Goal: Task Accomplishment & Management: Manage account settings

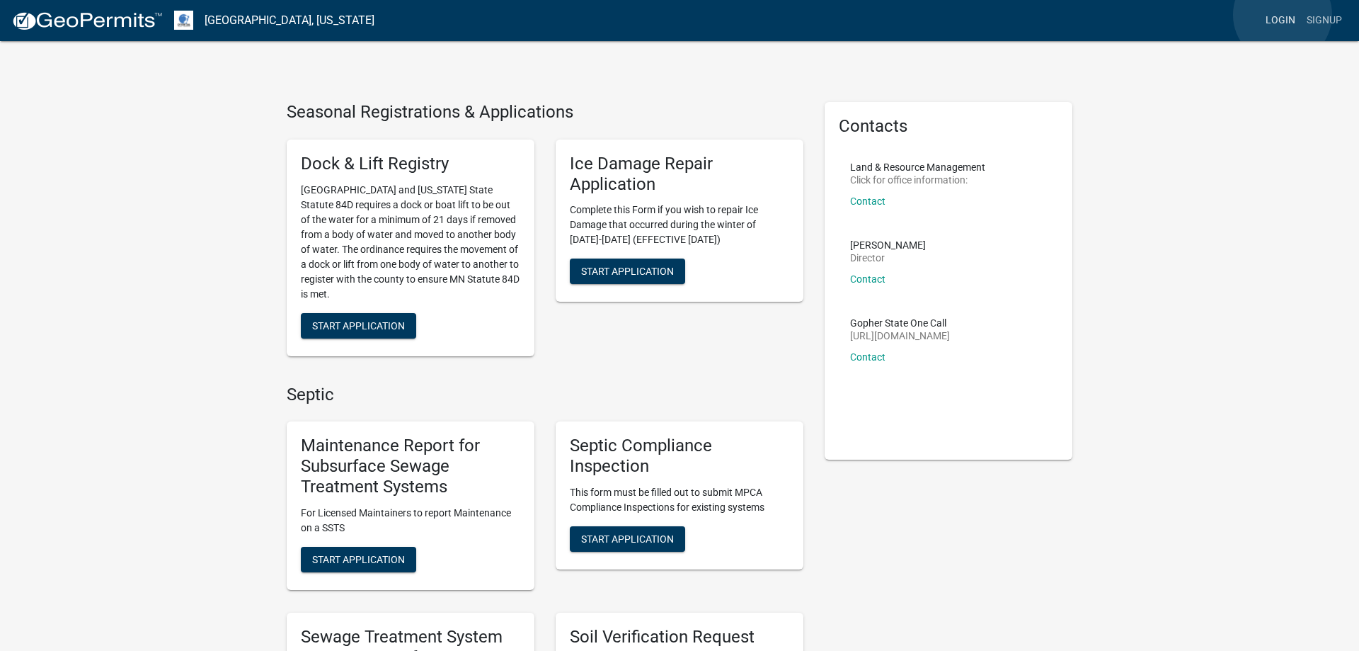
click at [1283, 15] on link "Login" at bounding box center [1280, 20] width 41 height 27
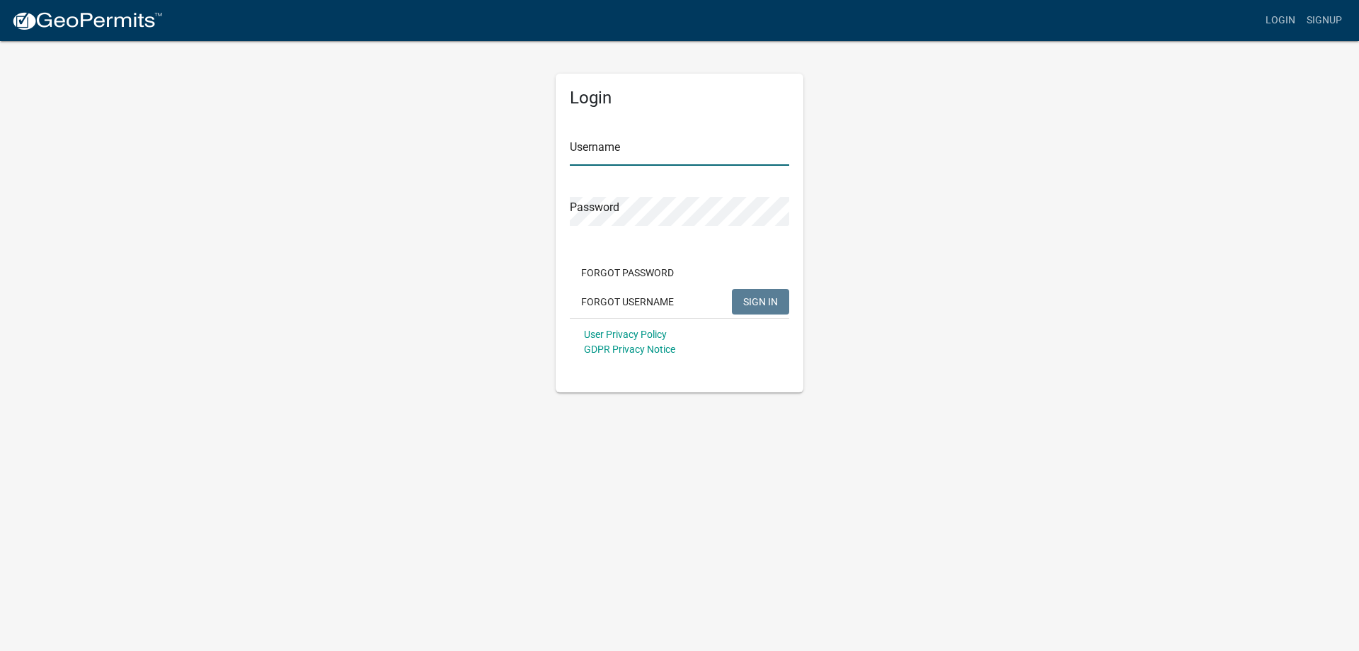
click at [624, 149] on input "Username" at bounding box center [679, 151] width 219 height 29
type input "MJevne"
click at [761, 302] on span "SIGN IN" at bounding box center [760, 300] width 35 height 11
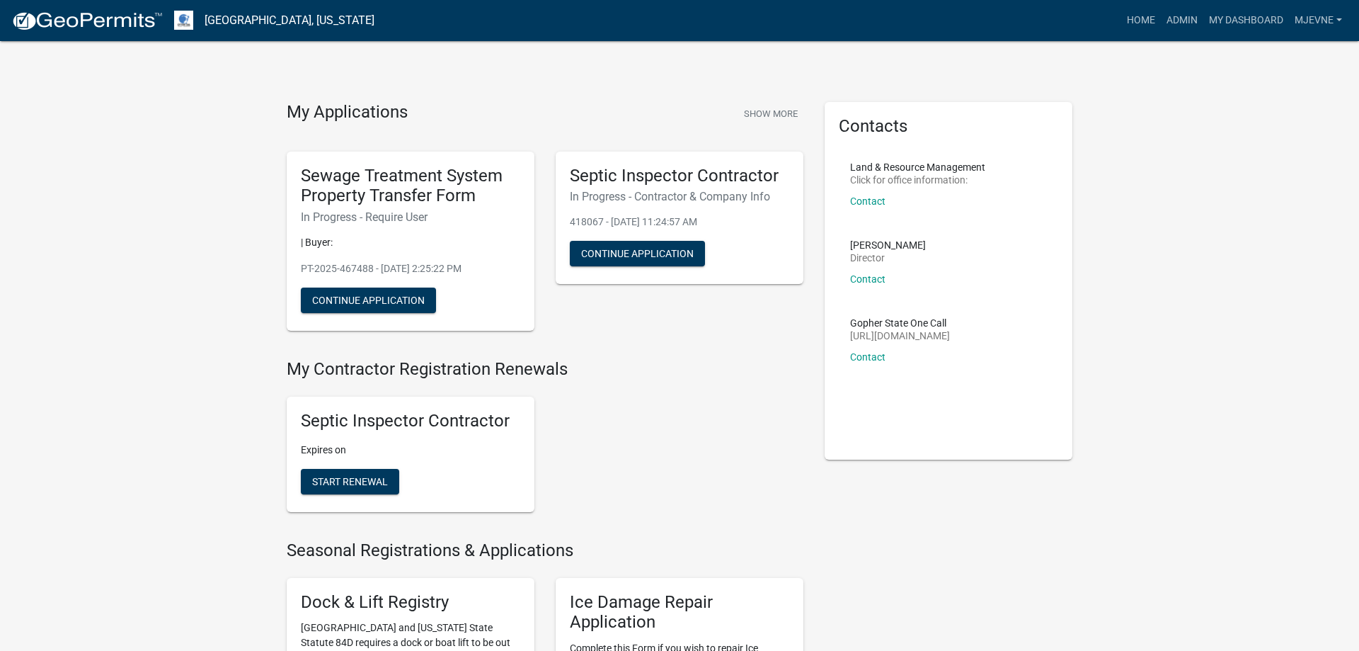
click at [1241, 24] on link "My Dashboard" at bounding box center [1247, 20] width 86 height 27
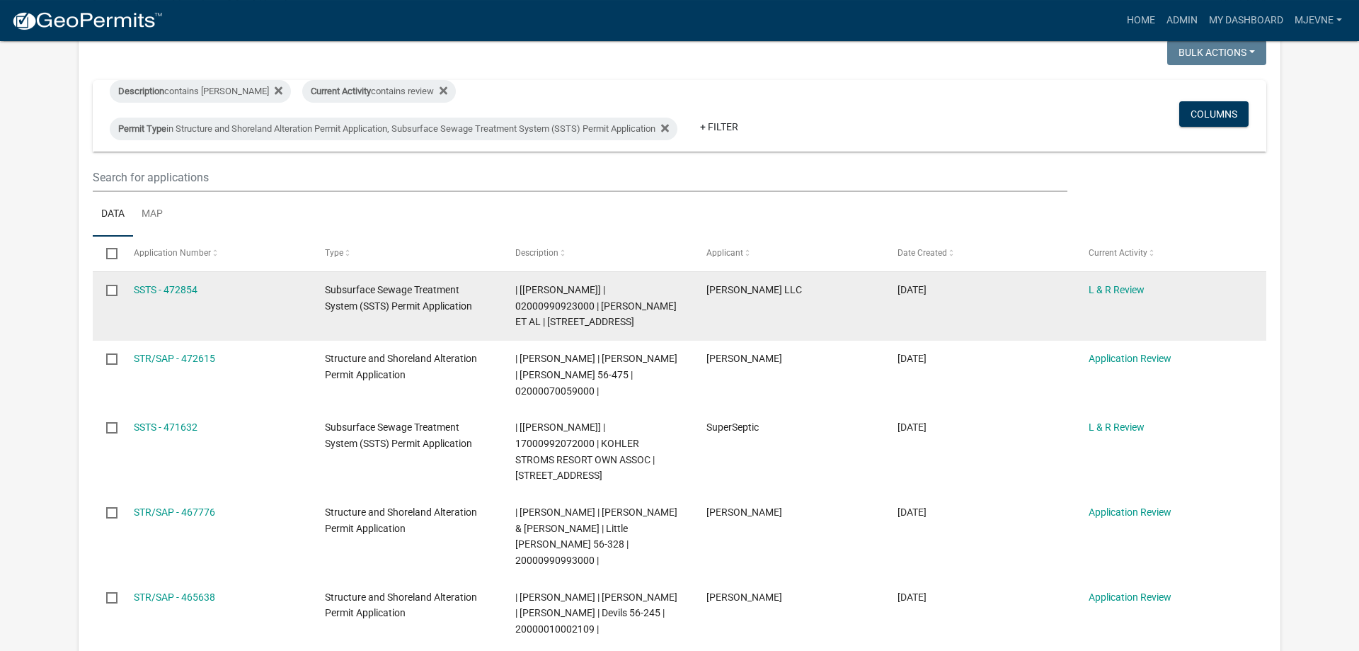
scroll to position [144, 0]
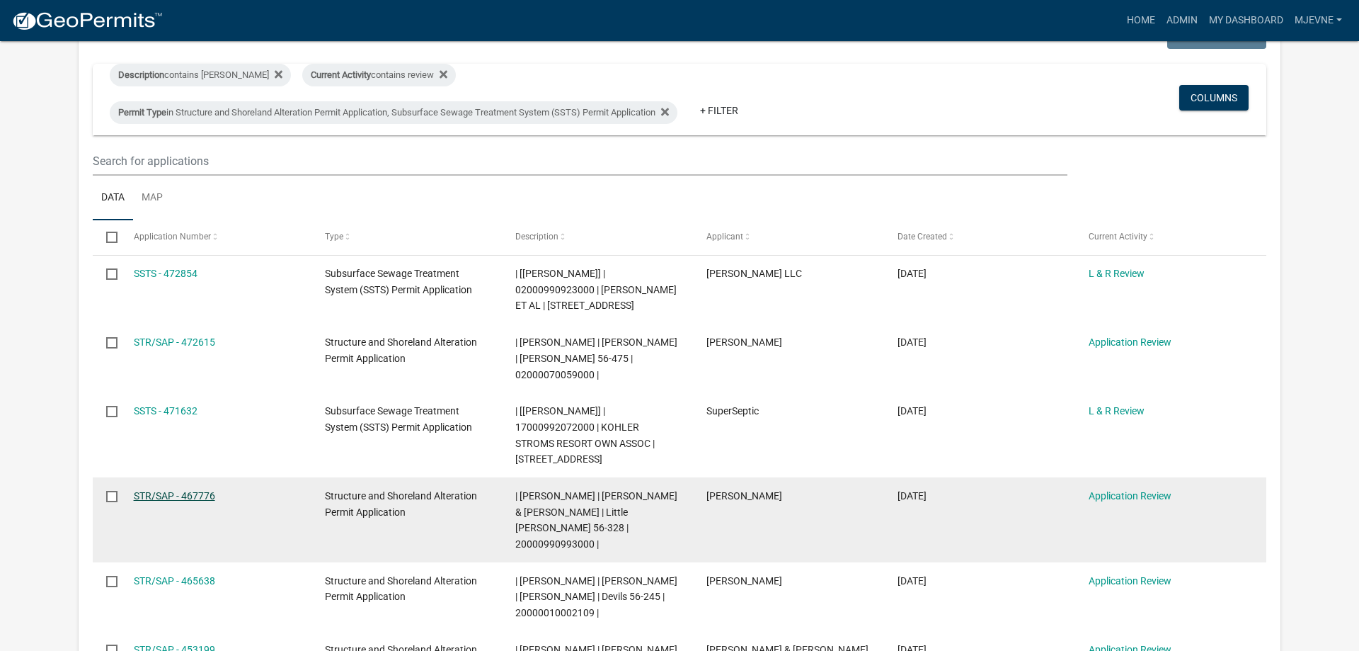
click at [160, 490] on link "STR/SAP - 467776" at bounding box center [174, 495] width 81 height 11
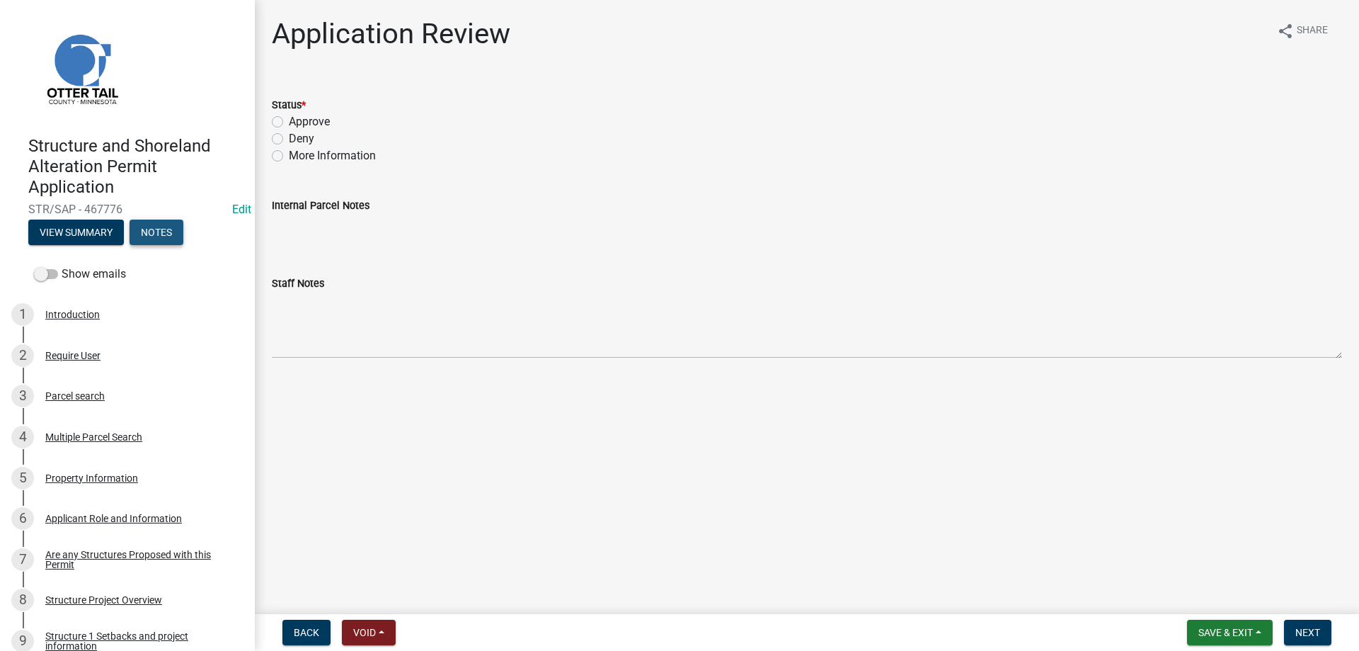
click at [147, 229] on button "Notes" at bounding box center [157, 231] width 54 height 25
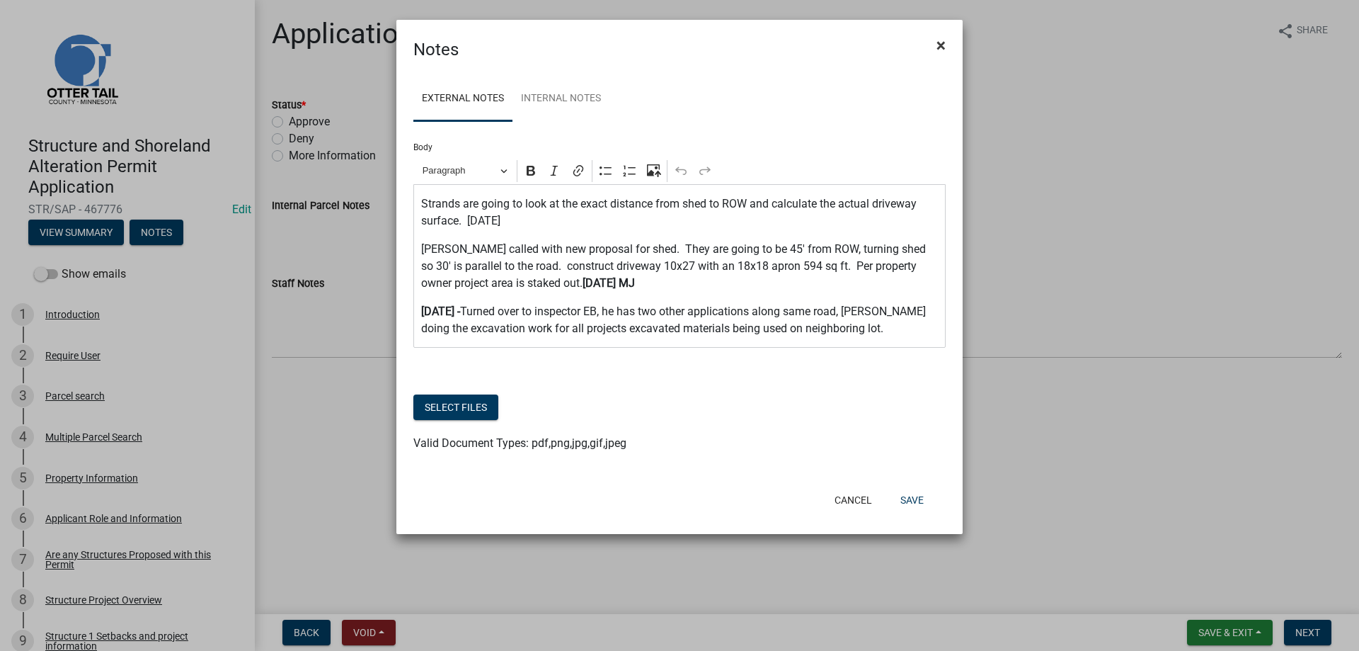
click at [942, 45] on span "×" at bounding box center [941, 45] width 9 height 20
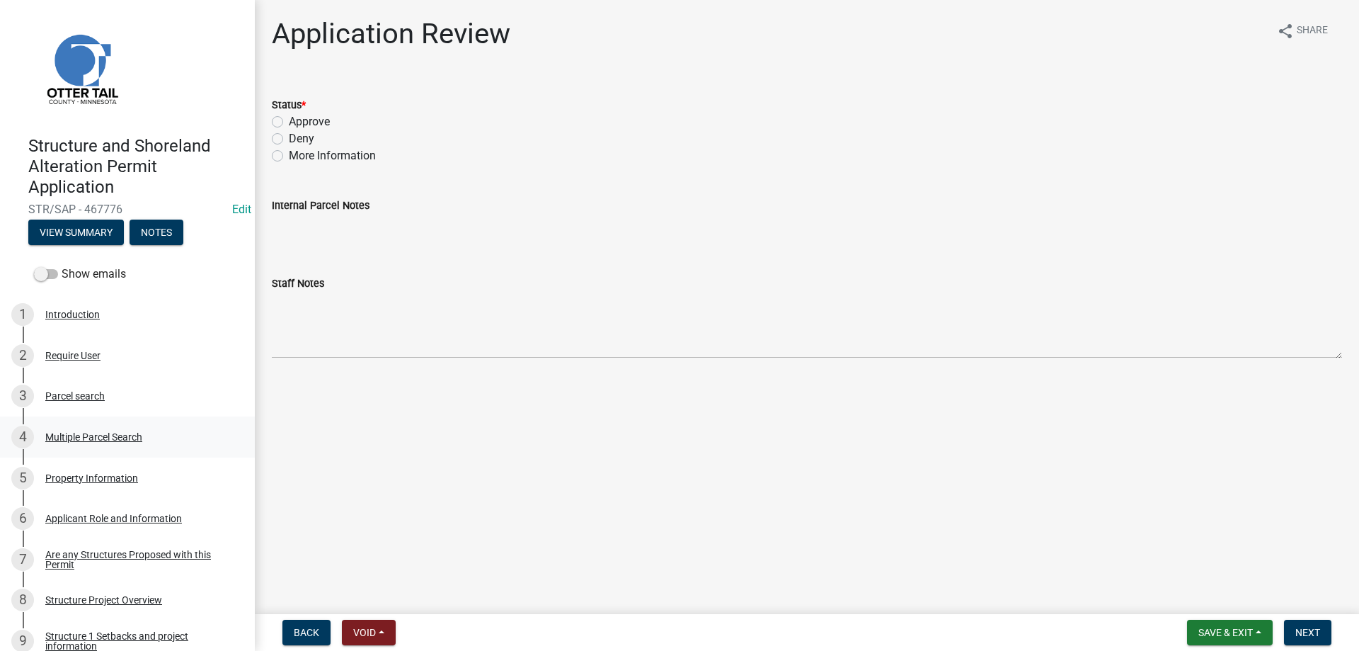
click at [59, 441] on div "Multiple Parcel Search" at bounding box center [93, 437] width 97 height 10
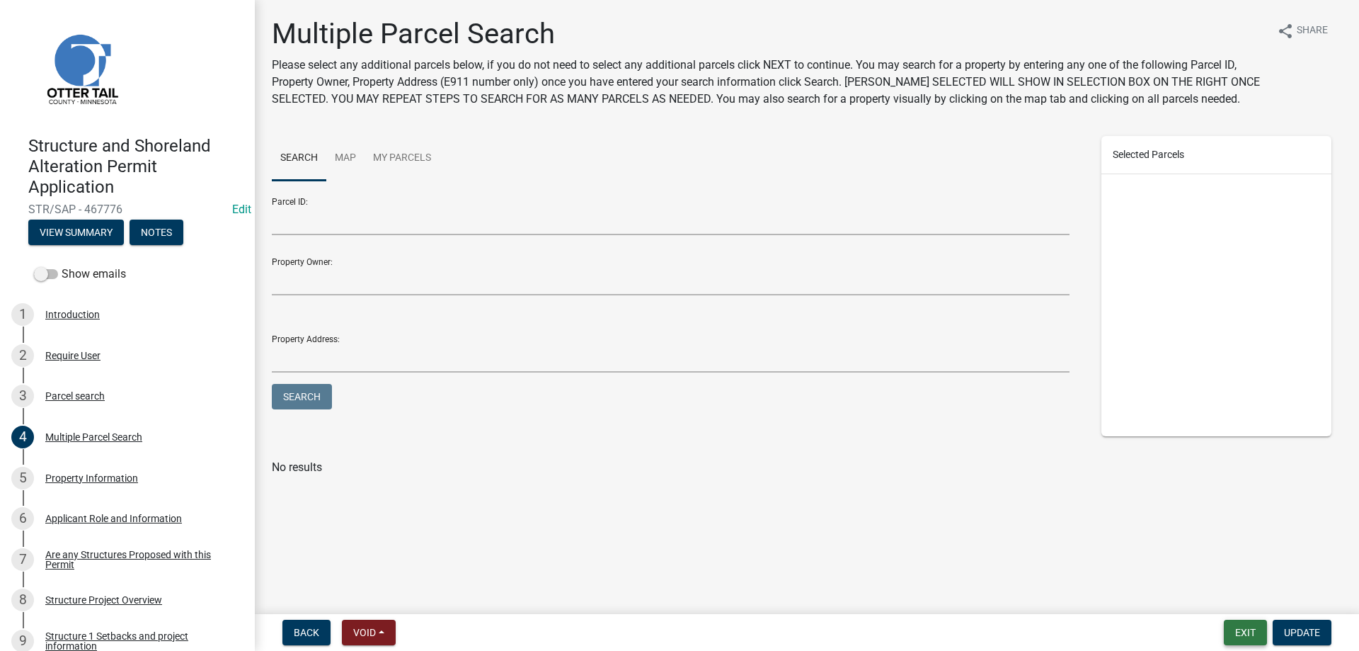
click at [1247, 636] on button "Exit" at bounding box center [1245, 631] width 43 height 25
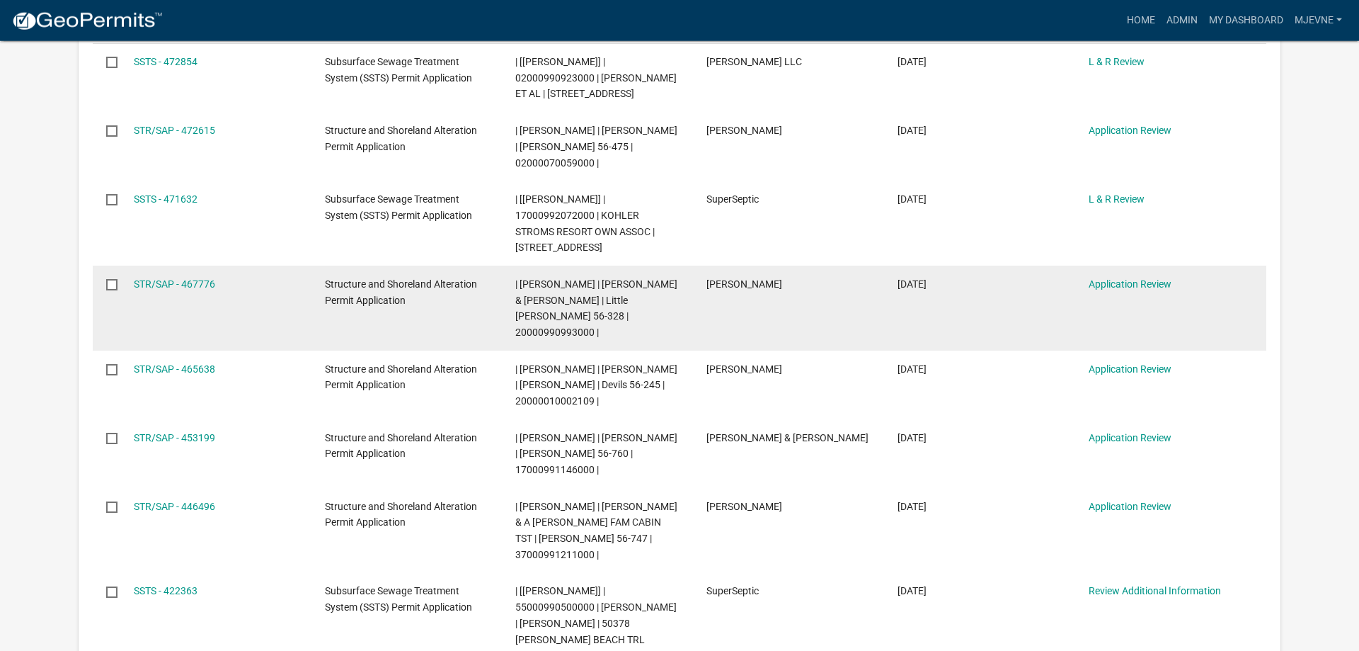
scroll to position [361, 0]
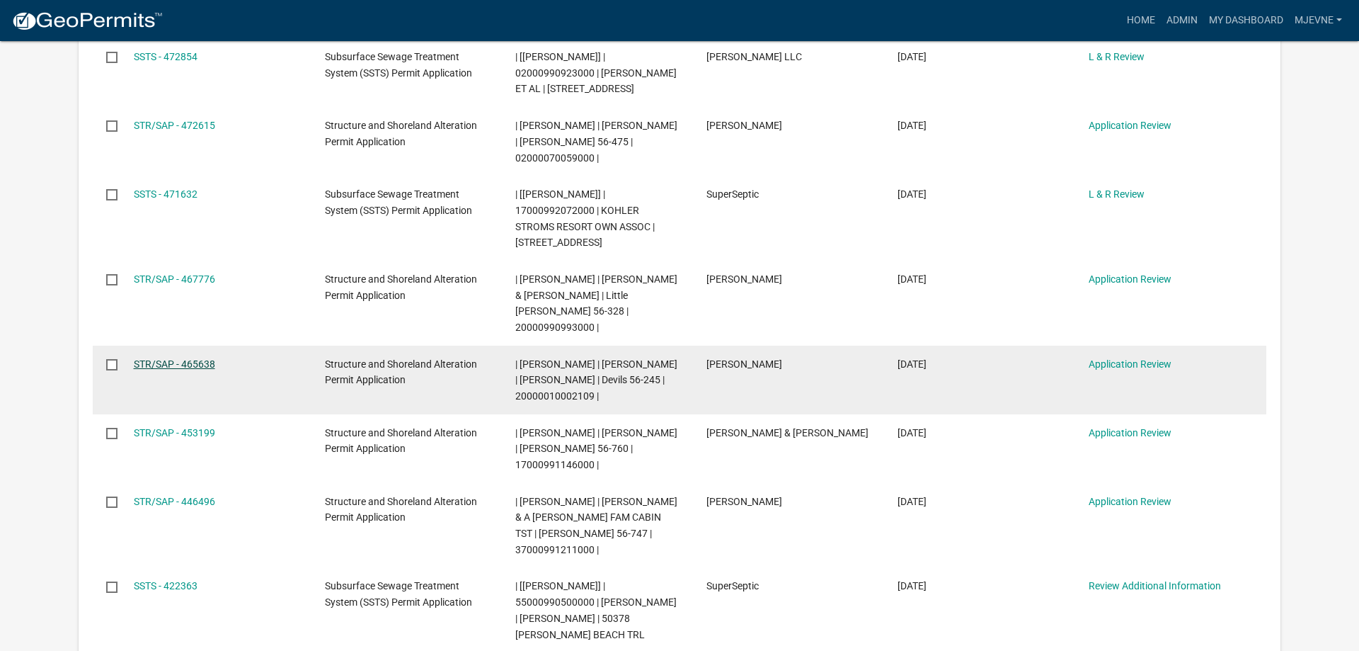
click at [147, 358] on link "STR/SAP - 465638" at bounding box center [174, 363] width 81 height 11
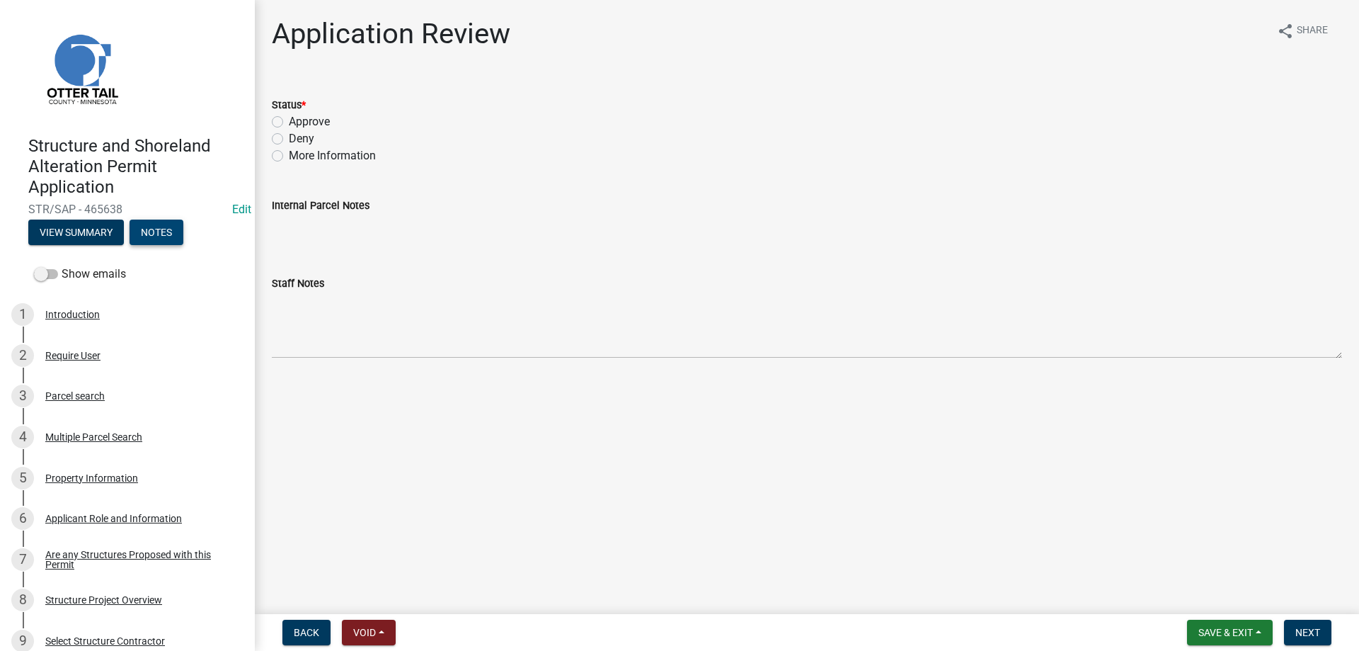
click at [160, 236] on button "Notes" at bounding box center [157, 231] width 54 height 25
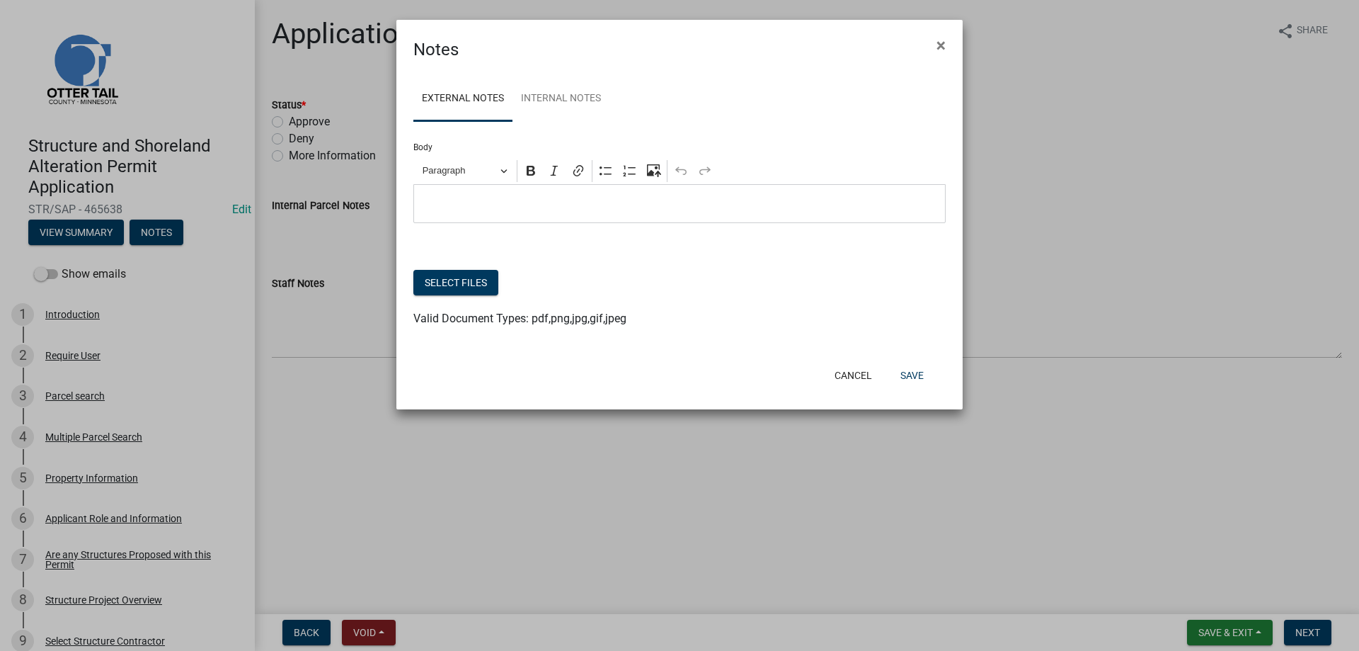
click at [500, 205] on p "Editor editing area: main. Press Alt+0 for help." at bounding box center [680, 203] width 518 height 17
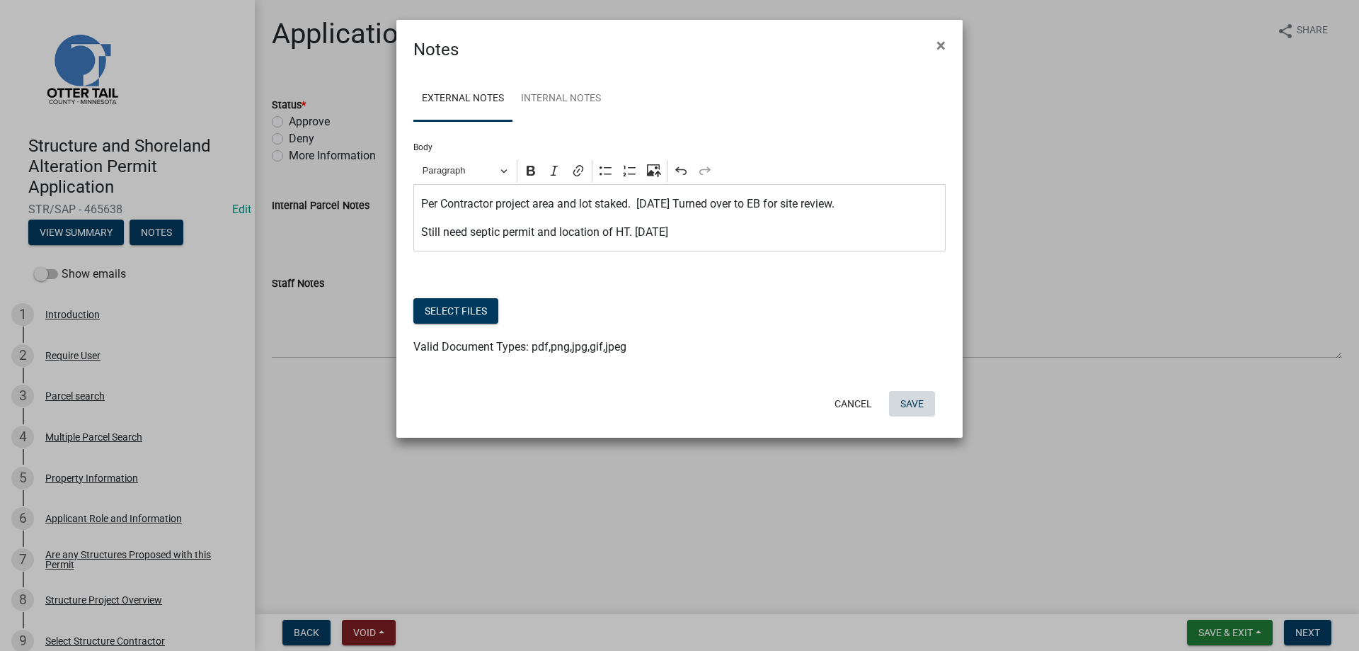
click at [918, 404] on button "Save" at bounding box center [912, 403] width 46 height 25
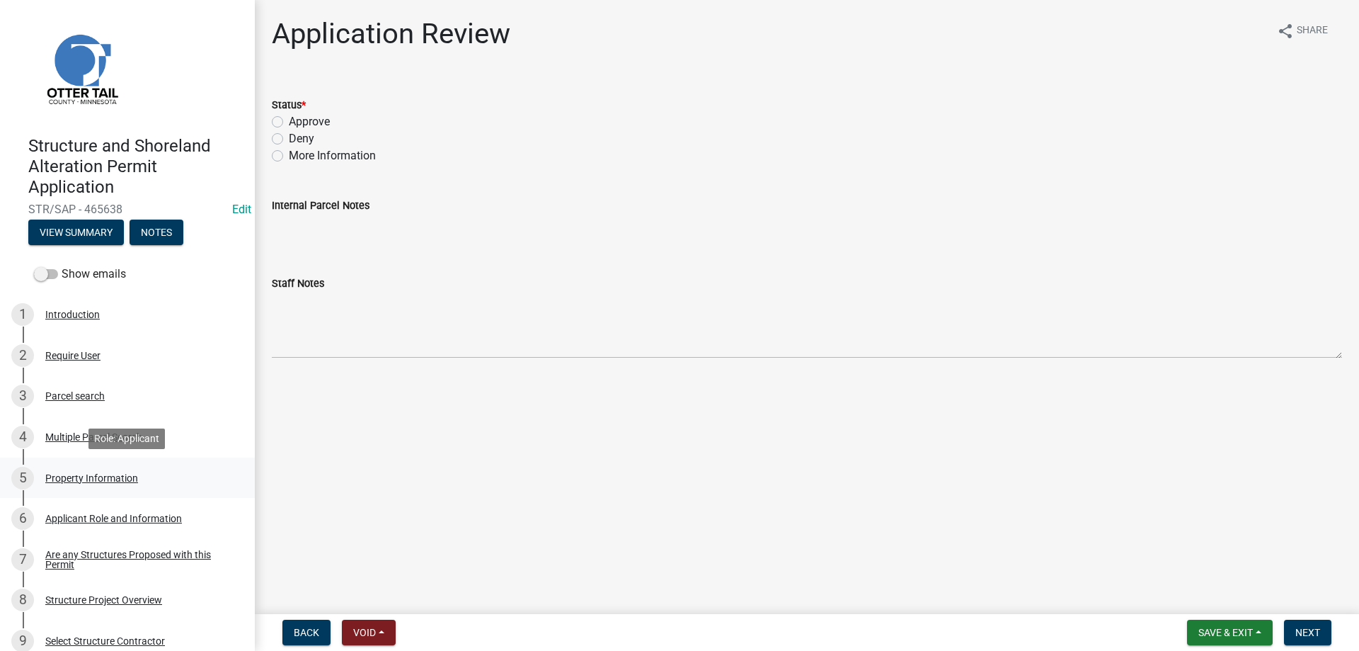
click at [91, 479] on div "Property Information" at bounding box center [91, 478] width 93 height 10
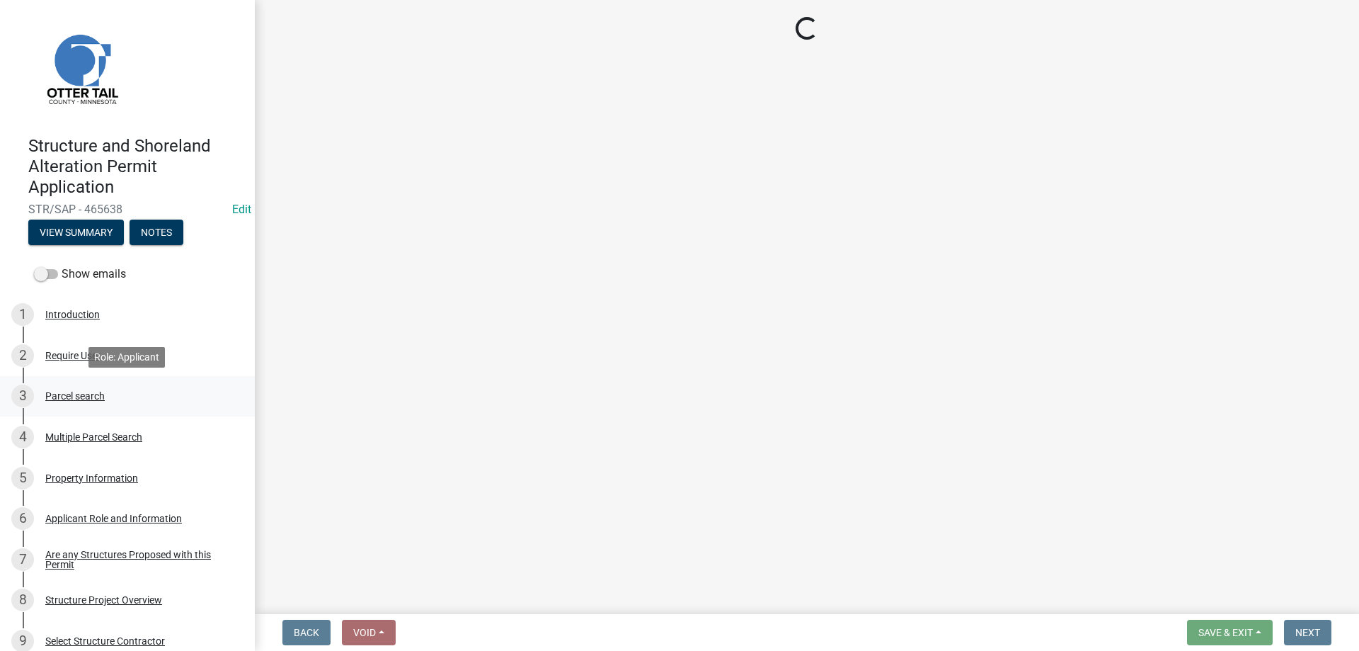
click at [62, 394] on div "Parcel search" at bounding box center [74, 396] width 59 height 10
select select "1b3c9c87-7ed8-4260-82f4-93ec7467fd5d"
select select "9f52d7c9-96dd-4370-b810-ce091165f7c2"
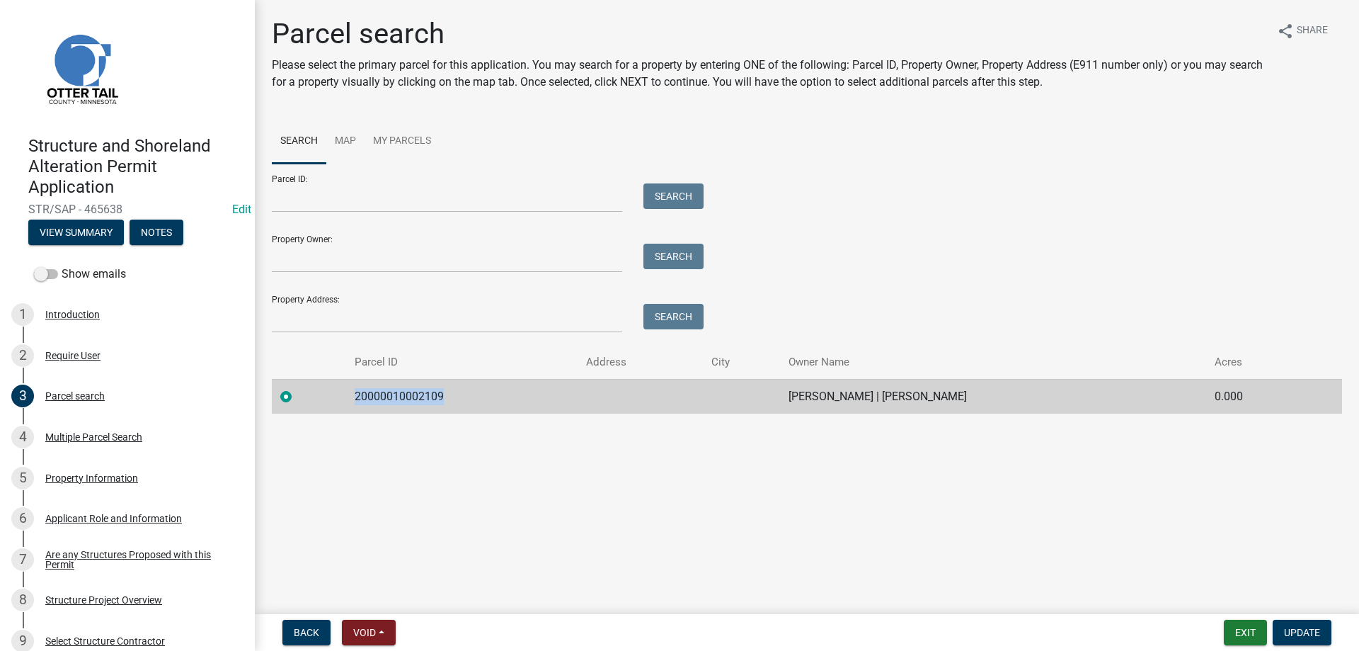
drag, startPoint x: 431, startPoint y: 399, endPoint x: 343, endPoint y: 393, distance: 88.0
click at [346, 393] on td "20000010002109" at bounding box center [462, 396] width 232 height 35
copy td "20000010002109"
click at [462, 514] on main "Parcel search Please select the primary parcel for this application. You may se…" at bounding box center [807, 304] width 1104 height 608
click at [1244, 633] on button "Exit" at bounding box center [1245, 631] width 43 height 25
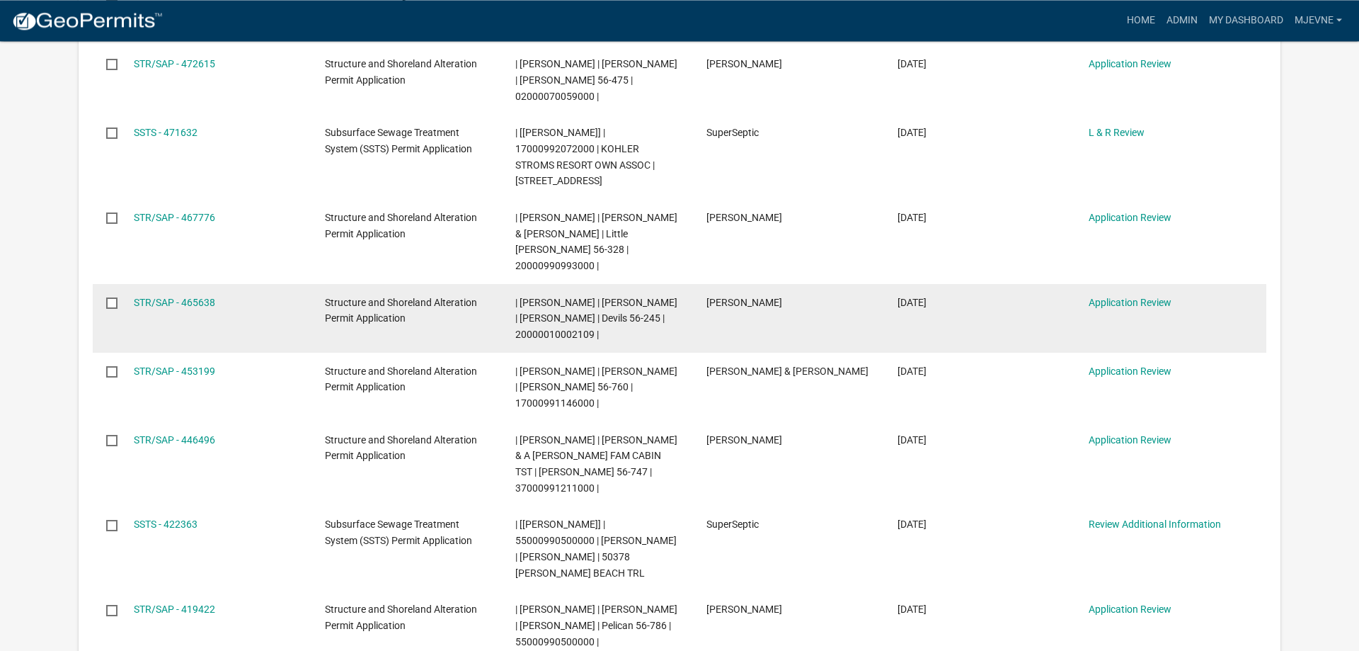
scroll to position [433, 0]
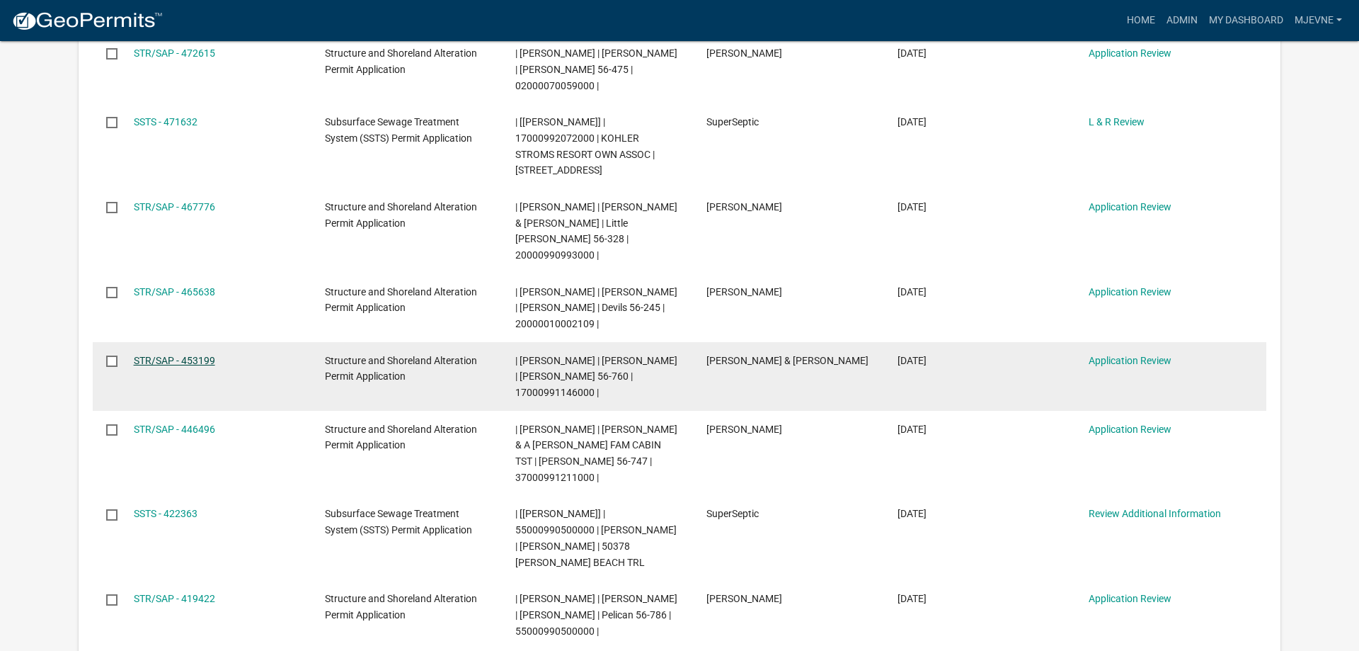
click at [152, 355] on link "STR/SAP - 453199" at bounding box center [174, 360] width 81 height 11
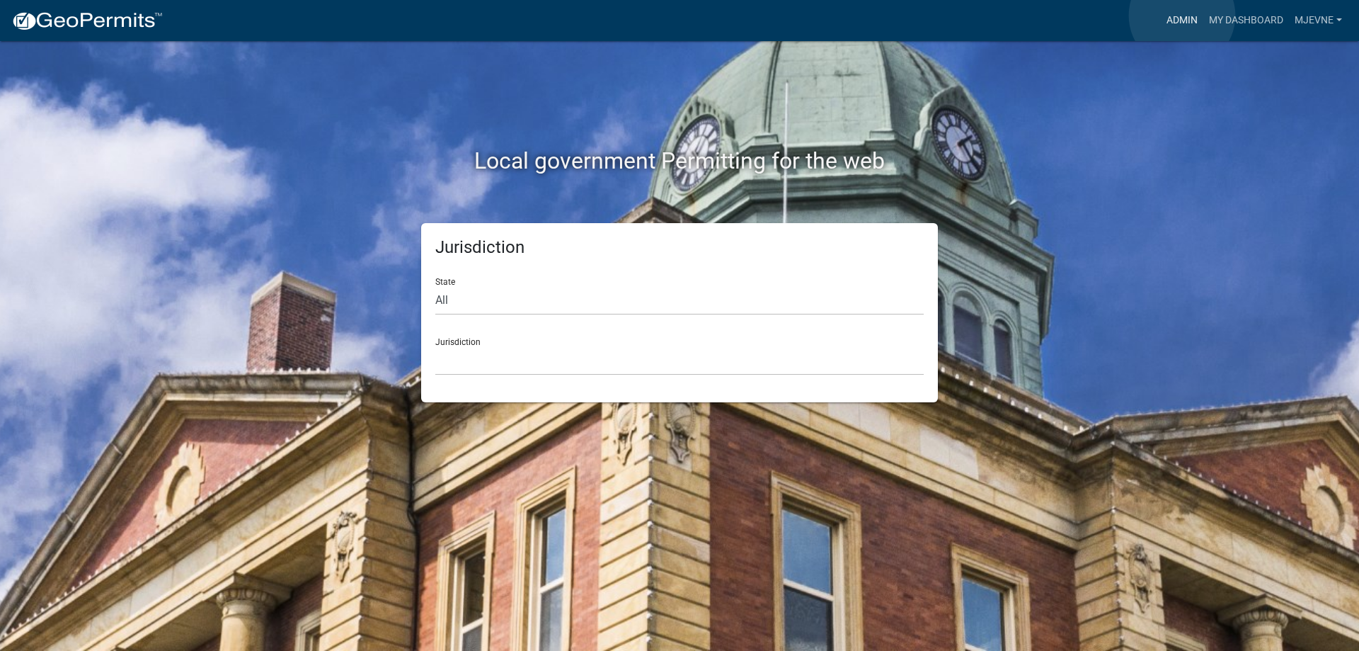
click at [1182, 16] on link "Admin" at bounding box center [1182, 20] width 42 height 27
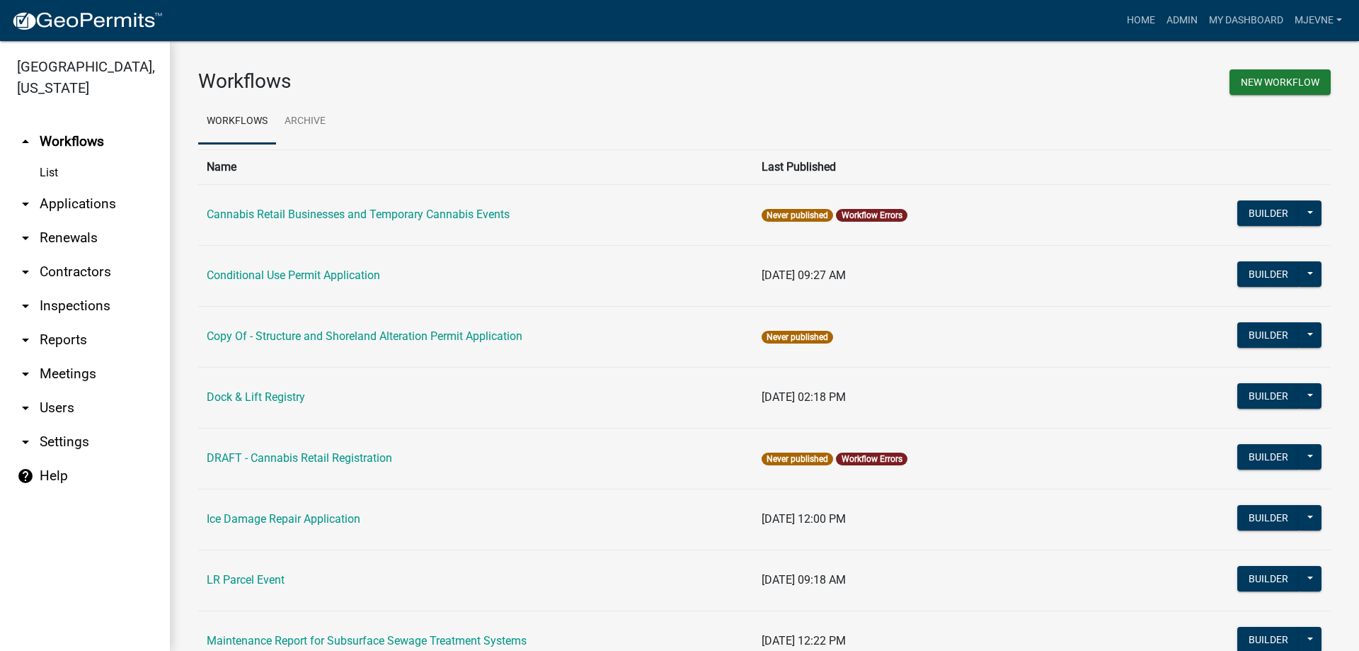
click at [79, 208] on link "arrow_drop_down Applications" at bounding box center [85, 204] width 170 height 34
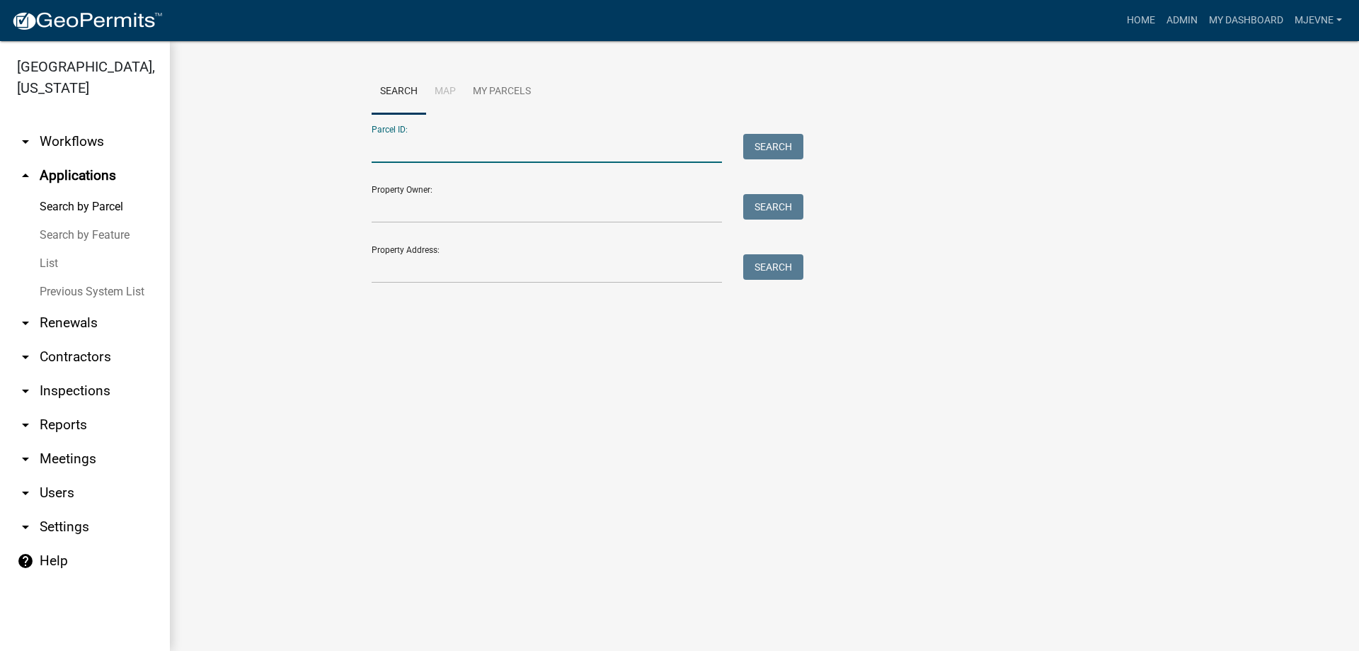
paste input "20000010002109"
type input "20000010002109"
click at [773, 143] on button "Search" at bounding box center [773, 146] width 60 height 25
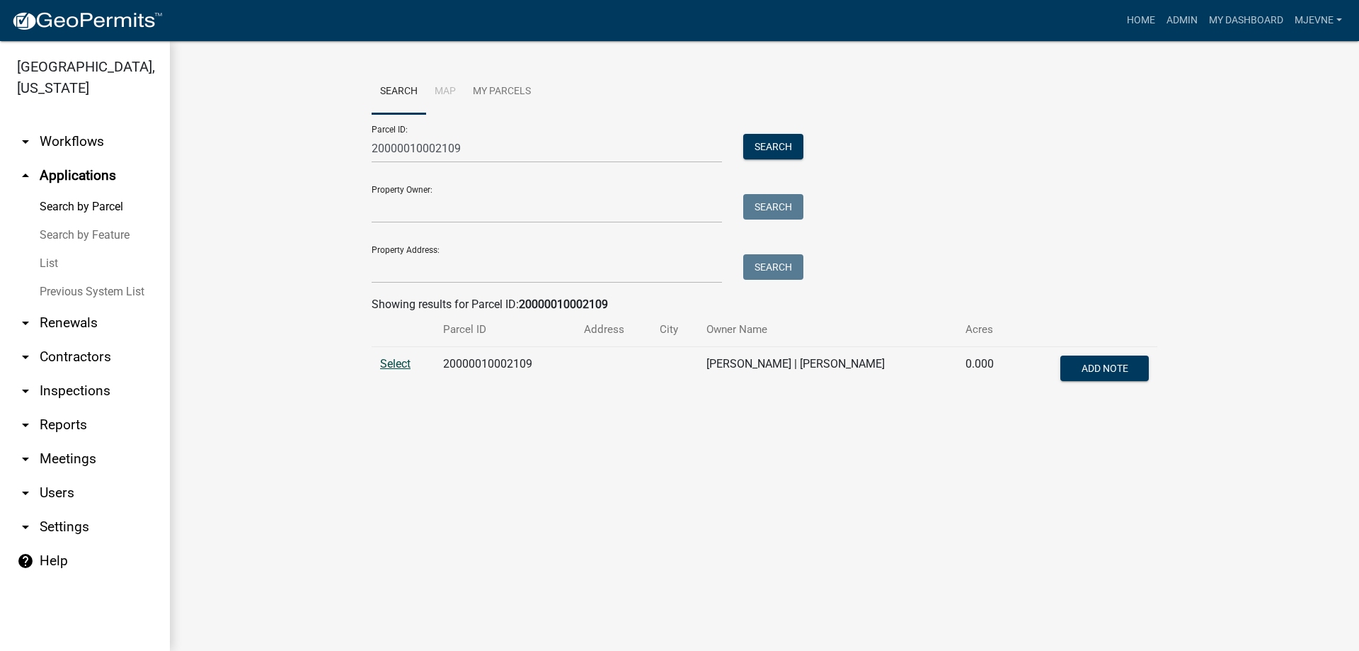
click at [392, 366] on span "Select" at bounding box center [395, 363] width 30 height 13
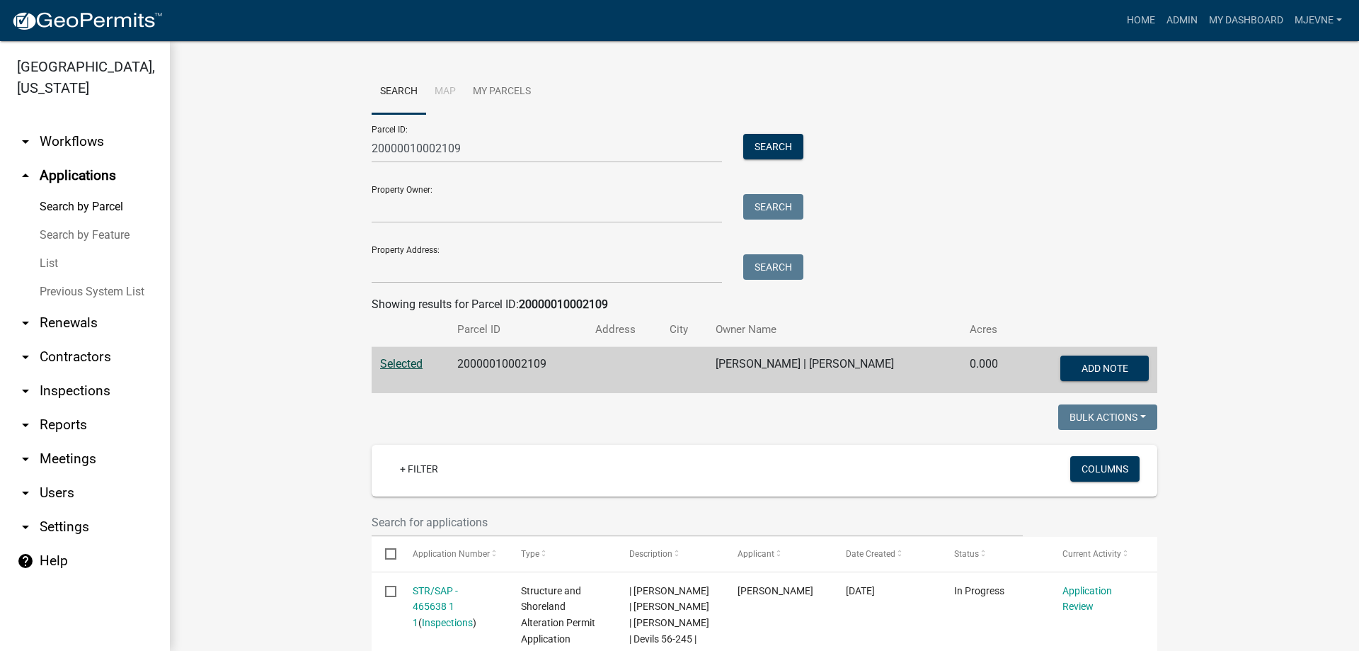
click at [81, 137] on link "arrow_drop_down Workflows" at bounding box center [85, 142] width 170 height 34
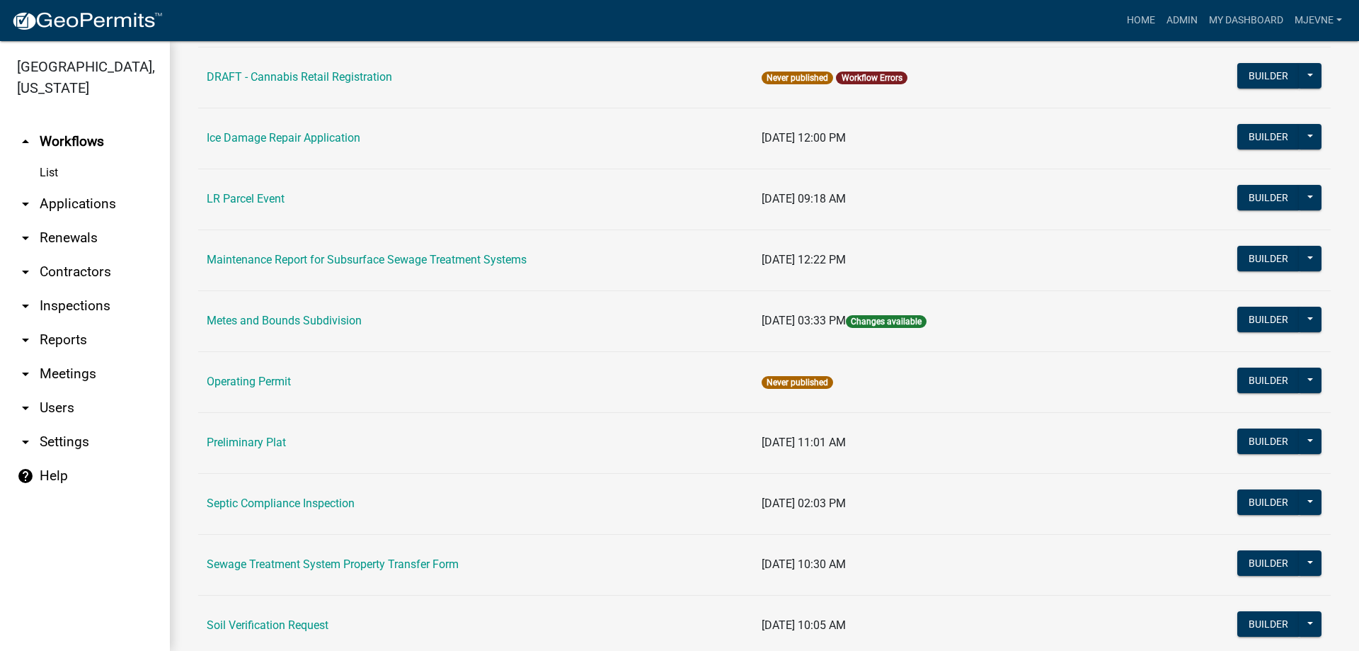
scroll to position [565, 0]
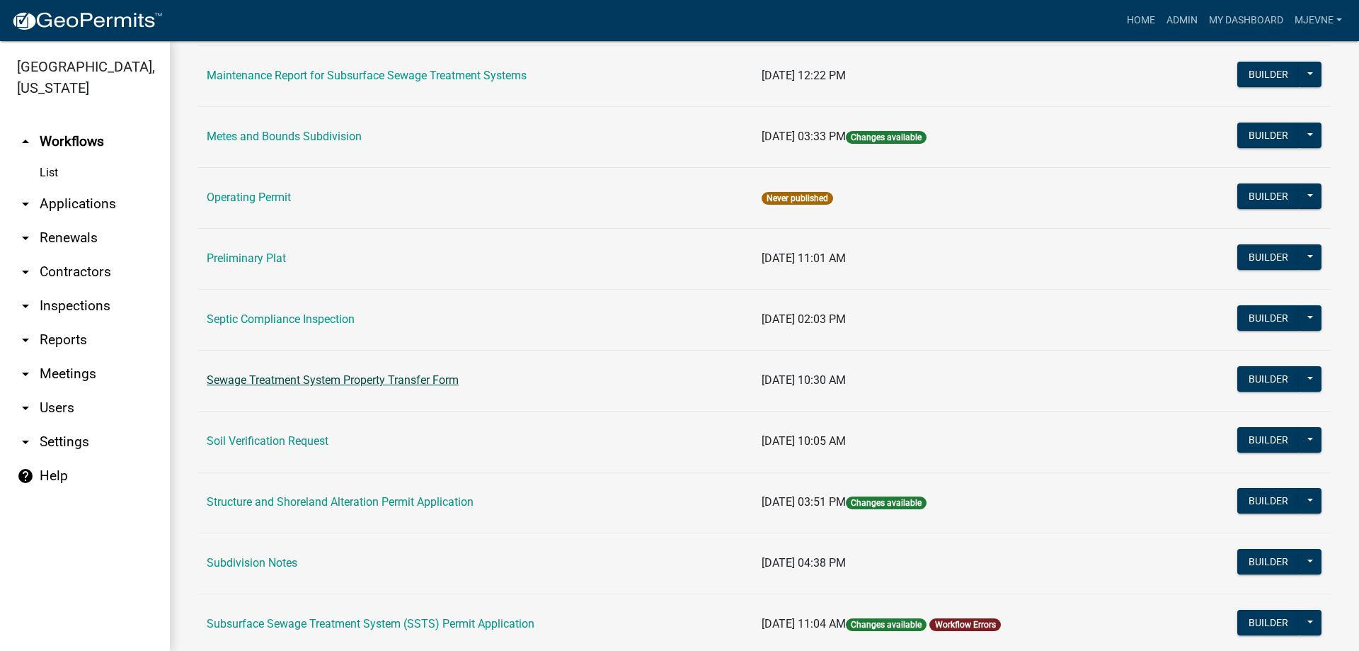
click at [327, 381] on link "Sewage Treatment System Property Transfer Form" at bounding box center [333, 379] width 252 height 13
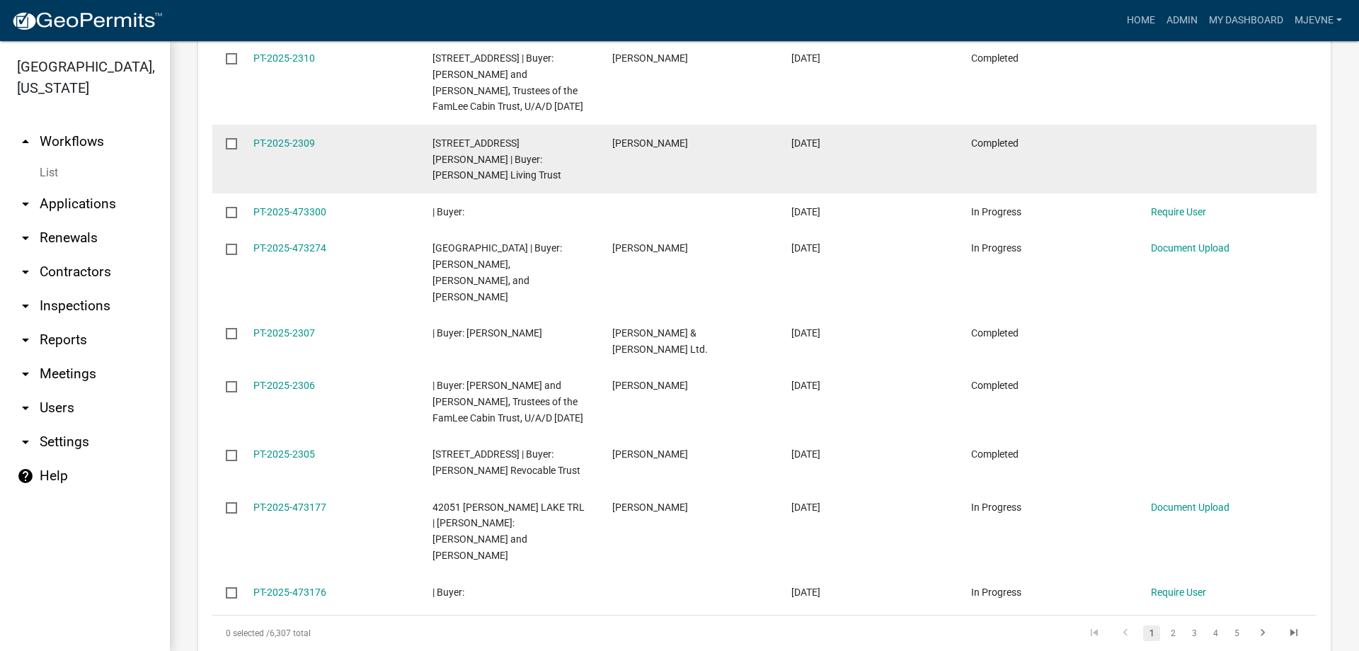
scroll to position [856, 0]
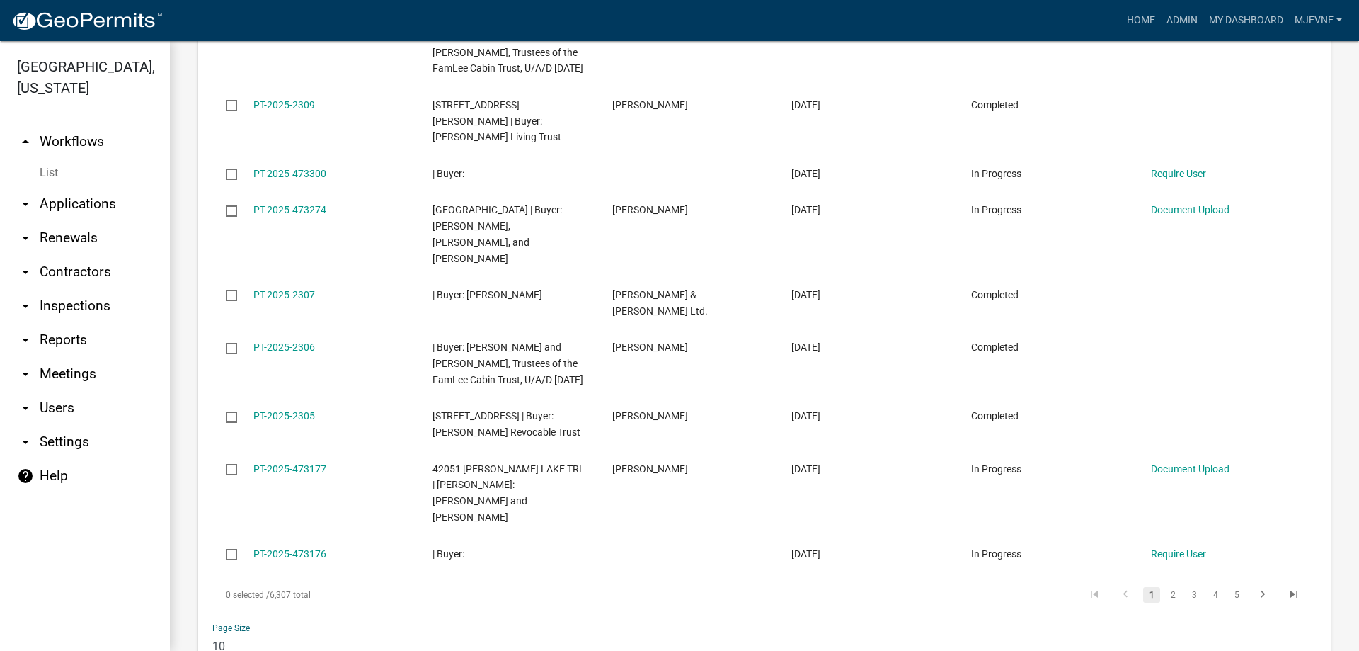
click at [212, 632] on select "10 25 50 100" at bounding box center [295, 646] width 166 height 29
select select "1: 25"
click option "25" at bounding box center [0, 0] width 0 height 0
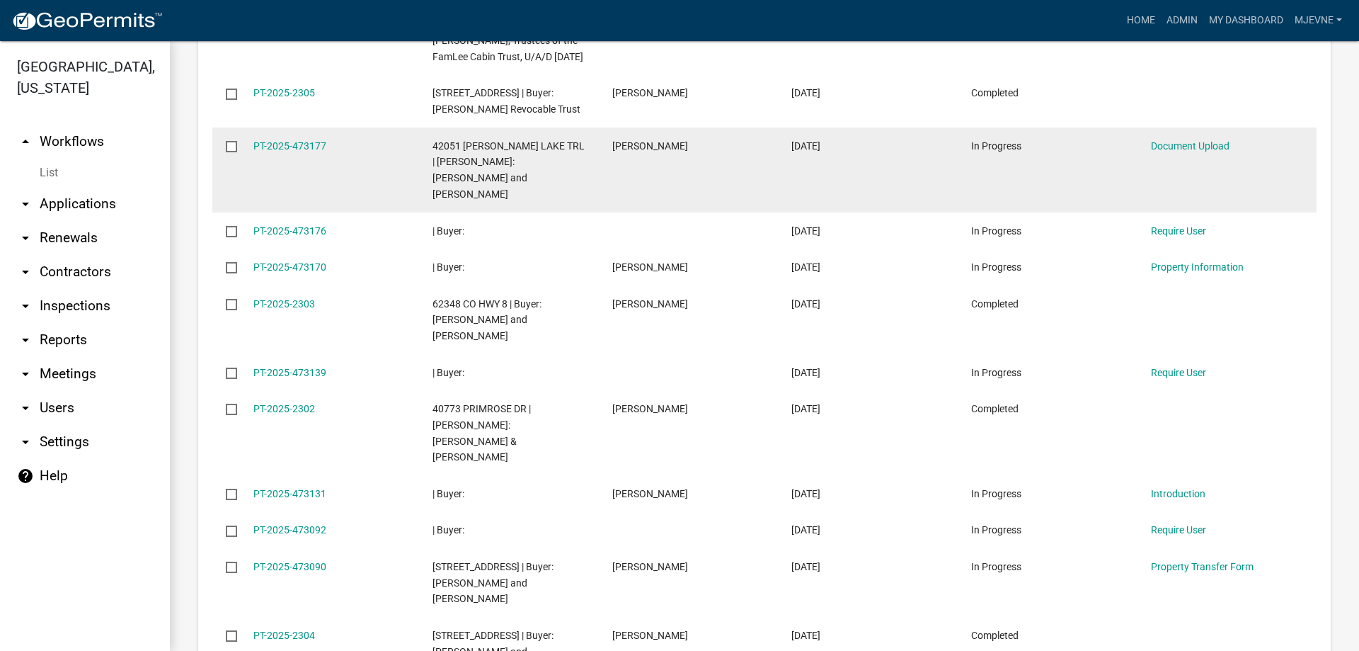
scroll to position [1580, 0]
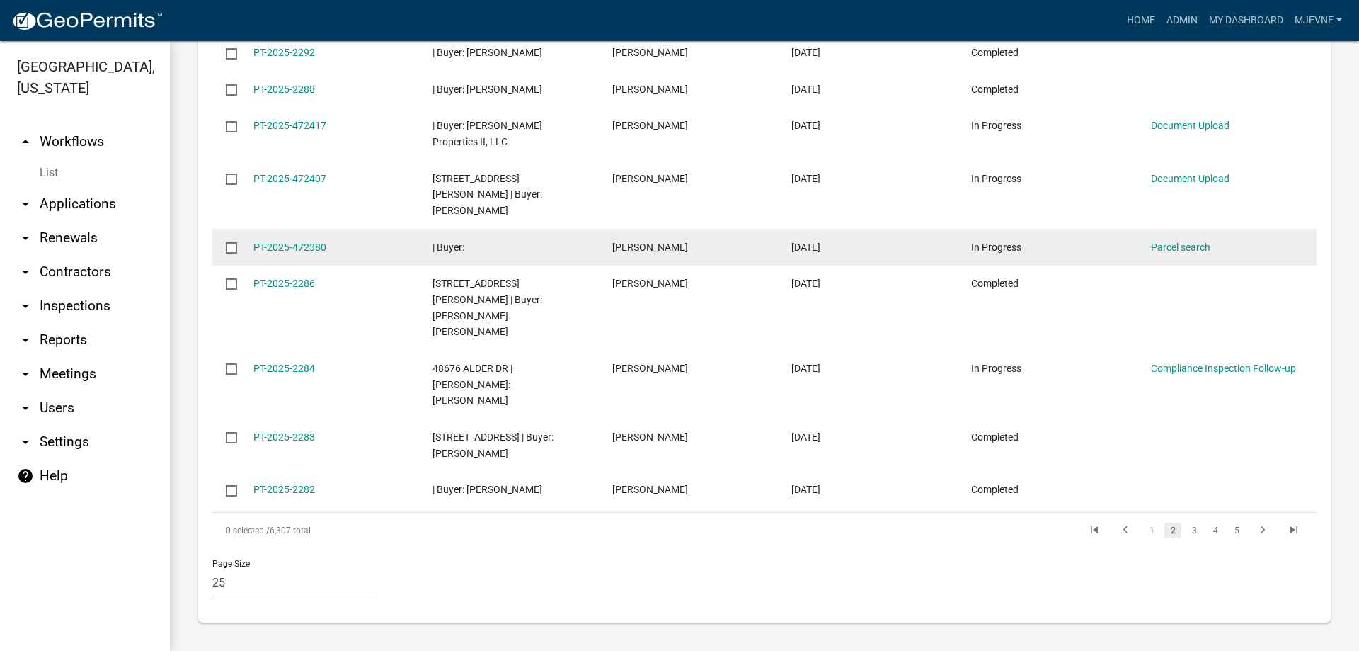
scroll to position [1419, 0]
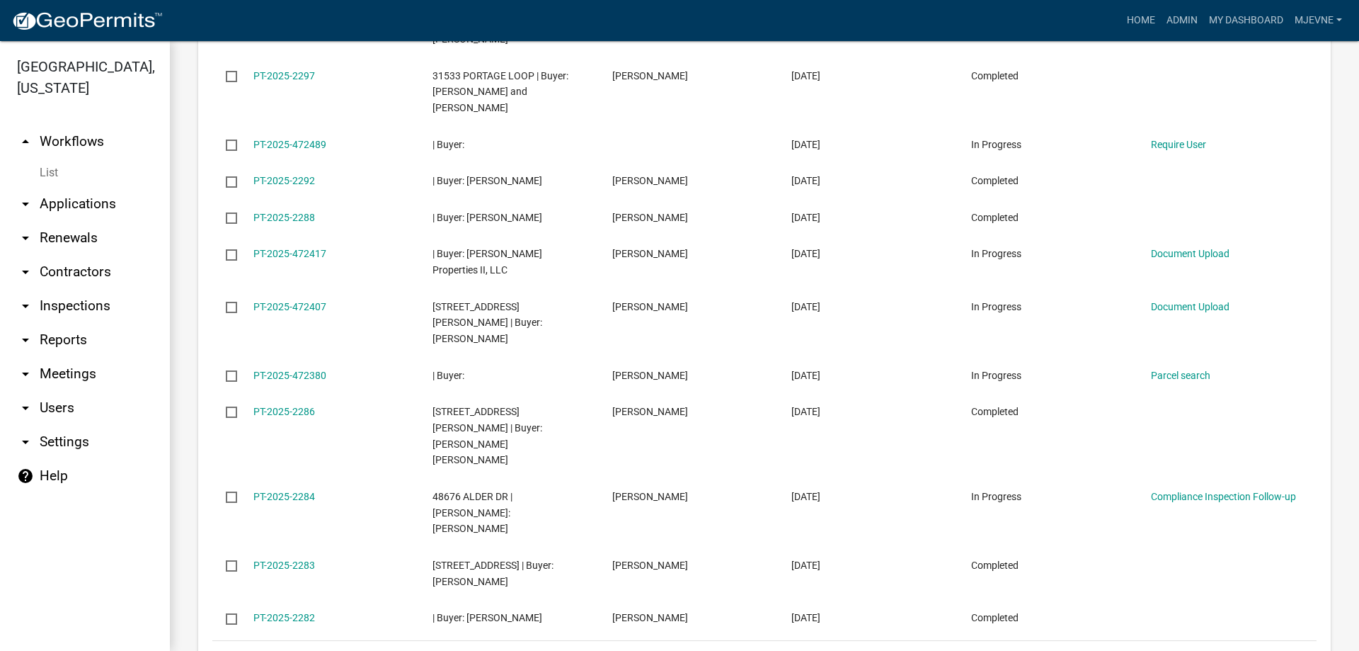
click at [1194, 650] on link "3" at bounding box center [1194, 659] width 17 height 16
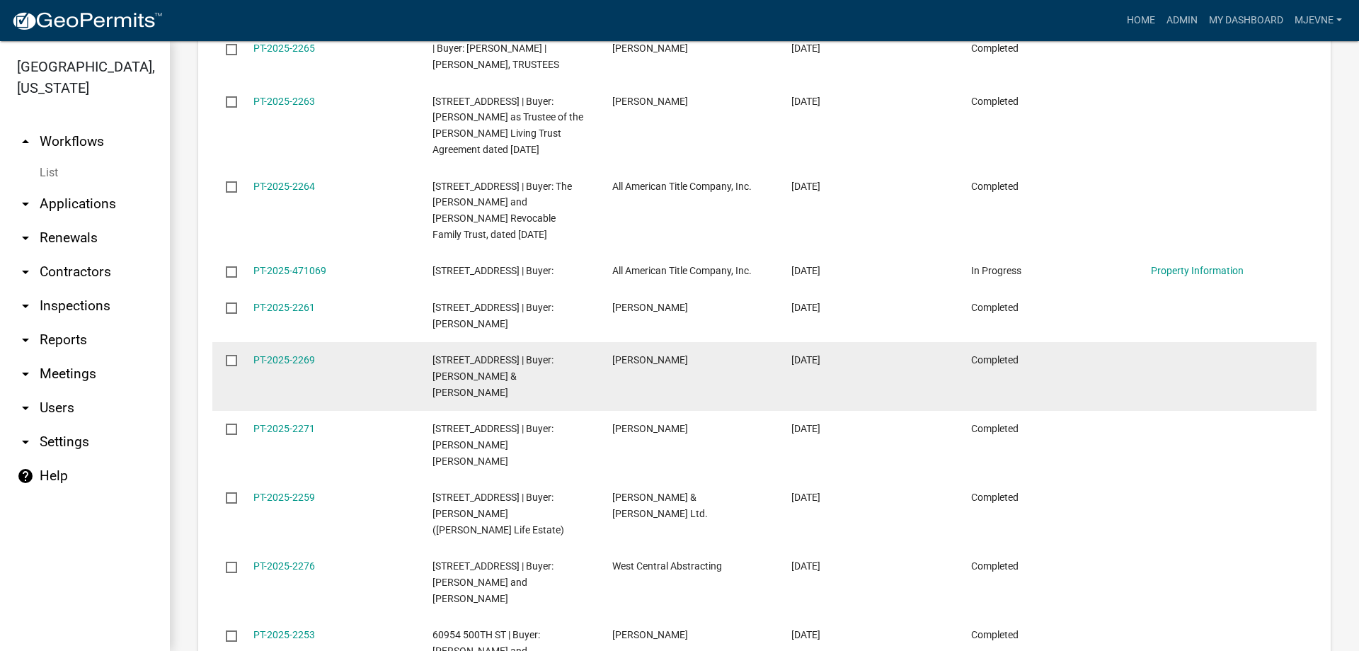
scroll to position [1806, 0]
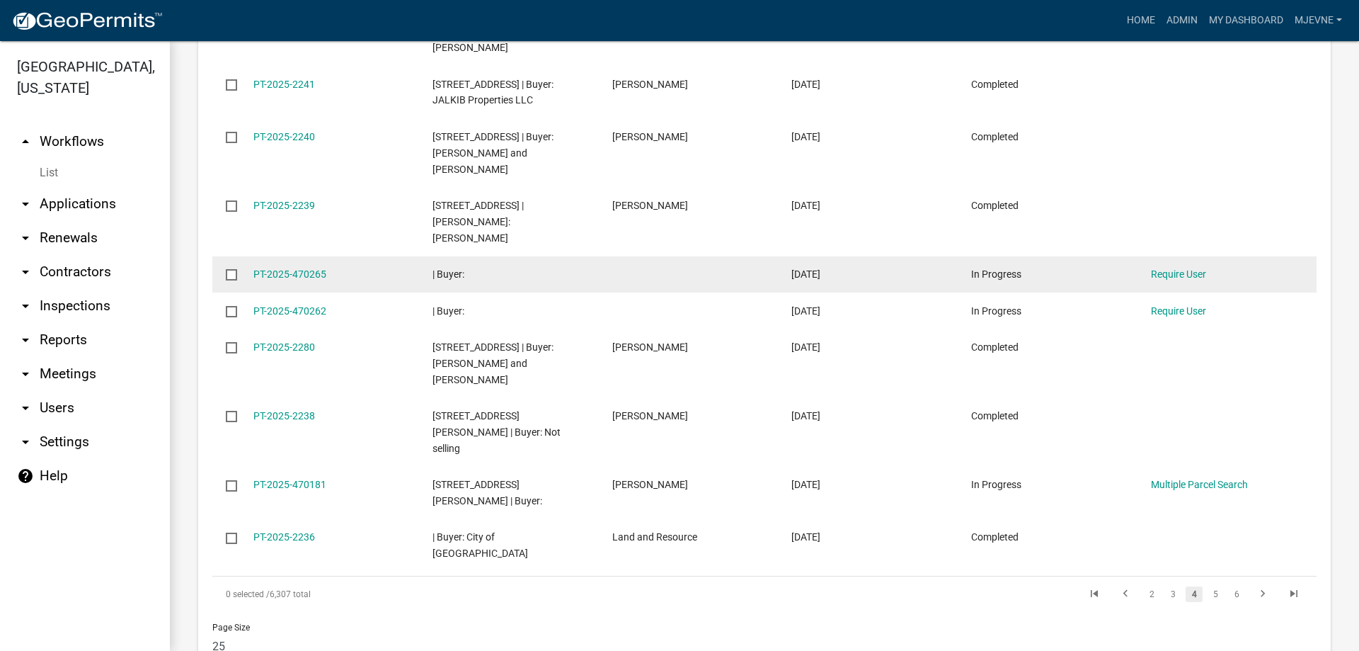
scroll to position [1596, 0]
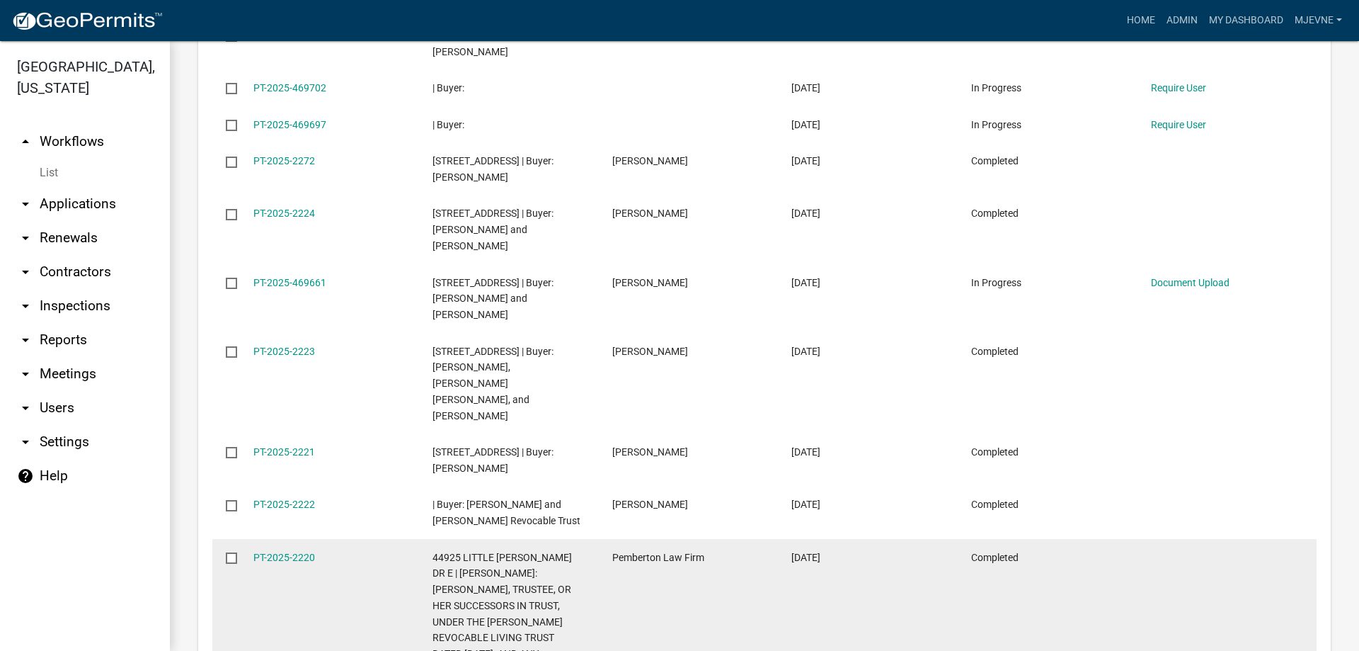
scroll to position [1677, 0]
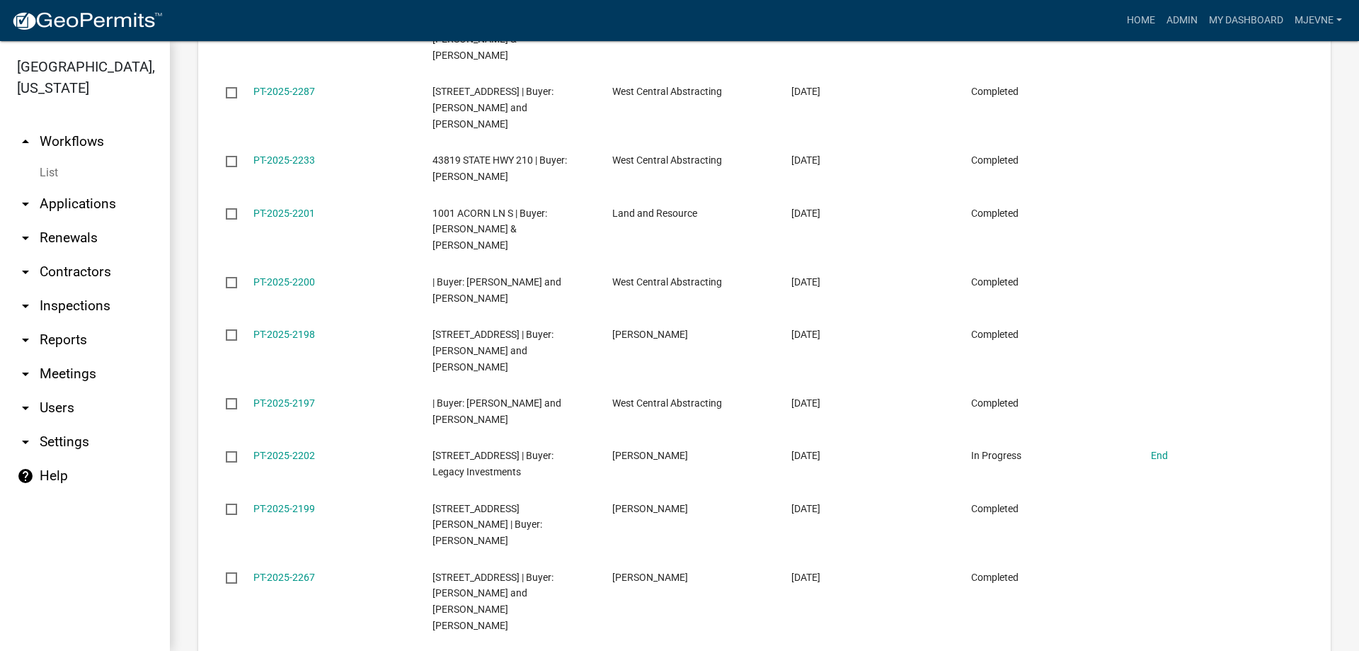
scroll to position [1725, 0]
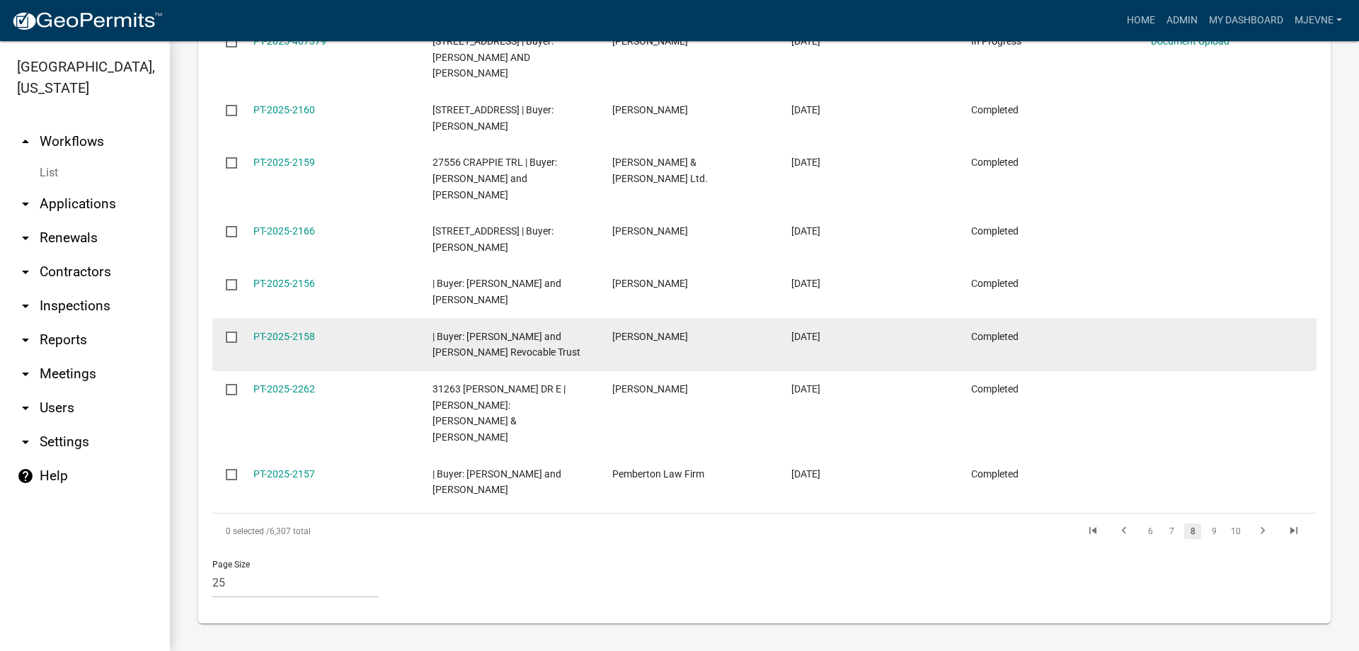
scroll to position [1580, 0]
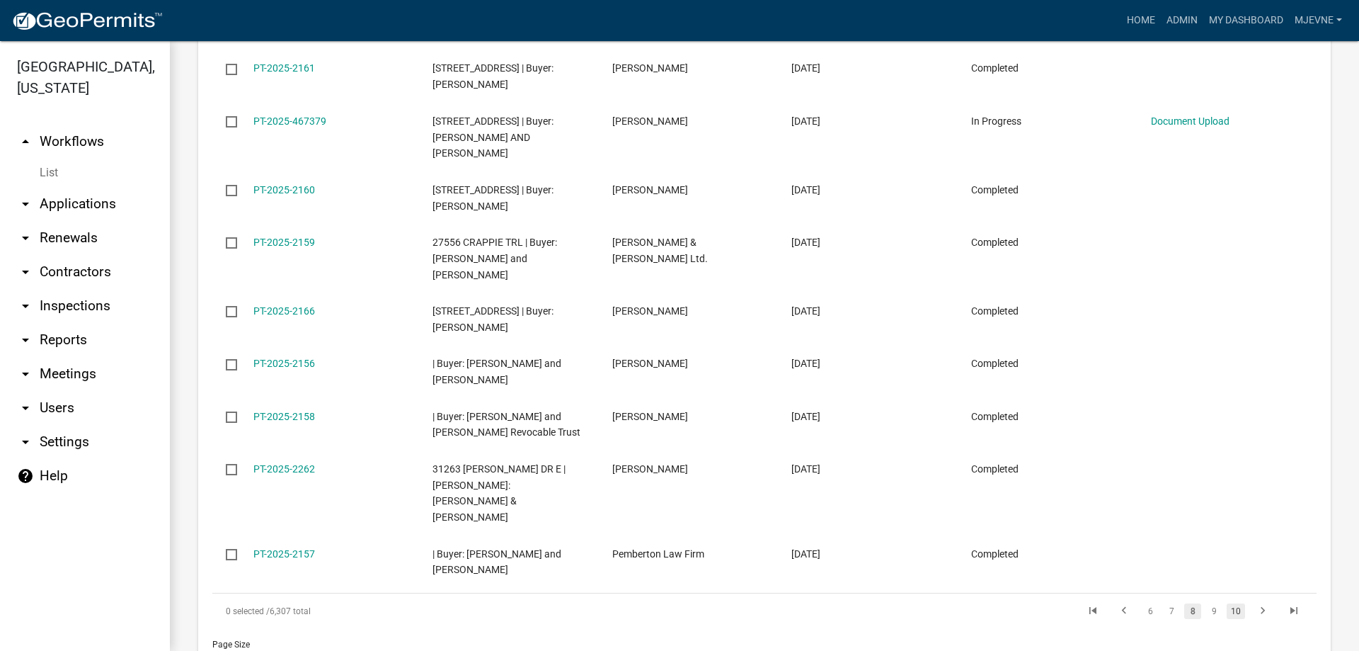
click at [1242, 603] on link "10" at bounding box center [1236, 611] width 18 height 16
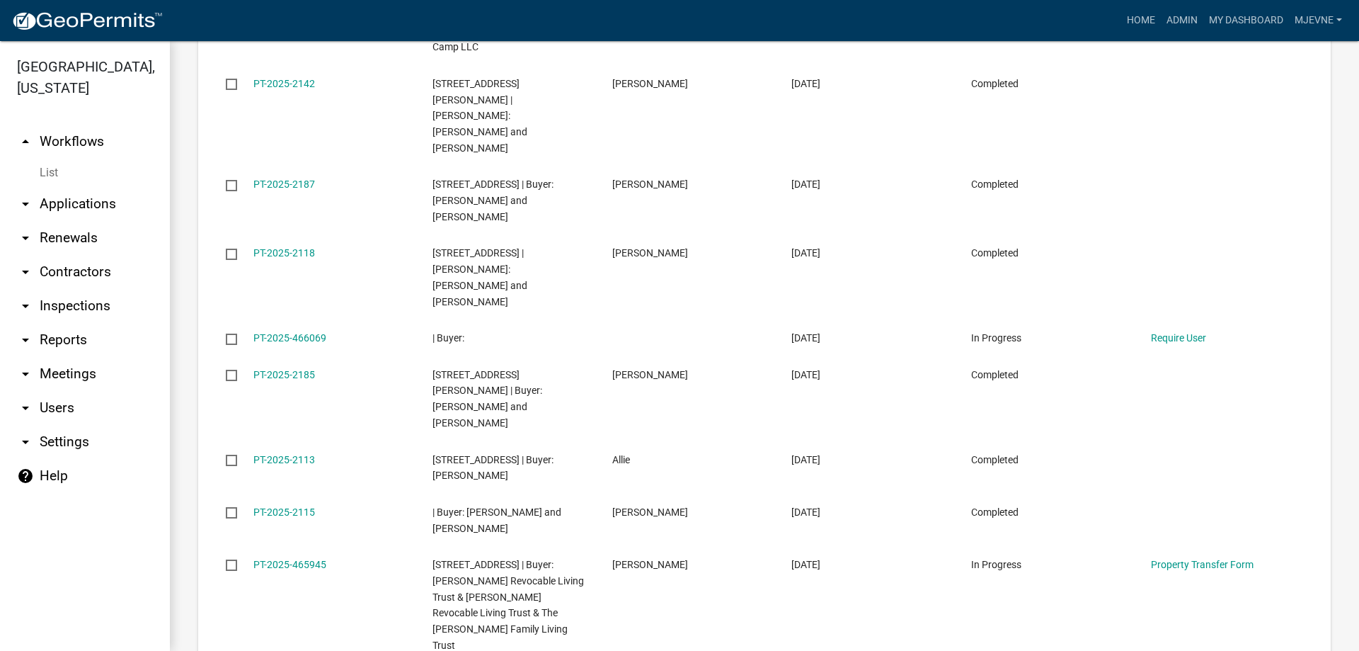
scroll to position [1676, 0]
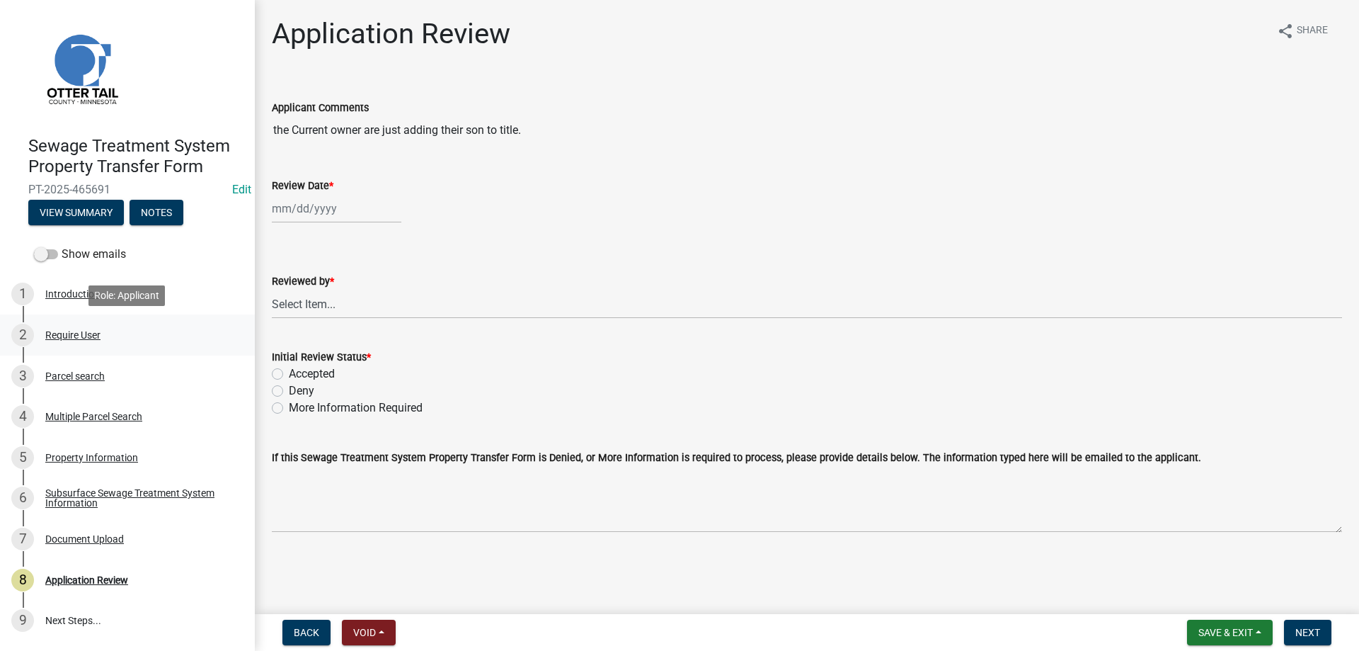
click at [67, 336] on div "Require User" at bounding box center [72, 335] width 55 height 10
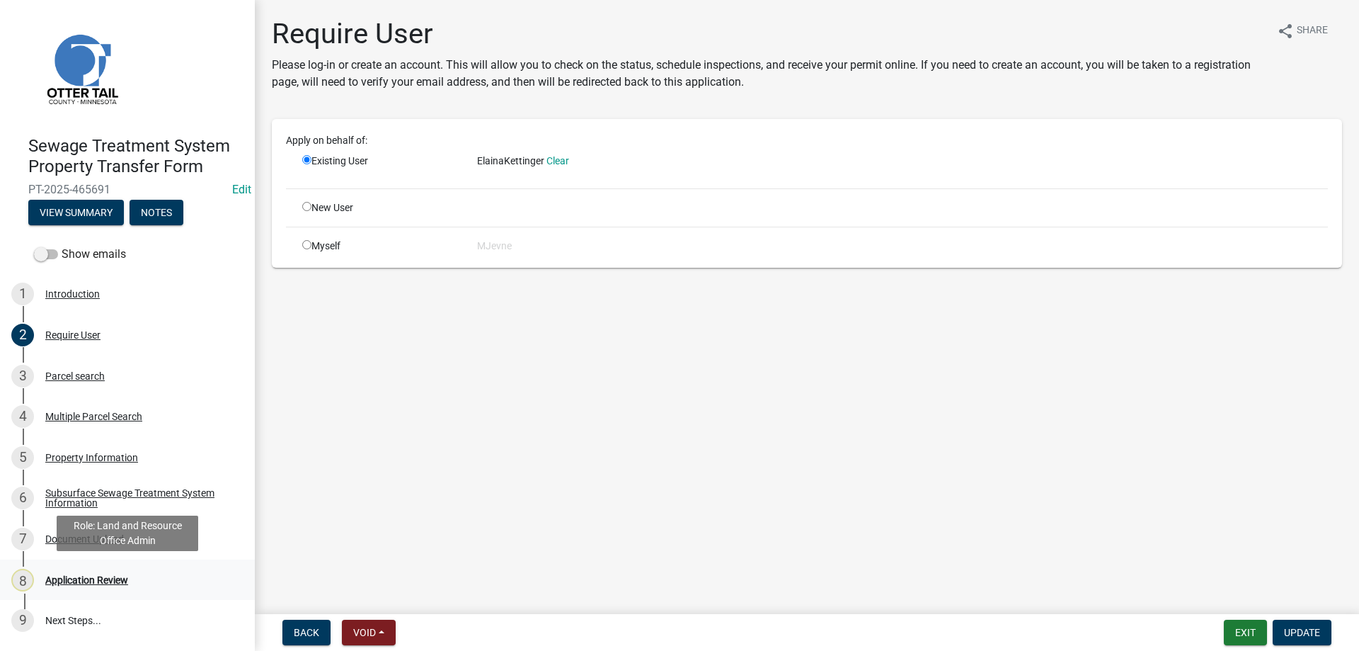
click at [72, 578] on div "Application Review" at bounding box center [86, 580] width 83 height 10
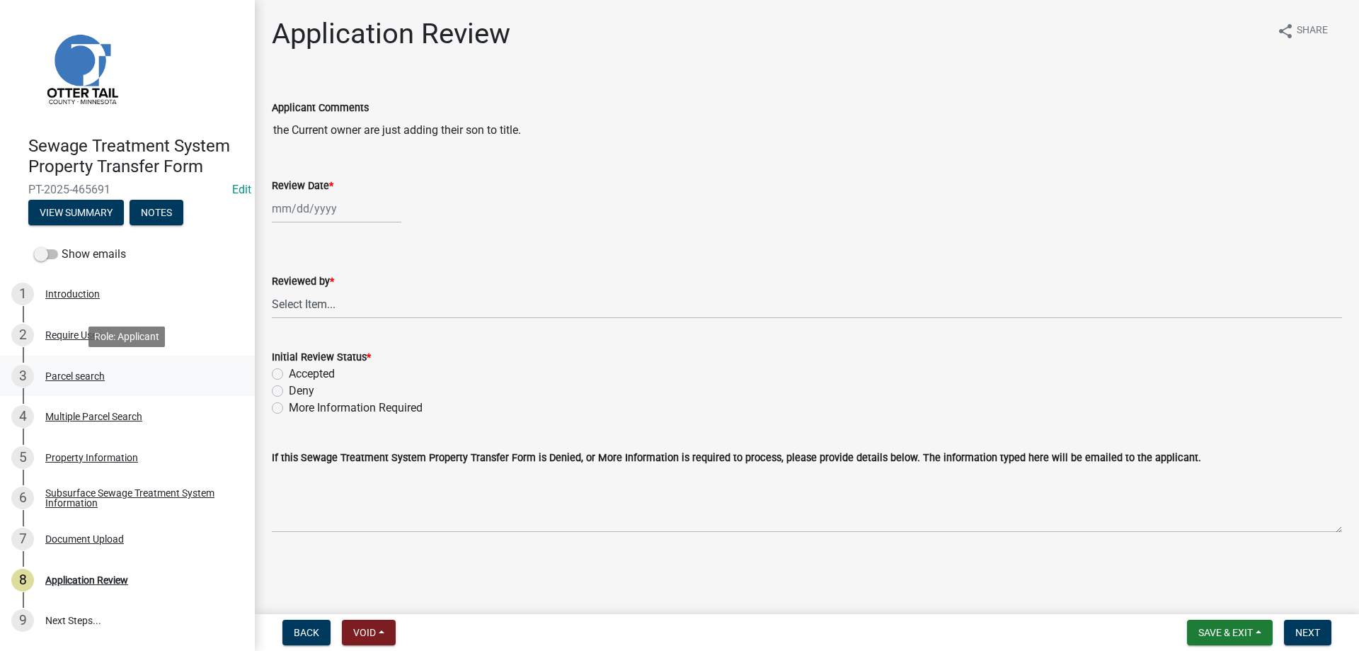
click at [59, 372] on div "Parcel search" at bounding box center [74, 376] width 59 height 10
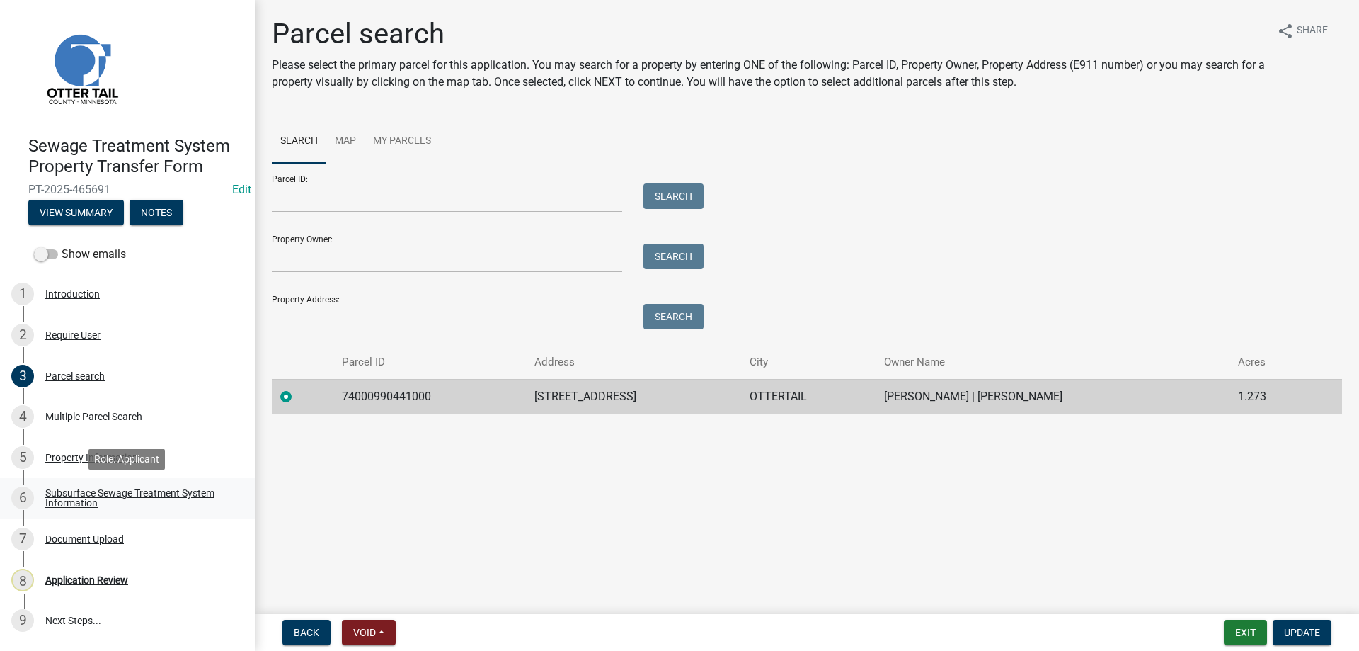
click at [72, 498] on div "Subsurface Sewage Treatment System Information" at bounding box center [138, 498] width 187 height 20
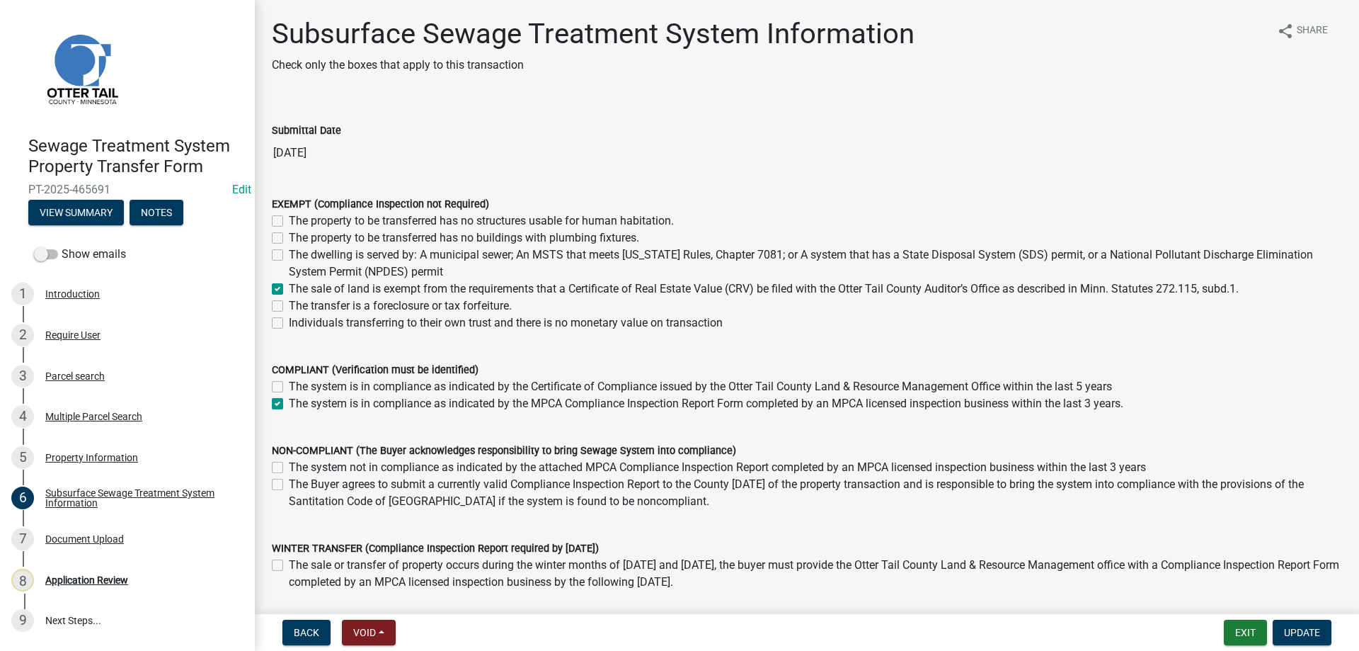
scroll to position [96, 0]
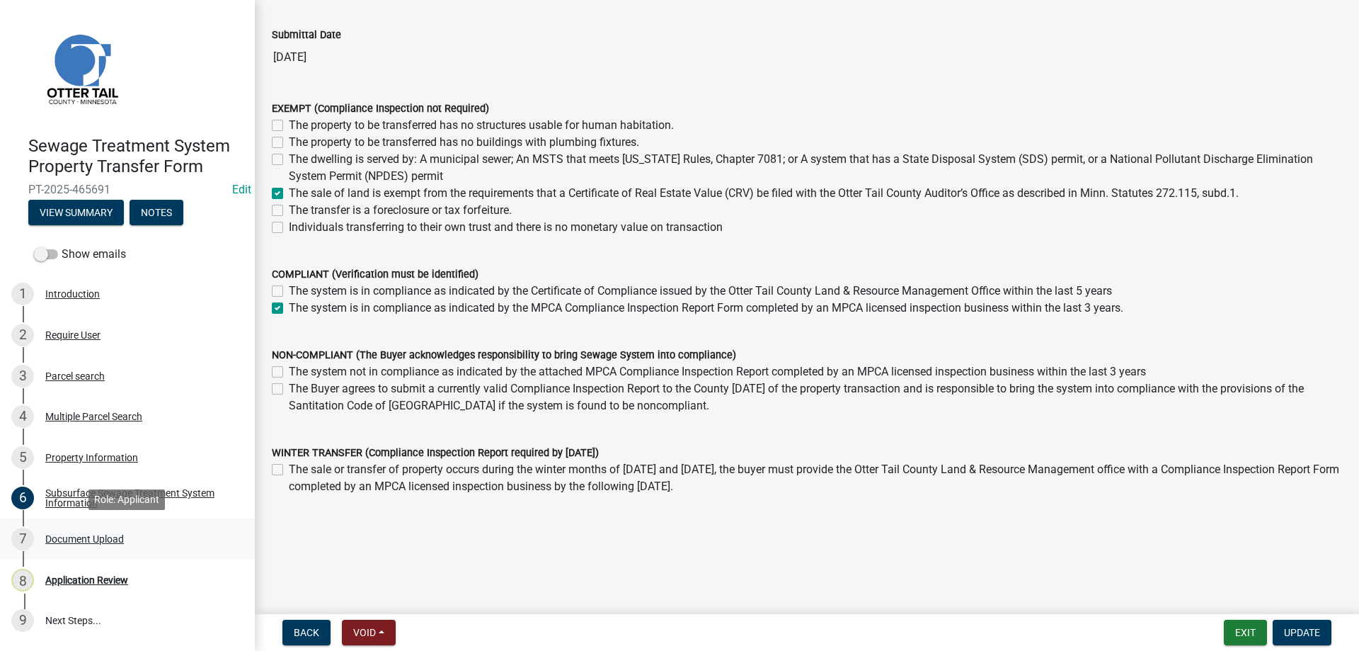
click at [64, 539] on div "Document Upload" at bounding box center [84, 539] width 79 height 10
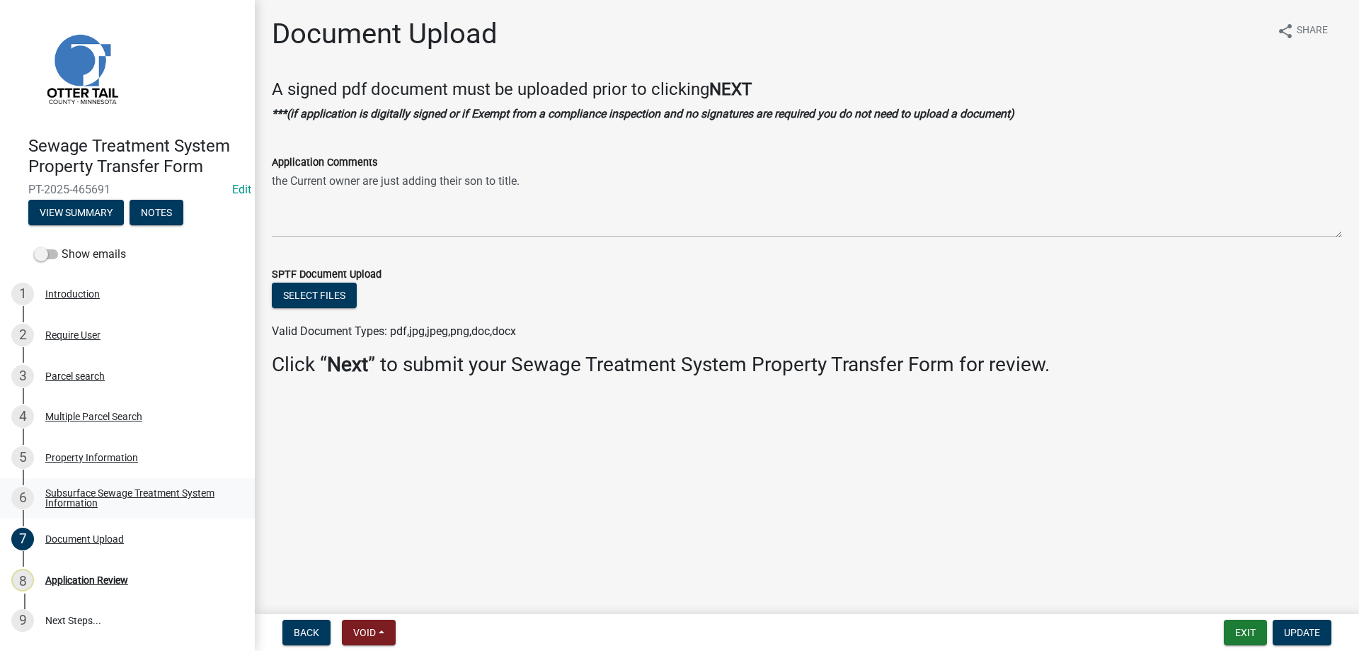
click at [82, 497] on div "Subsurface Sewage Treatment System Information" at bounding box center [138, 498] width 187 height 20
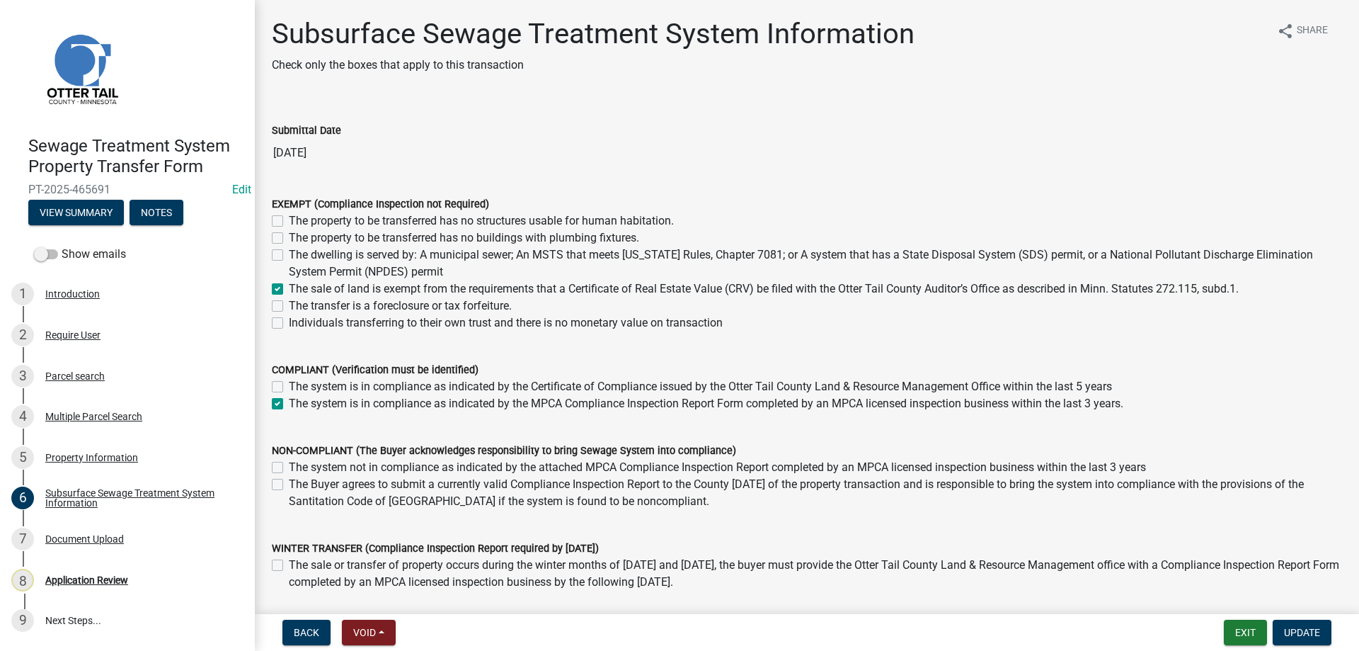
scroll to position [96, 0]
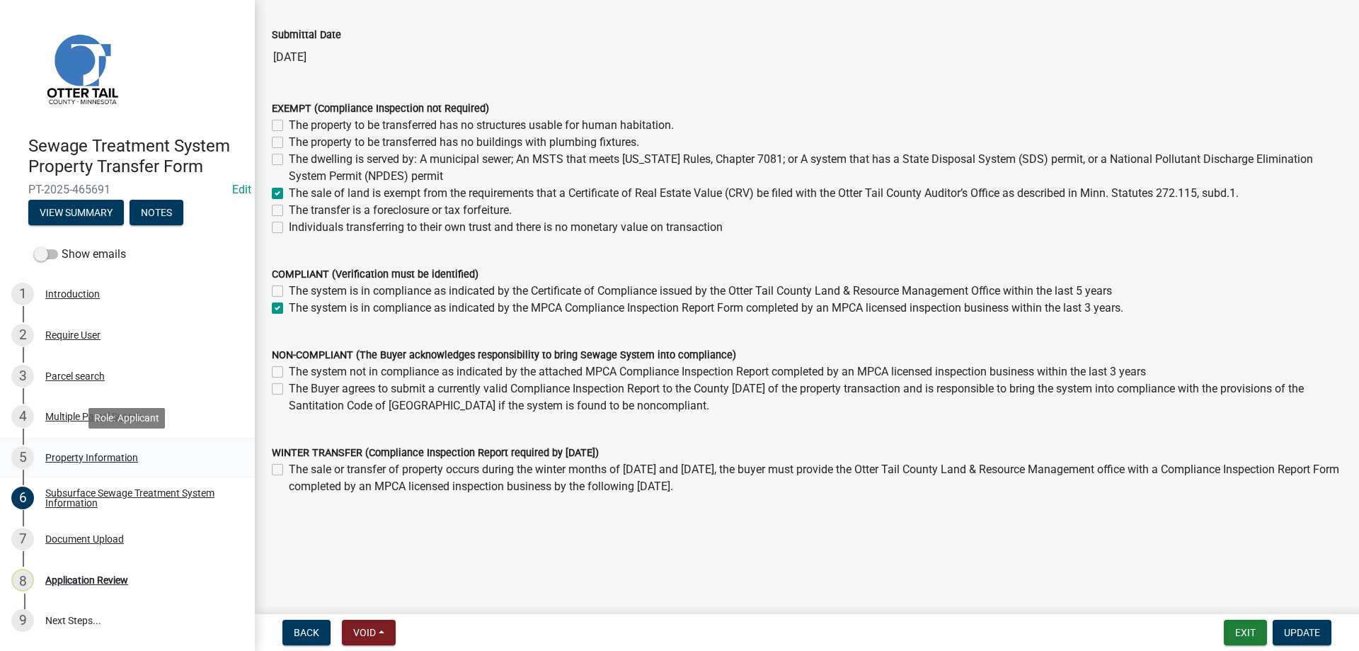
click at [60, 455] on div "Property Information" at bounding box center [91, 457] width 93 height 10
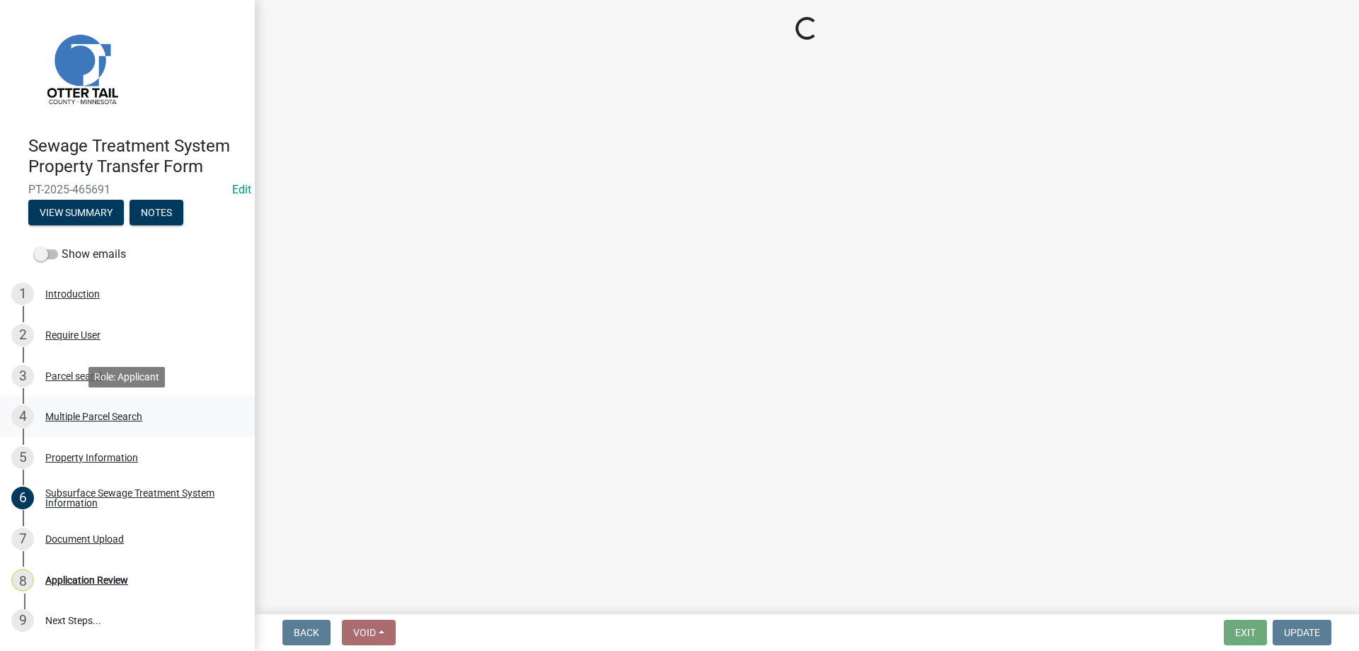
click at [67, 414] on div "Multiple Parcel Search" at bounding box center [93, 416] width 97 height 10
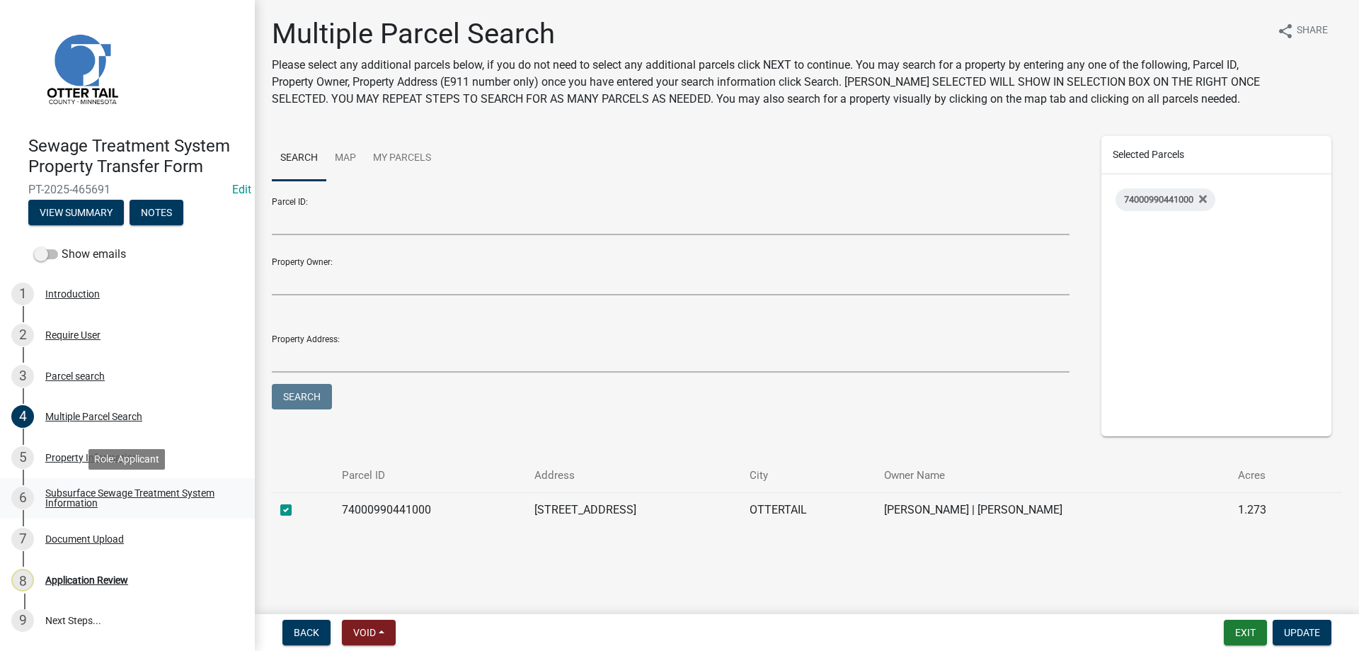
click at [64, 503] on div "Subsurface Sewage Treatment System Information" at bounding box center [138, 498] width 187 height 20
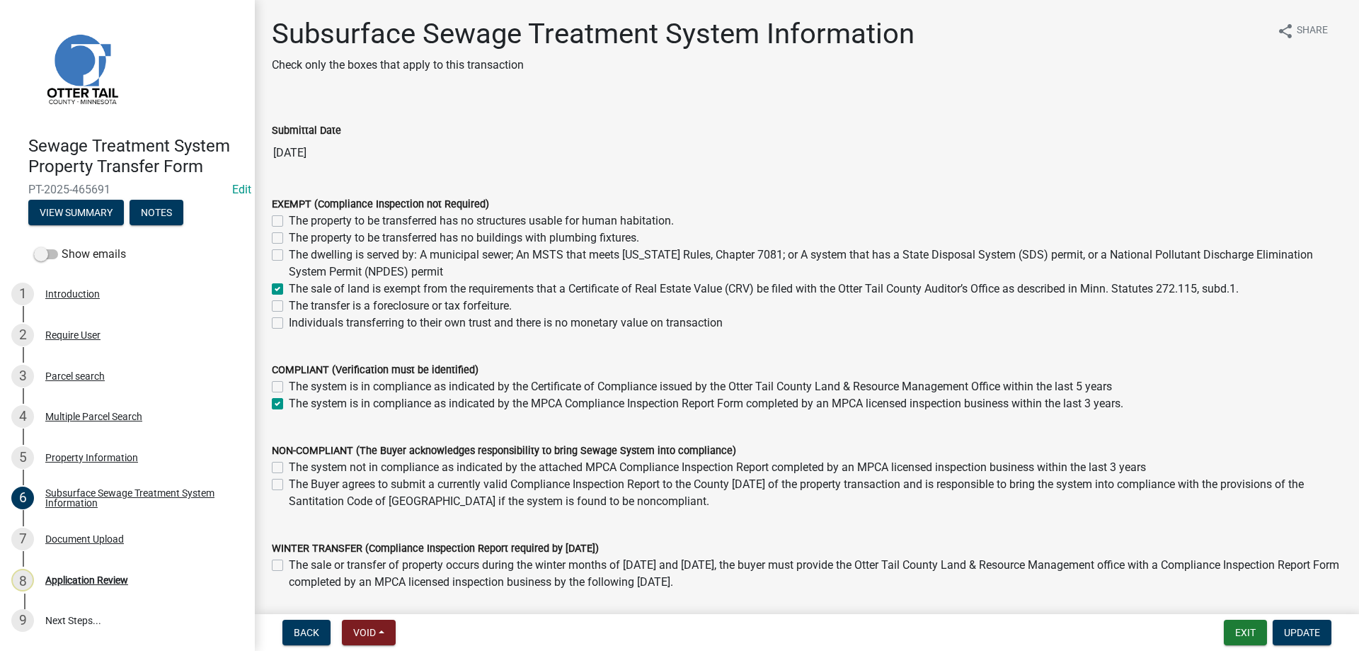
scroll to position [96, 0]
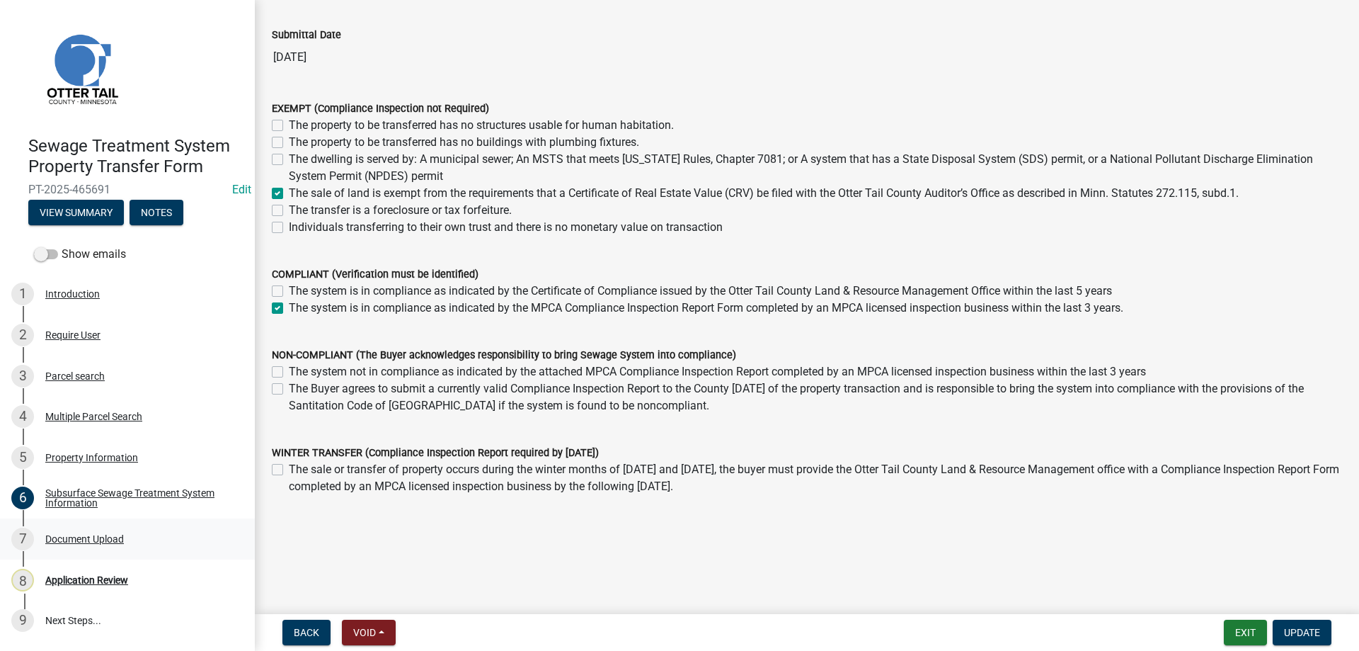
click at [58, 542] on div "Document Upload" at bounding box center [84, 539] width 79 height 10
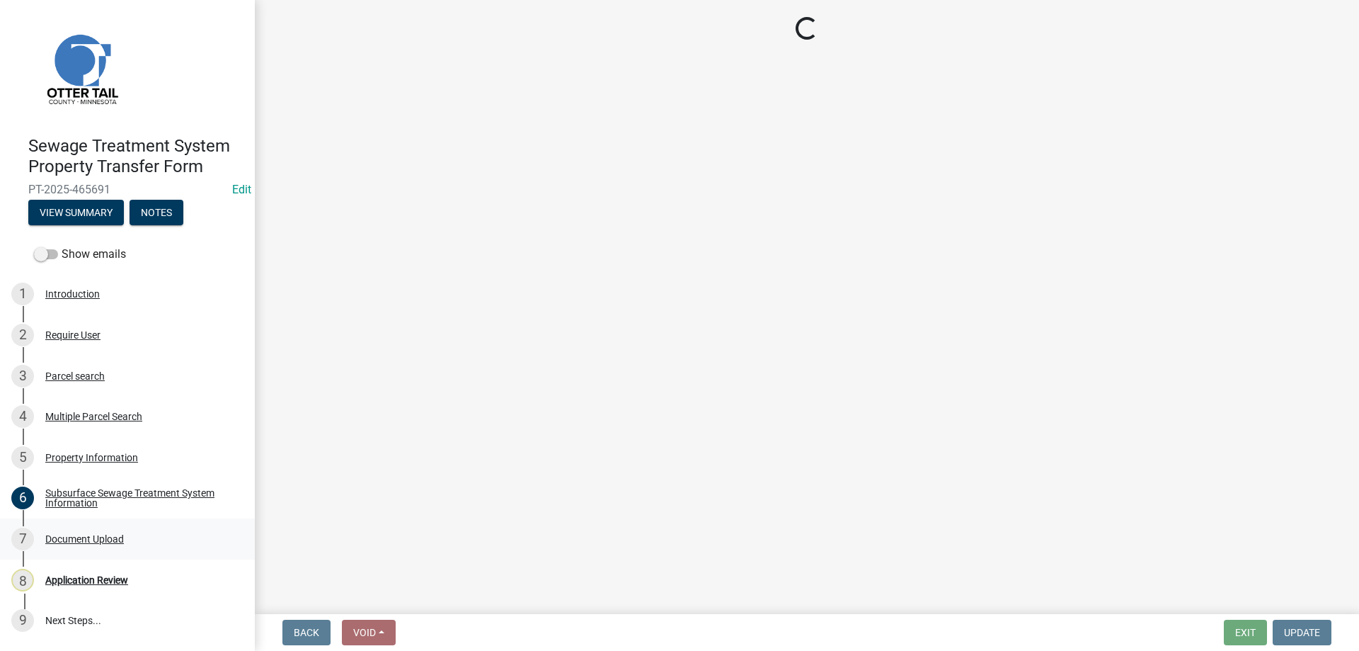
scroll to position [0, 0]
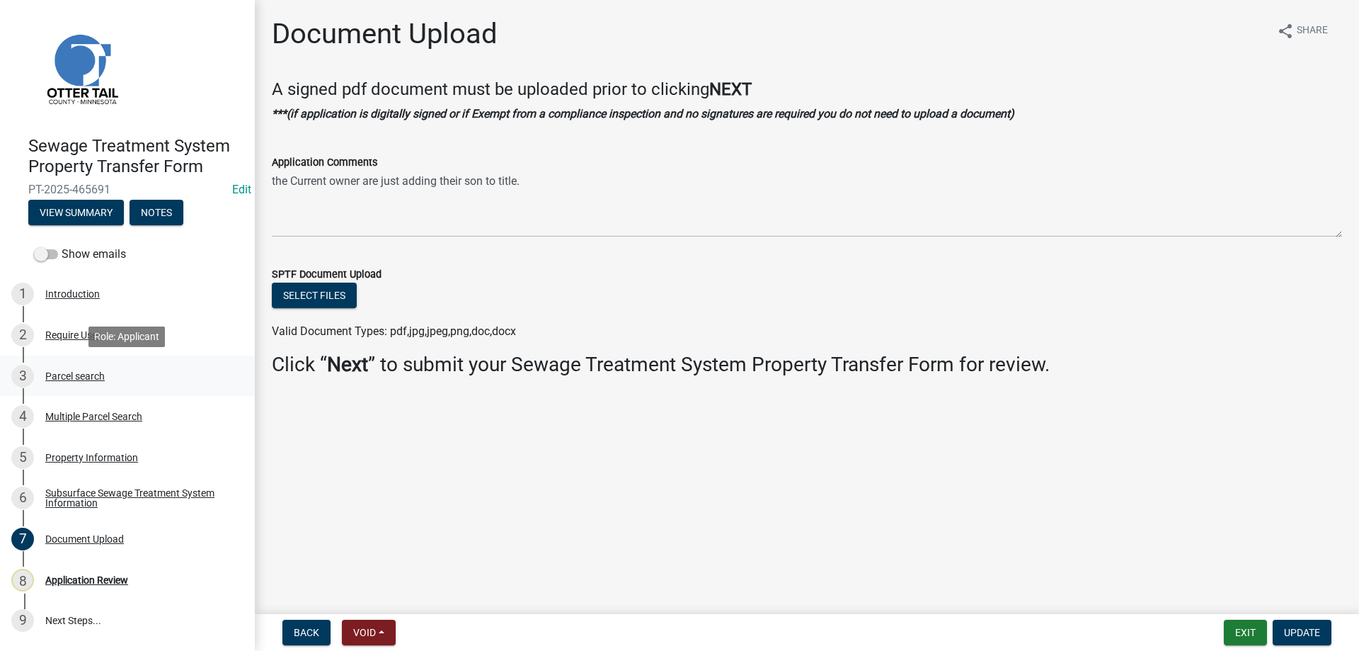
click at [74, 372] on div "Parcel search" at bounding box center [74, 376] width 59 height 10
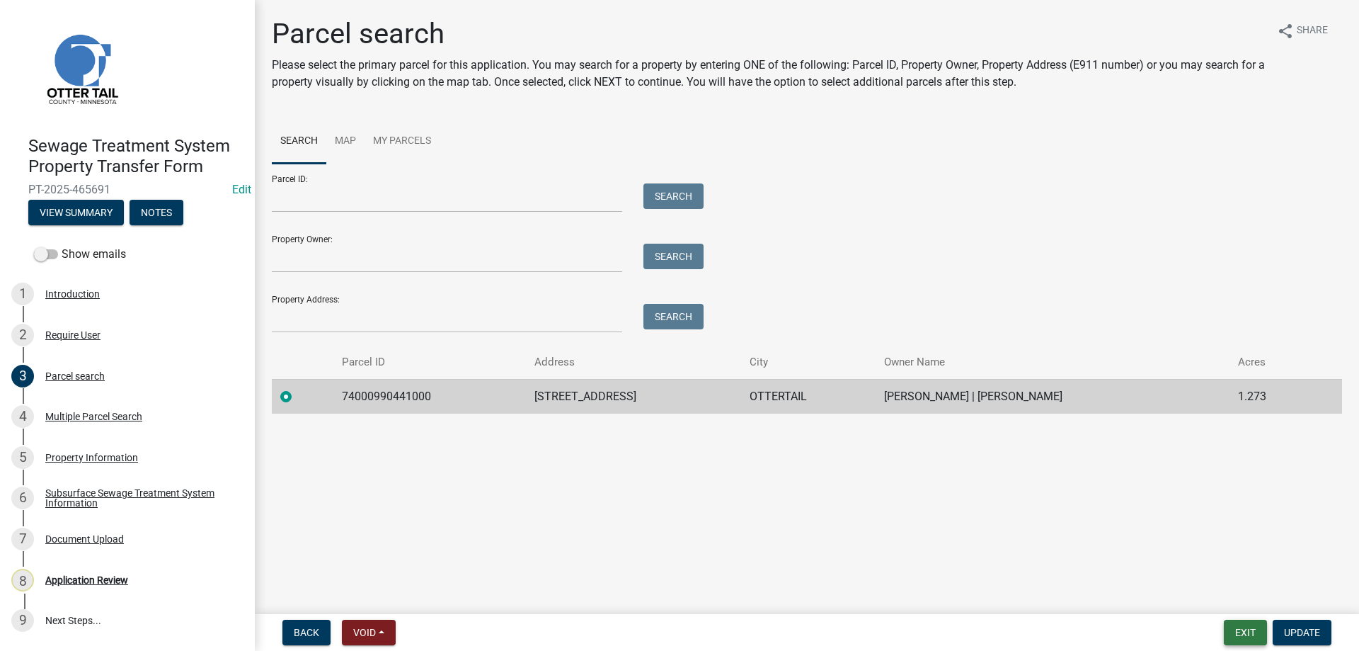
click at [1239, 636] on button "Exit" at bounding box center [1245, 631] width 43 height 25
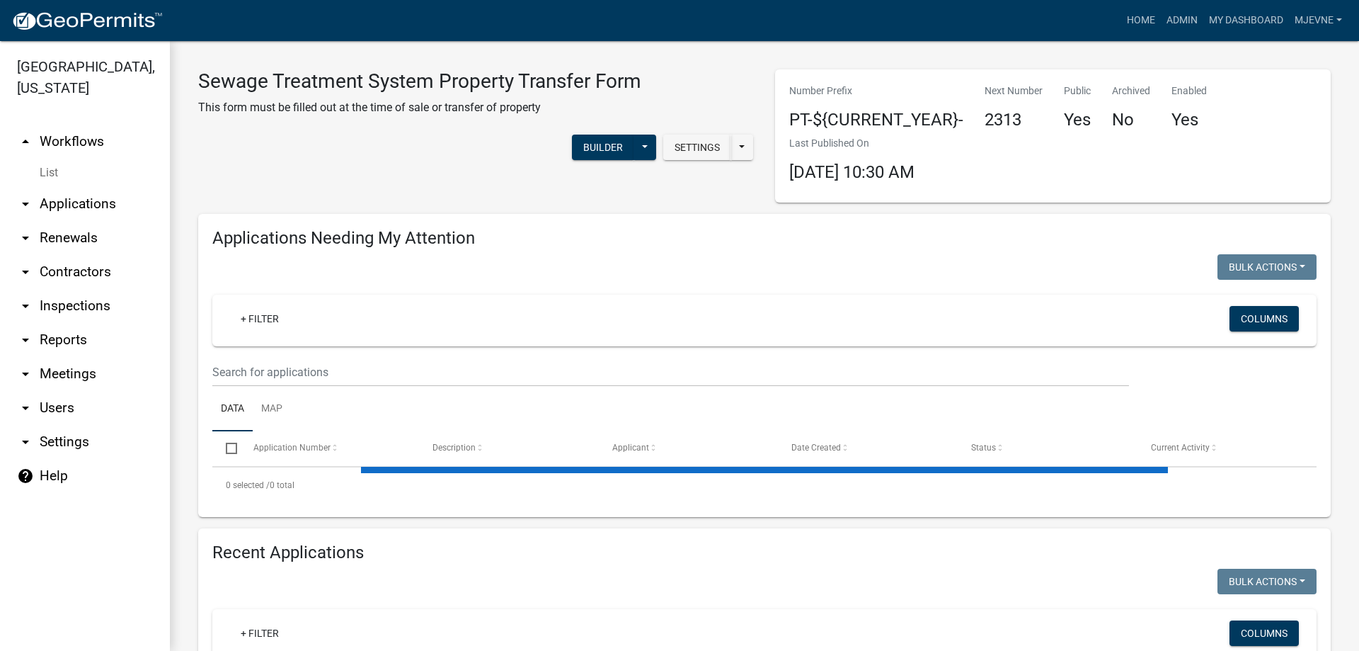
select select "1: 25"
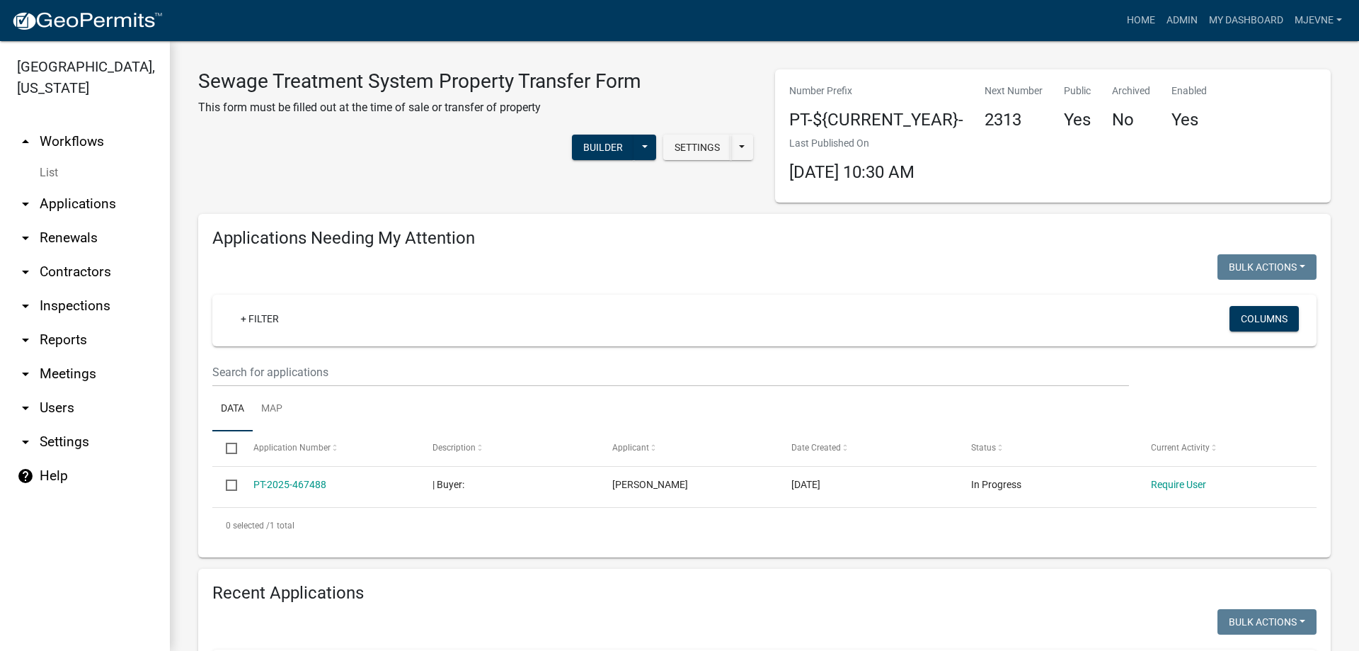
click at [74, 207] on link "arrow_drop_down Applications" at bounding box center [85, 204] width 170 height 34
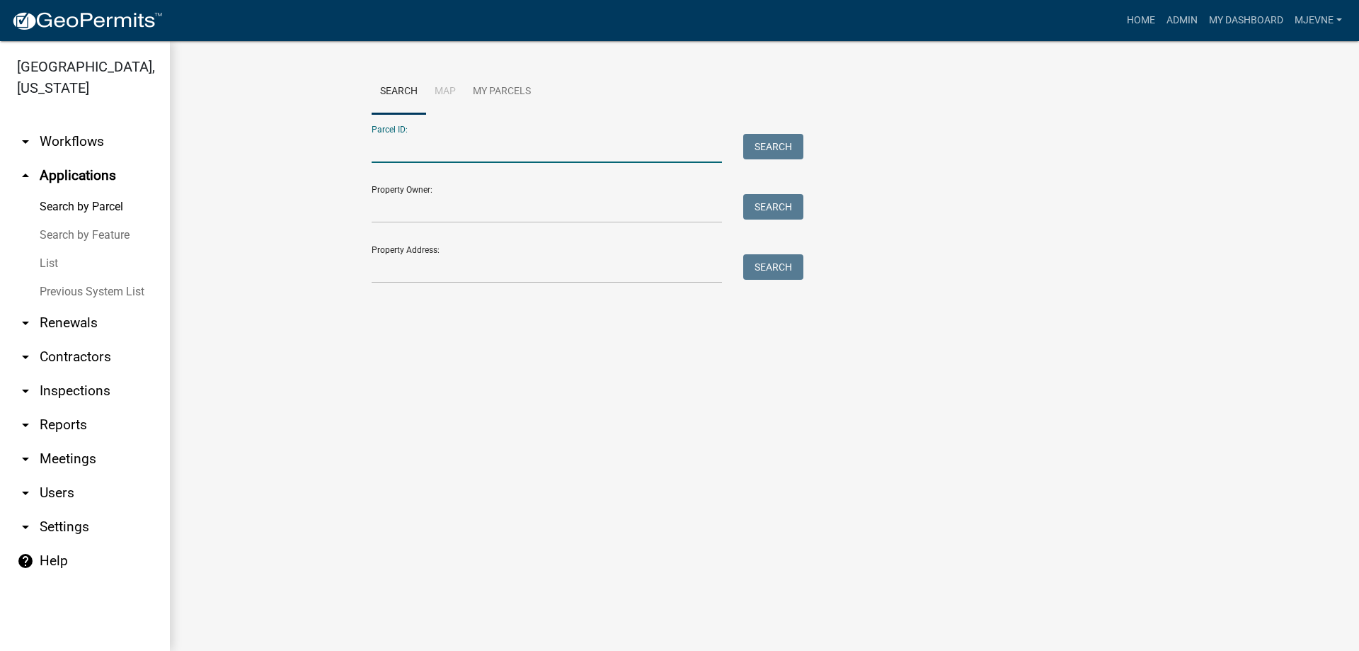
click at [414, 151] on input "Parcel ID:" at bounding box center [547, 148] width 350 height 29
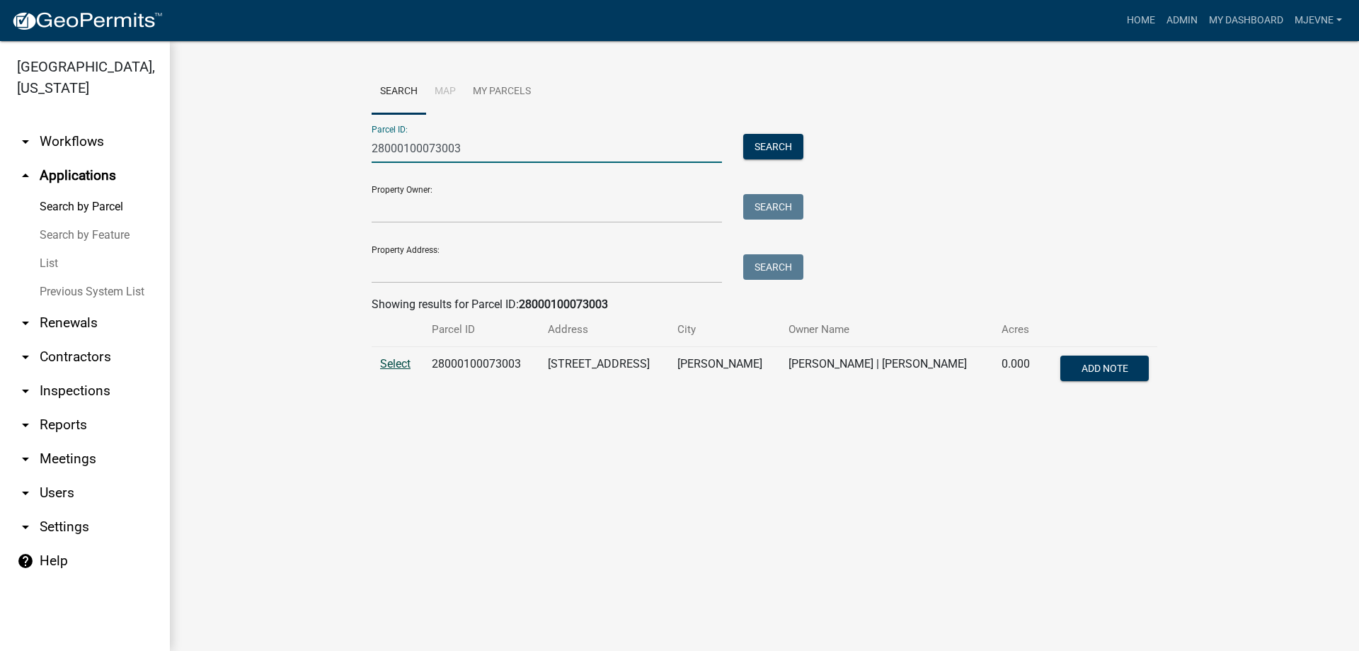
type input "28000100073003"
click at [396, 365] on span "Select" at bounding box center [395, 363] width 30 height 13
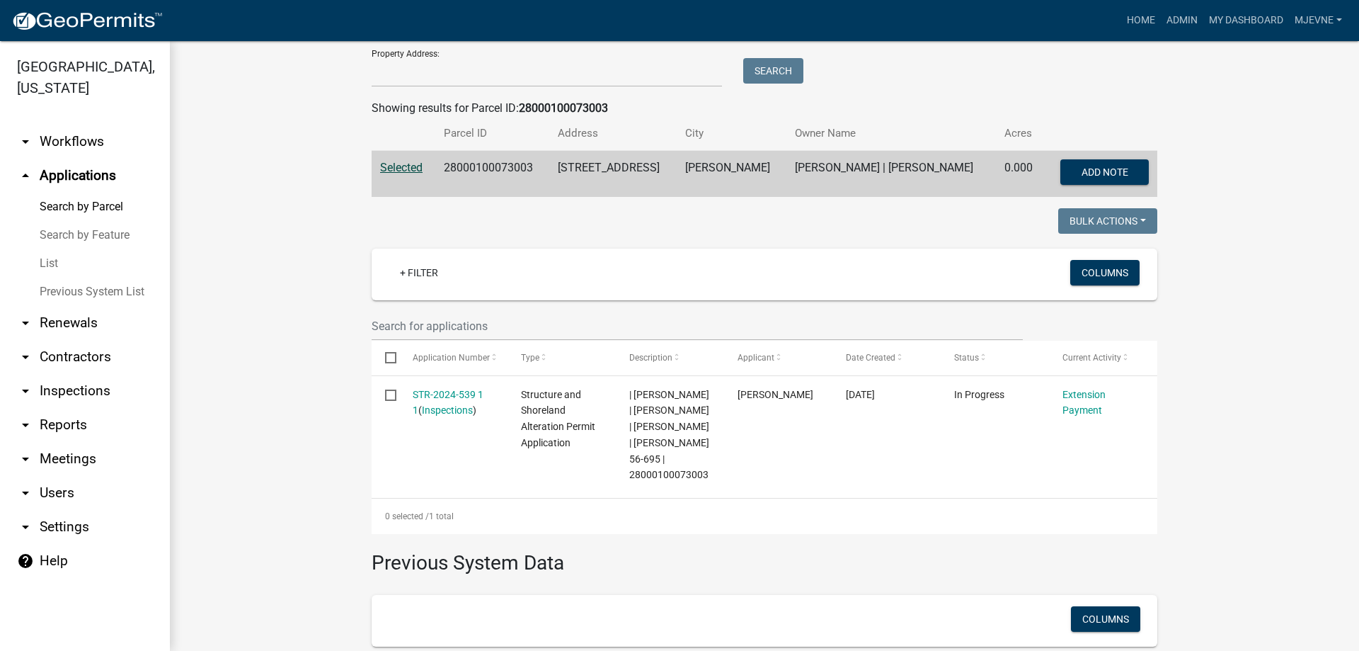
scroll to position [242, 0]
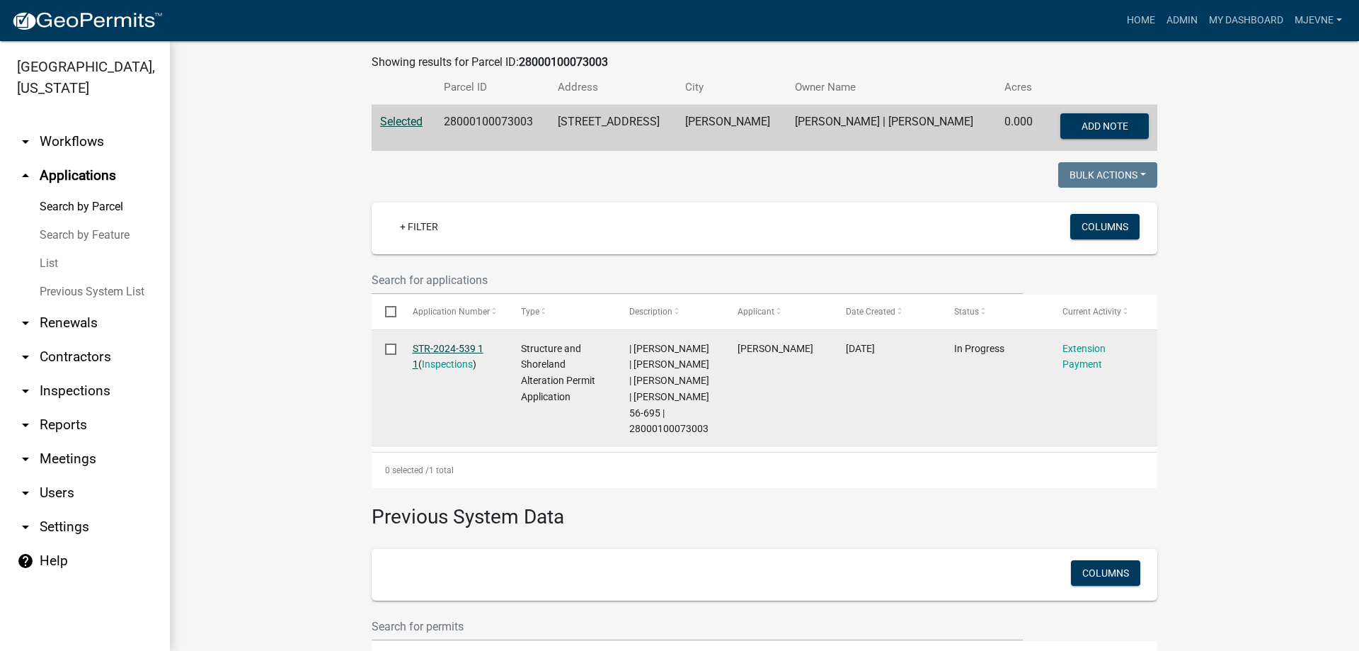
click at [440, 343] on link "STR-2024-539 1 1" at bounding box center [448, 357] width 71 height 28
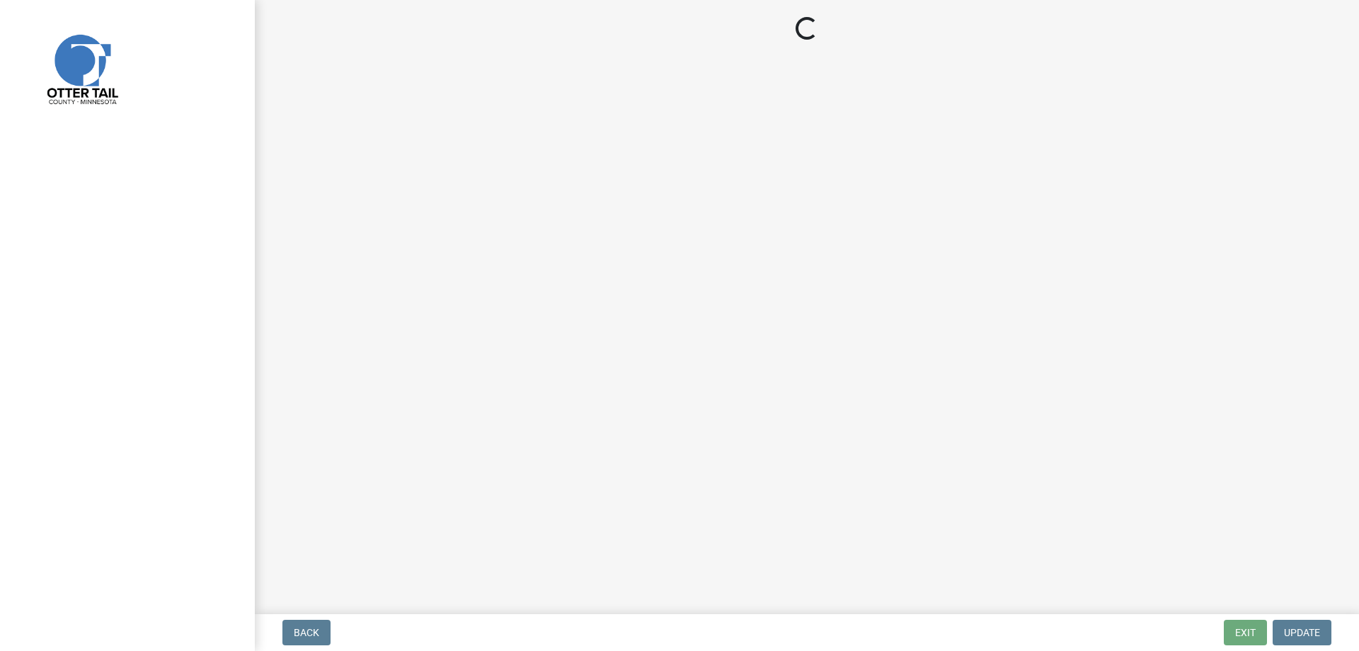
select select "3: 3"
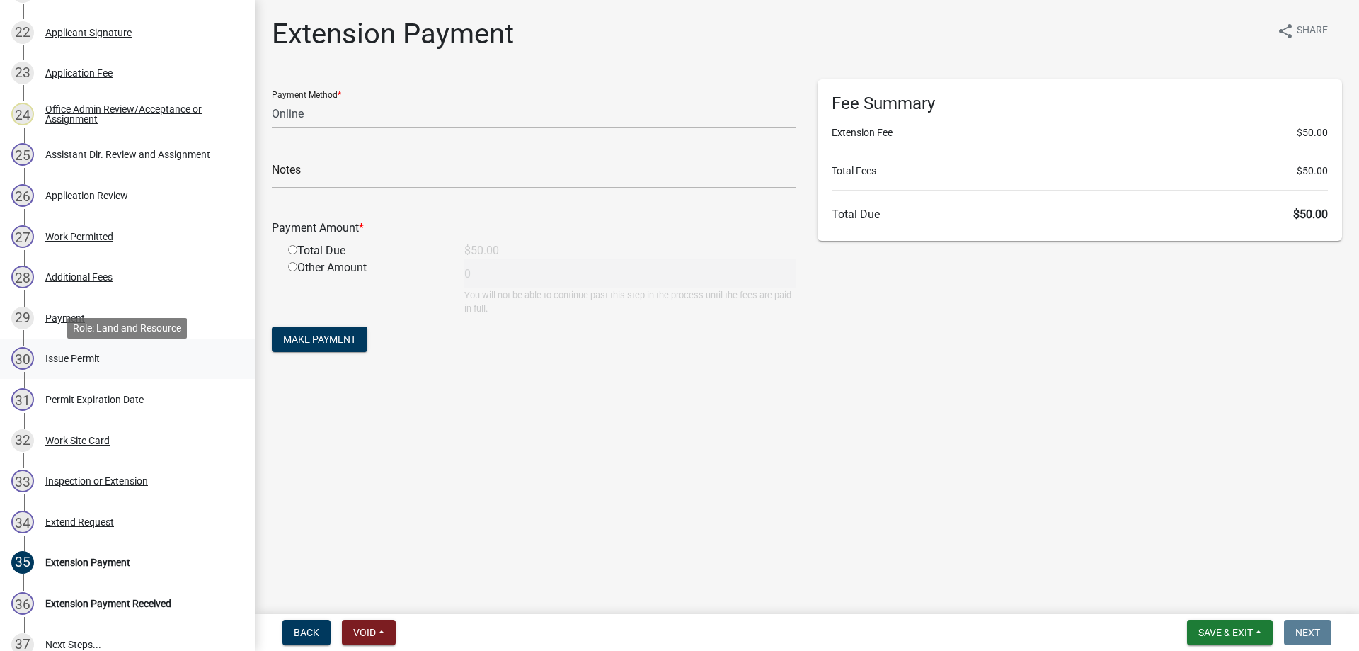
scroll to position [1155, 0]
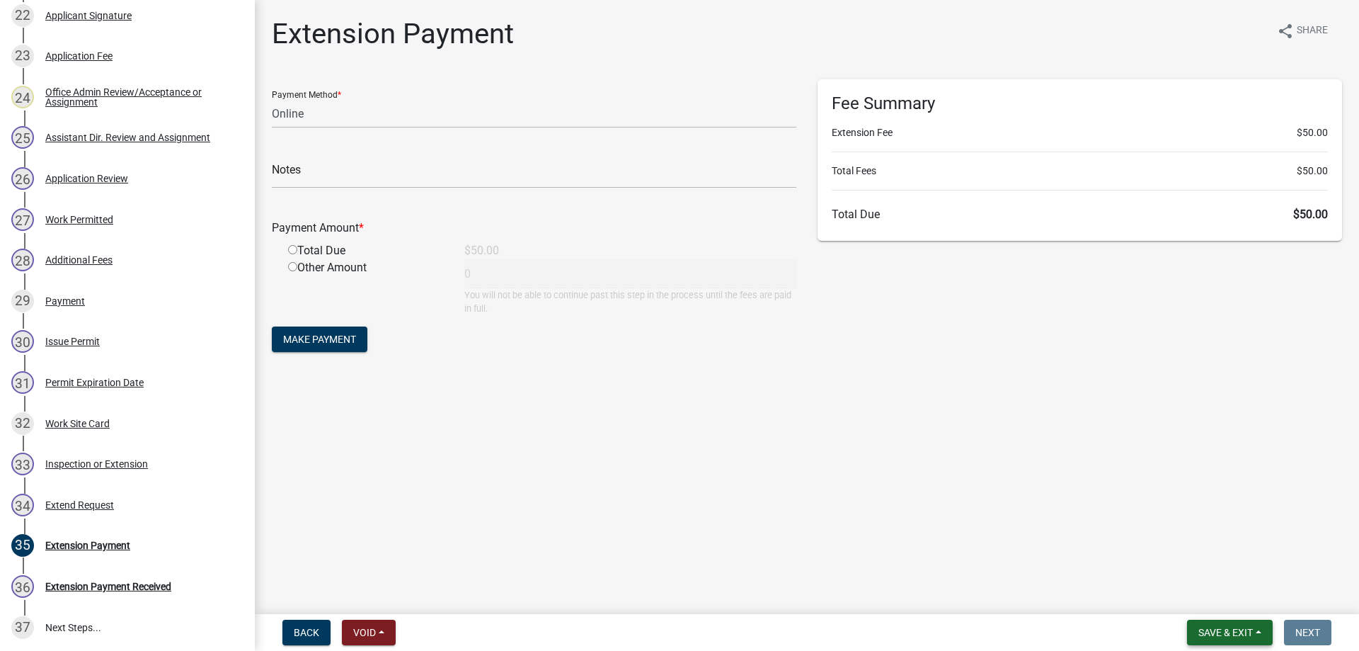
click at [1211, 633] on span "Save & Exit" at bounding box center [1226, 632] width 55 height 11
click at [969, 520] on main "Extension Payment share Share Payment Method * Credit Card POS Check Cash Onlin…" at bounding box center [807, 304] width 1104 height 608
click at [65, 346] on div "Issue Permit" at bounding box center [72, 341] width 55 height 10
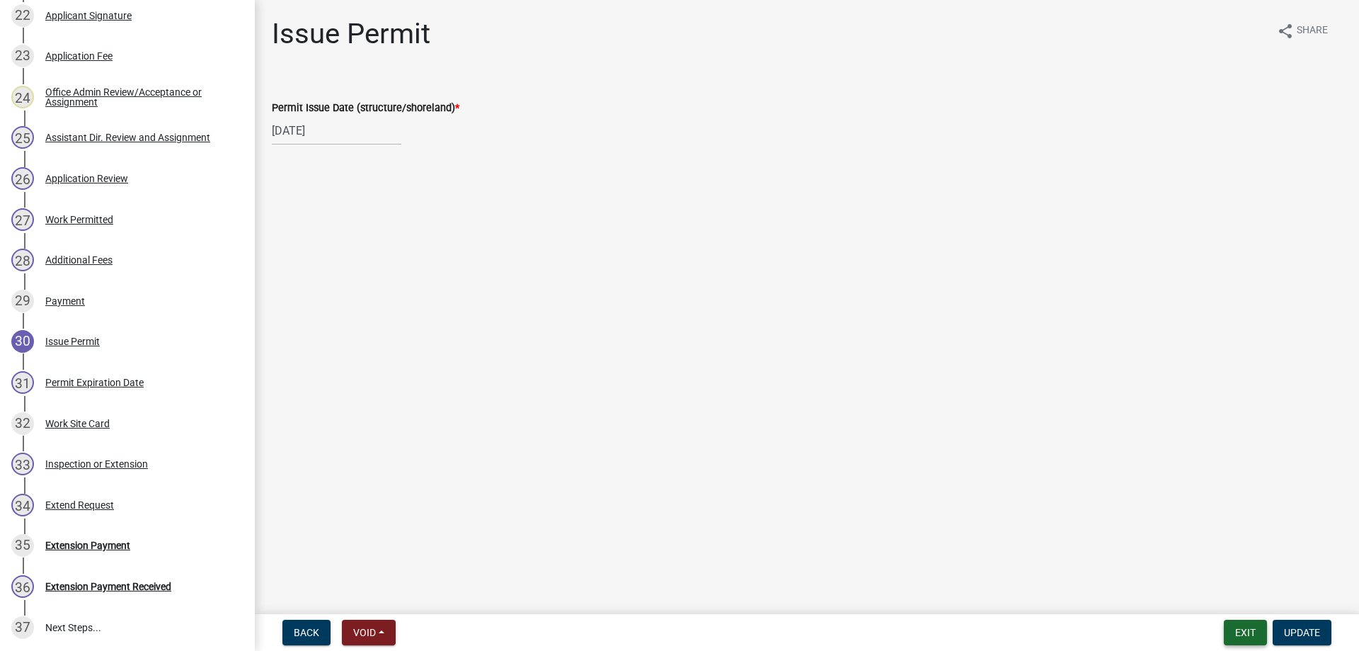
click at [1238, 633] on button "Exit" at bounding box center [1245, 631] width 43 height 25
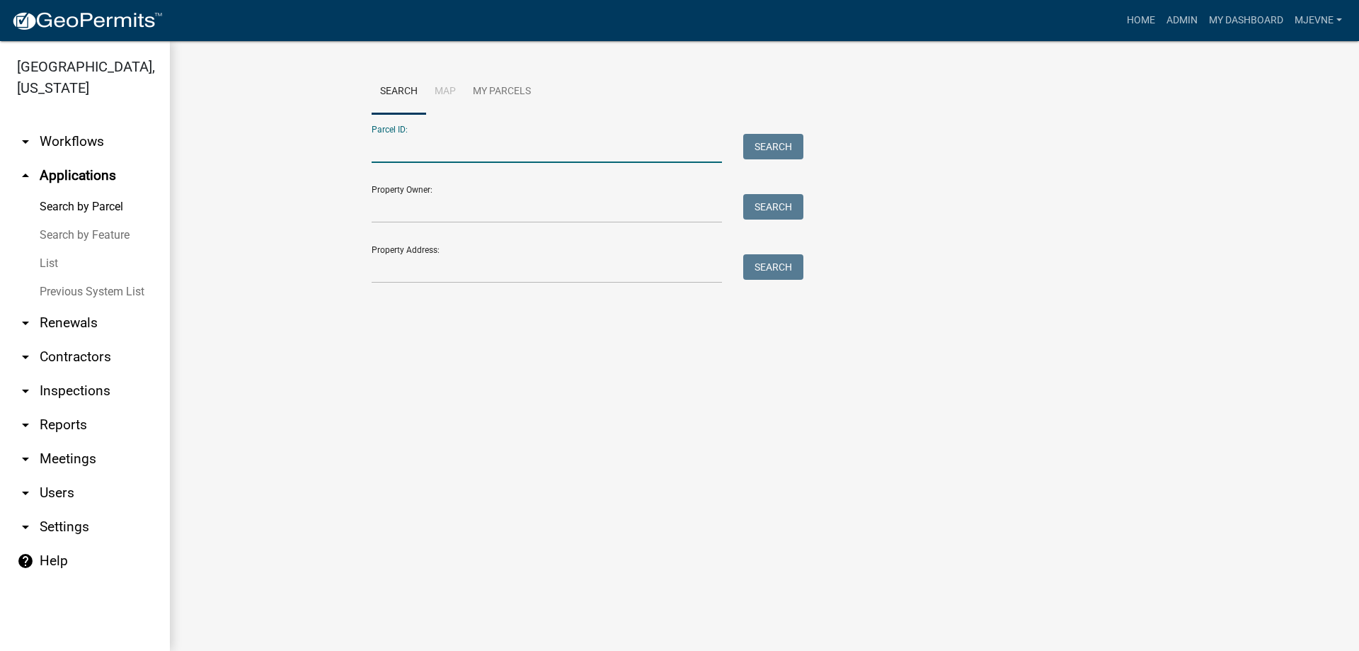
paste input "17000991146000"
type input "17000991146000"
click at [768, 149] on button "Search" at bounding box center [773, 146] width 60 height 25
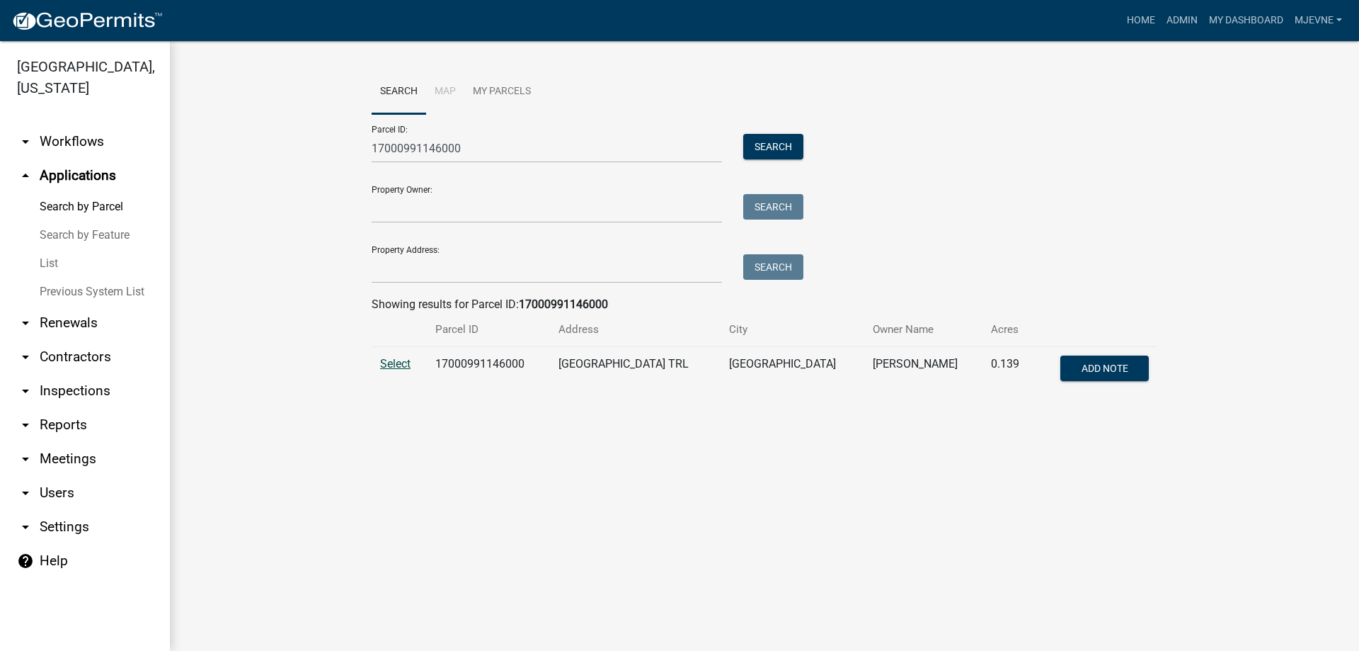
click at [397, 367] on span "Select" at bounding box center [395, 363] width 30 height 13
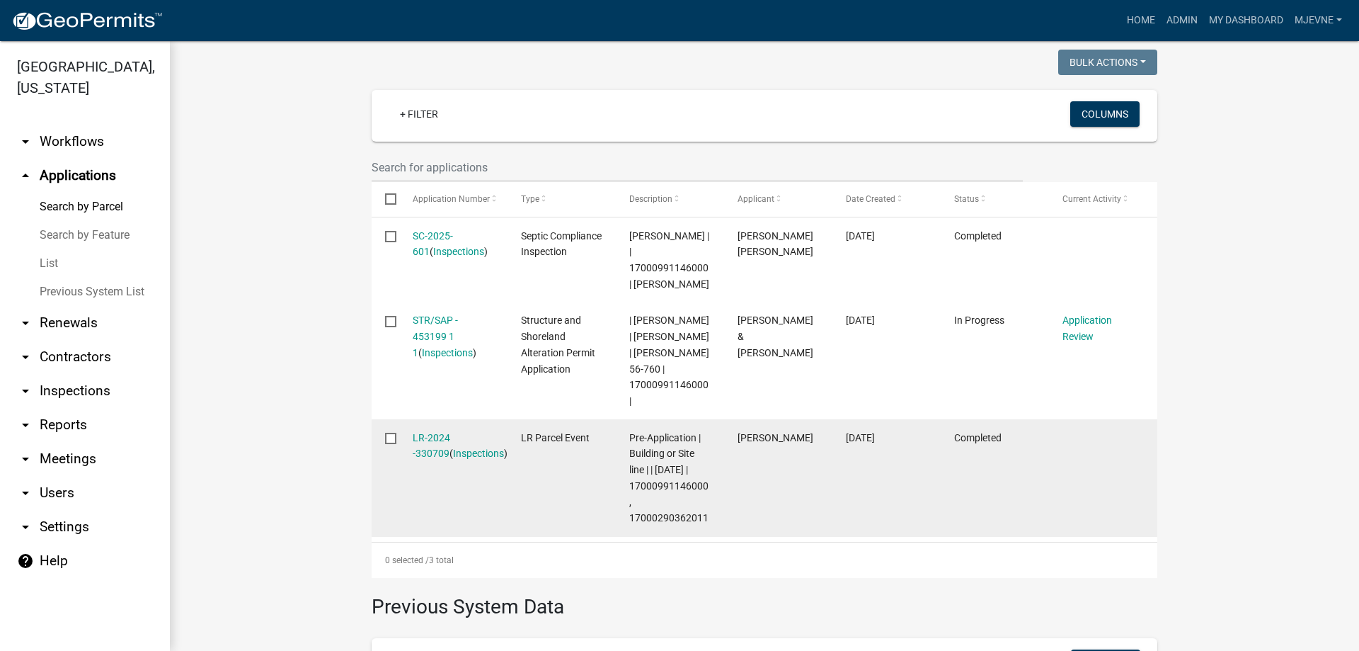
scroll to position [404, 0]
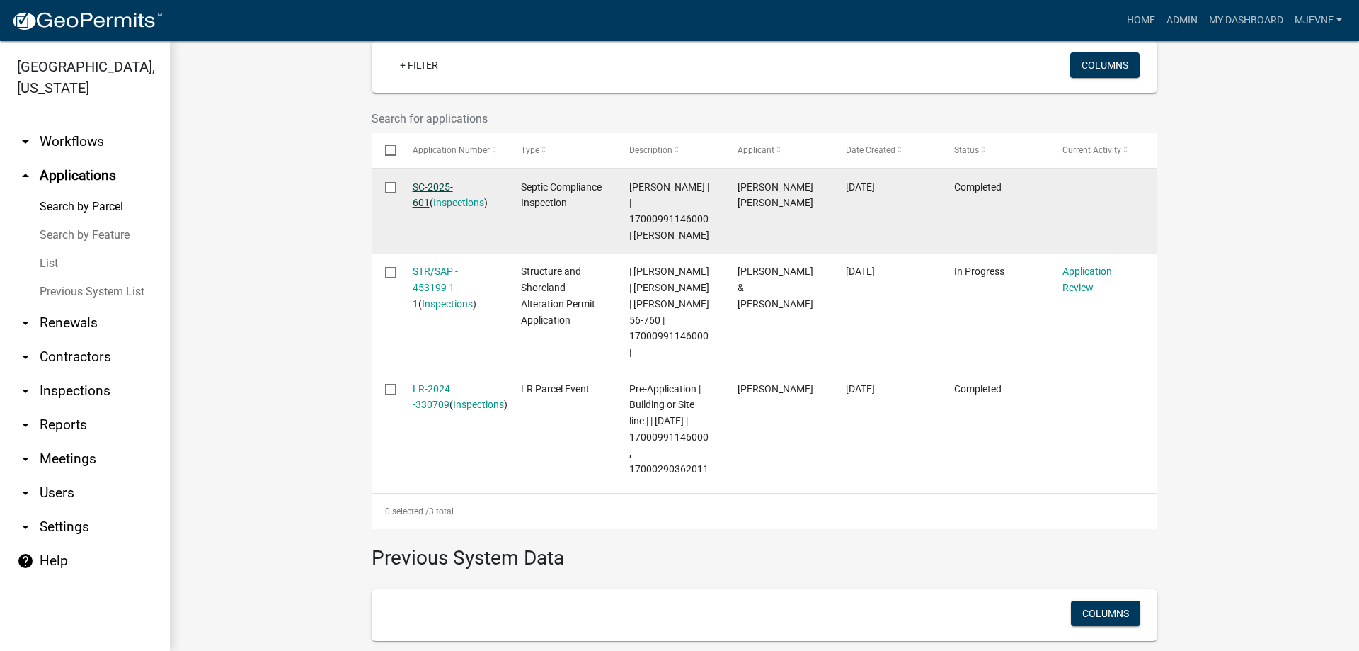
click at [435, 186] on link "SC-2025-601" at bounding box center [433, 195] width 40 height 28
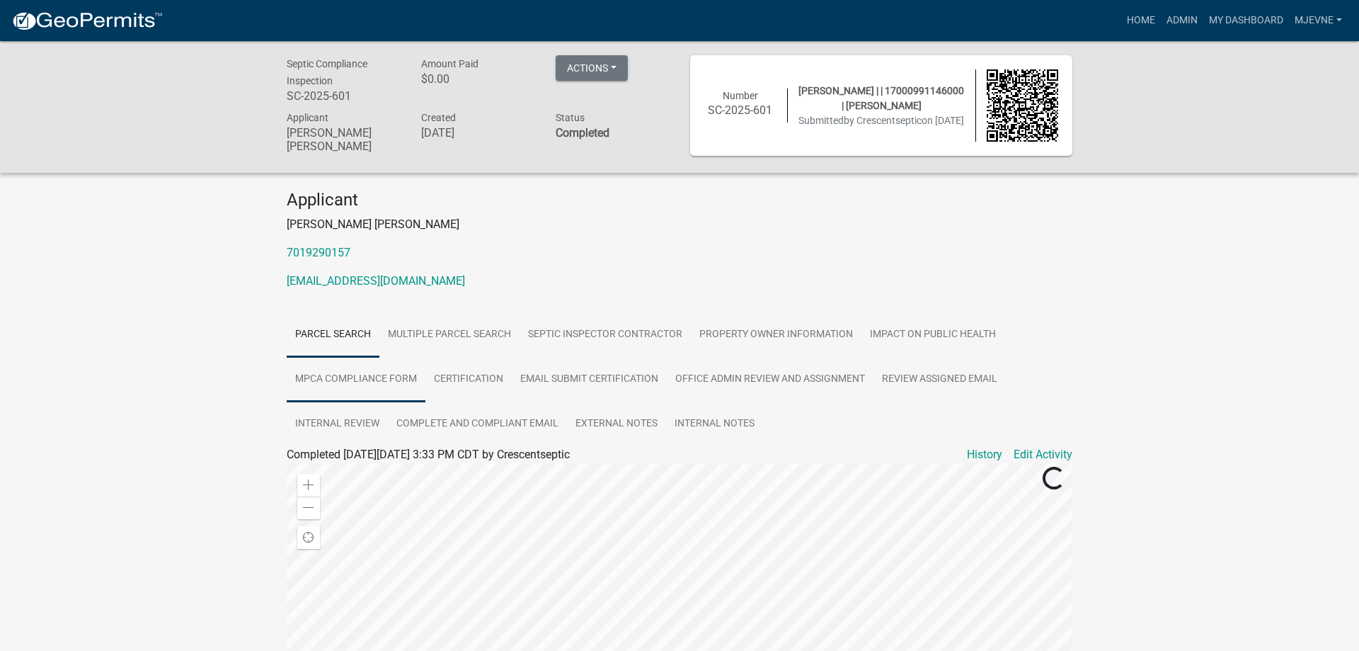
click at [370, 378] on link "MPCA Compliance Form" at bounding box center [356, 379] width 139 height 45
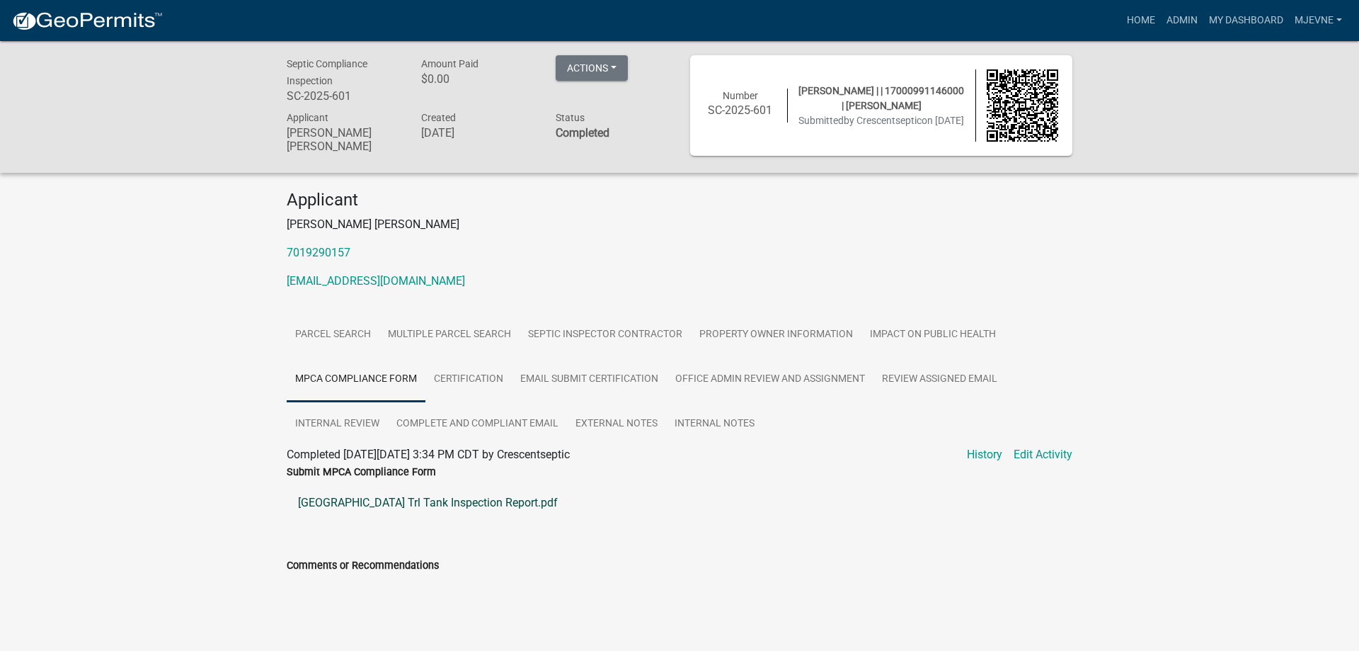
click at [370, 496] on link "[GEOGRAPHIC_DATA] Trl Tank Inspection Report.pdf" at bounding box center [680, 503] width 786 height 34
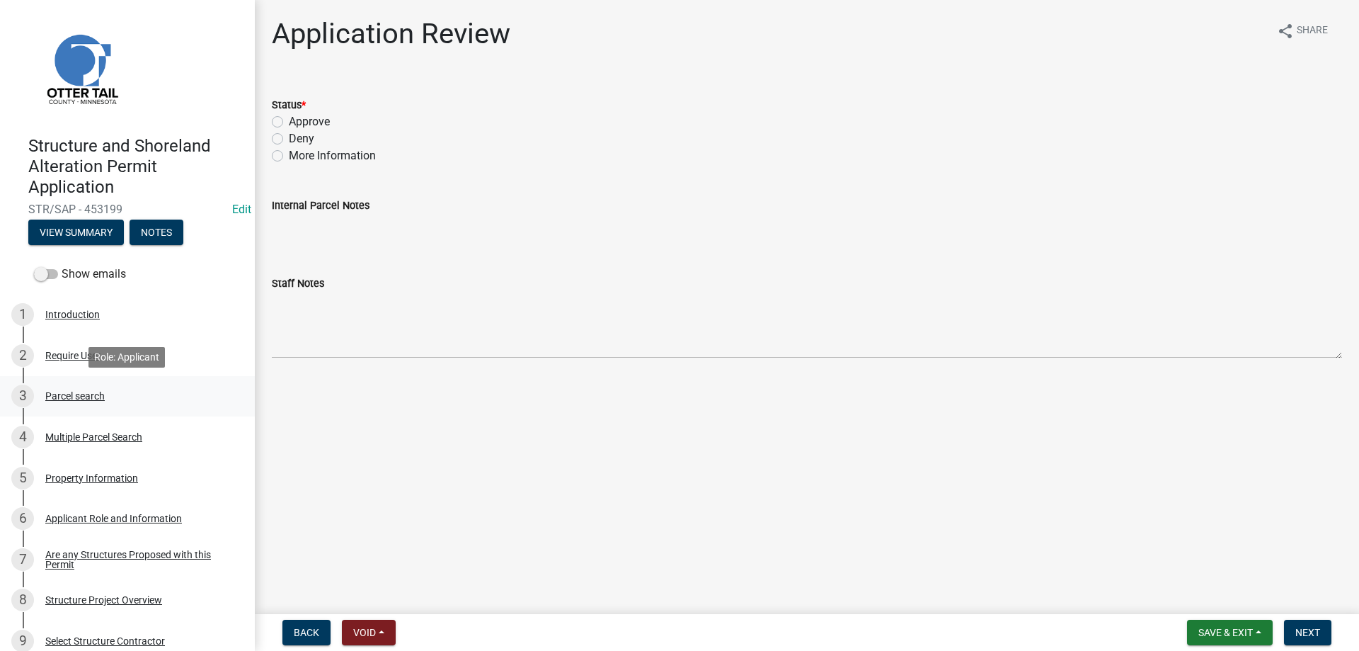
click at [64, 396] on div "Parcel search" at bounding box center [74, 396] width 59 height 10
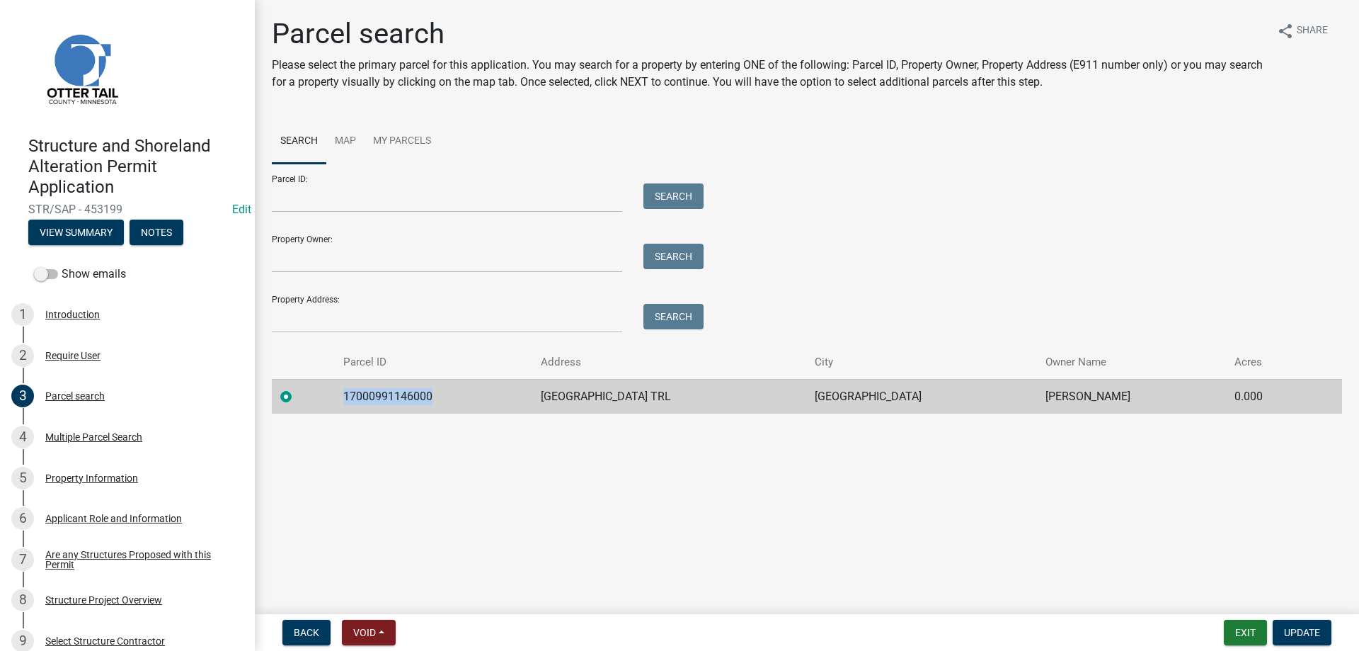
drag, startPoint x: 433, startPoint y: 392, endPoint x: 337, endPoint y: 395, distance: 96.3
click at [337, 395] on td "17000991146000" at bounding box center [434, 396] width 198 height 35
copy td "17000991146000"
click at [453, 475] on main "Parcel search Please select the primary parcel for this application. You may se…" at bounding box center [807, 304] width 1104 height 608
click at [74, 438] on div "Multiple Parcel Search" at bounding box center [93, 437] width 97 height 10
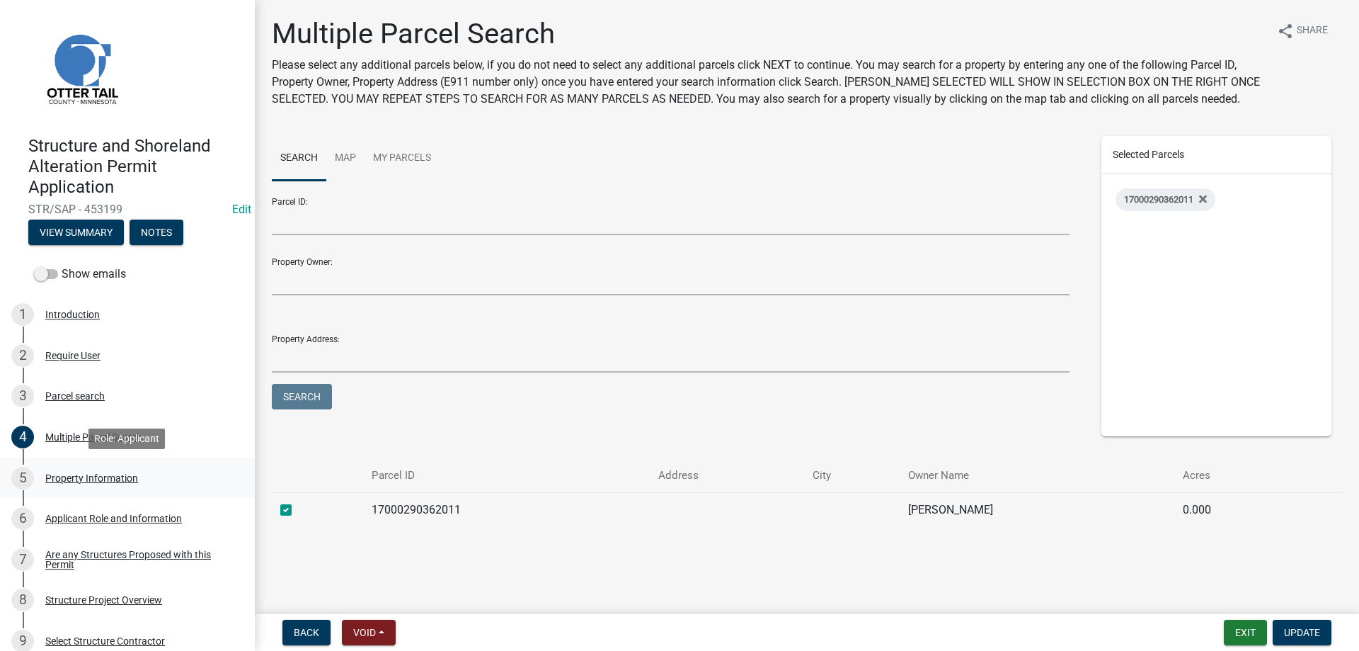
click at [79, 474] on div "Property Information" at bounding box center [91, 478] width 93 height 10
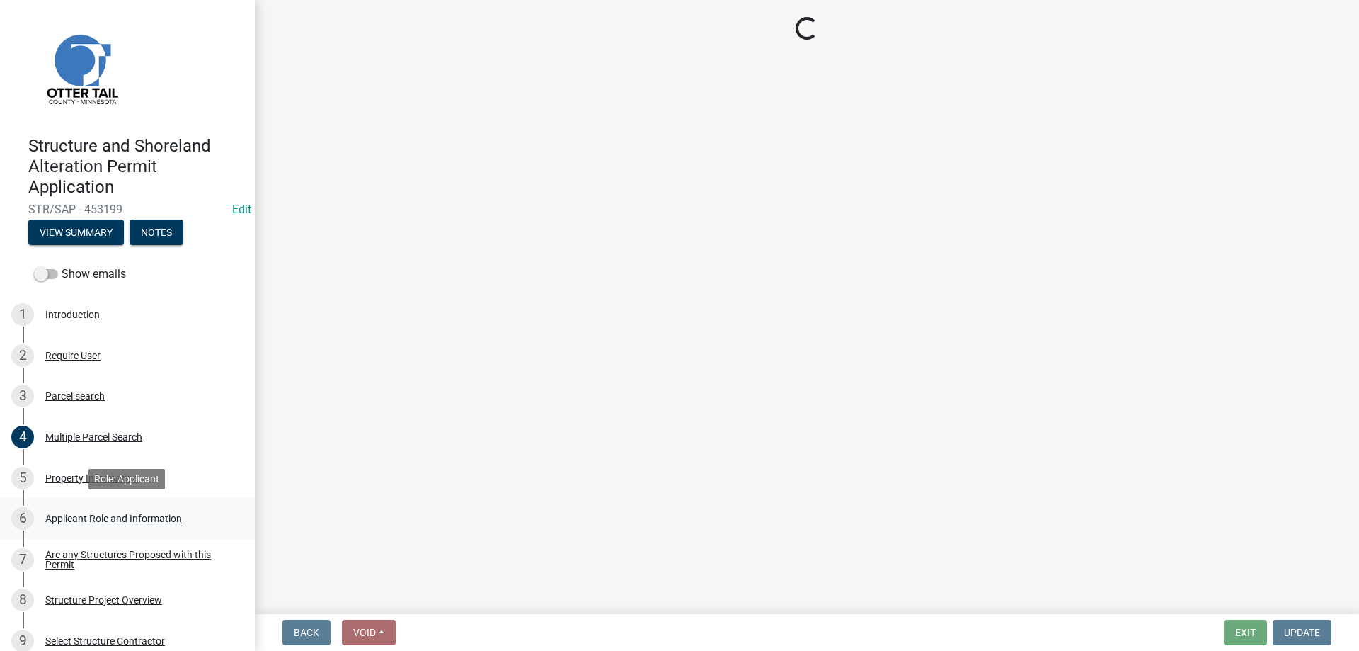
click at [83, 519] on div "Applicant Role and Information" at bounding box center [113, 518] width 137 height 10
select select "21cdef33-1681-41da-b7a6-3f3c66787771"
select select "bc365043-463f-4dd2-a146-228392936da3"
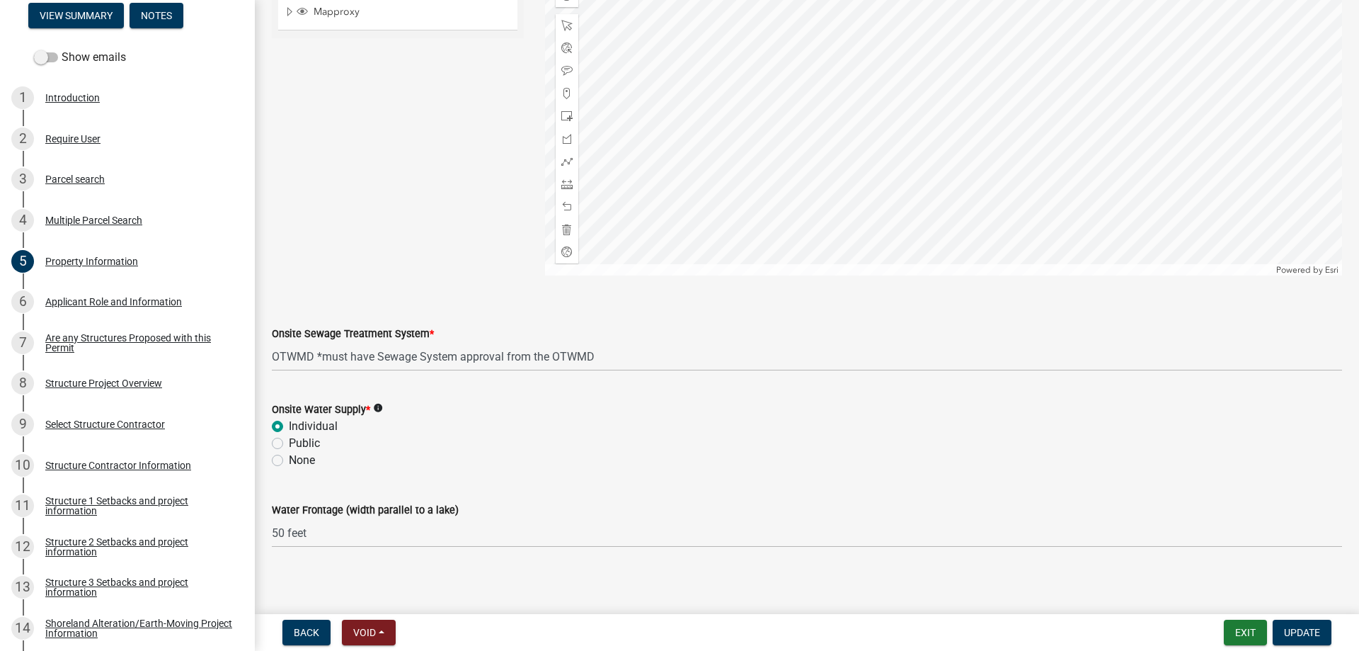
scroll to position [829, 0]
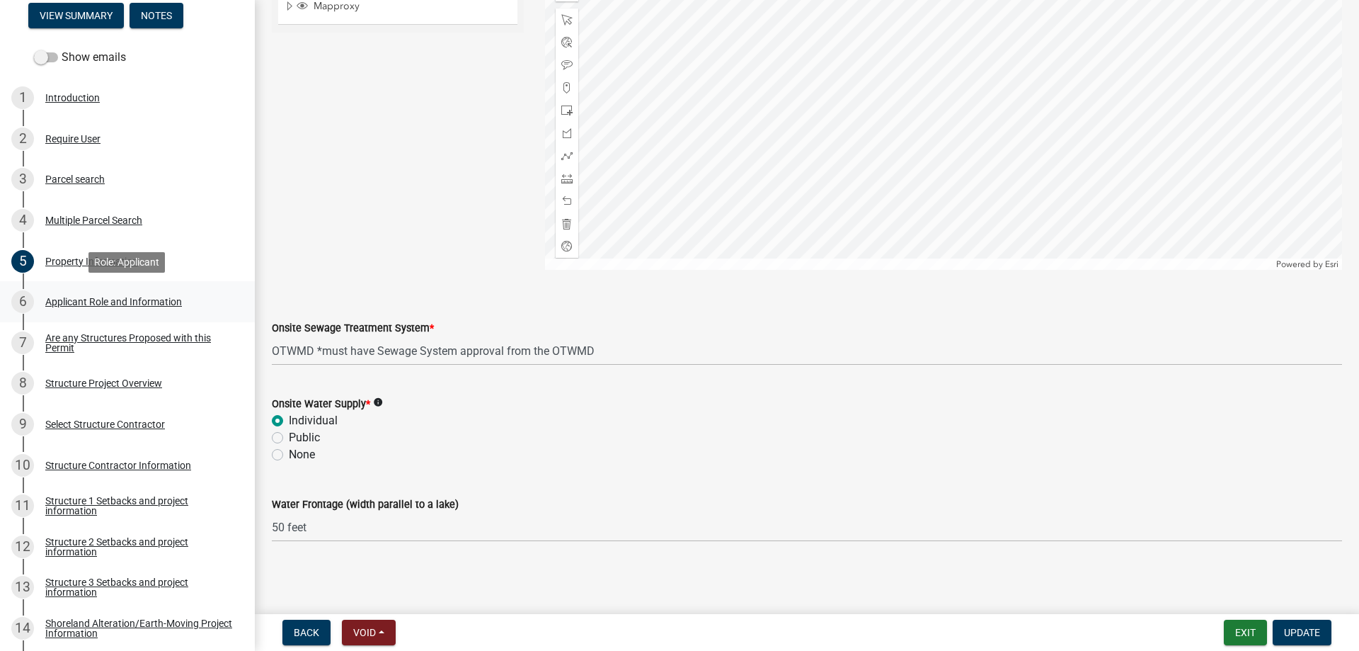
click at [73, 306] on div "Applicant Role and Information" at bounding box center [113, 302] width 137 height 10
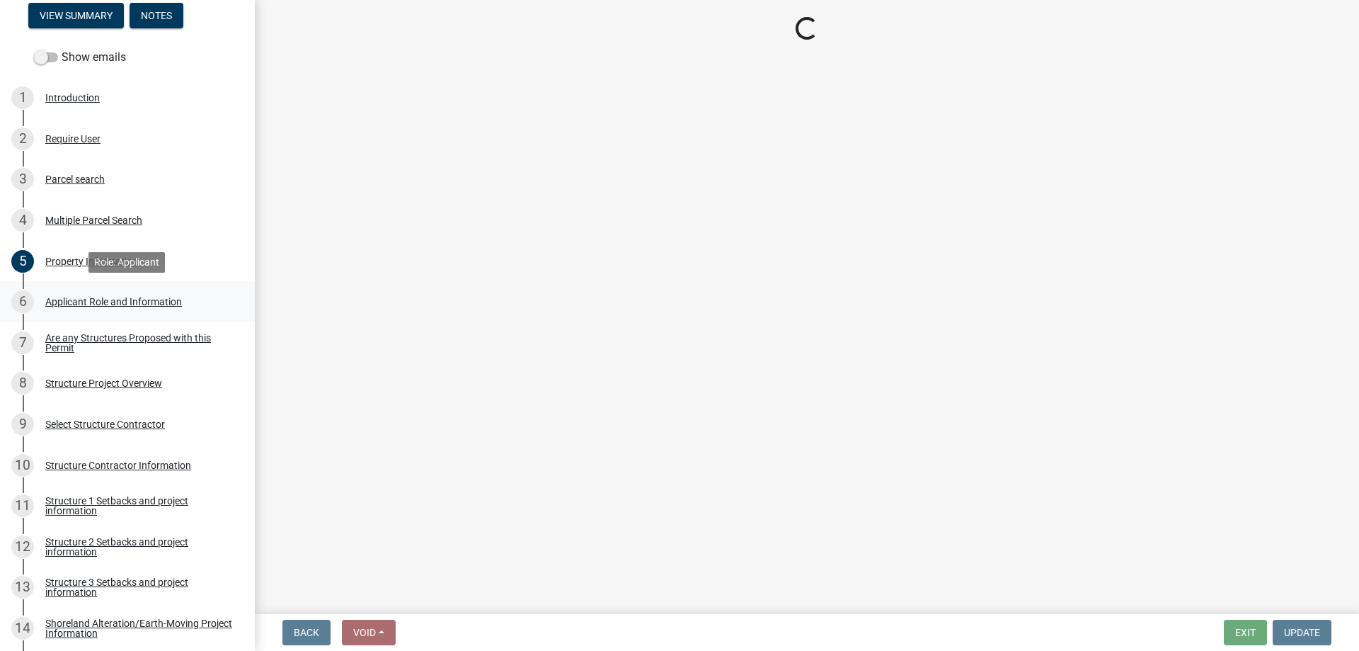
scroll to position [0, 0]
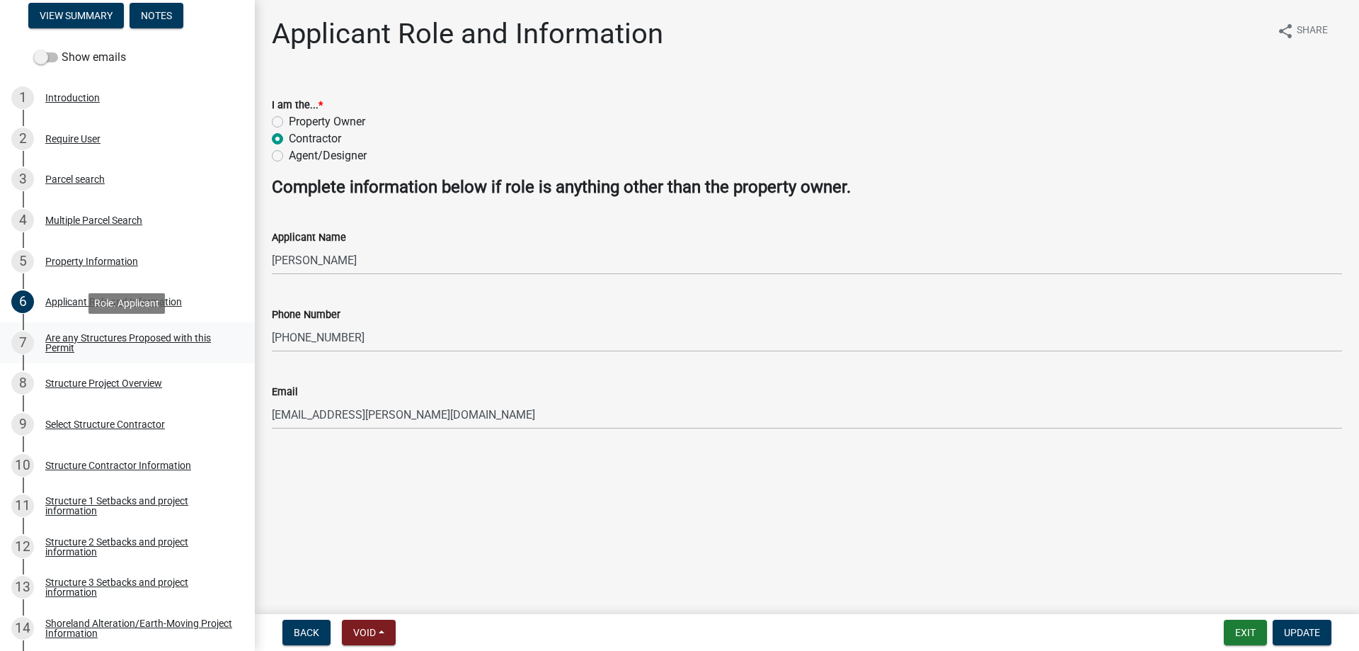
click at [69, 338] on div "Are any Structures Proposed with this Permit" at bounding box center [138, 343] width 187 height 20
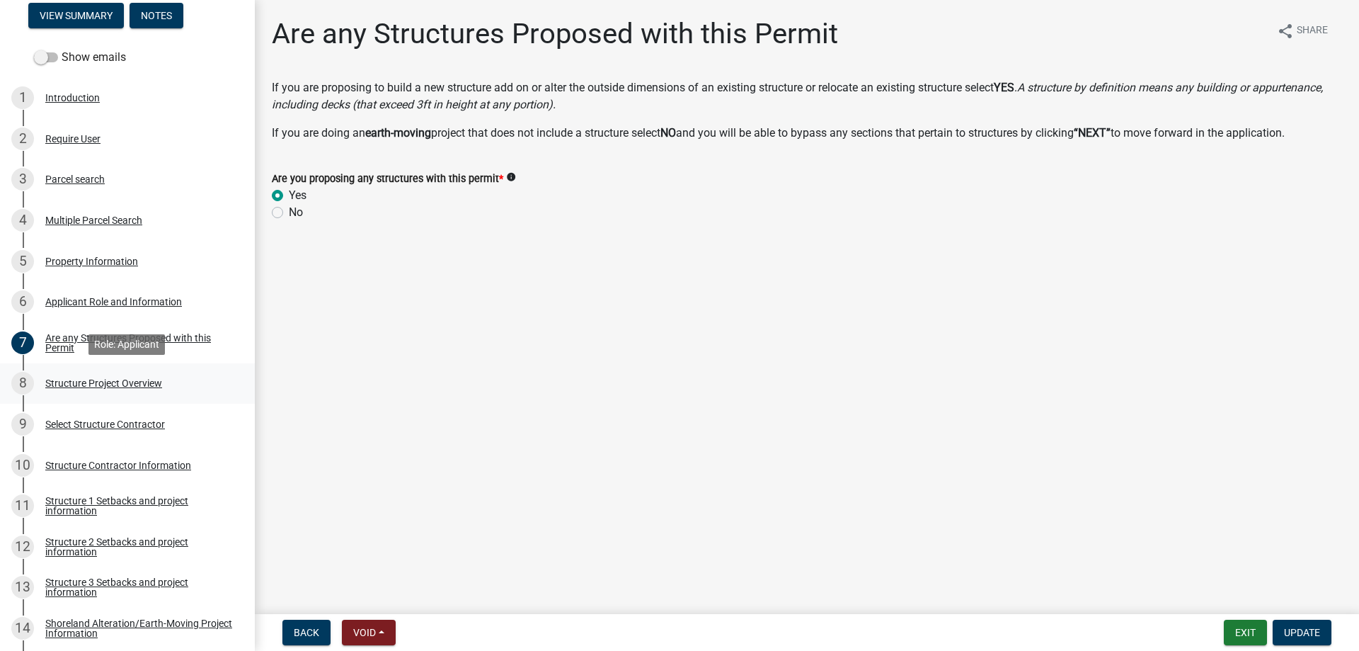
click at [69, 384] on div "Structure Project Overview" at bounding box center [103, 383] width 117 height 10
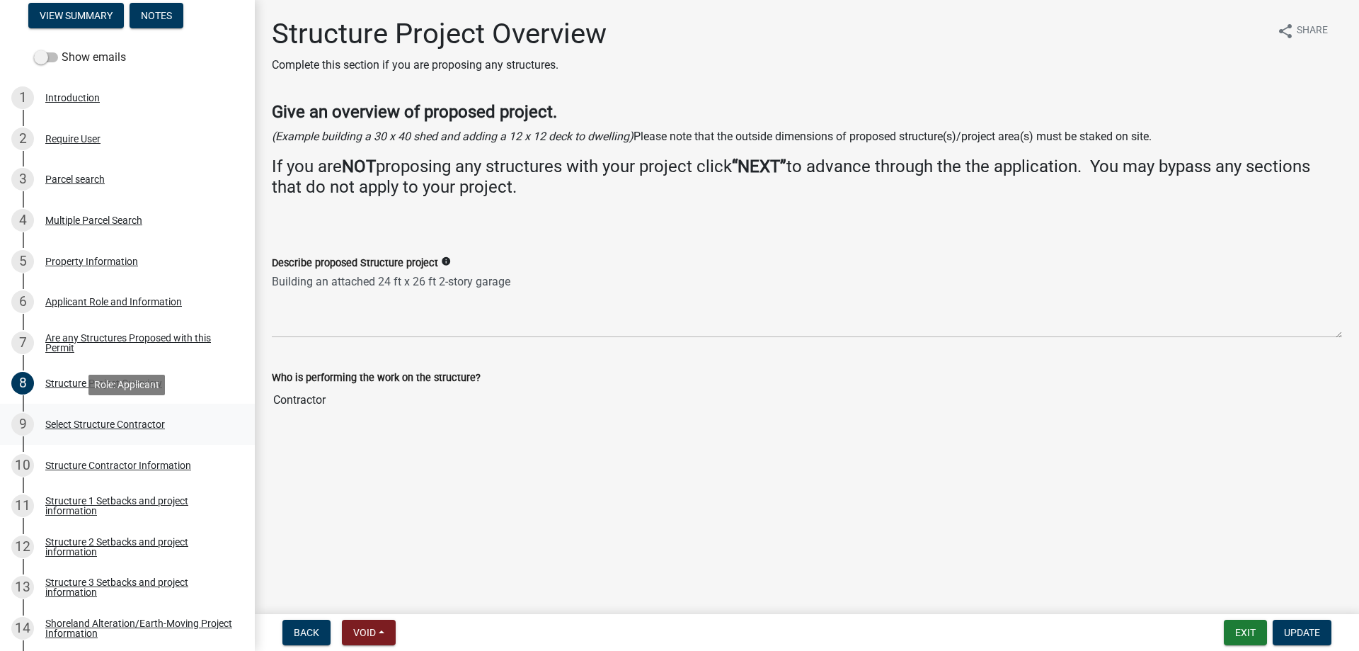
click at [66, 423] on div "Select Structure Contractor" at bounding box center [105, 424] width 120 height 10
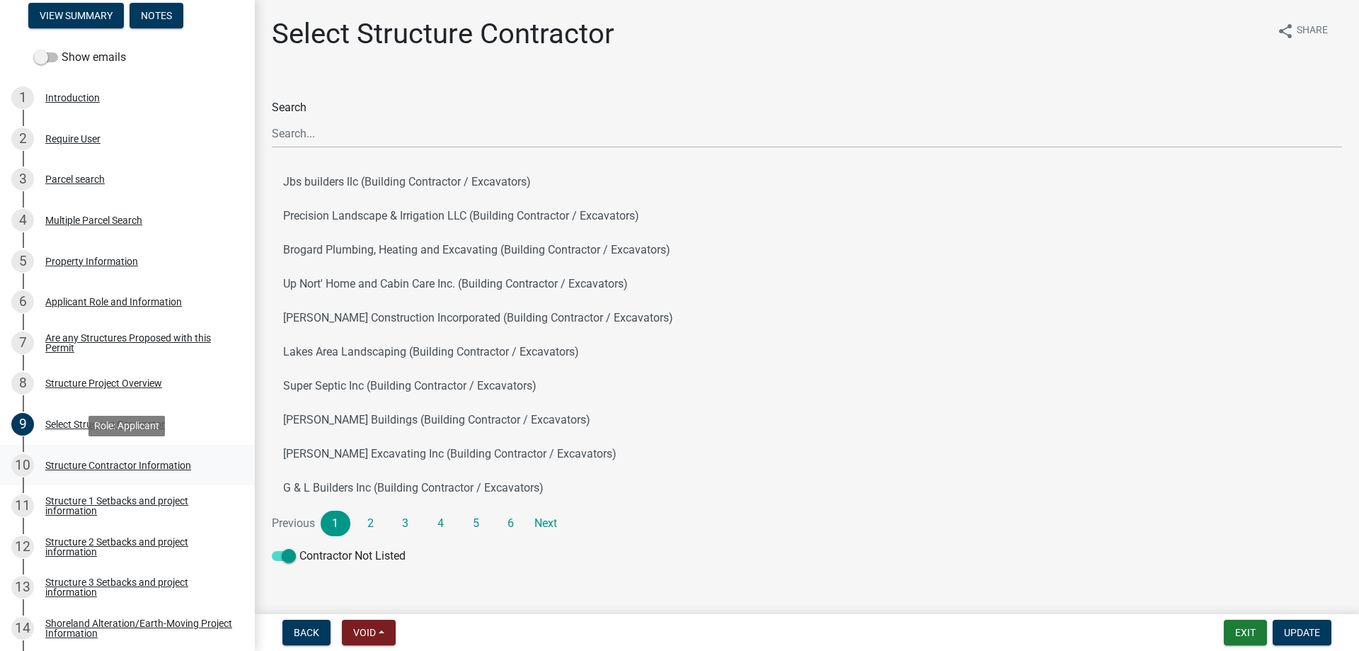
click at [74, 463] on div "Structure Contractor Information" at bounding box center [118, 465] width 146 height 10
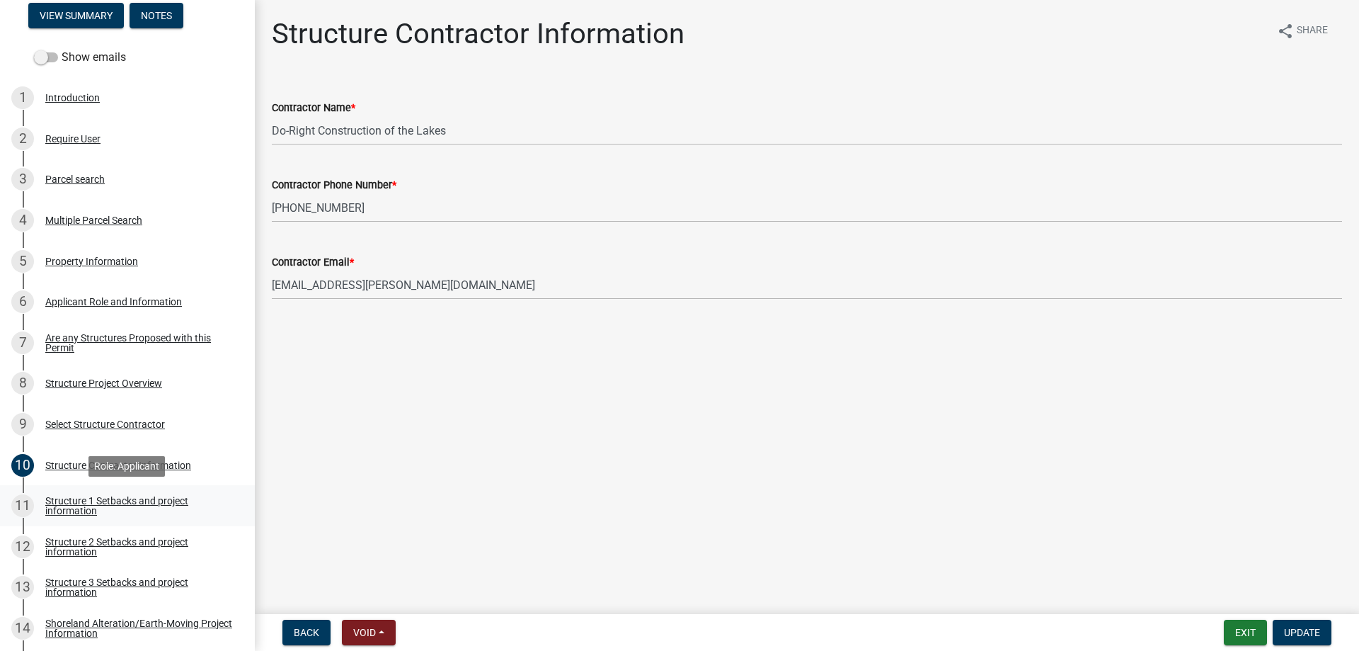
click at [67, 503] on div "Structure 1 Setbacks and project information" at bounding box center [138, 506] width 187 height 20
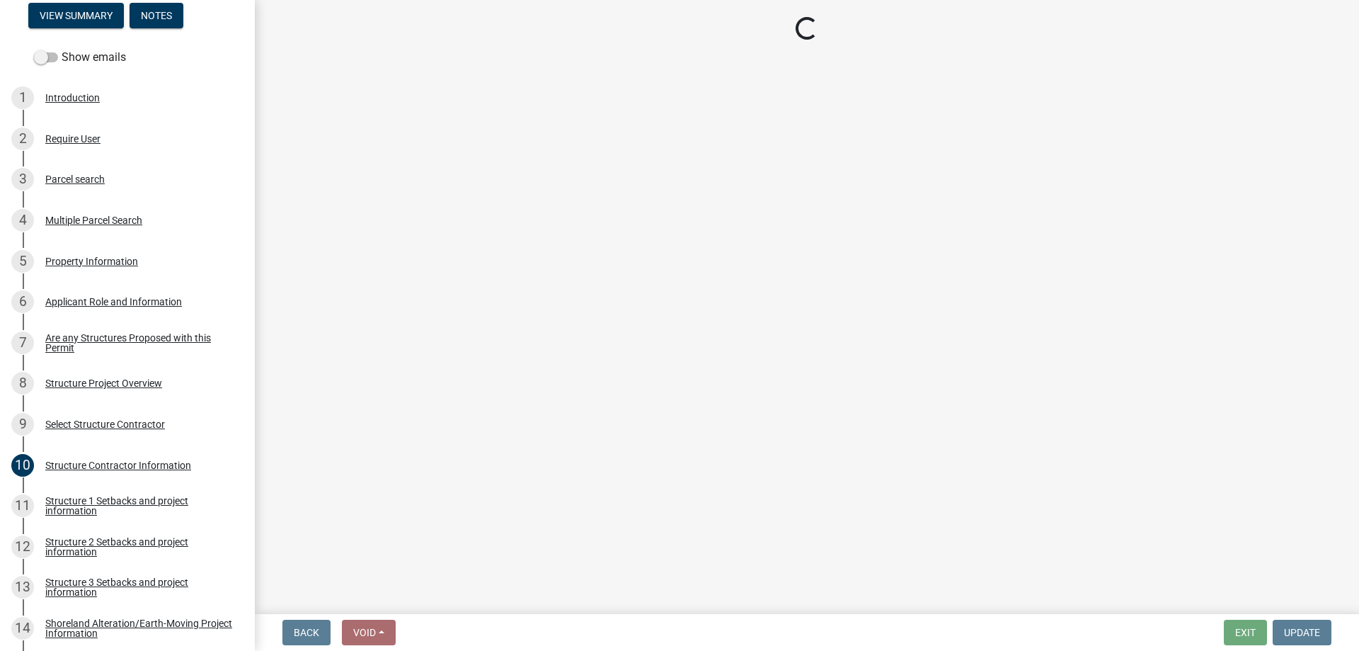
select select "c185e313-3403-4239-bd61-bb563c58a77a"
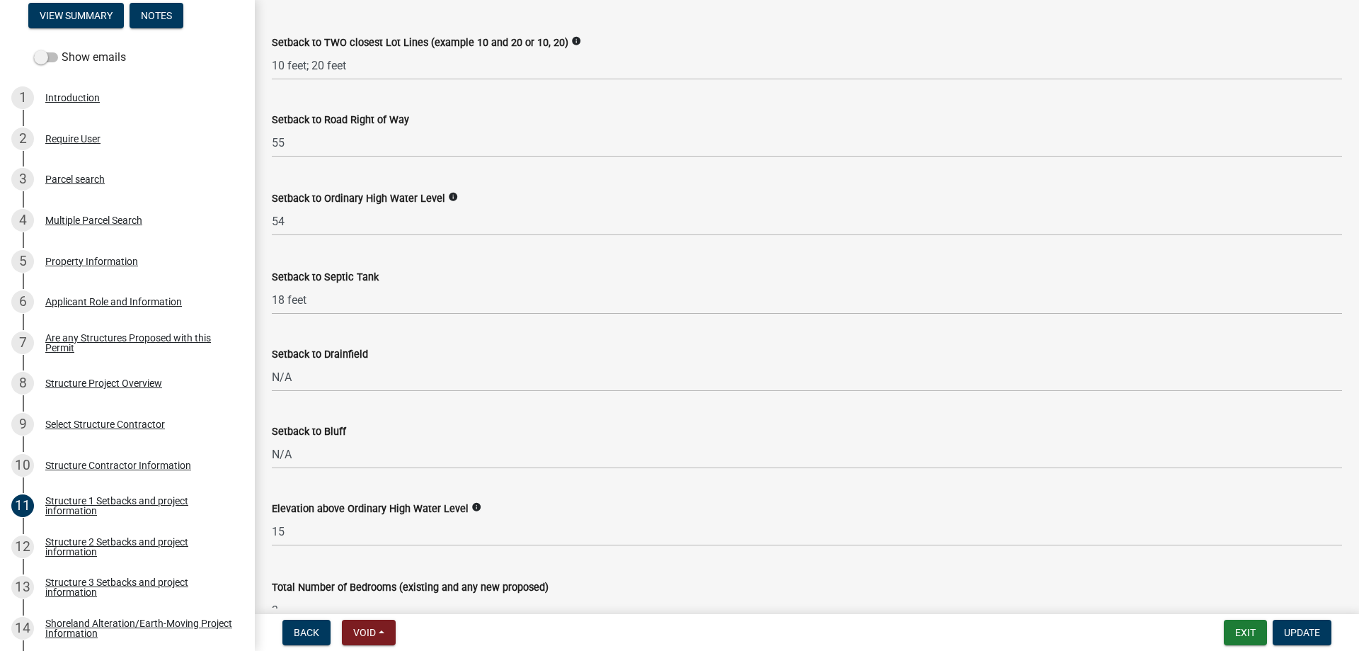
scroll to position [1599, 0]
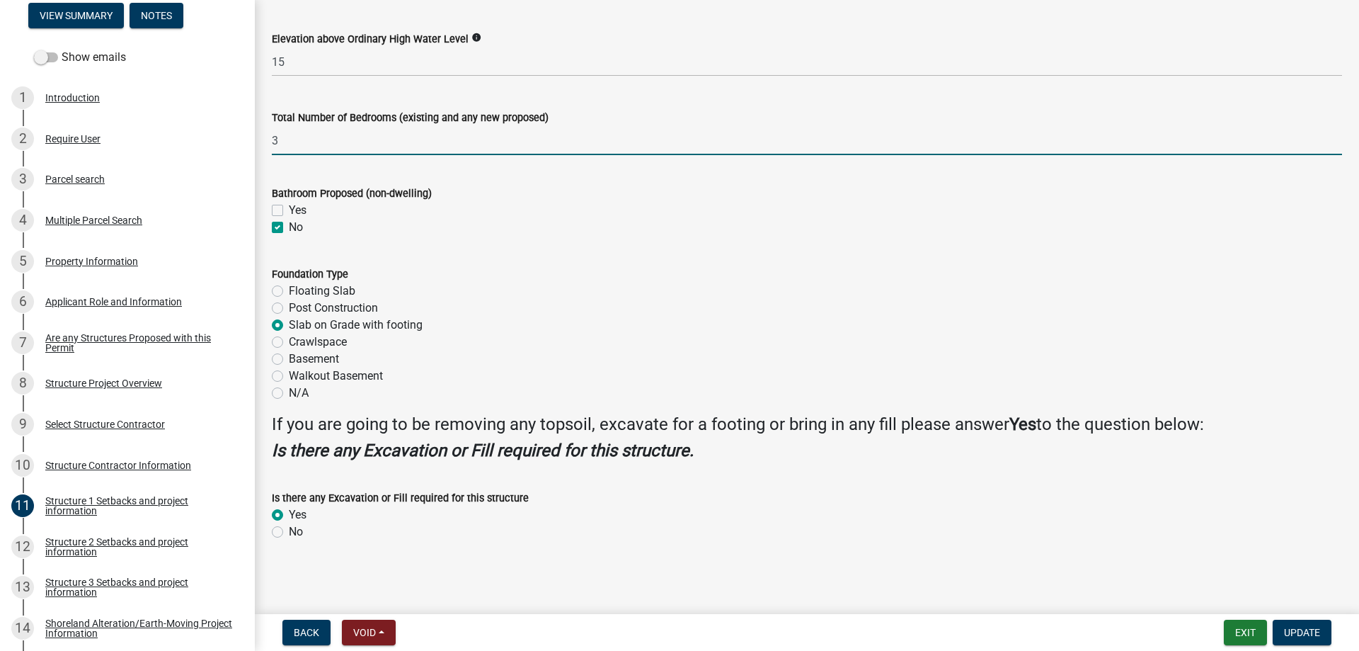
drag, startPoint x: 284, startPoint y: 136, endPoint x: 258, endPoint y: 138, distance: 26.3
click at [272, 138] on input "3" at bounding box center [807, 140] width 1070 height 29
type input "2"
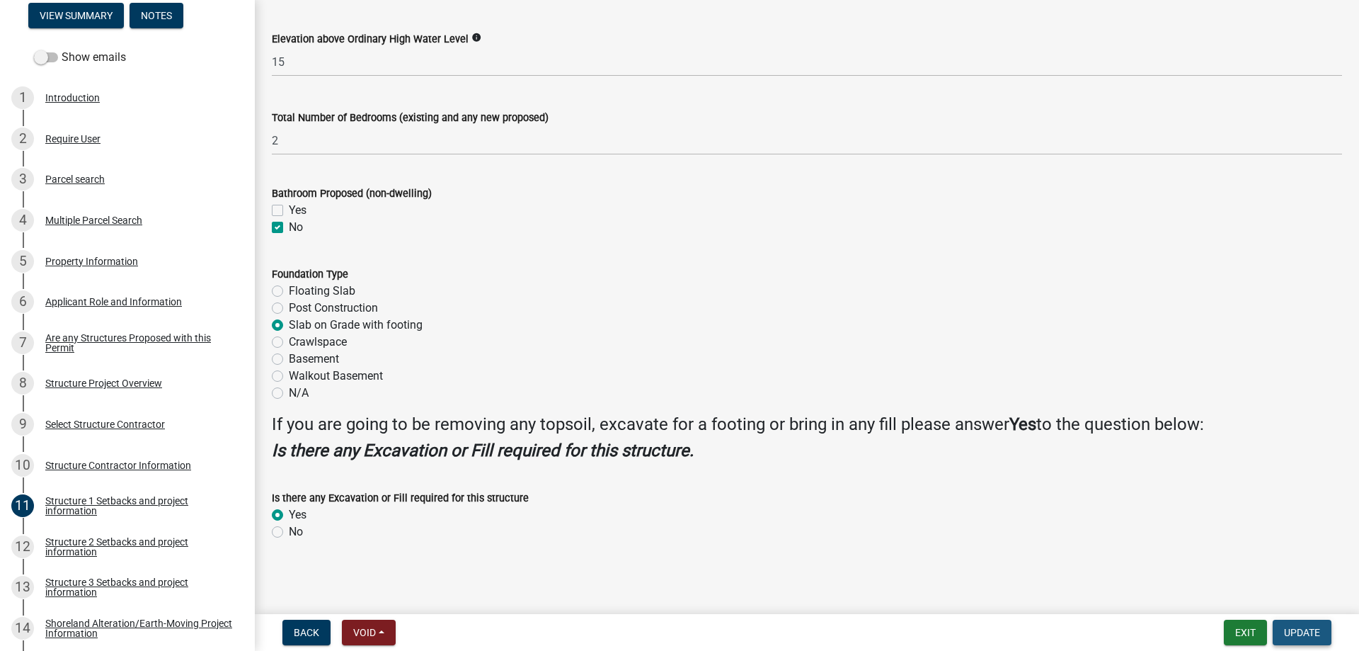
click at [1304, 635] on span "Update" at bounding box center [1302, 632] width 36 height 11
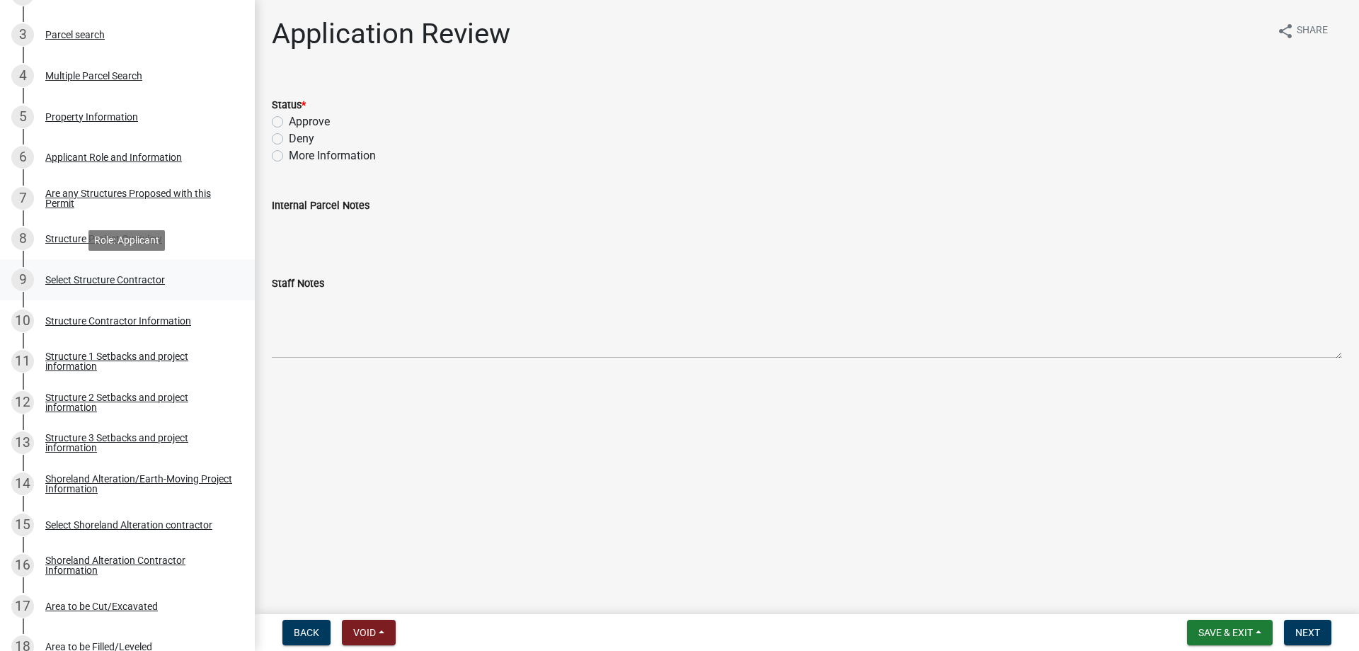
scroll to position [289, 0]
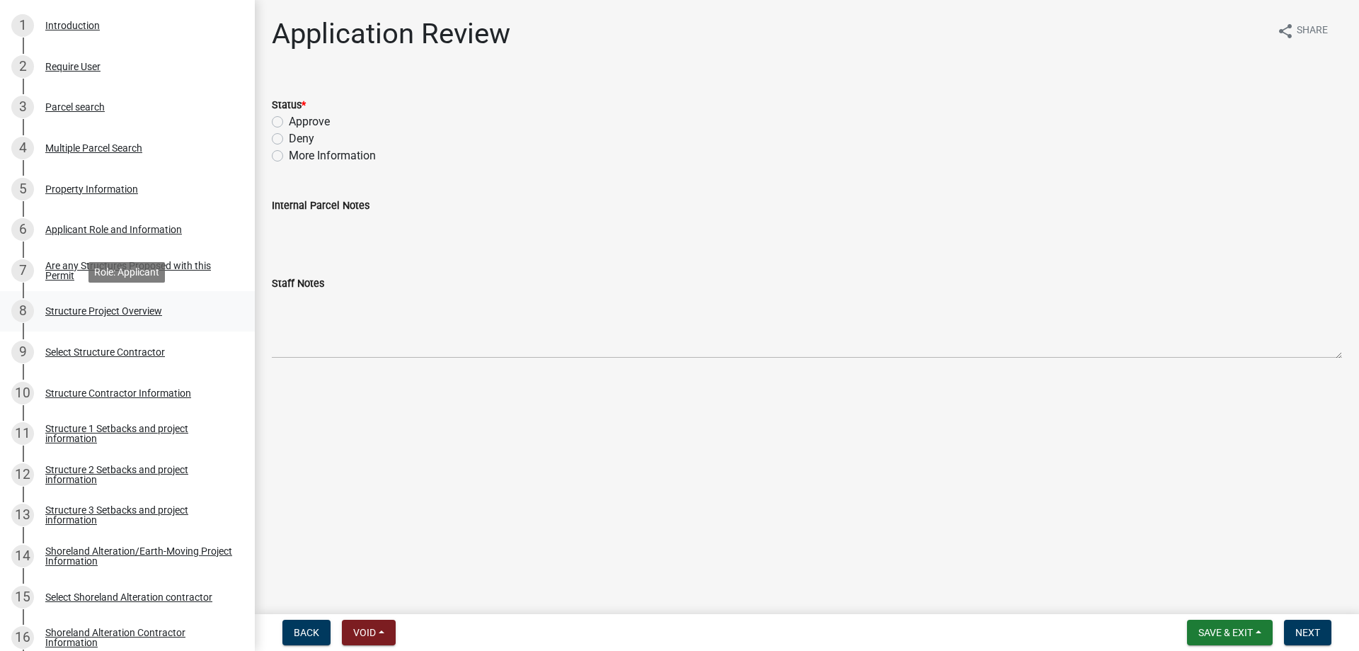
click at [111, 316] on div "Structure Project Overview" at bounding box center [103, 311] width 117 height 10
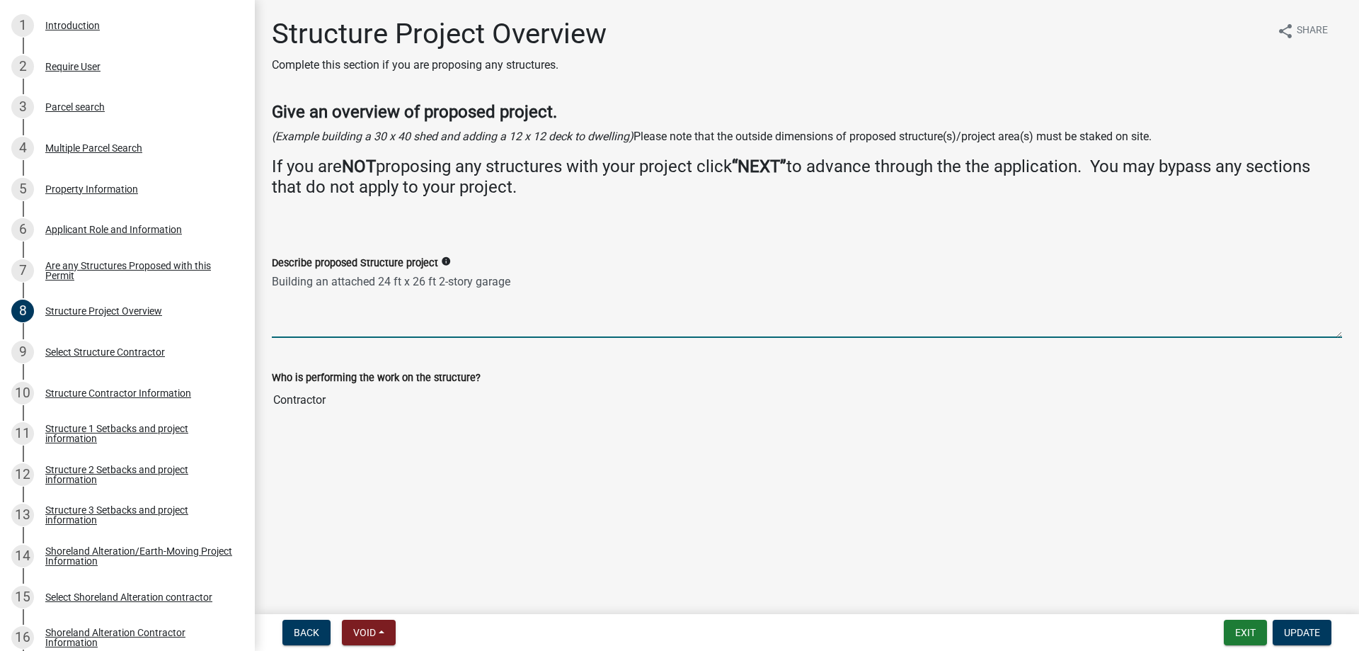
drag, startPoint x: 273, startPoint y: 281, endPoint x: 531, endPoint y: 278, distance: 258.4
click at [531, 278] on textarea "Building an attached 24 ft x 26 ft 2-story garage" at bounding box center [807, 304] width 1070 height 67
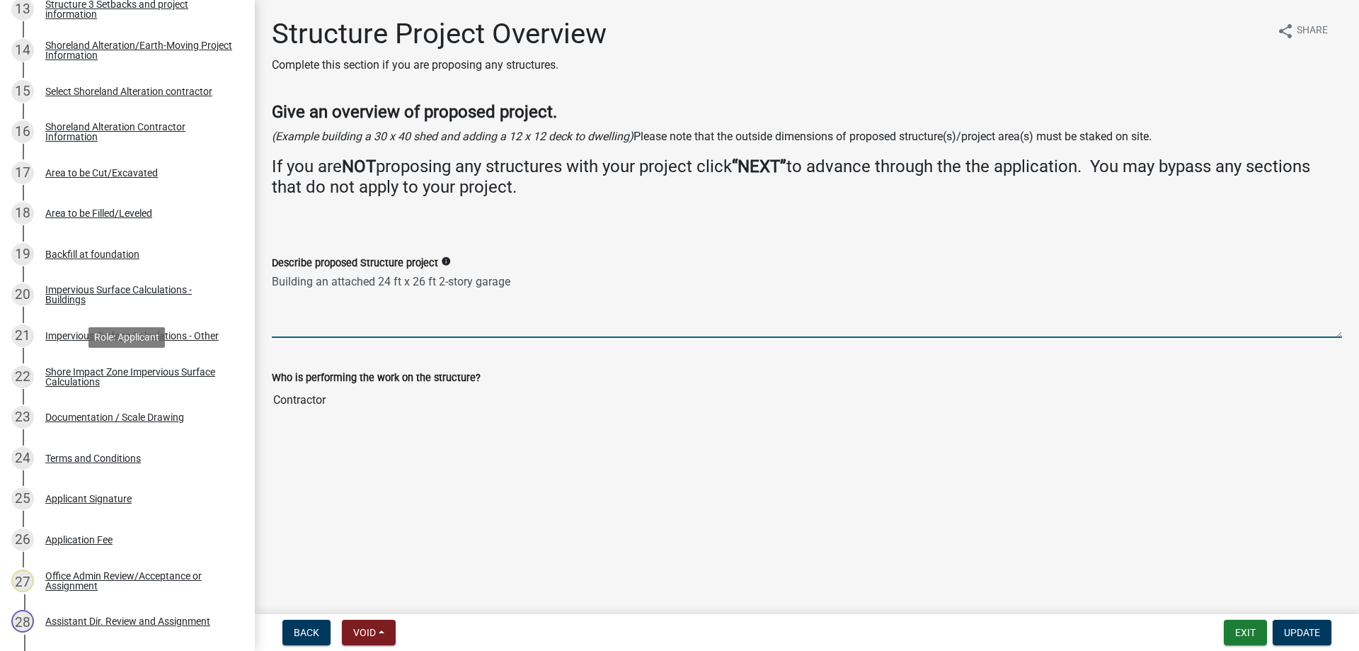
scroll to position [998, 0]
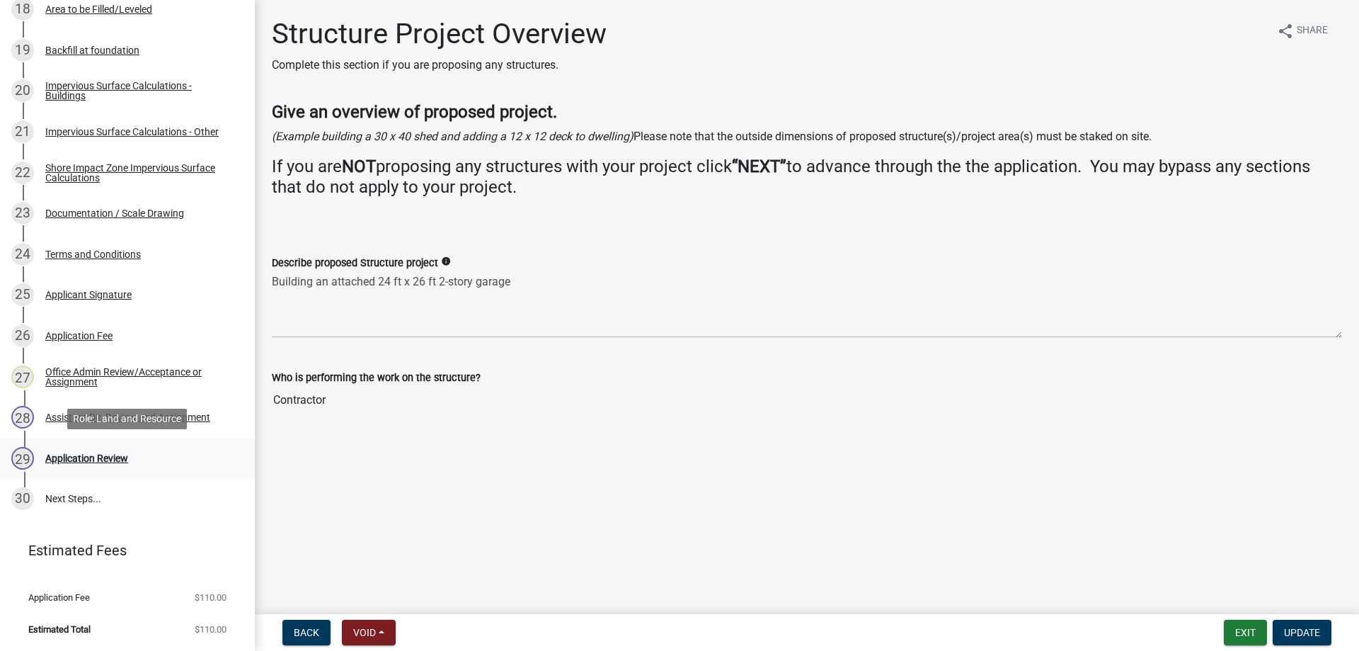
click at [72, 460] on div "Application Review" at bounding box center [86, 458] width 83 height 10
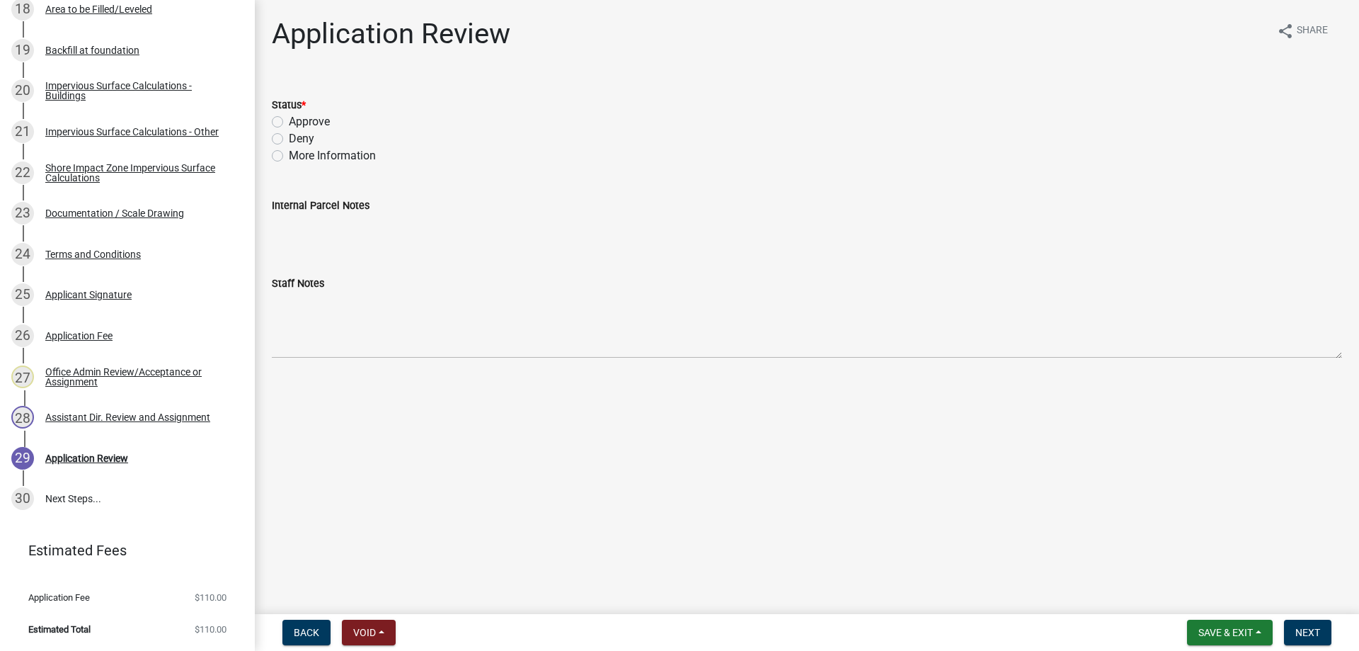
click at [289, 120] on label "Approve" at bounding box center [309, 121] width 41 height 17
click at [289, 120] on input "Approve" at bounding box center [293, 117] width 9 height 9
radio input "true"
click at [1305, 632] on span "Next" at bounding box center [1308, 632] width 25 height 11
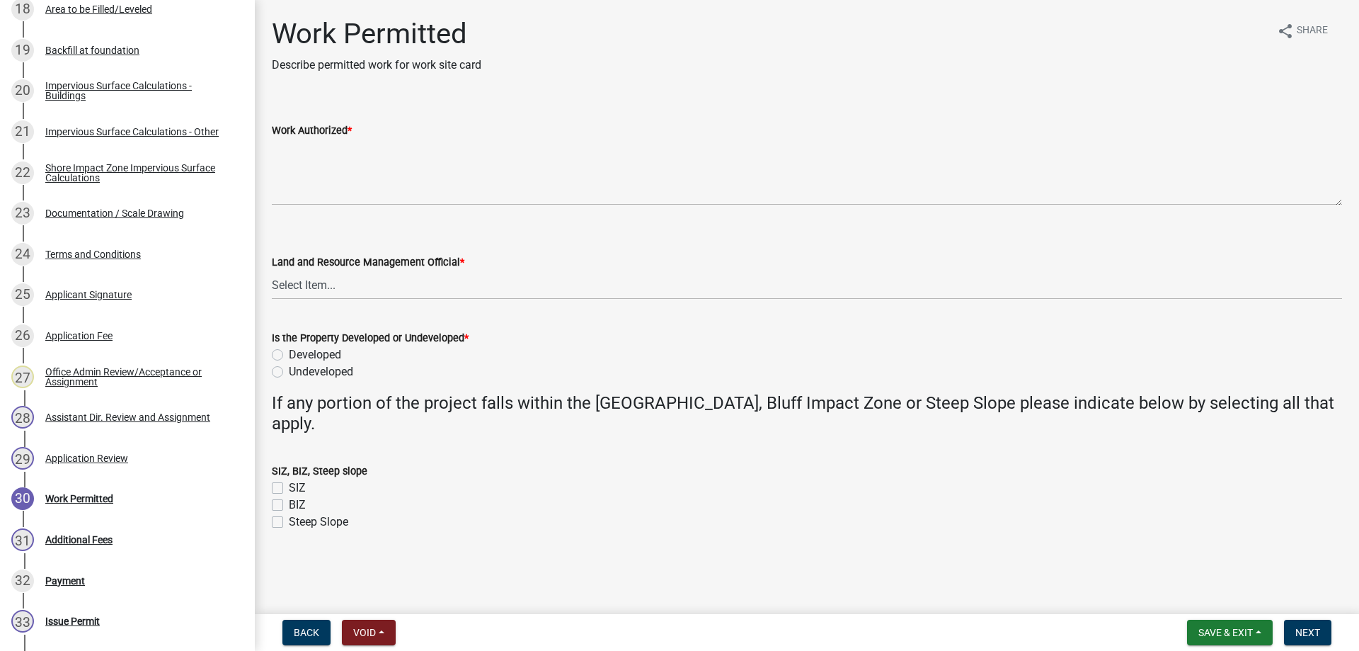
scroll to position [1284, 0]
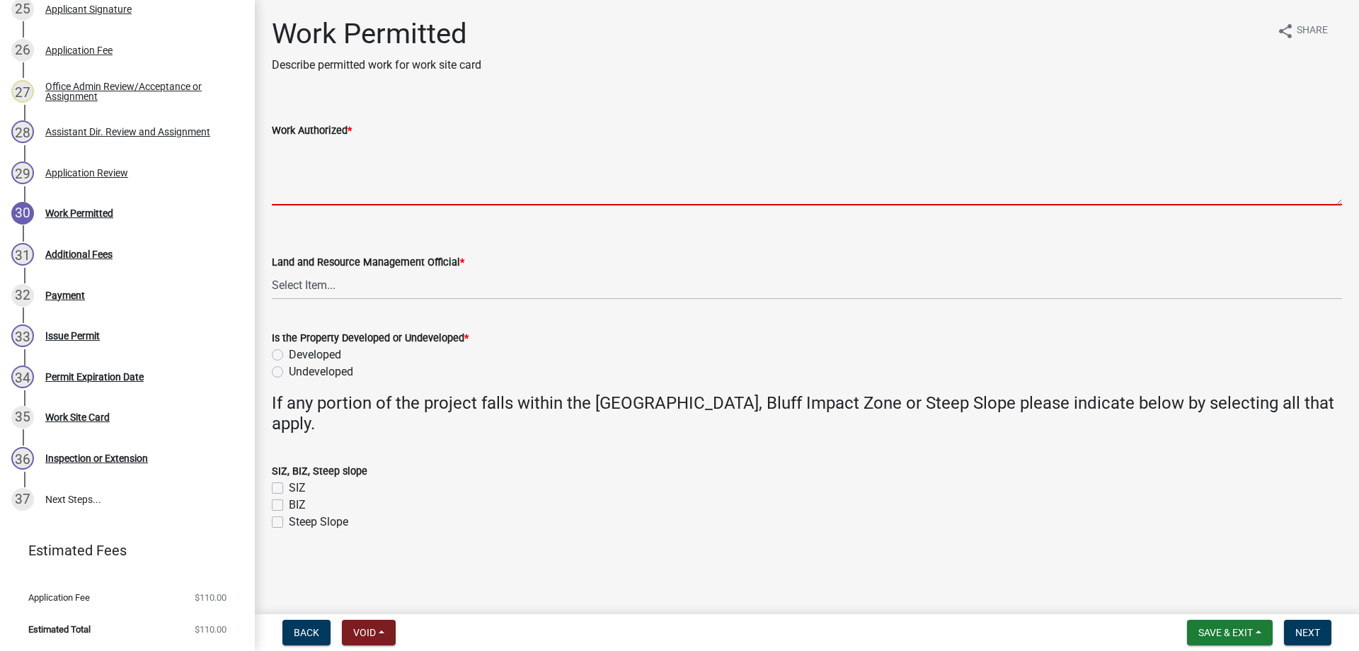
click at [308, 164] on textarea "Work Authorized *" at bounding box center [807, 172] width 1070 height 67
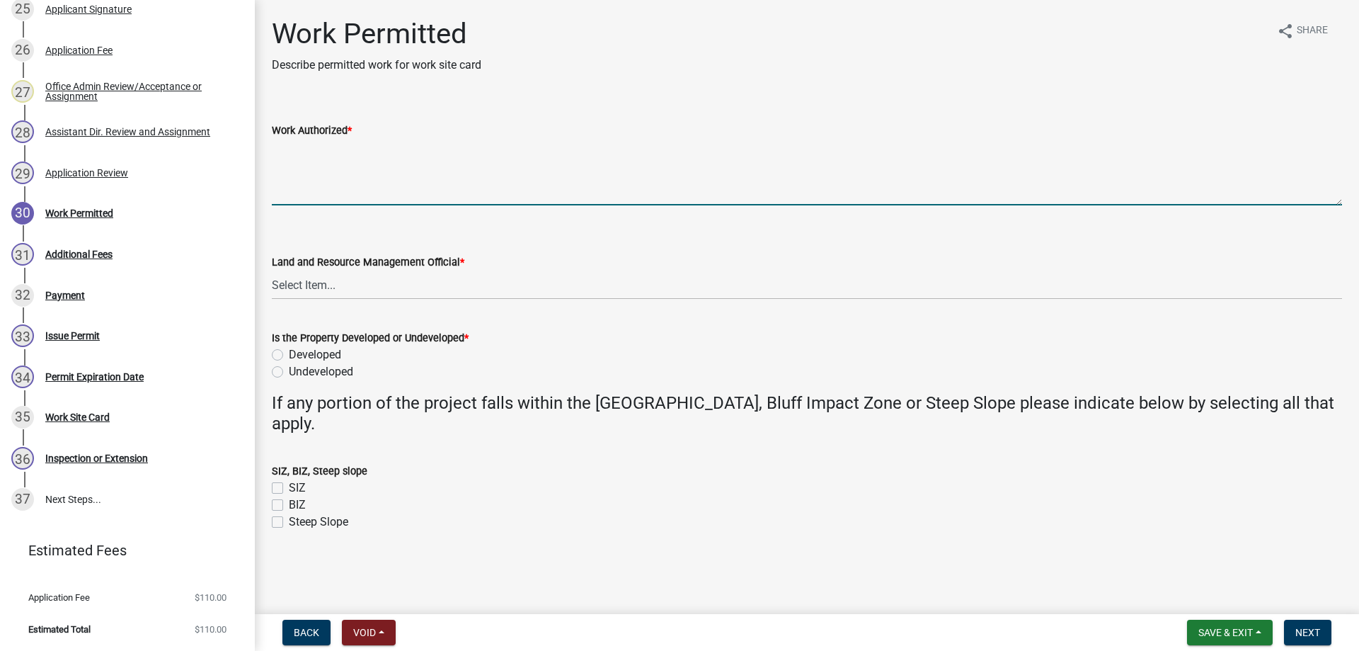
paste textarea "Building an attached 24 ft x 26 ft 2-story garage"
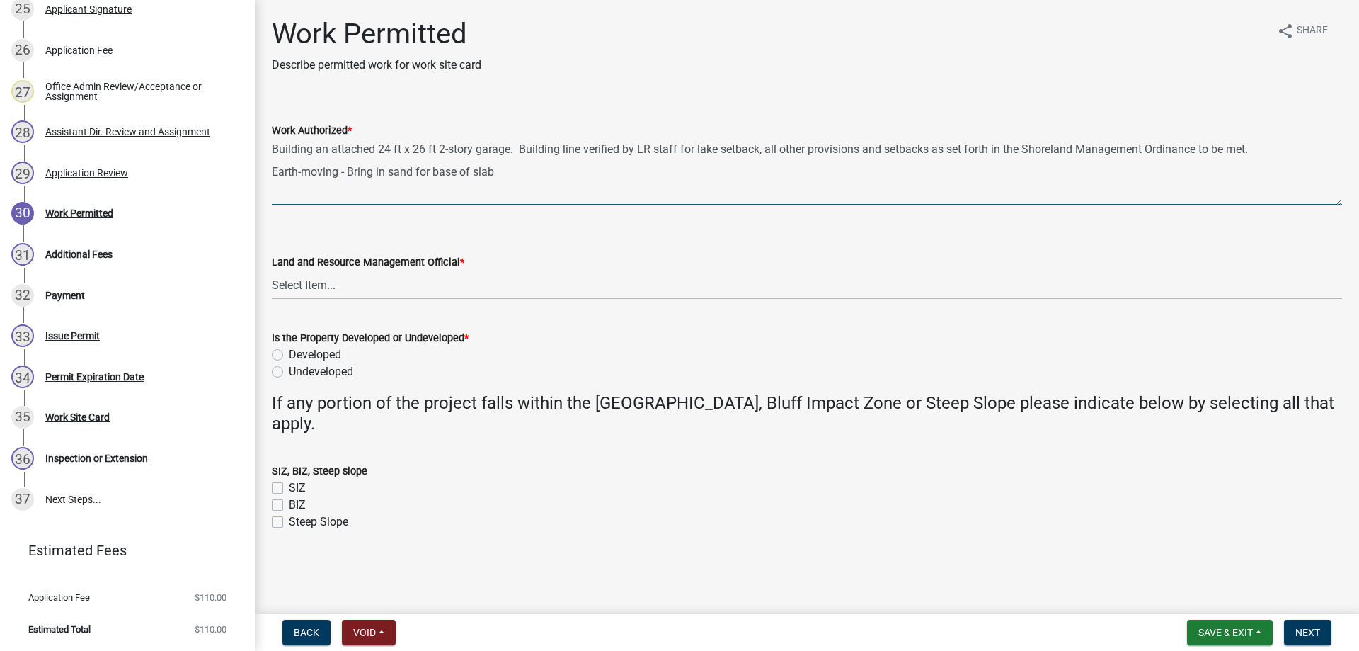
click at [342, 181] on textarea "Building an attached 24 ft x 26 ft 2-story garage. Building line verified by LR…" at bounding box center [807, 172] width 1070 height 67
click at [551, 187] on textarea "Building an attached 24 ft x 26 ft 2-story garage. Building line verified by LR…" at bounding box center [807, 172] width 1070 height 67
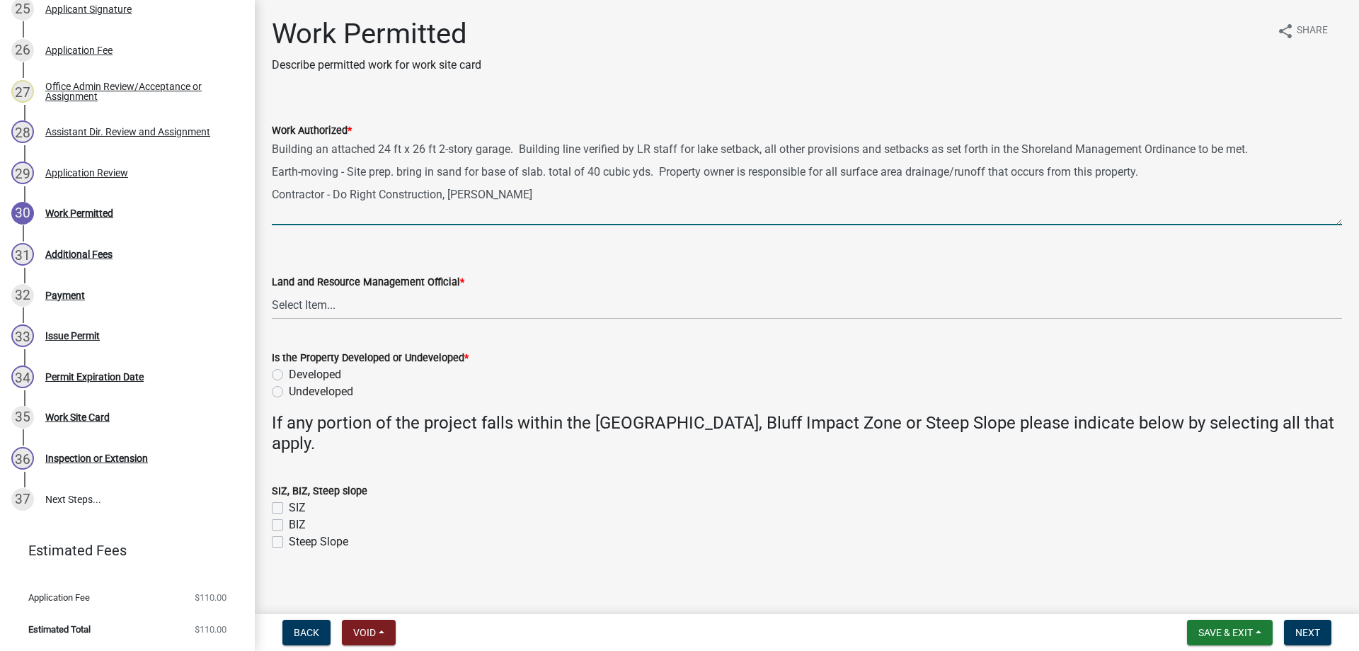
scroll to position [0, 0]
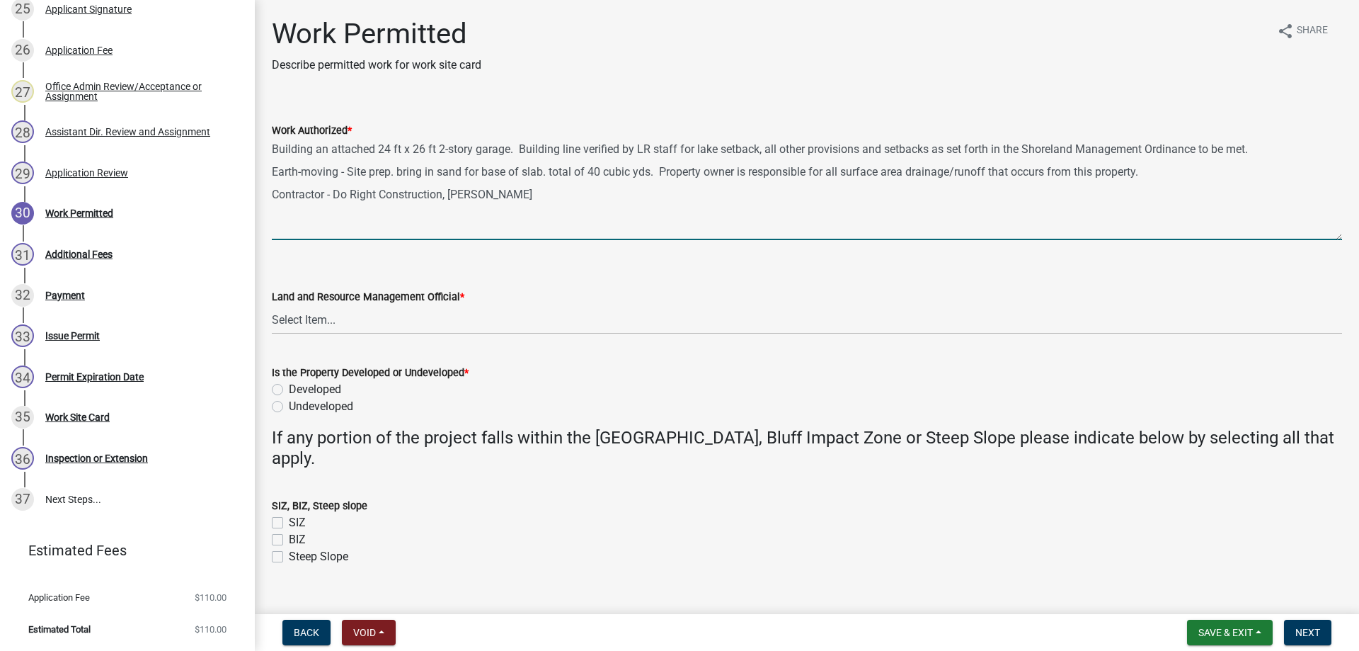
drag, startPoint x: 1337, startPoint y: 200, endPoint x: 1368, endPoint y: 235, distance: 46.2
click at [1342, 235] on textarea "Building an attached 24 ft x 26 ft 2-story garage. Building line verified by LR…" at bounding box center [807, 189] width 1070 height 101
type textarea "Building an attached 24 ft x 26 ft 2-story garage. Building line verified by LR…"
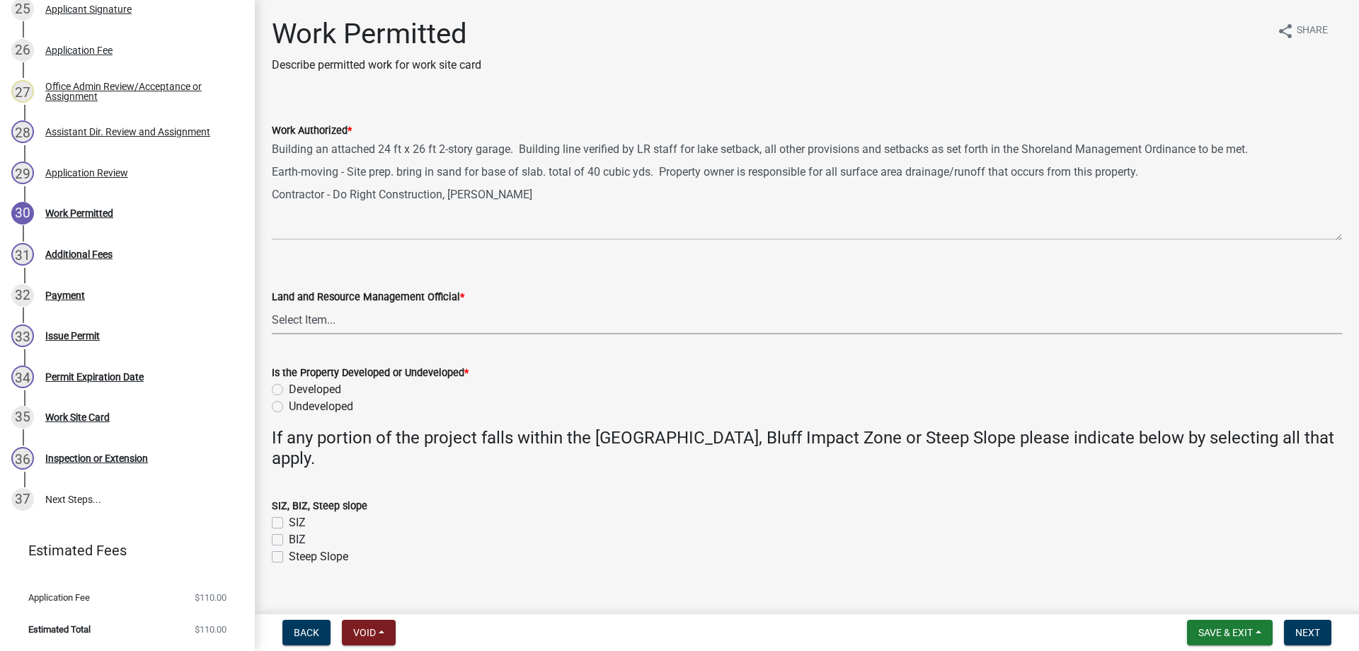
click at [272, 305] on select "Select Item... Alexis Newark Amy Busko Andrea Perales Brittany Tollefson Christ…" at bounding box center [807, 319] width 1070 height 29
click option "Michelle Jevne" at bounding box center [0, 0] width 0 height 0
select select "b4c12476-3918-4c31-b34d-126d47b866fd"
click at [289, 389] on label "Developed" at bounding box center [315, 389] width 52 height 17
click at [289, 389] on input "Developed" at bounding box center [293, 385] width 9 height 9
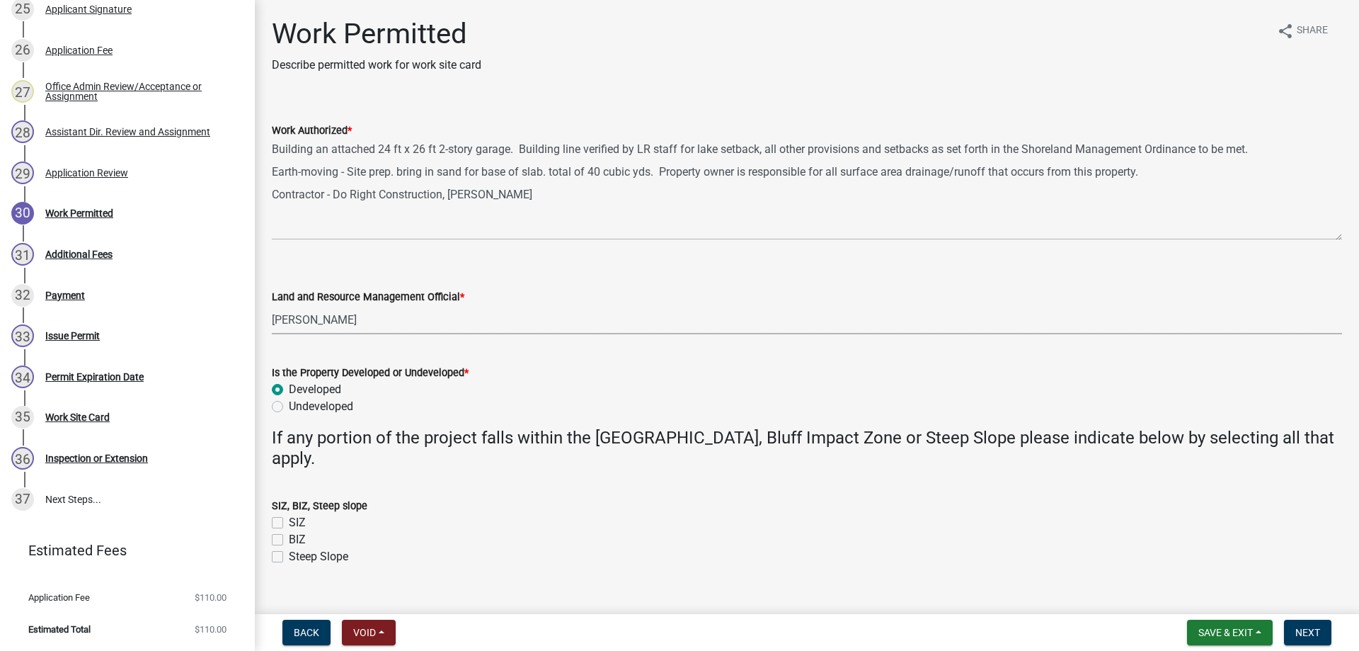
radio input "true"
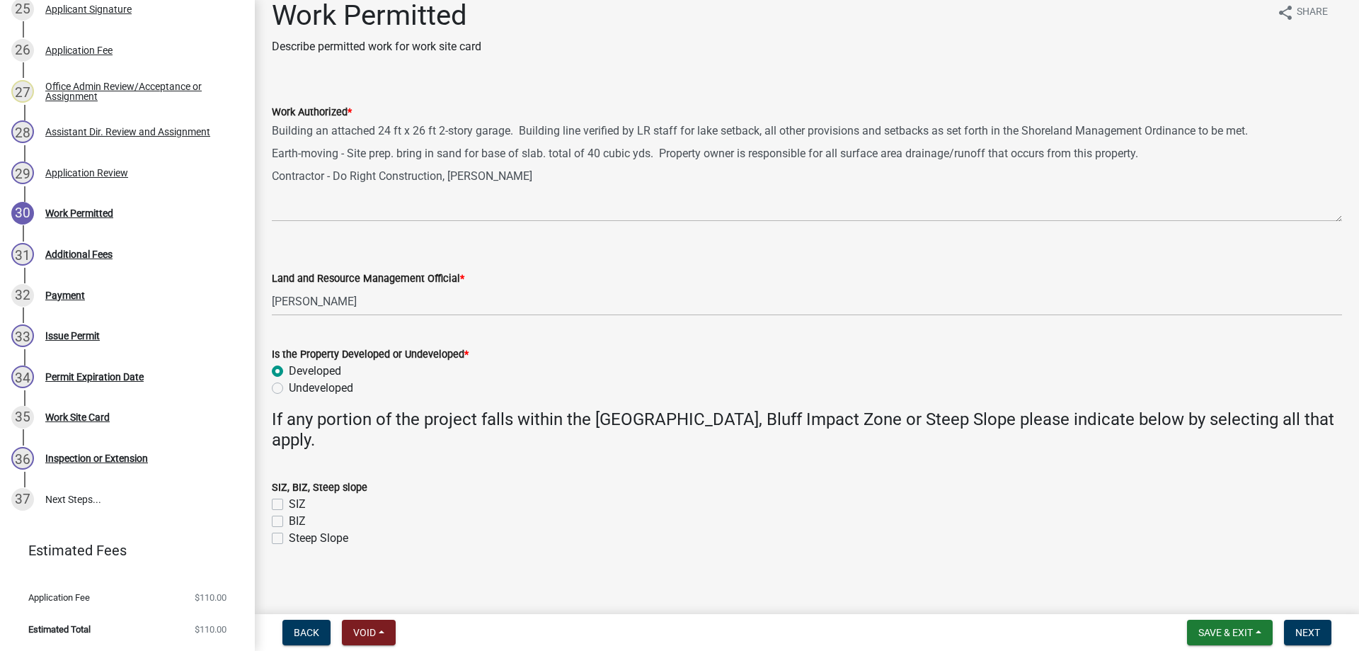
scroll to position [25, 0]
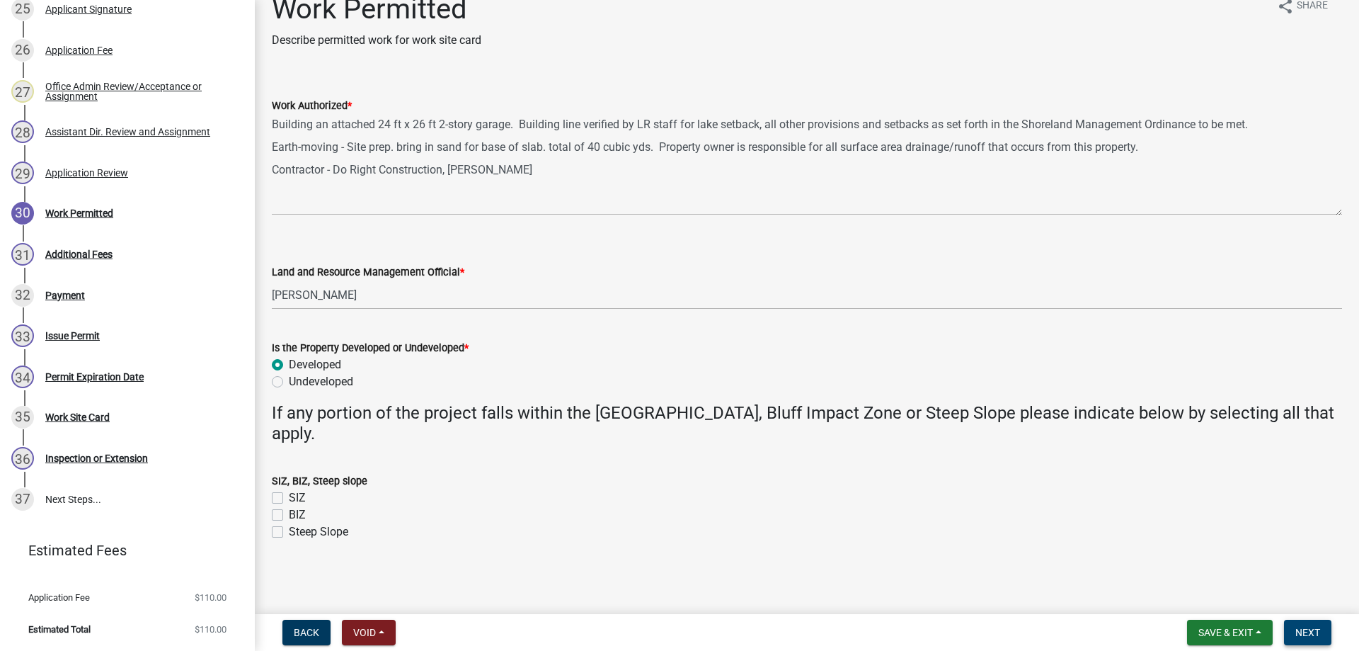
click at [1309, 629] on span "Next" at bounding box center [1308, 632] width 25 height 11
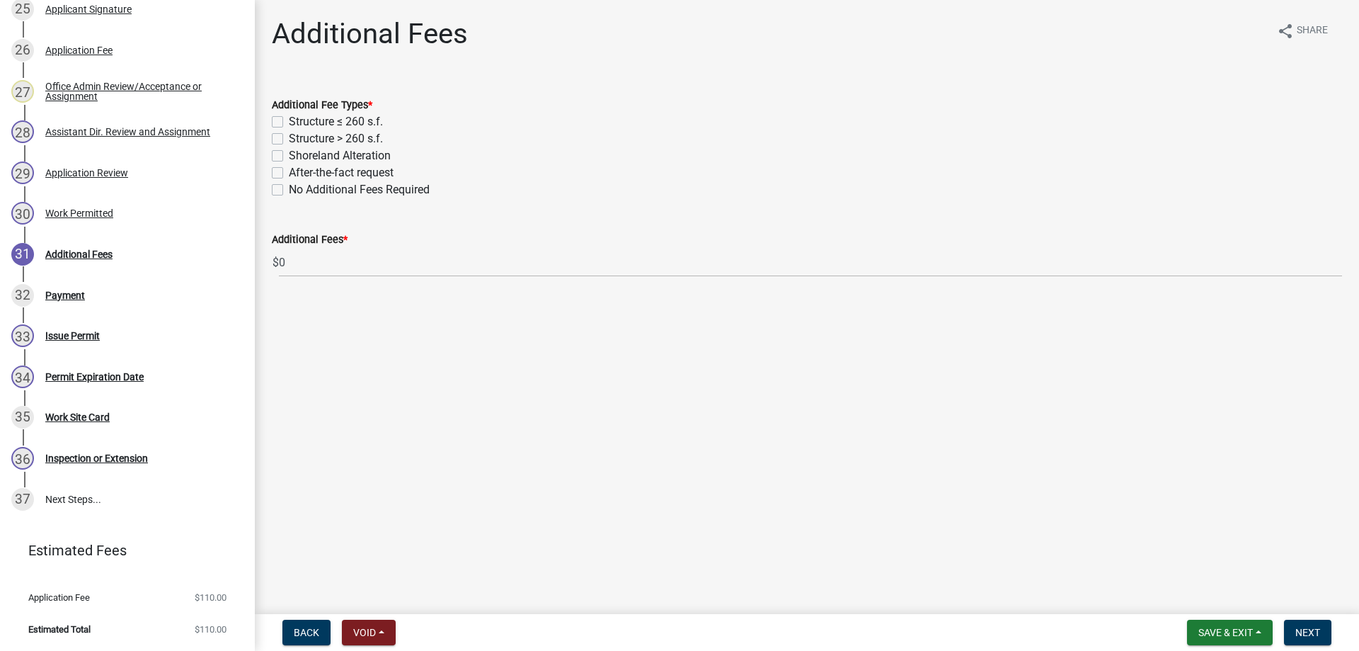
click at [289, 139] on label "Structure > 260 s.f." at bounding box center [336, 138] width 94 height 17
click at [289, 139] on input "Structure > 260 s.f." at bounding box center [293, 134] width 9 height 9
checkbox input "true"
checkbox input "false"
checkbox input "true"
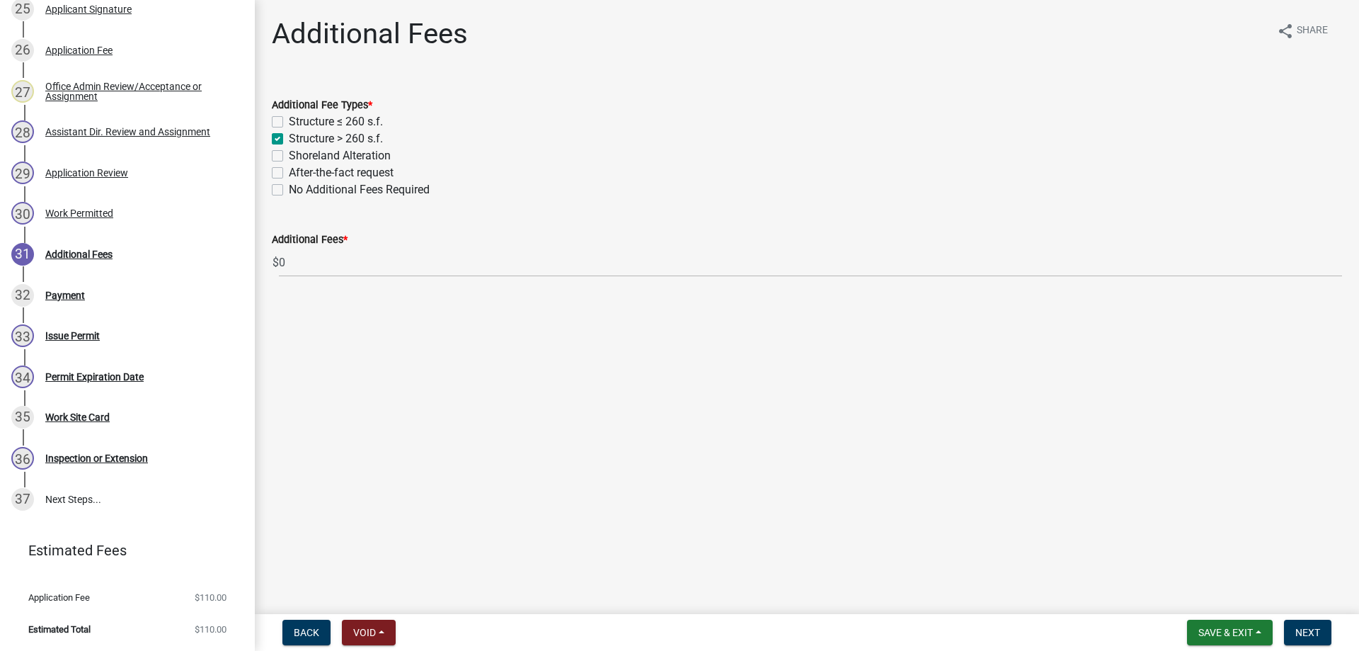
checkbox input "false"
click at [1310, 632] on span "Next" at bounding box center [1308, 632] width 25 height 11
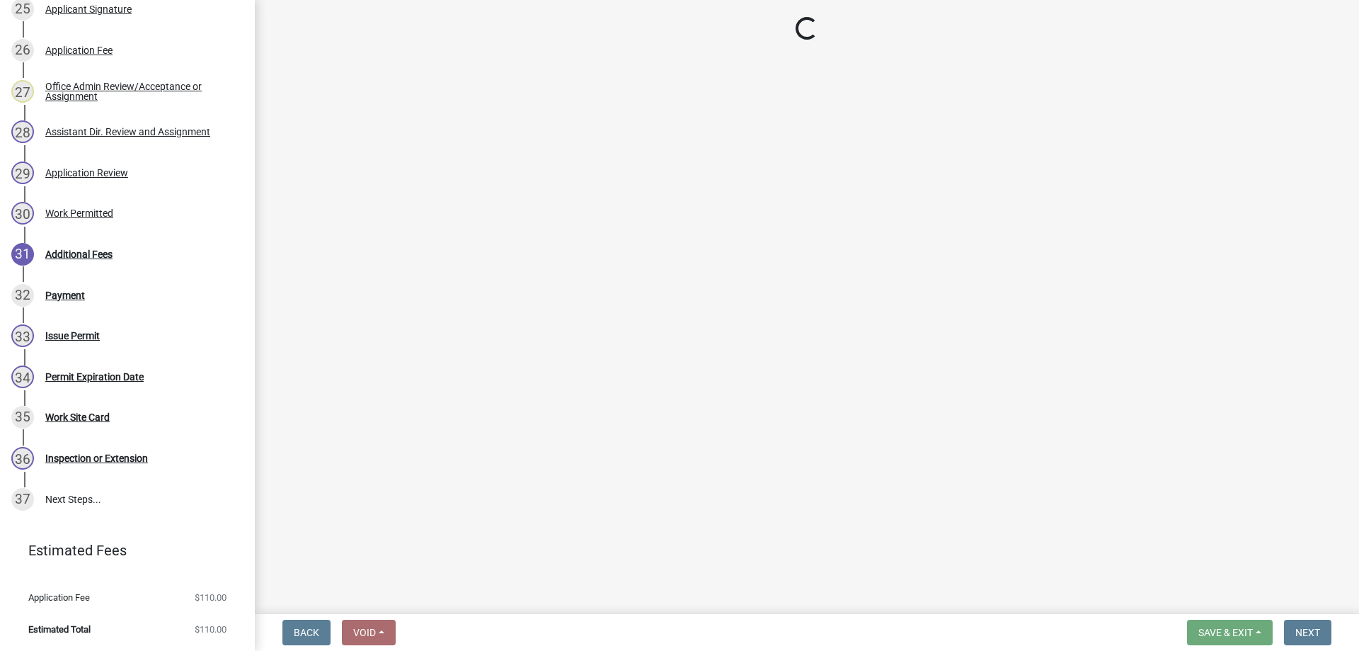
select select "3: 3"
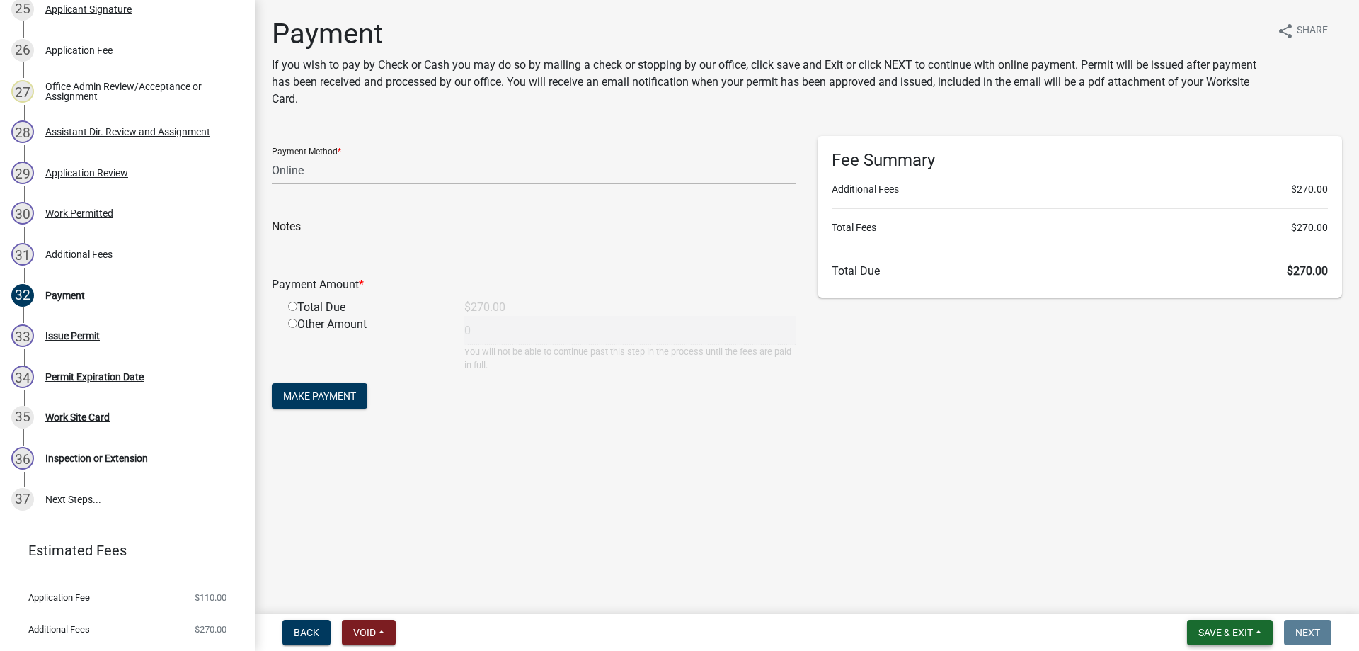
click at [1206, 625] on button "Save & Exit" at bounding box center [1230, 631] width 86 height 25
click at [1194, 594] on button "Save & Exit" at bounding box center [1216, 595] width 113 height 34
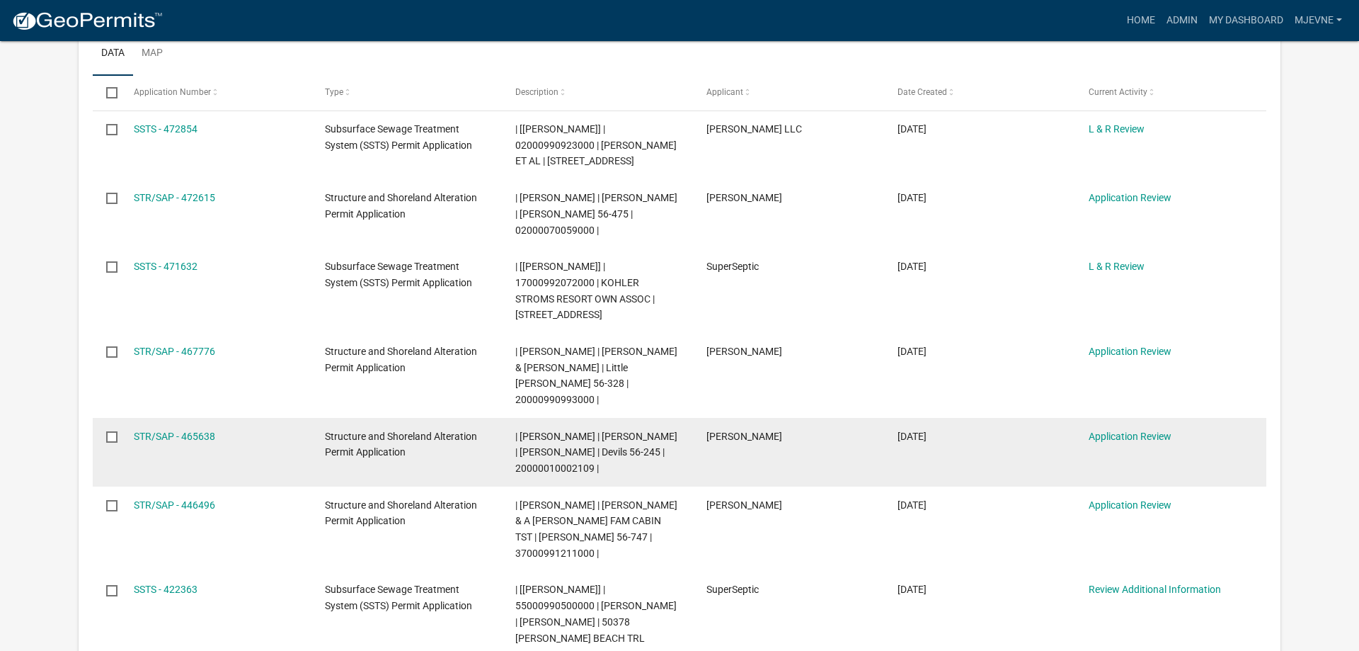
scroll to position [217, 0]
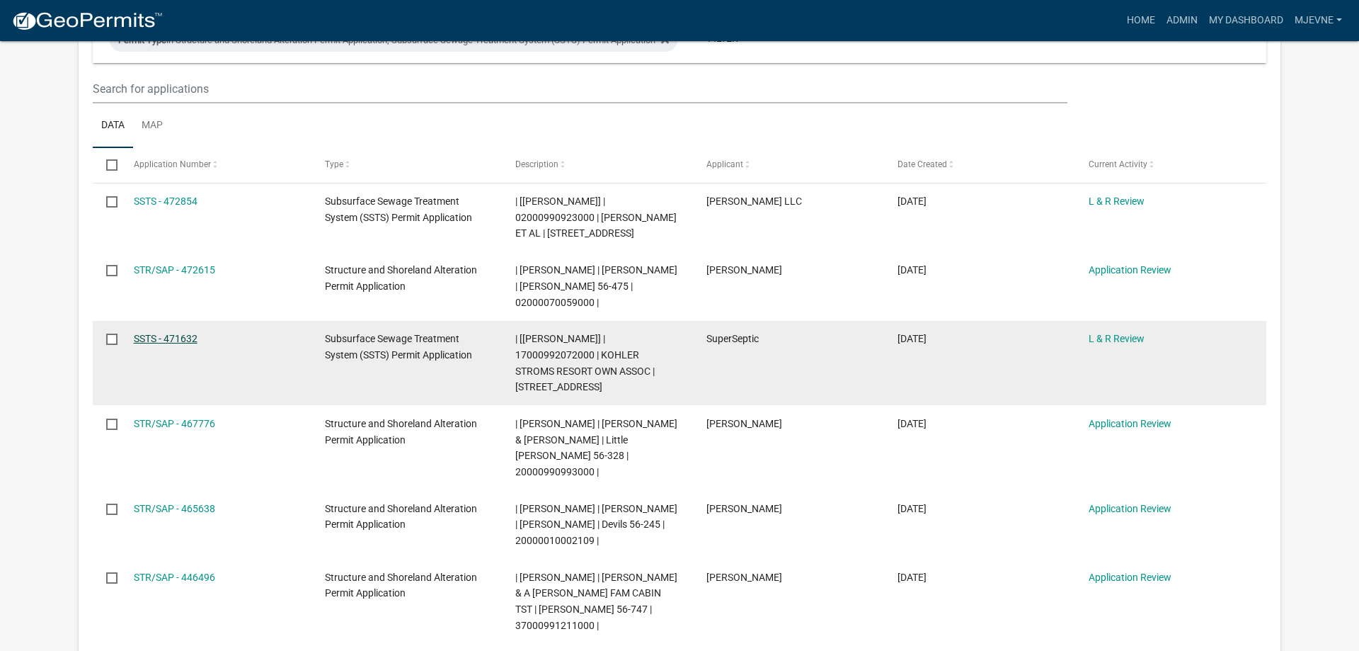
click at [180, 333] on link "SSTS - 471632" at bounding box center [166, 338] width 64 height 11
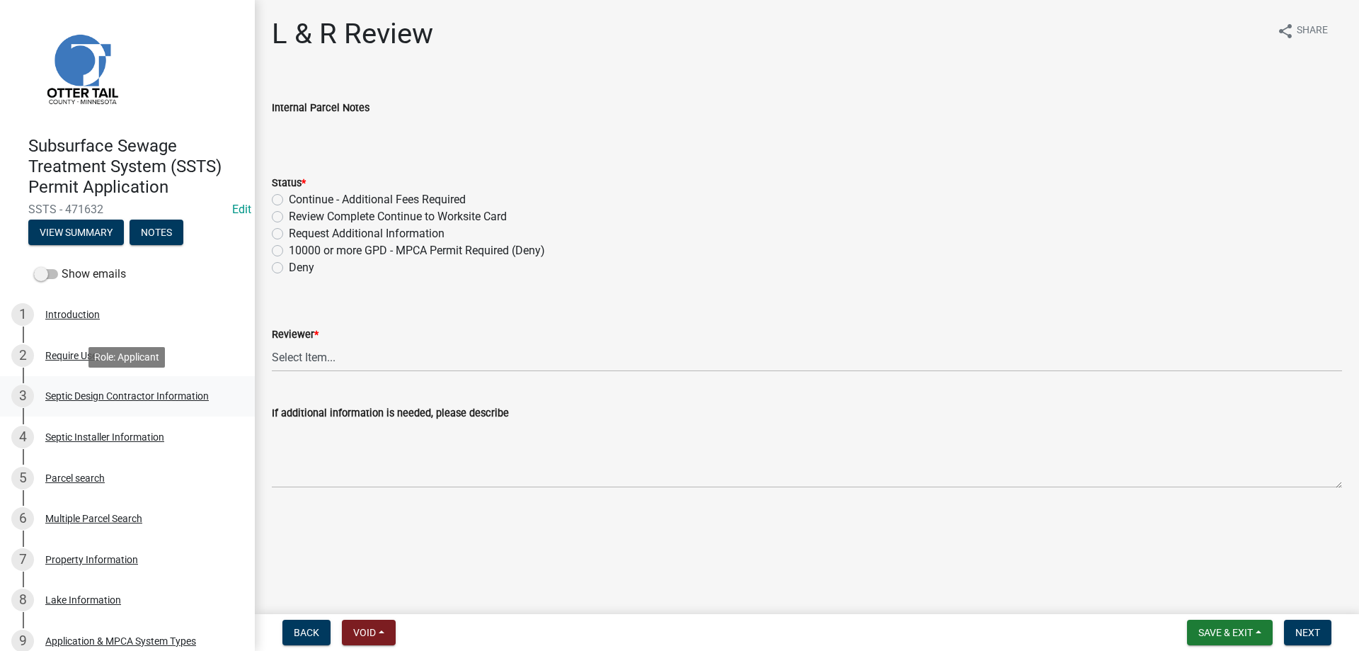
click at [86, 399] on div "Septic Design Contractor Information" at bounding box center [127, 396] width 164 height 10
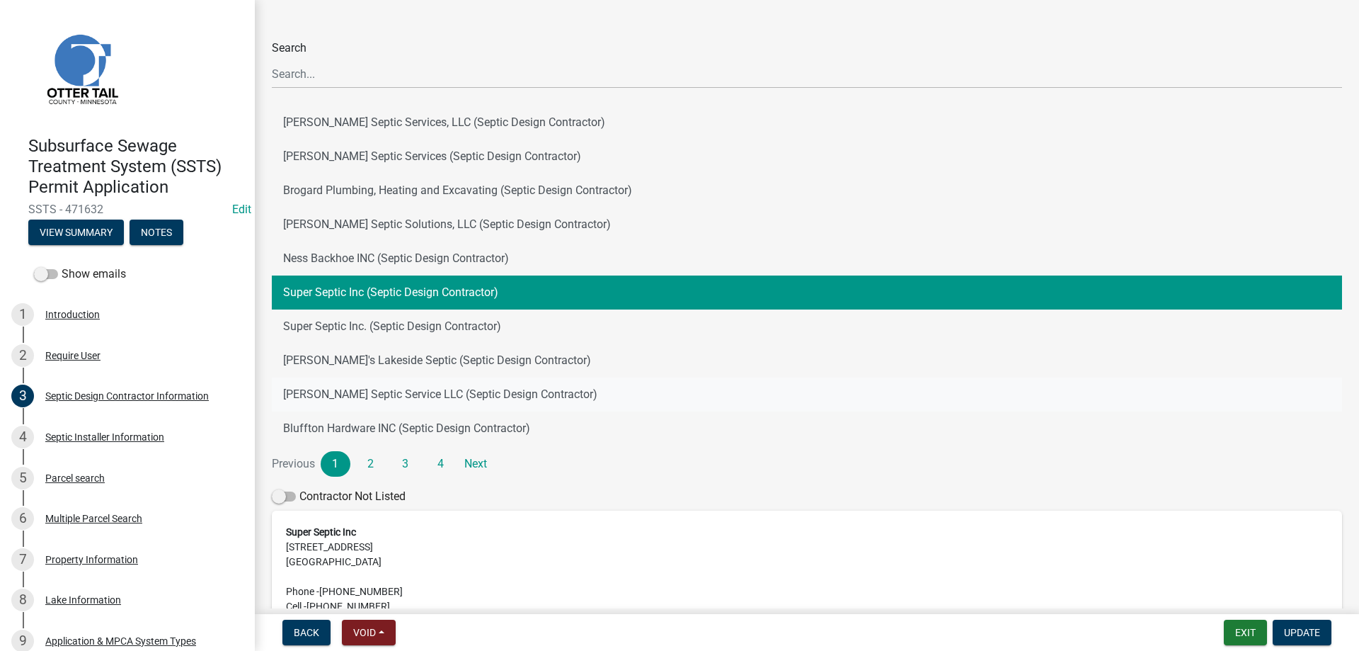
scroll to position [183, 0]
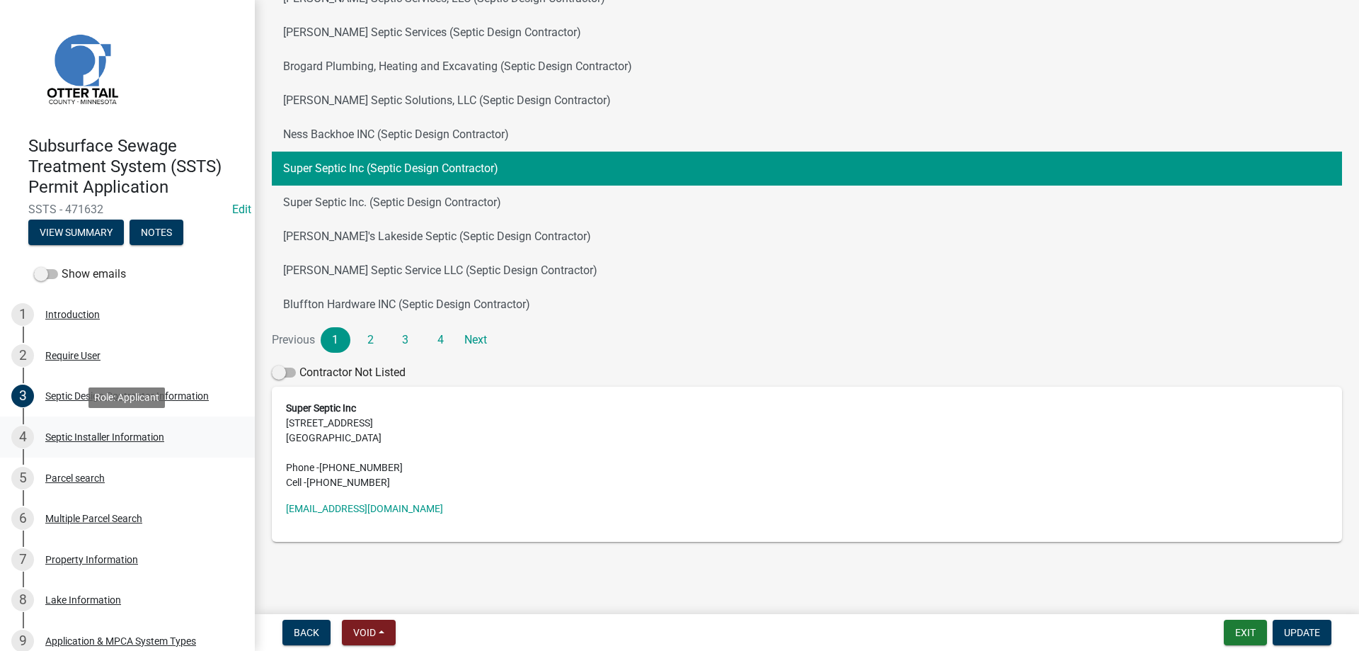
click at [67, 440] on div "Septic Installer Information" at bounding box center [104, 437] width 119 height 10
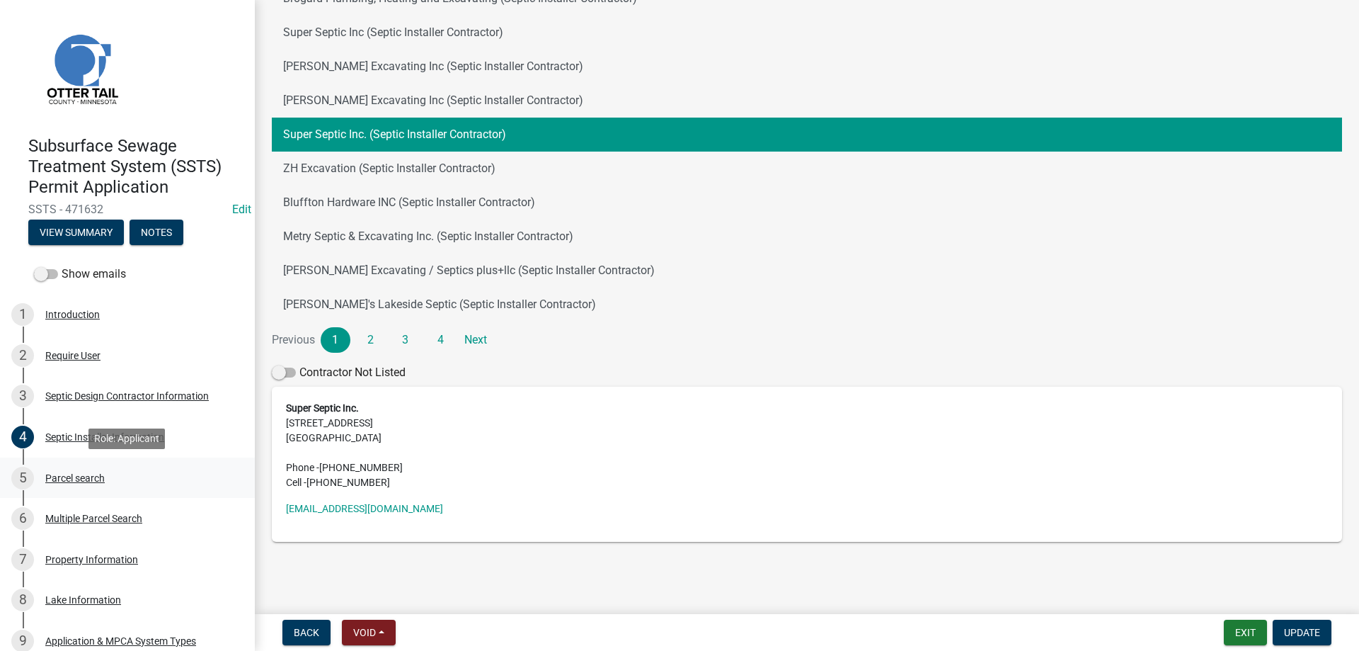
click at [59, 475] on div "Parcel search" at bounding box center [74, 478] width 59 height 10
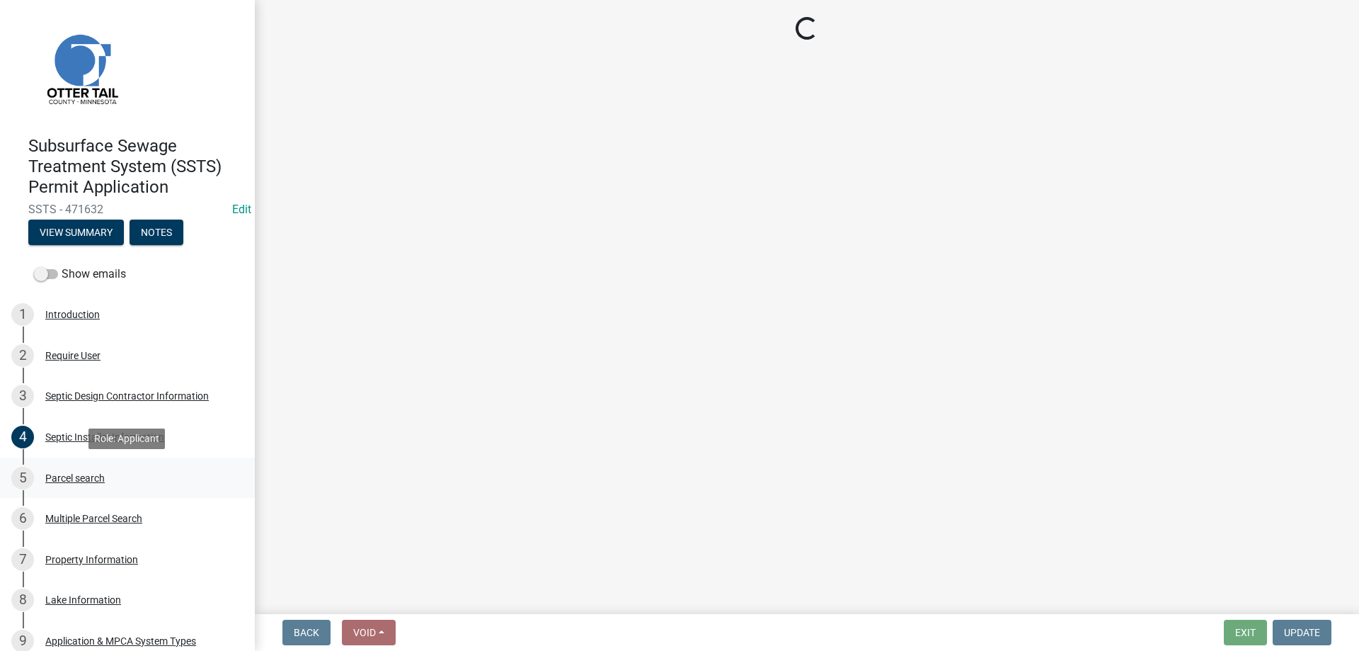
scroll to position [0, 0]
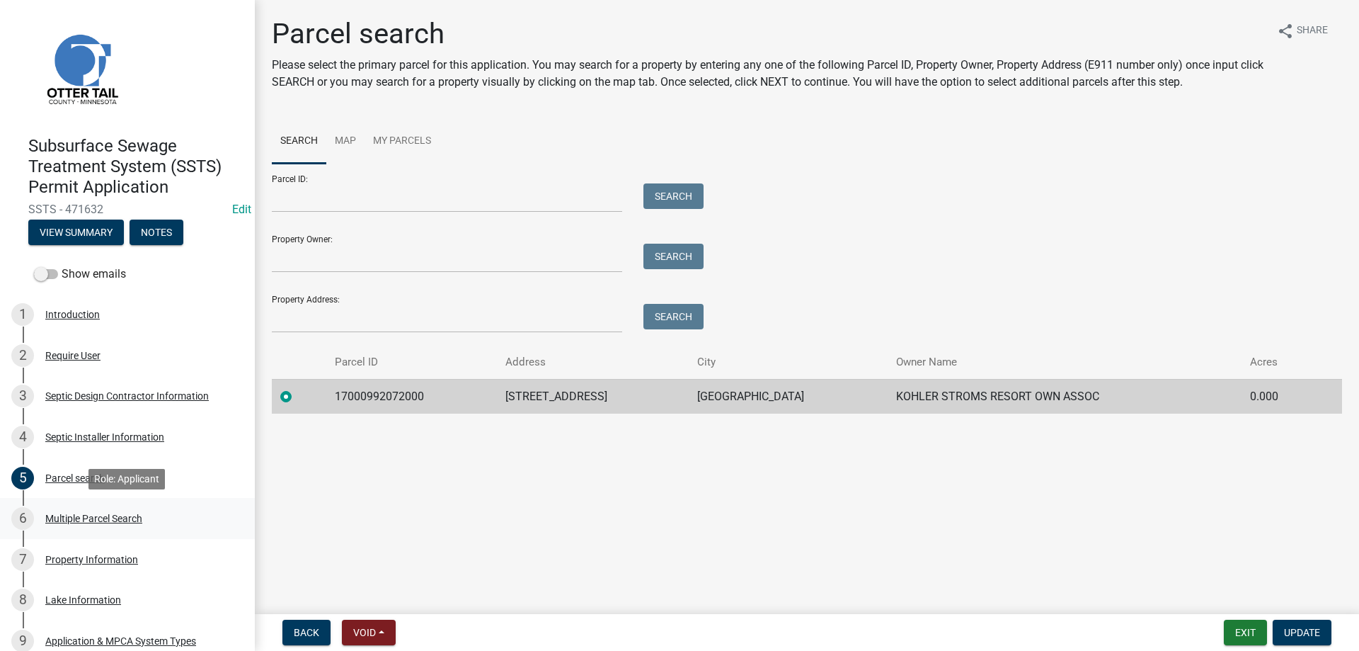
click at [65, 514] on div "Multiple Parcel Search" at bounding box center [93, 518] width 97 height 10
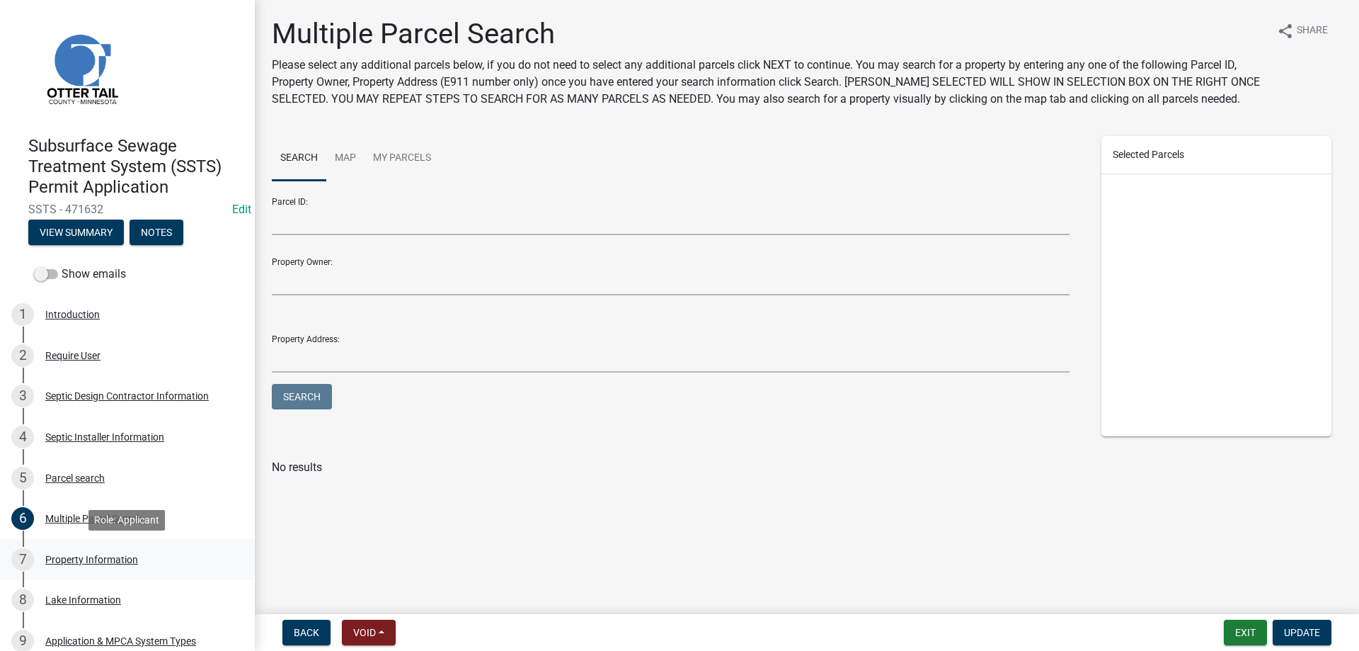
click at [64, 561] on div "Property Information" at bounding box center [91, 559] width 93 height 10
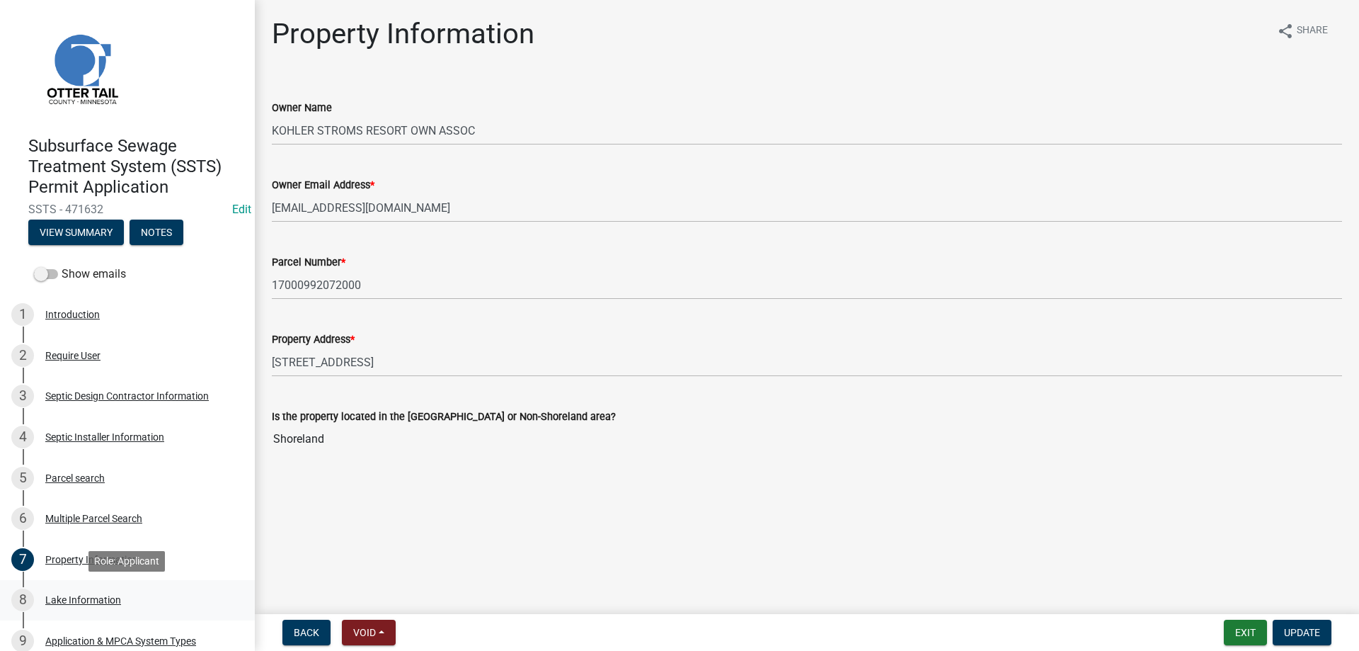
click at [84, 602] on div "Lake Information" at bounding box center [83, 600] width 76 height 10
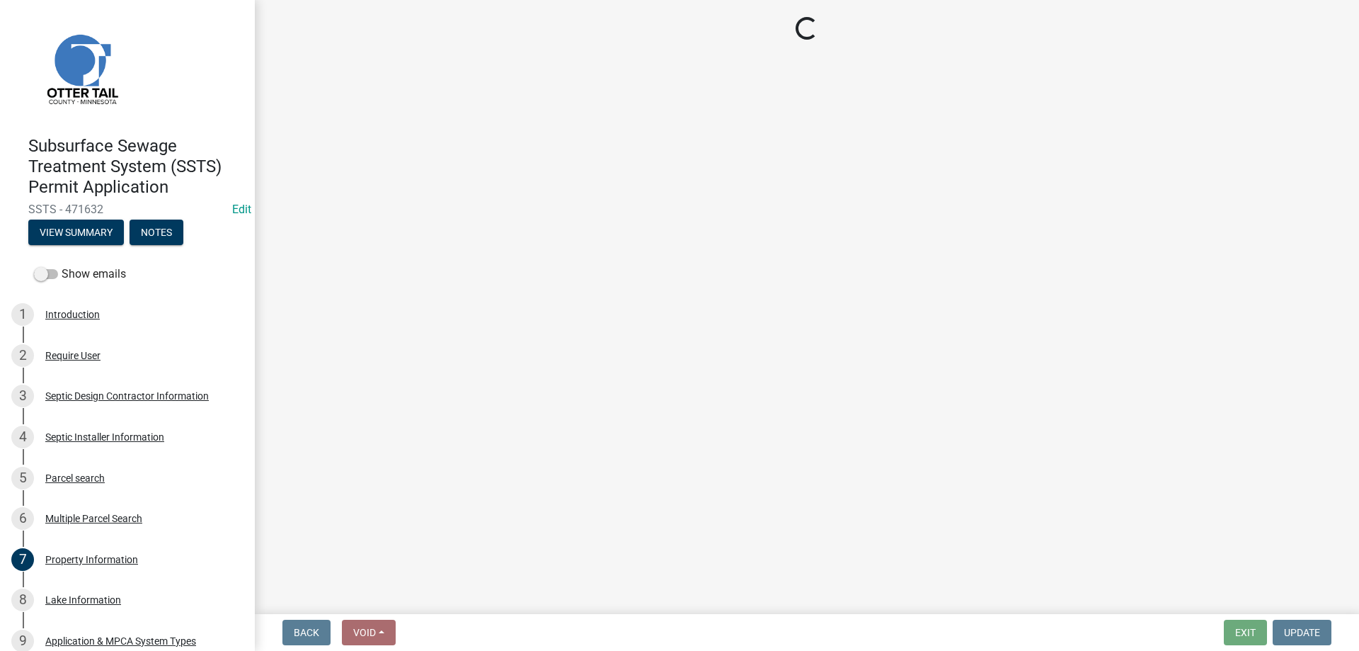
select select "758382b1-a9b7-40fb-b133-d60fa51a6422"
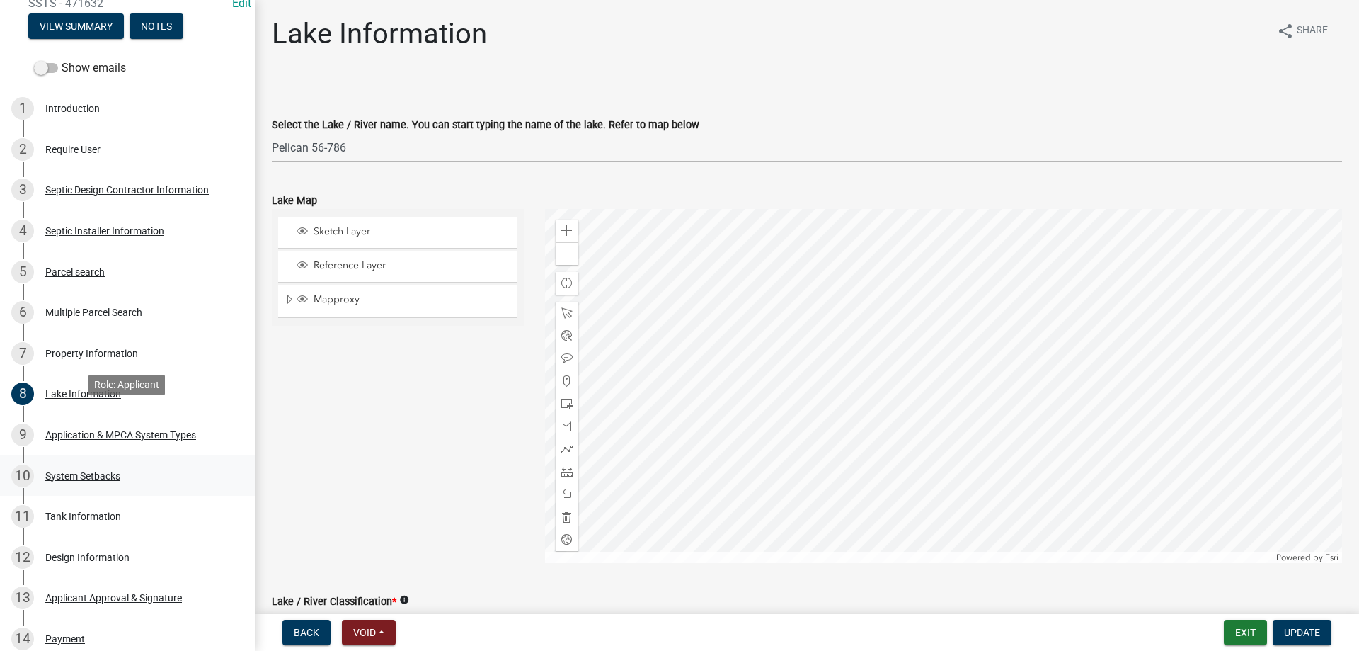
scroll to position [217, 0]
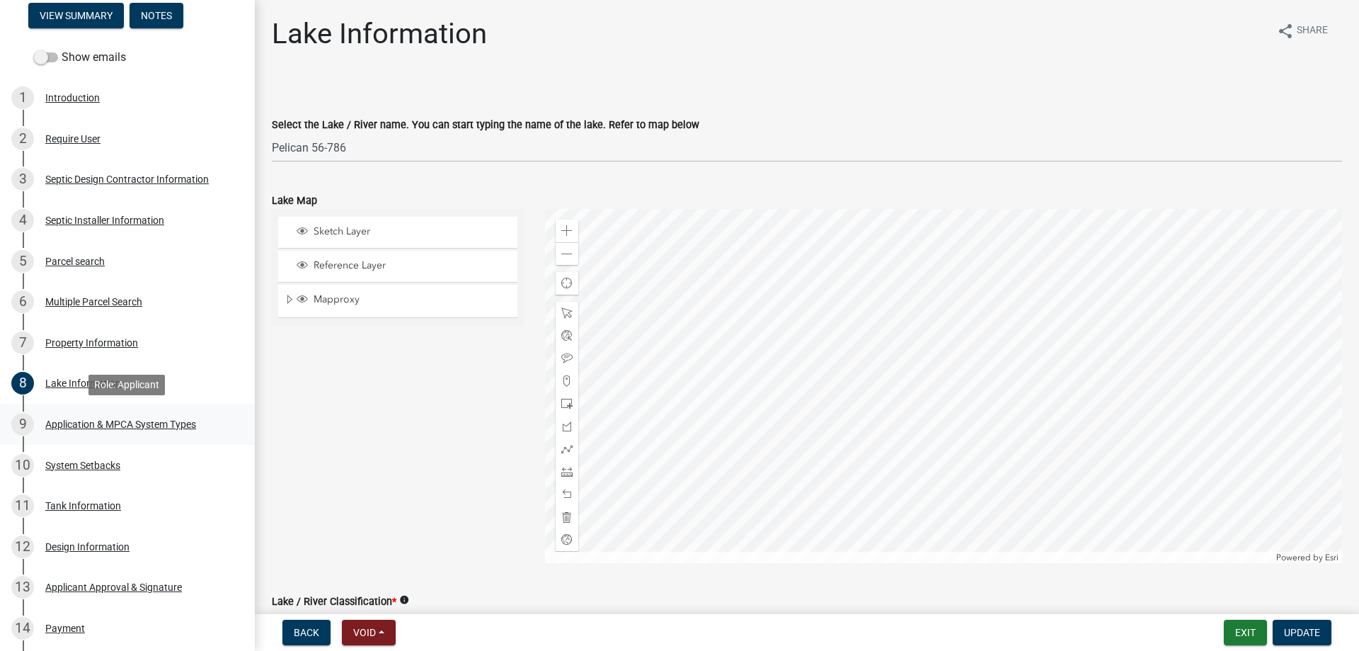
click at [66, 423] on div "Application & MPCA System Types" at bounding box center [120, 424] width 151 height 10
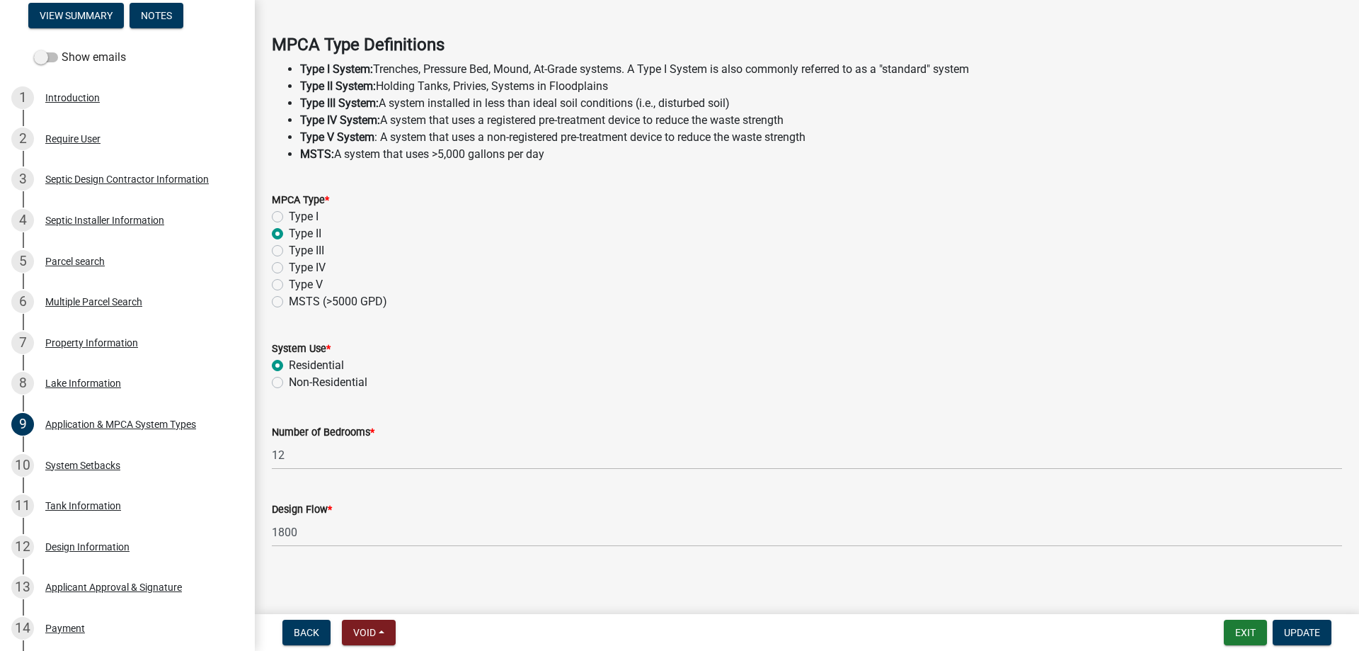
scroll to position [401, 0]
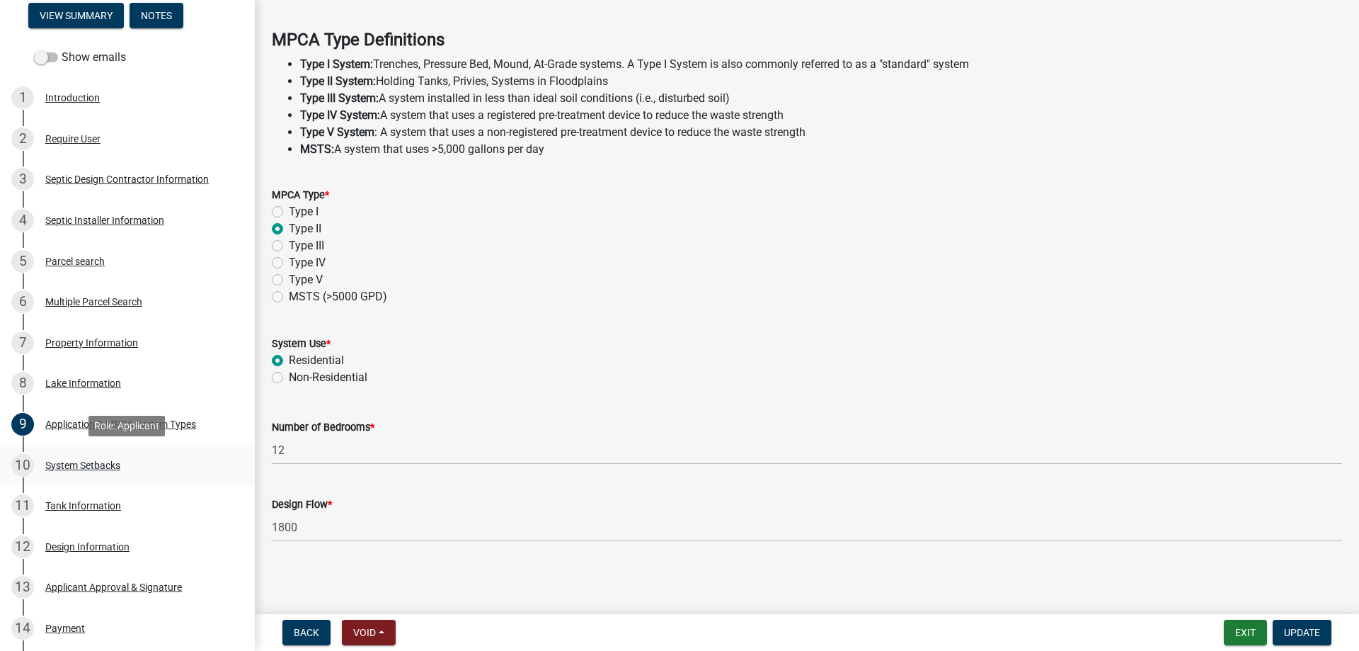
click at [62, 463] on div "System Setbacks" at bounding box center [82, 465] width 75 height 10
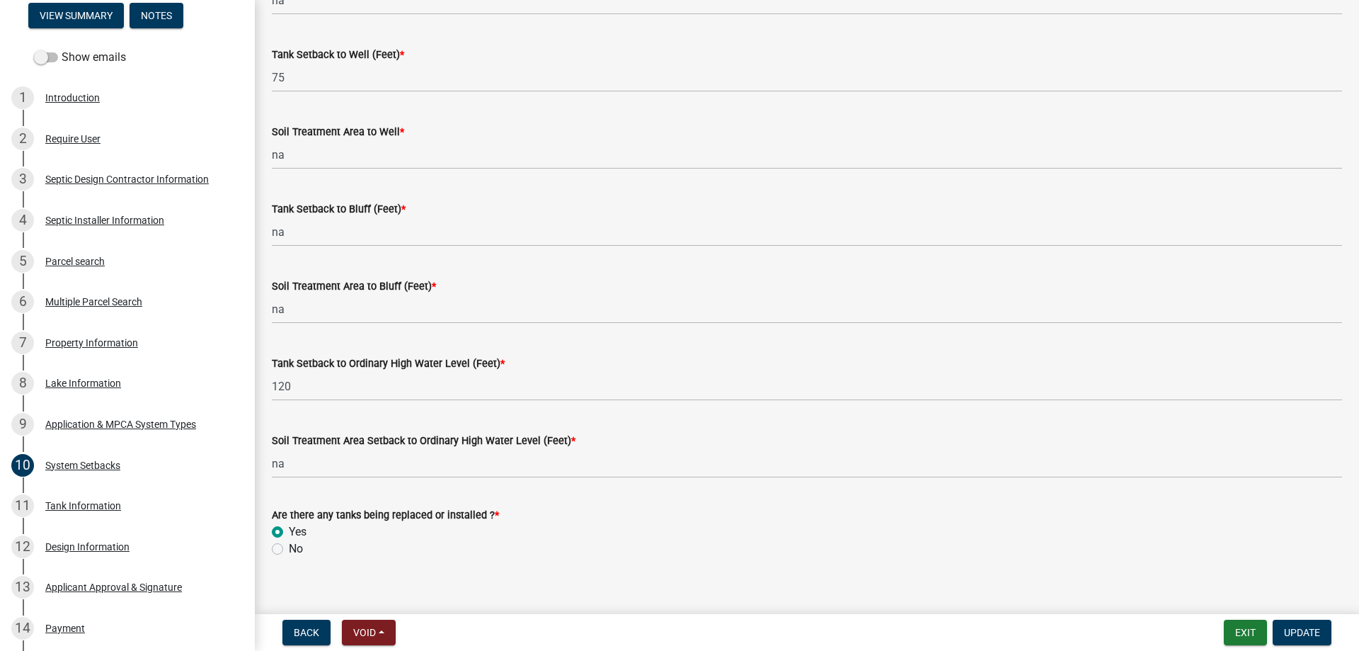
scroll to position [870, 0]
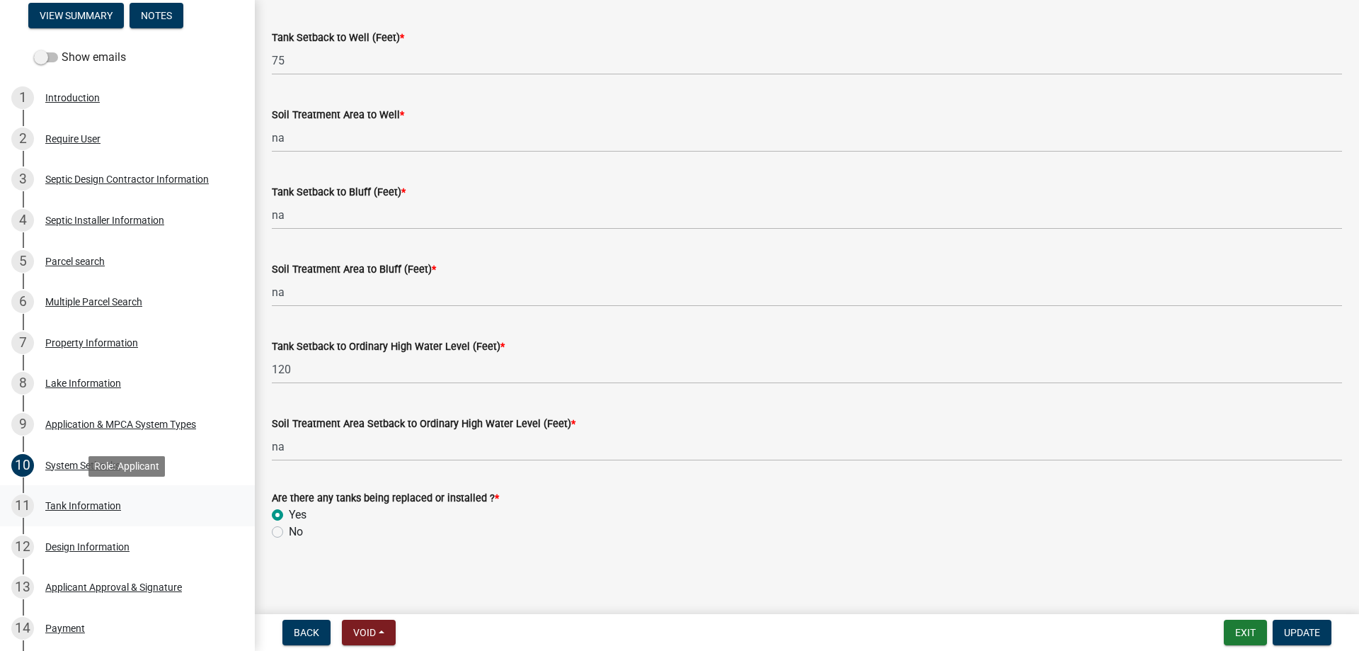
click at [69, 507] on div "Tank Information" at bounding box center [83, 506] width 76 height 10
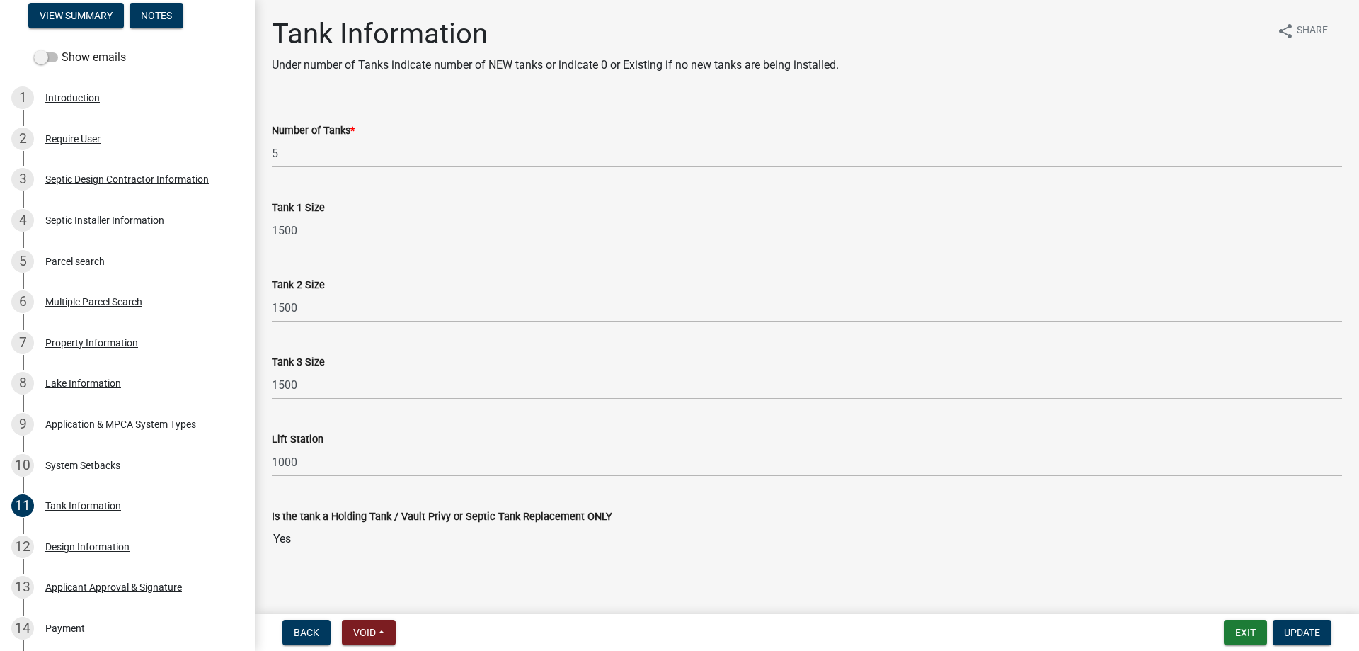
scroll to position [11, 0]
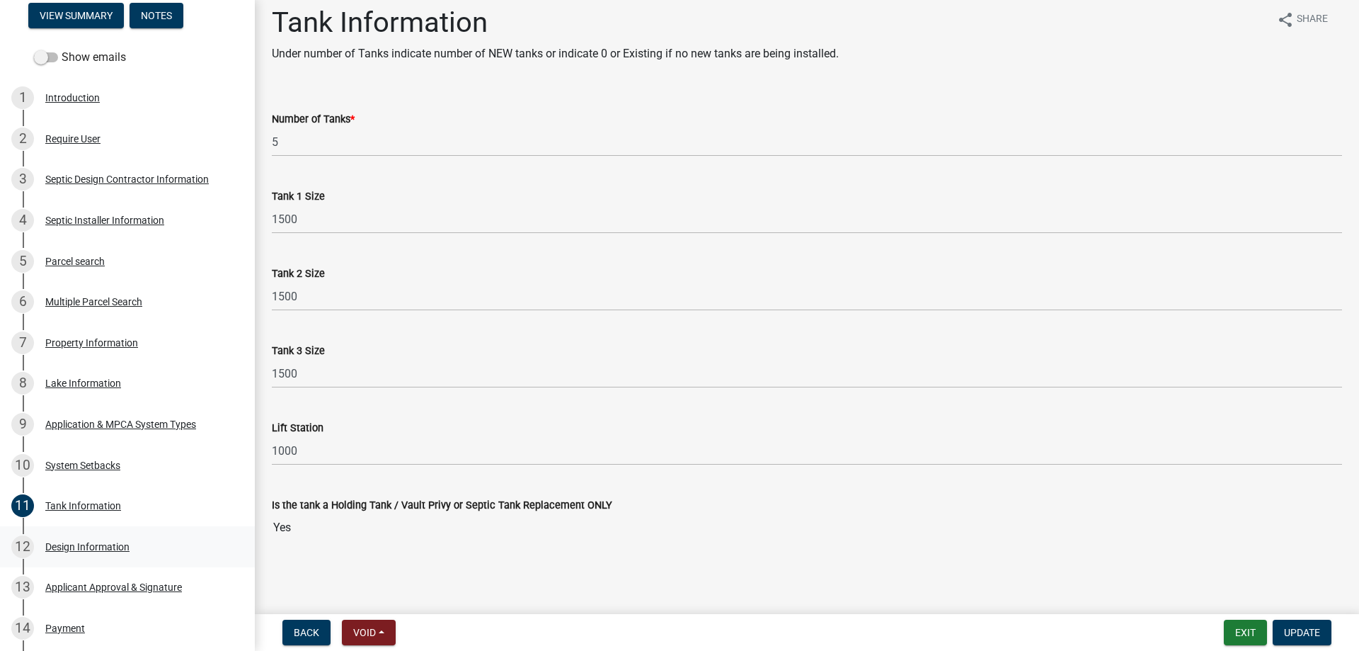
click at [103, 545] on div "Design Information" at bounding box center [87, 547] width 84 height 10
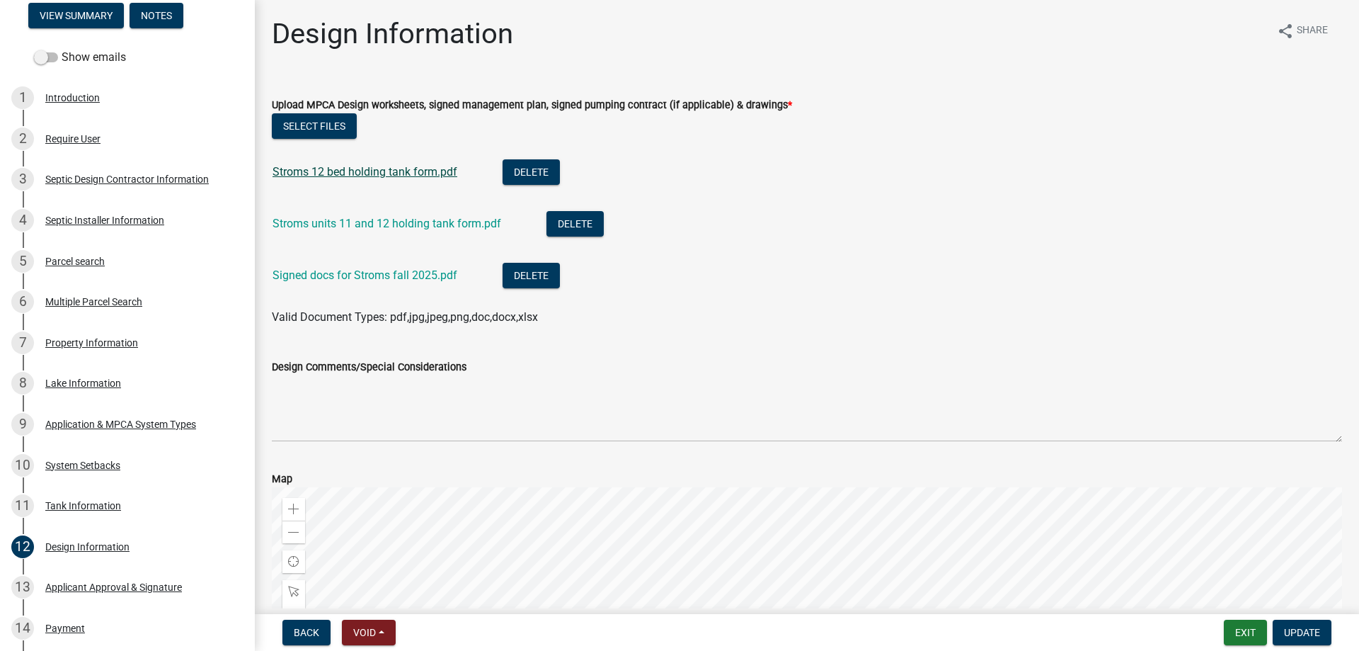
click at [364, 173] on link "Stroms 12 bed holding tank form.pdf" at bounding box center [365, 171] width 185 height 13
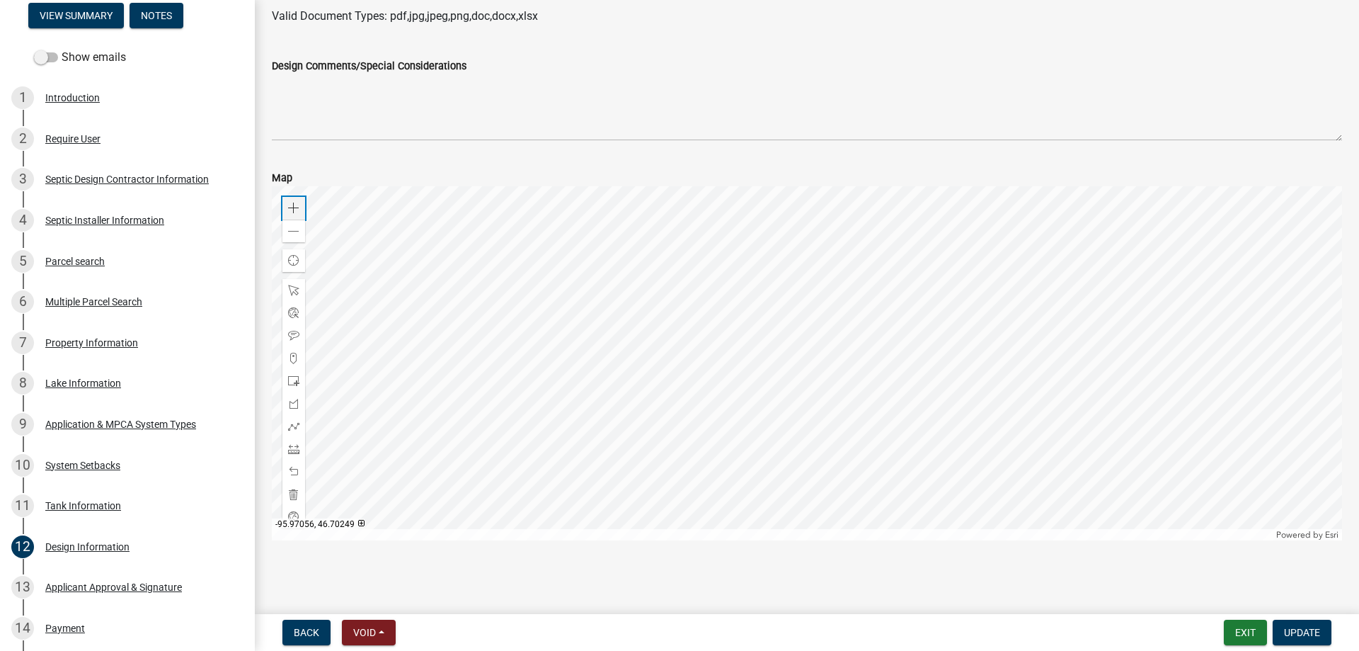
click at [294, 207] on span at bounding box center [293, 207] width 11 height 11
click at [1004, 307] on div at bounding box center [807, 363] width 1070 height 354
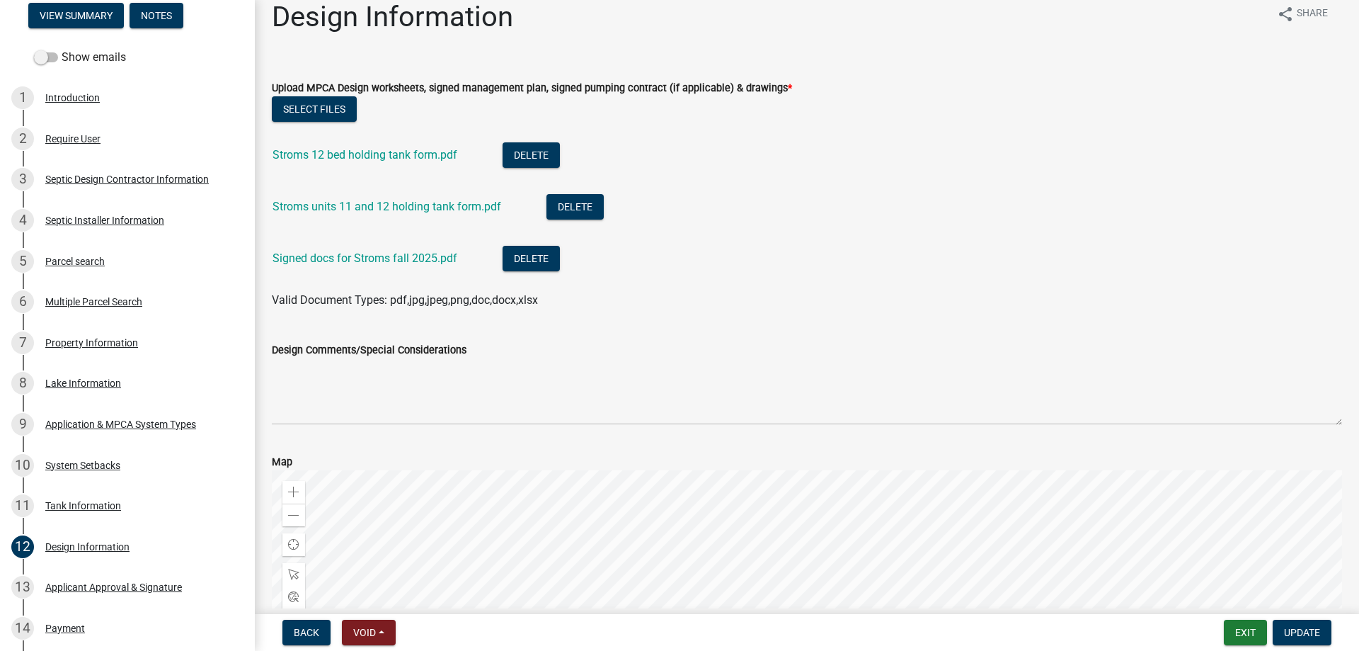
scroll to position [0, 0]
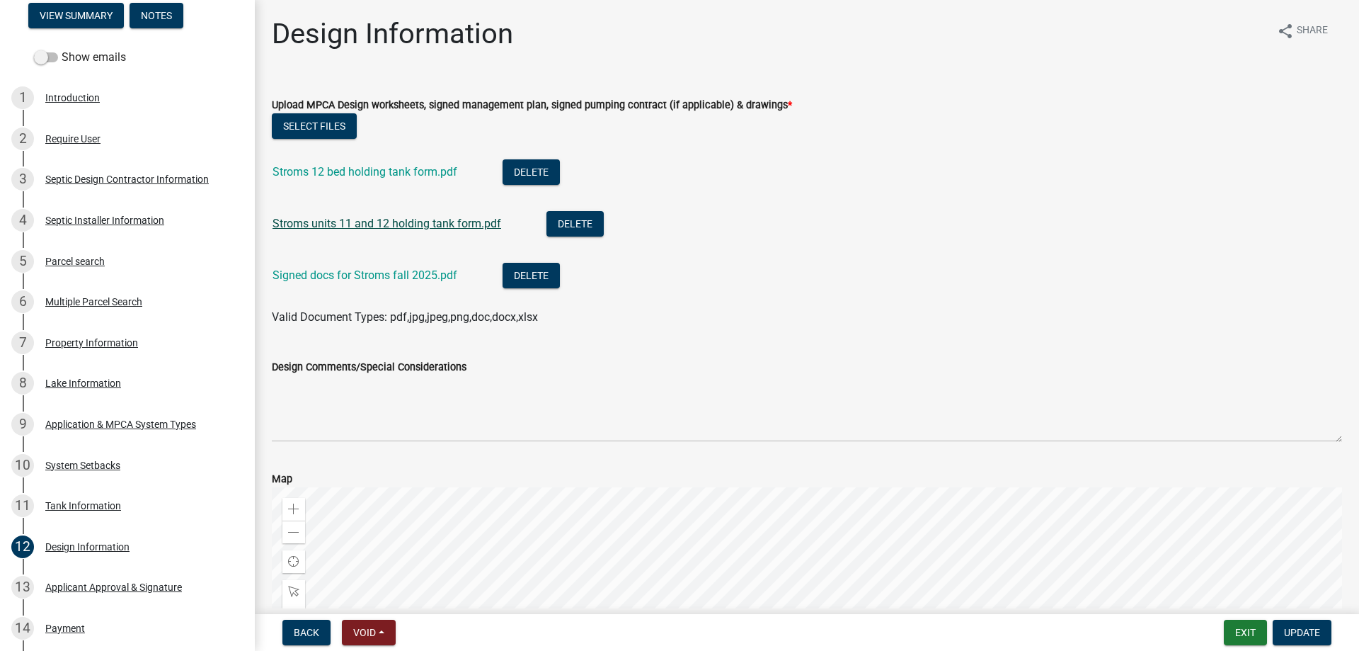
click at [409, 224] on link "Stroms units 11 and 12 holding tank form.pdf" at bounding box center [387, 223] width 229 height 13
click at [66, 263] on div "Parcel search" at bounding box center [74, 261] width 59 height 10
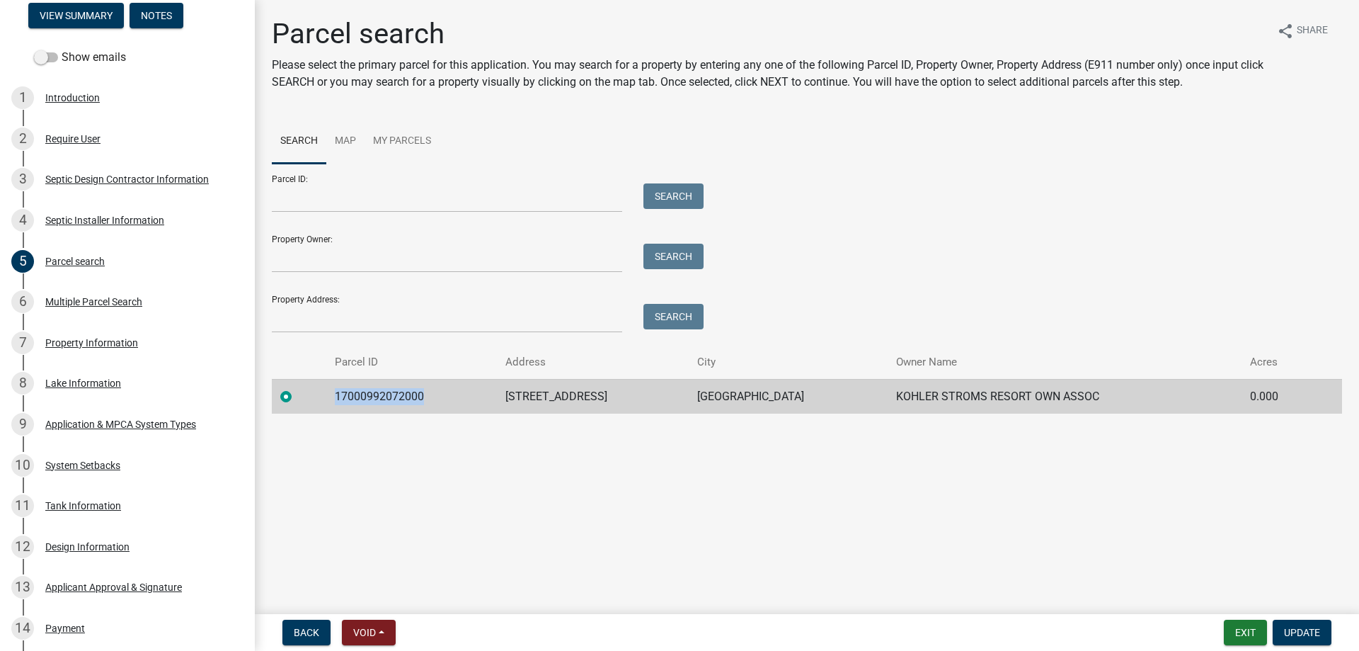
drag, startPoint x: 423, startPoint y: 396, endPoint x: 336, endPoint y: 397, distance: 87.8
click at [336, 397] on td "17000992072000" at bounding box center [411, 396] width 171 height 35
copy td "17000992072000"
click at [440, 496] on main "Parcel search Please select the primary parcel for this application. You may se…" at bounding box center [807, 304] width 1104 height 608
click at [92, 548] on div "Design Information" at bounding box center [87, 547] width 84 height 10
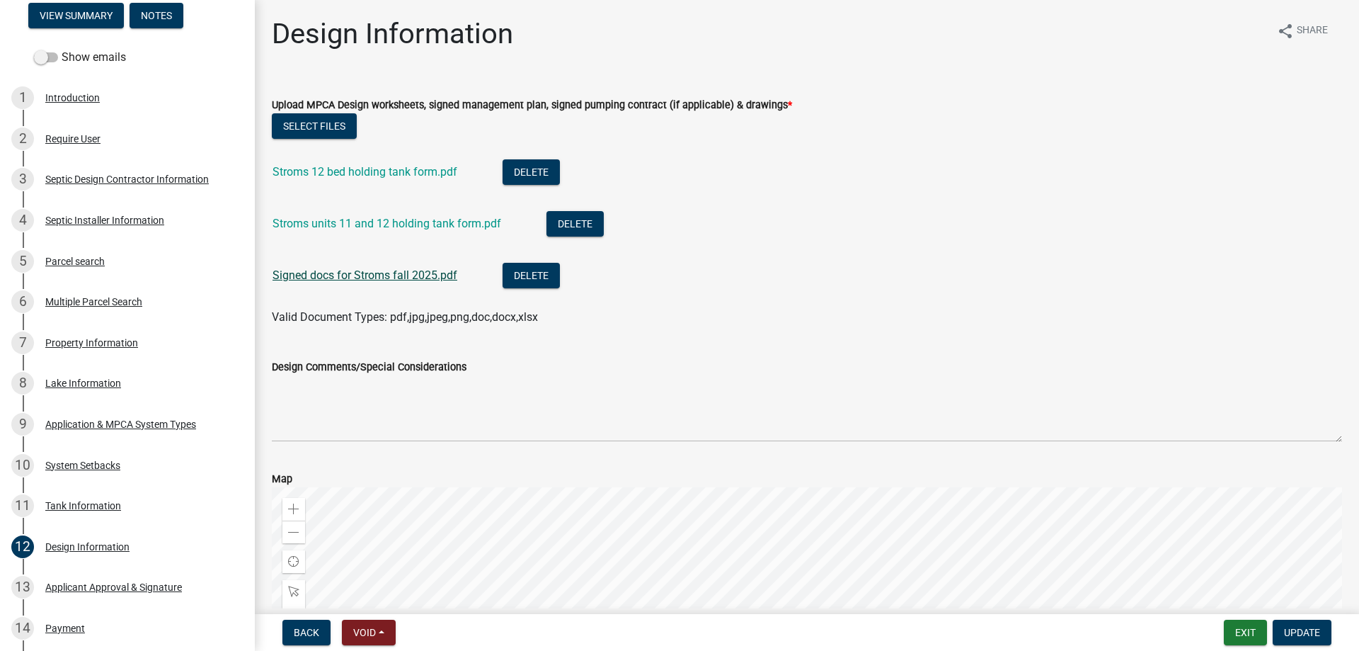
click at [362, 280] on link "Signed docs for Stroms fall 2025.pdf" at bounding box center [365, 274] width 185 height 13
click at [87, 428] on div "Application & MPCA System Types" at bounding box center [120, 424] width 151 height 10
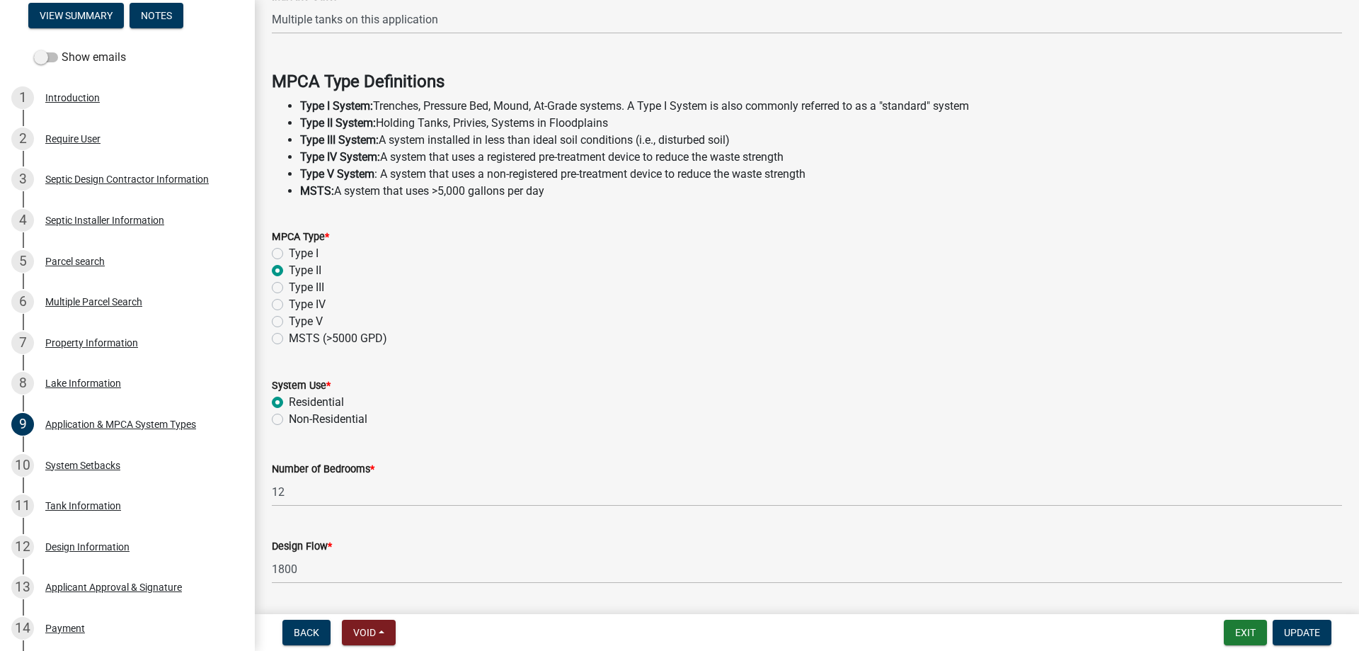
scroll to position [401, 0]
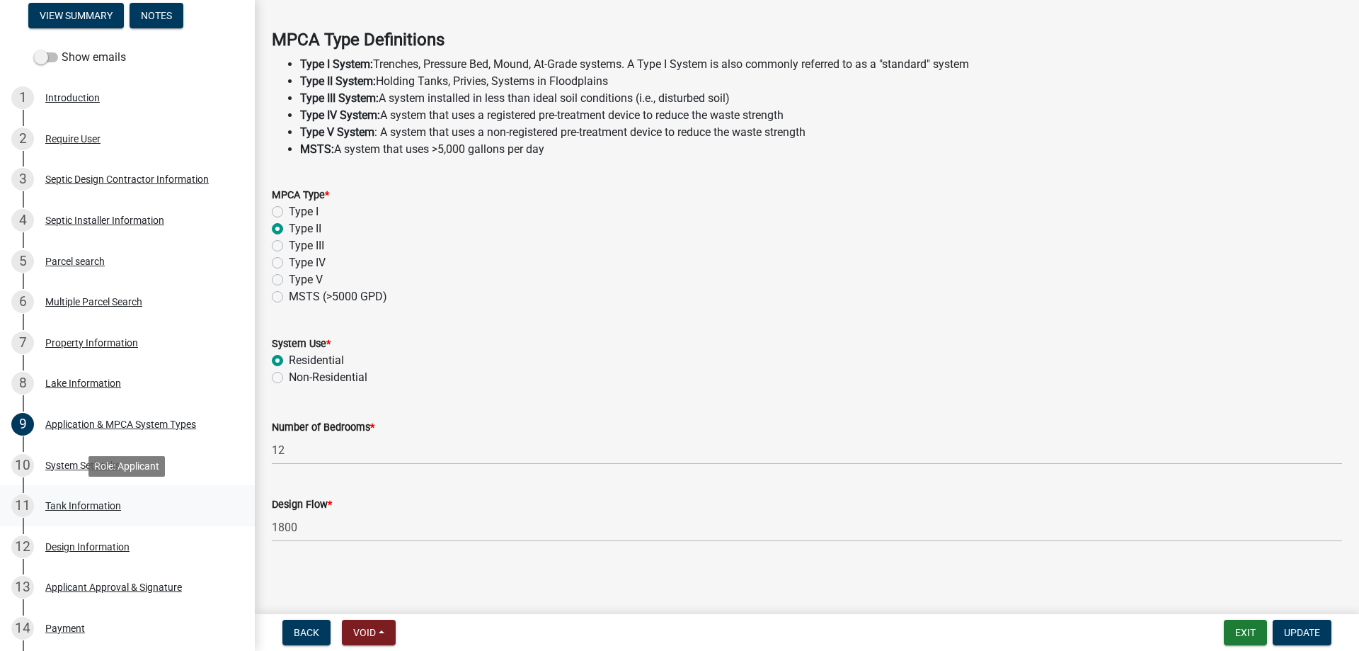
click at [88, 506] on div "Tank Information" at bounding box center [83, 506] width 76 height 10
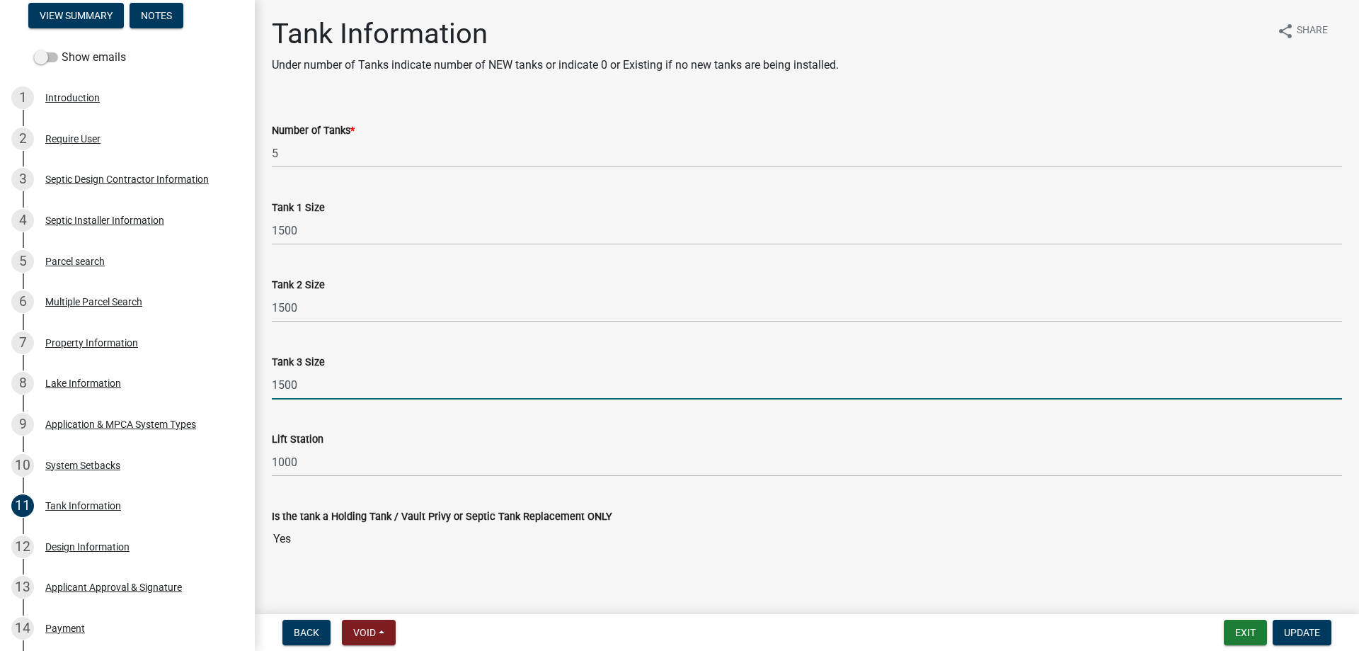
click at [314, 385] on input "1500" at bounding box center [807, 384] width 1070 height 29
click at [300, 383] on input "1500 Tank 4 1500" at bounding box center [807, 384] width 1070 height 29
click at [348, 384] on input "1500 - Tank 4 1500" at bounding box center [807, 384] width 1070 height 29
type input "1500 - Tank 4 Size 1500"
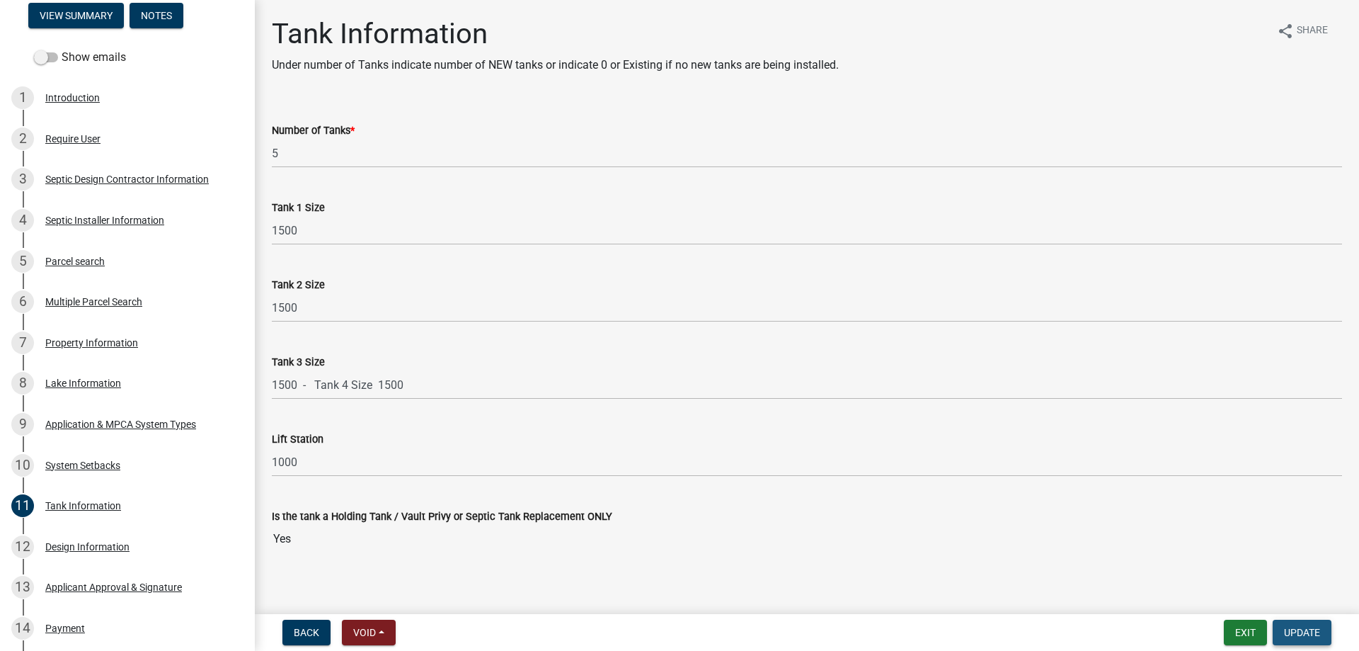
click at [1303, 627] on span "Update" at bounding box center [1302, 632] width 36 height 11
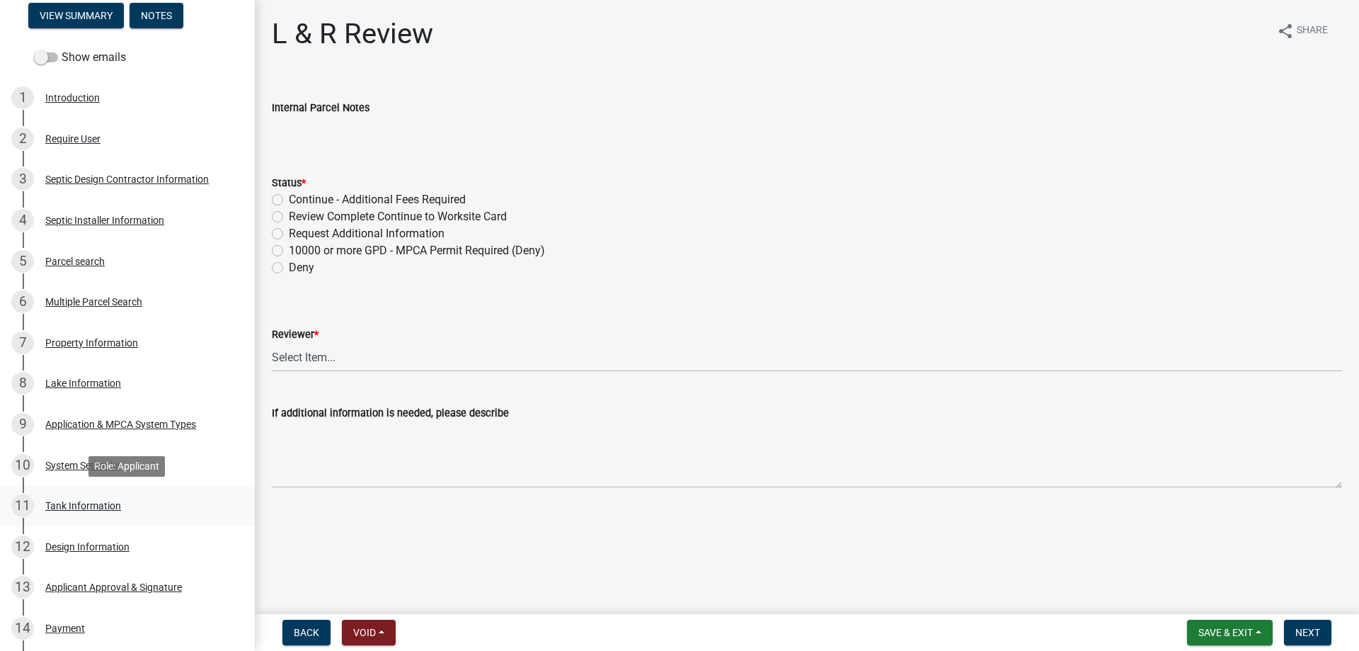
click at [79, 505] on div "Tank Information" at bounding box center [83, 506] width 76 height 10
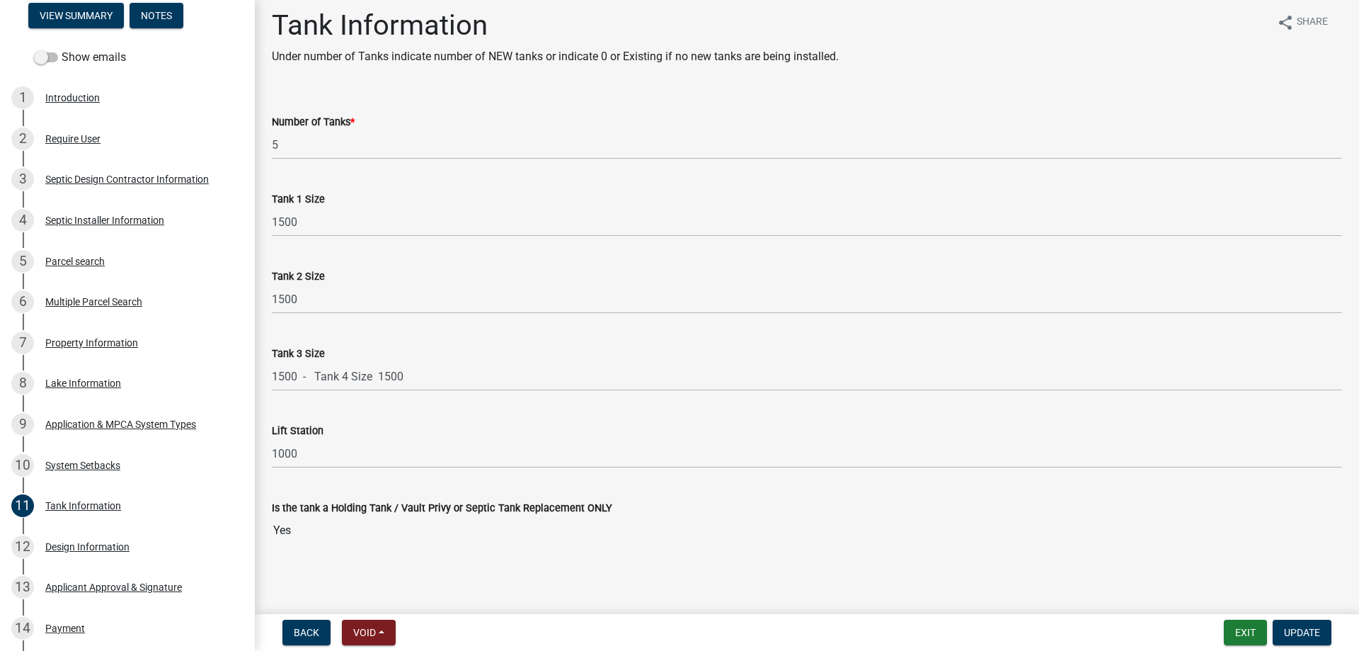
scroll to position [11, 0]
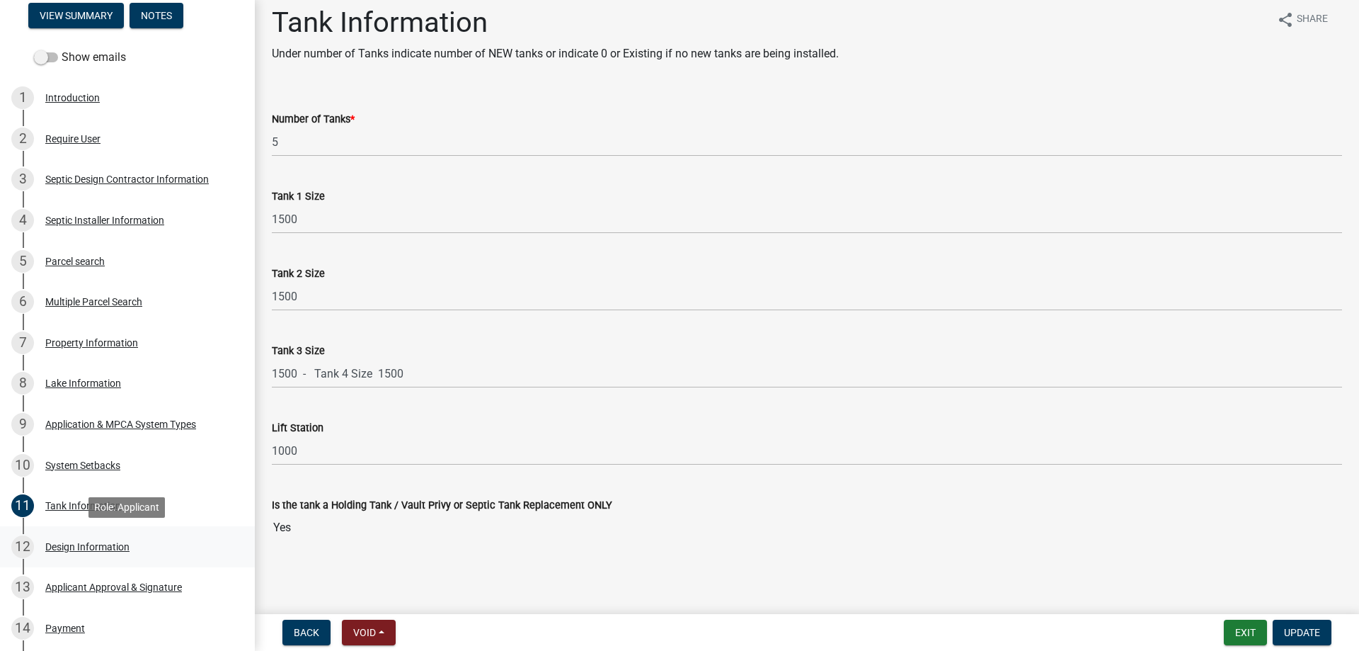
click at [96, 546] on div "Design Information" at bounding box center [87, 547] width 84 height 10
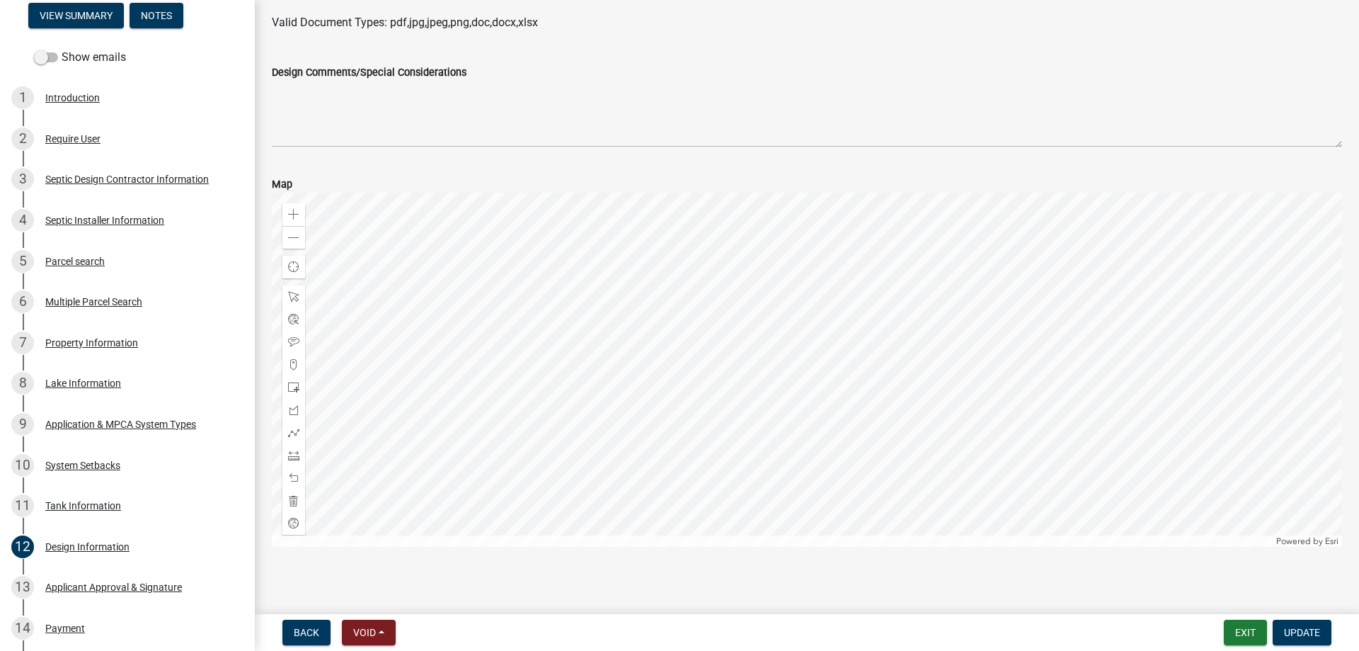
scroll to position [301, 0]
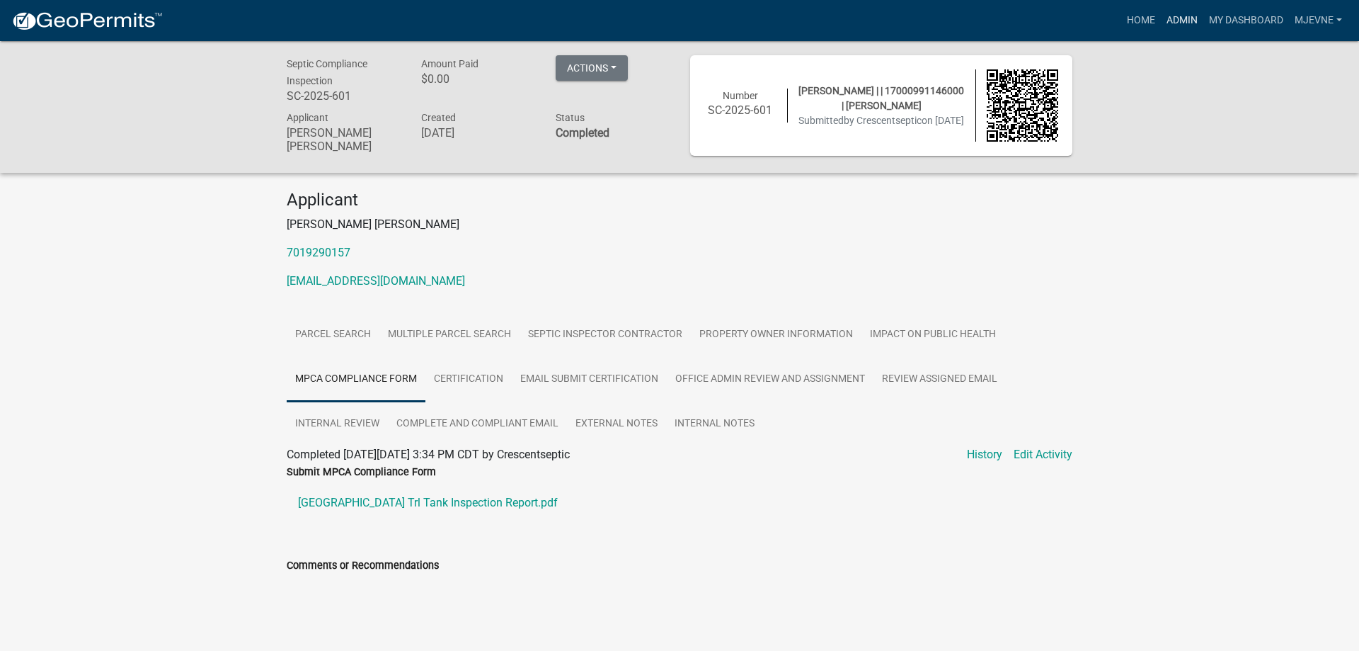
click at [1179, 13] on link "Admin" at bounding box center [1182, 20] width 42 height 27
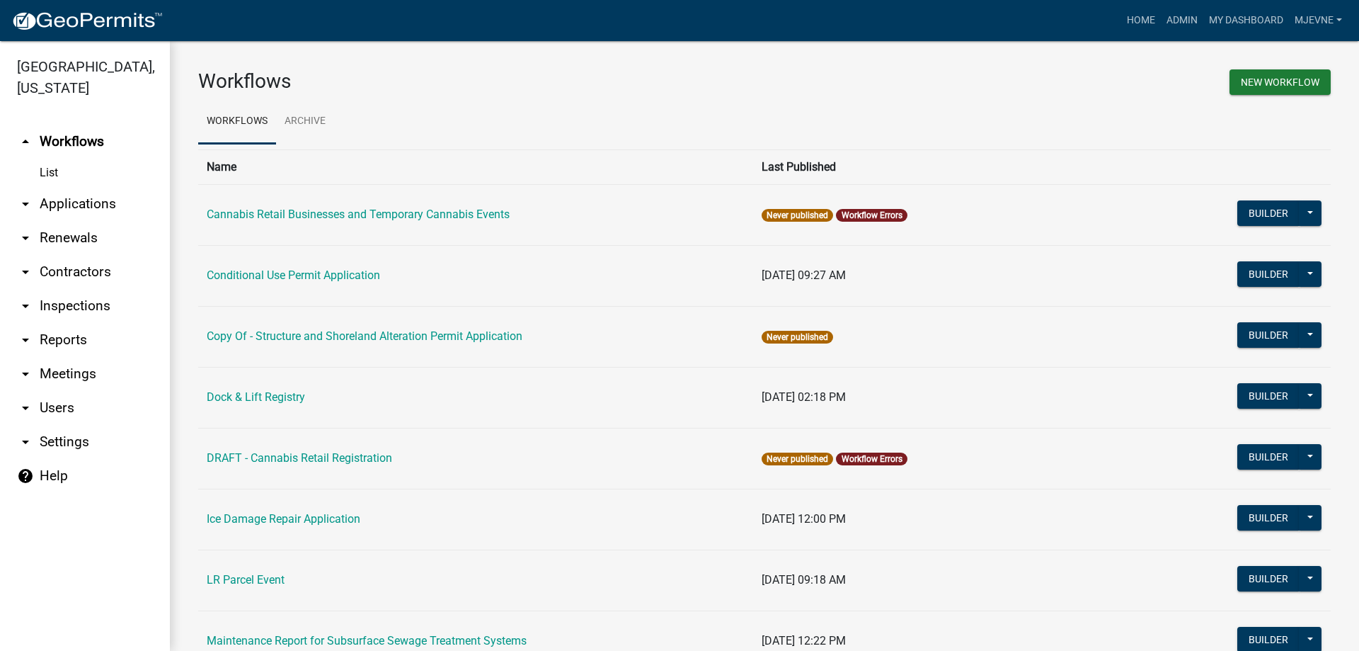
click at [86, 204] on link "arrow_drop_down Applications" at bounding box center [85, 204] width 170 height 34
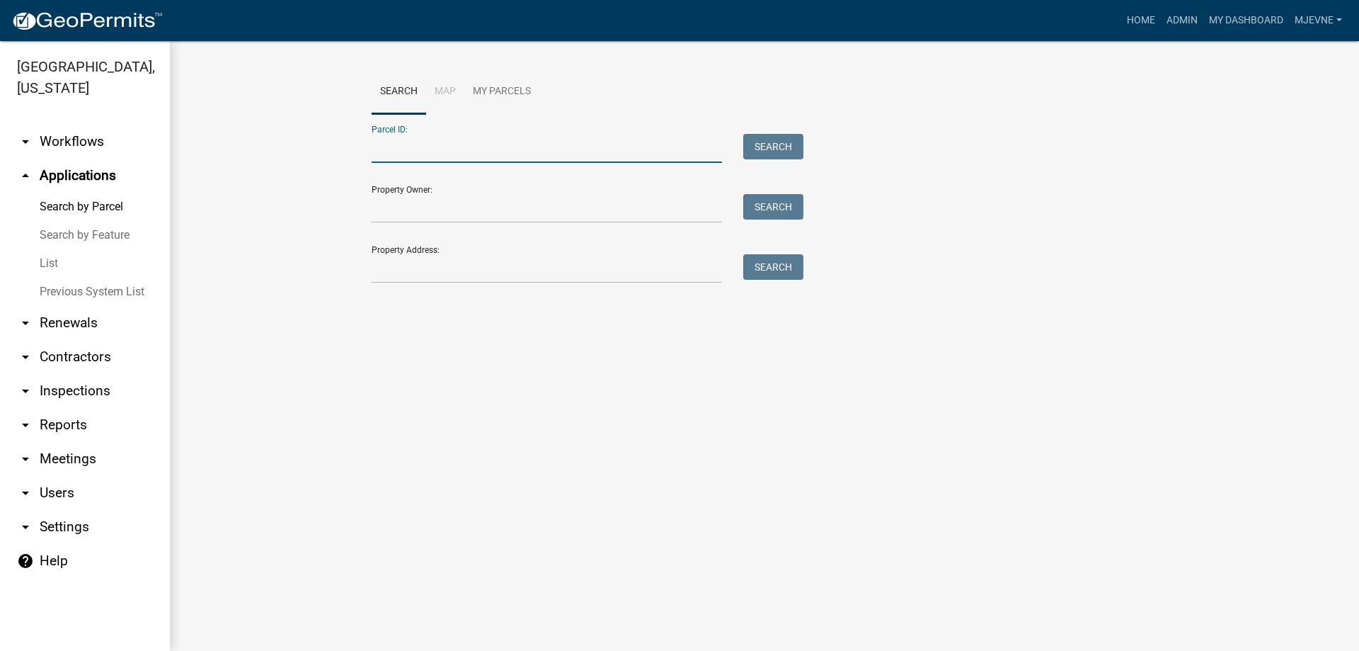
paste input "17000992072000"
type input "17000992072000"
click at [787, 149] on button "Search" at bounding box center [773, 146] width 60 height 25
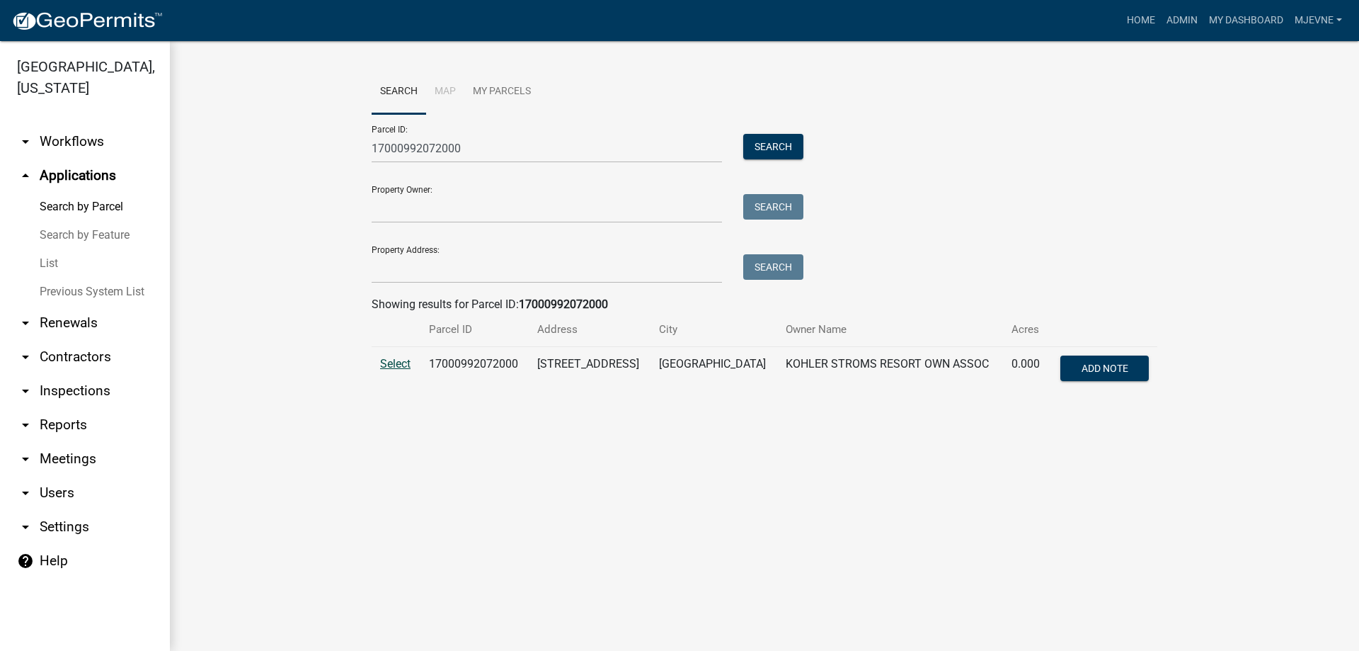
click at [394, 367] on span "Select" at bounding box center [395, 363] width 30 height 13
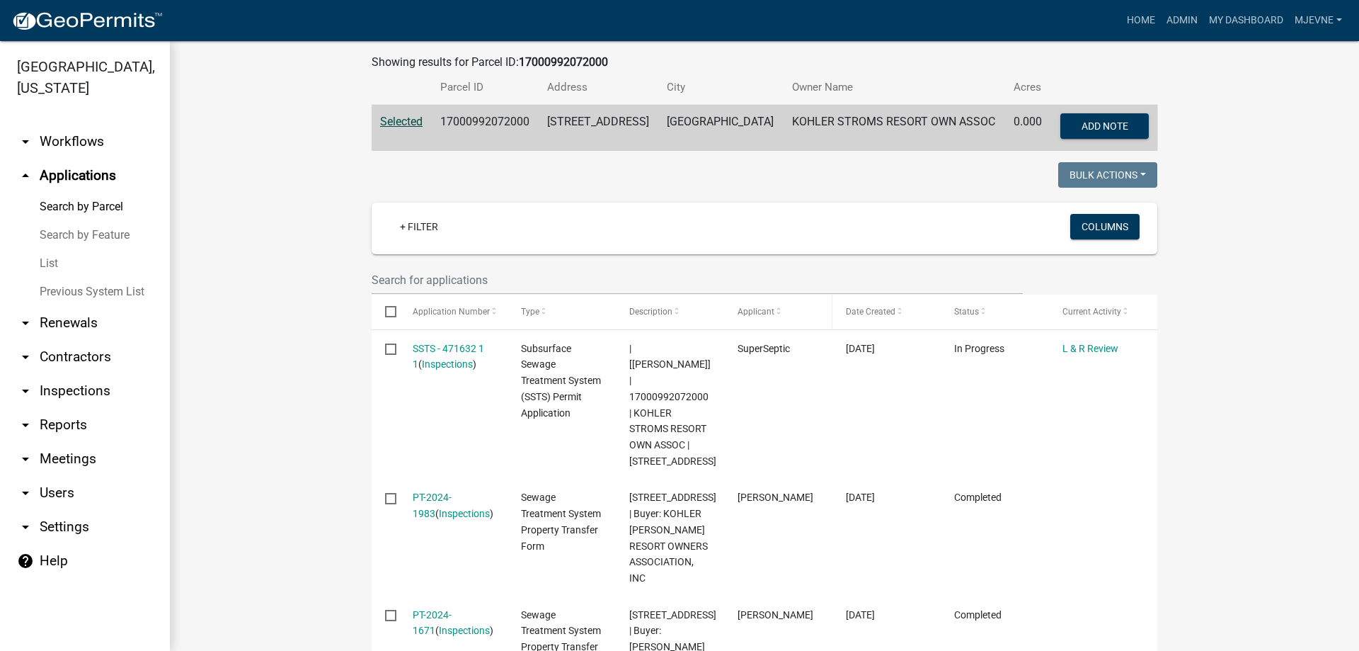
scroll to position [484, 0]
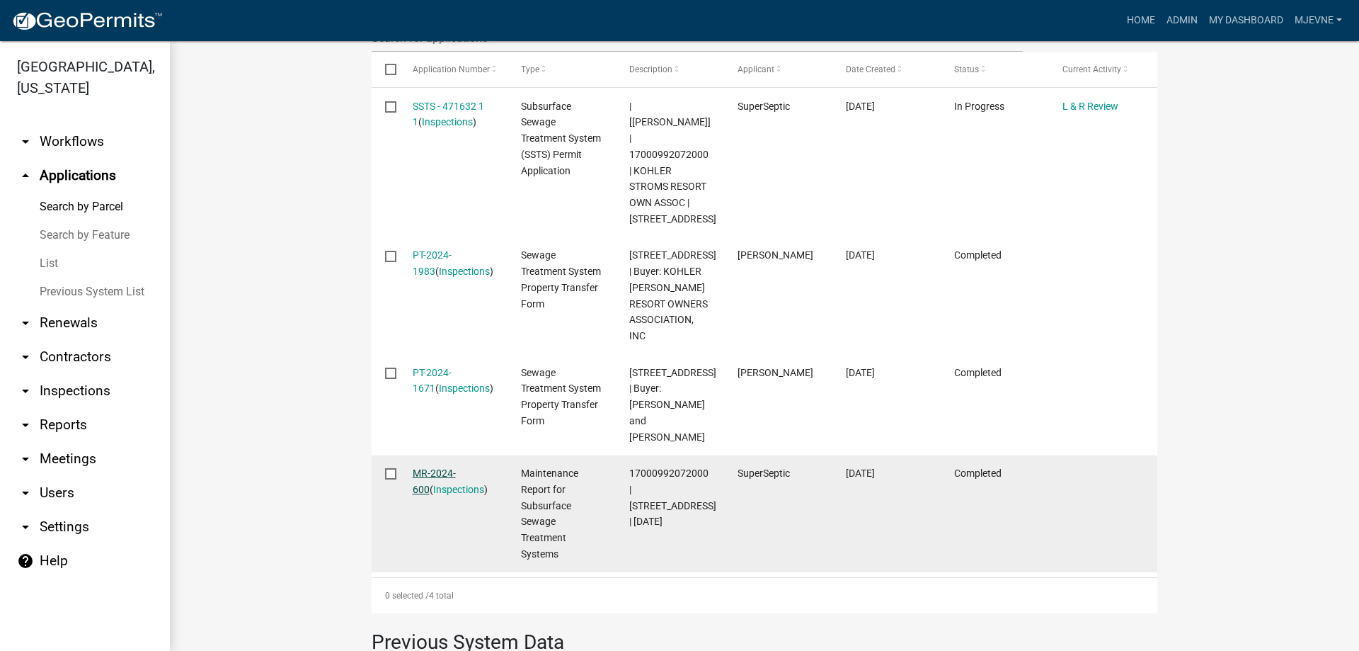
click at [441, 467] on link "MR-2024-600" at bounding box center [434, 481] width 43 height 28
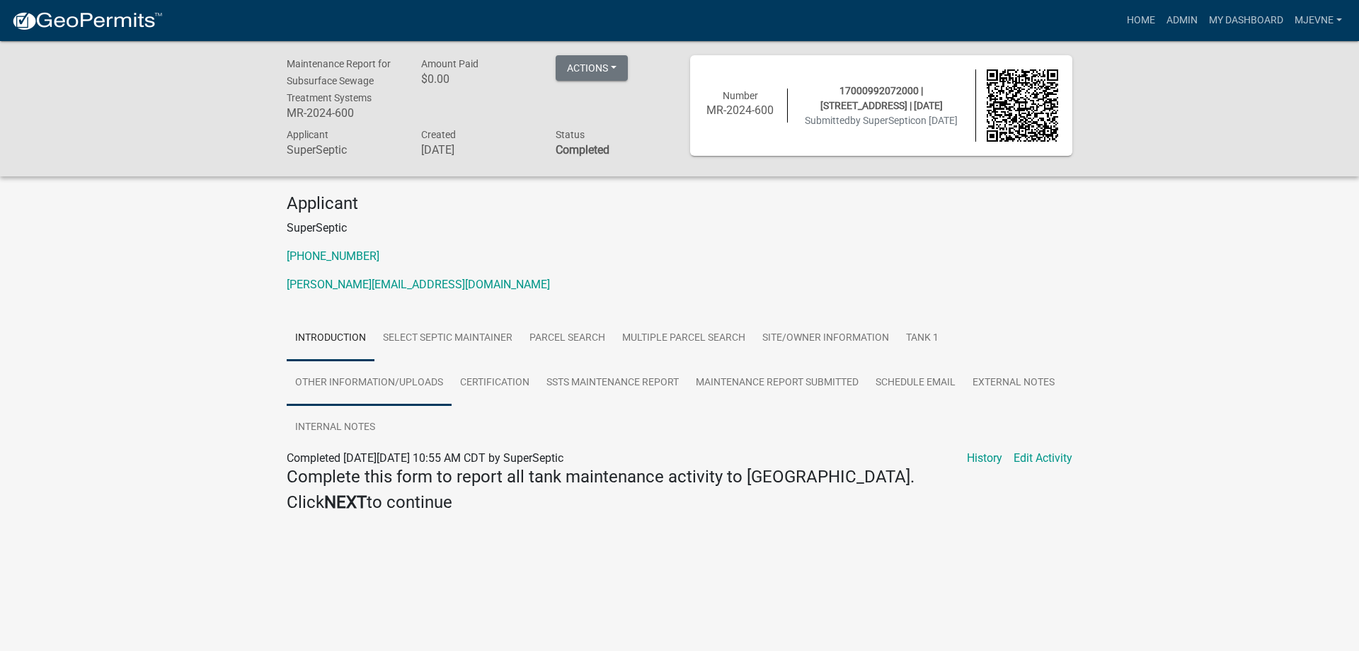
click at [370, 385] on link "Other Information/Uploads" at bounding box center [369, 382] width 165 height 45
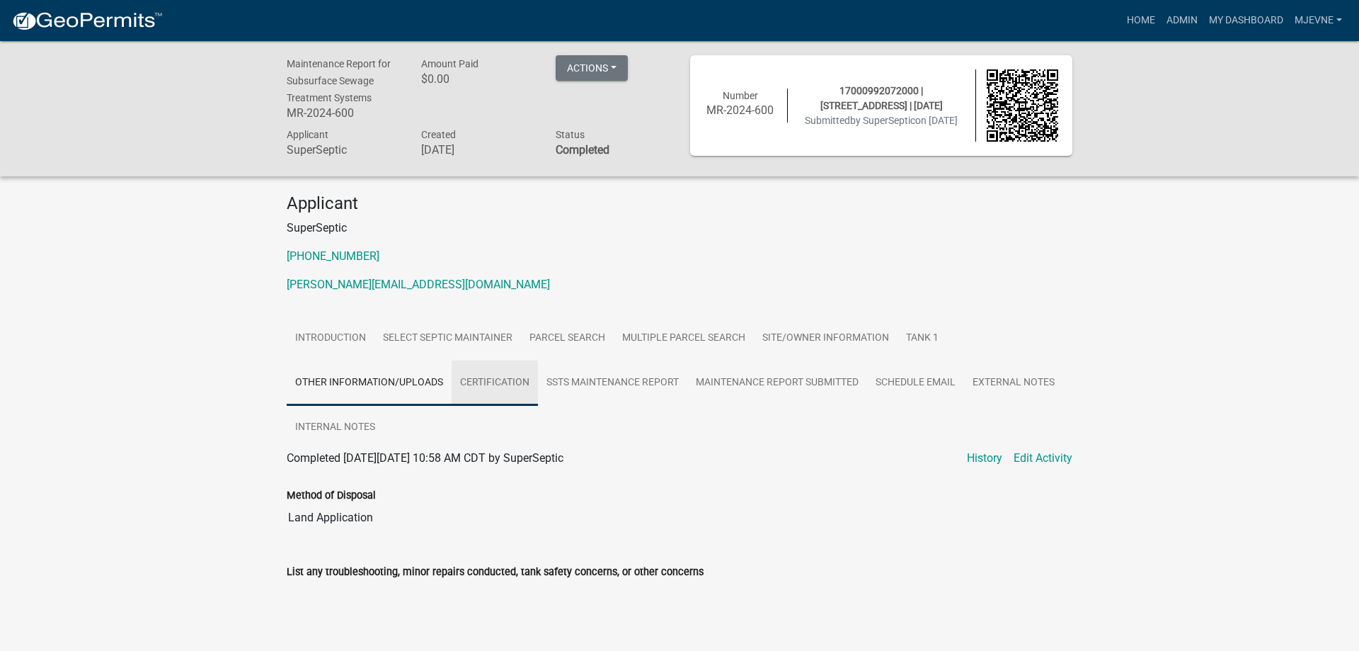
click at [492, 384] on link "Certification" at bounding box center [495, 382] width 86 height 45
click at [593, 379] on link "SSTS Maintenance Report" at bounding box center [612, 382] width 149 height 45
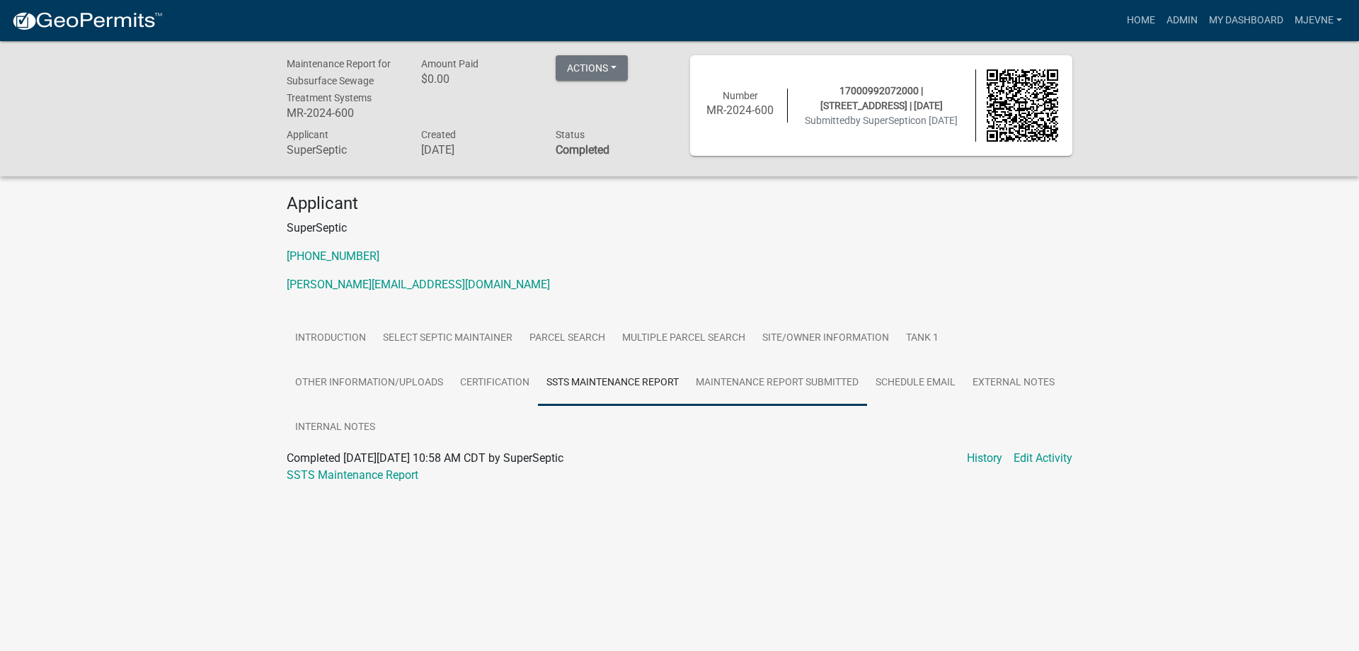
click at [762, 387] on link "Maintenance Report Submitted" at bounding box center [777, 382] width 180 height 45
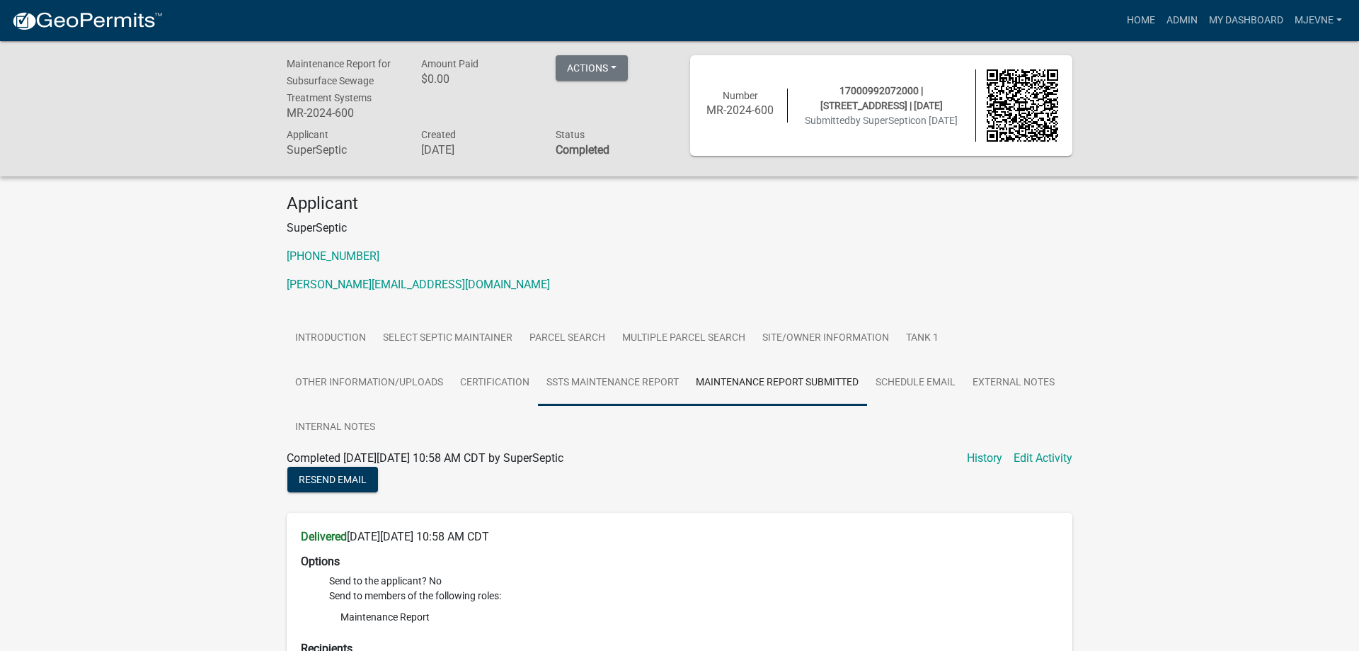
click at [595, 382] on link "SSTS Maintenance Report" at bounding box center [612, 382] width 149 height 45
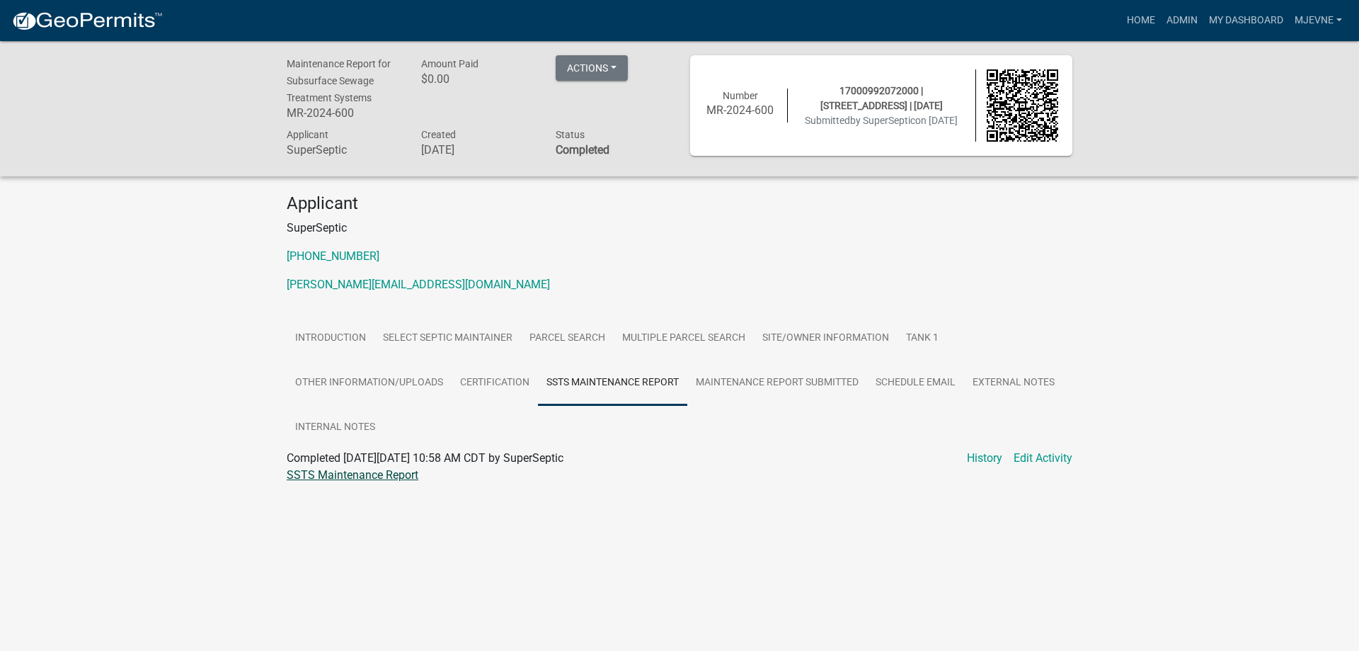
click at [345, 479] on link "SSTS Maintenance Report" at bounding box center [353, 474] width 132 height 13
click at [1181, 21] on link "Admin" at bounding box center [1182, 20] width 42 height 27
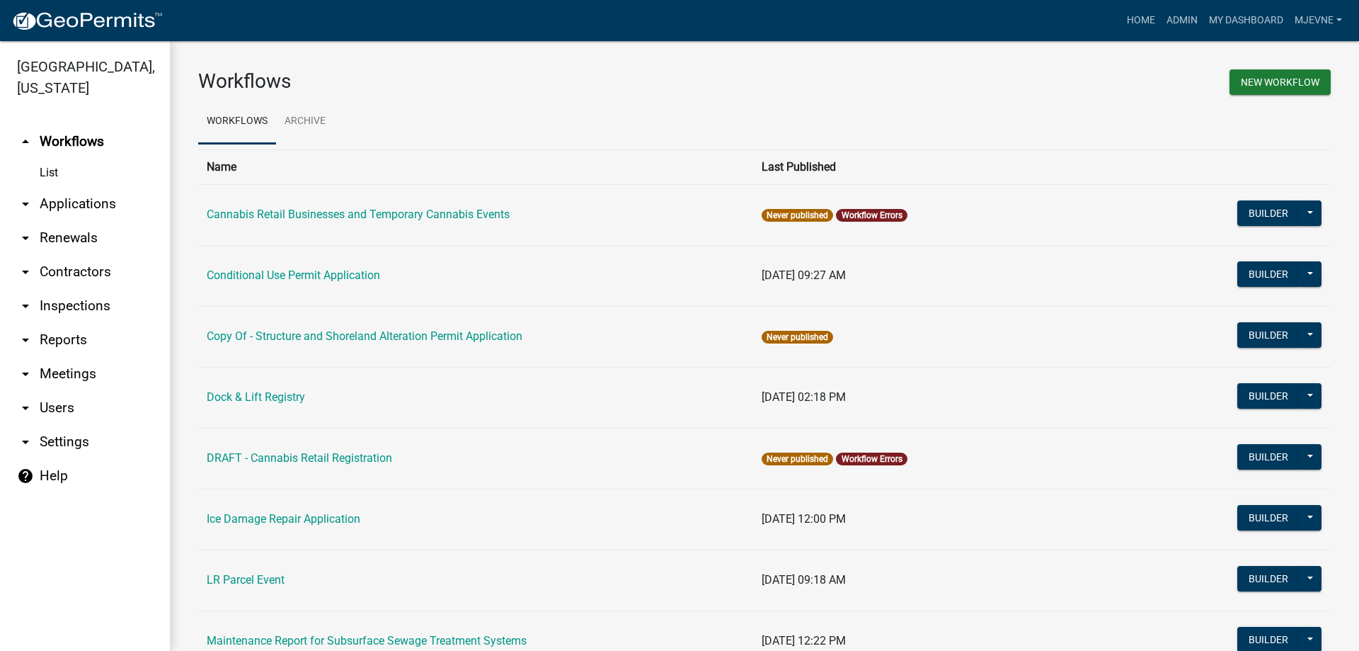
click at [84, 207] on link "arrow_drop_down Applications" at bounding box center [85, 204] width 170 height 34
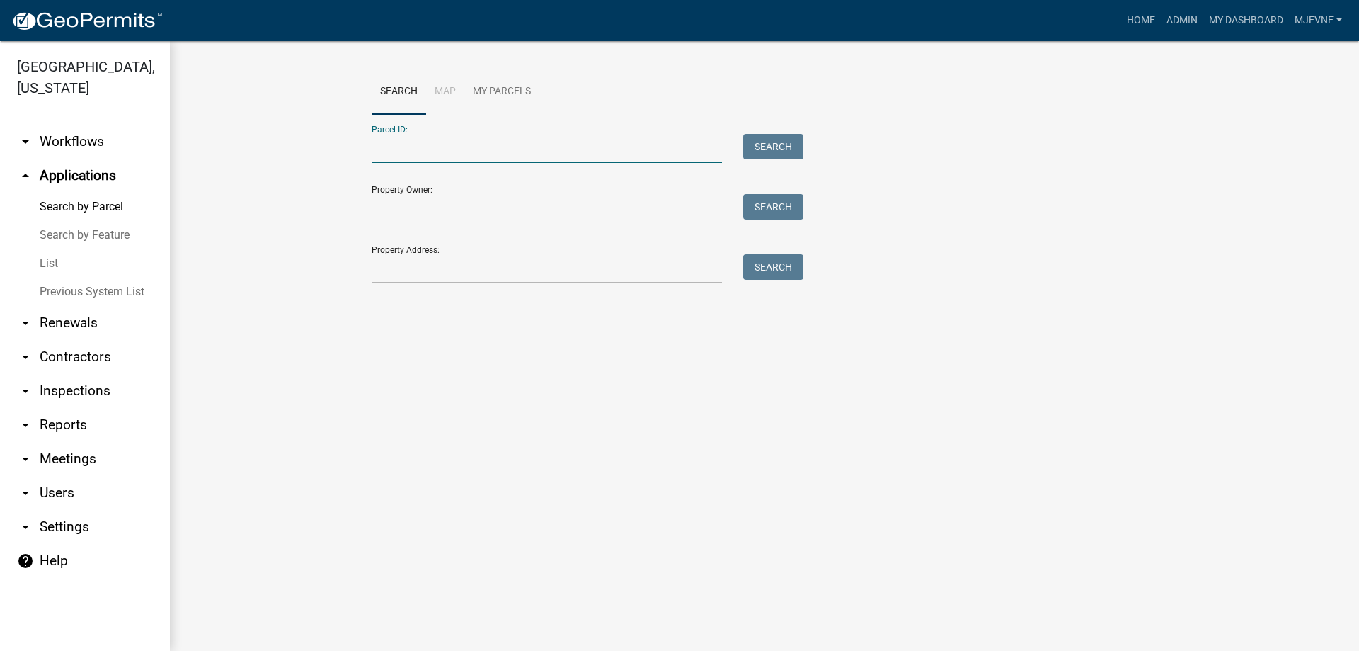
paste input "17000992072000"
type input "17000992072000"
click at [783, 149] on button "Search" at bounding box center [773, 146] width 60 height 25
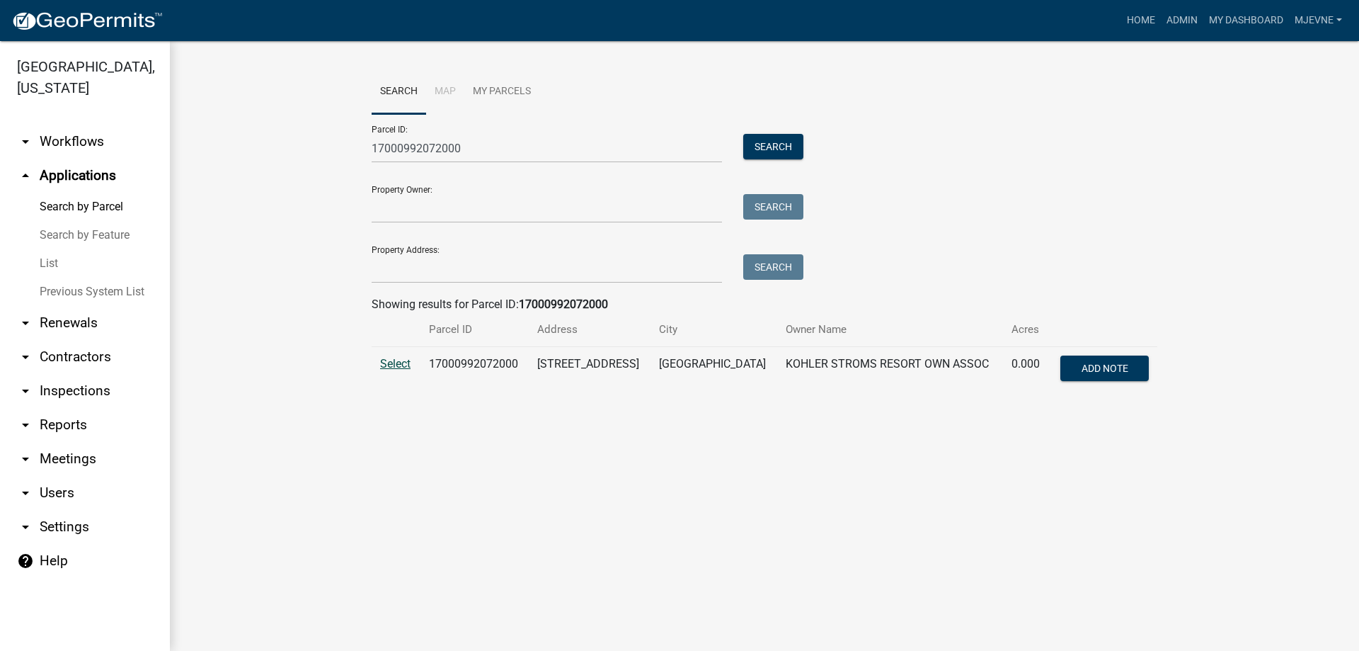
click at [388, 363] on span "Select" at bounding box center [395, 363] width 30 height 13
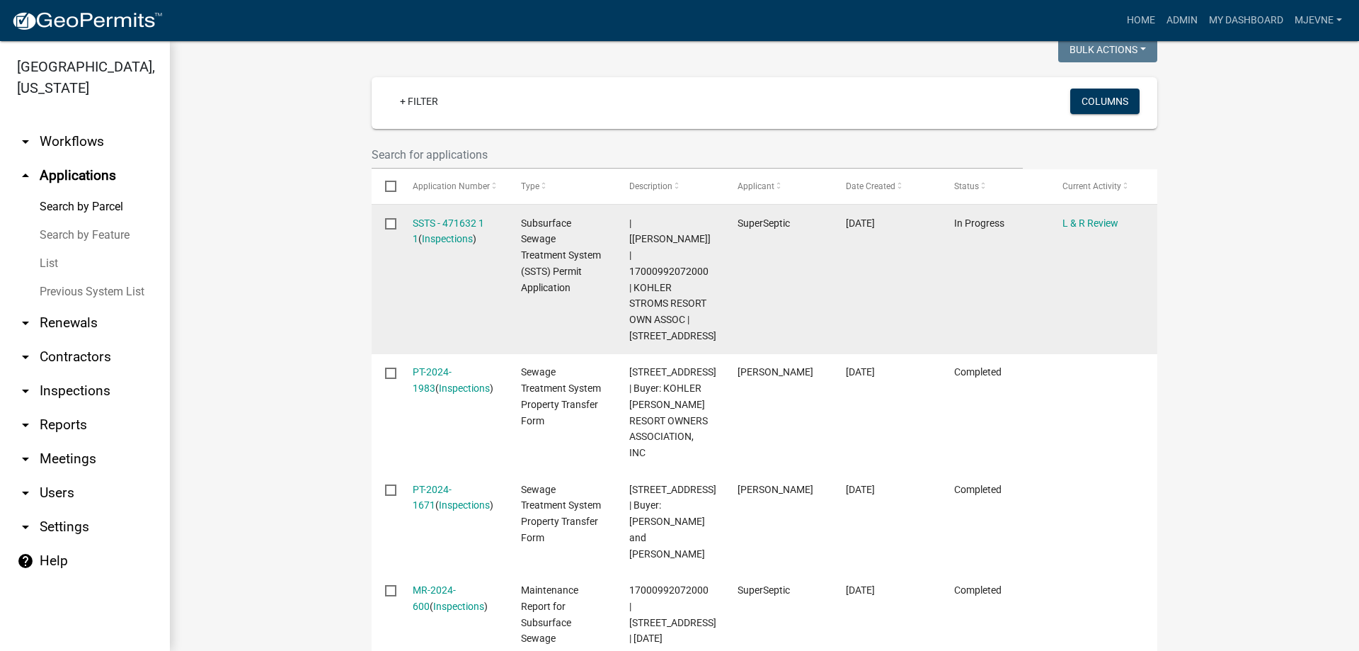
scroll to position [404, 0]
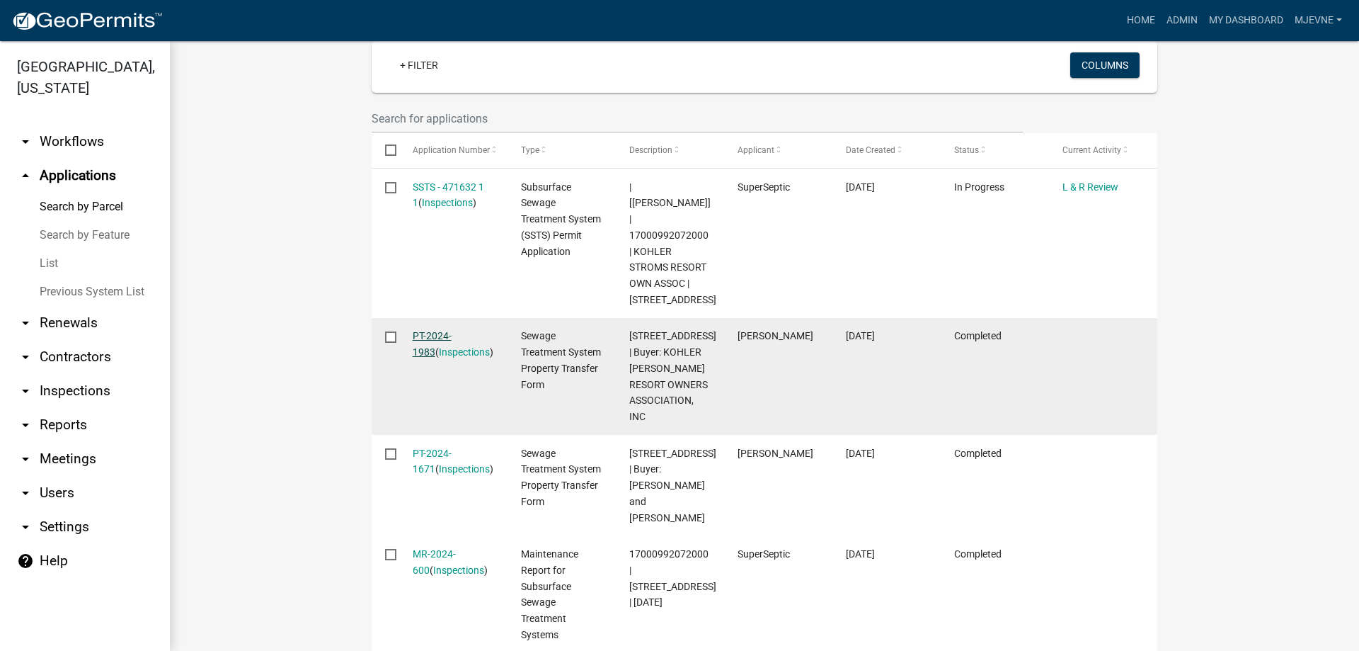
click at [434, 330] on link "PT-2024-1983" at bounding box center [432, 344] width 39 height 28
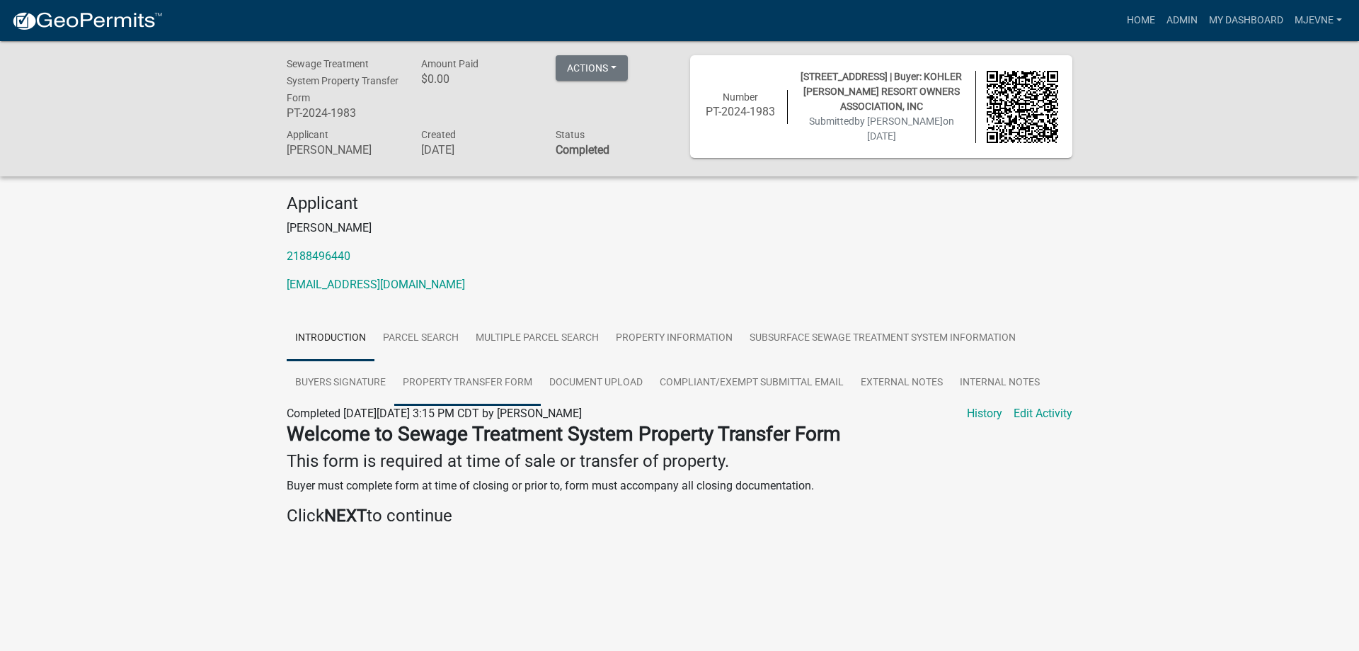
click at [492, 386] on link "Property Transfer Form" at bounding box center [467, 382] width 147 height 45
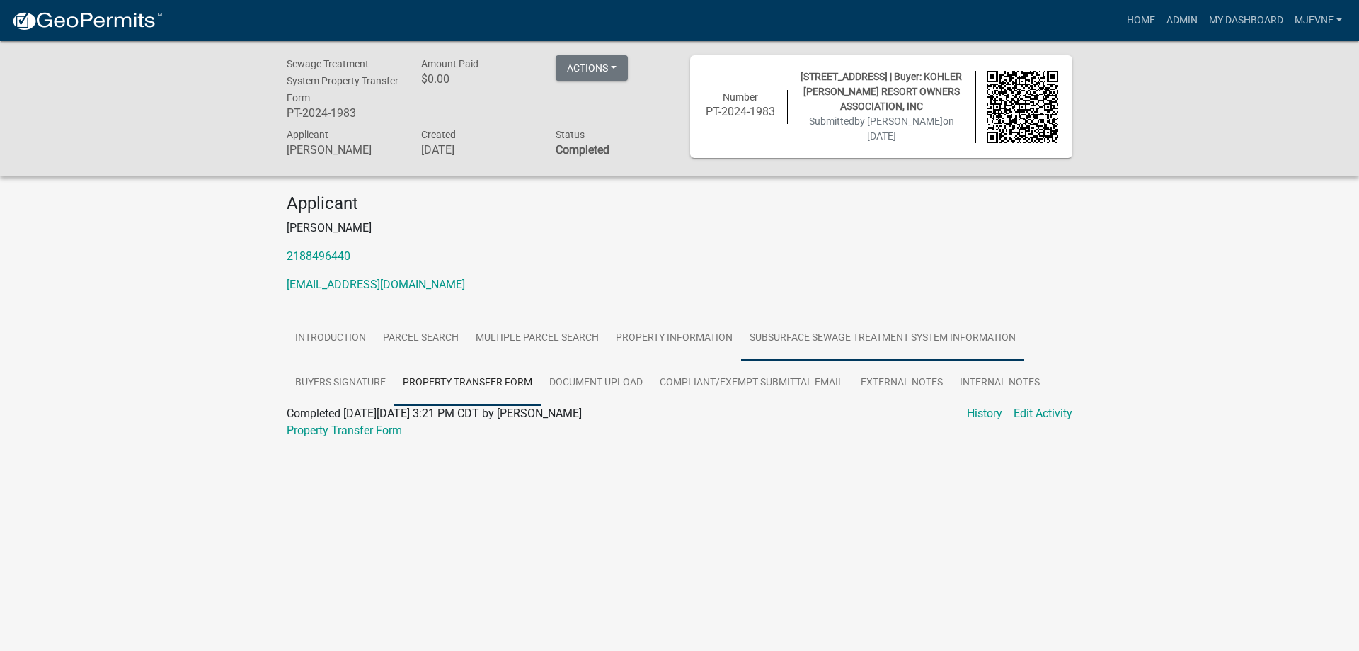
click at [880, 343] on link "Subsurface Sewage Treatment System Information" at bounding box center [882, 338] width 283 height 45
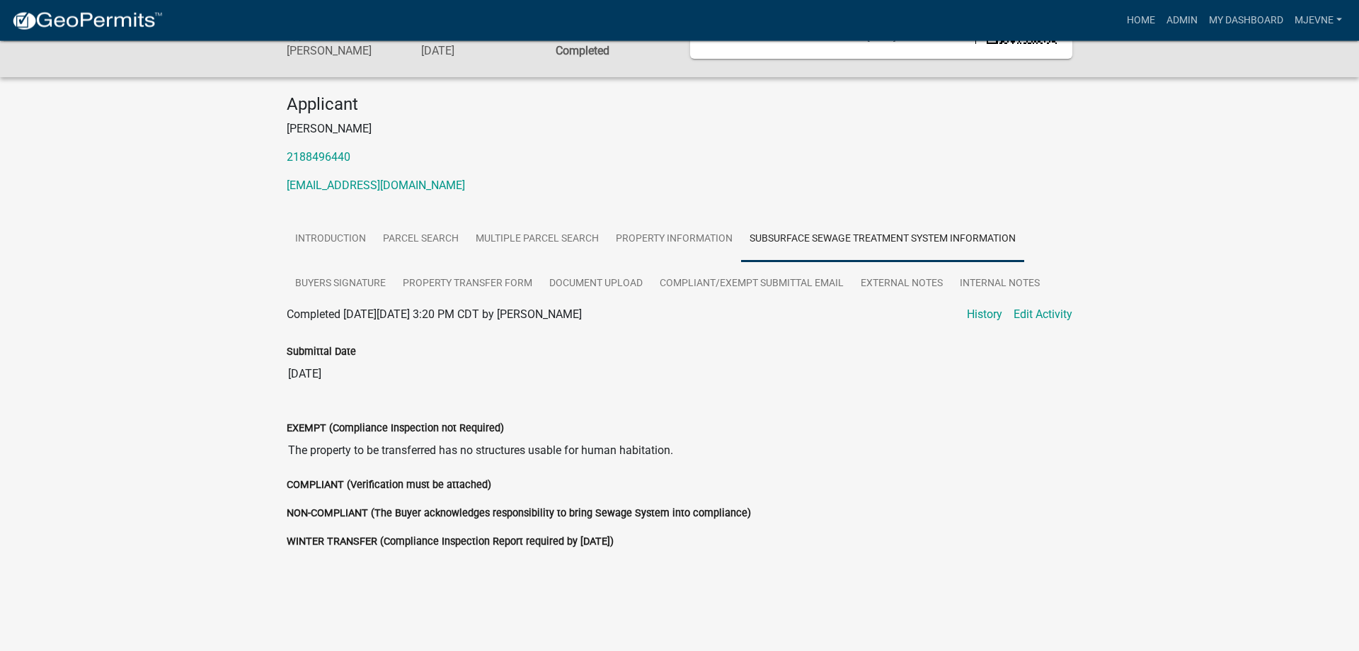
scroll to position [114, 0]
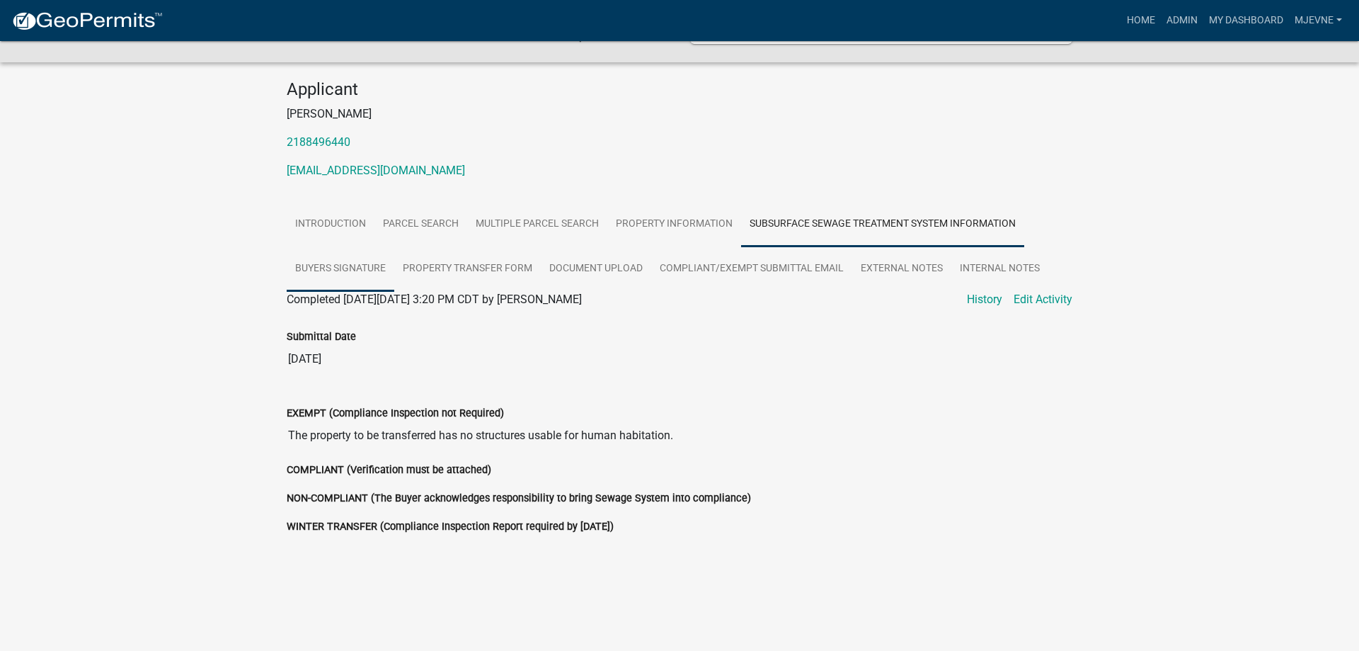
click at [339, 272] on link "Buyers Signature" at bounding box center [341, 268] width 108 height 45
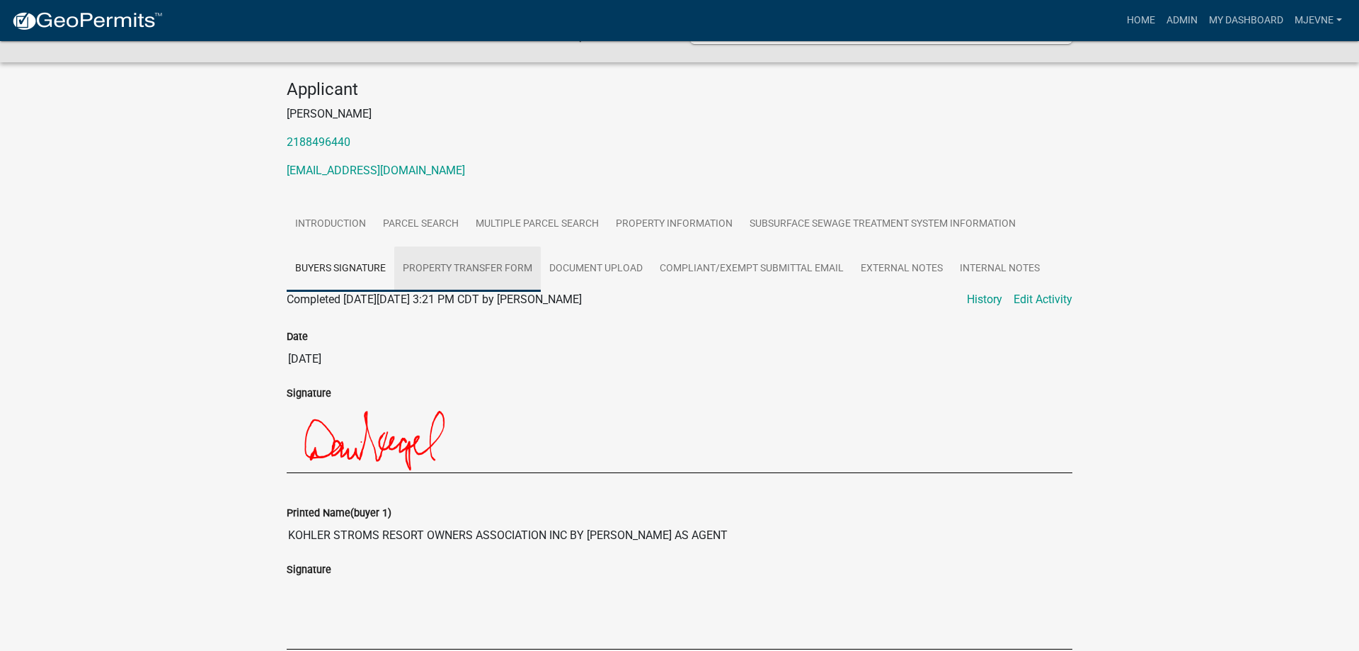
click at [480, 276] on link "Property Transfer Form" at bounding box center [467, 268] width 147 height 45
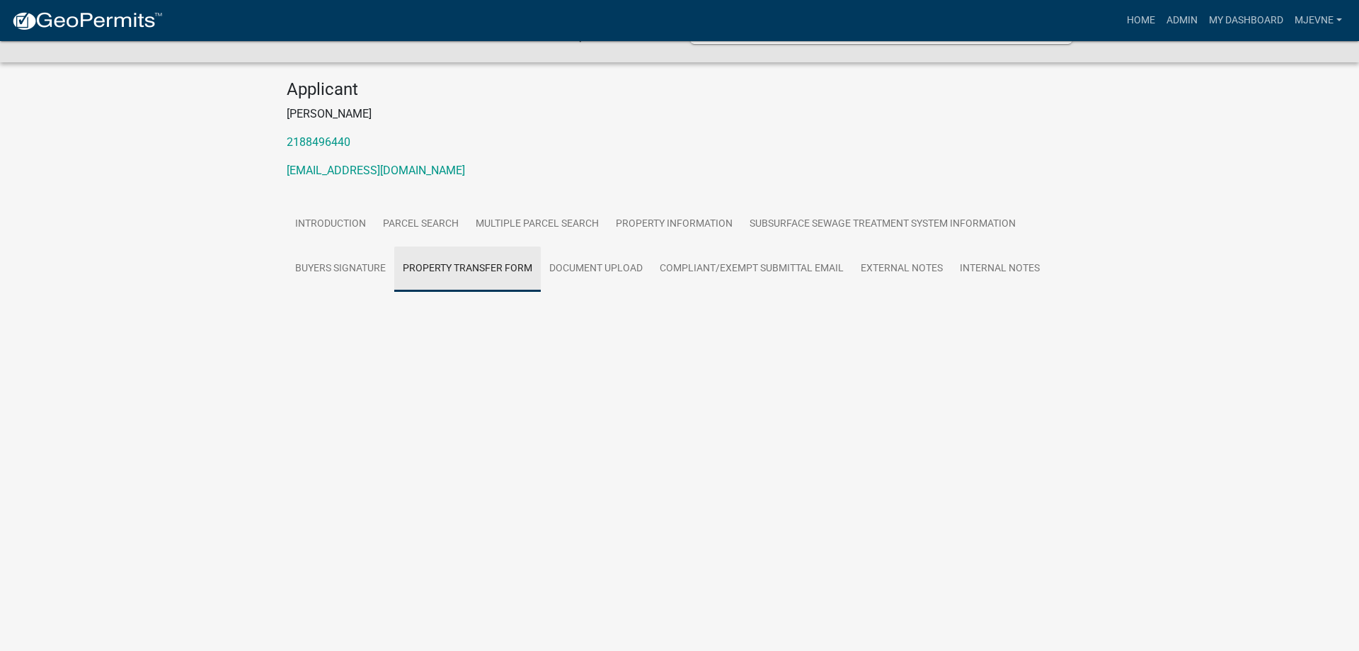
scroll to position [41, 0]
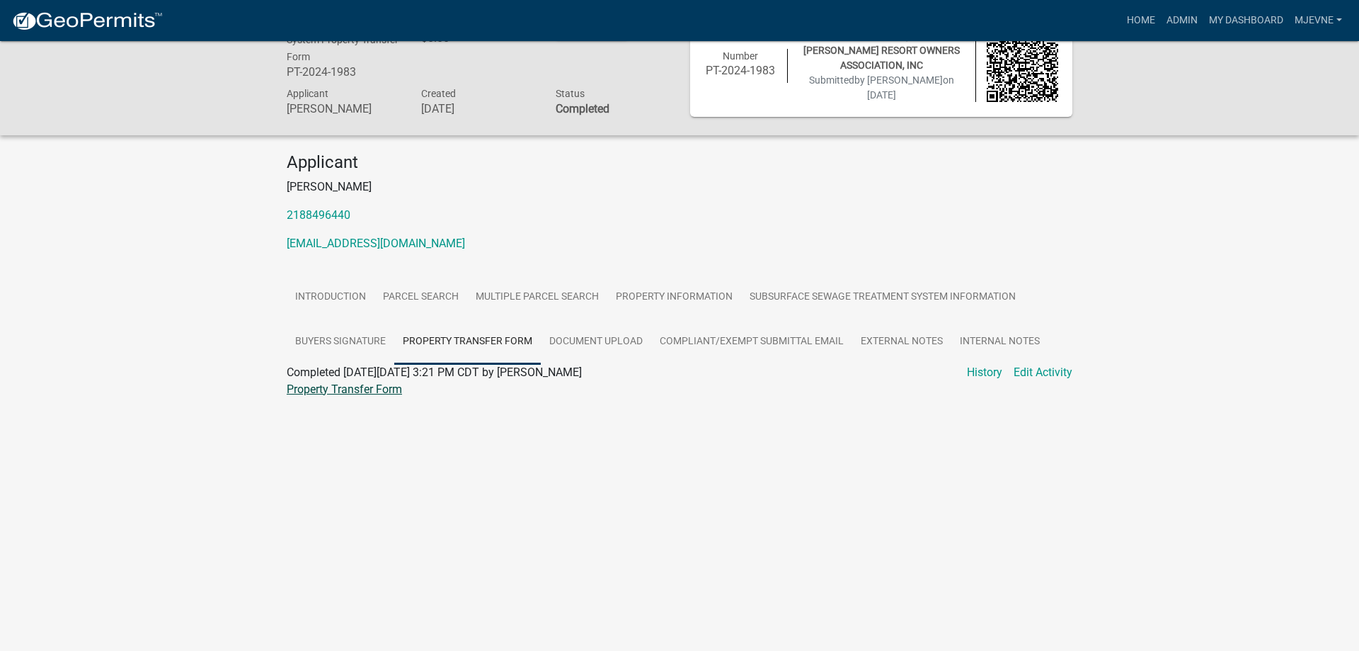
click at [345, 394] on link "Property Transfer Form" at bounding box center [344, 388] width 115 height 13
click at [326, 296] on link "Introduction" at bounding box center [331, 297] width 88 height 45
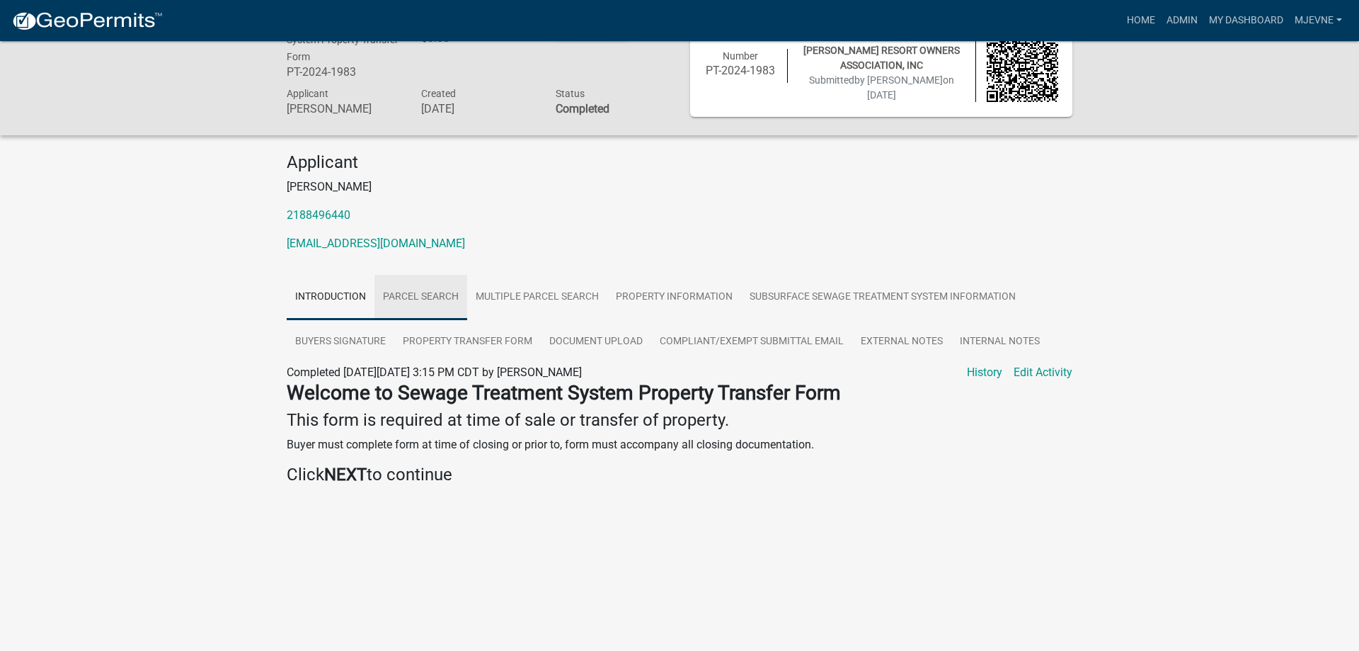
click at [416, 301] on link "Parcel search" at bounding box center [421, 297] width 93 height 45
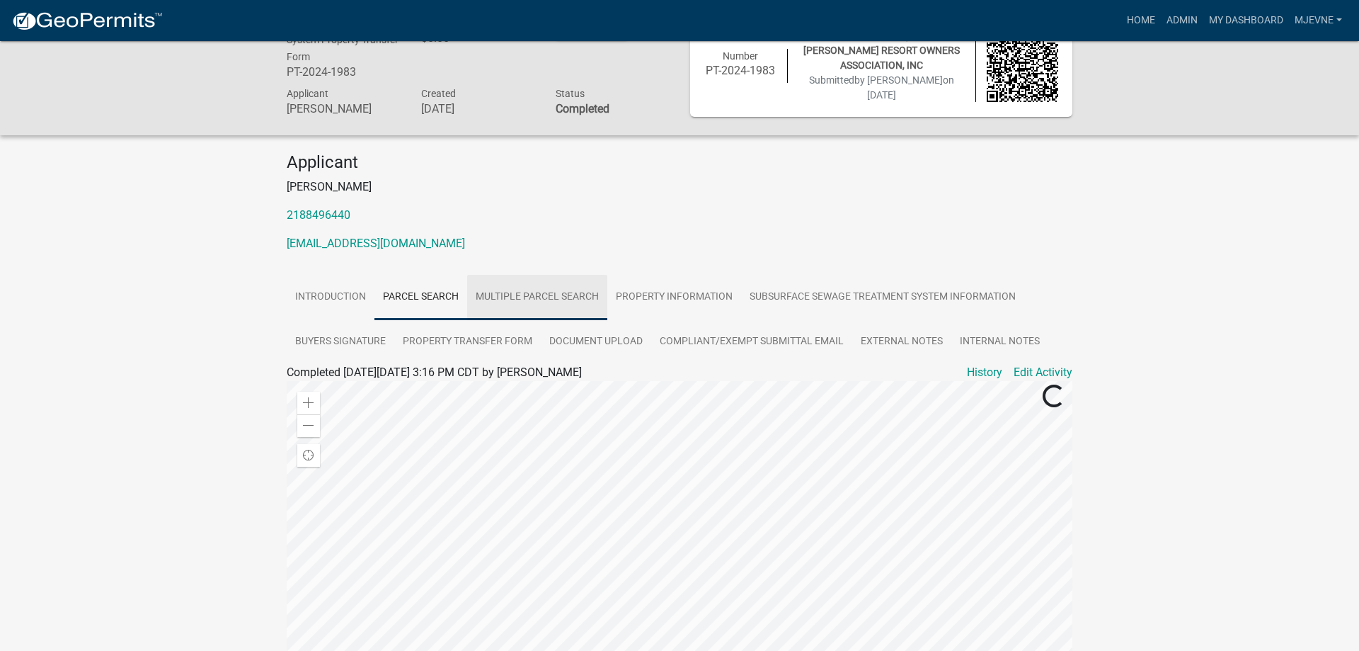
click at [541, 305] on link "Multiple Parcel Search" at bounding box center [537, 297] width 140 height 45
click at [664, 303] on link "Property Information" at bounding box center [674, 297] width 134 height 45
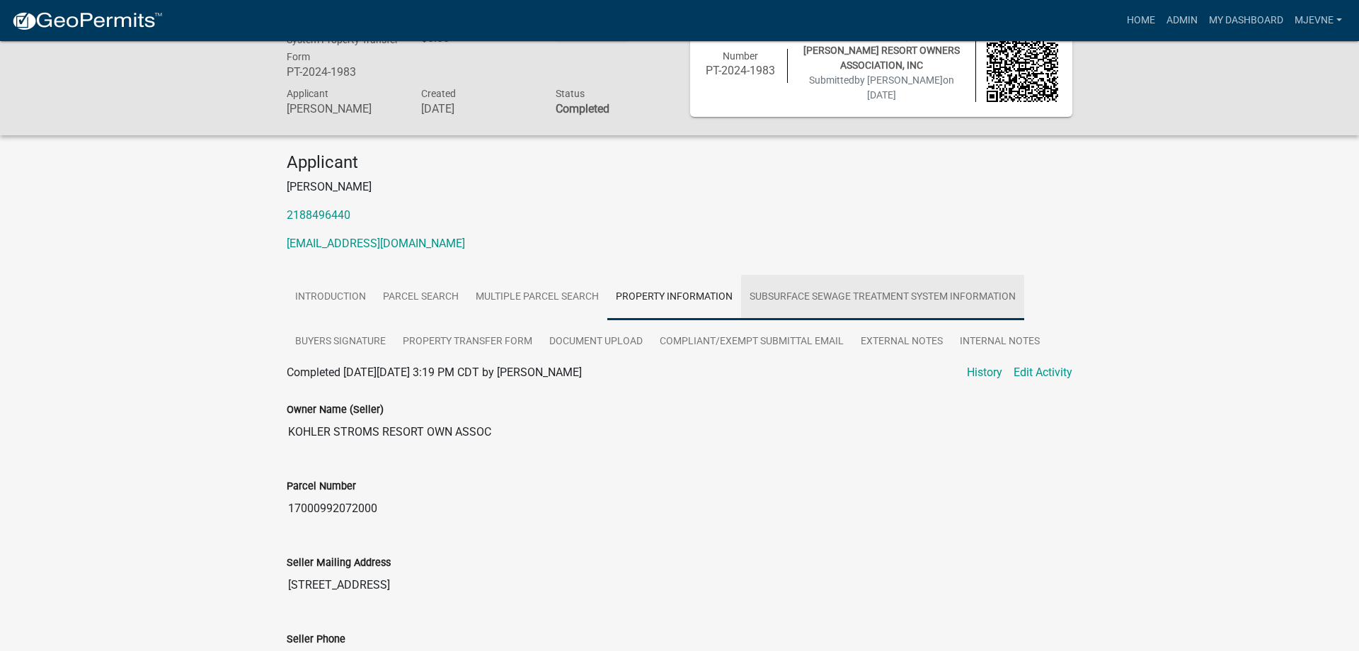
click at [796, 304] on link "Subsurface Sewage Treatment System Information" at bounding box center [882, 297] width 283 height 45
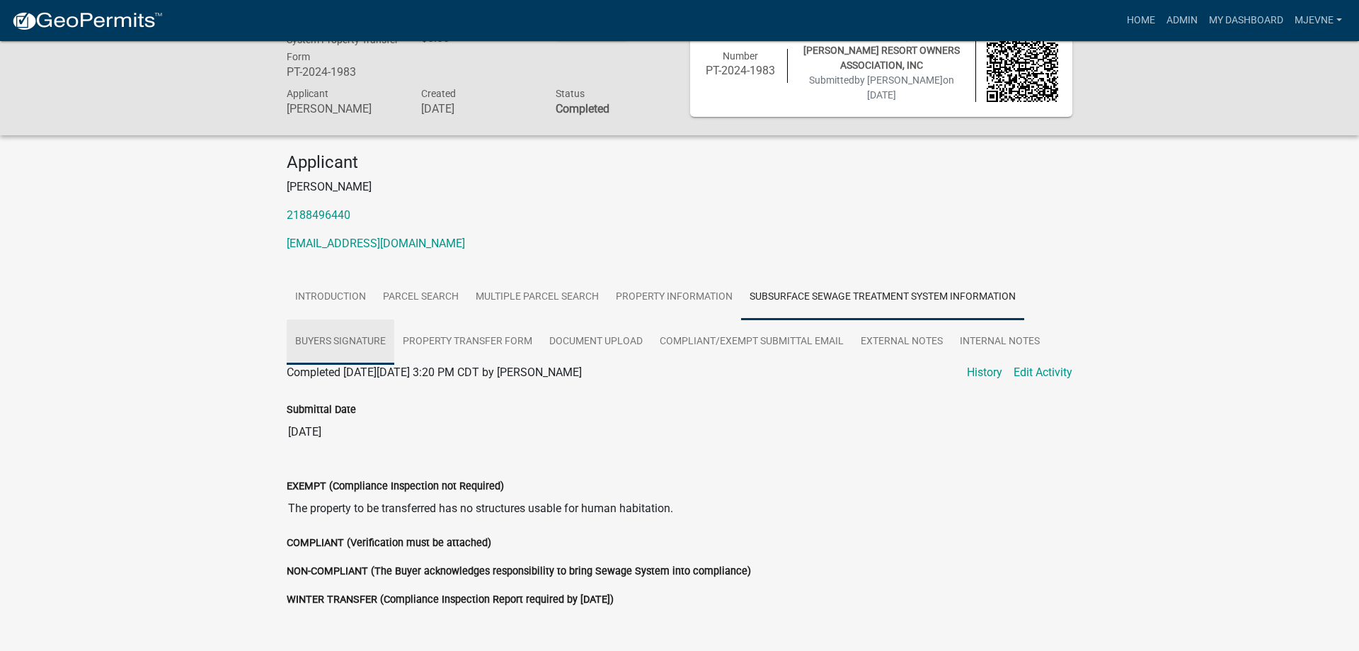
click at [321, 348] on link "Buyers Signature" at bounding box center [341, 341] width 108 height 45
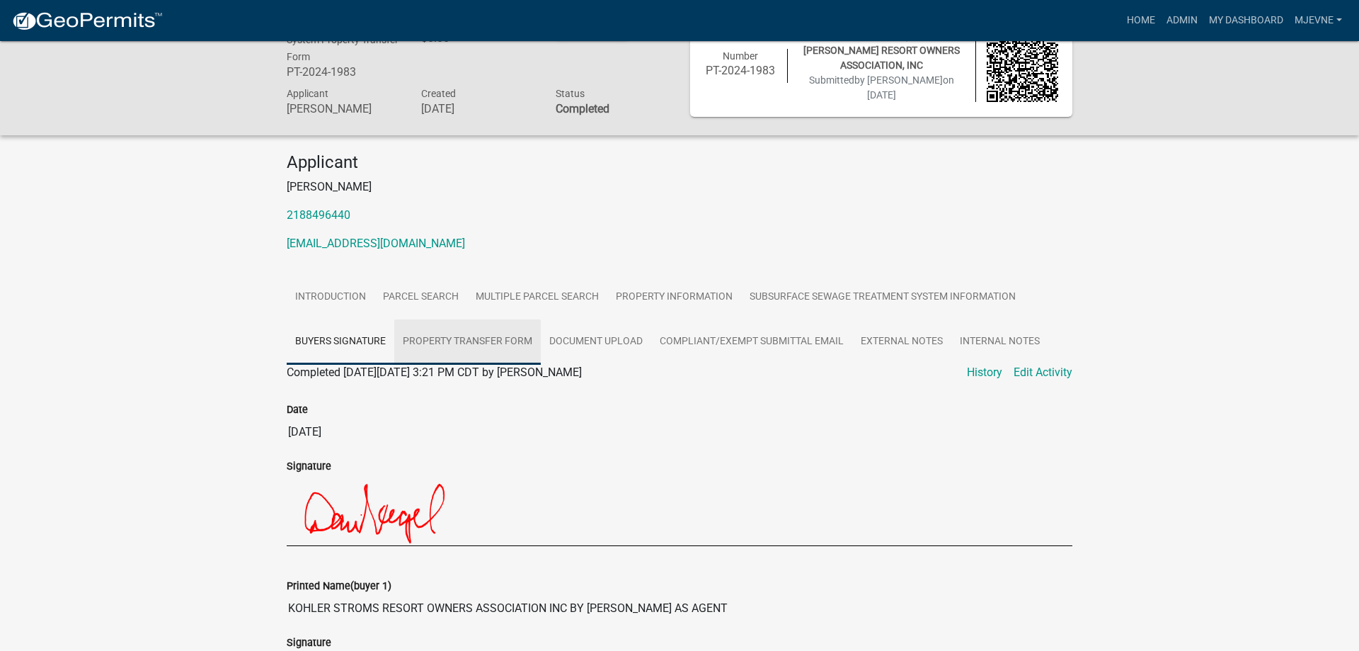
click at [447, 343] on link "Property Transfer Form" at bounding box center [467, 341] width 147 height 45
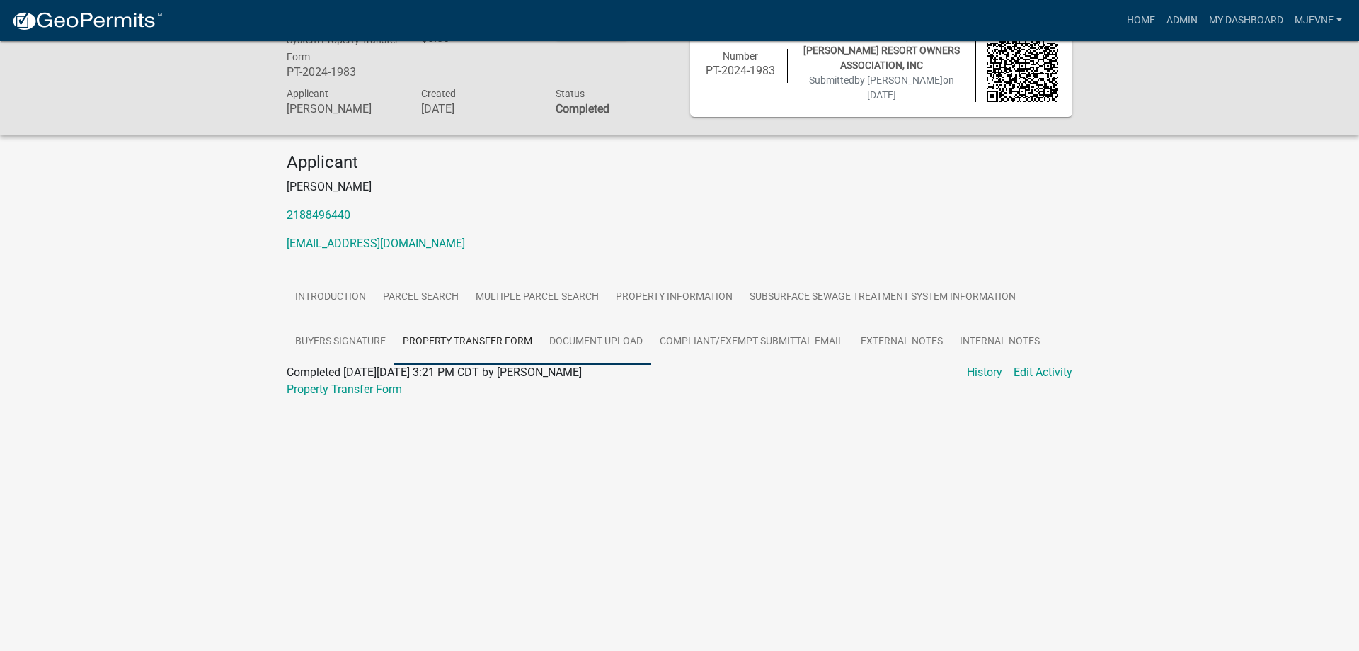
click at [593, 347] on link "Document Upload" at bounding box center [596, 341] width 110 height 45
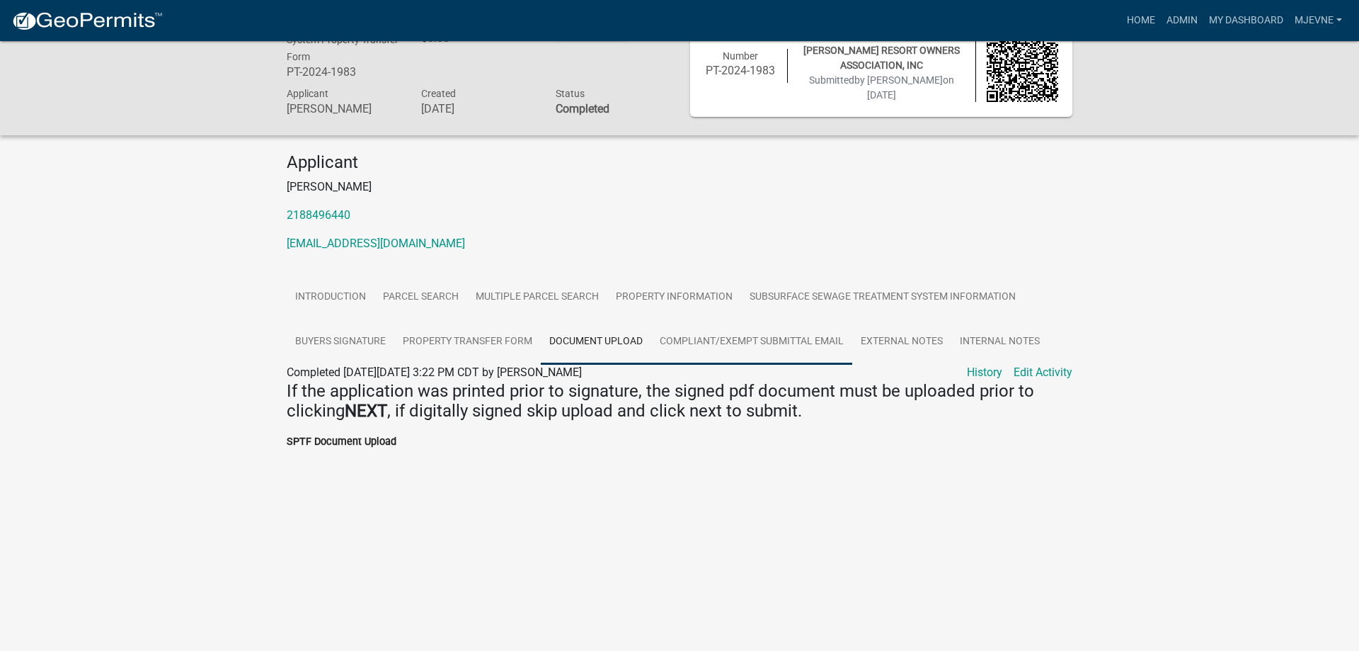
click at [731, 345] on link "Compliant/Exempt Submittal Email" at bounding box center [751, 341] width 201 height 45
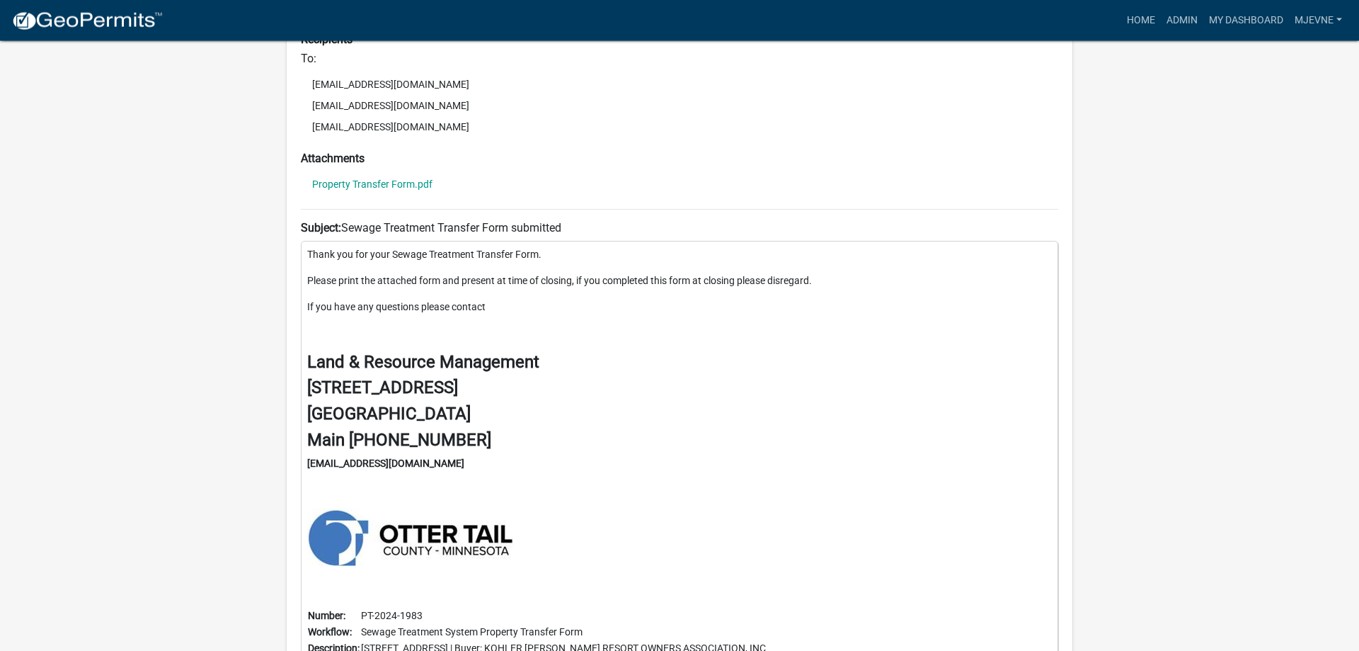
scroll to position [113, 0]
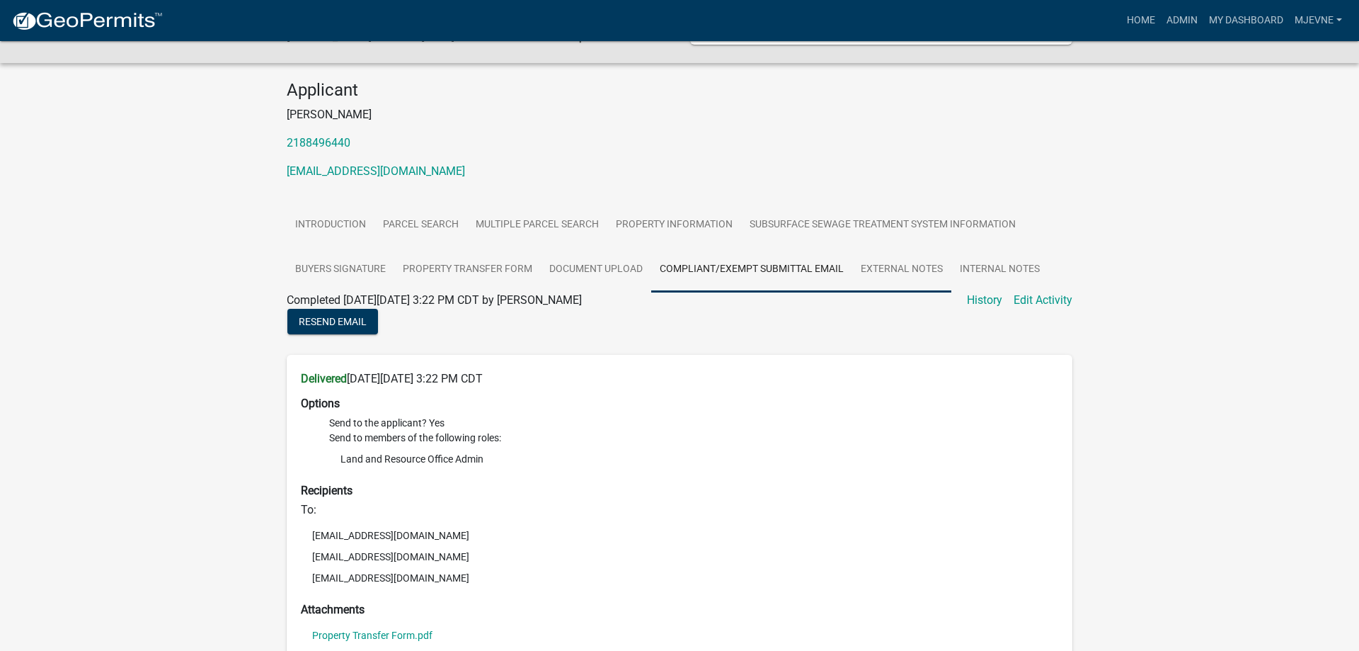
click at [912, 282] on link "External Notes" at bounding box center [901, 269] width 99 height 45
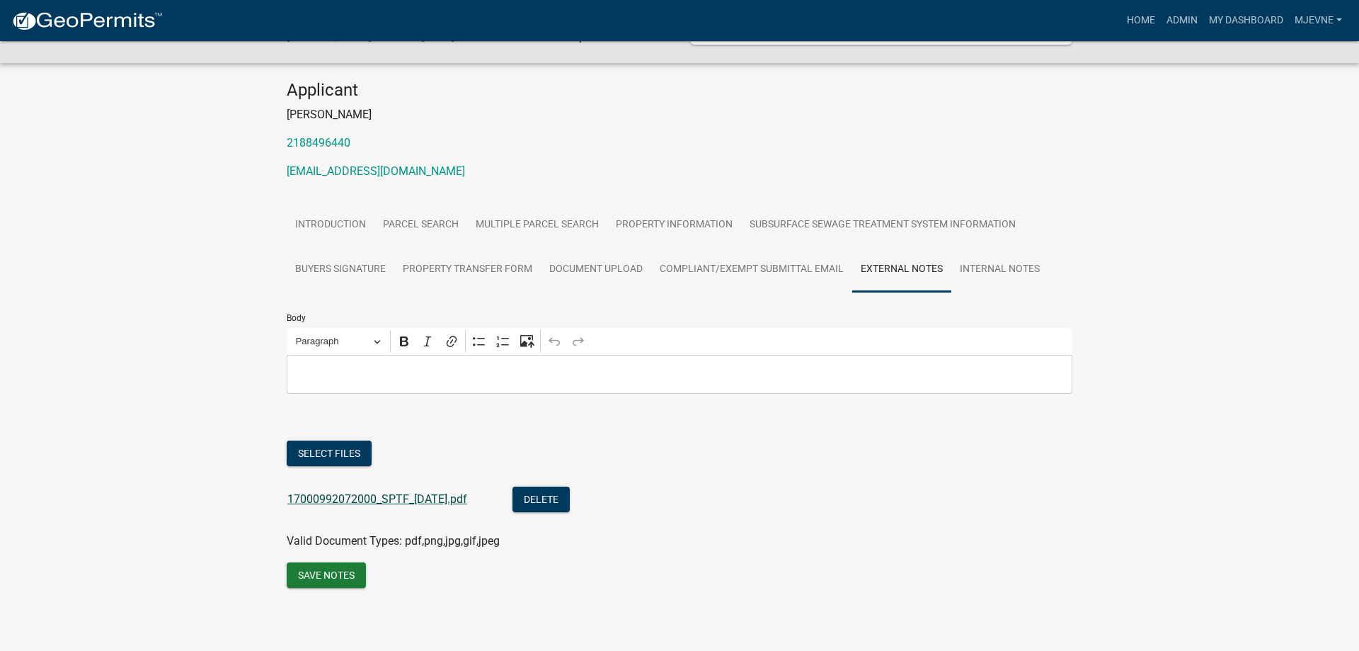
click at [336, 501] on link "17000992072000_SPTF_2024-10-01.pdf" at bounding box center [377, 498] width 180 height 13
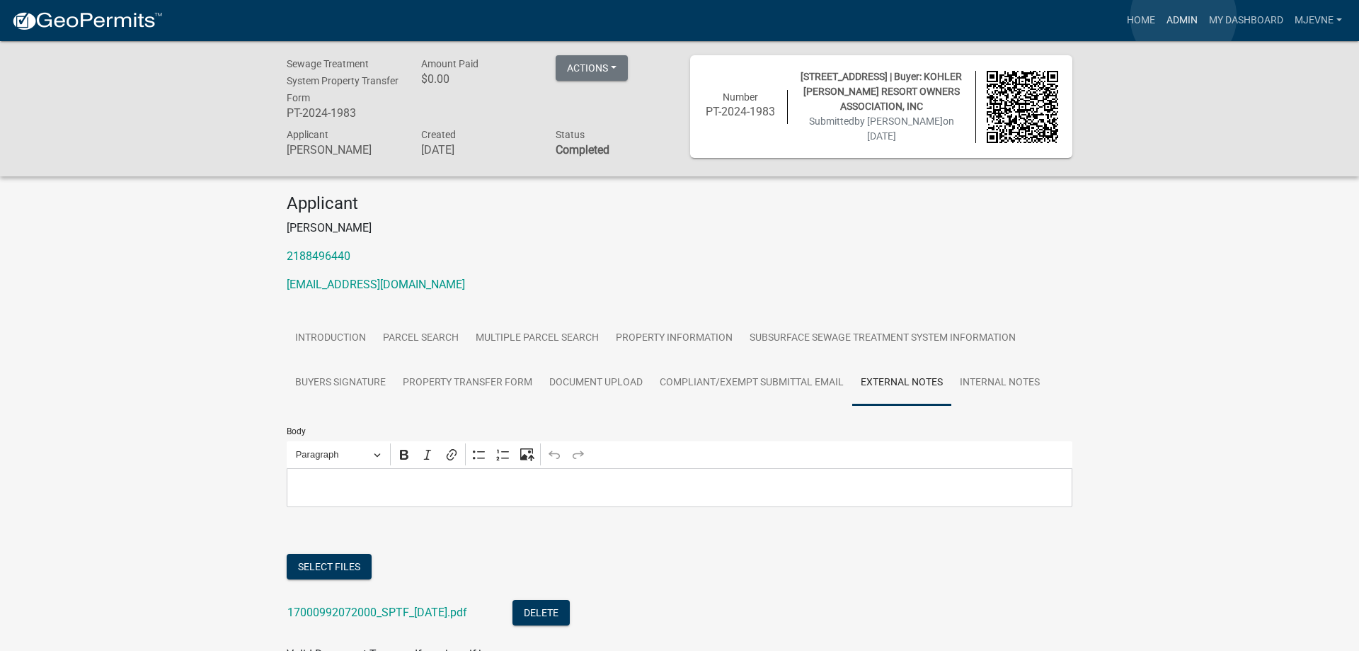
click at [1184, 17] on link "Admin" at bounding box center [1182, 20] width 42 height 27
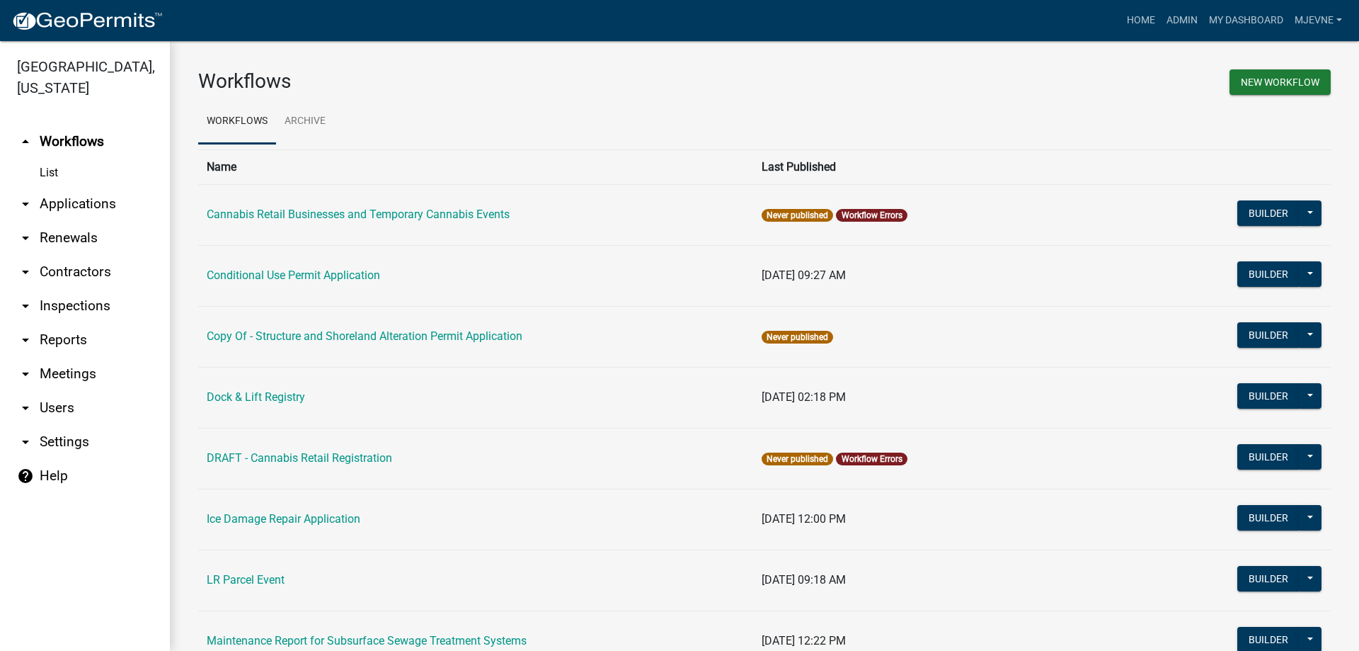
click at [86, 198] on link "arrow_drop_down Applications" at bounding box center [85, 204] width 170 height 34
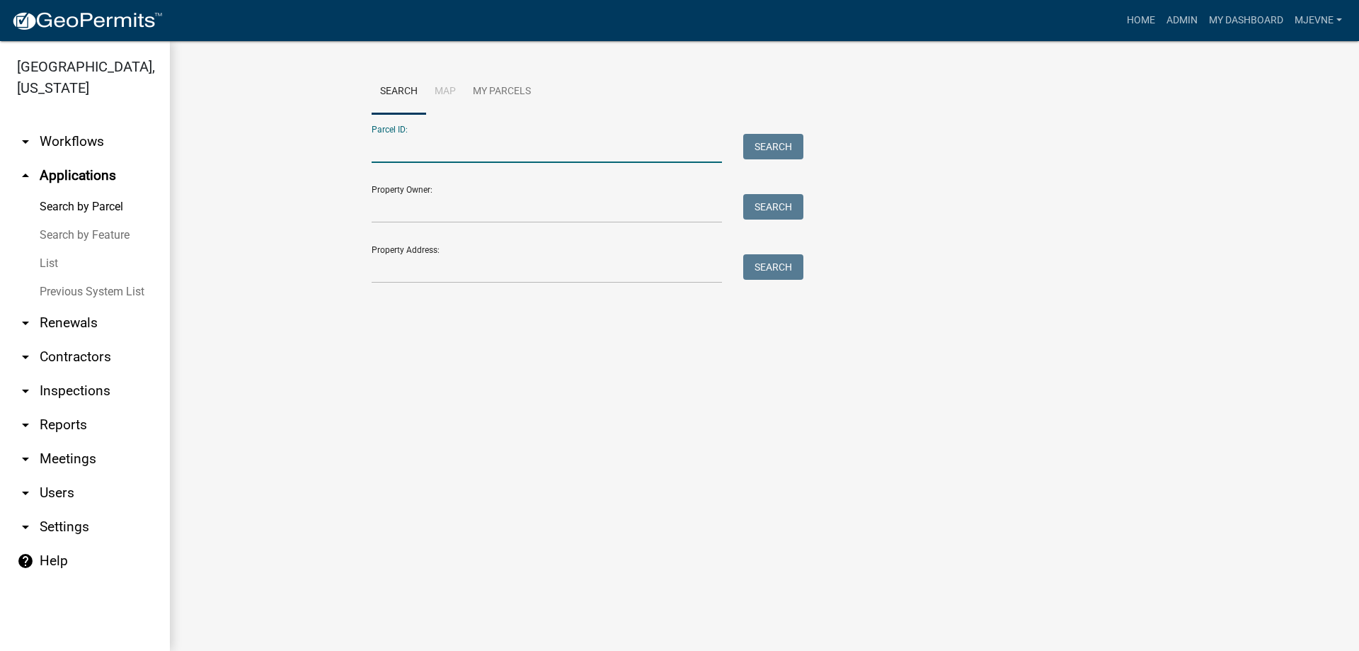
paste input "17000992072000"
type input "17000992072000"
click at [789, 138] on button "Search" at bounding box center [773, 146] width 60 height 25
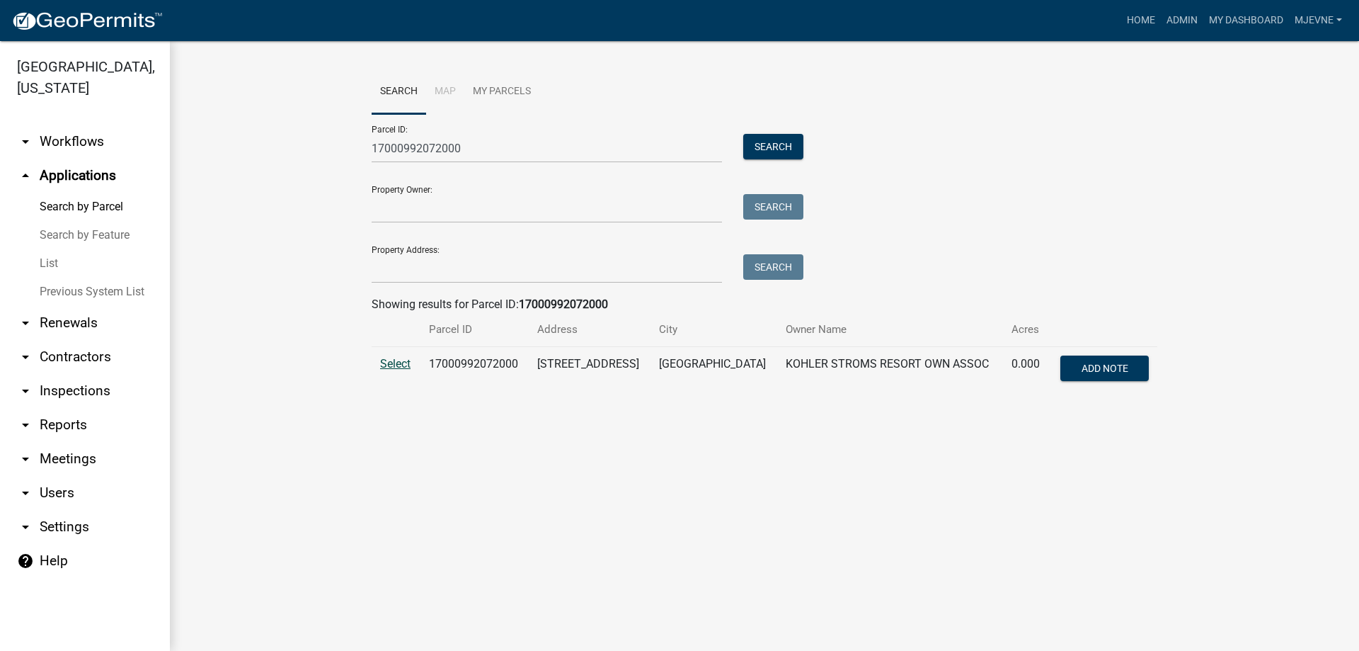
click at [396, 362] on span "Select" at bounding box center [395, 363] width 30 height 13
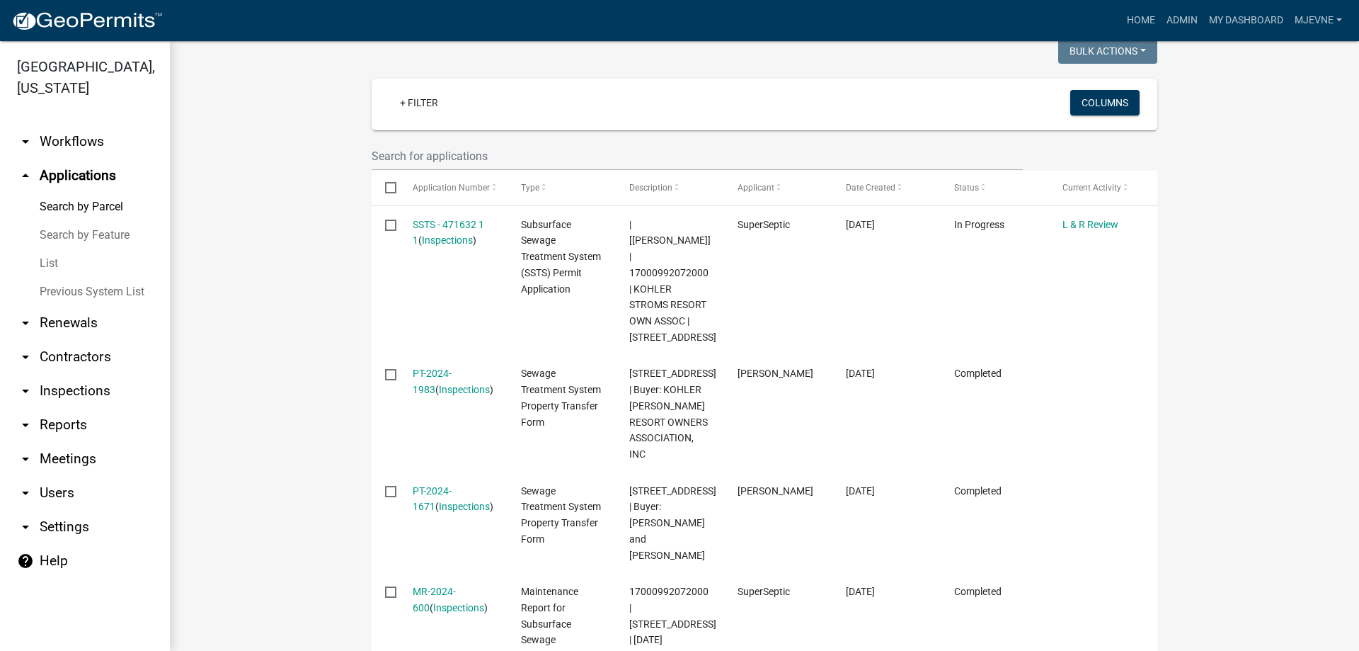
scroll to position [484, 0]
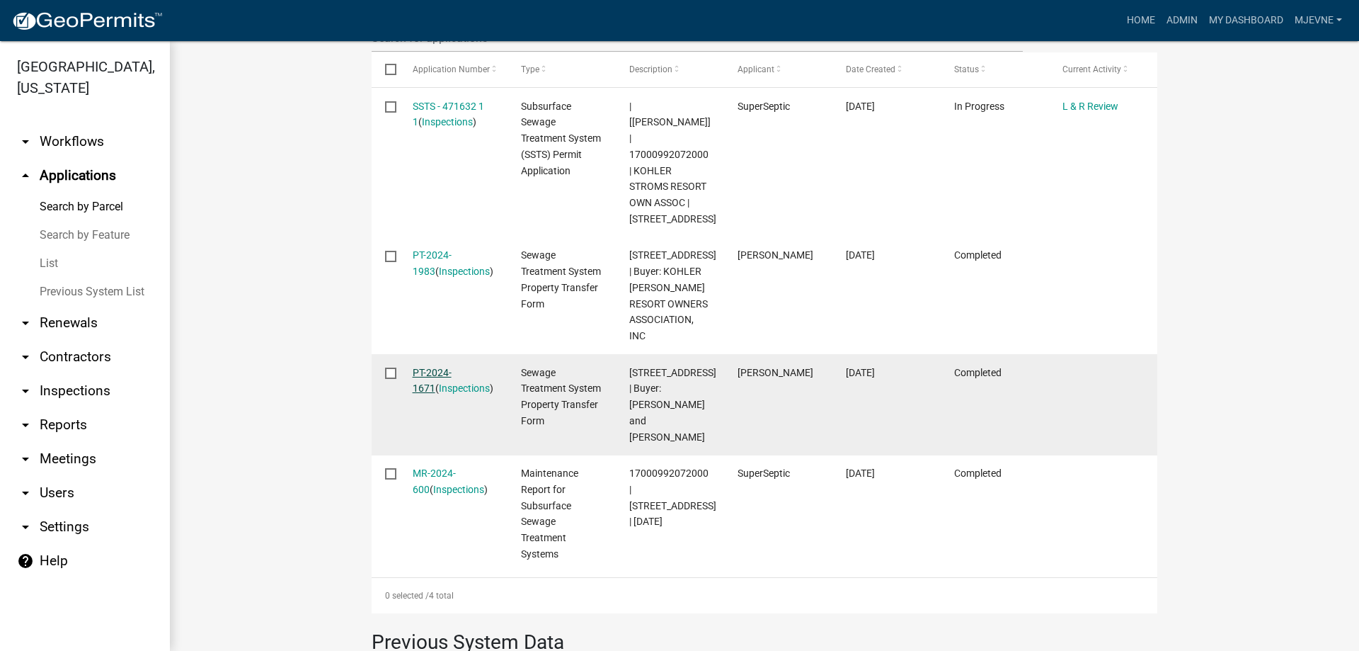
click at [442, 367] on link "PT-2024-1671" at bounding box center [432, 381] width 39 height 28
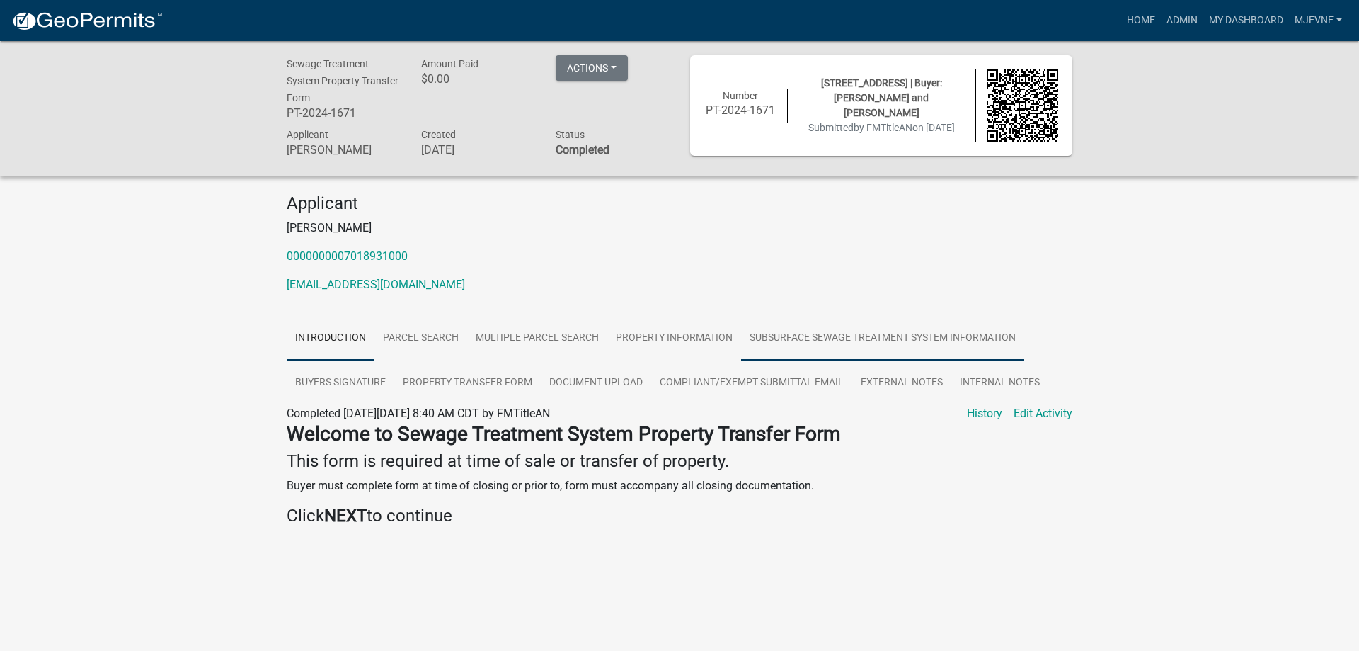
click at [884, 338] on link "Subsurface Sewage Treatment System Information" at bounding box center [882, 338] width 283 height 45
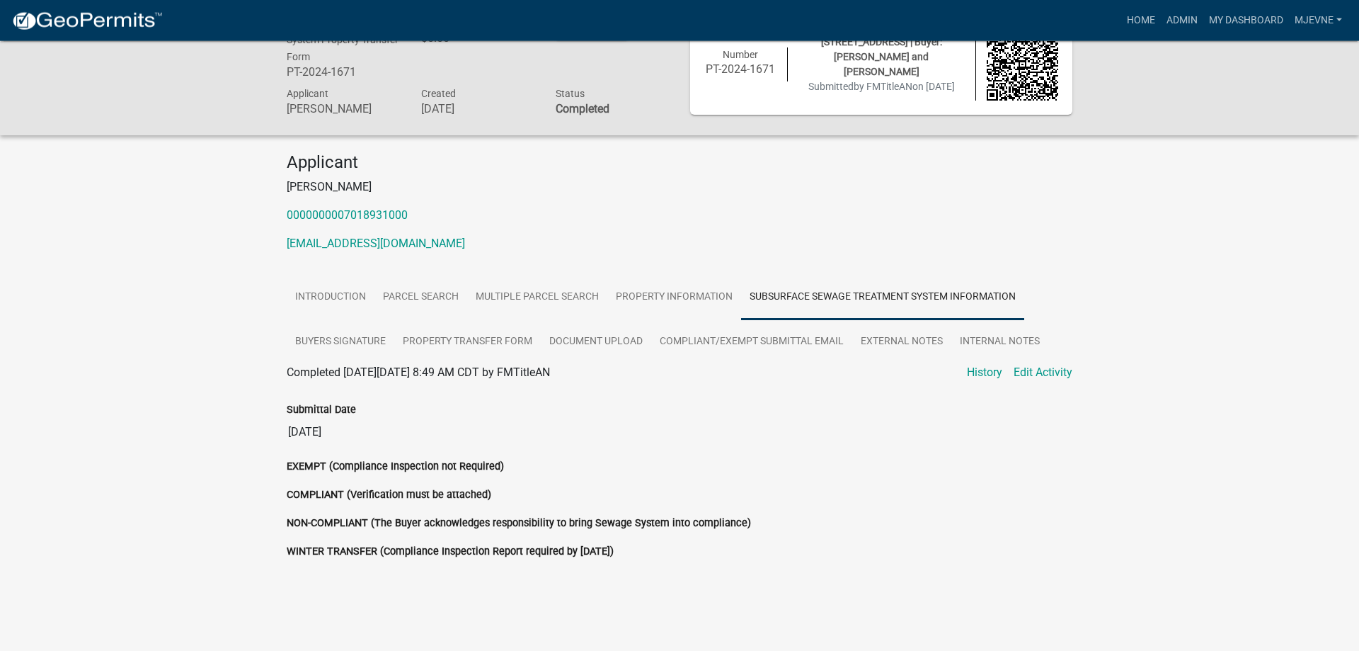
scroll to position [66, 0]
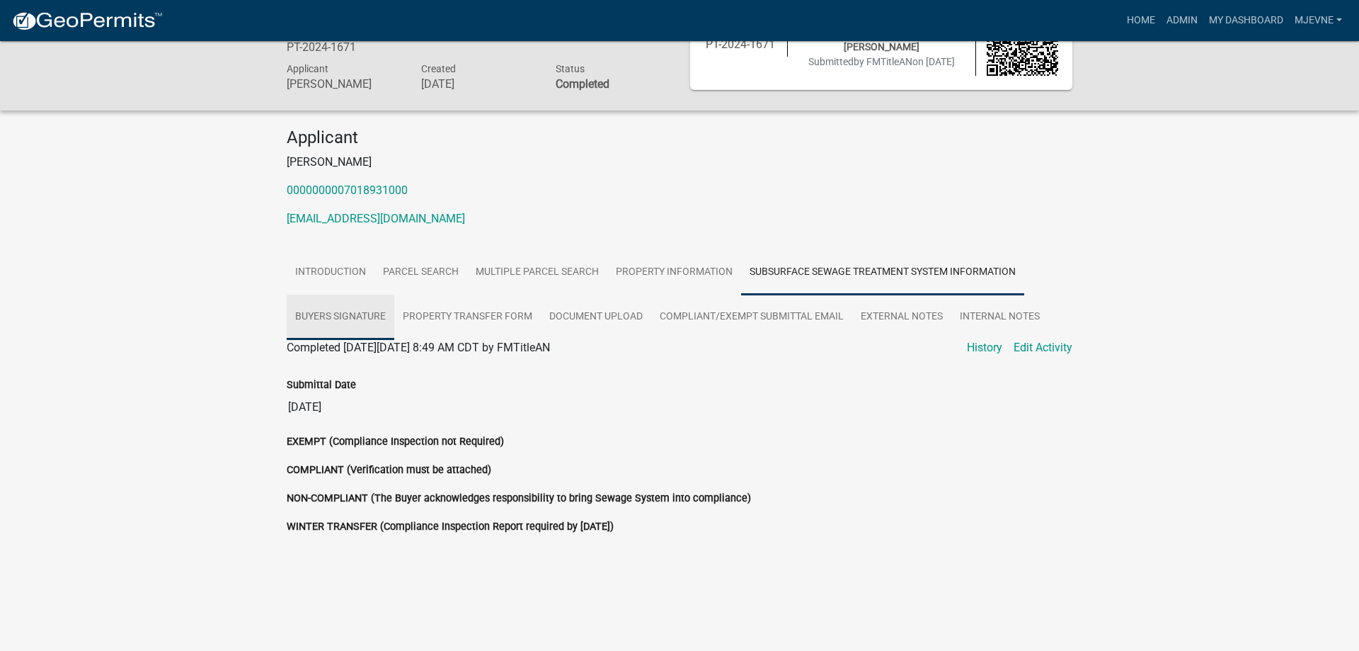
click at [353, 321] on link "Buyers Signature" at bounding box center [341, 317] width 108 height 45
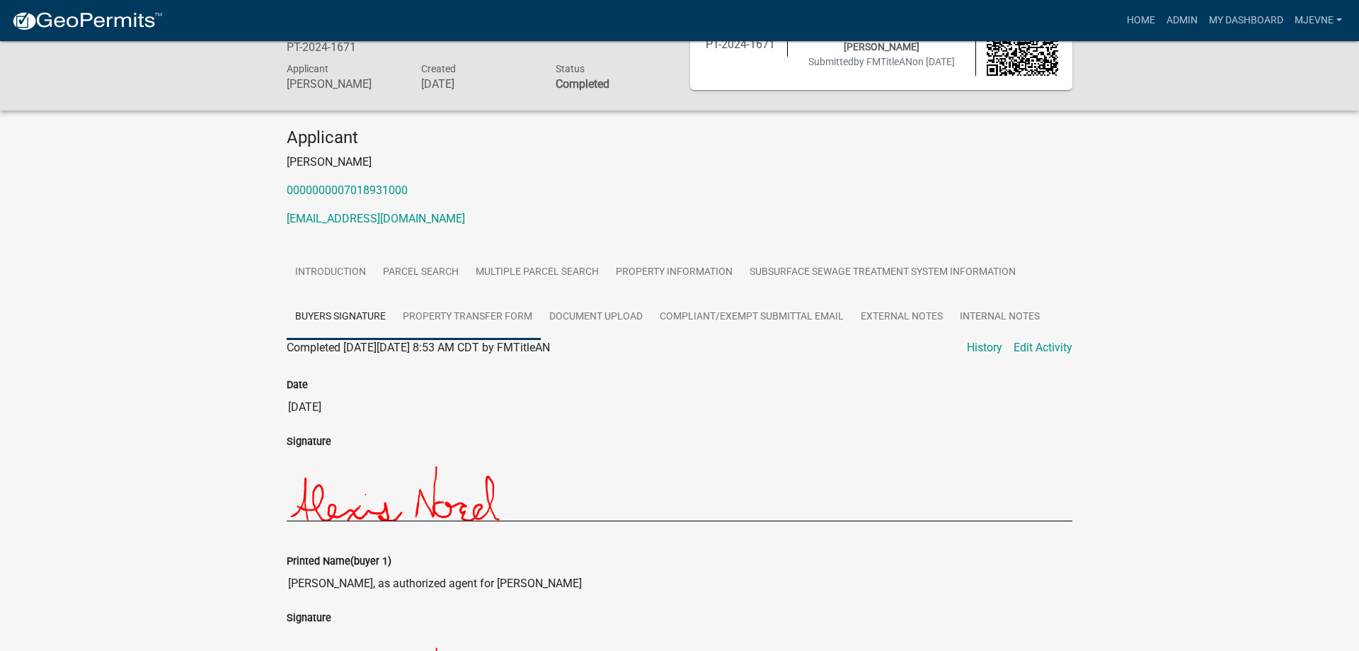
click at [456, 316] on link "Property Transfer Form" at bounding box center [467, 317] width 147 height 45
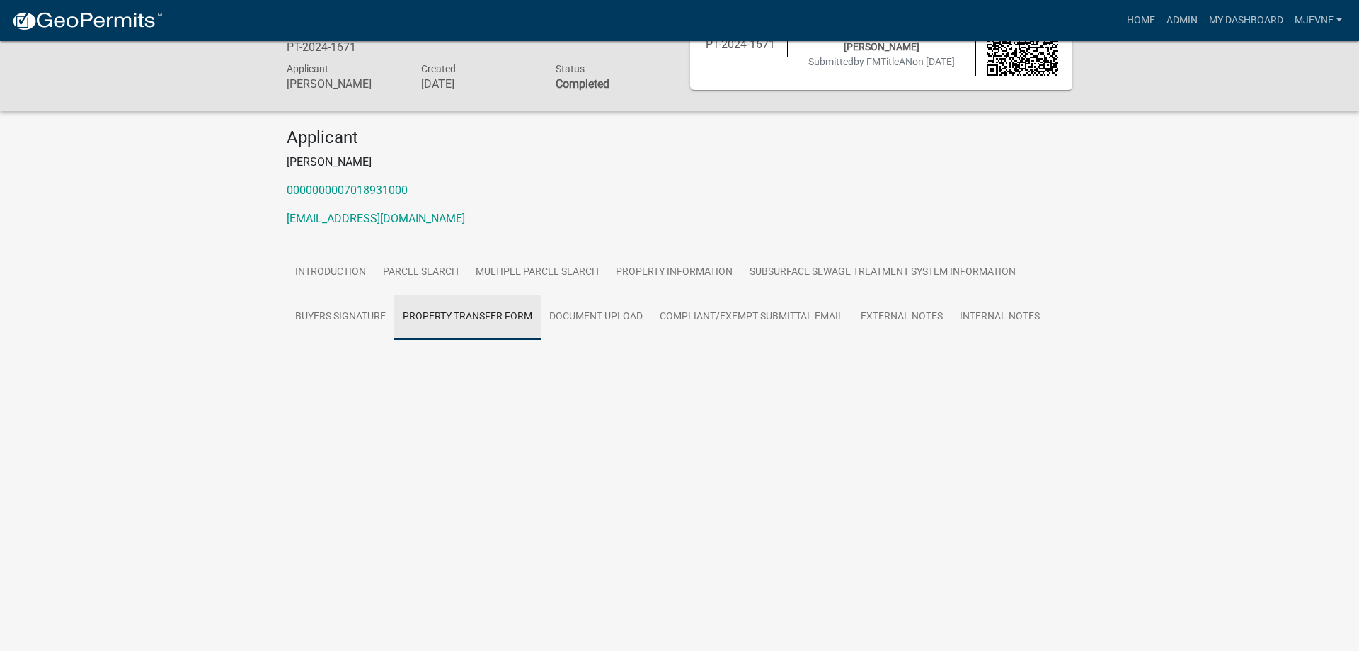
scroll to position [41, 0]
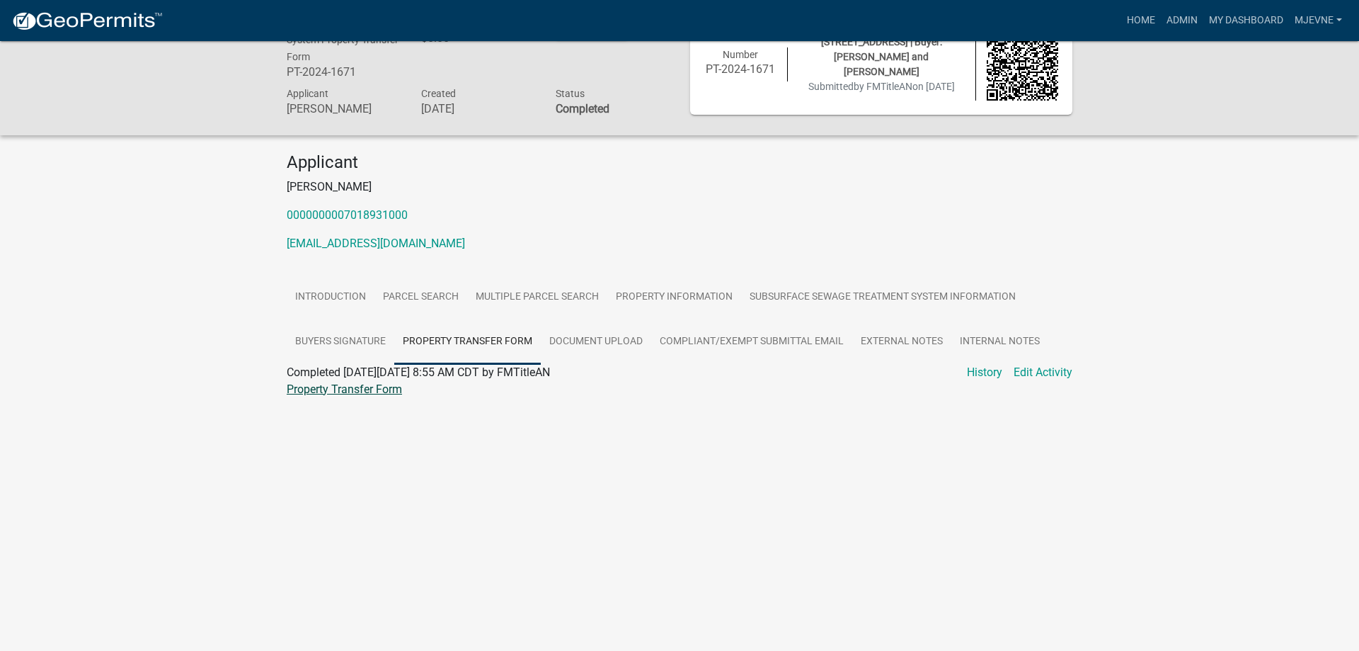
click at [332, 392] on link "Property Transfer Form" at bounding box center [344, 388] width 115 height 13
click at [613, 348] on link "Document Upload" at bounding box center [596, 341] width 110 height 45
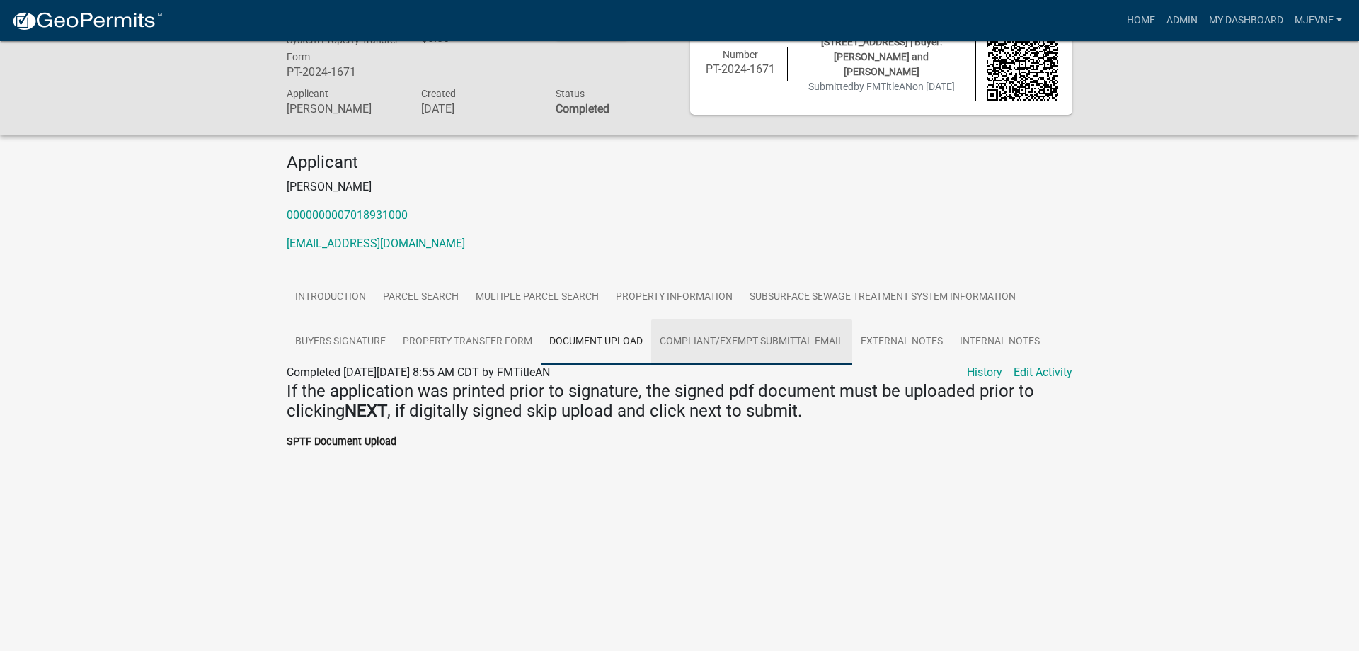
click at [704, 341] on link "Compliant/Exempt Submittal Email" at bounding box center [751, 341] width 201 height 45
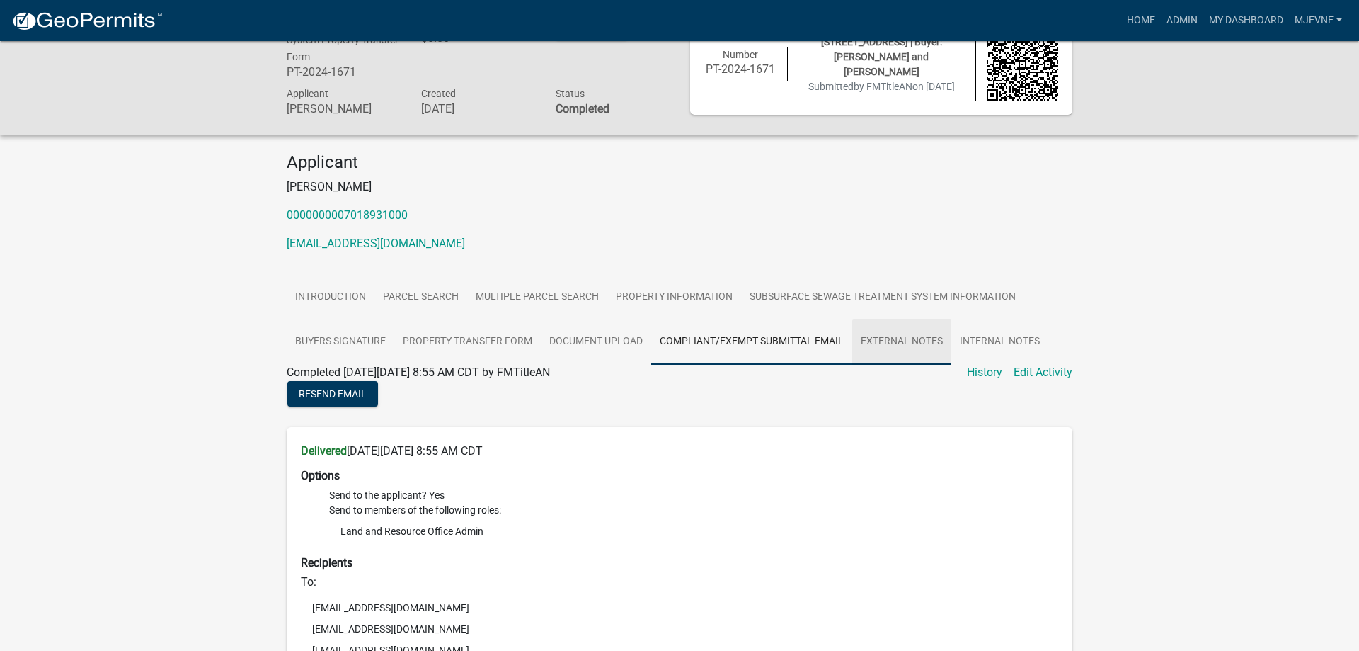
click at [910, 349] on link "External Notes" at bounding box center [901, 341] width 99 height 45
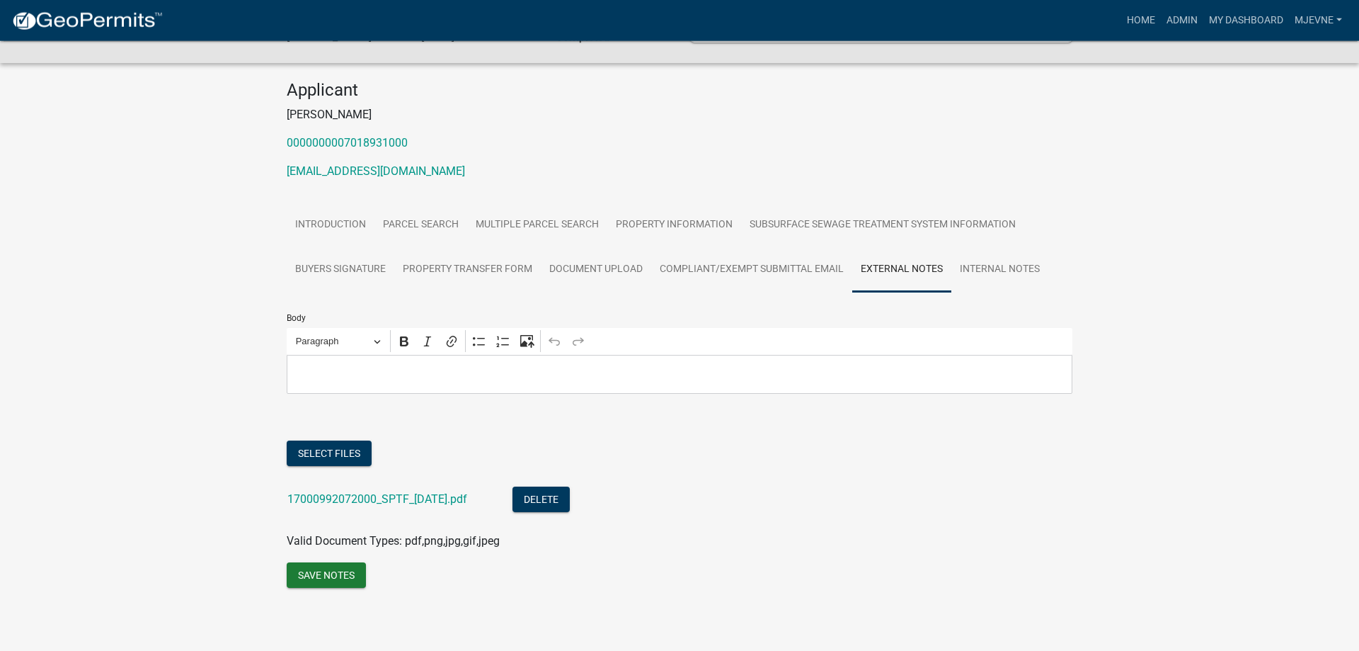
scroll to position [114, 0]
click at [350, 497] on link "17000992072000_SPTF_[DATE].pdf" at bounding box center [377, 498] width 180 height 13
click at [346, 142] on link "0000000007018931000" at bounding box center [347, 142] width 121 height 13
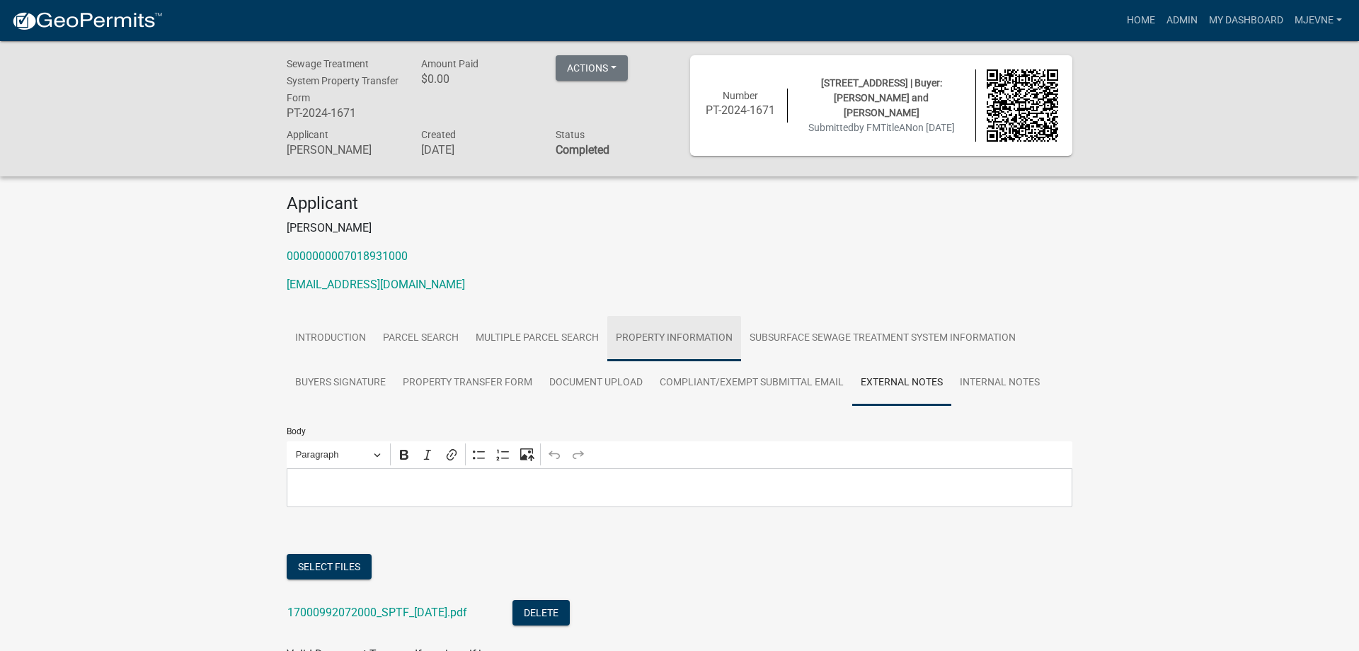
click at [681, 343] on link "Property Information" at bounding box center [674, 338] width 134 height 45
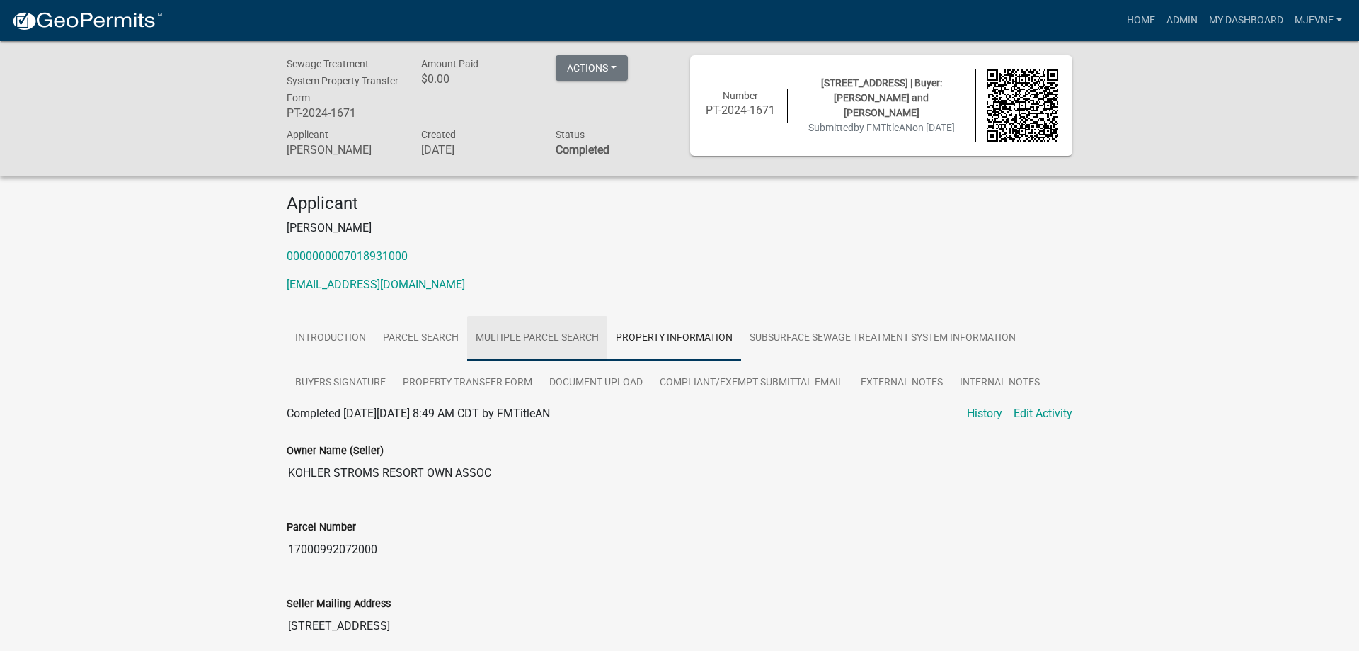
click at [530, 343] on link "Multiple Parcel Search" at bounding box center [537, 338] width 140 height 45
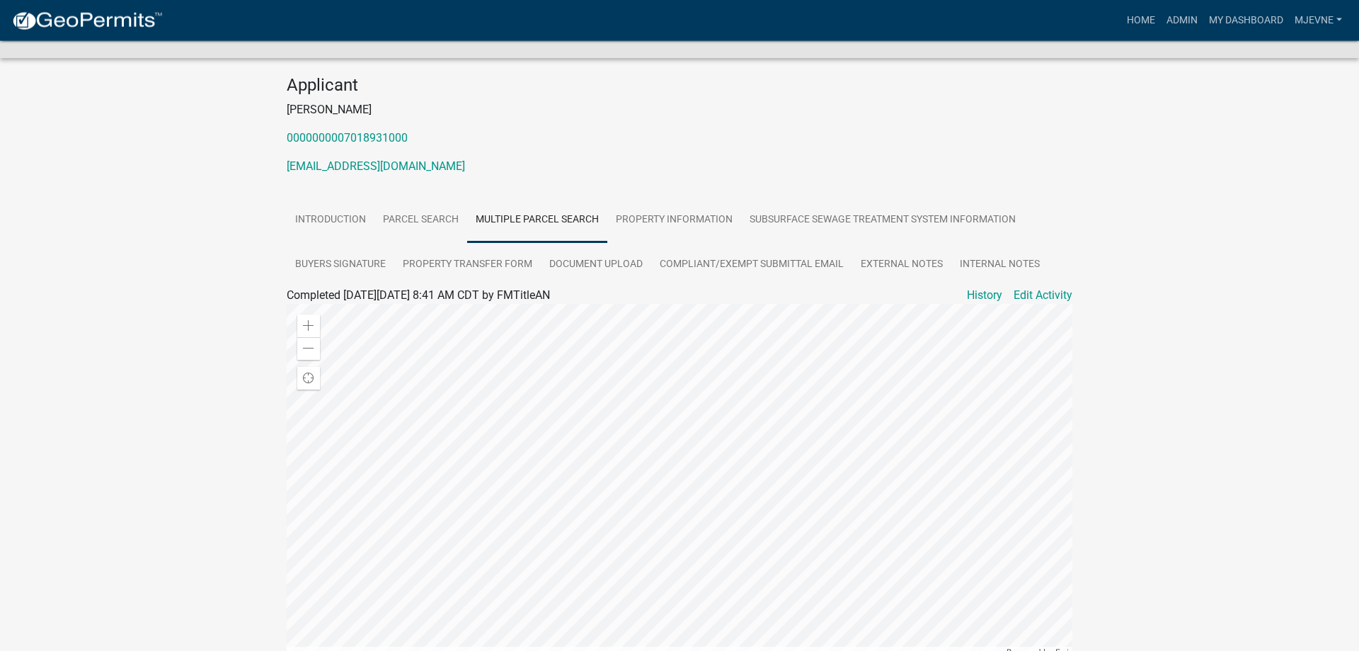
scroll to position [72, 0]
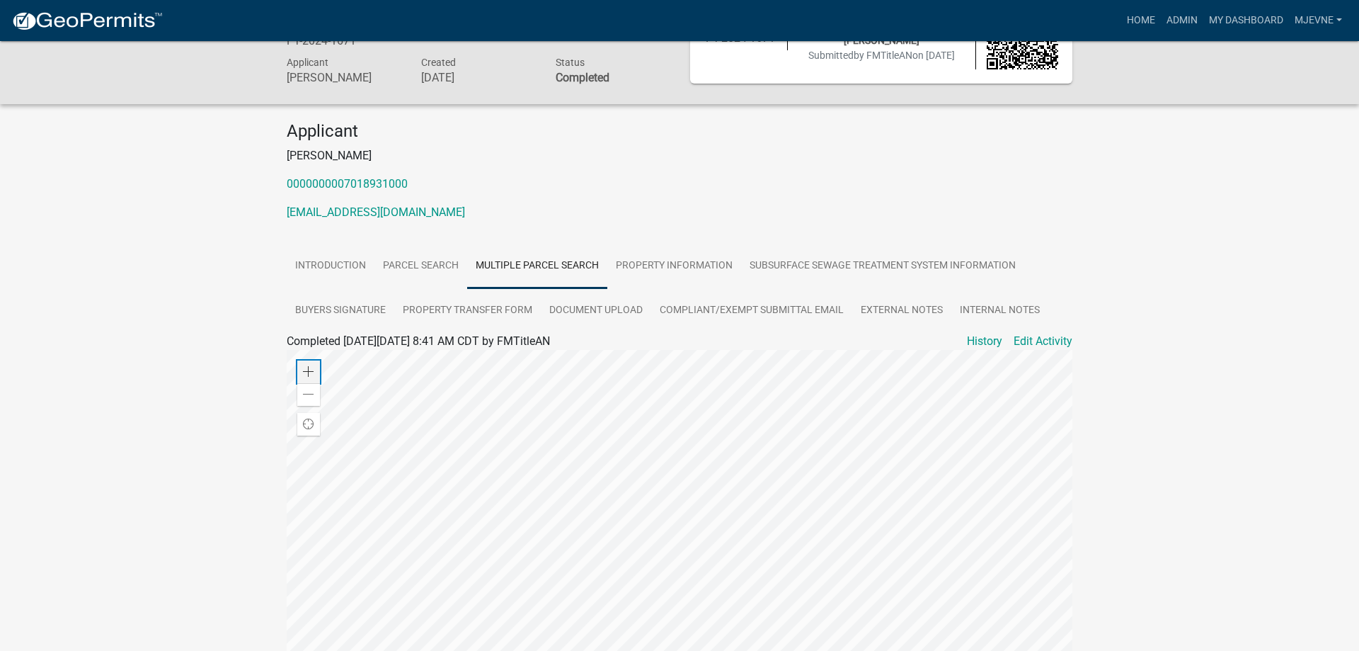
click at [312, 374] on span at bounding box center [308, 371] width 11 height 11
click at [752, 650] on div at bounding box center [680, 527] width 786 height 354
click at [304, 372] on span at bounding box center [308, 371] width 11 height 11
click at [707, 650] on div at bounding box center [680, 527] width 786 height 354
click at [309, 370] on span at bounding box center [308, 371] width 11 height 11
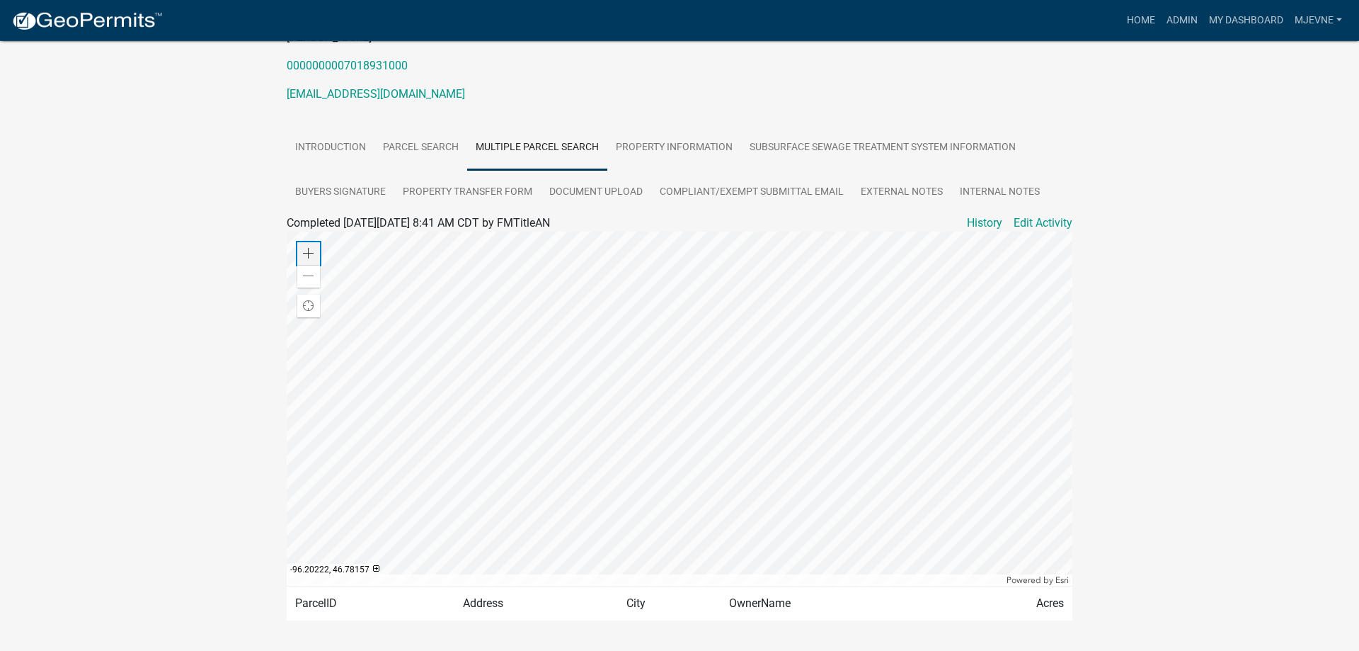
scroll to position [231, 0]
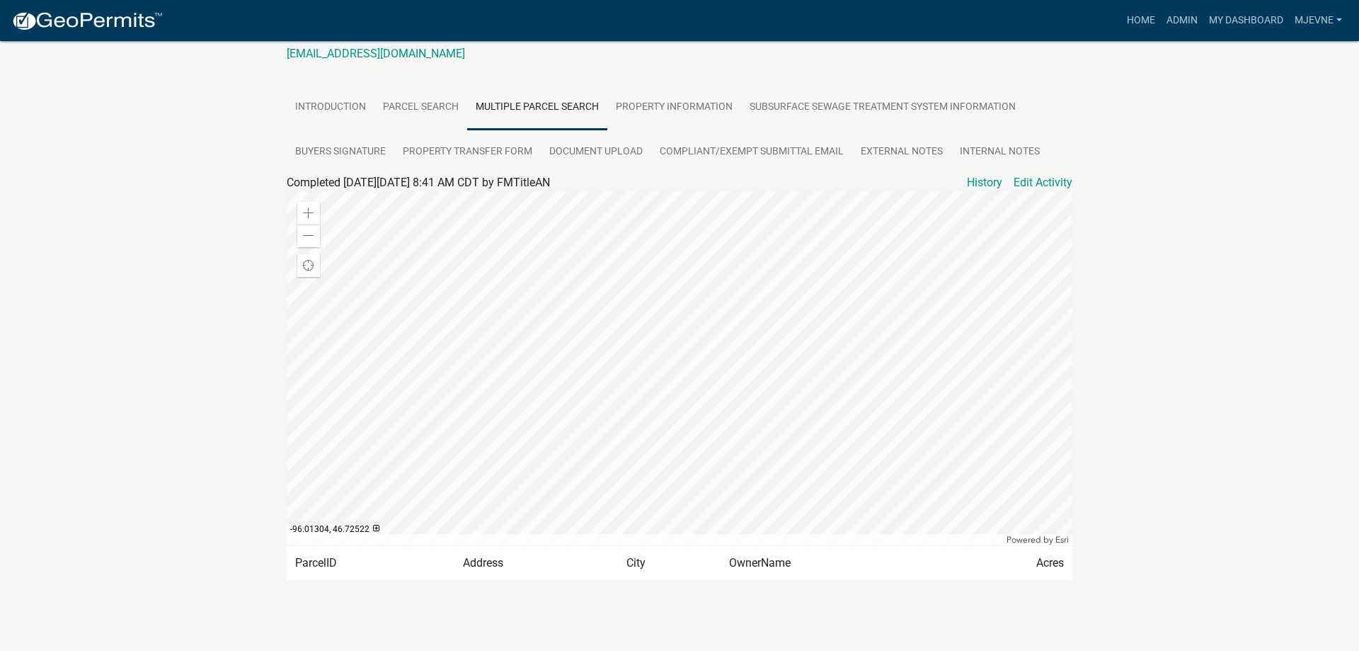
click at [525, 259] on div at bounding box center [680, 368] width 786 height 354
click at [304, 214] on span at bounding box center [308, 212] width 11 height 11
click at [564, 449] on div at bounding box center [680, 368] width 786 height 354
click at [310, 212] on span at bounding box center [308, 212] width 11 height 11
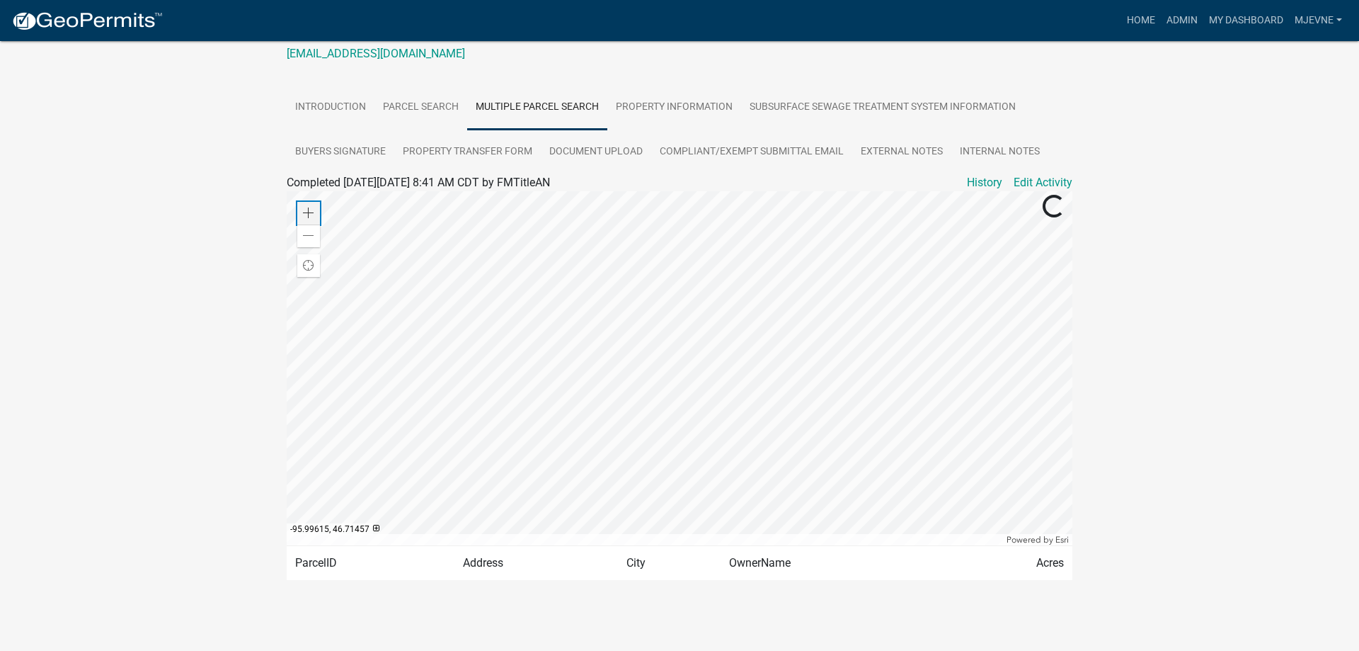
click at [310, 212] on span at bounding box center [308, 212] width 11 height 11
click at [761, 331] on div at bounding box center [680, 368] width 786 height 354
click at [315, 215] on div "Zoom in" at bounding box center [308, 213] width 23 height 23
click at [777, 370] on div at bounding box center [680, 368] width 786 height 354
click at [416, 118] on link "Parcel search" at bounding box center [421, 107] width 93 height 45
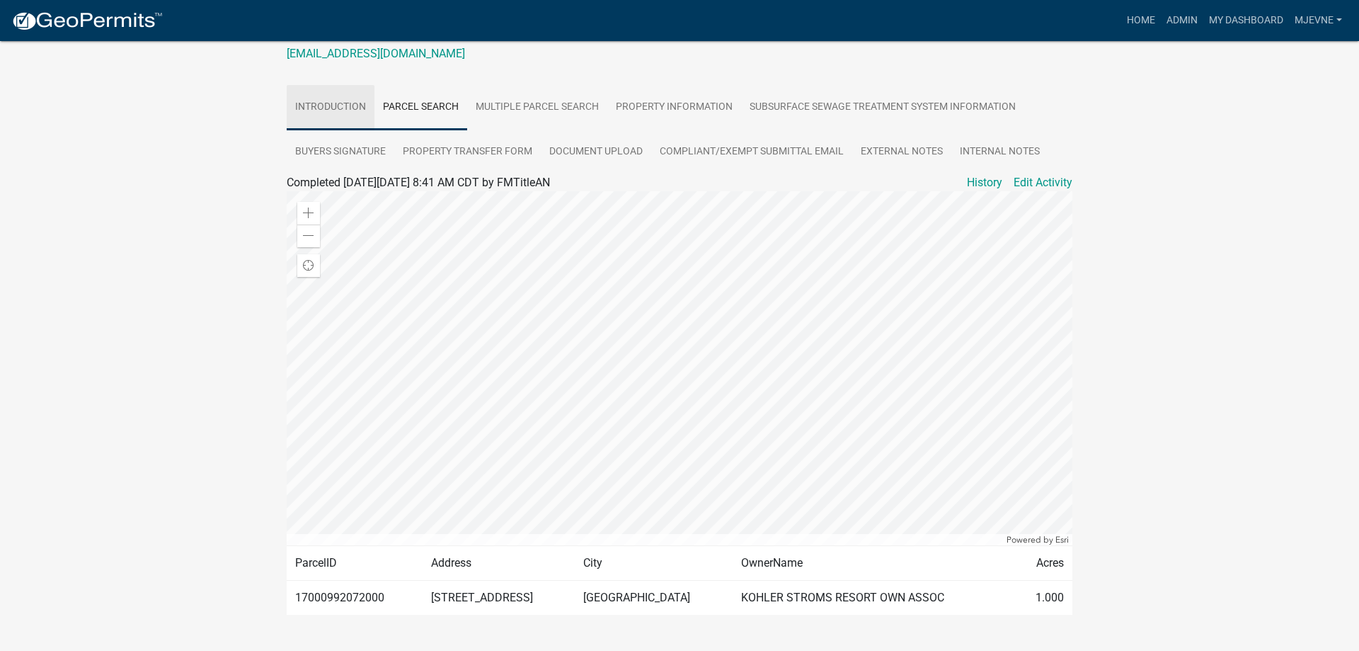
click at [336, 118] on link "Introduction" at bounding box center [331, 107] width 88 height 45
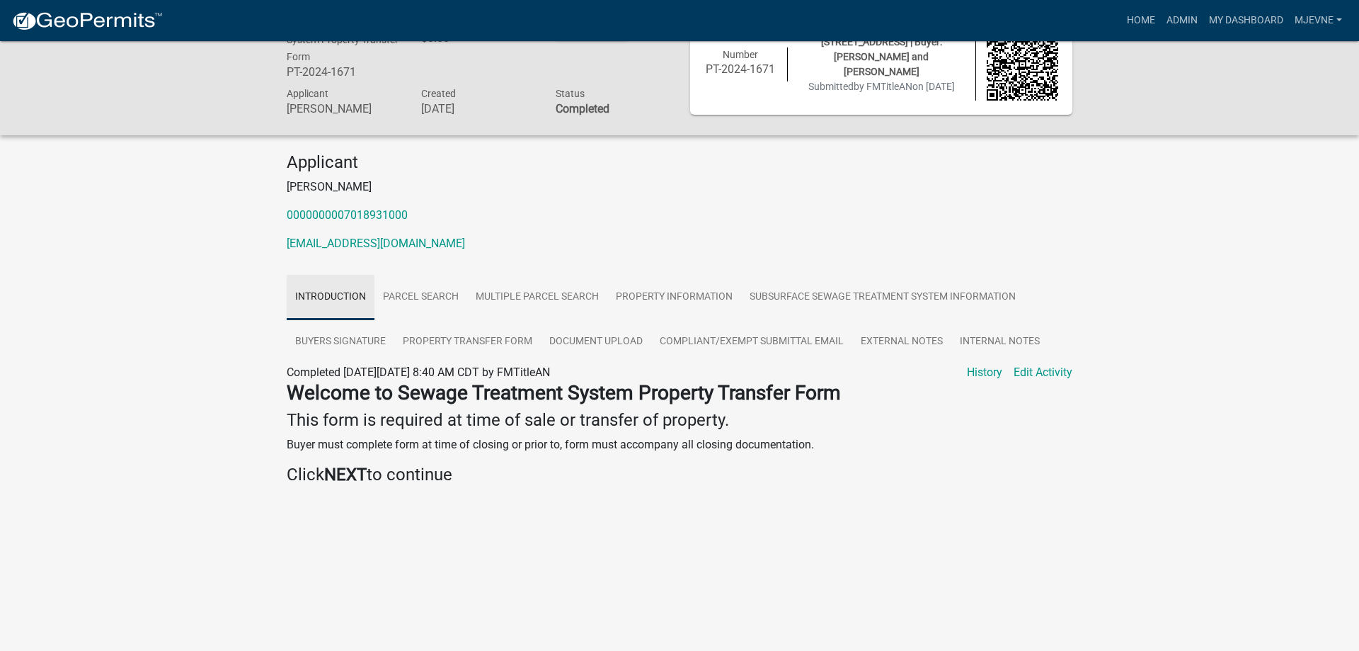
scroll to position [41, 0]
click at [676, 305] on link "Property Information" at bounding box center [674, 297] width 134 height 45
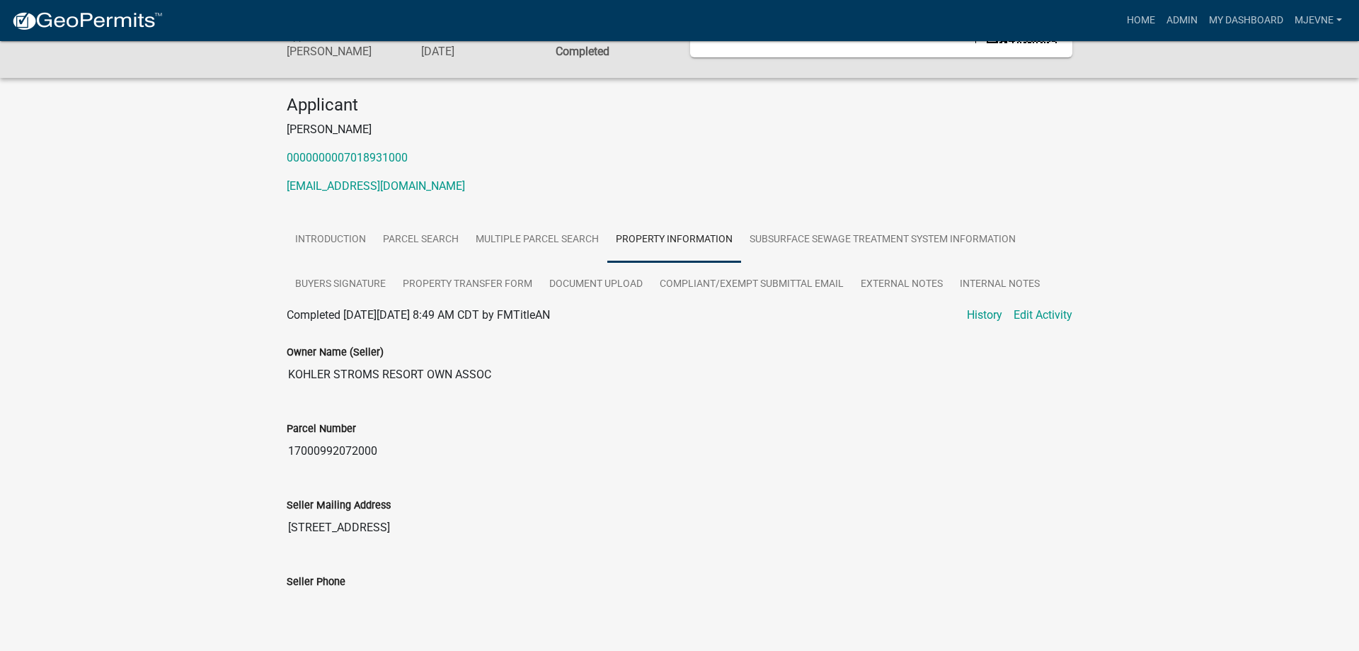
scroll to position [0, 0]
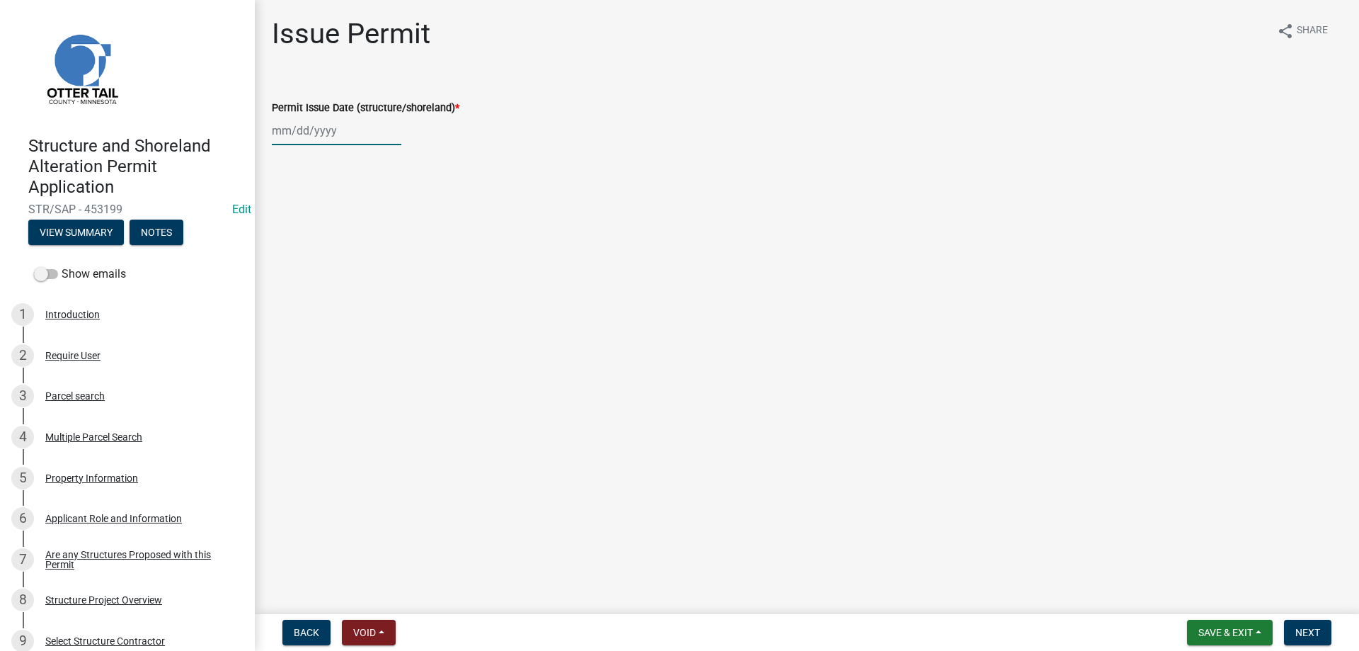
click at [318, 129] on input "Permit Issue Date (structure/shoreland) *" at bounding box center [337, 130] width 130 height 29
select select "9"
select select "2025"
click at [351, 207] on div "4" at bounding box center [354, 206] width 23 height 23
type input "09/04/2025"
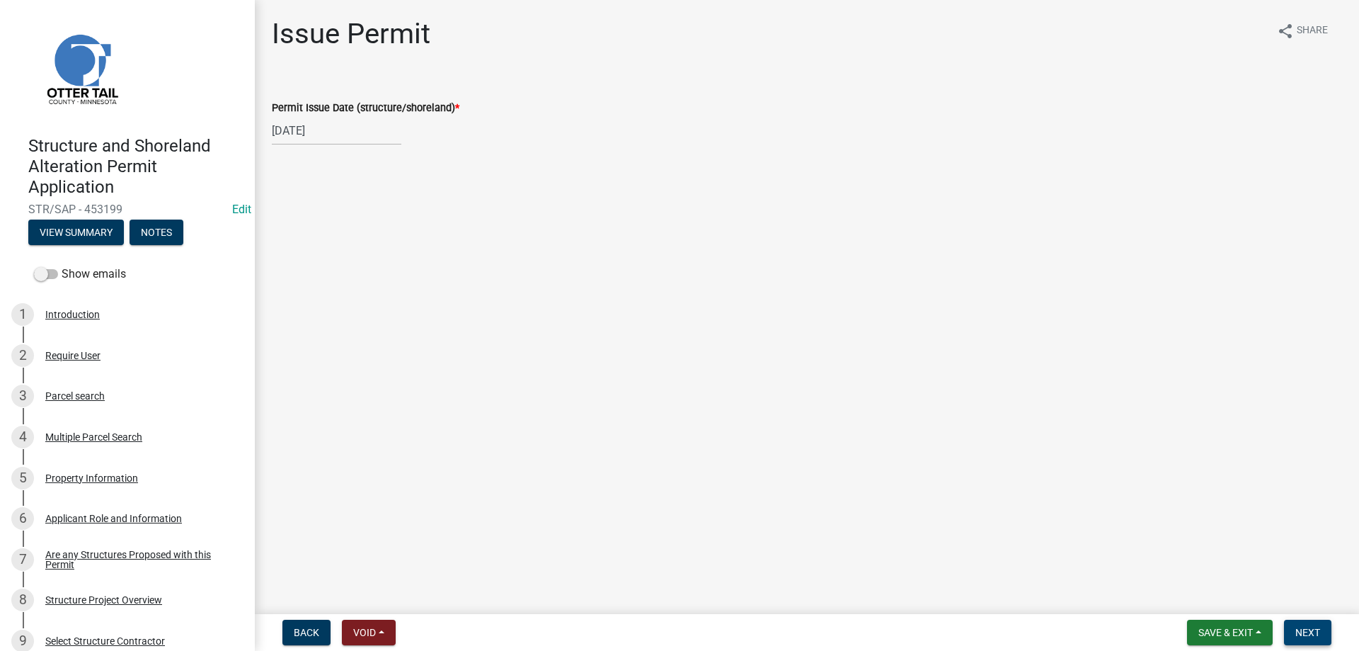
click at [1309, 633] on span "Next" at bounding box center [1308, 632] width 25 height 11
click at [1306, 634] on span "Next" at bounding box center [1308, 632] width 25 height 11
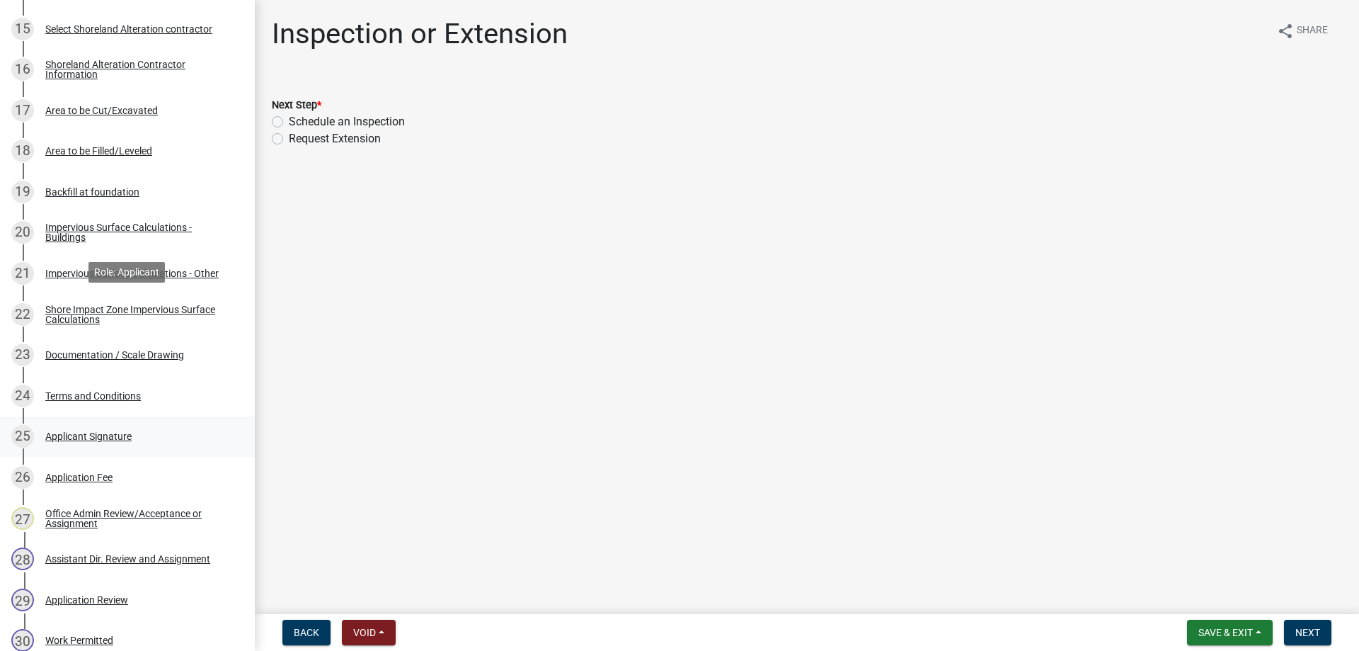
scroll to position [1011, 0]
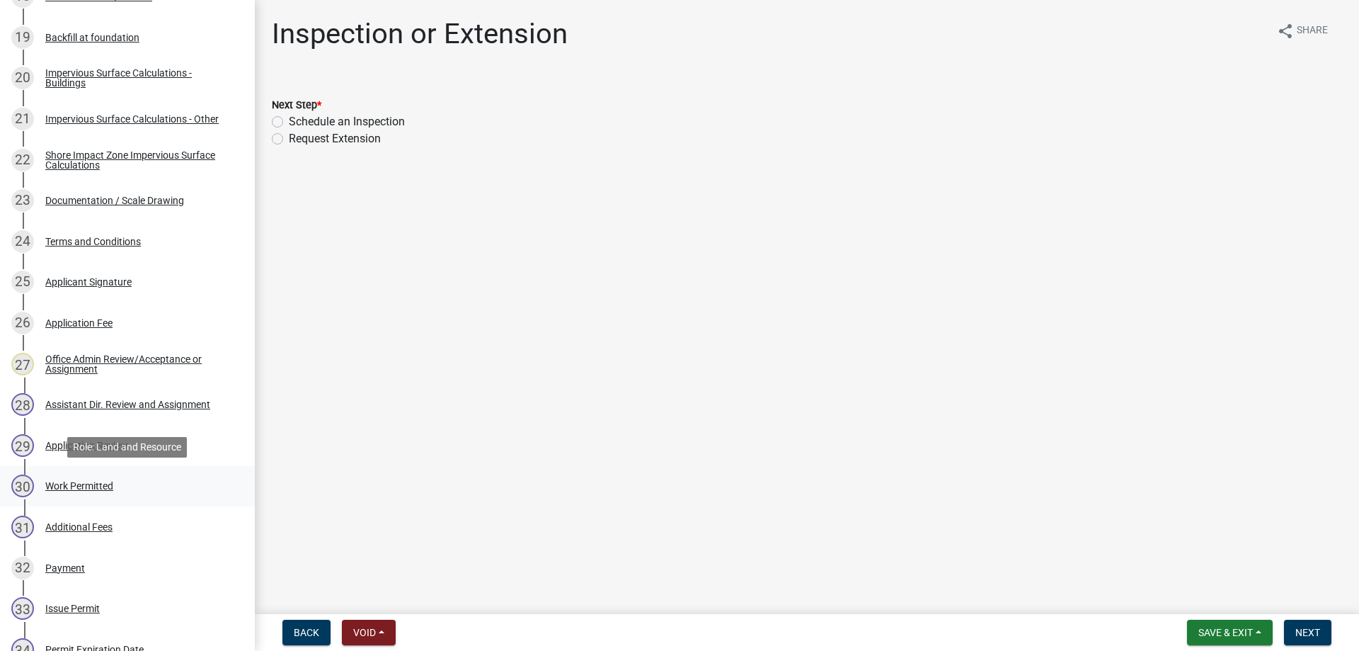
click at [78, 488] on div "Work Permitted" at bounding box center [79, 486] width 68 height 10
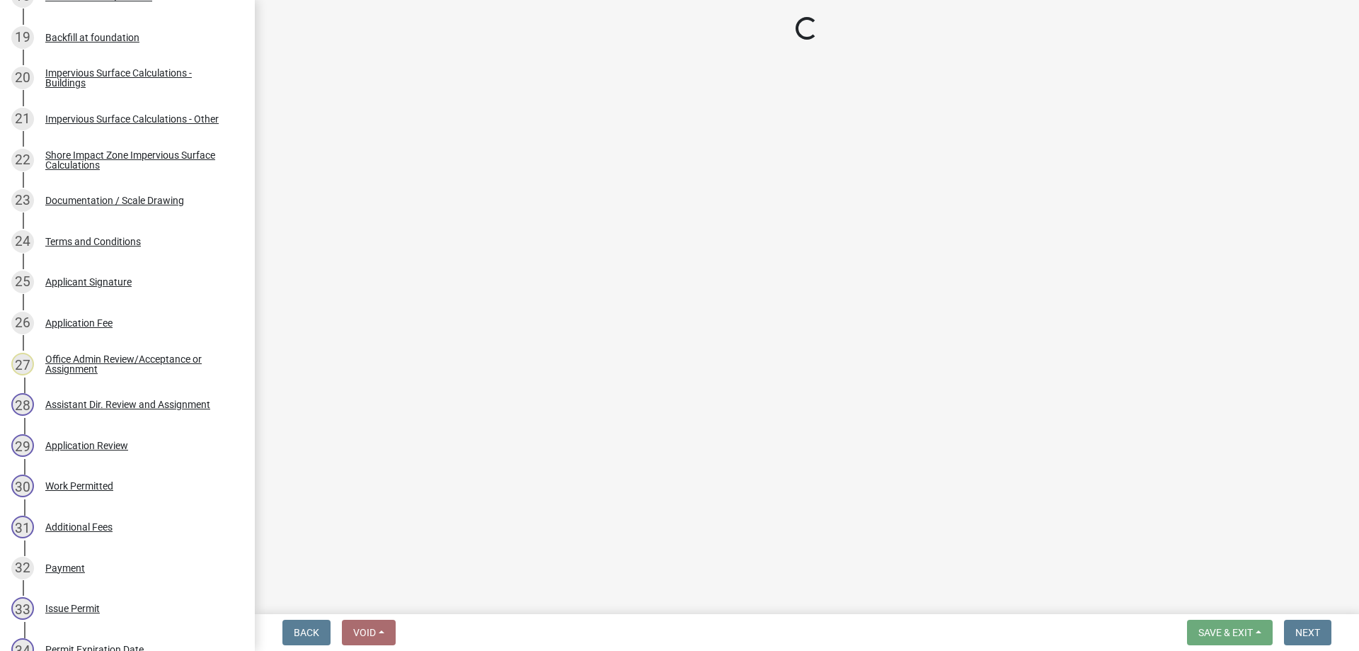
select select "b4c12476-3918-4c31-b34d-126d47b866fd"
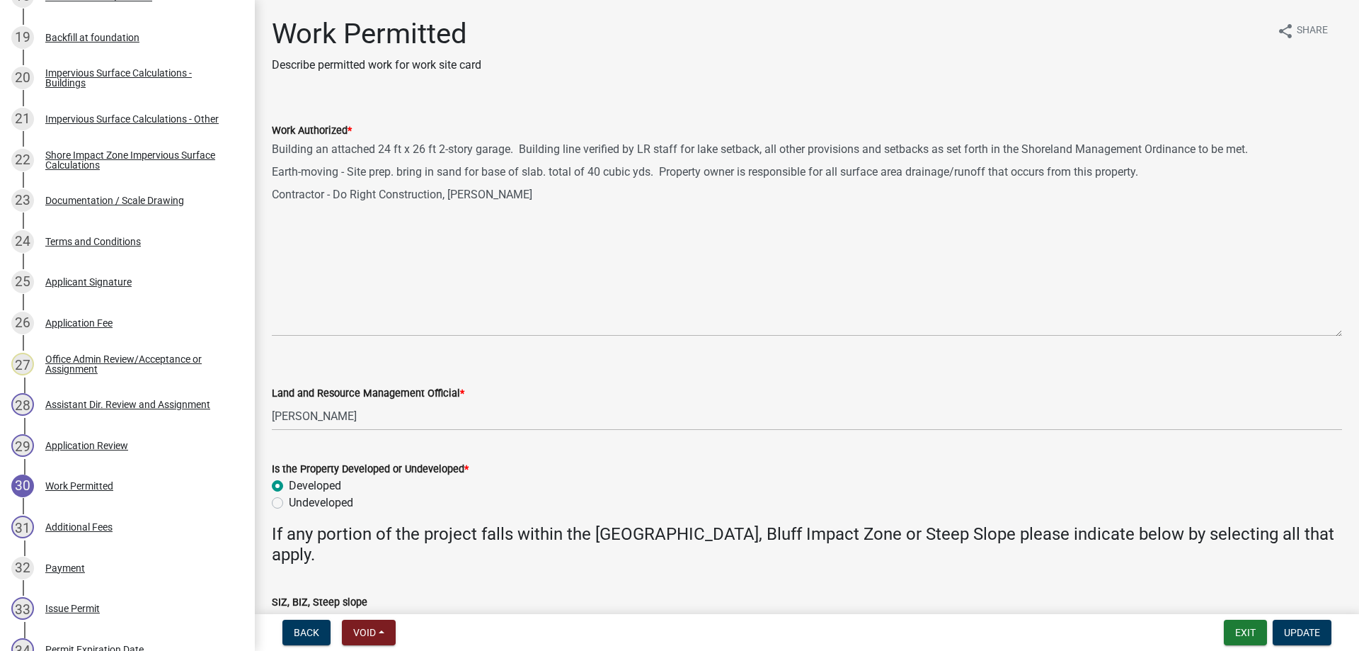
drag, startPoint x: 1337, startPoint y: 201, endPoint x: 1354, endPoint y: 342, distance: 141.9
click at [1342, 336] on textarea "Building an attached 24 ft x 26 ft 2-story garage. Building line verified by LR…" at bounding box center [807, 238] width 1070 height 198
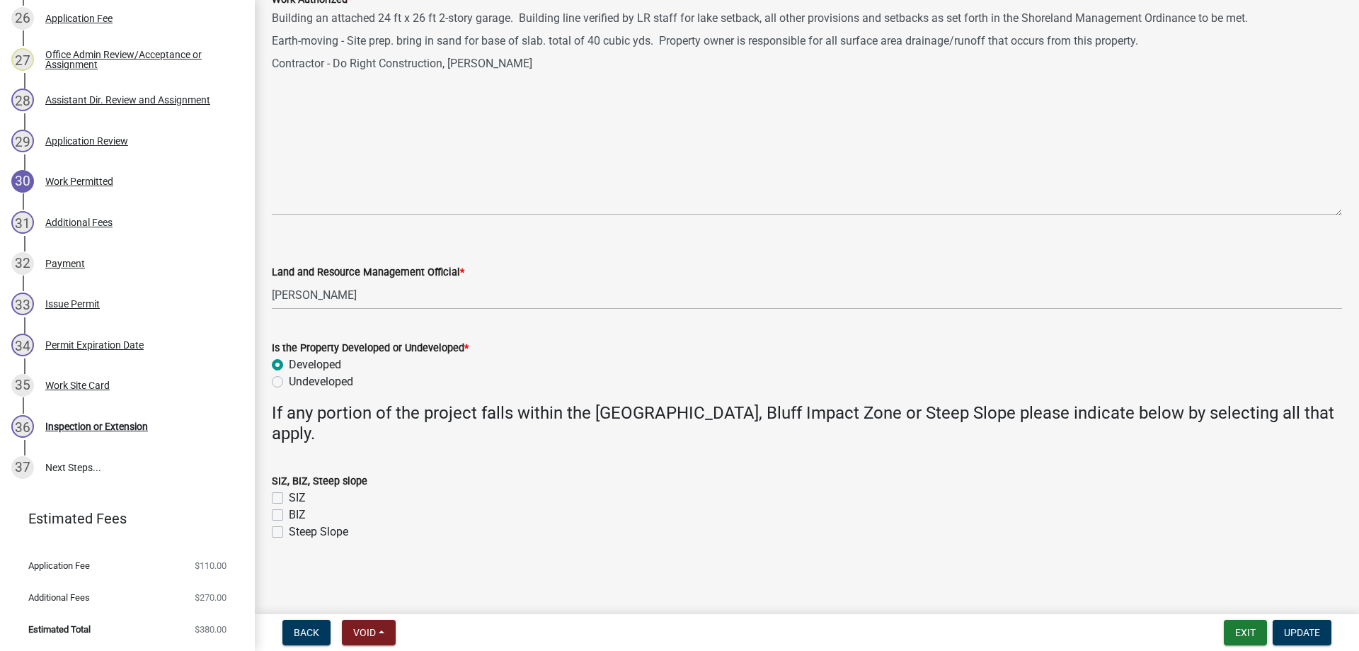
scroll to position [0, 0]
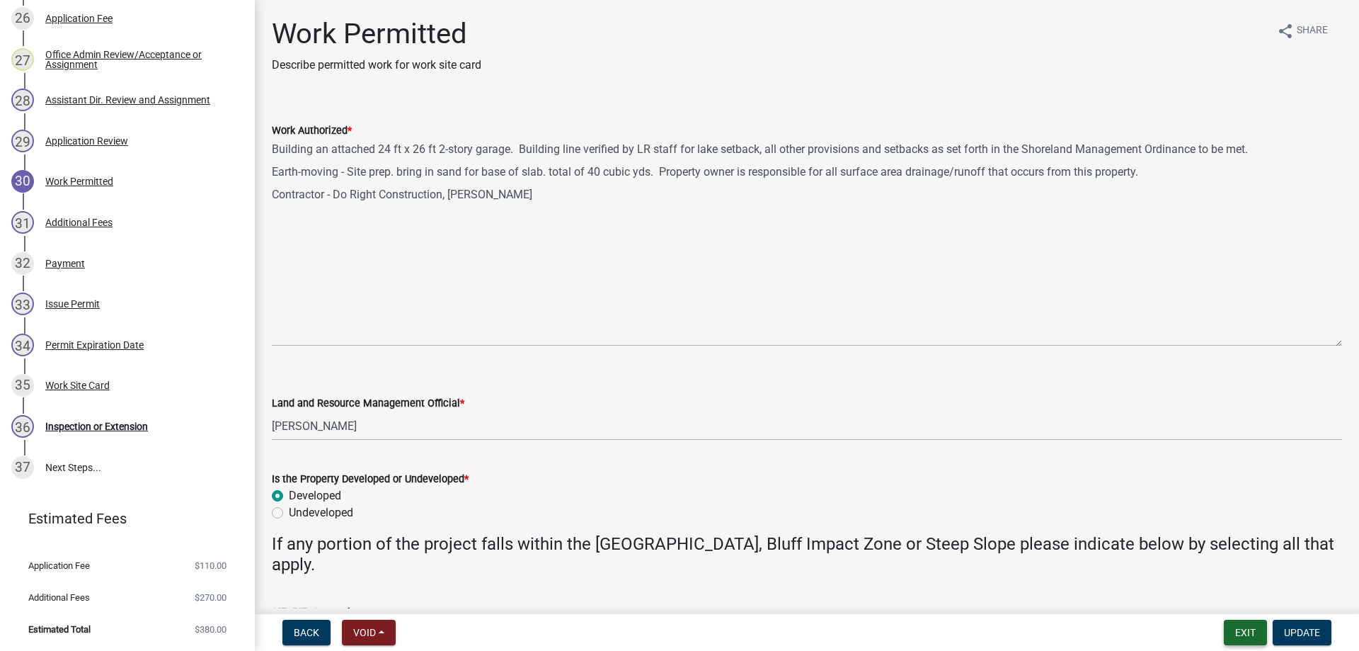
click at [1243, 633] on button "Exit" at bounding box center [1245, 631] width 43 height 25
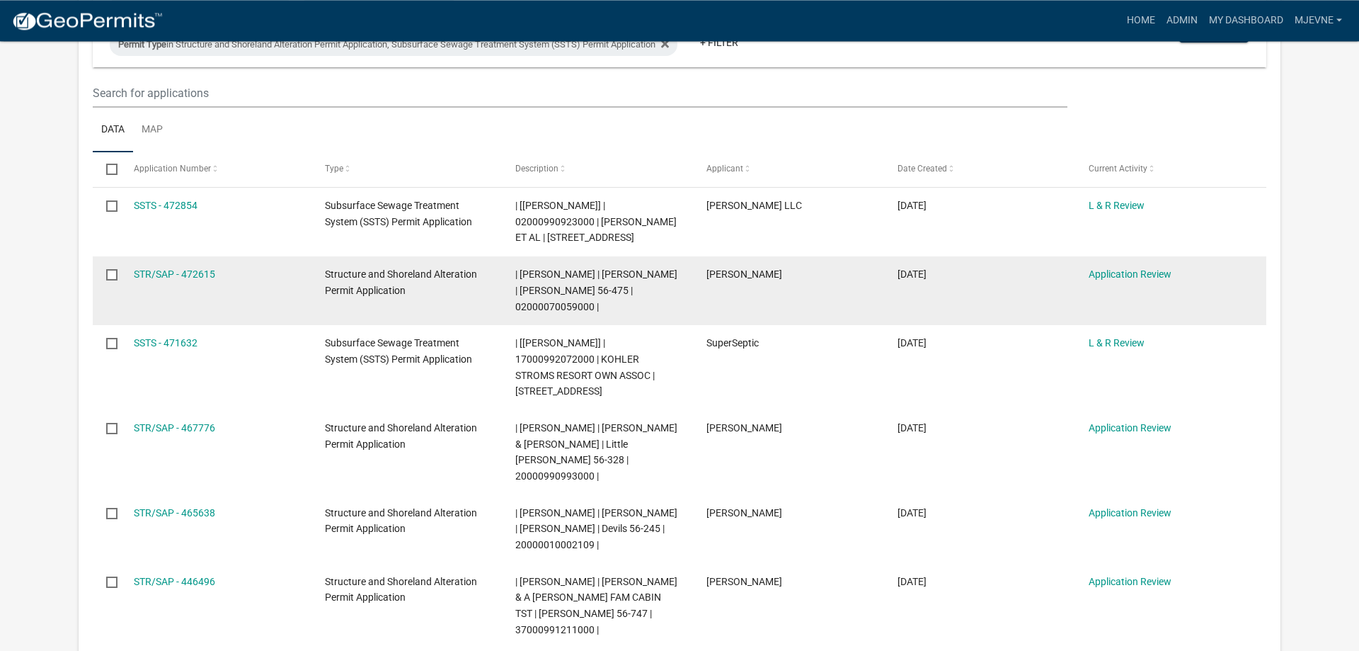
scroll to position [217, 0]
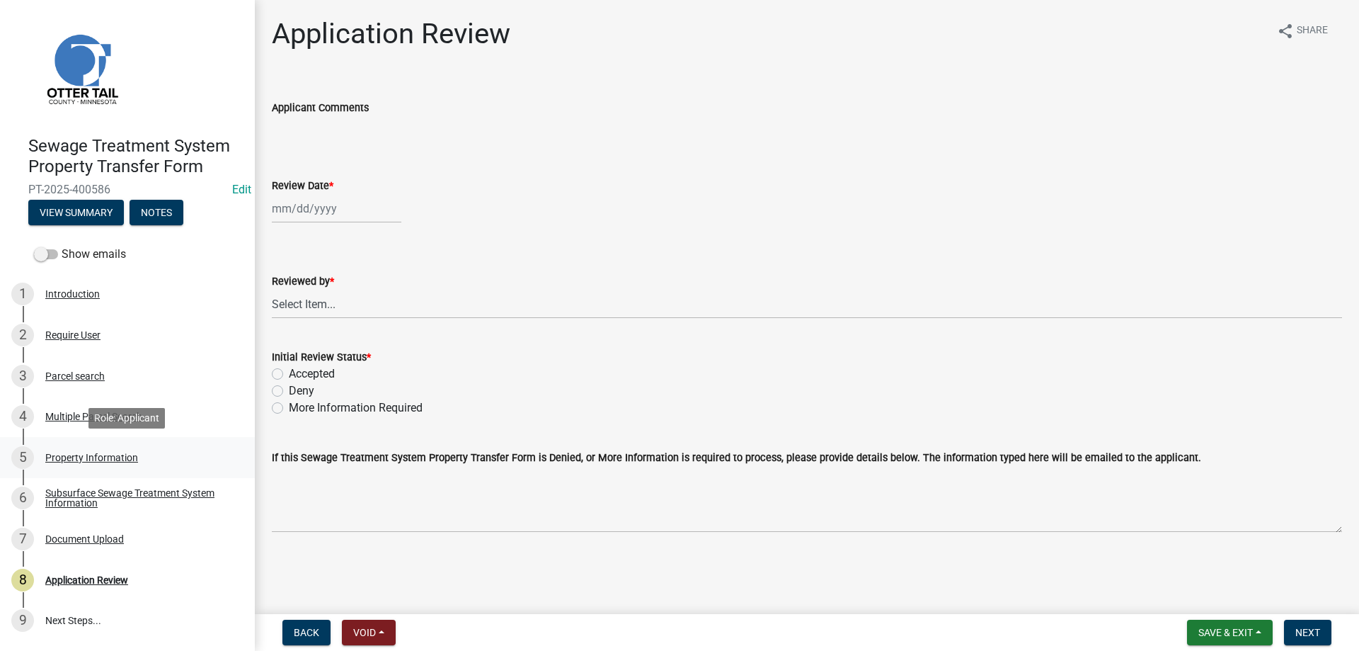
click at [65, 455] on div "Property Information" at bounding box center [91, 457] width 93 height 10
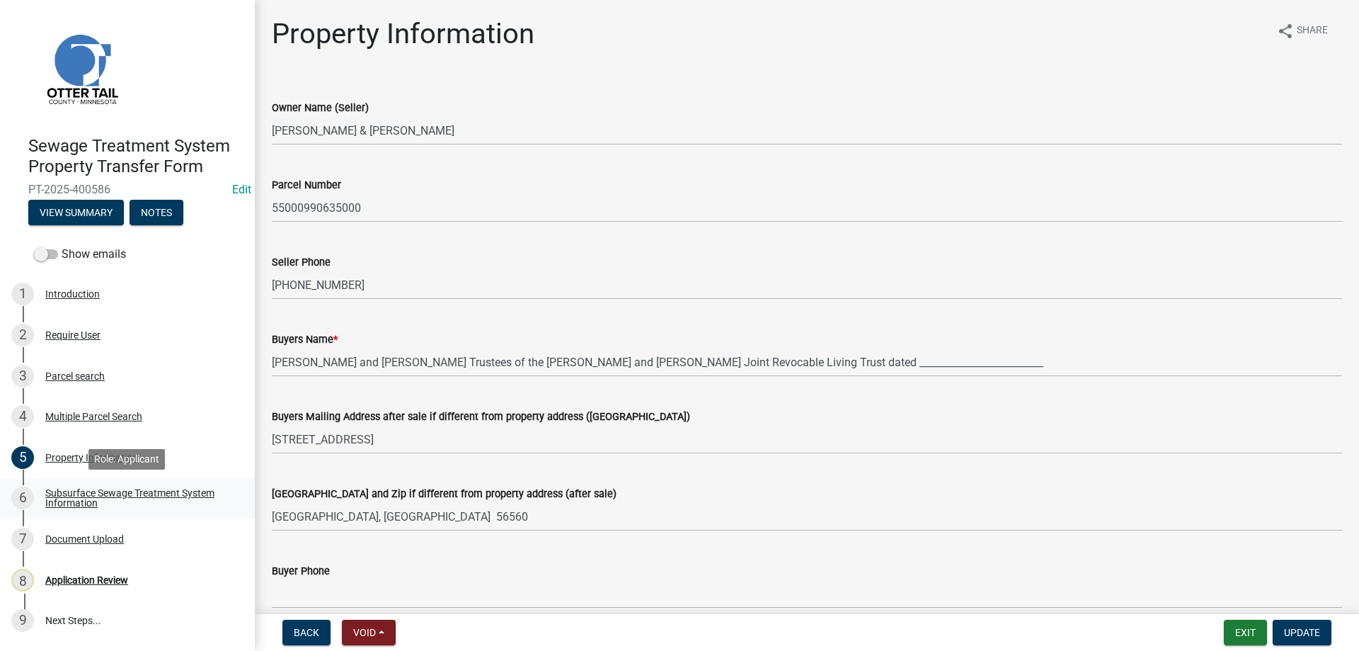
click at [76, 498] on div "Subsurface Sewage Treatment System Information" at bounding box center [138, 498] width 187 height 20
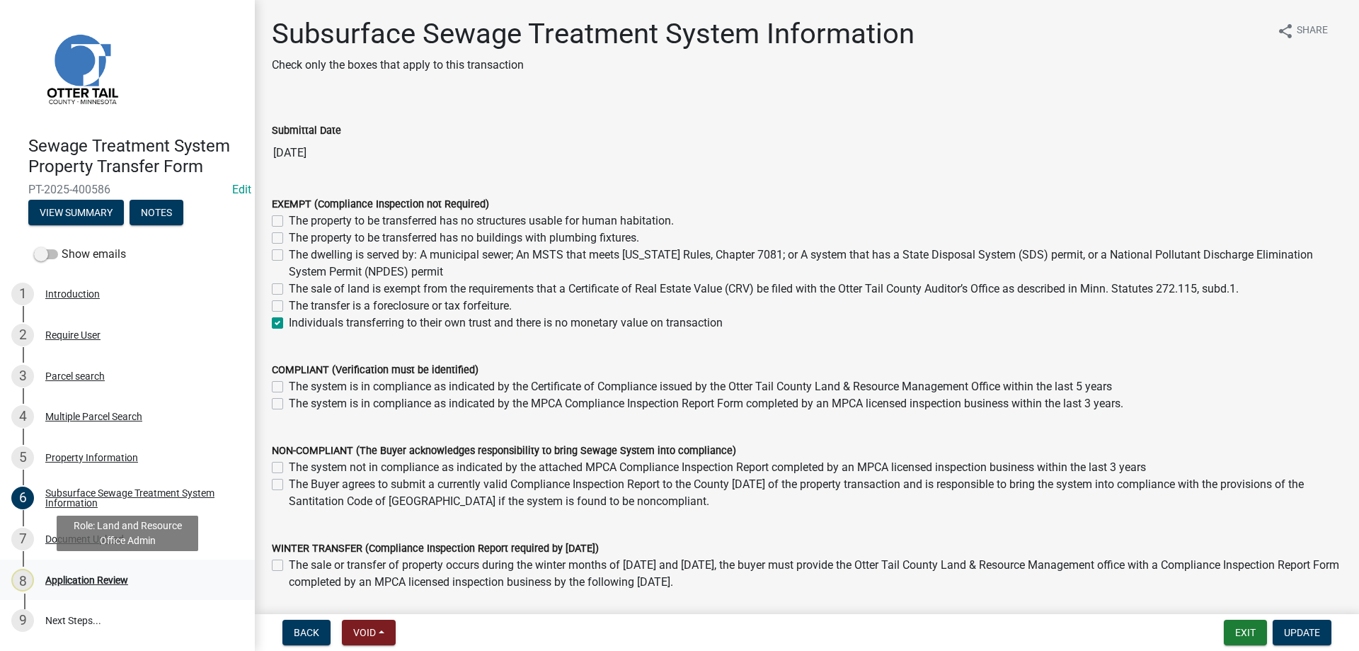
click at [59, 579] on div "Application Review" at bounding box center [86, 580] width 83 height 10
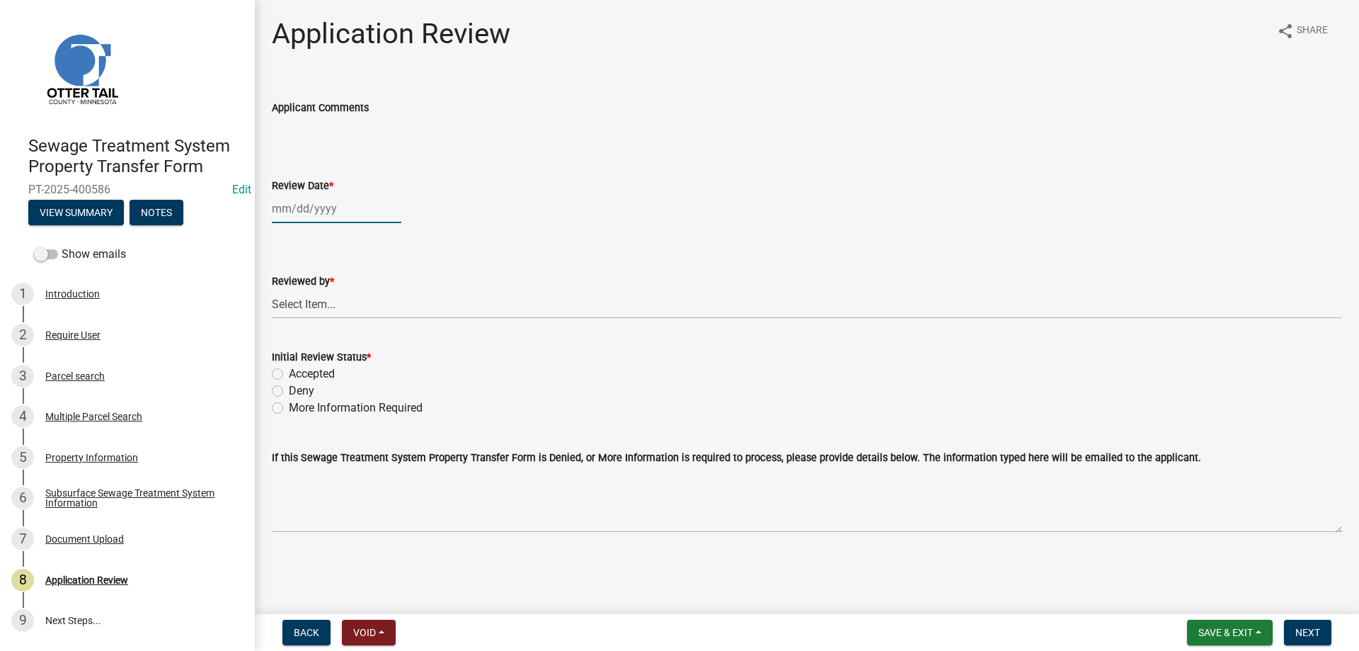
click at [313, 207] on input "Review Date *" at bounding box center [337, 208] width 130 height 29
select select "9"
select select "2025"
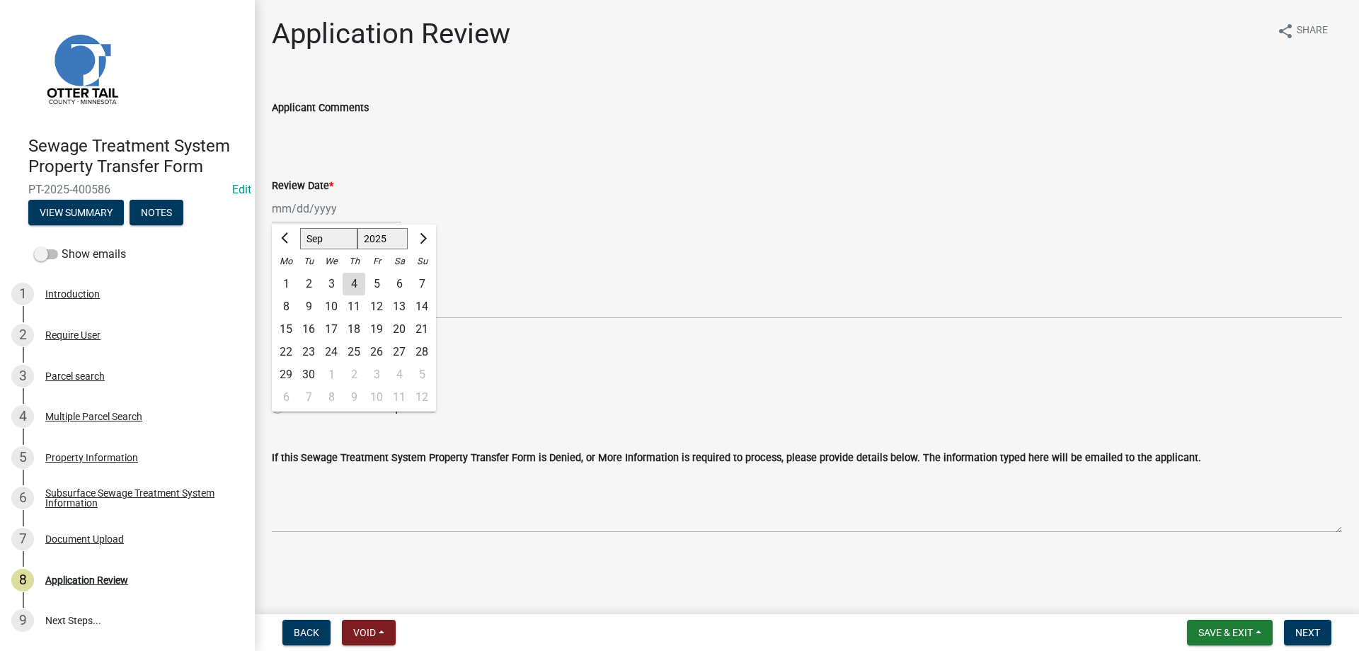
click at [351, 285] on div "4" at bounding box center [354, 284] width 23 height 23
type input "09/04/2025"
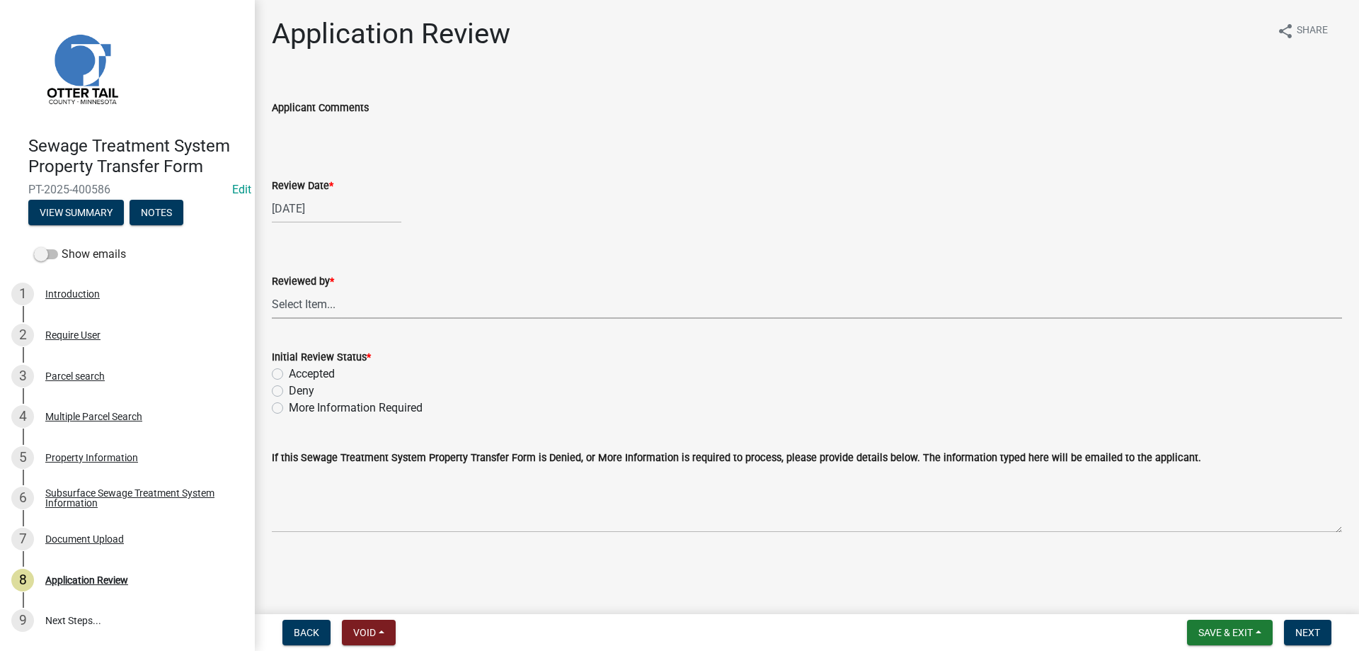
click at [272, 290] on select "Select Item... Alexis Newark Amy Busko Andrea Perales Brittany Tollefson Christ…" at bounding box center [807, 304] width 1070 height 29
click option "[PERSON_NAME]" at bounding box center [0, 0] width 0 height 0
select select "b4c12476-3918-4c31-b34d-126d47b866fd"
click at [289, 371] on label "Accepted" at bounding box center [312, 373] width 46 height 17
click at [289, 371] on input "Accepted" at bounding box center [293, 369] width 9 height 9
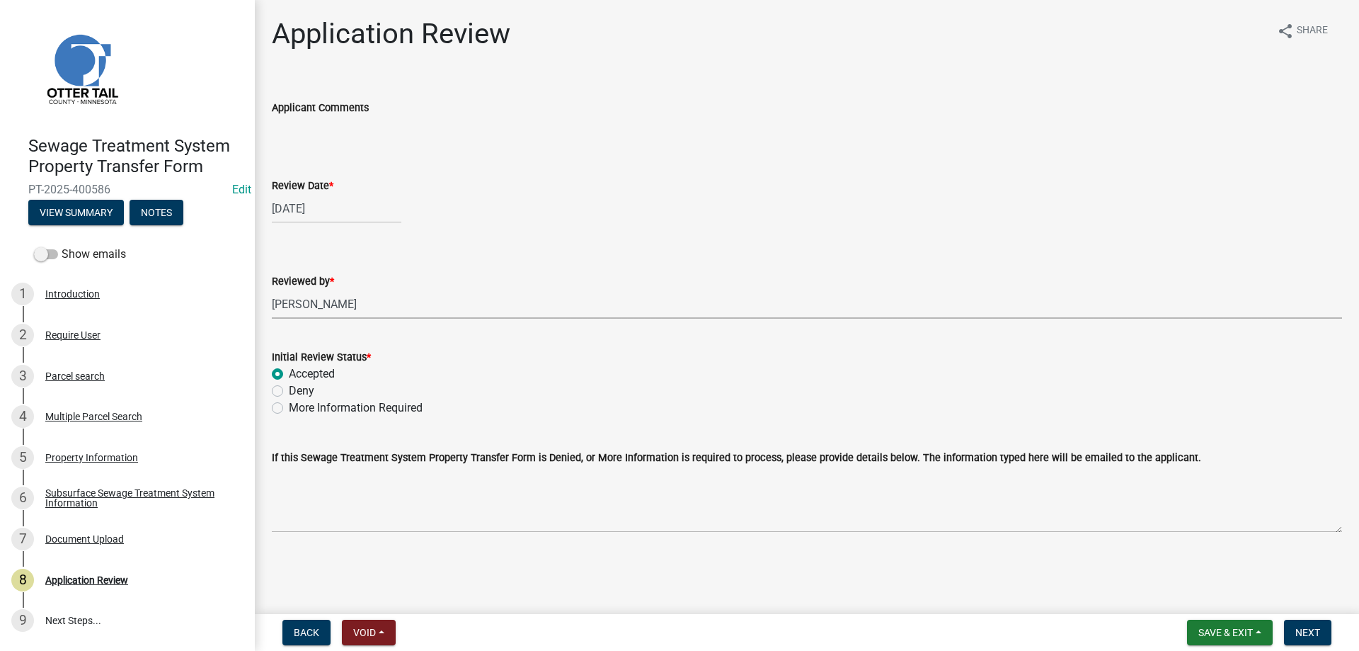
radio input "true"
click at [1318, 634] on span "Next" at bounding box center [1308, 632] width 25 height 11
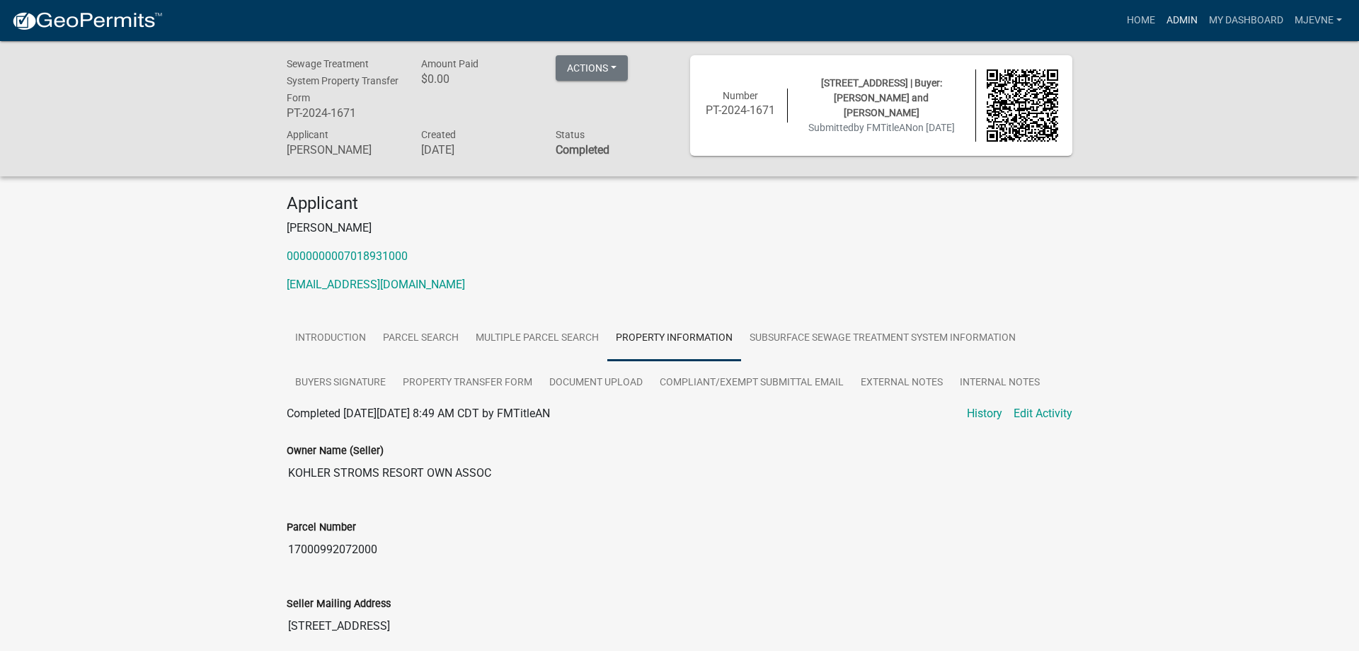
click at [1183, 14] on link "Admin" at bounding box center [1182, 20] width 42 height 27
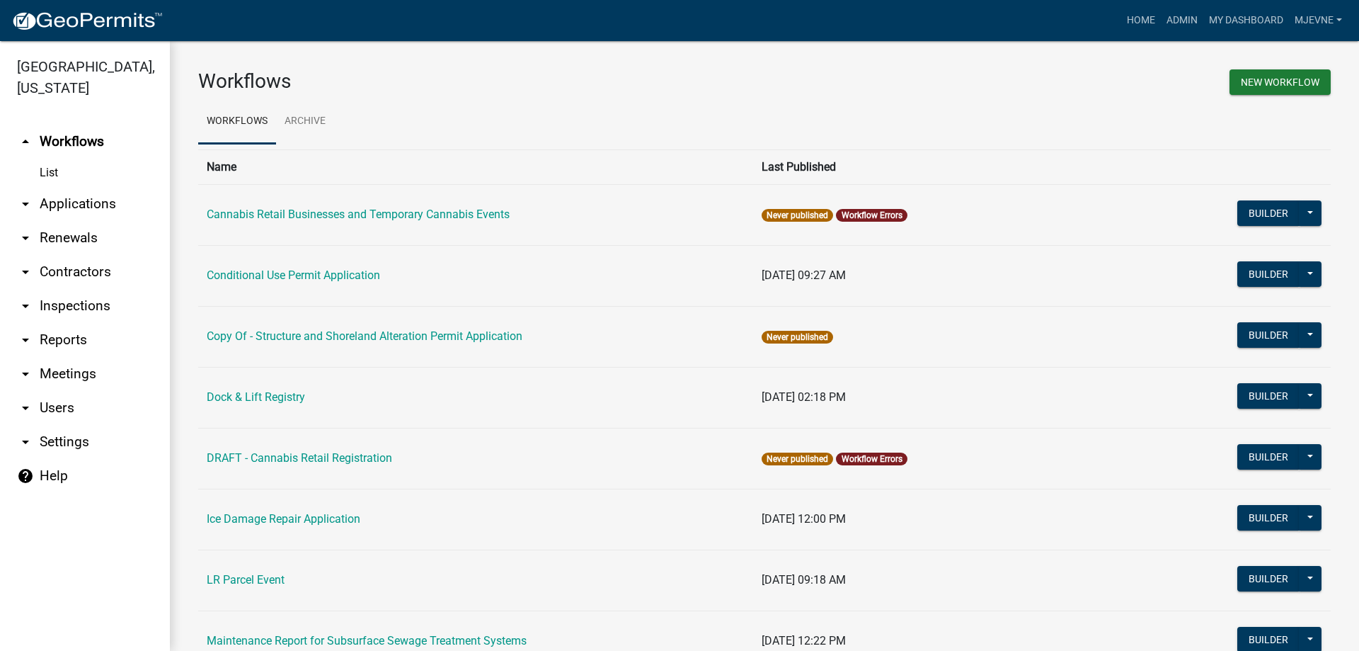
click at [72, 207] on link "arrow_drop_down Applications" at bounding box center [85, 204] width 170 height 34
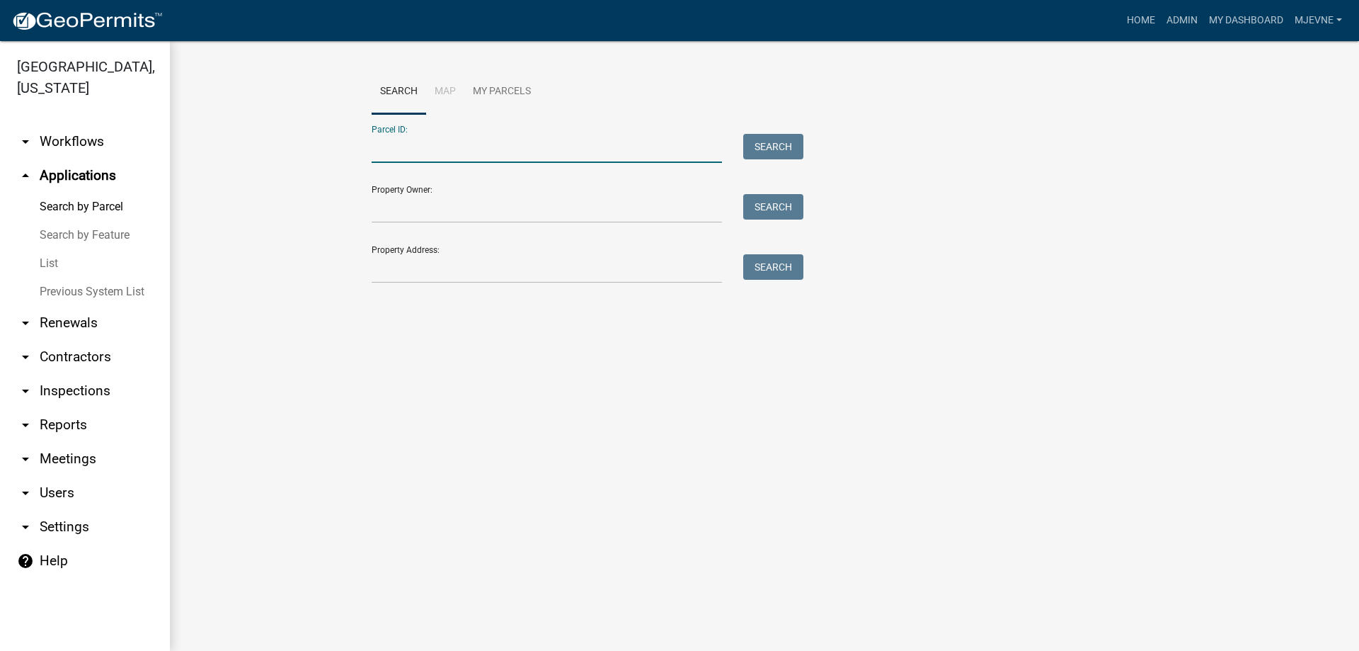
paste input "17000992047000"
type input "17000992047000"
click at [782, 145] on button "Search" at bounding box center [773, 146] width 60 height 25
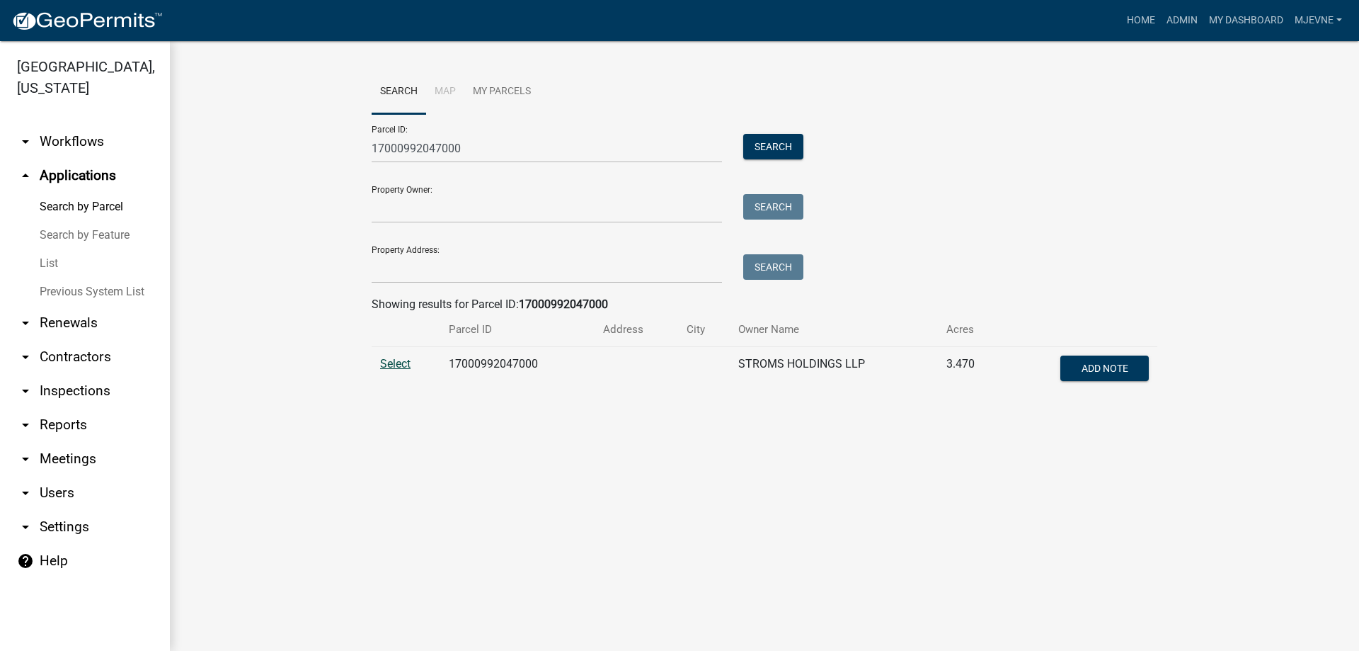
click at [394, 367] on span "Select" at bounding box center [395, 363] width 30 height 13
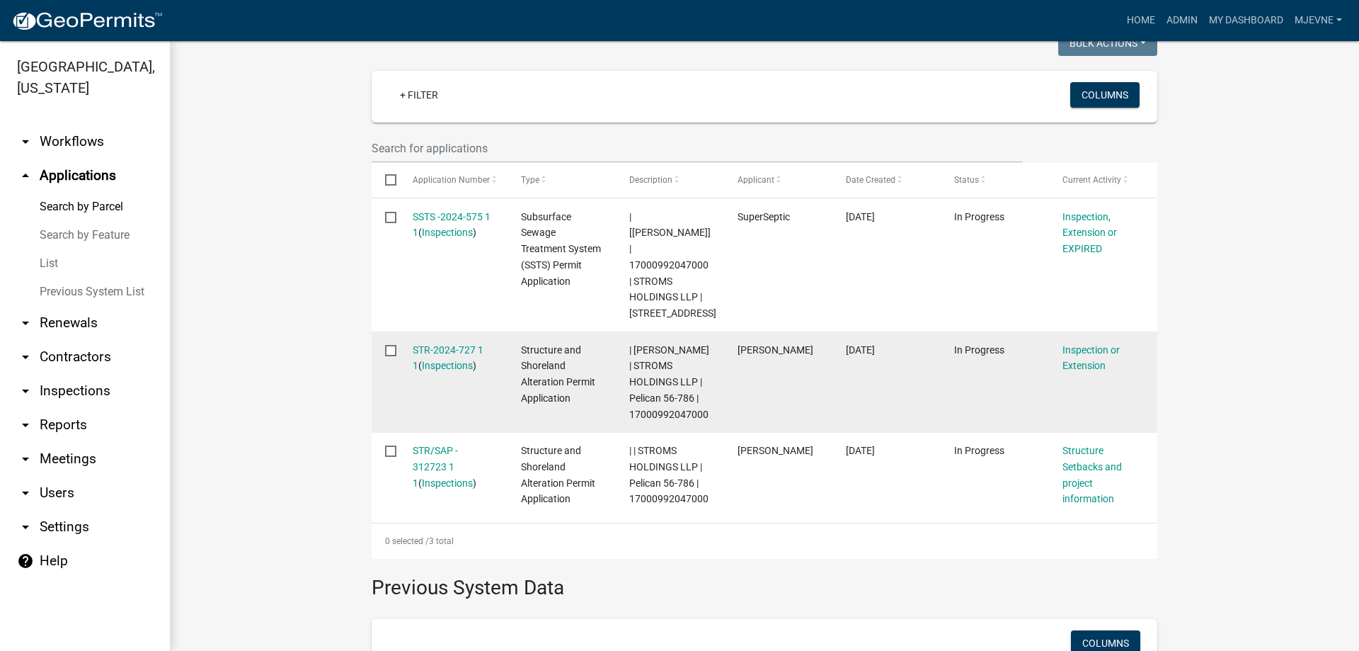
scroll to position [404, 0]
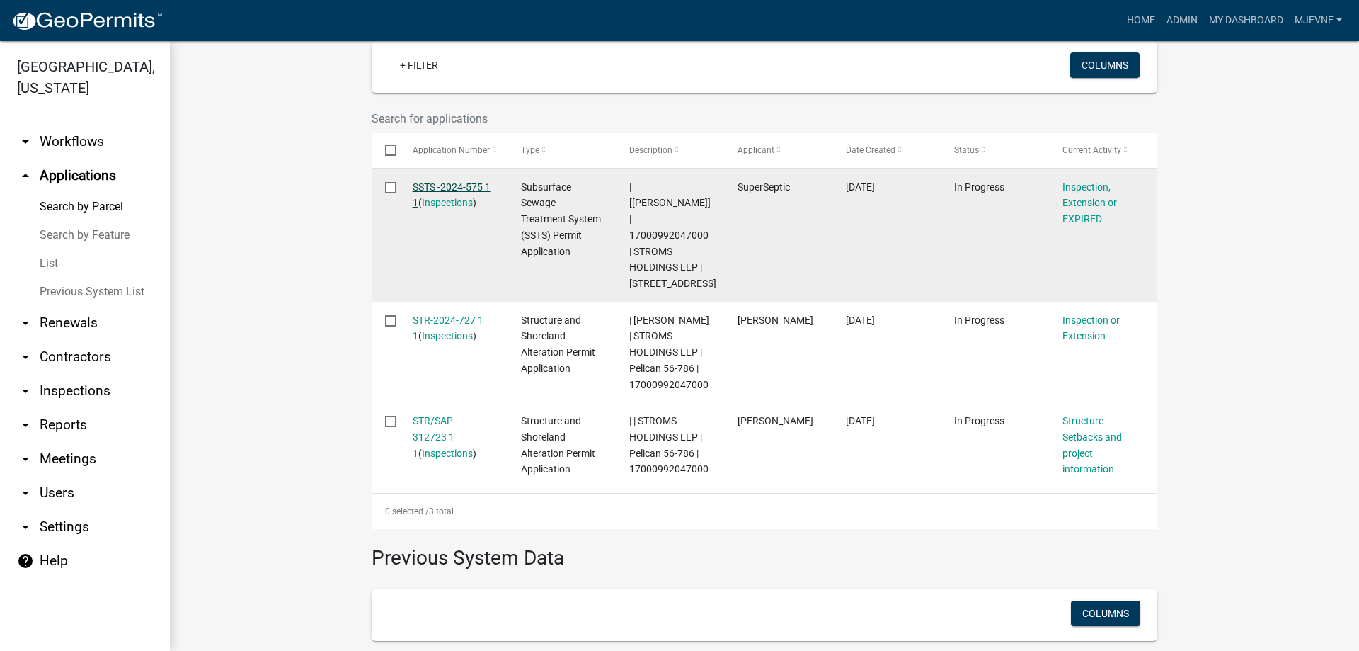
click at [457, 186] on link "SSTS -2024-575 1 1" at bounding box center [452, 195] width 78 height 28
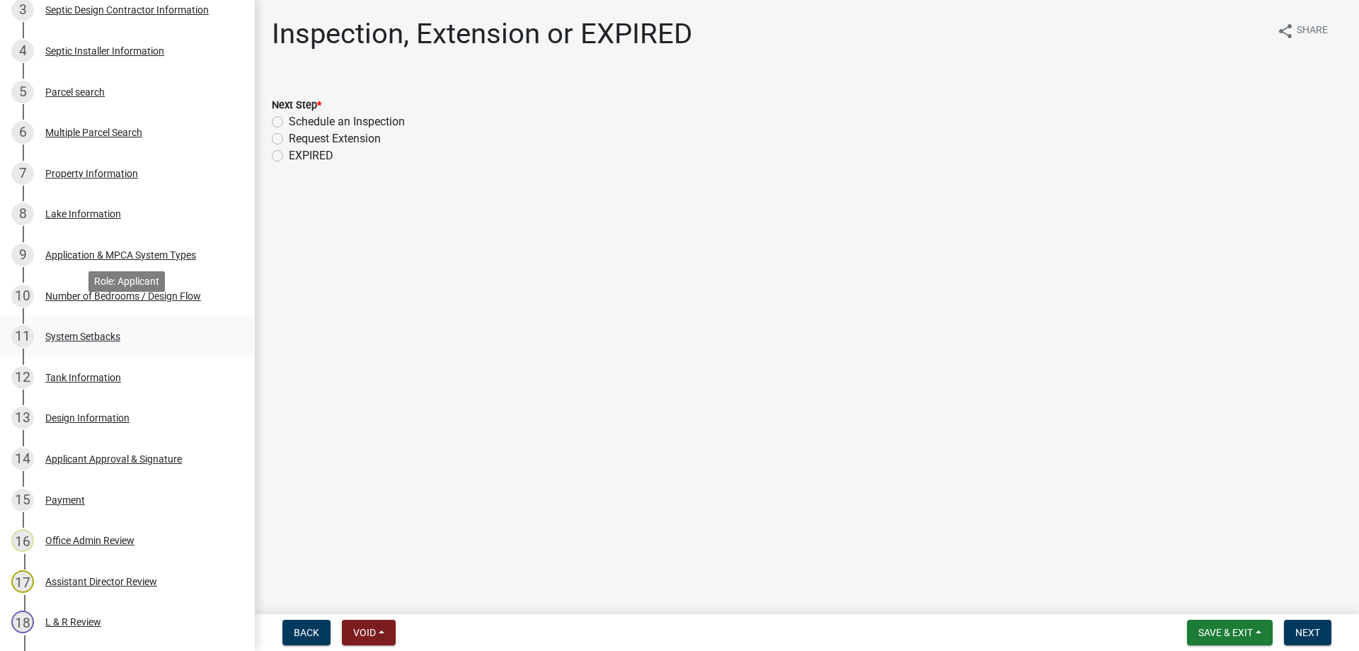
scroll to position [361, 0]
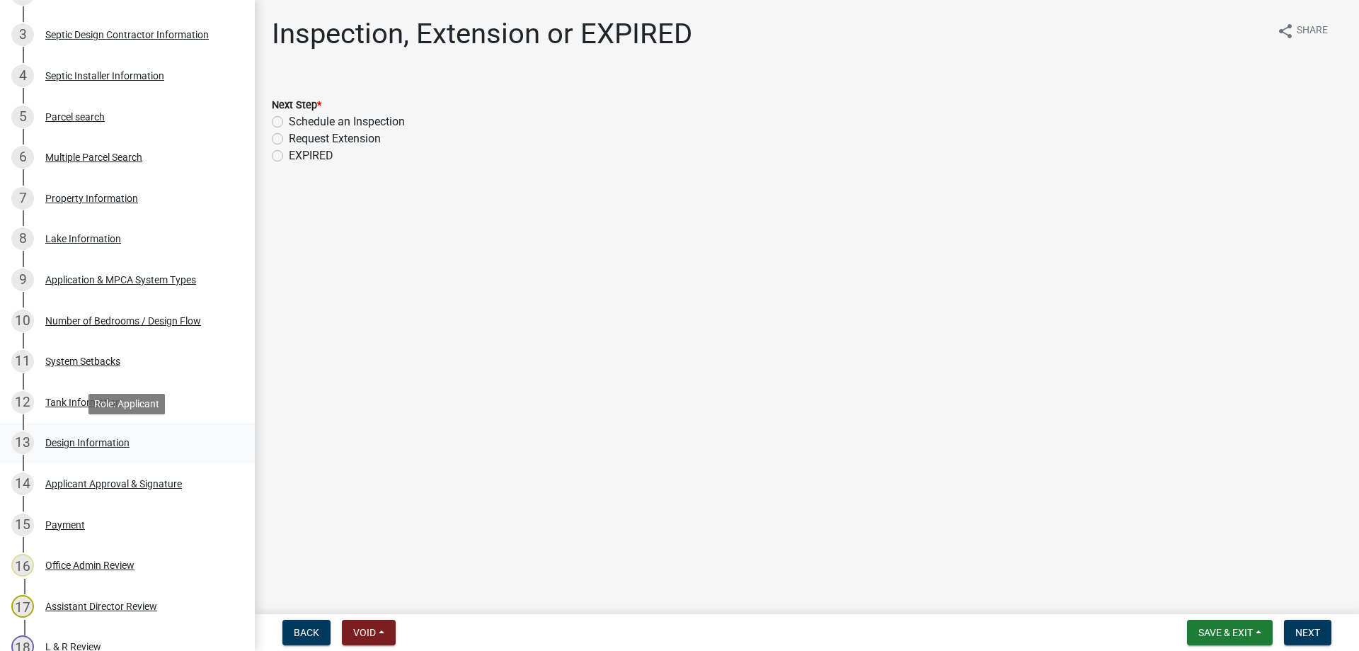
click at [109, 446] on div "Design Information" at bounding box center [87, 443] width 84 height 10
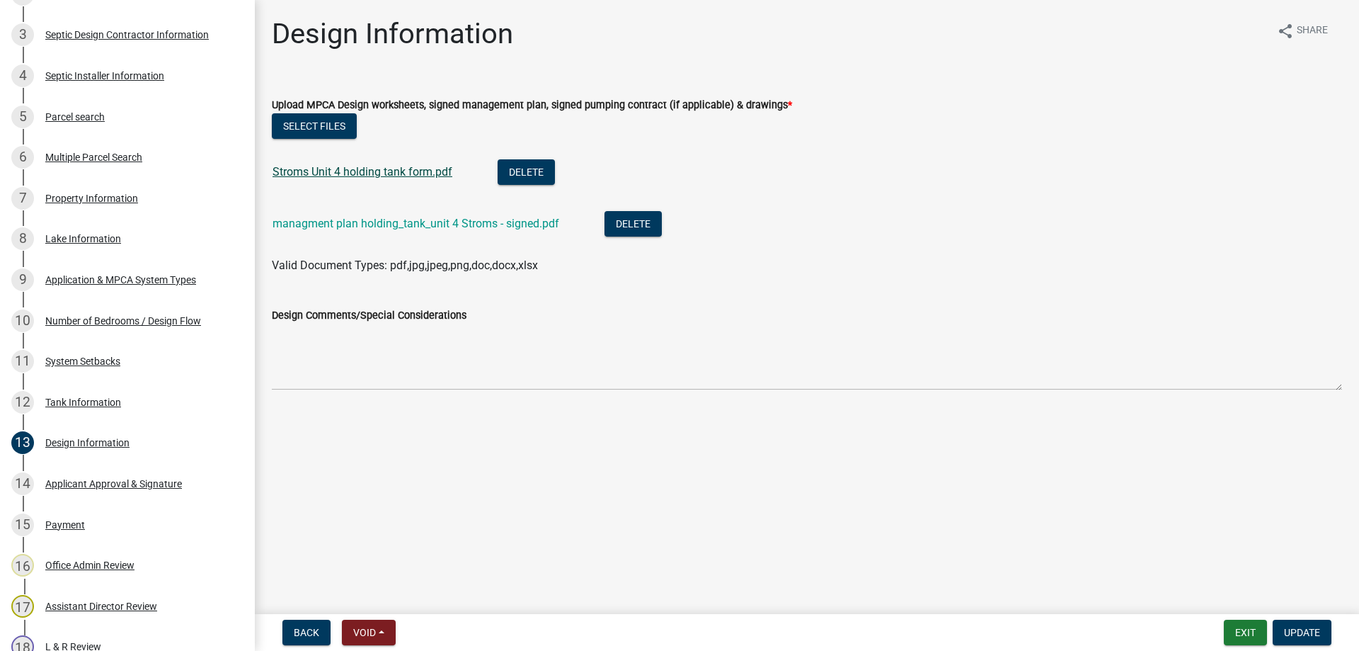
click at [367, 176] on link "Stroms Unit 4 holding tank form.pdf" at bounding box center [363, 171] width 180 height 13
click at [1250, 630] on button "Exit" at bounding box center [1245, 631] width 43 height 25
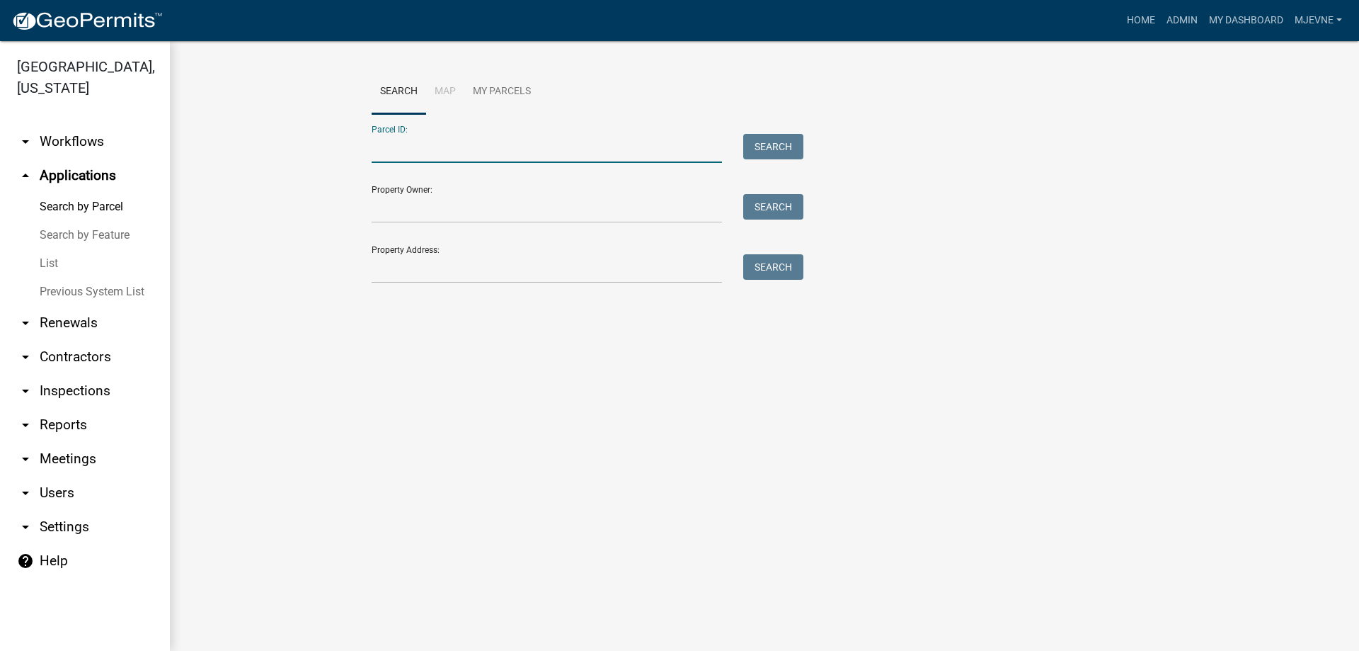
paste input "17000992049000"
type input "17000992049000"
click at [777, 142] on button "Search" at bounding box center [773, 146] width 60 height 25
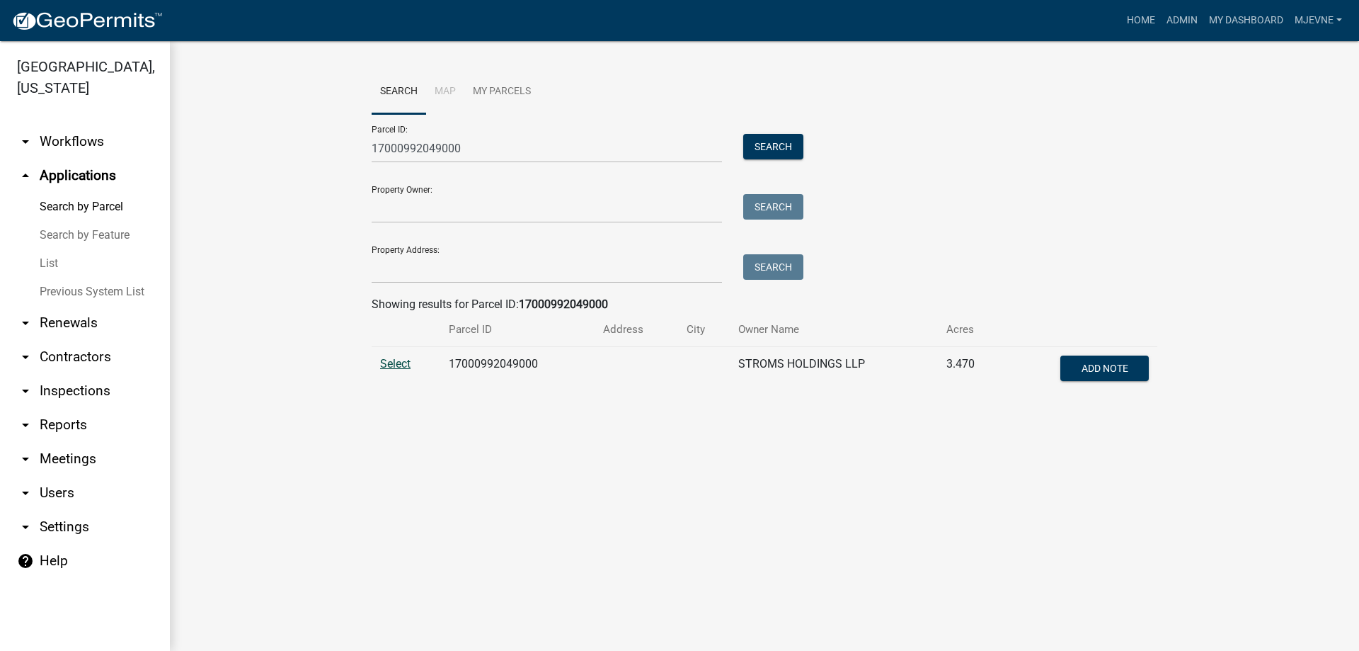
click at [394, 363] on span "Select" at bounding box center [395, 363] width 30 height 13
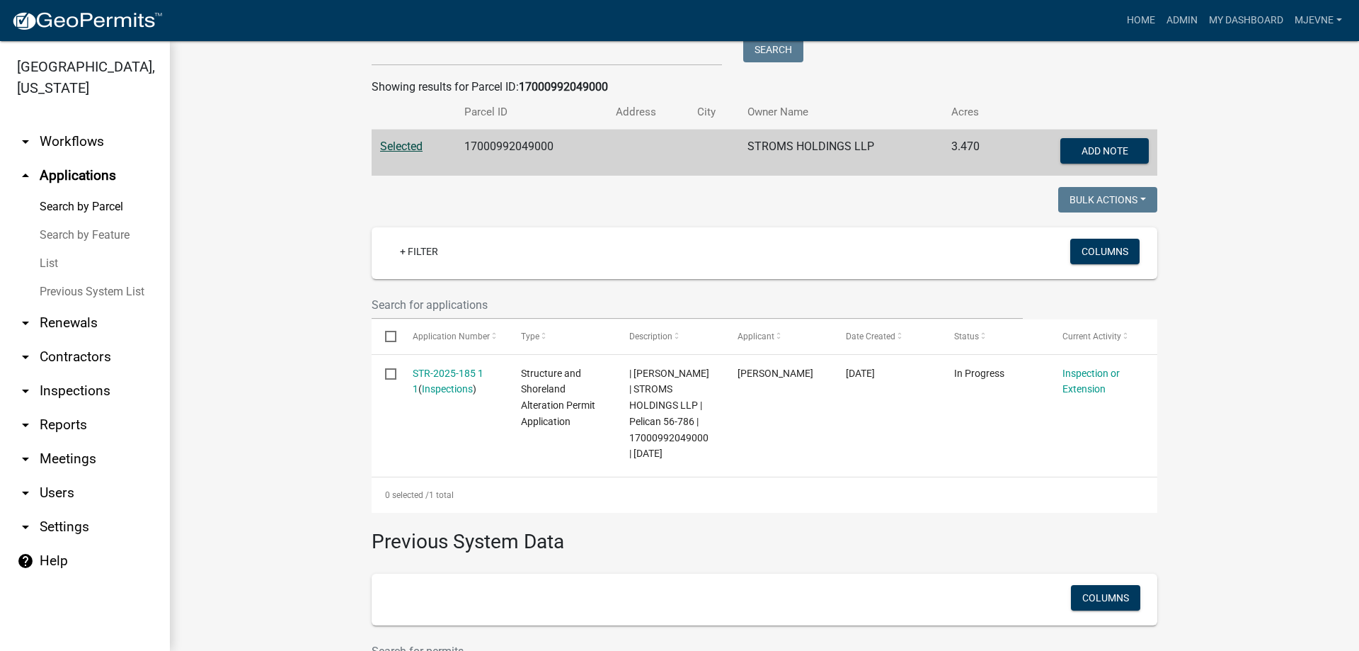
scroll to position [242, 0]
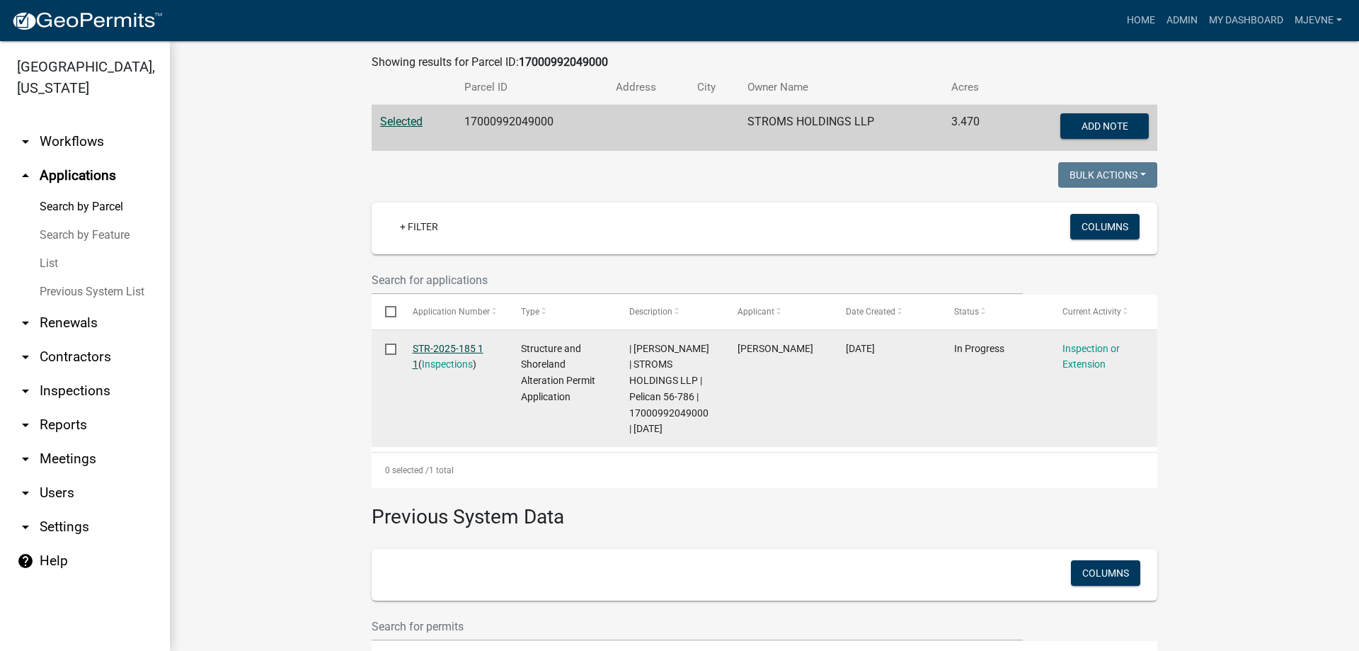
click at [450, 346] on link "STR-2025-185 1 1" at bounding box center [448, 357] width 71 height 28
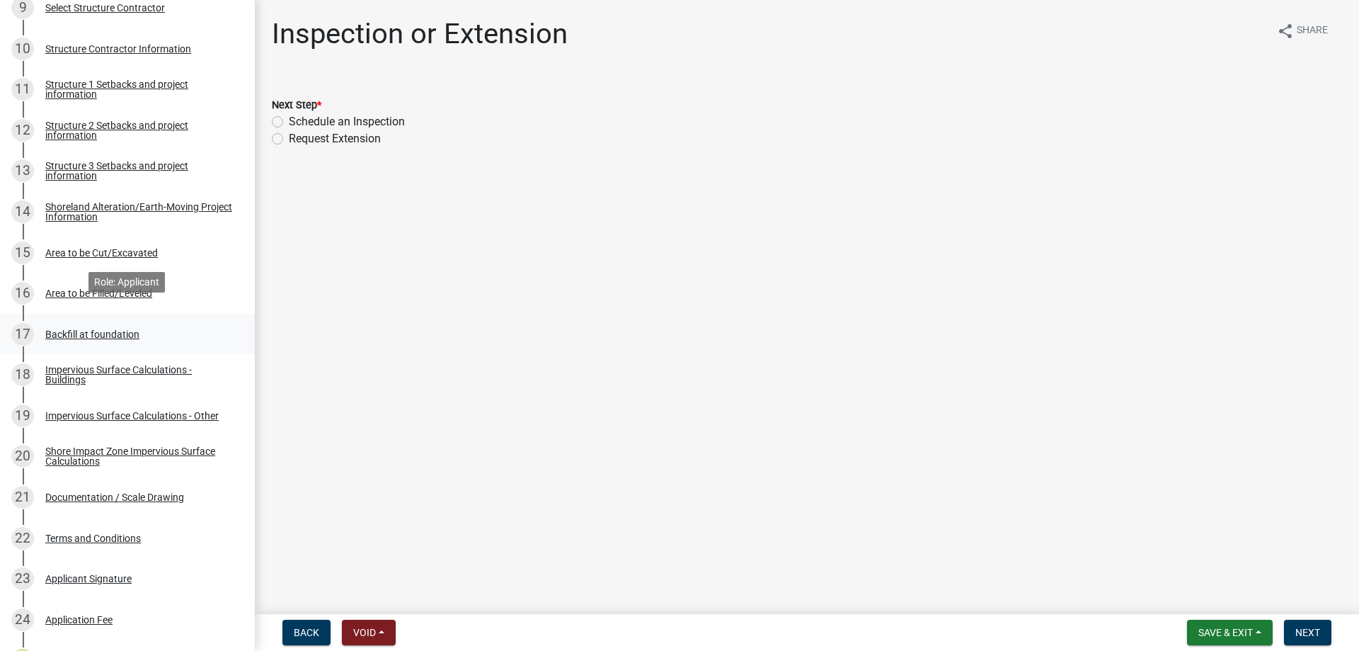
scroll to position [650, 0]
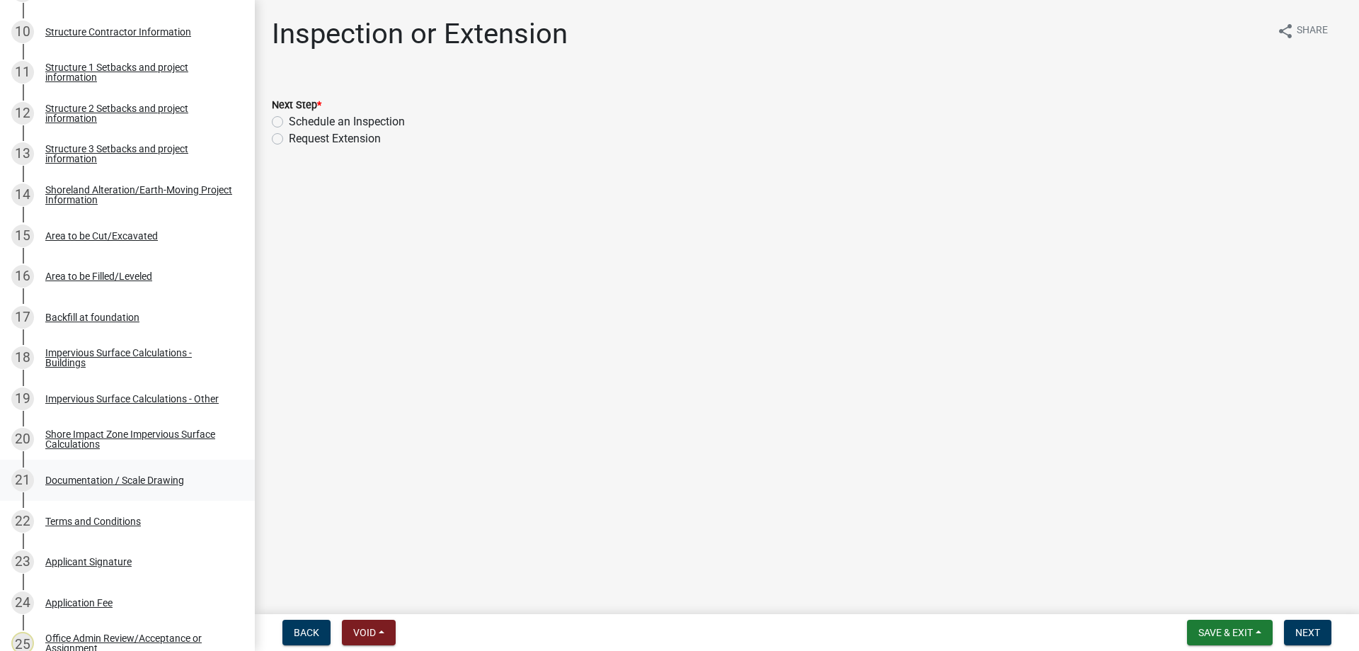
click at [135, 482] on div "Documentation / Scale Drawing" at bounding box center [114, 480] width 139 height 10
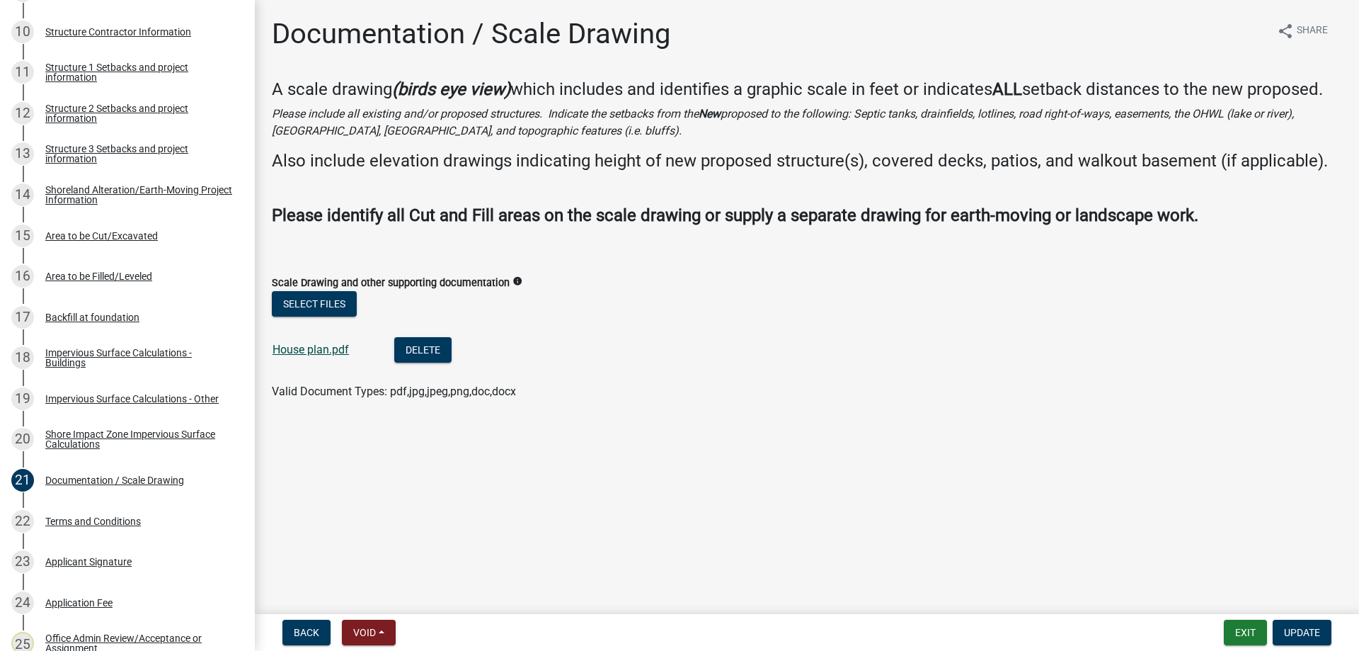
click at [310, 356] on link "House plan.pdf" at bounding box center [311, 349] width 76 height 13
click at [1238, 632] on button "Exit" at bounding box center [1245, 631] width 43 height 25
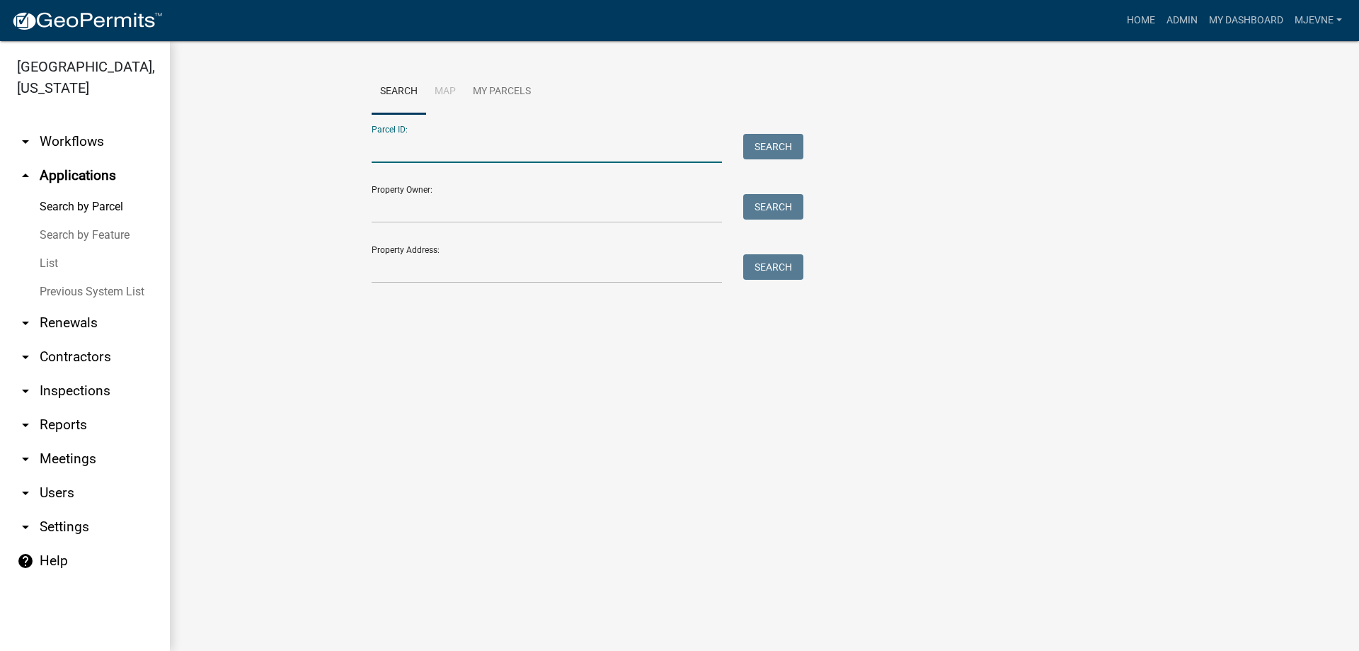
paste input "17000992044000"
type input "17000992044000"
click at [774, 149] on button "Search" at bounding box center [773, 146] width 60 height 25
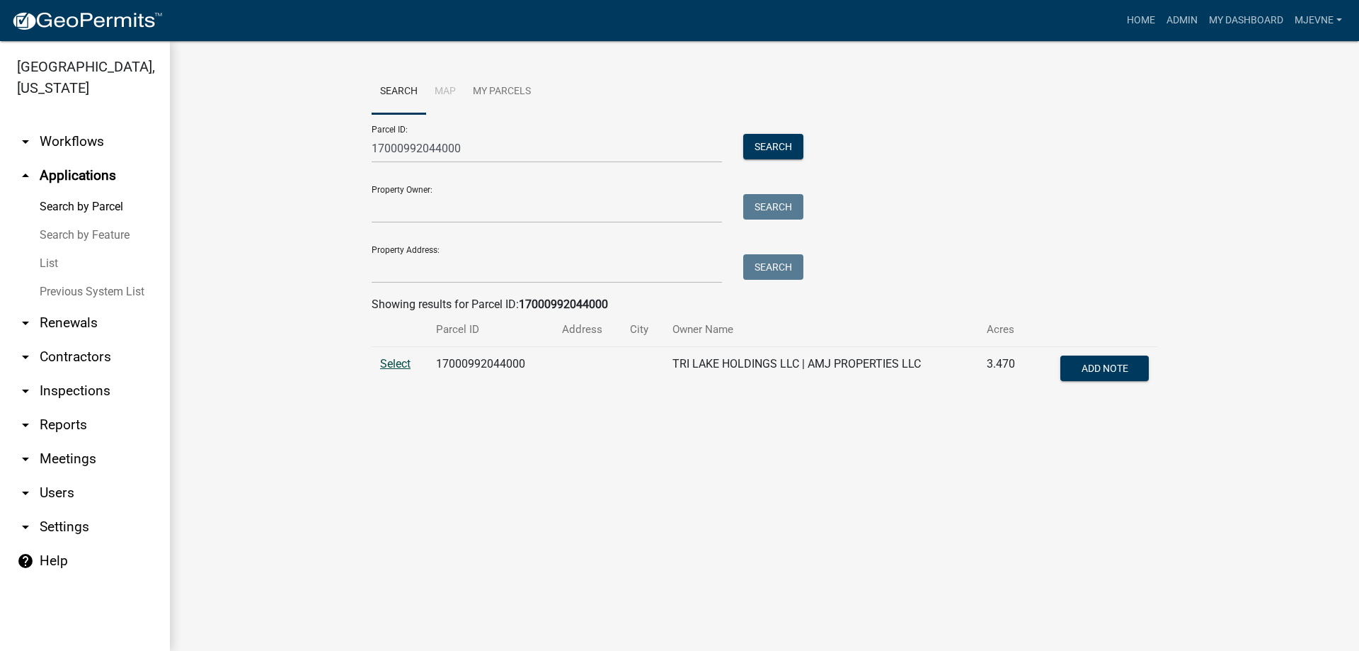
click at [398, 364] on span "Select" at bounding box center [395, 363] width 30 height 13
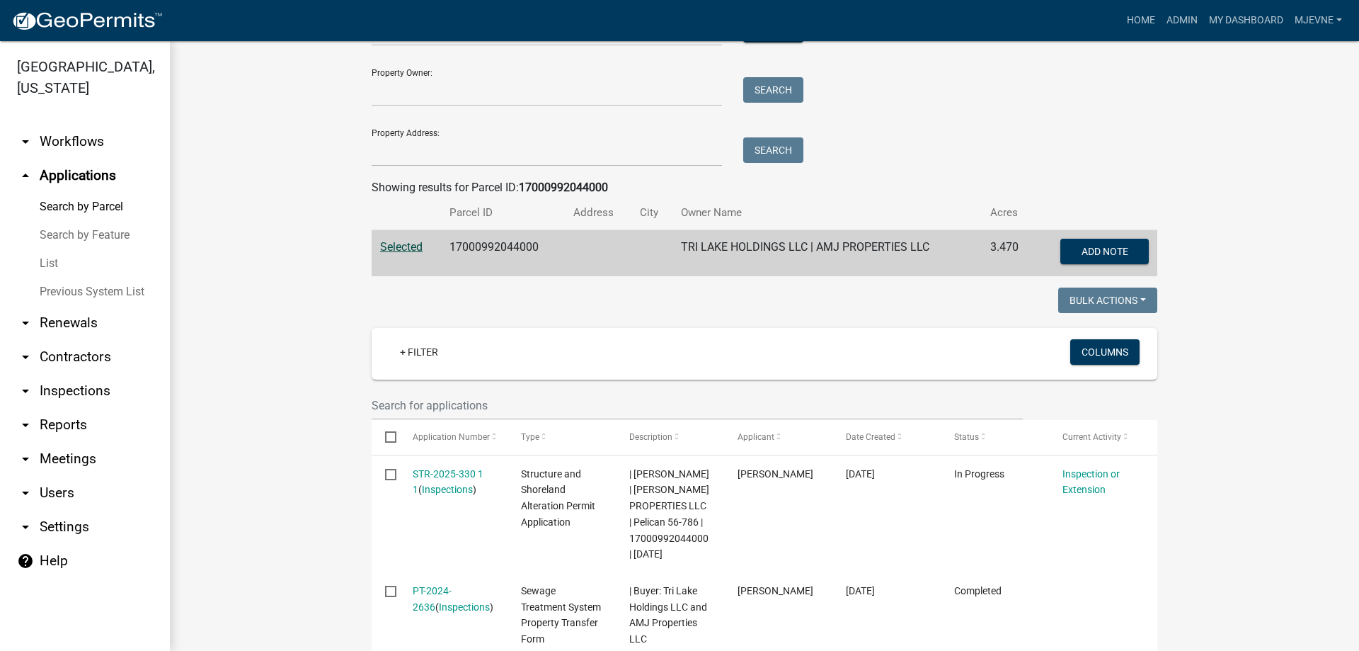
scroll to position [161, 0]
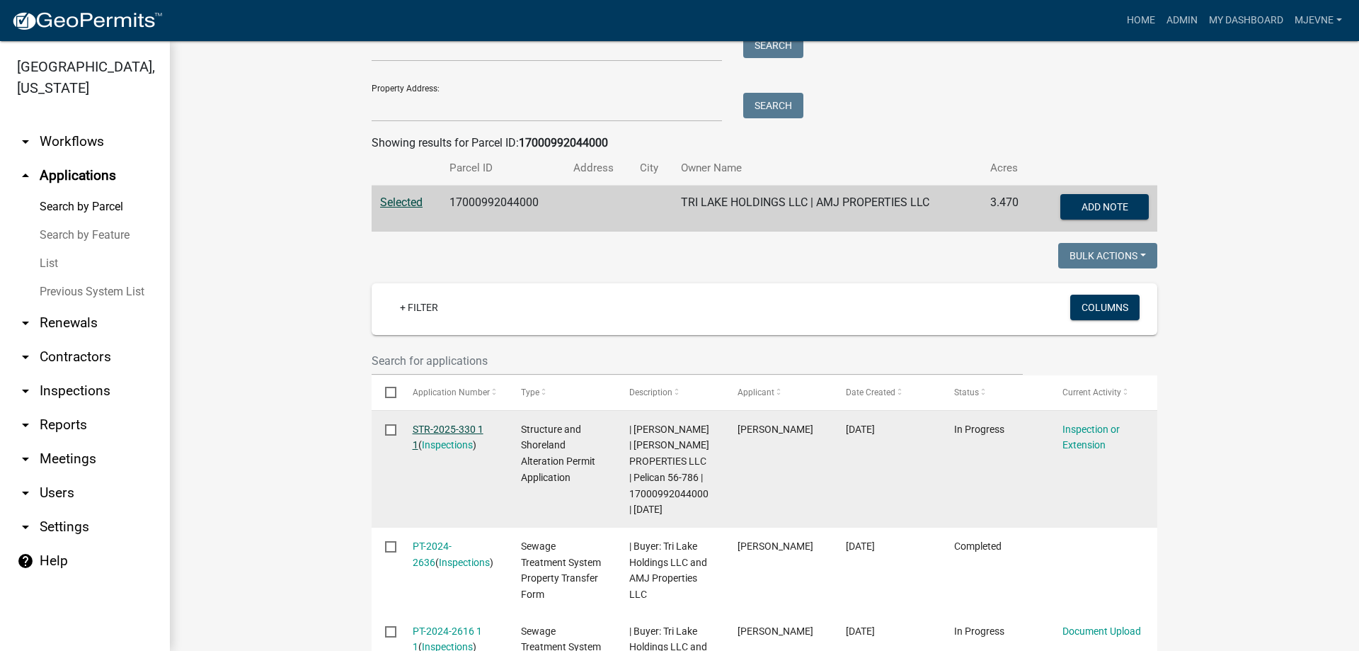
click at [444, 428] on link "STR-2025-330 1 1" at bounding box center [448, 437] width 71 height 28
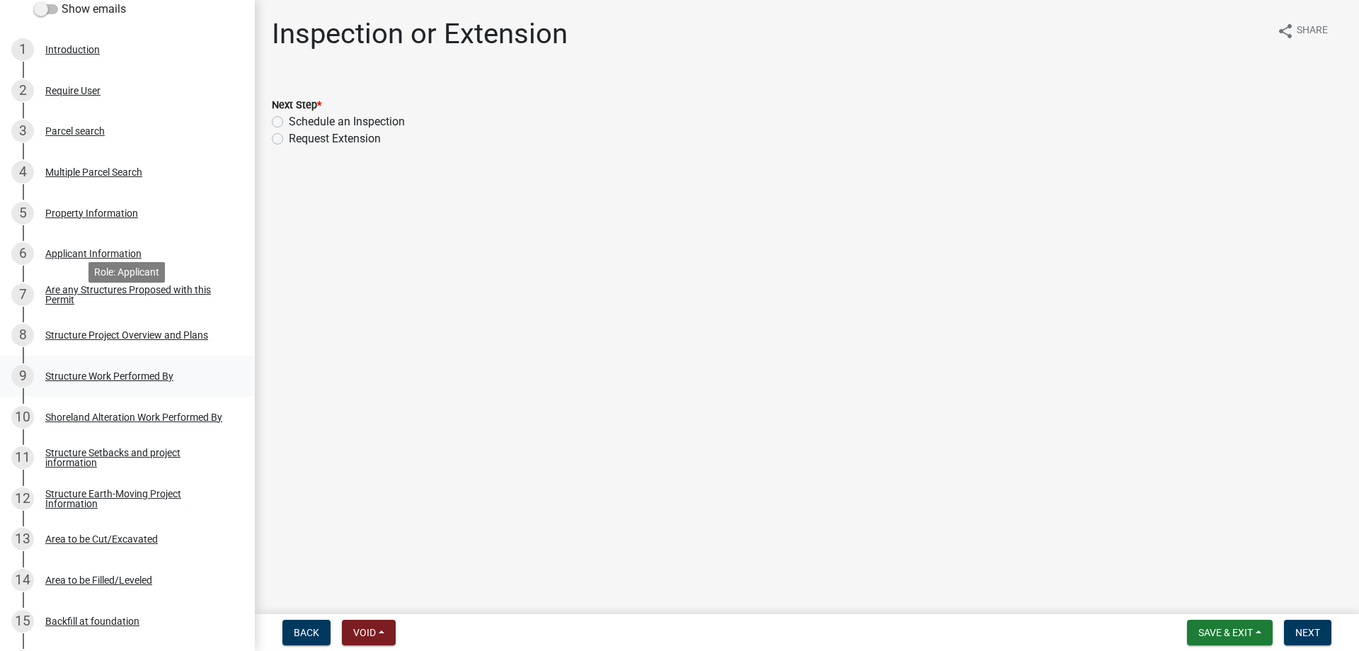
scroll to position [289, 0]
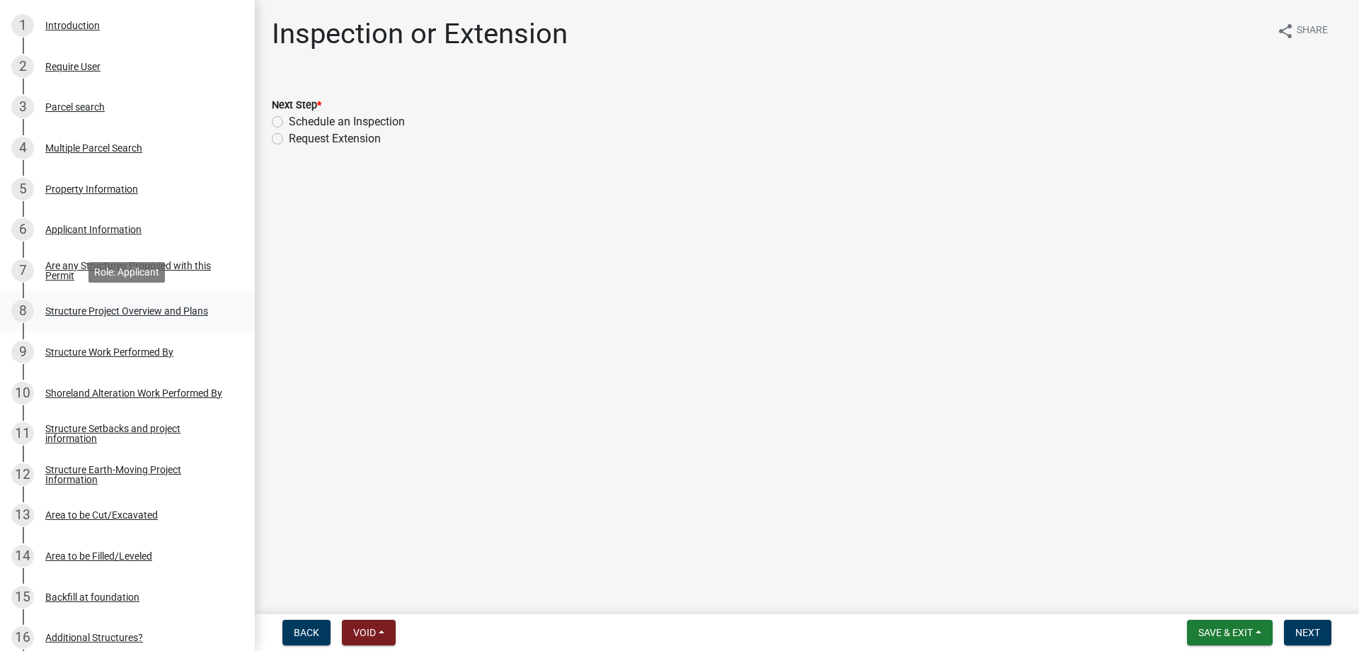
click at [149, 309] on div "Structure Project Overview and Plans" at bounding box center [126, 311] width 163 height 10
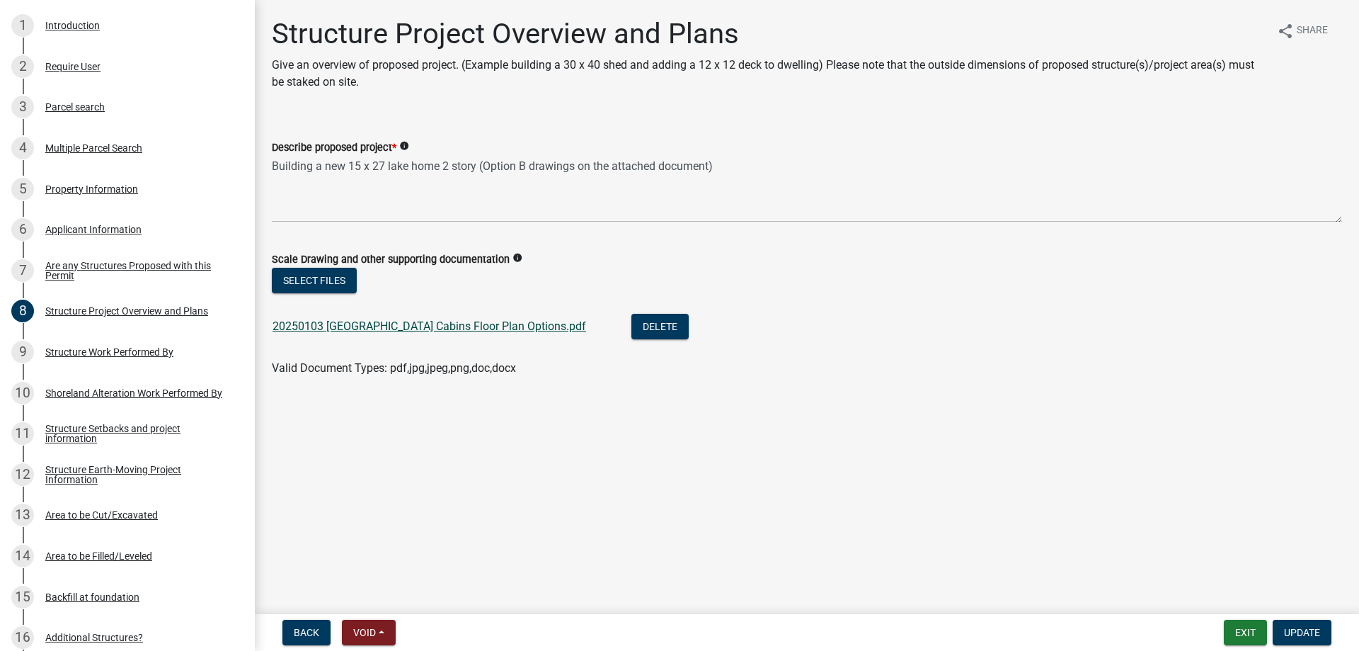
click at [391, 329] on link "20250103 Pelican Lake Cabins Floor Plan Options.pdf" at bounding box center [430, 325] width 314 height 13
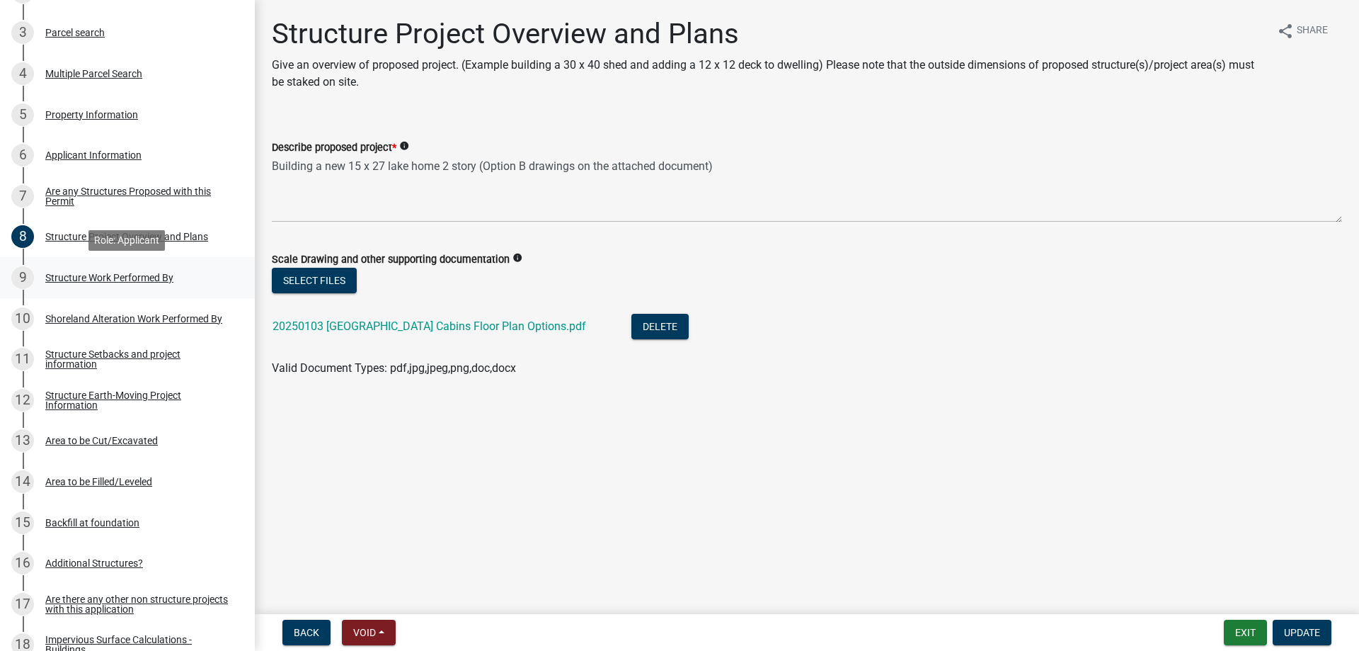
scroll to position [361, 0]
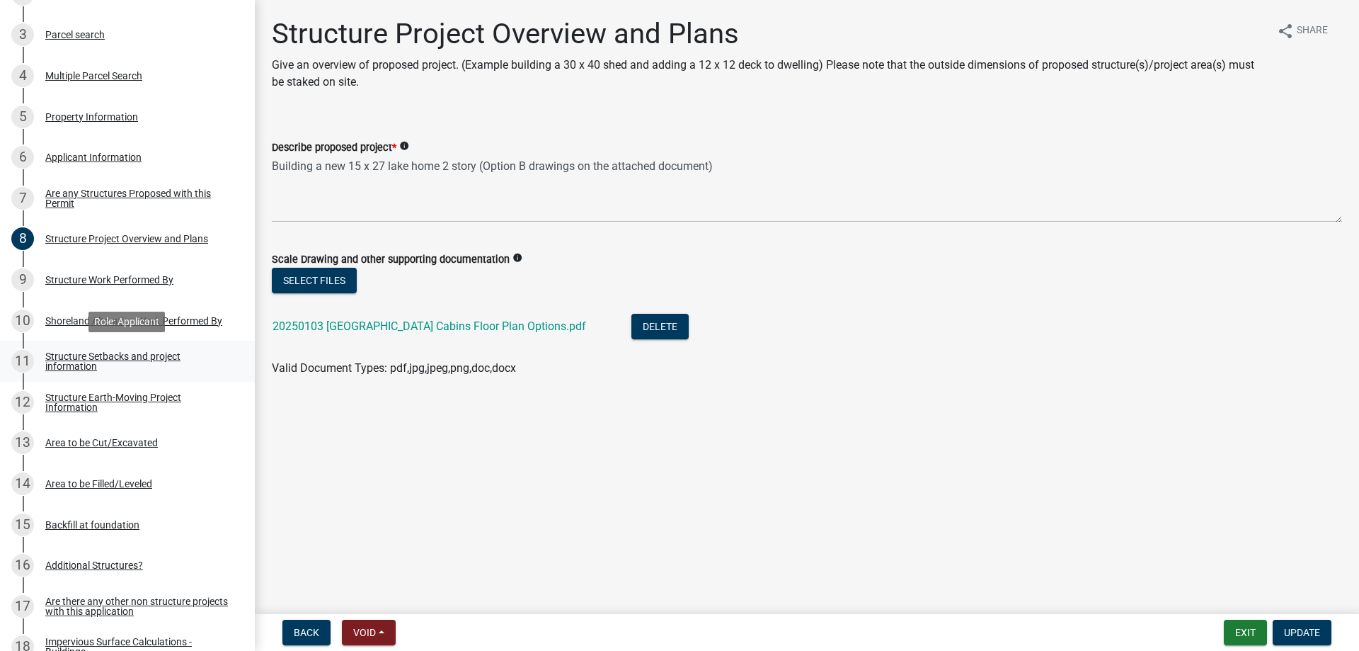
click at [110, 360] on div "Structure Setbacks and project information" at bounding box center [138, 361] width 187 height 20
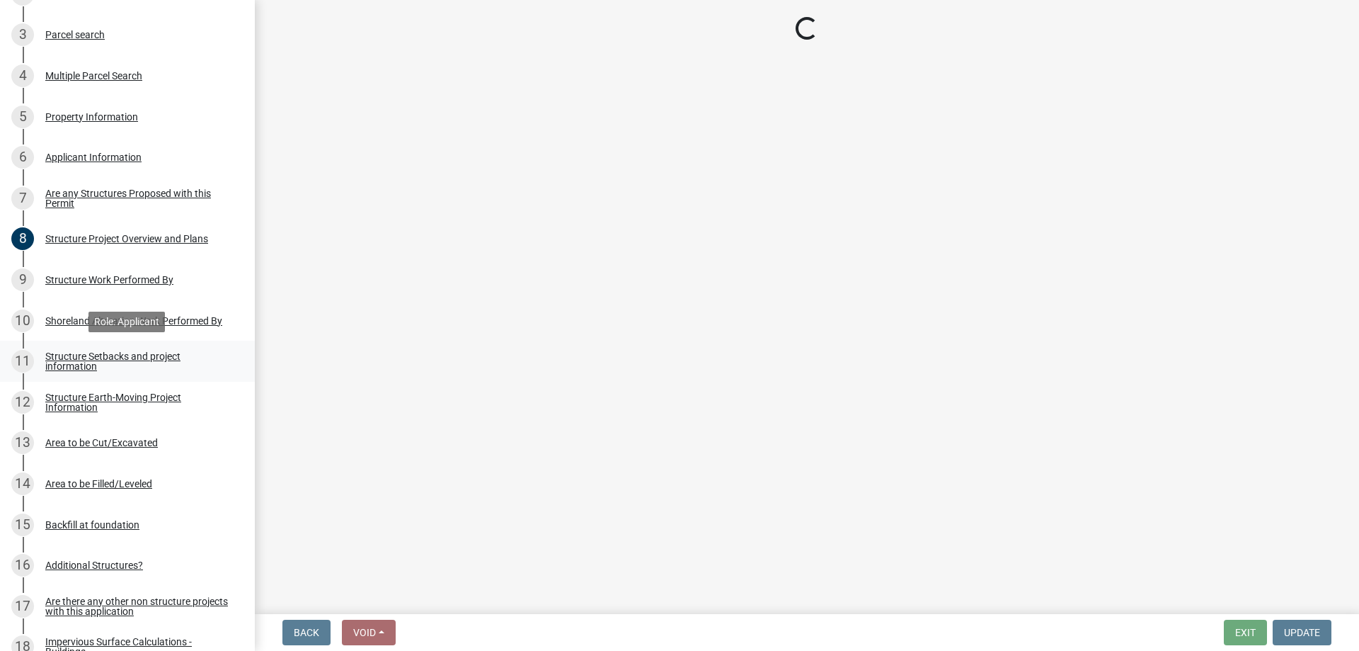
select select "4d8c0477-3507-4c3b-8a2b-7e3e8de33f20"
select select "c185e313-3403-4239-bd61-bb563c58a77a"
select select "c7270083-09ab-45a0-8e99-c599348f4627"
select select "bb8806a8-36bb-4f40-a458-41a17cad55ac"
select select "e80e3e2c-e9d0-4b64-95b5-c0b12854bba2"
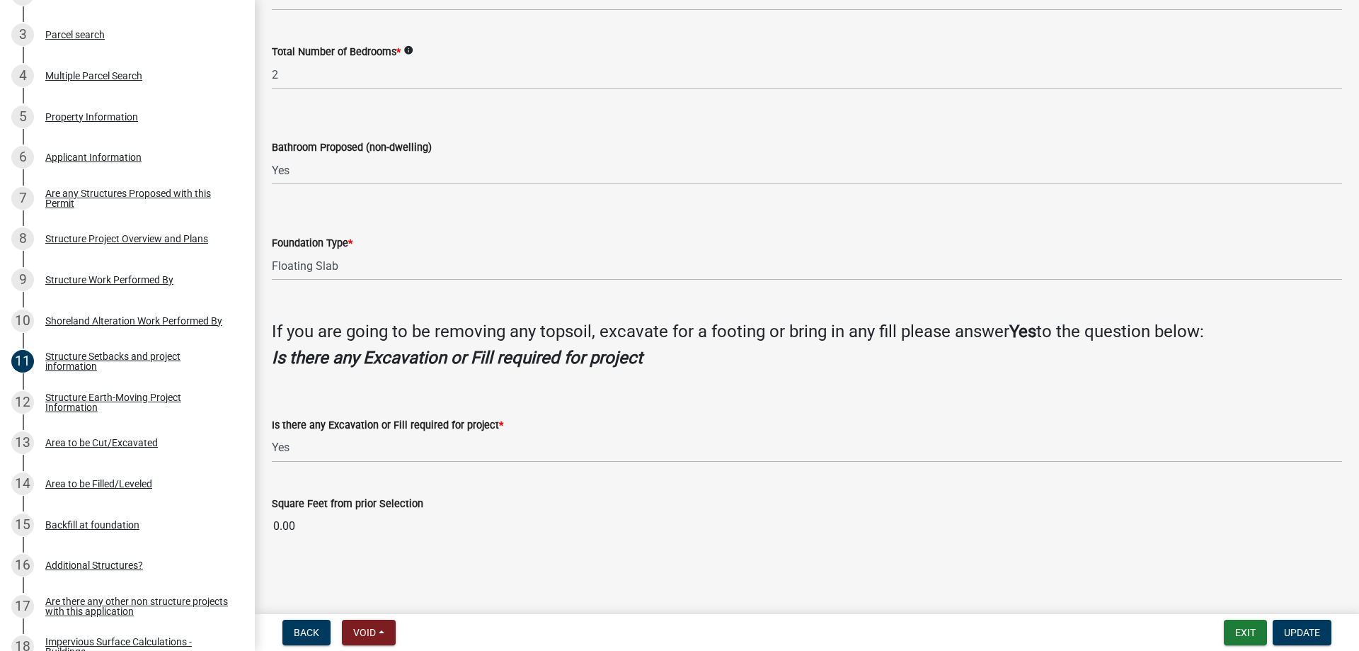
scroll to position [711, 0]
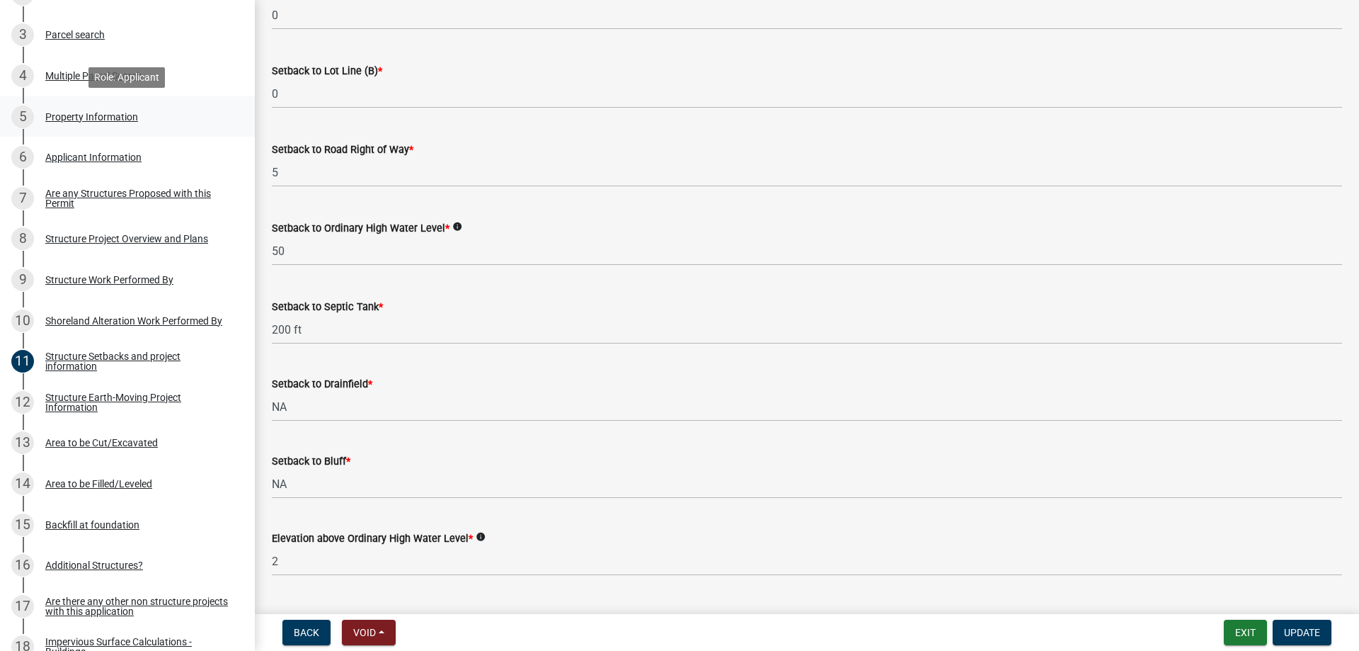
click at [92, 113] on div "Property Information" at bounding box center [91, 117] width 93 height 10
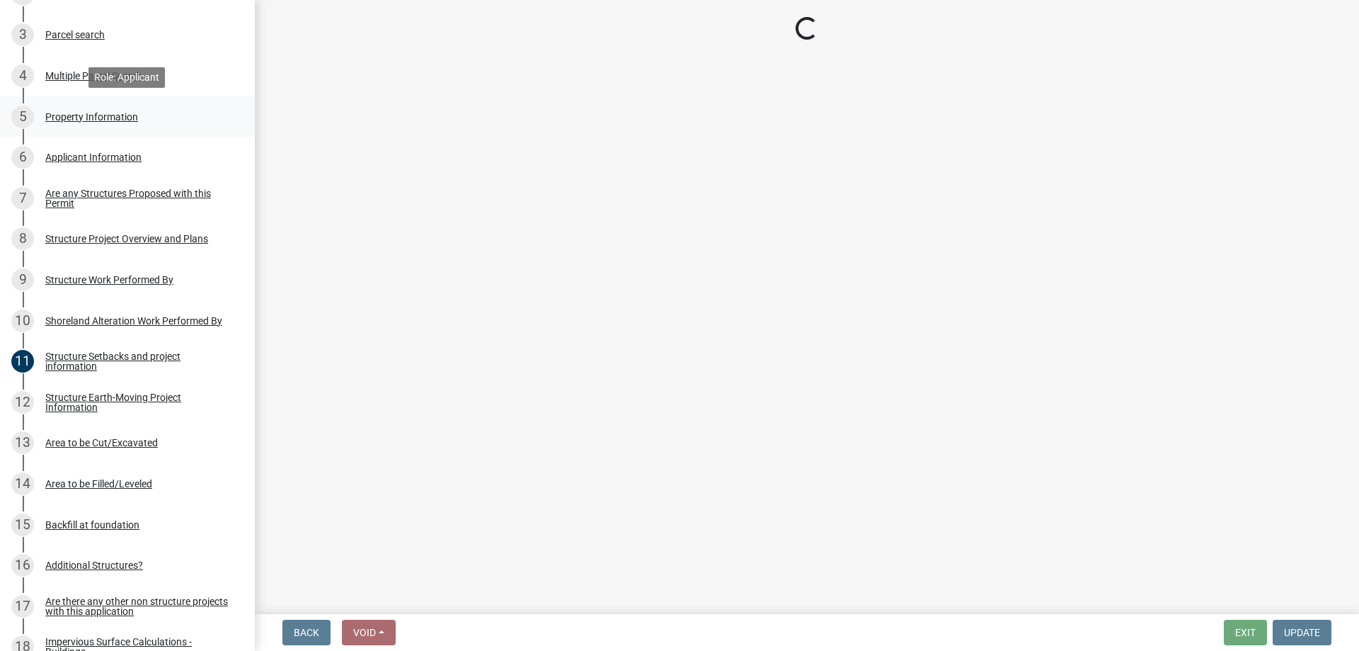
scroll to position [0, 0]
select select "758382b1-a9b7-40fb-b133-d60fa51a6422"
select select "91995f90-6606-463b-bec3-c5862f147548"
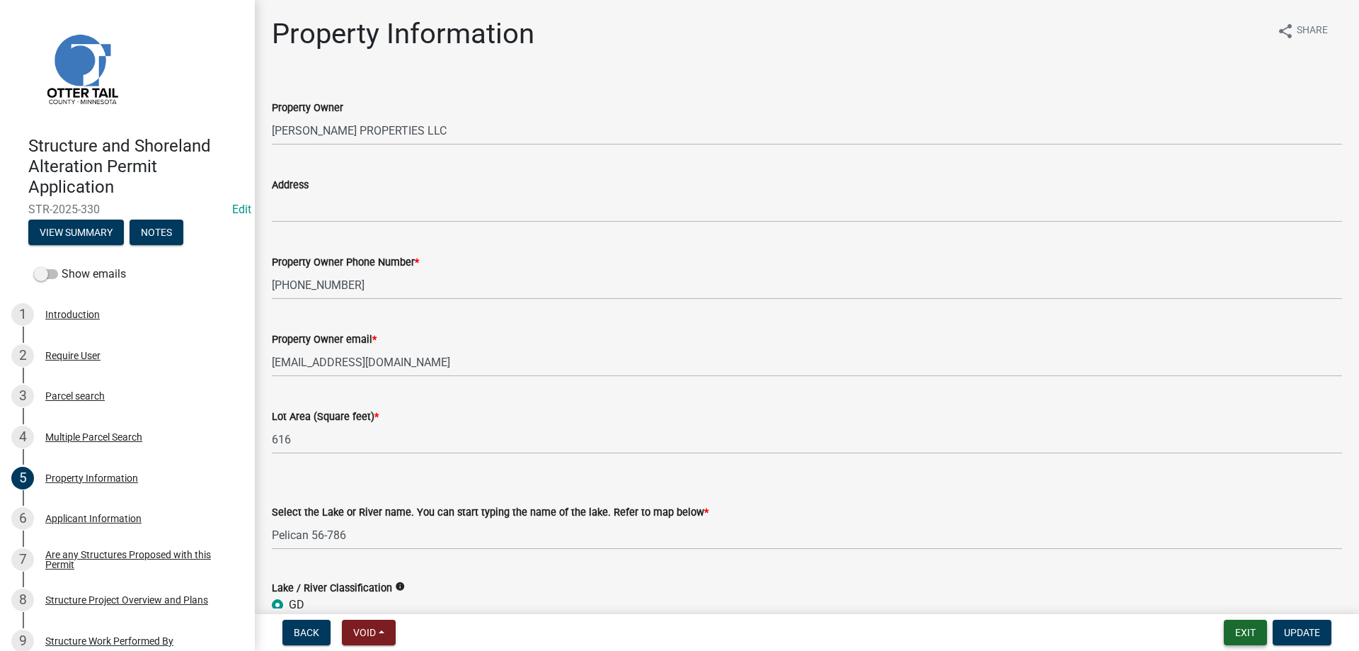
click at [1258, 632] on button "Exit" at bounding box center [1245, 631] width 43 height 25
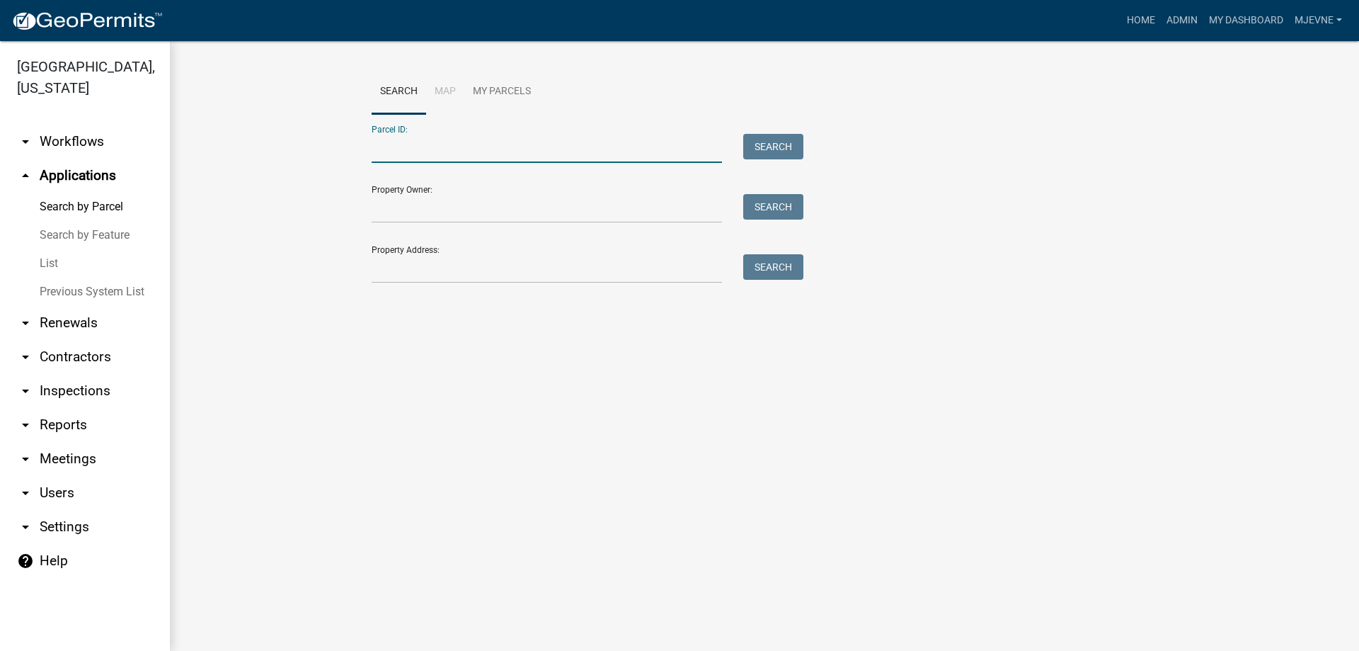
paste input "17000992072000"
type input "17000992072000"
click at [765, 149] on button "Search" at bounding box center [773, 146] width 60 height 25
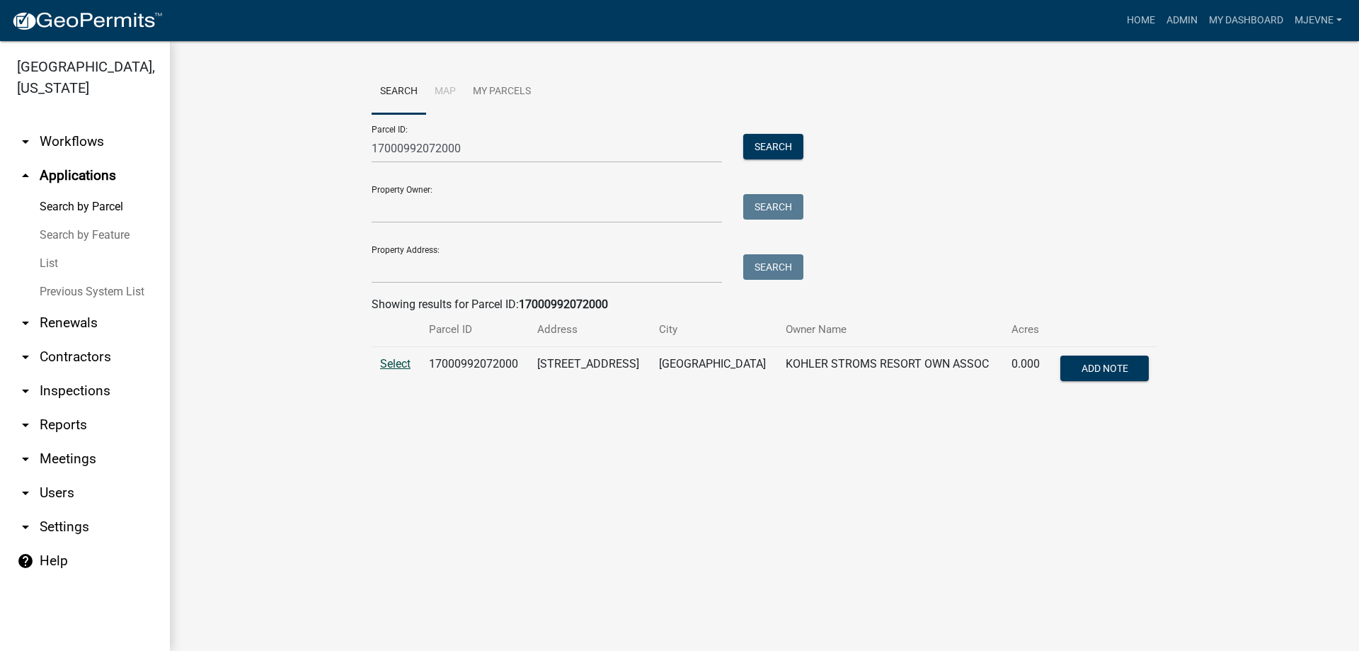
click at [394, 364] on span "Select" at bounding box center [395, 363] width 30 height 13
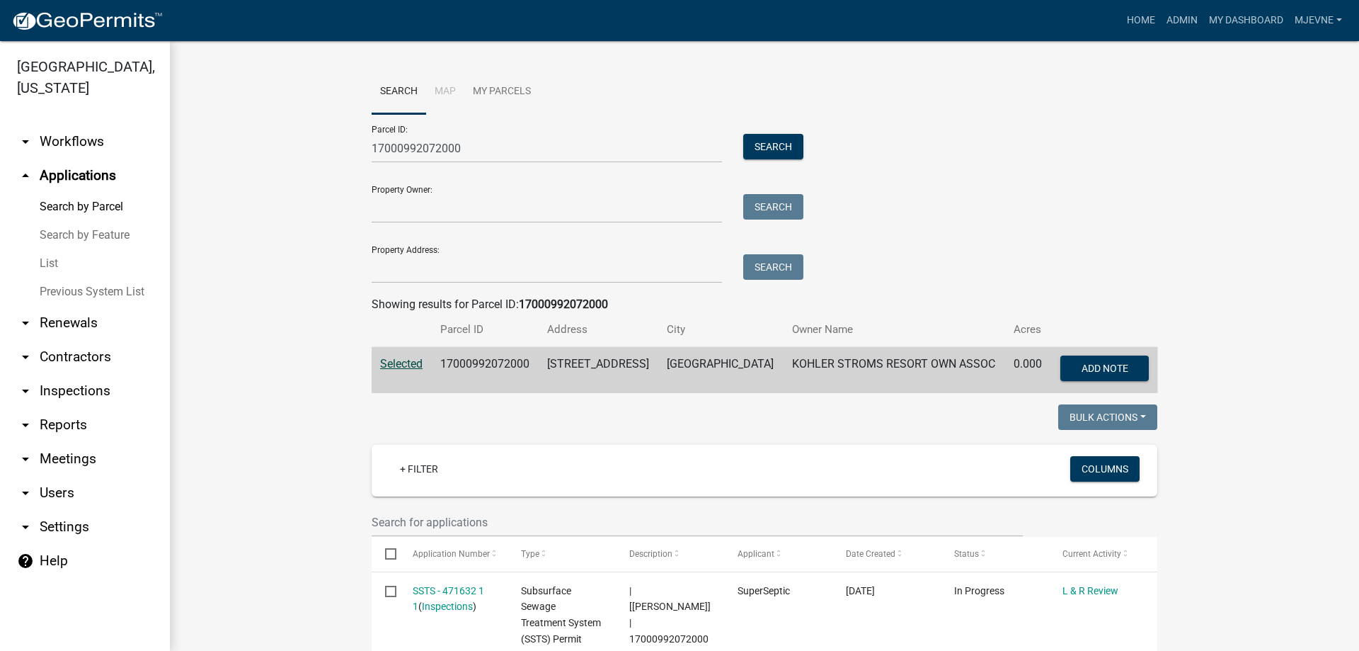
click at [67, 136] on link "arrow_drop_down Workflows" at bounding box center [85, 142] width 170 height 34
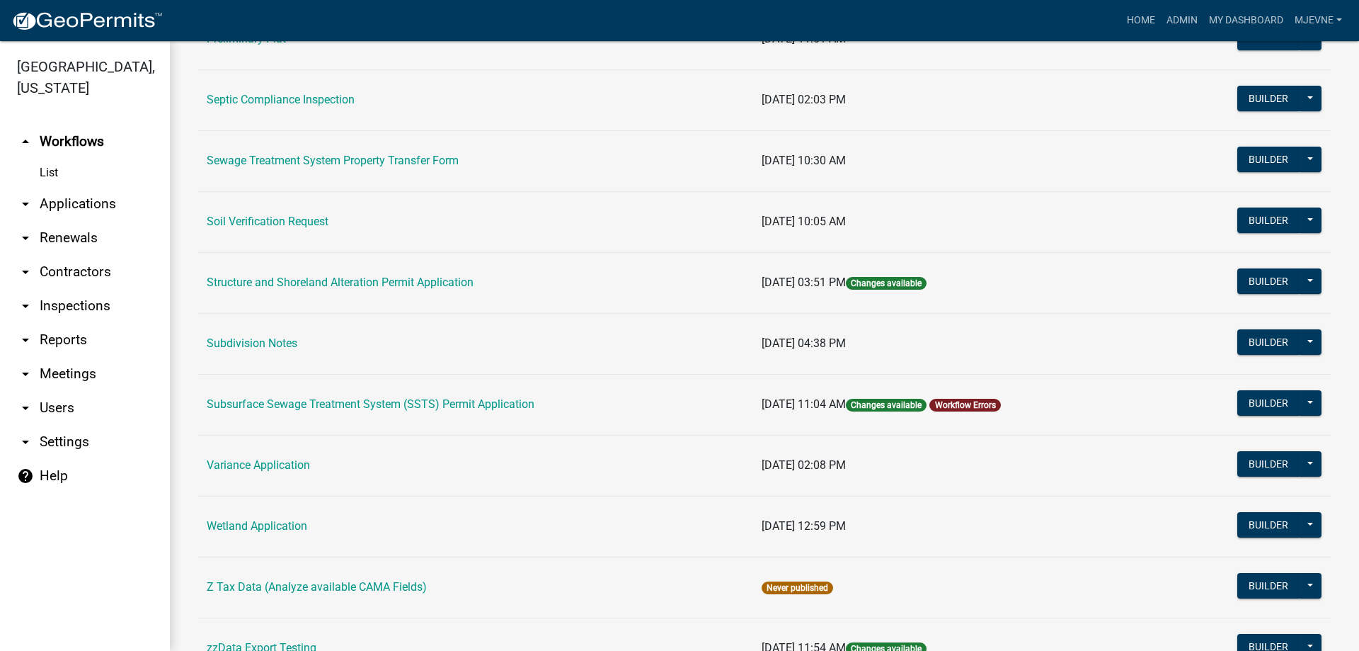
scroll to position [807, 0]
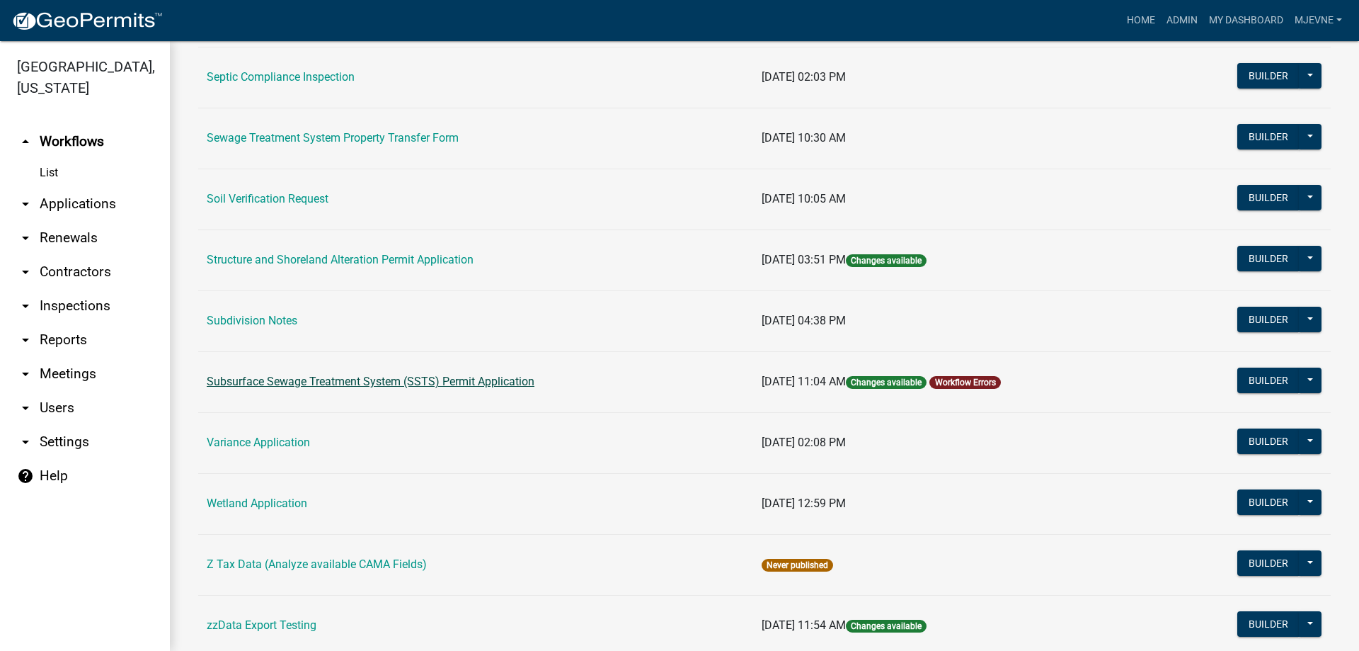
click at [341, 379] on link "Subsurface Sewage Treatment System (SSTS) Permit Application" at bounding box center [371, 381] width 328 height 13
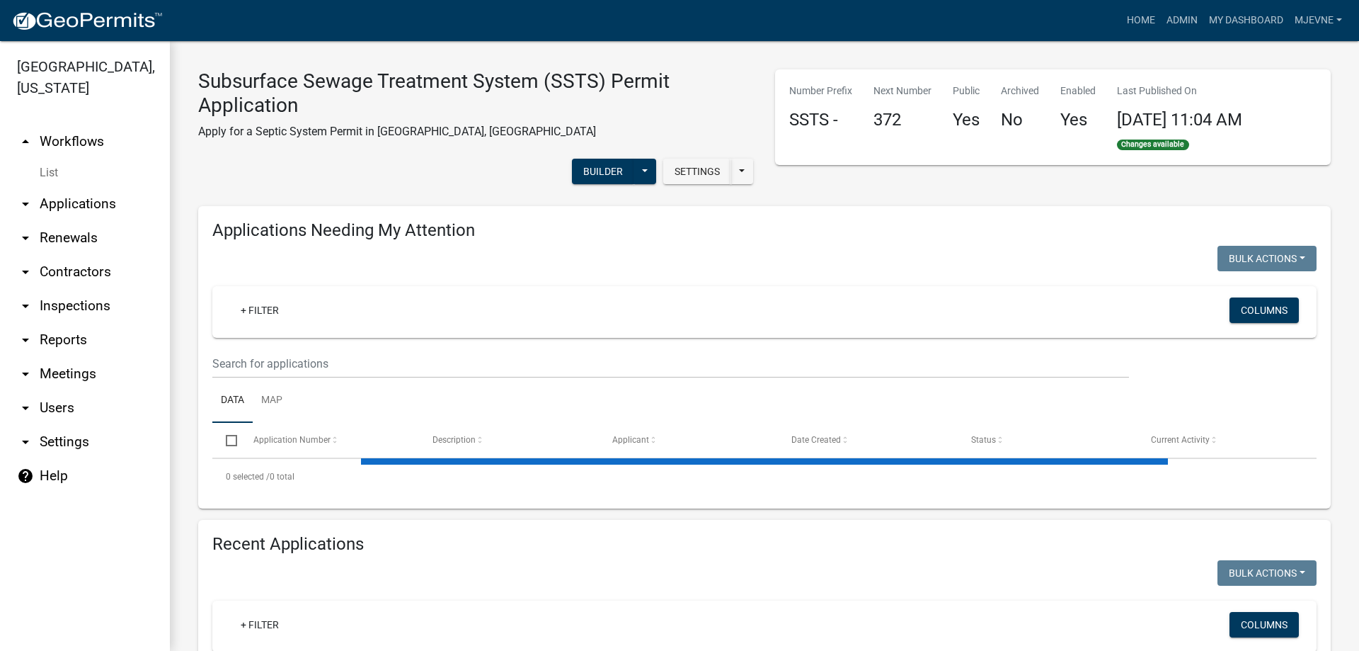
select select "1: 25"
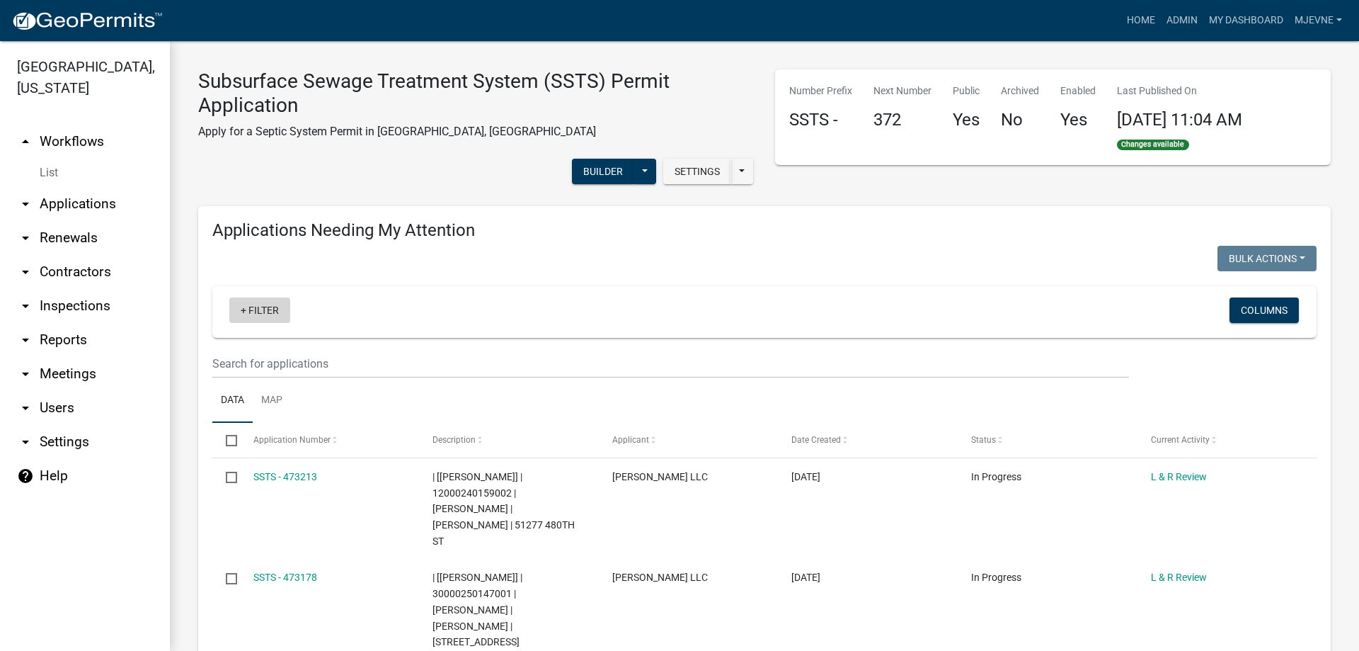
click at [261, 317] on link "+ Filter" at bounding box center [259, 309] width 61 height 25
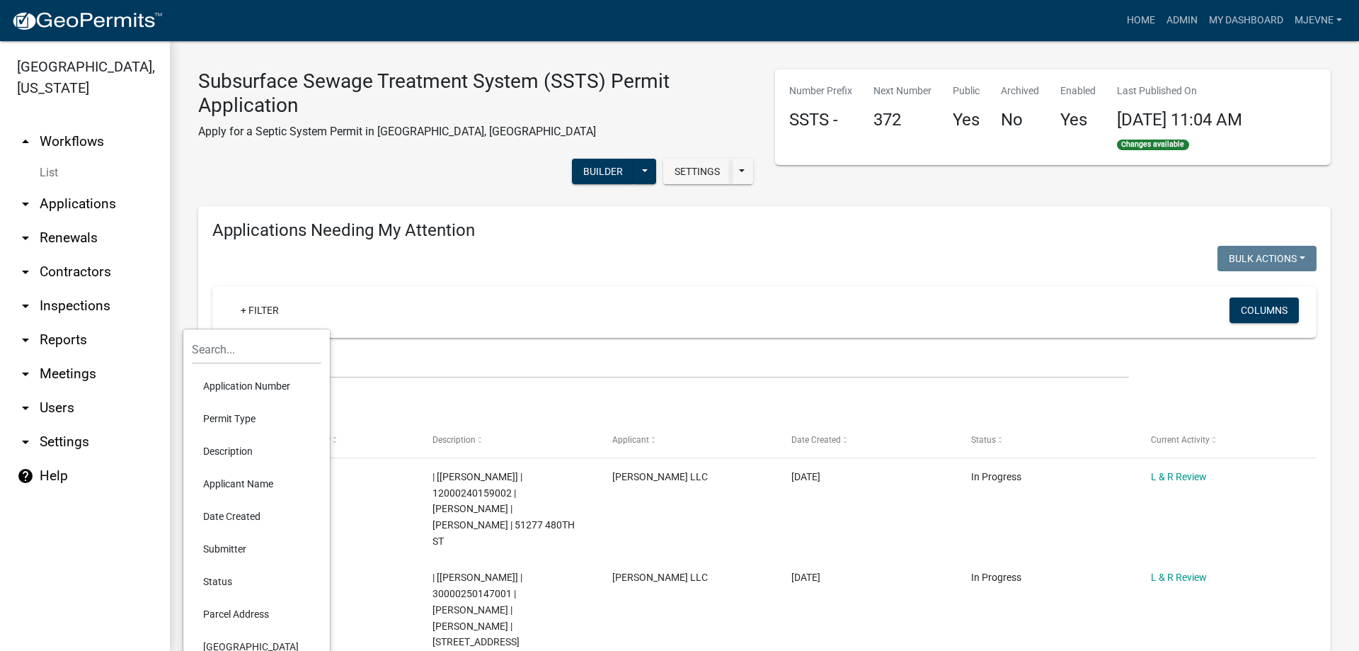
click at [224, 452] on li "Description" at bounding box center [257, 451] width 130 height 33
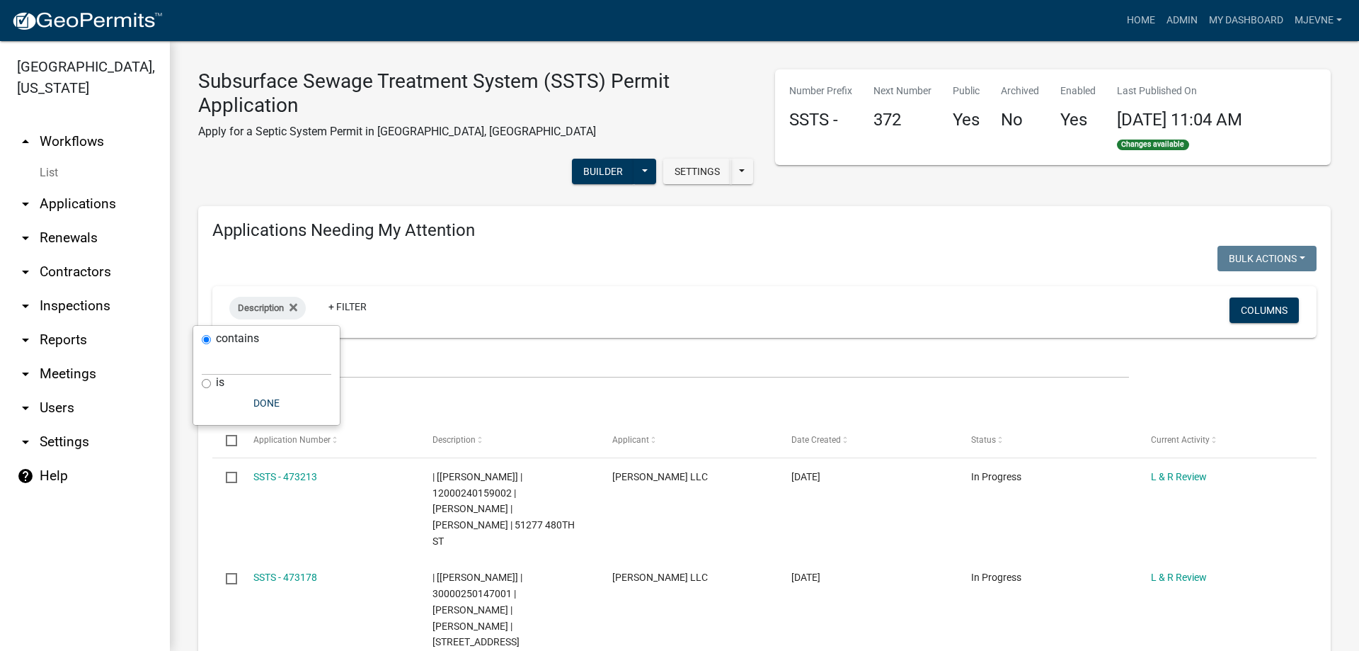
click at [221, 343] on label "contains" at bounding box center [237, 338] width 43 height 11
click at [211, 343] on input "contains" at bounding box center [206, 339] width 9 height 9
click at [219, 359] on input "text" at bounding box center [267, 360] width 130 height 29
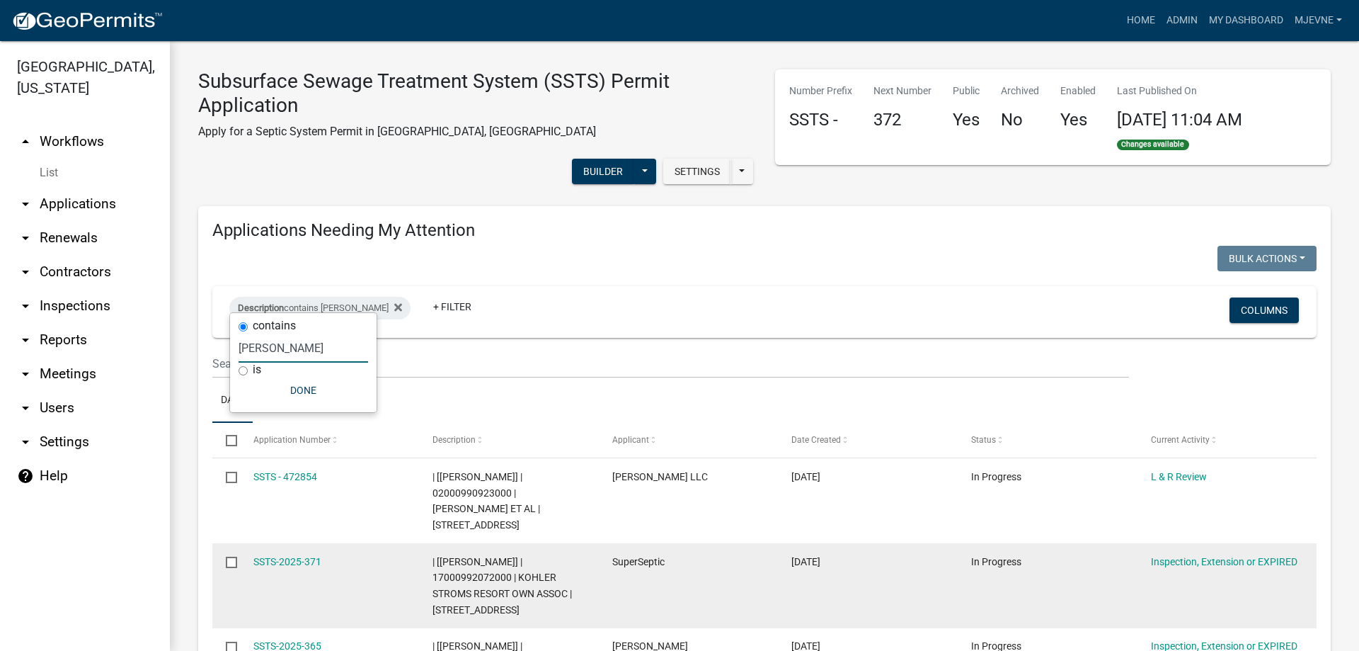
scroll to position [81, 0]
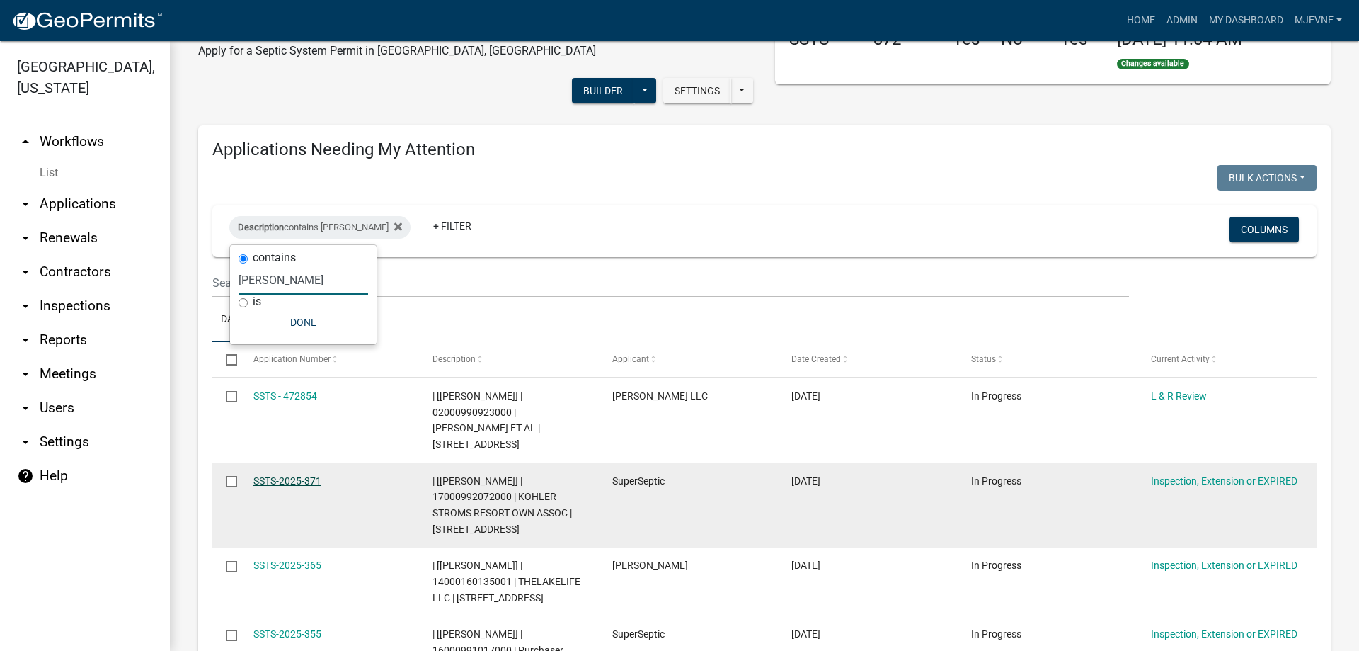
type input "michelle"
click at [292, 475] on link "SSTS-2025-371" at bounding box center [287, 480] width 68 height 11
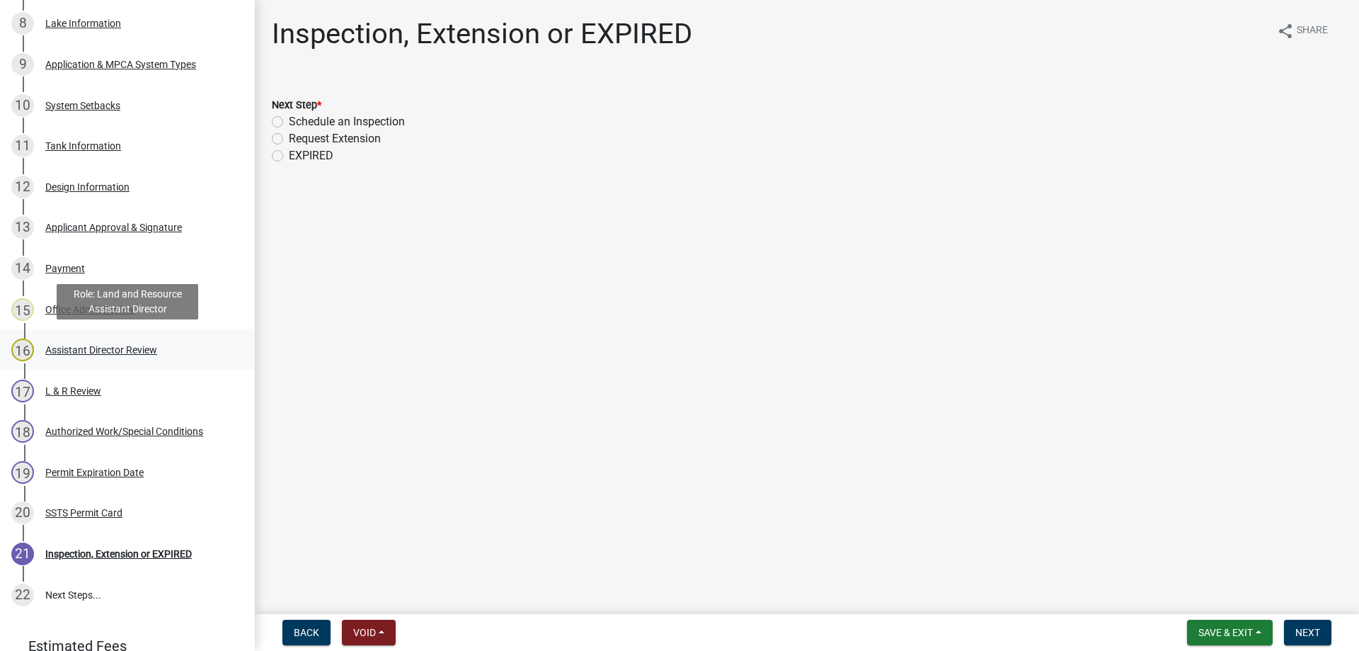
scroll to position [578, 0]
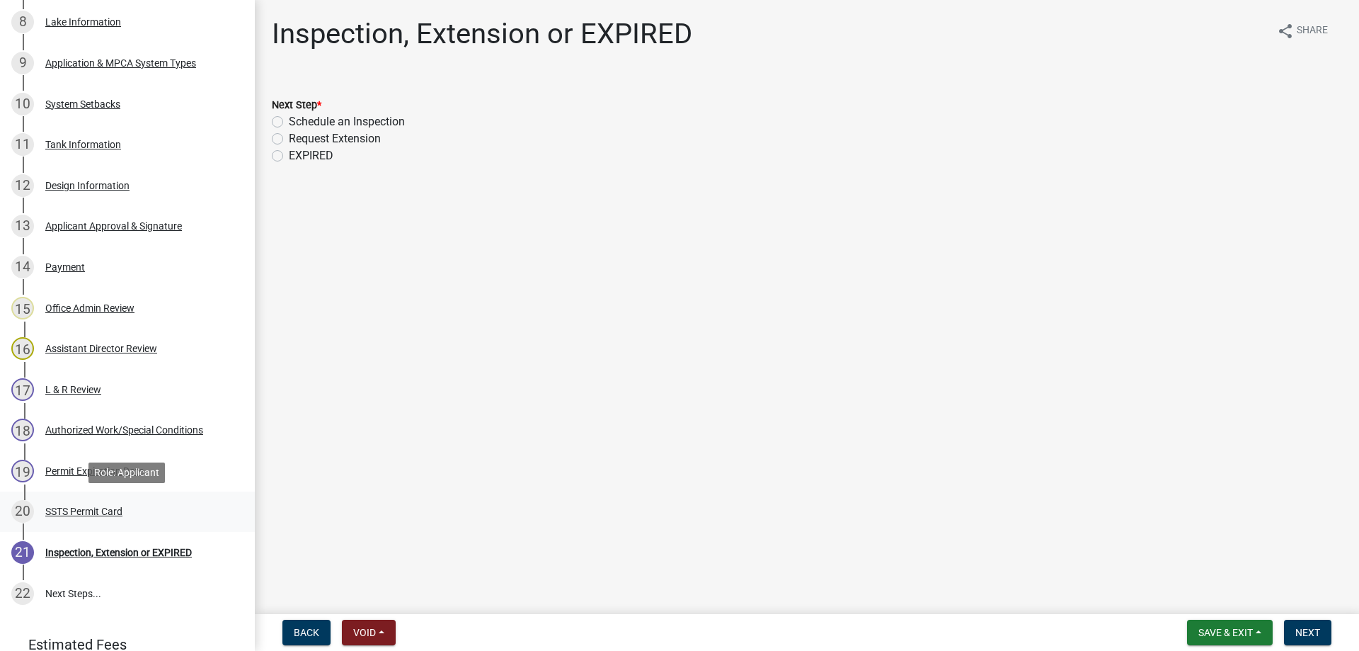
click at [87, 511] on div "SSTS Permit Card" at bounding box center [83, 511] width 77 height 10
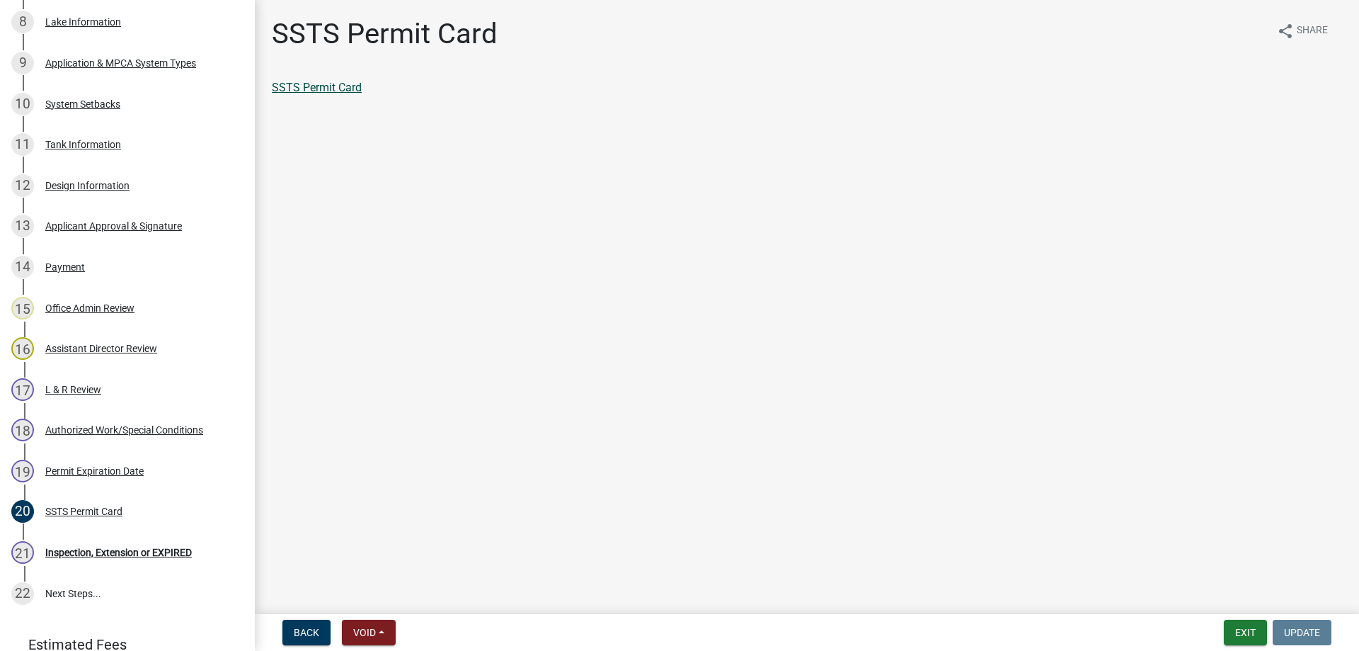
click at [323, 84] on link "SSTS Permit Card" at bounding box center [317, 87] width 90 height 13
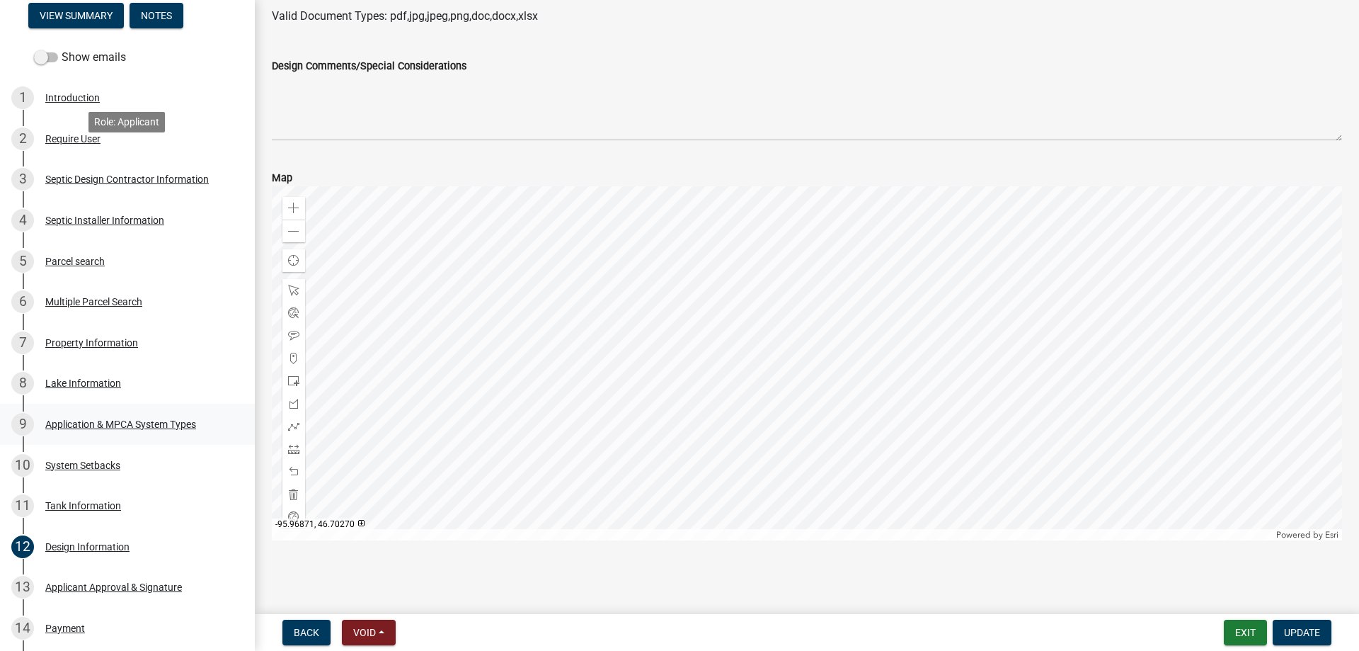
scroll to position [509, 0]
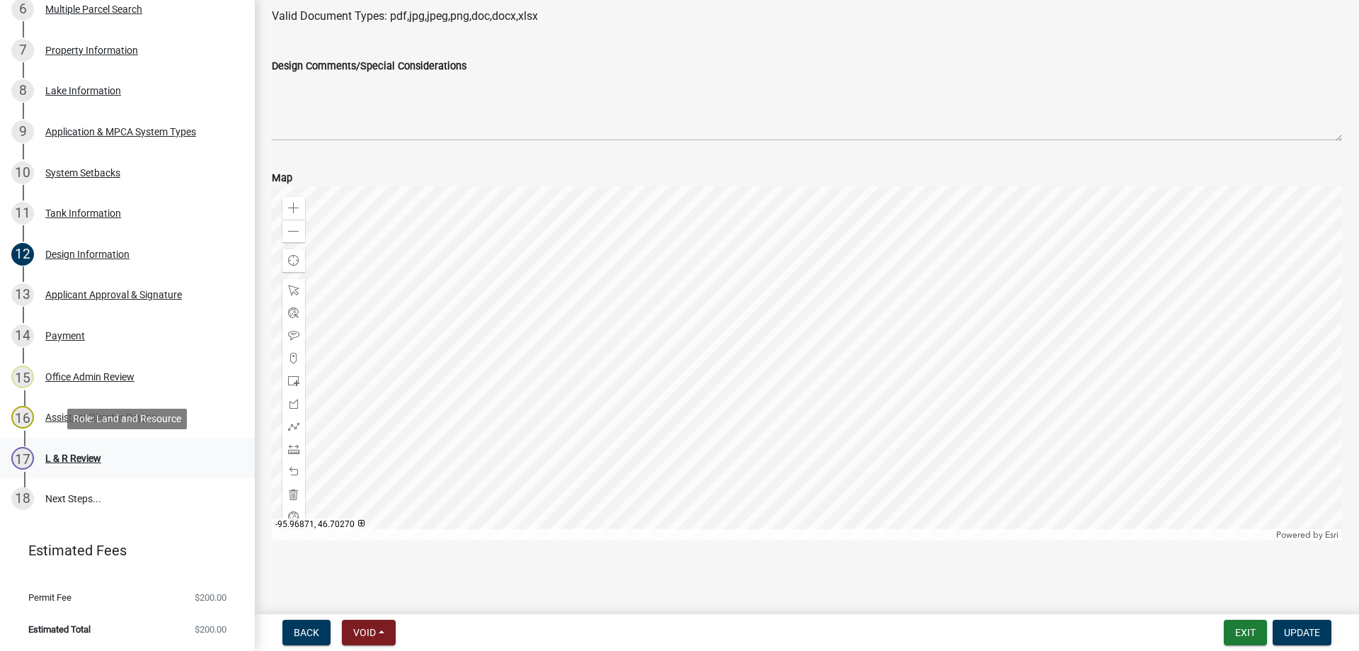
click at [79, 460] on div "L & R Review" at bounding box center [73, 458] width 56 height 10
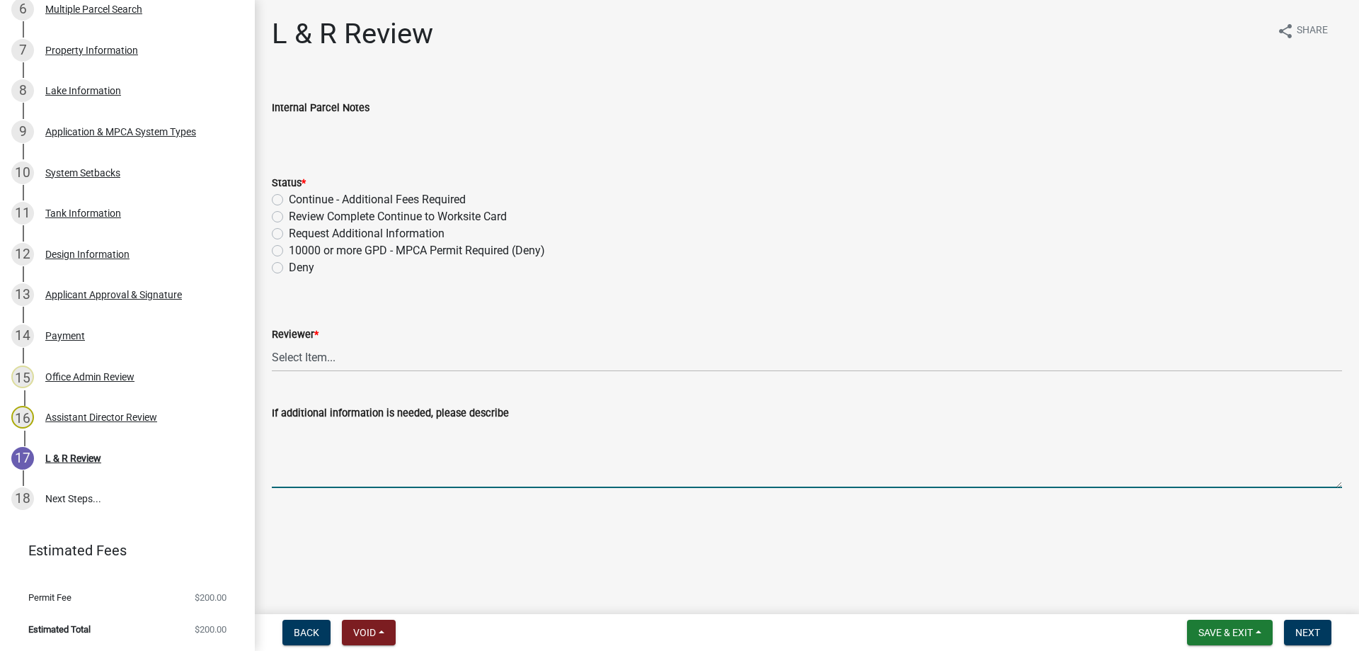
click at [317, 444] on textarea "If additional information is needed, please describe" at bounding box center [807, 454] width 1070 height 67
type textarea "Existing 1500 gallon tanks compliant per inspection on [DATE]."
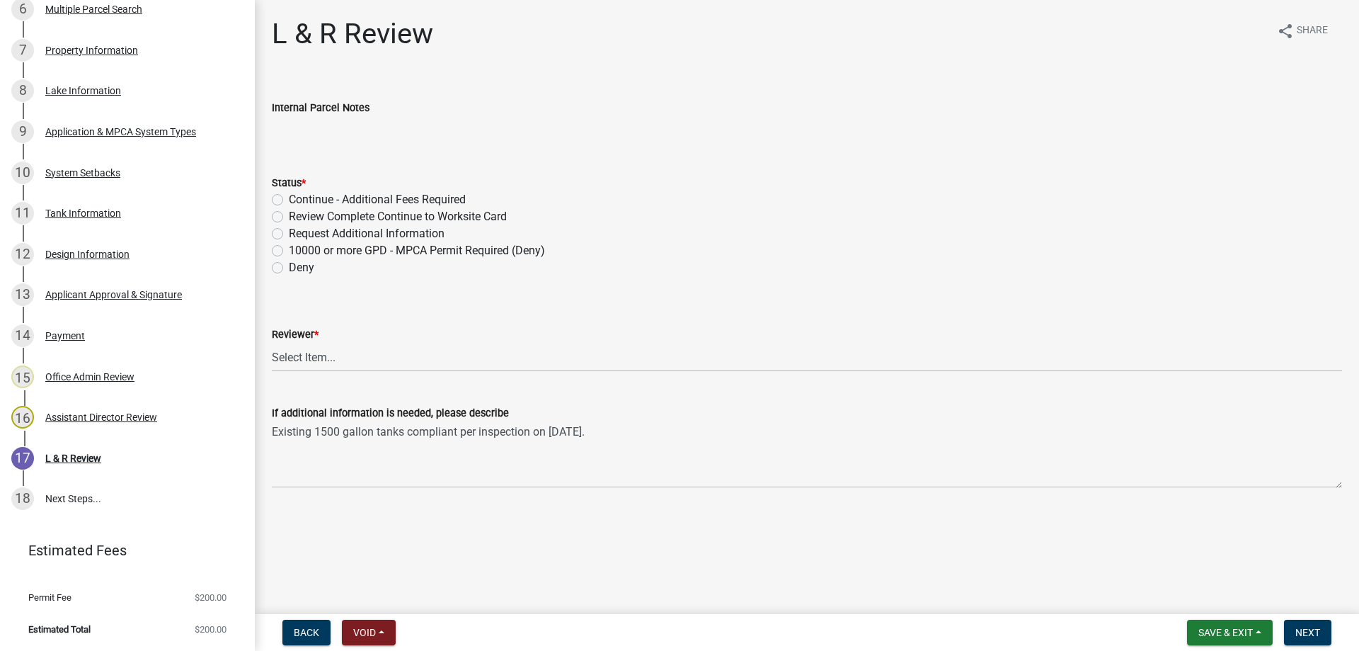
click at [289, 213] on label "Review Complete Continue to Worksite Card" at bounding box center [398, 216] width 218 height 17
click at [289, 213] on input "Review Complete Continue to Worksite Card" at bounding box center [293, 212] width 9 height 9
radio input "true"
click at [272, 343] on select "Select Item... [PERSON_NAME] [PERSON_NAME] [PERSON_NAME] [PERSON_NAME] [PERSON_…" at bounding box center [807, 357] width 1070 height 29
click option "[PERSON_NAME]" at bounding box center [0, 0] width 0 height 0
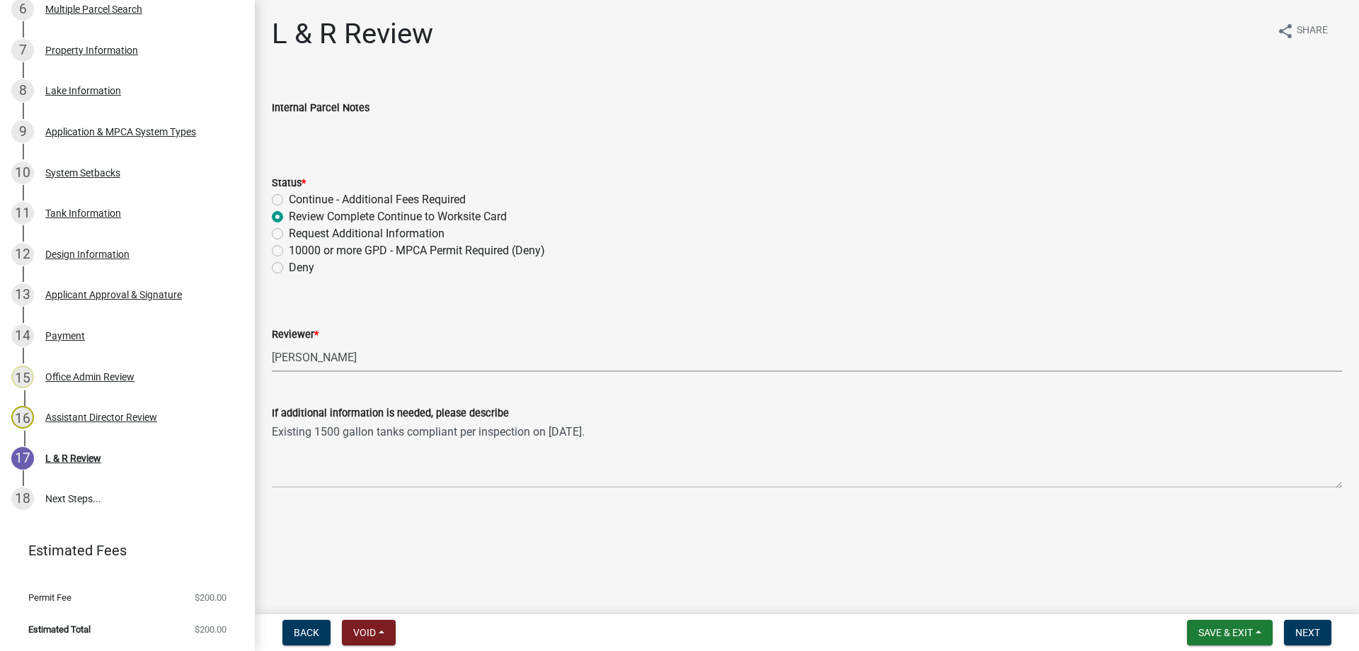
select select "34228cc3-780d-4331-b1d3-92b61ef2737b"
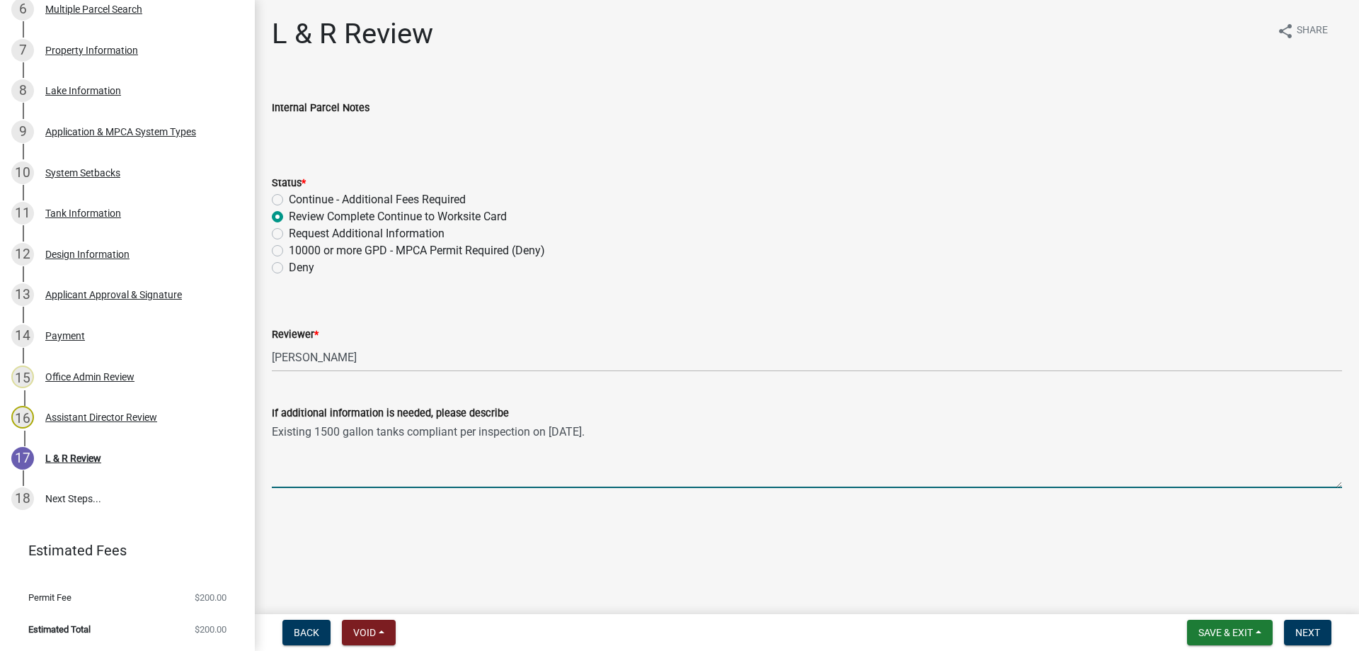
click at [312, 429] on textarea "Existing 1500 gallon tanks compliant per inspection on [DATE]." at bounding box center [807, 454] width 1070 height 67
type textarea "Existing (2) 1500 gallon tanks compliant per inspection on [DATE]."
click at [1307, 632] on span "Next" at bounding box center [1308, 632] width 25 height 11
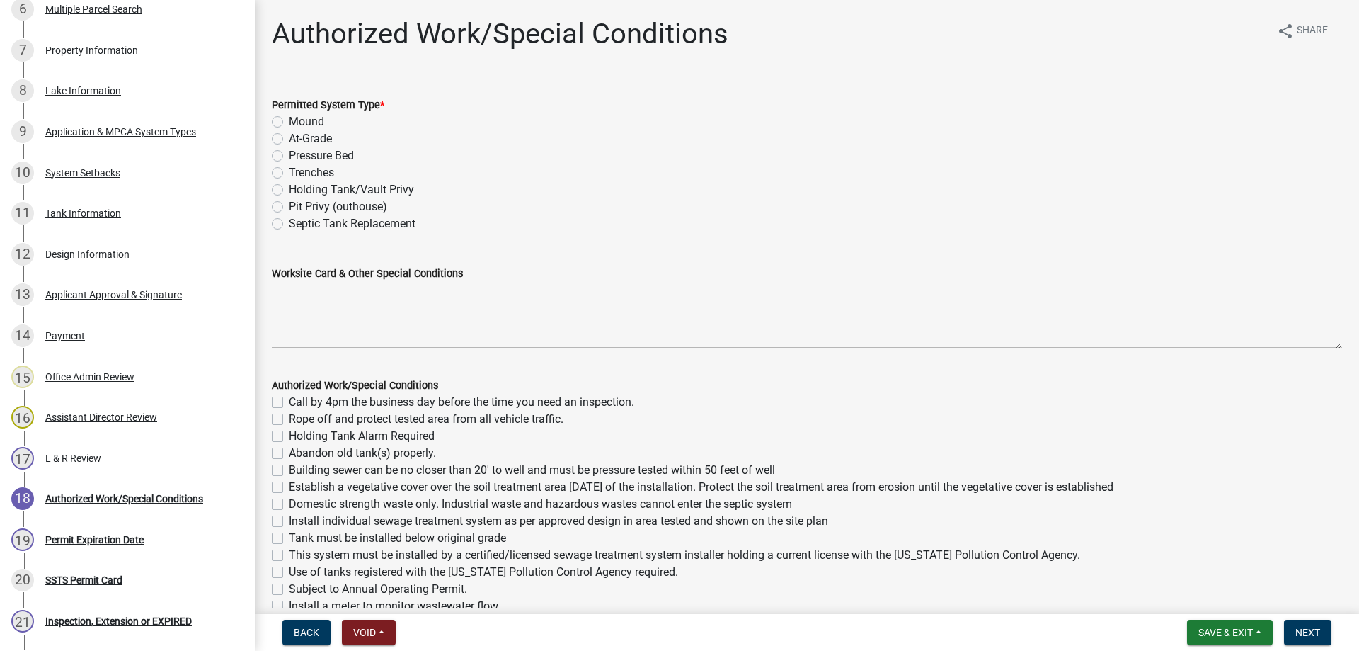
scroll to position [672, 0]
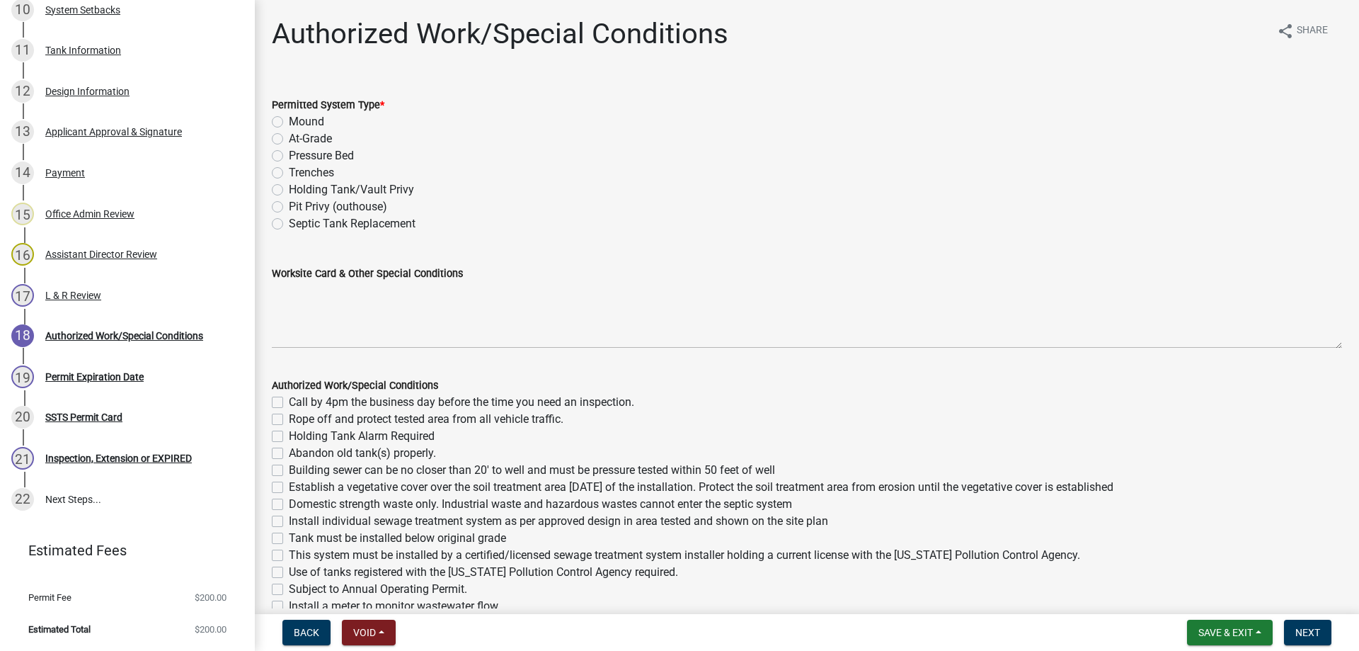
click at [289, 190] on label "Holding Tank/Vault Privy" at bounding box center [351, 189] width 125 height 17
click at [289, 190] on input "Holding Tank/Vault Privy" at bounding box center [293, 185] width 9 height 9
radio input "true"
click at [330, 273] on label "Worksite Card & Other Special Conditions" at bounding box center [367, 274] width 191 height 10
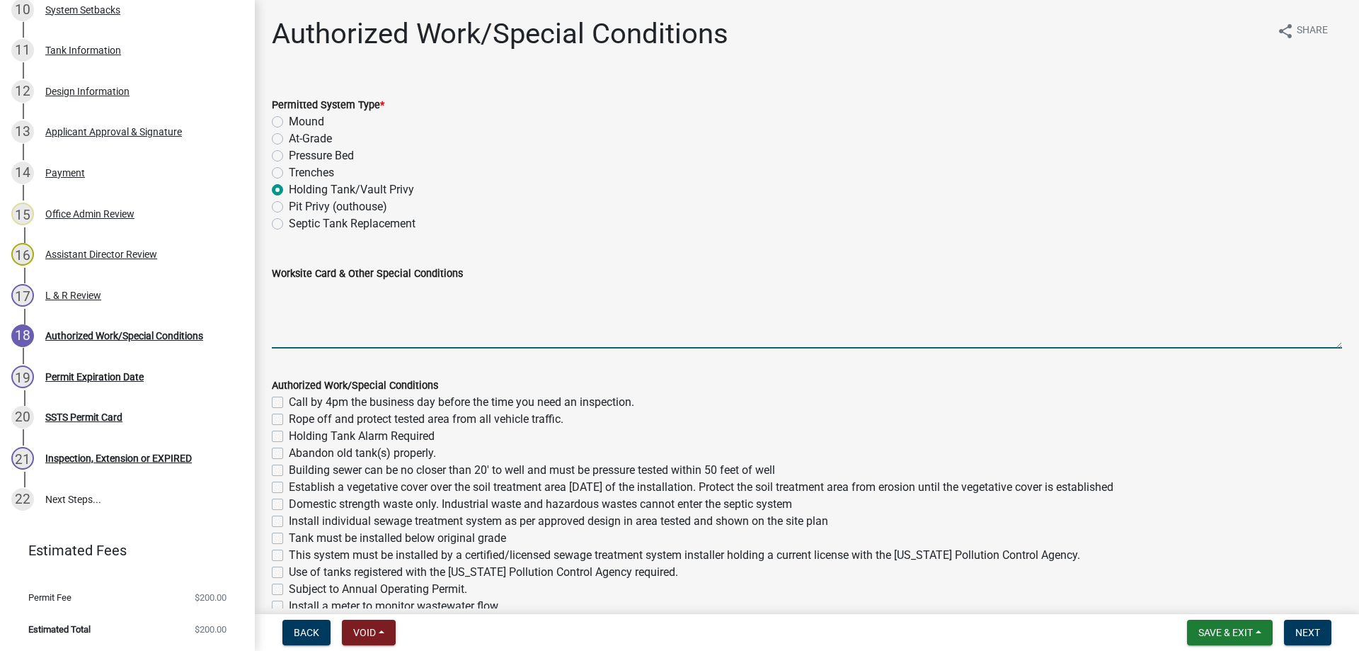
click at [330, 282] on textarea "Worksite Card & Other Special Conditions" at bounding box center [807, 315] width 1070 height 67
type textarea "I"
click at [423, 327] on textarea "Adding a 1000 gallon lift and 2 1500 gallon holding tanks with manual float. to…" at bounding box center [807, 315] width 1070 height 67
click at [648, 329] on textarea "Adding a 1000 gallon lift and 2 1500 gallon holding tanks with manual float. to…" at bounding box center [807, 315] width 1070 height 67
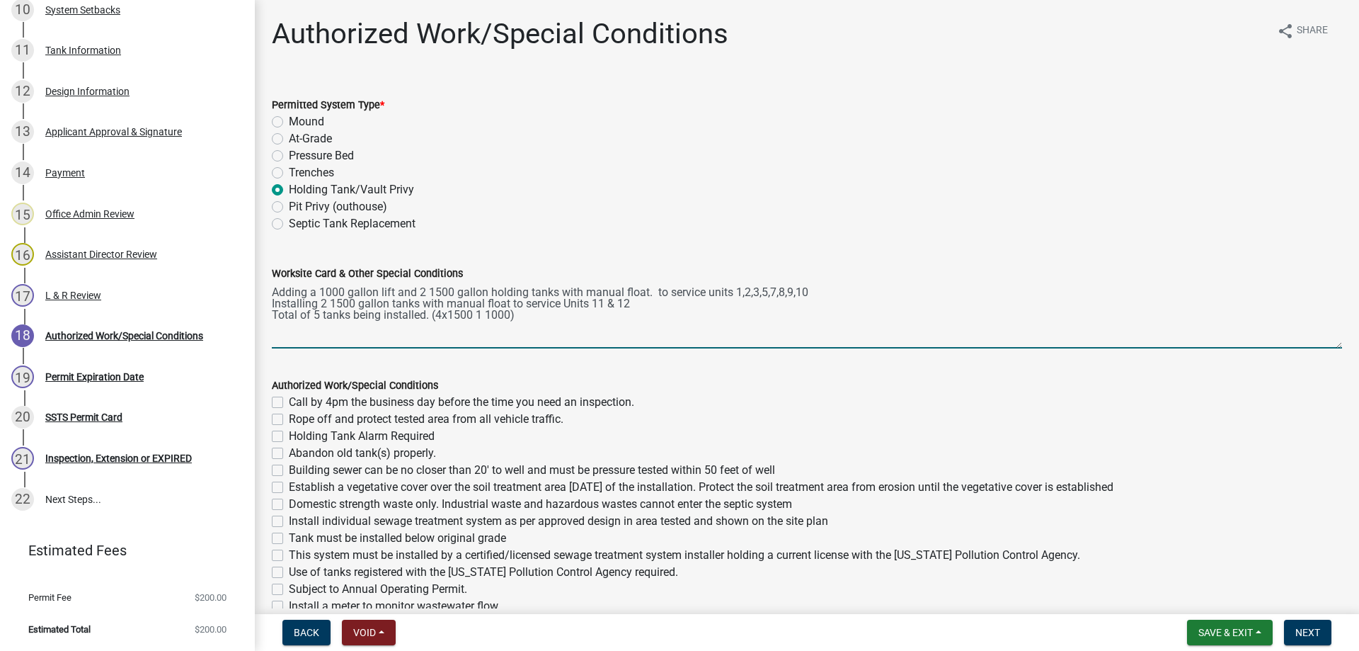
click at [475, 336] on textarea "Adding a 1000 gallon lift and 2 1500 gallon holding tanks with manual float. to…" at bounding box center [807, 315] width 1070 height 67
click at [521, 336] on textarea "Adding a 1000 gallon lift and 2 1500 gallon holding tanks with manual float. to…" at bounding box center [807, 315] width 1070 height 67
click at [585, 338] on textarea "Adding a 1000 gallon lift and 2 1500 gallon holding tanks with manual float. to…" at bounding box center [807, 315] width 1070 height 67
click at [821, 316] on textarea "Adding a 1000 gallon lift and 2 1500 gallon holding tanks with manual float. to…" at bounding box center [807, 315] width 1070 height 67
click at [644, 328] on textarea "Adding a 1000 gallon lift and 2 1500 gallon holding tanks with manual float. to…" at bounding box center [807, 315] width 1070 height 67
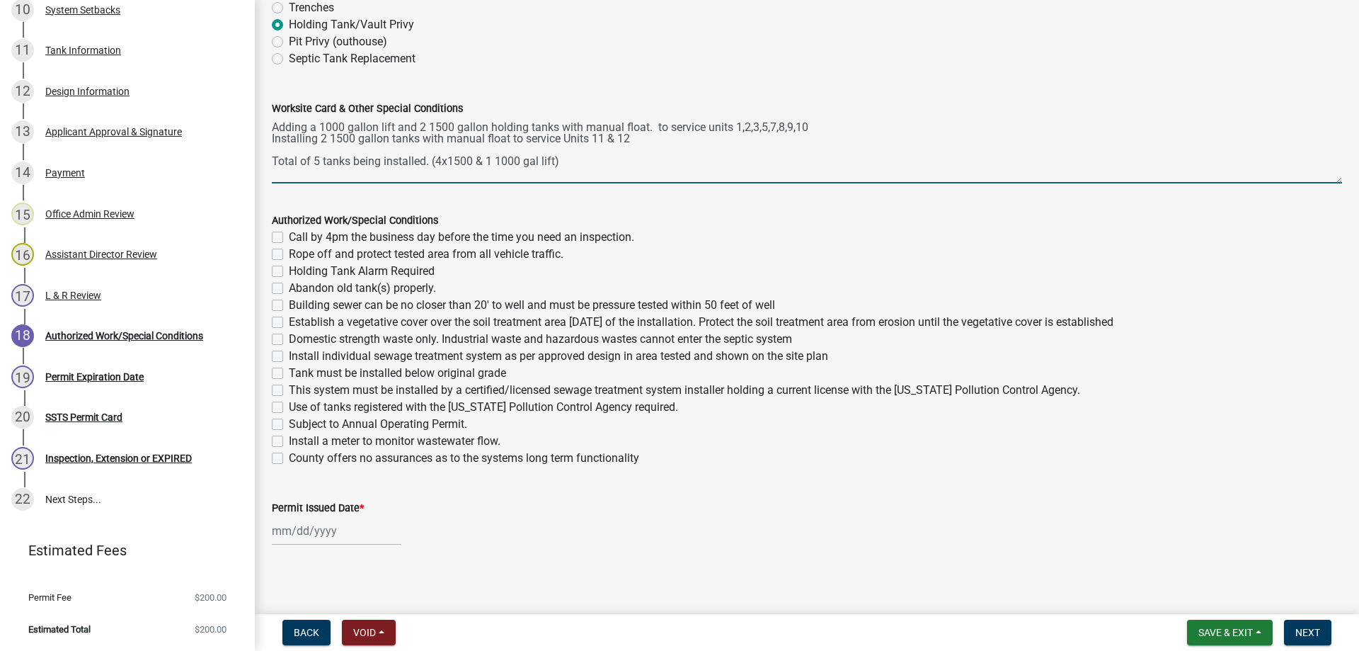
scroll to position [170, 0]
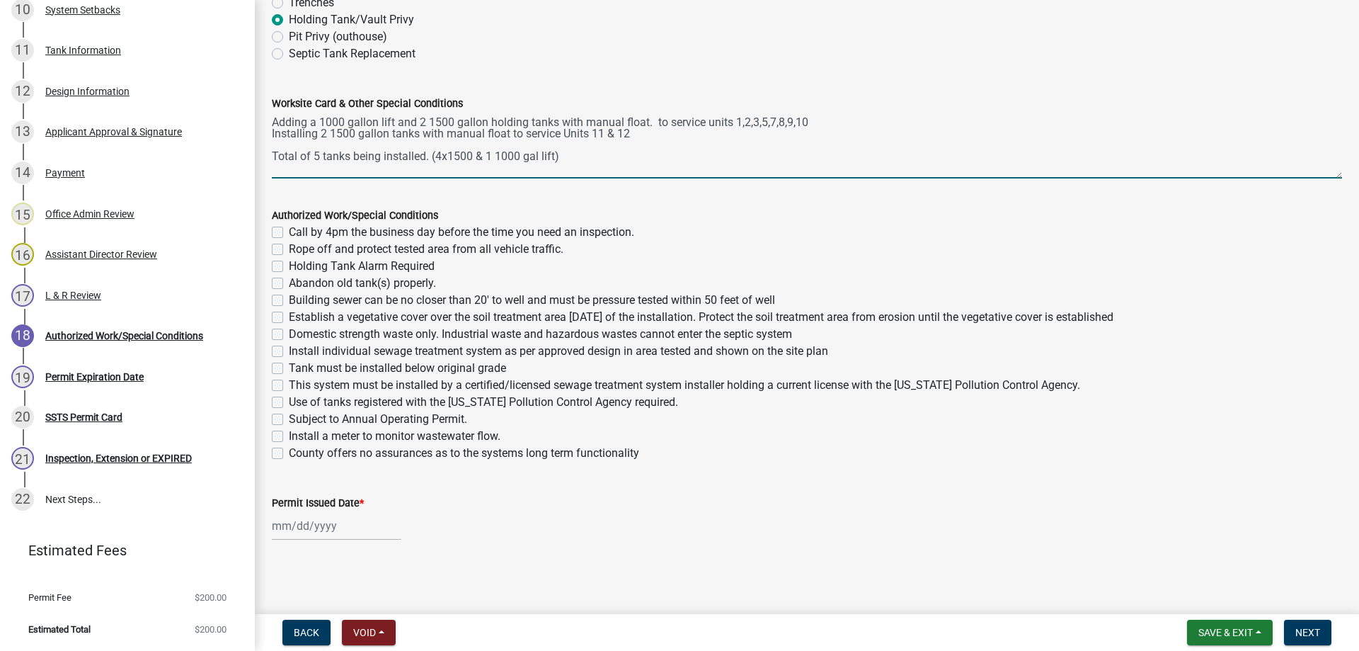
click at [563, 167] on textarea "Adding a 1000 gallon lift and 2 1500 gallon holding tanks with manual float. to…" at bounding box center [807, 145] width 1070 height 67
type textarea "Adding a 1000 gallon lift and 2 1500 gallon holding tanks with manual float. to…"
click at [289, 232] on label "Call by 4pm the business day before the time you need an inspection." at bounding box center [461, 232] width 345 height 17
click at [289, 232] on input "Call by 4pm the business day before the time you need an inspection." at bounding box center [293, 228] width 9 height 9
checkbox input "true"
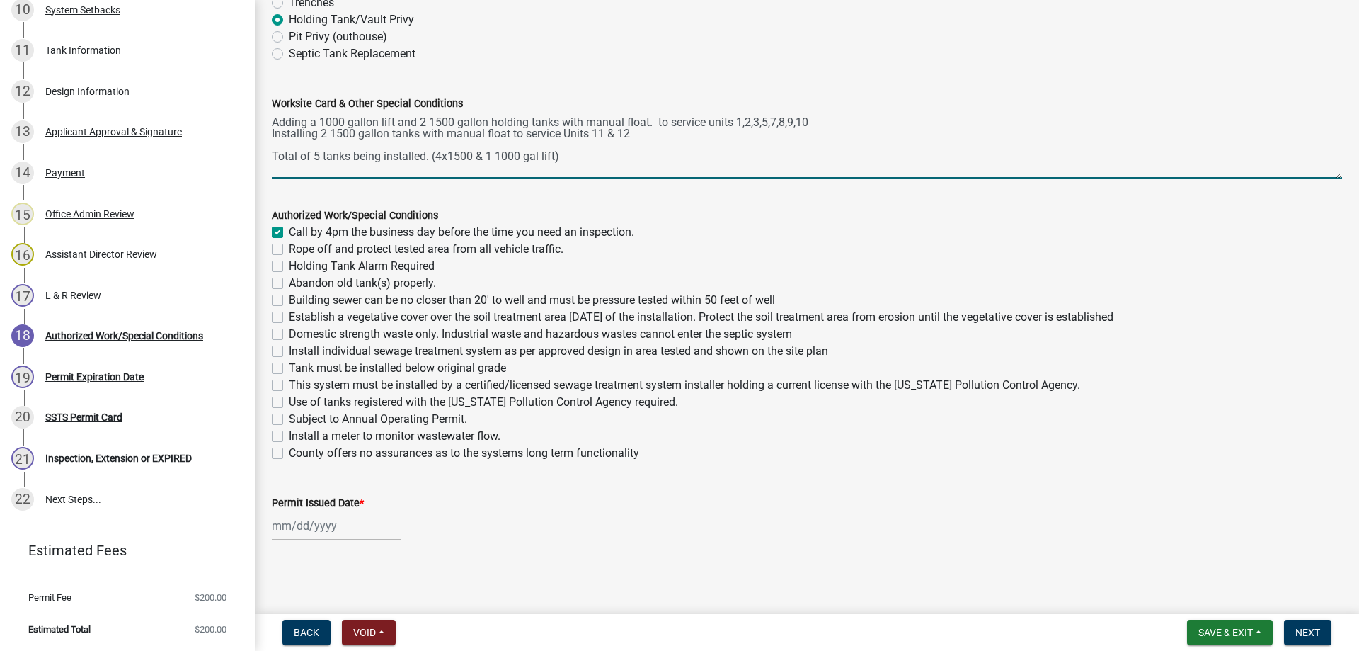
checkbox input "false"
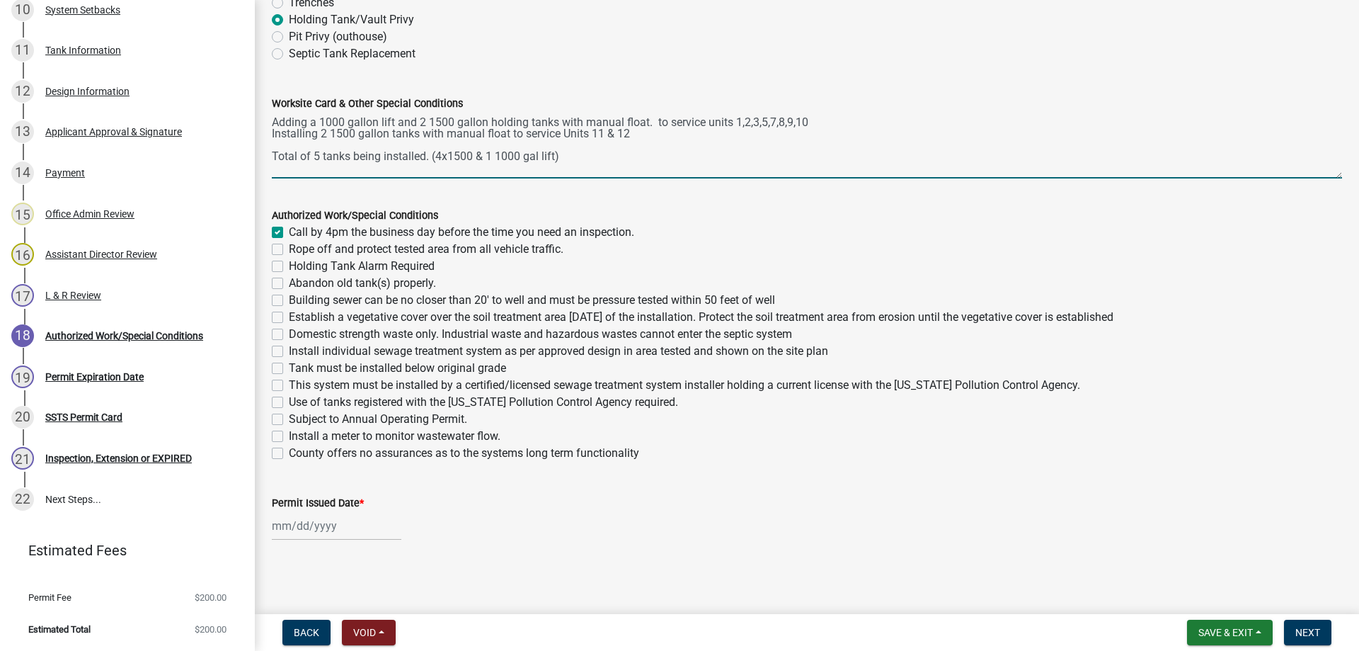
checkbox input "false"
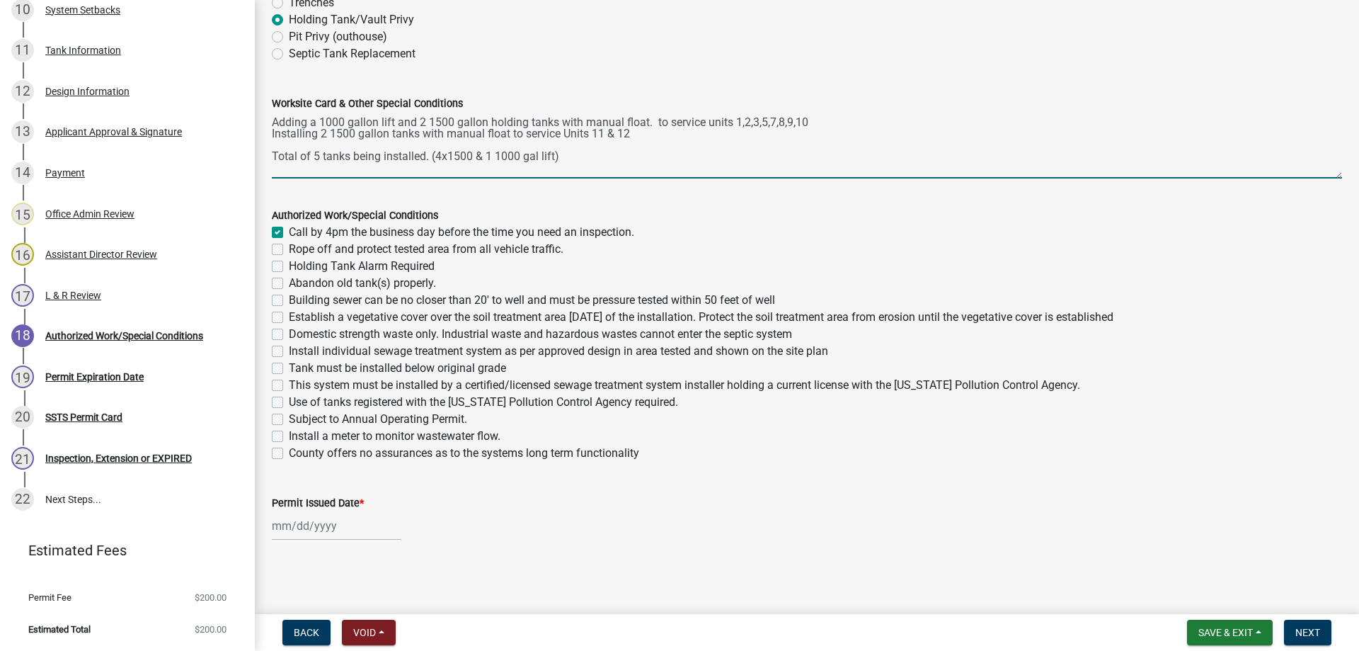
checkbox input "false"
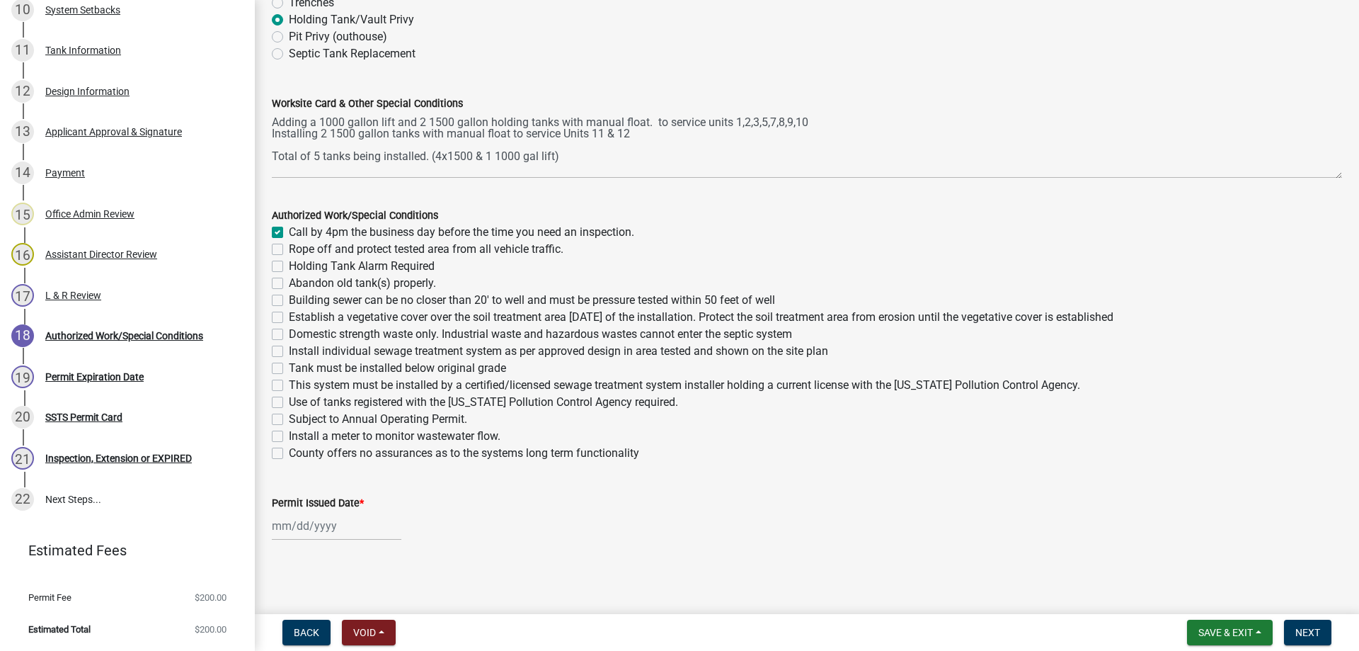
click at [289, 265] on label "Holding Tank Alarm Required" at bounding box center [362, 266] width 146 height 17
click at [289, 265] on input "Holding Tank Alarm Required" at bounding box center [293, 262] width 9 height 9
checkbox input "true"
checkbox input "false"
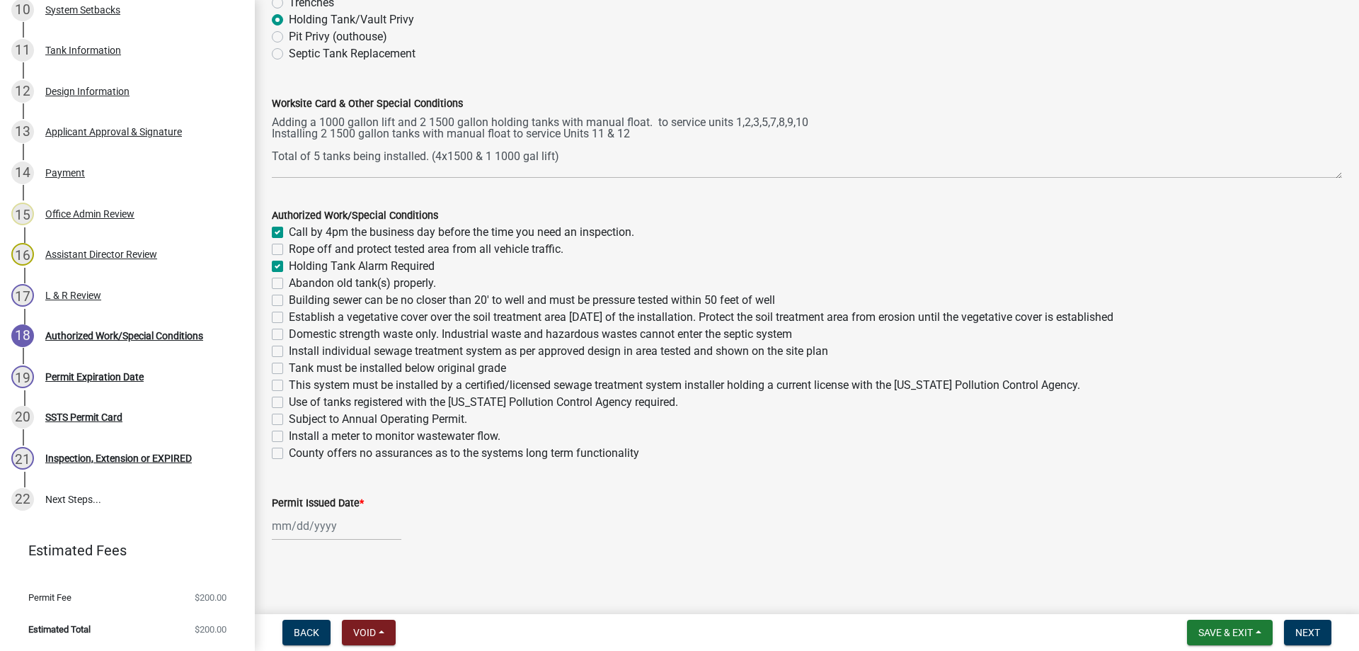
checkbox input "true"
checkbox input "false"
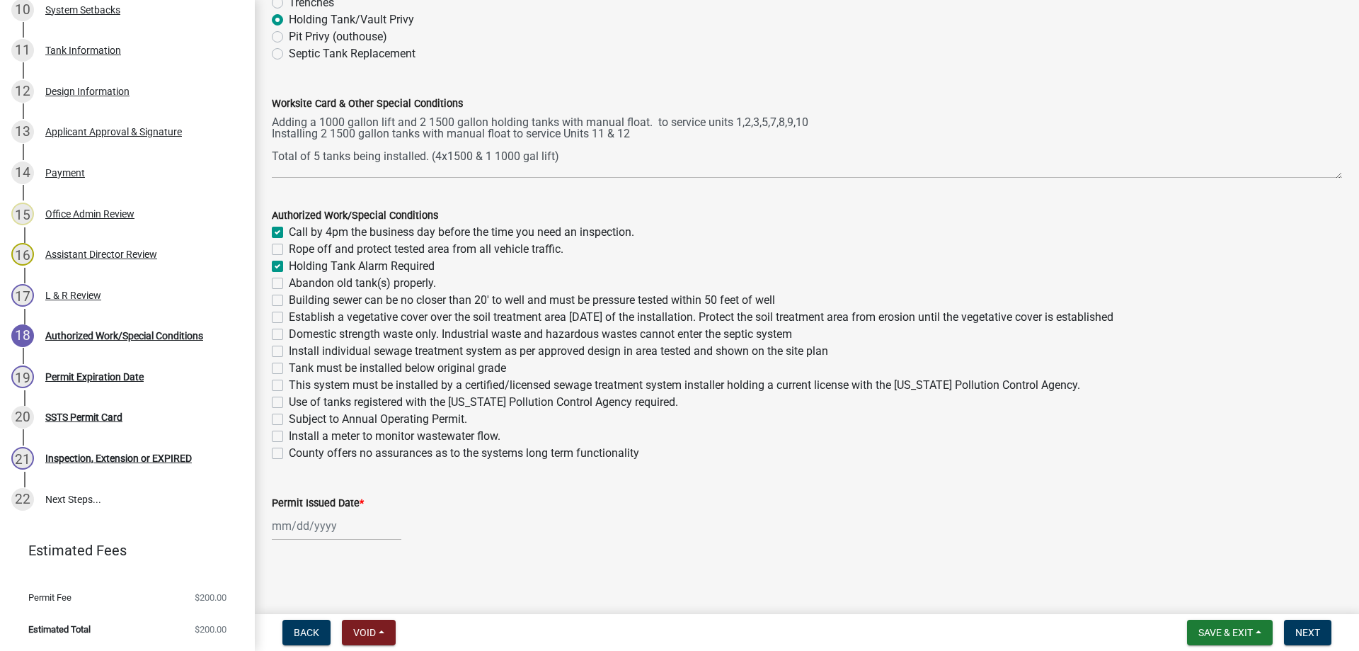
checkbox input "false"
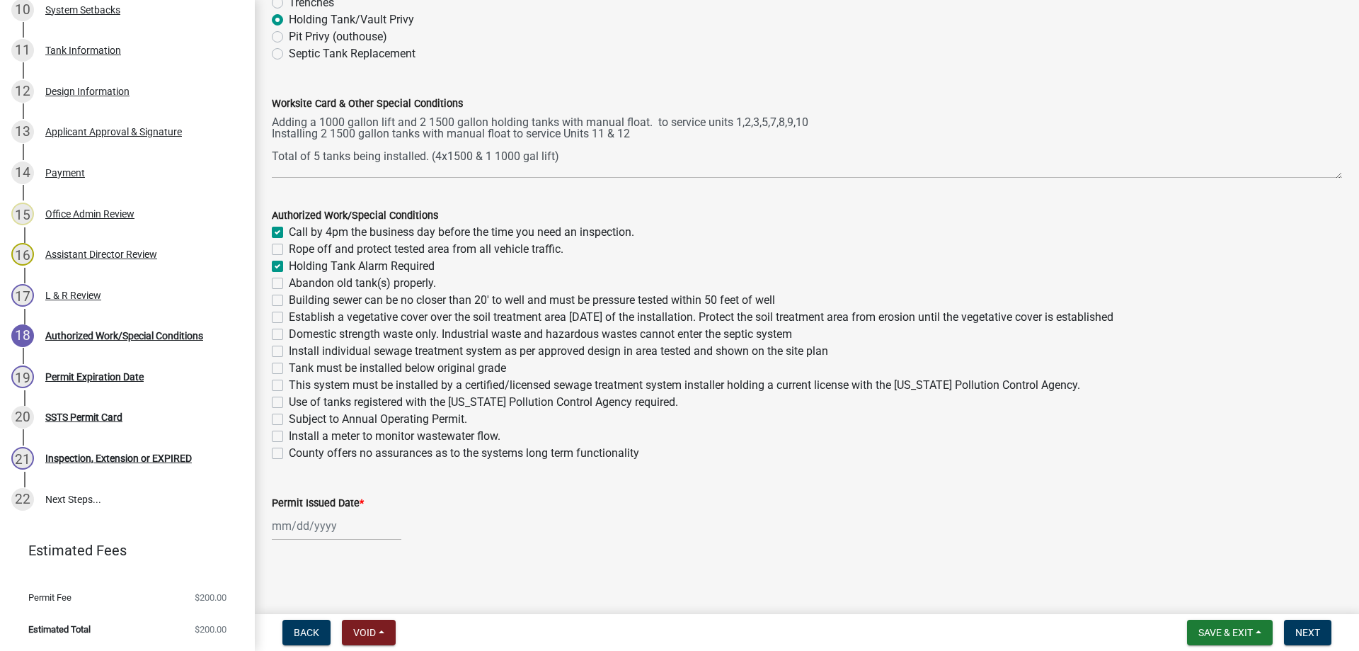
checkbox input "false"
click at [289, 282] on label "Abandon old tank(s) properly." at bounding box center [362, 283] width 147 height 17
click at [289, 282] on input "Abandon old tank(s) properly." at bounding box center [293, 279] width 9 height 9
checkbox input "true"
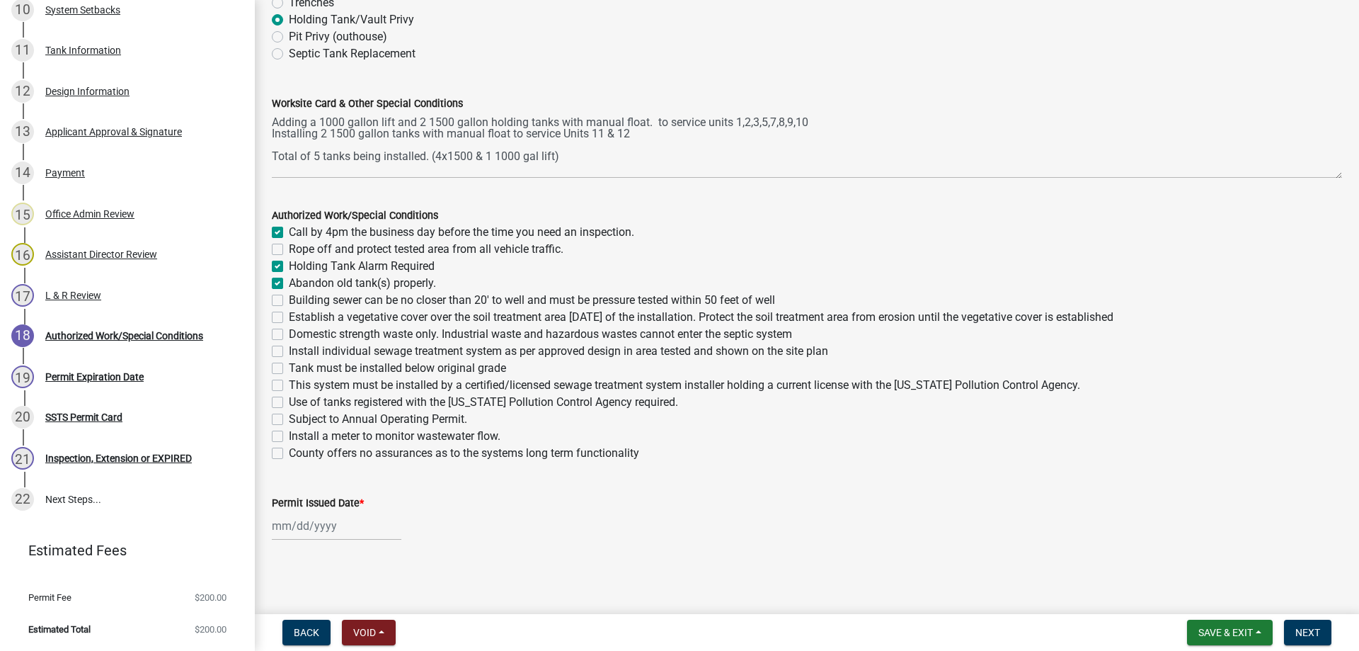
checkbox input "true"
checkbox input "false"
checkbox input "true"
checkbox input "false"
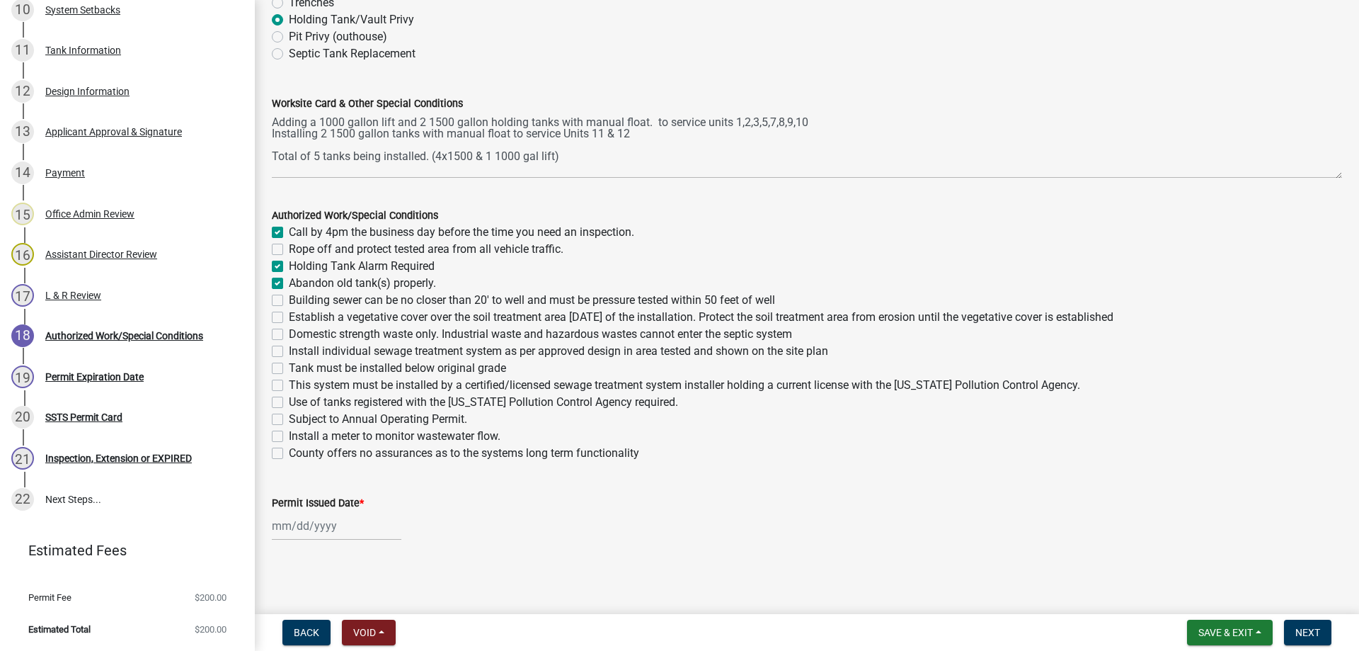
checkbox input "false"
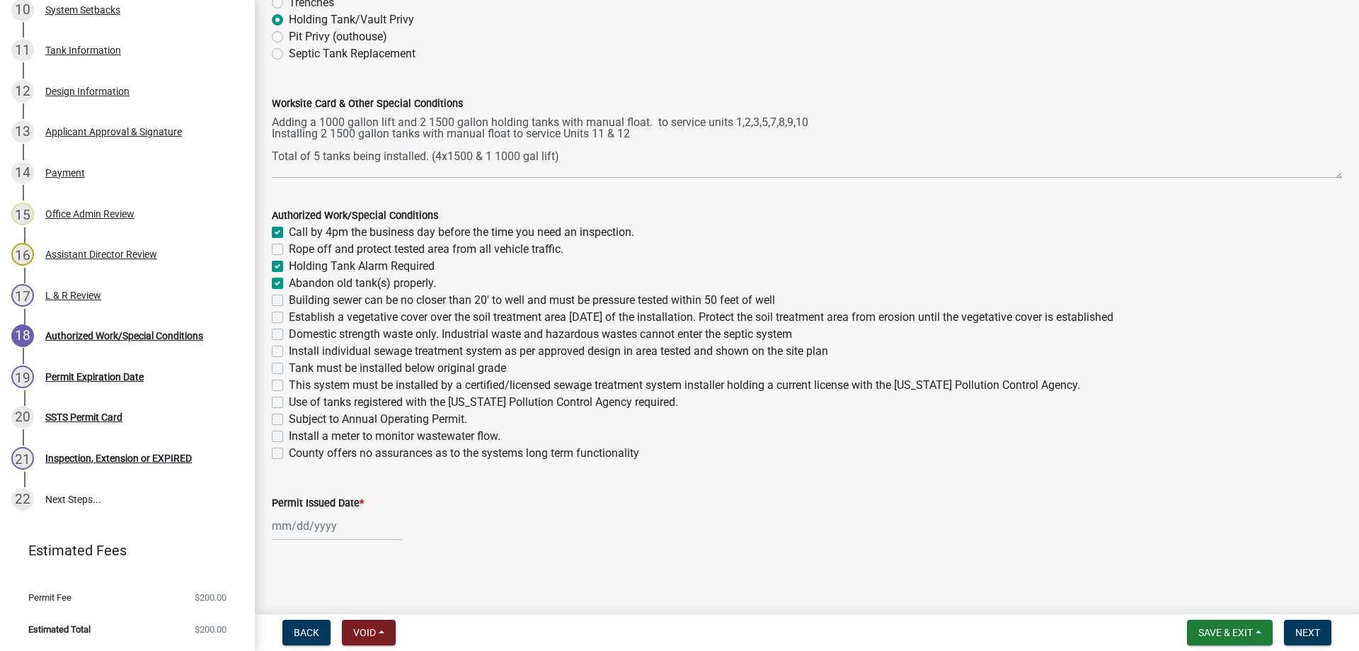
checkbox input "false"
click at [289, 369] on label "Tank must be installed below original grade" at bounding box center [397, 368] width 217 height 17
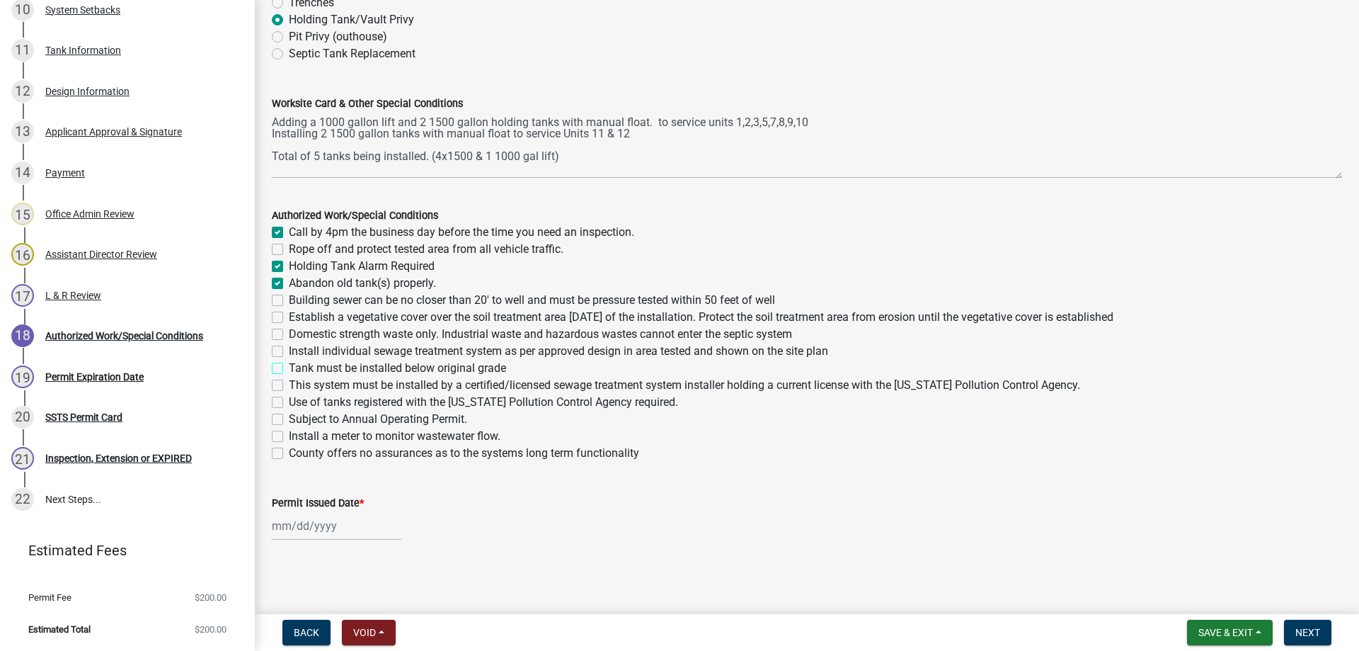
click at [289, 369] on input "Tank must be installed below original grade" at bounding box center [293, 364] width 9 height 9
checkbox input "true"
checkbox input "false"
checkbox input "true"
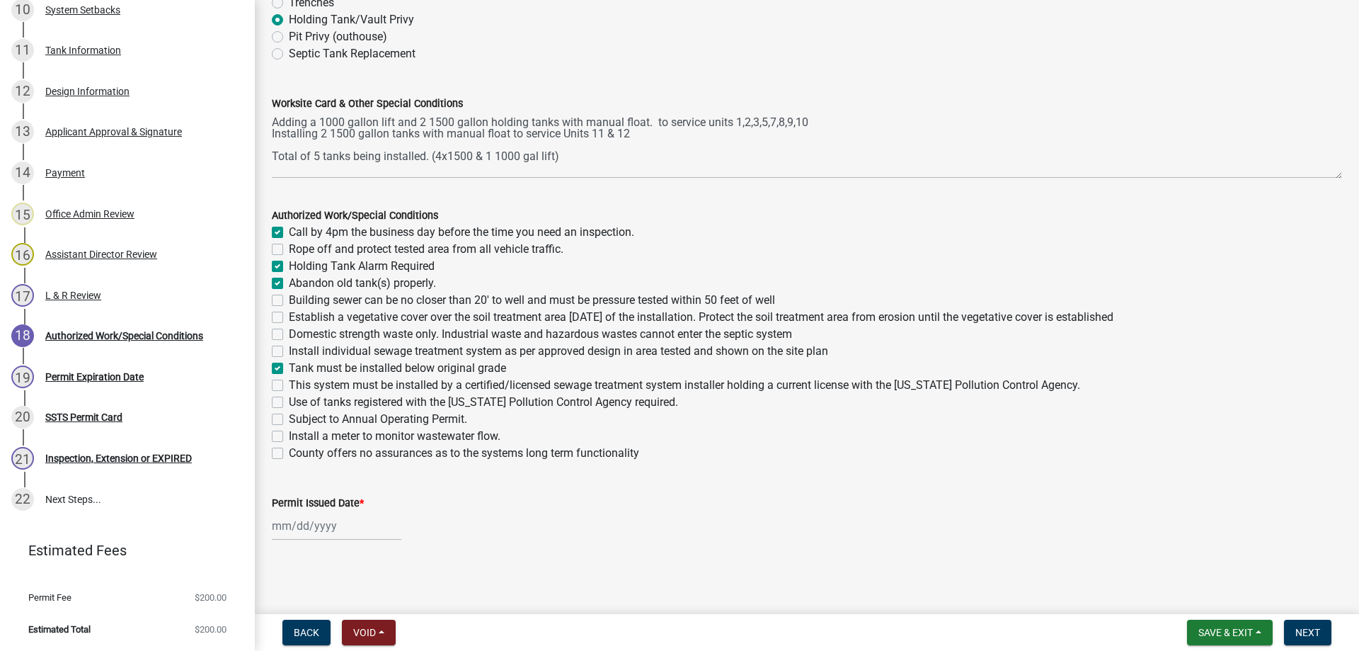
checkbox input "true"
checkbox input "false"
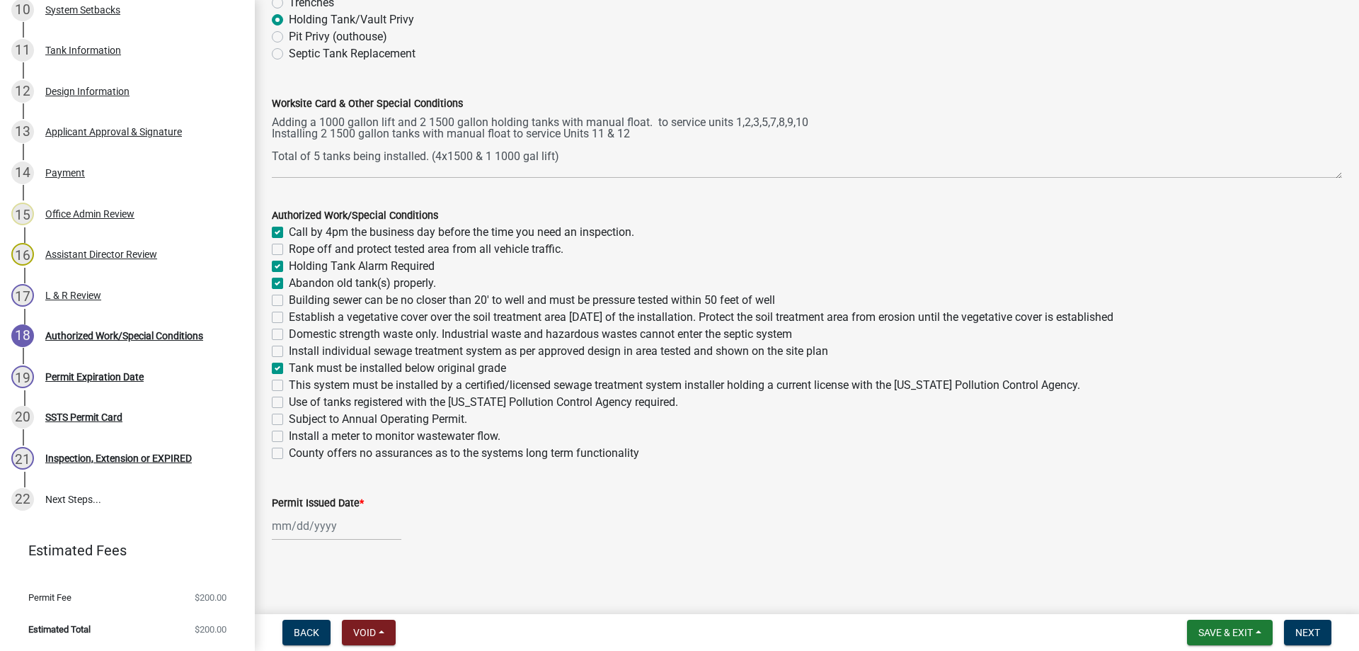
checkbox input "true"
checkbox input "false"
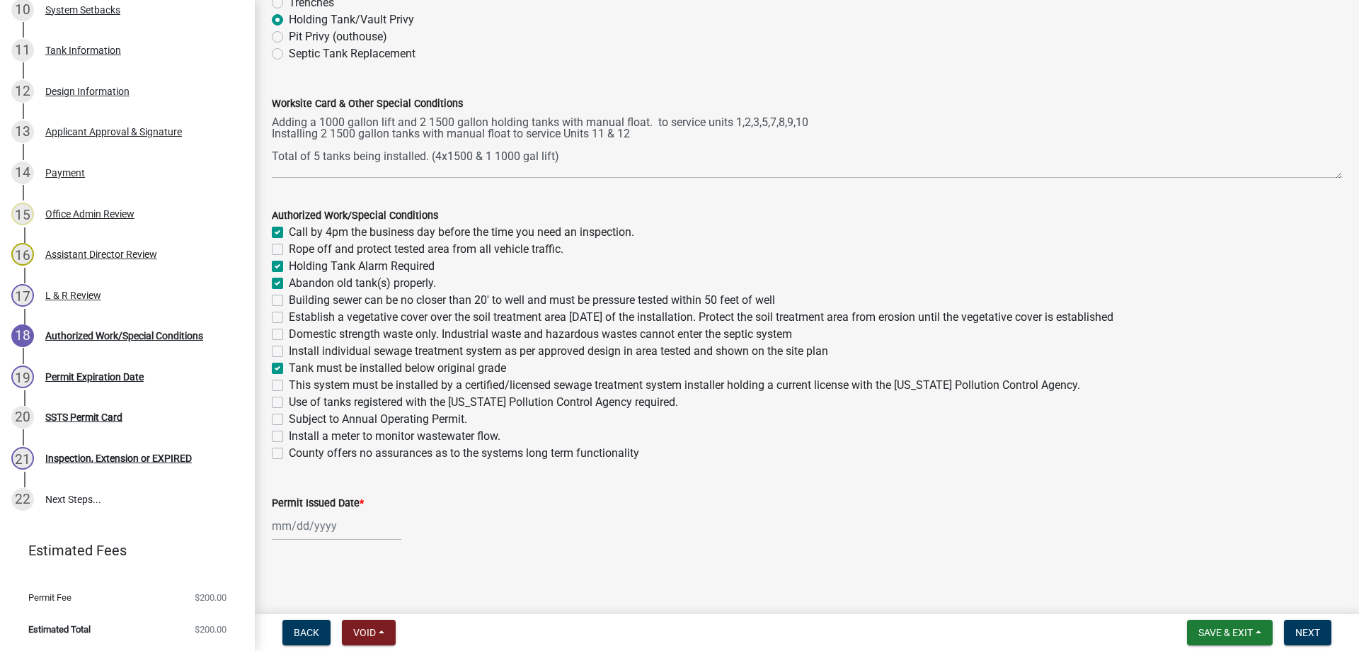
checkbox input "false"
click at [278, 392] on div "This system must be installed by a certified/licensed sewage treatment system i…" at bounding box center [807, 385] width 1070 height 17
click at [289, 387] on label "This system must be installed by a certified/licensed sewage treatment system i…" at bounding box center [685, 385] width 792 height 17
click at [289, 386] on input "This system must be installed by a certified/licensed sewage treatment system i…" at bounding box center [293, 381] width 9 height 9
checkbox input "true"
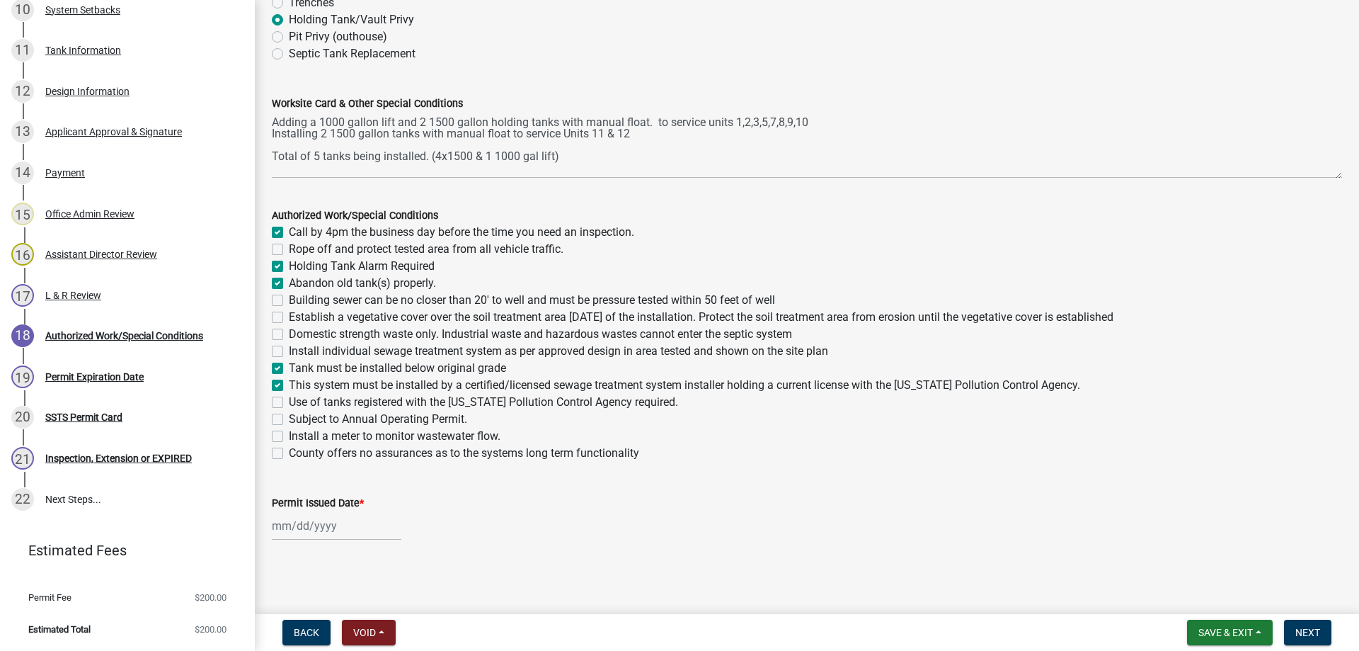
checkbox input "true"
checkbox input "false"
checkbox input "true"
checkbox input "false"
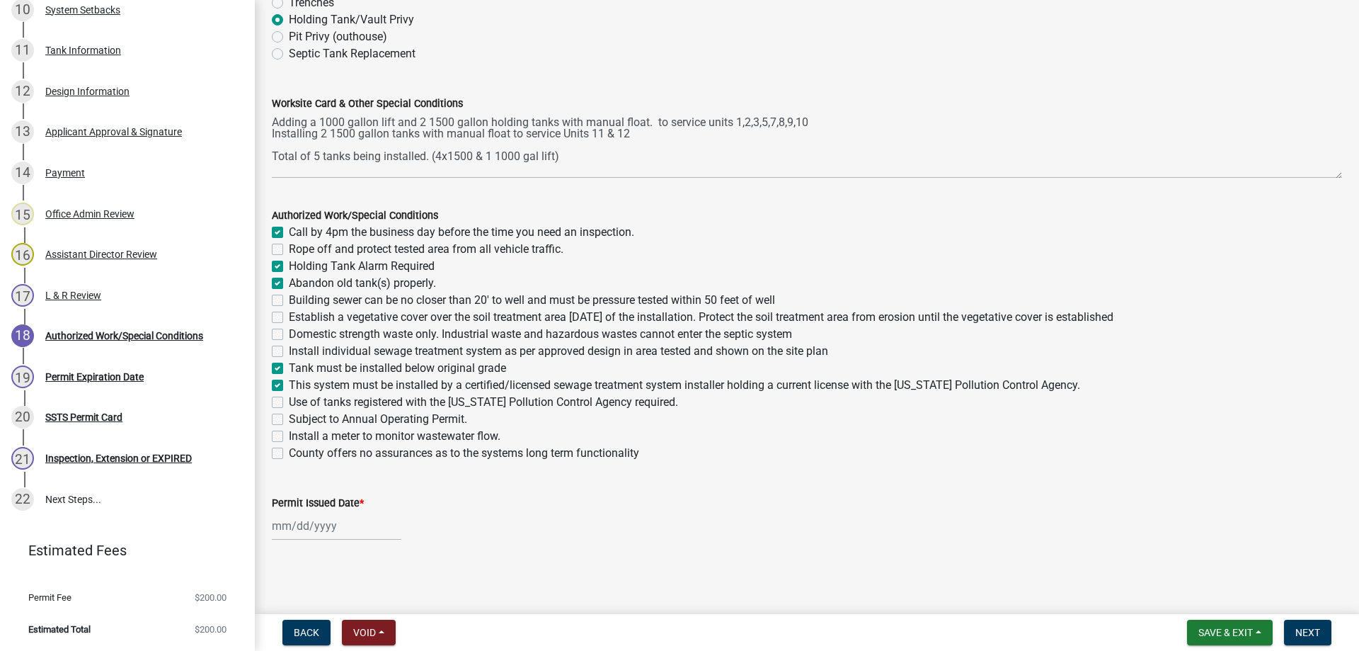
checkbox input "false"
checkbox input "true"
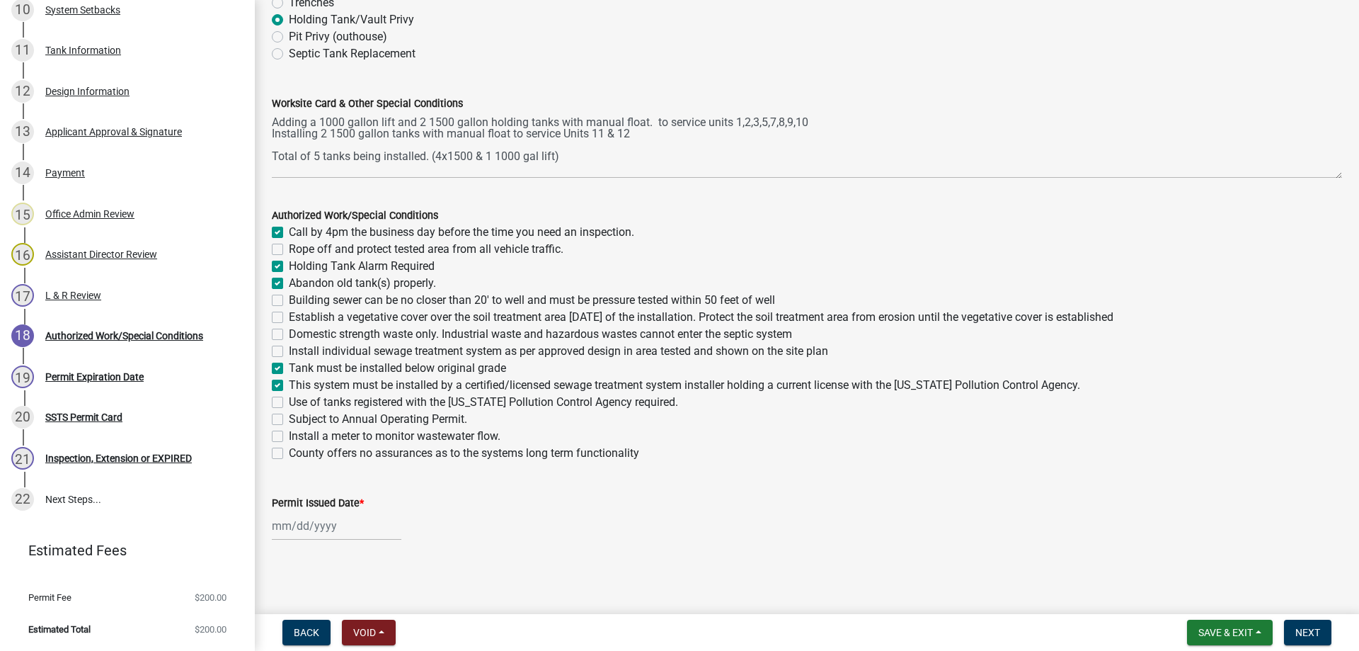
checkbox input "false"
click at [289, 402] on label "Use of tanks registered with the Minnesota Pollution Control Agency required." at bounding box center [483, 402] width 389 height 17
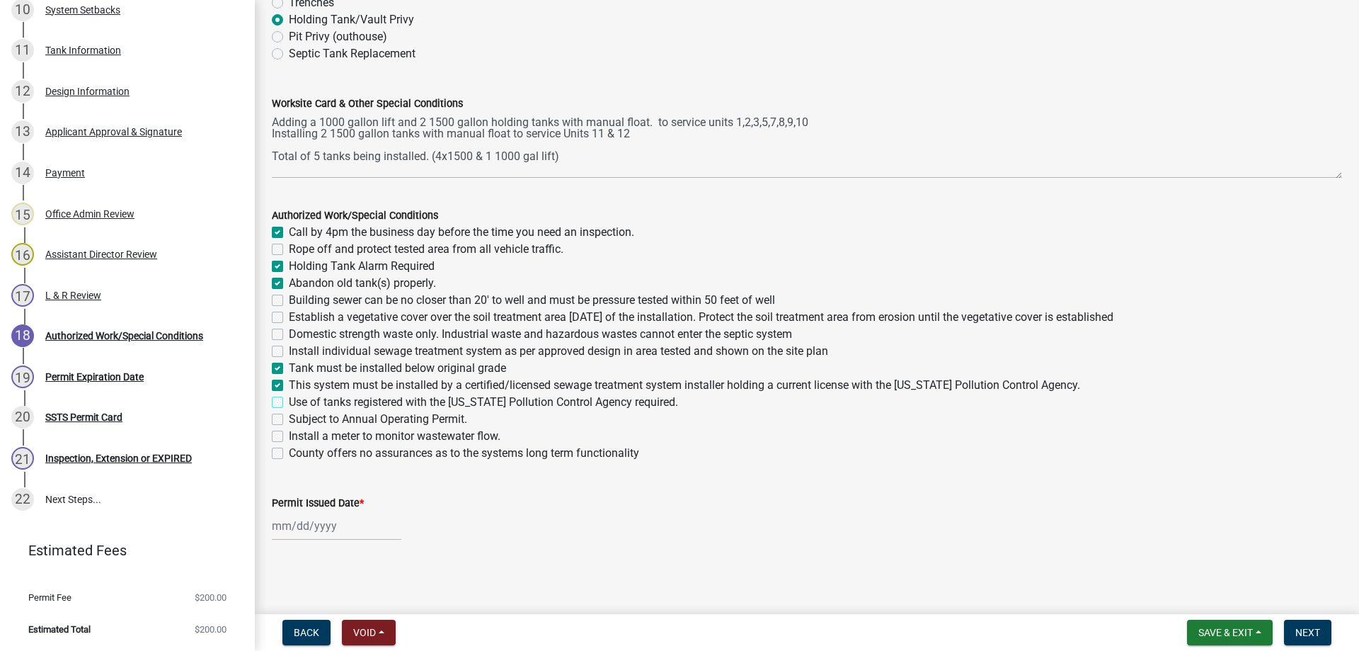
click at [289, 402] on input "Use of tanks registered with the Minnesota Pollution Control Agency required." at bounding box center [293, 398] width 9 height 9
checkbox input "true"
checkbox input "false"
checkbox input "true"
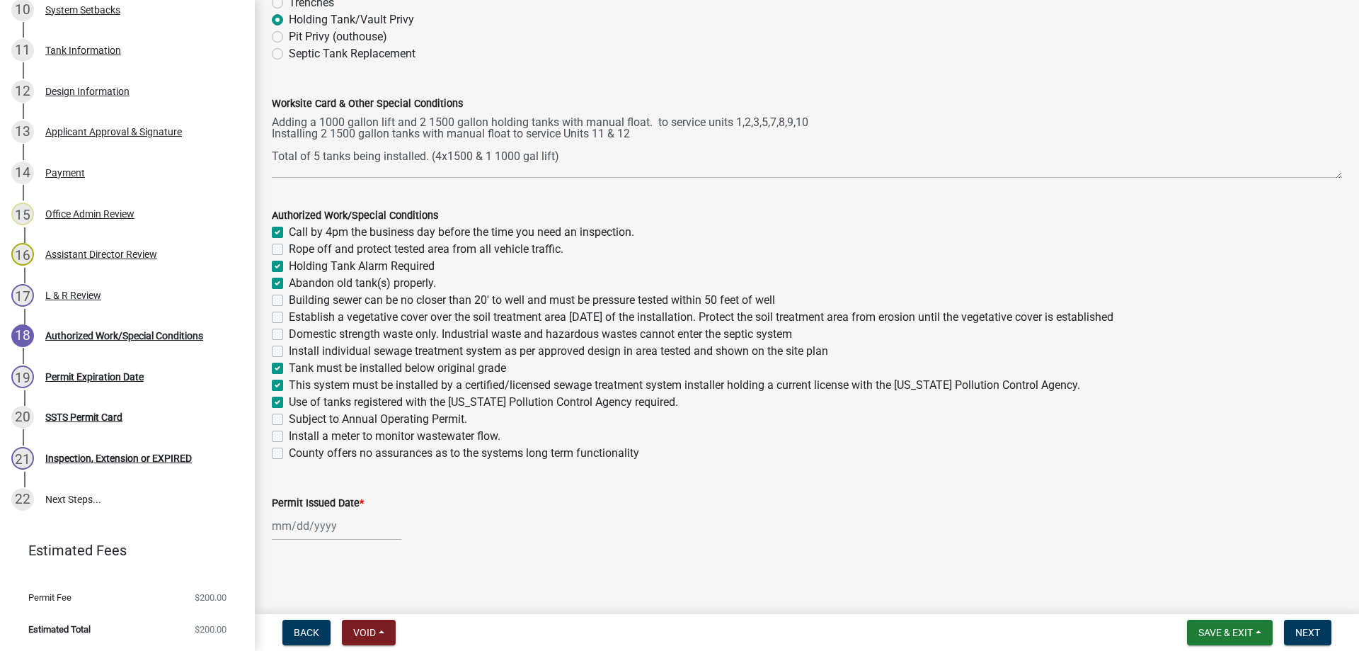
checkbox input "true"
checkbox input "false"
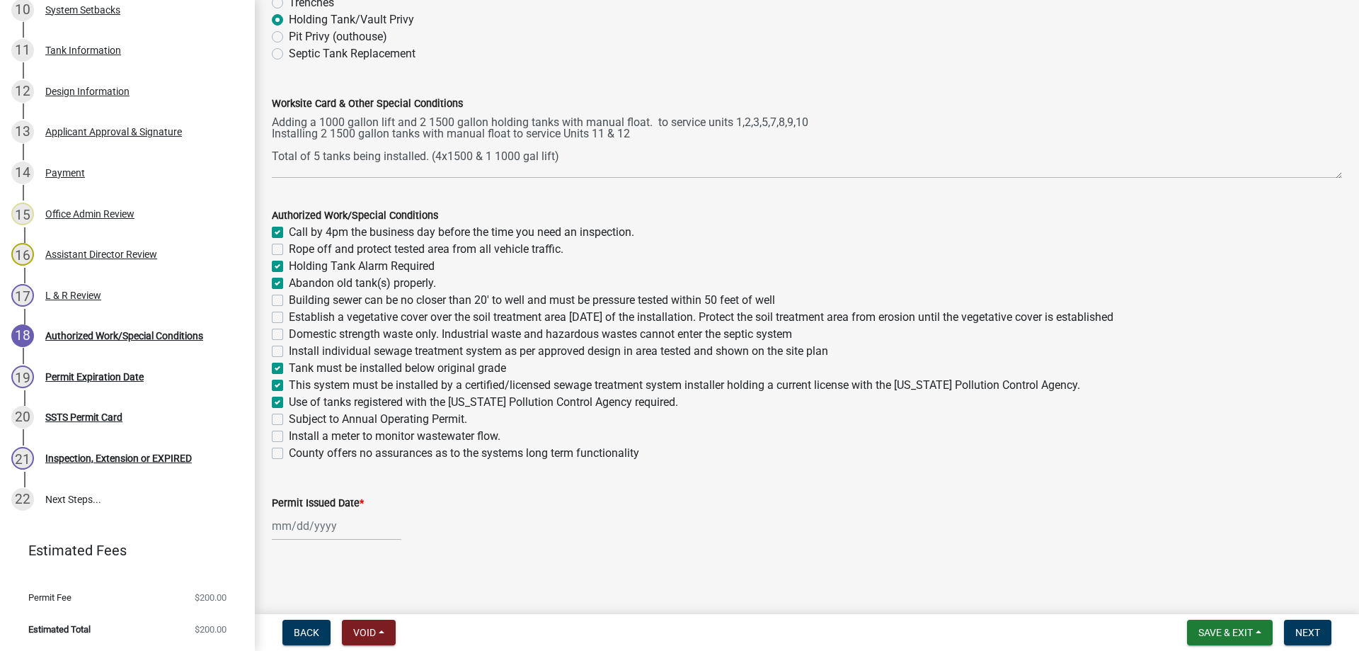
checkbox input "true"
checkbox input "false"
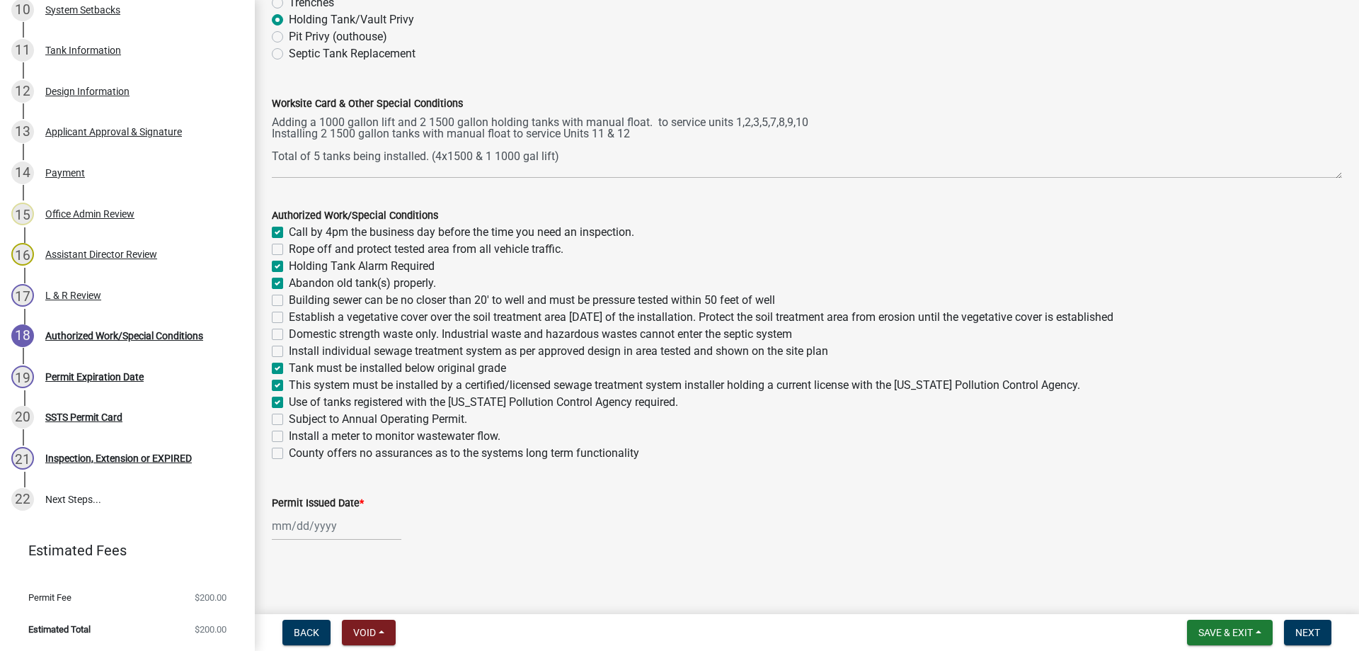
checkbox input "false"
click at [289, 421] on label "Subject to Annual Operating Permit." at bounding box center [378, 419] width 178 height 17
click at [289, 420] on input "Subject to Annual Operating Permit." at bounding box center [293, 415] width 9 height 9
checkbox input "true"
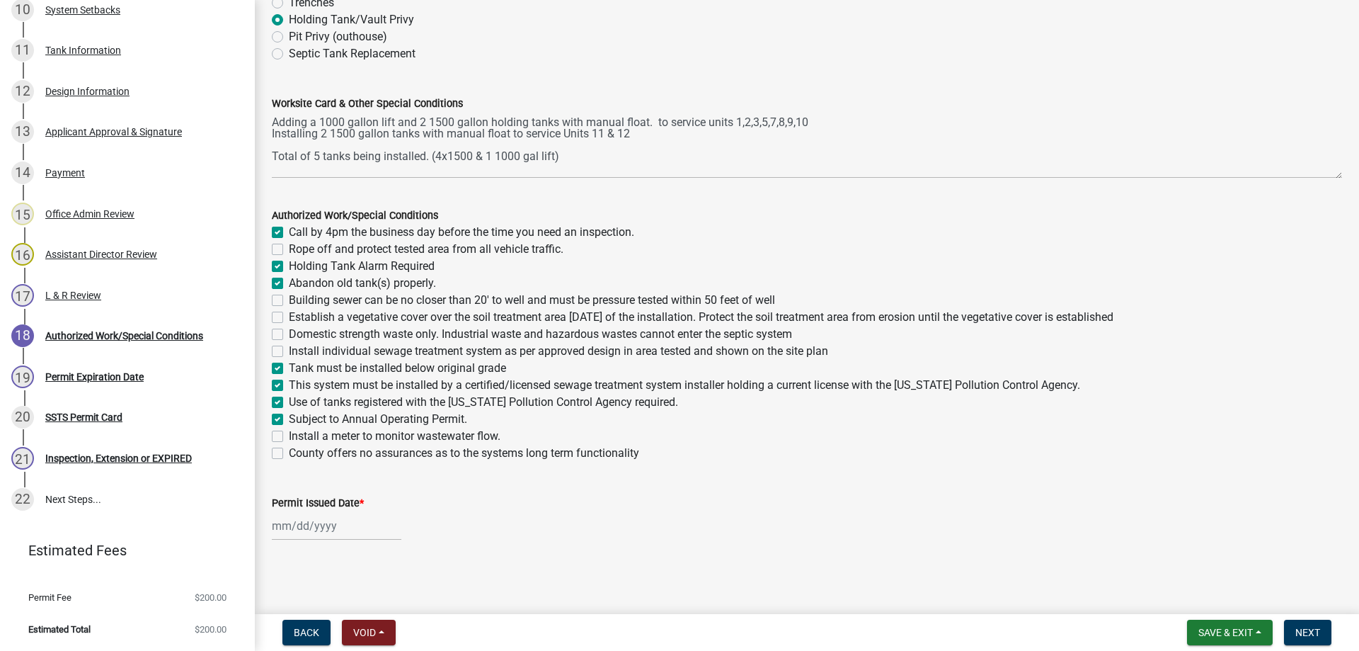
checkbox input "false"
checkbox input "true"
checkbox input "false"
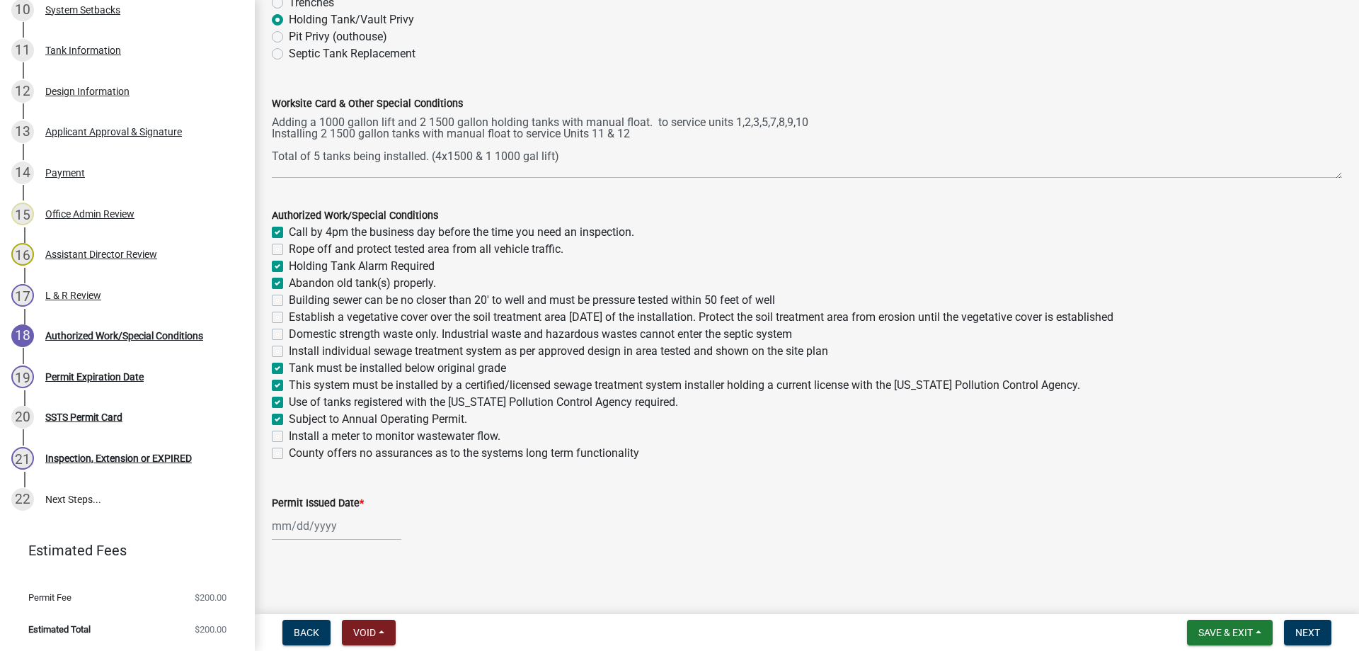
checkbox input "false"
checkbox input "true"
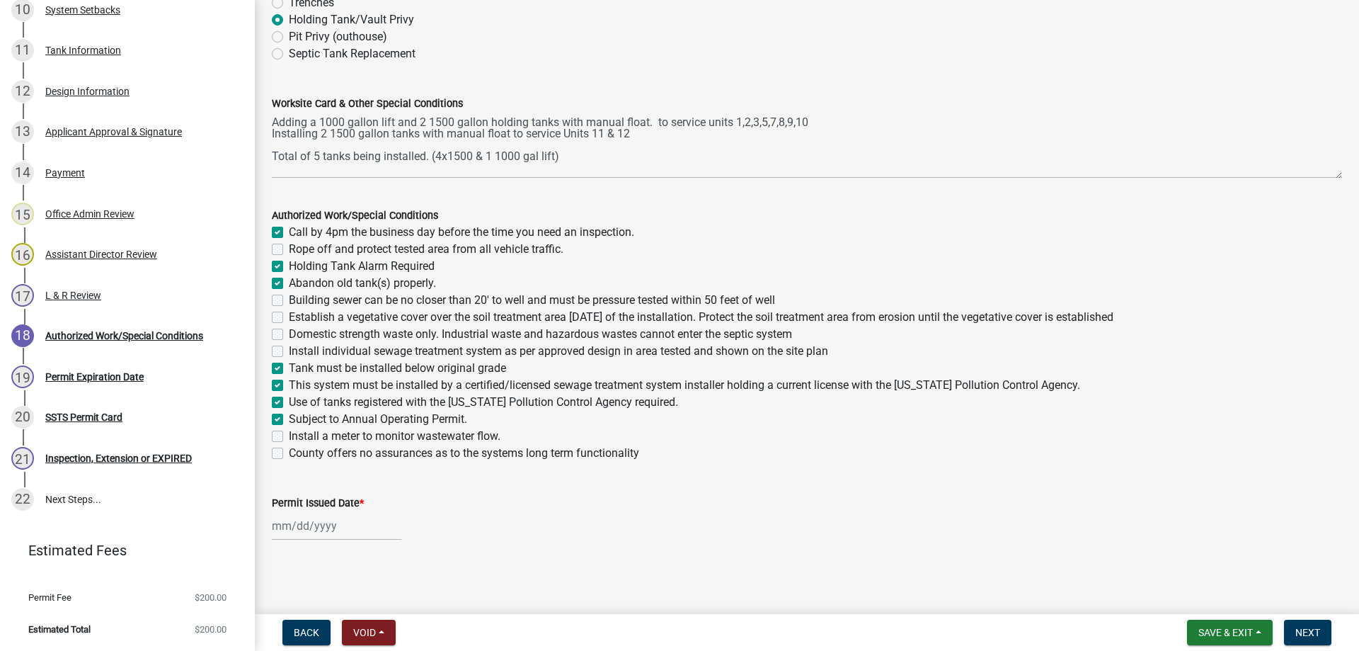
checkbox input "true"
checkbox input "false"
click at [289, 419] on label "Subject to Annual Operating Permit." at bounding box center [378, 419] width 178 height 17
click at [289, 419] on input "Subject to Annual Operating Permit." at bounding box center [293, 415] width 9 height 9
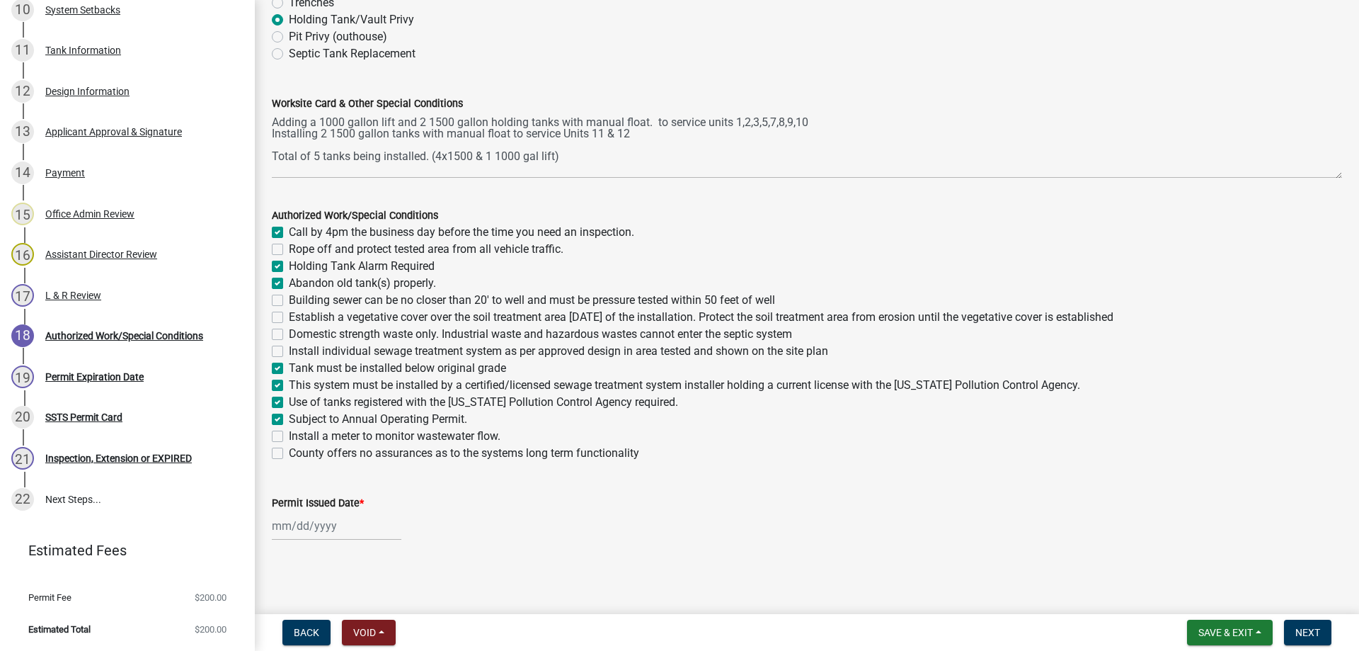
checkbox input "false"
checkbox input "true"
checkbox input "false"
checkbox input "true"
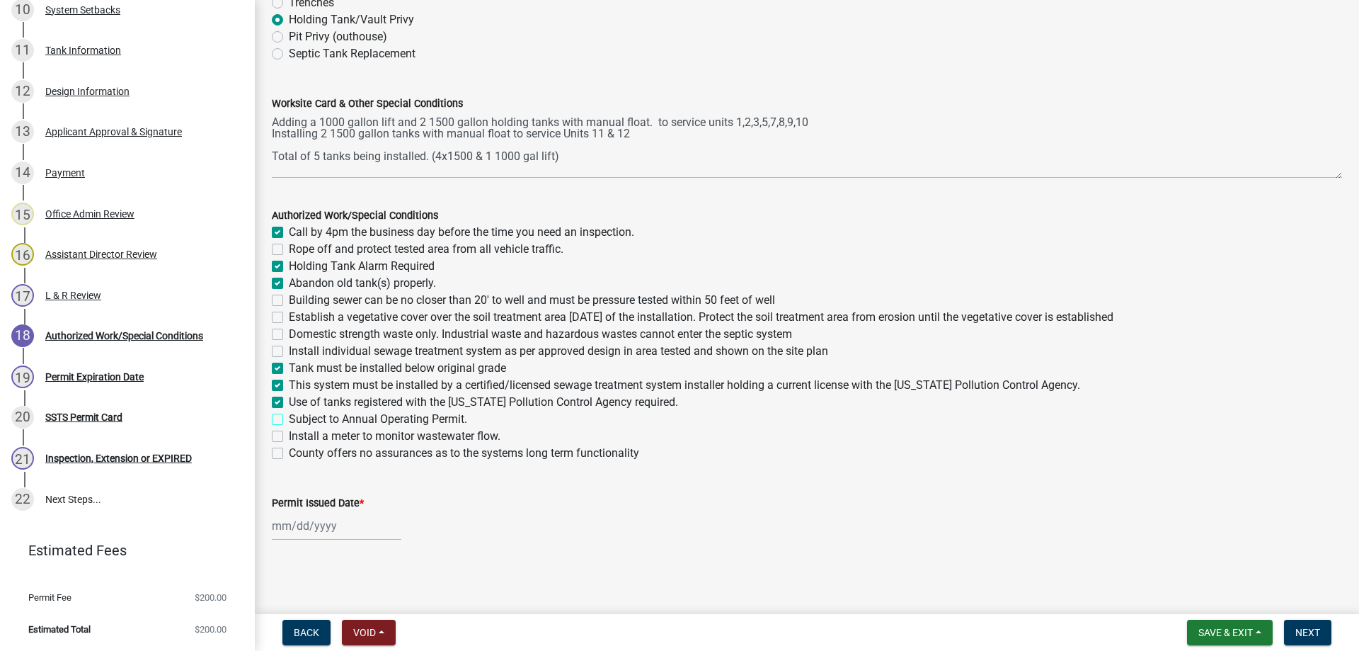
checkbox input "false"
checkbox input "true"
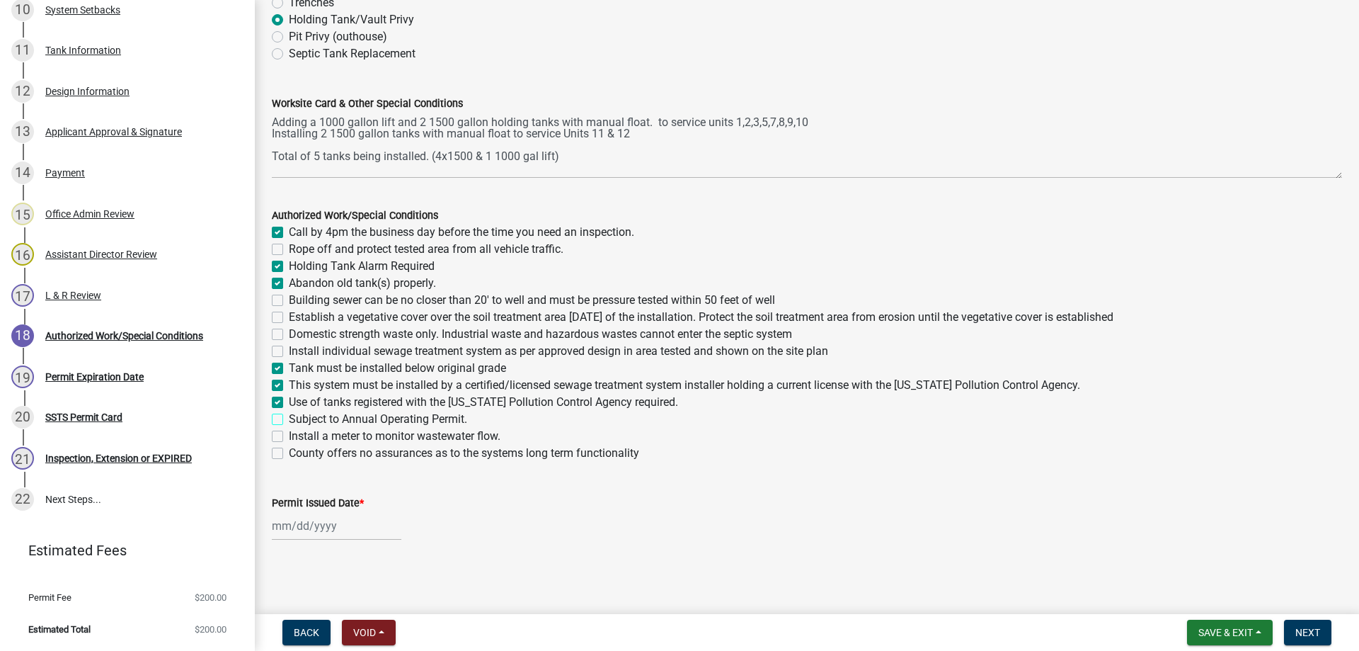
checkbox input "true"
checkbox input "false"
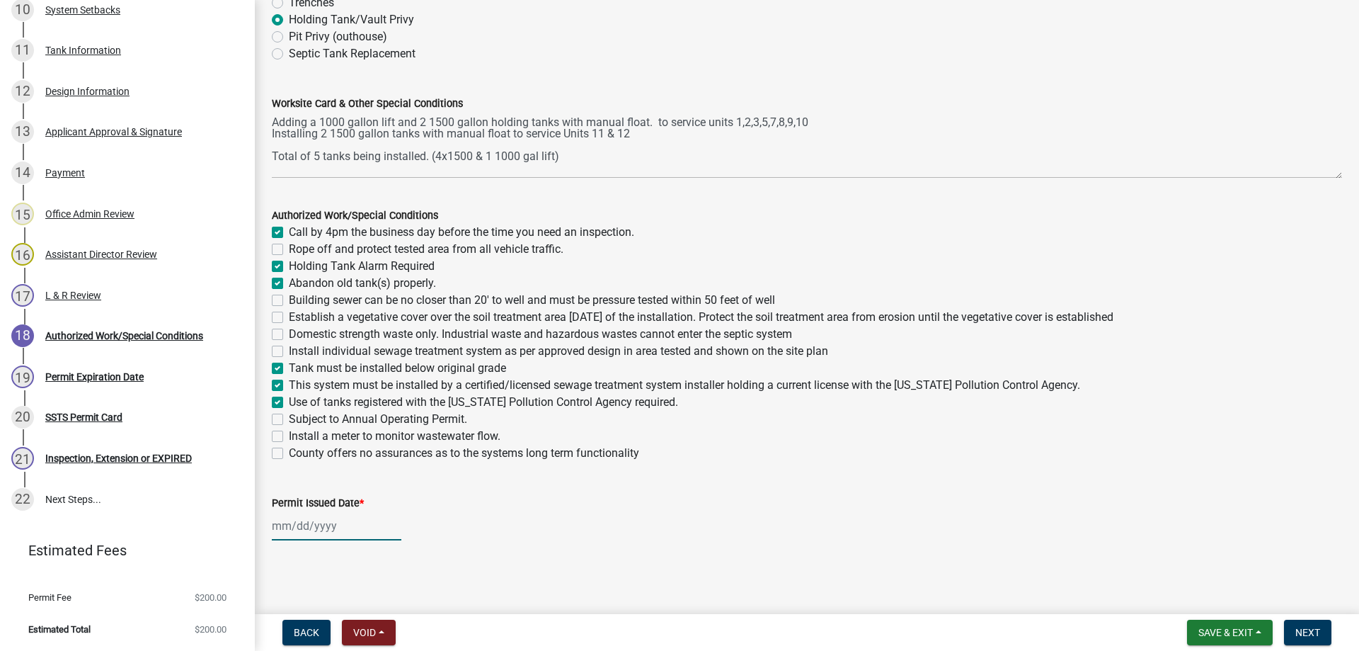
click at [300, 530] on input "Permit Issued Date *" at bounding box center [337, 525] width 130 height 29
select select "9"
select select "2025"
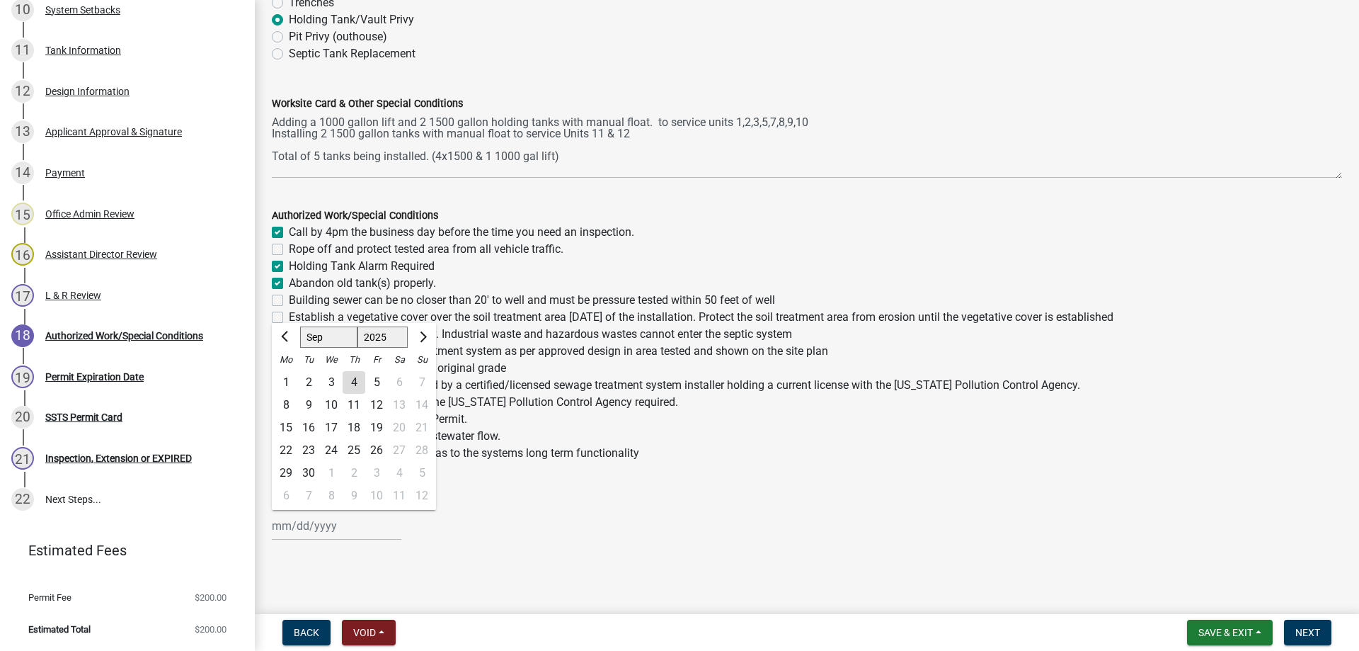
click at [358, 384] on div "4" at bounding box center [354, 382] width 23 height 23
type input "09/04/2025"
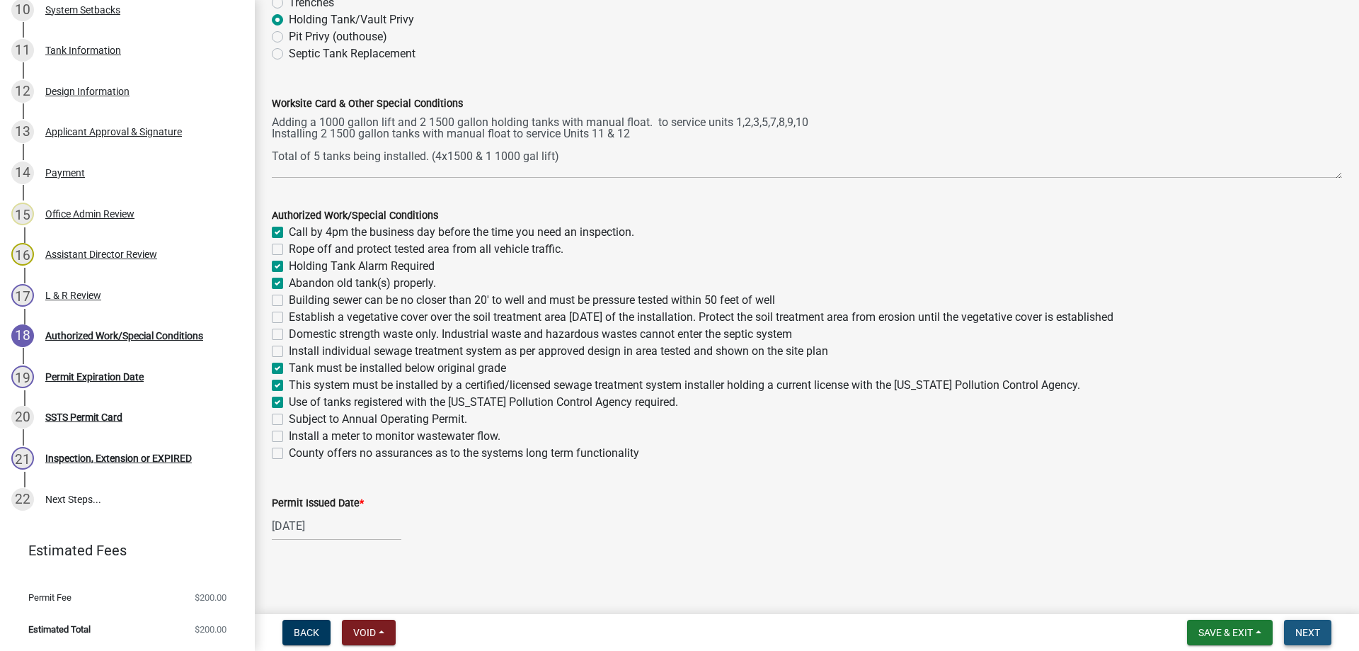
click at [1305, 628] on span "Next" at bounding box center [1308, 632] width 25 height 11
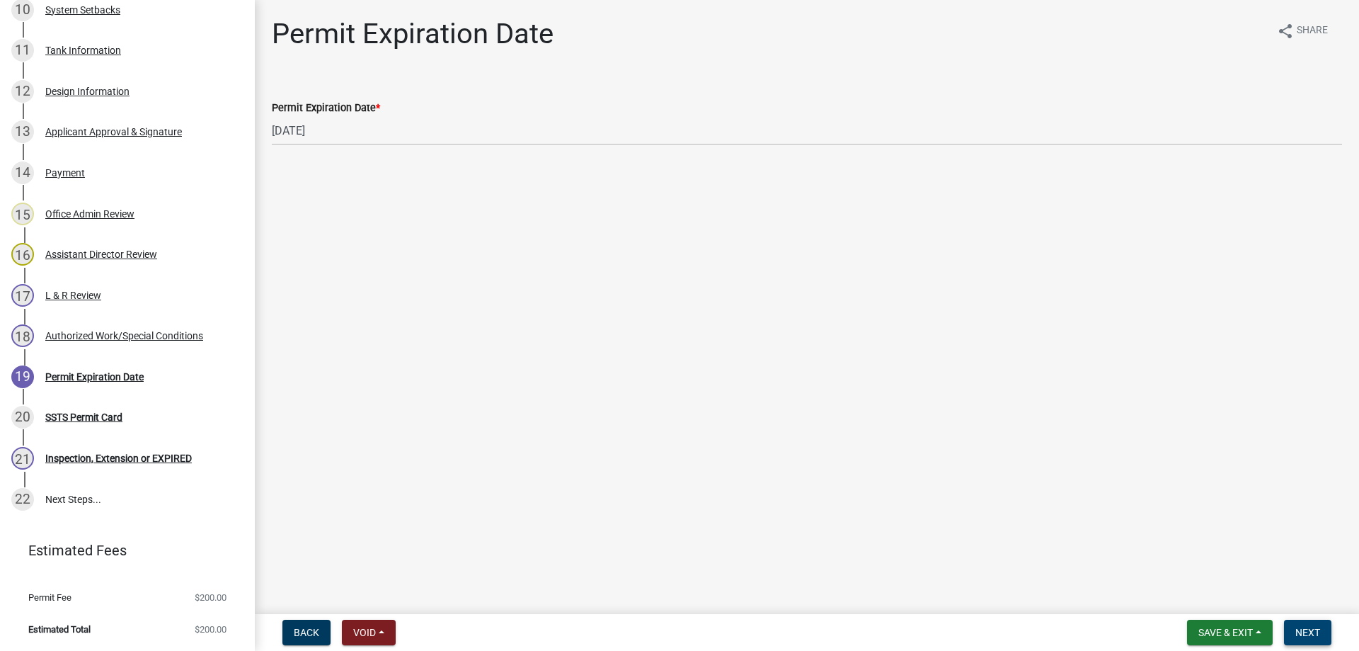
click at [1315, 637] on span "Next" at bounding box center [1308, 632] width 25 height 11
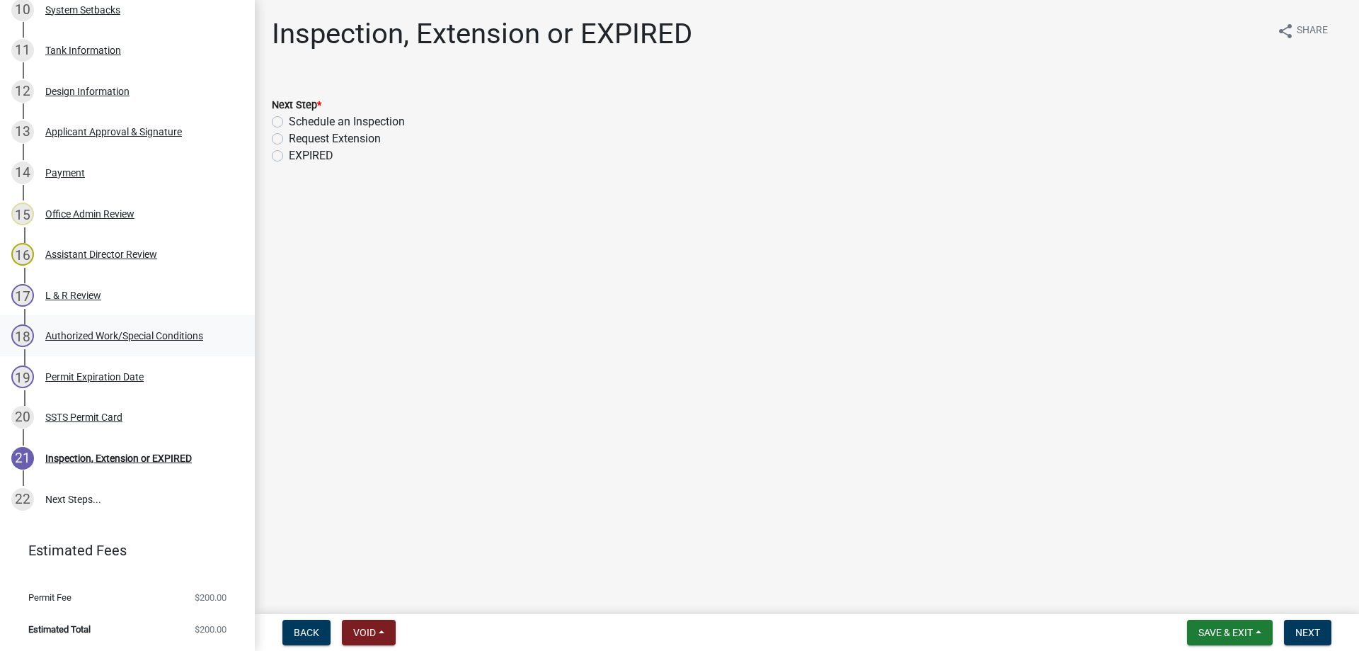
click at [103, 333] on div "Authorized Work/Special Conditions" at bounding box center [124, 336] width 158 height 10
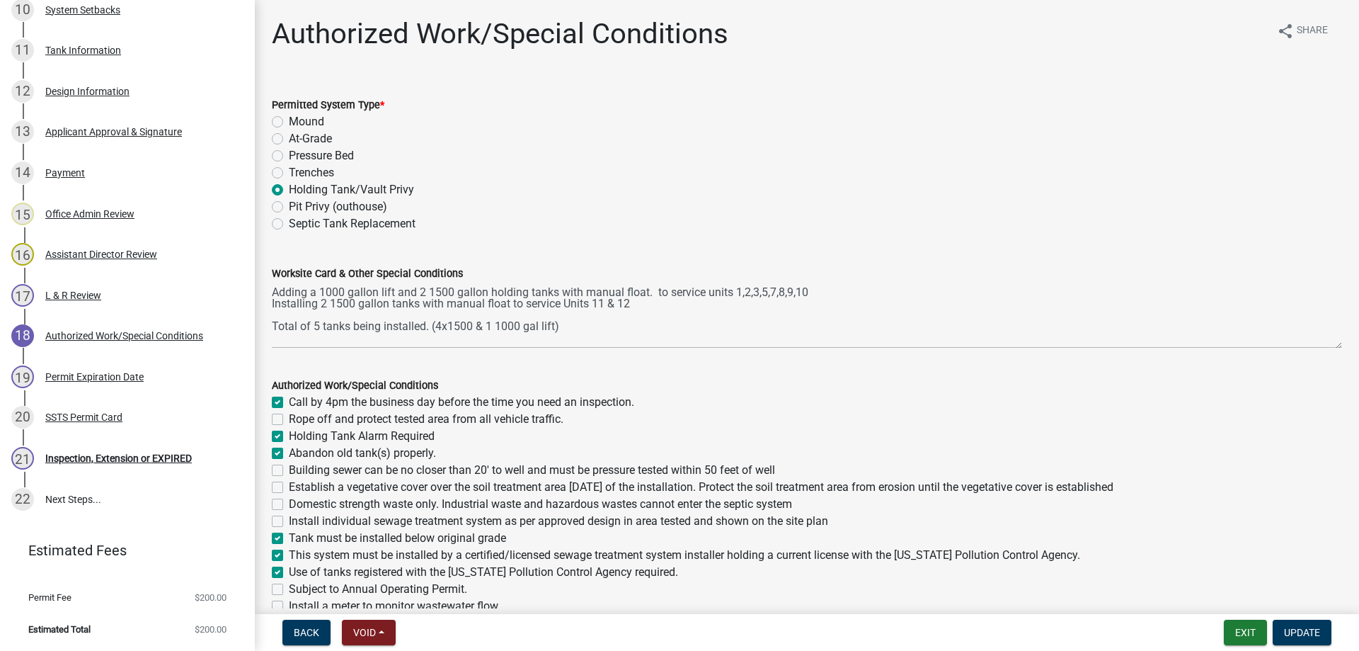
scroll to position [170, 0]
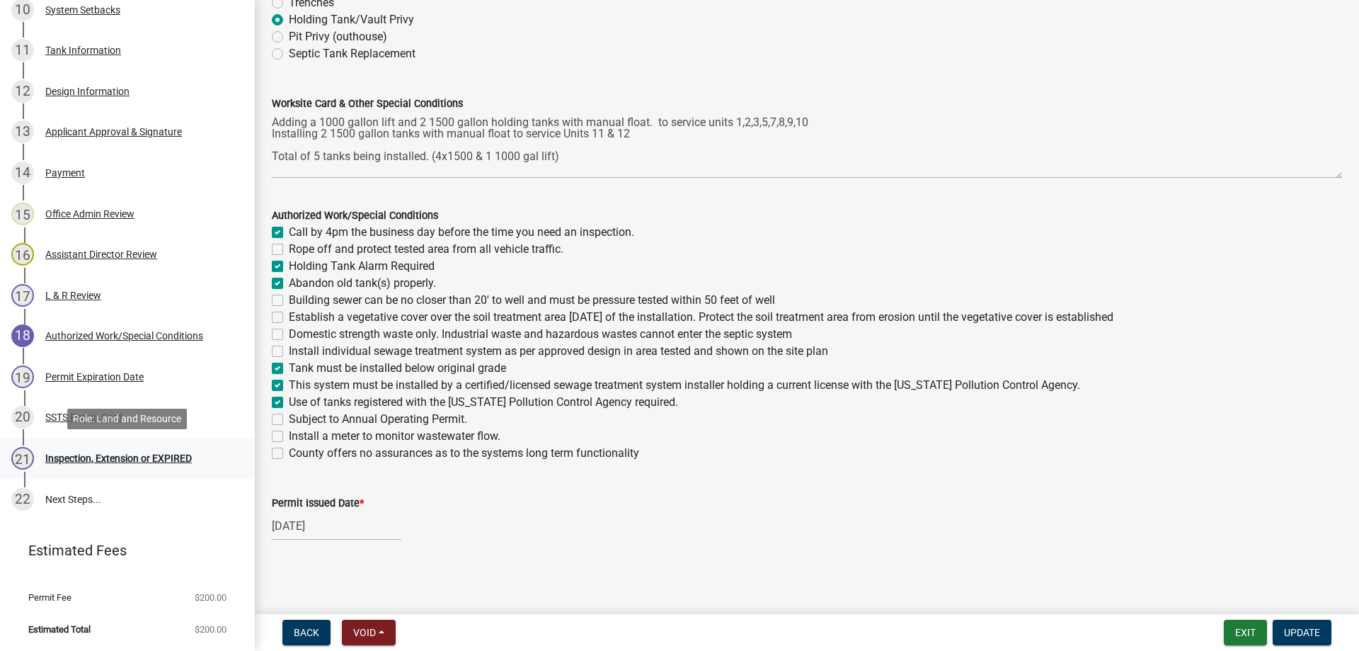
click at [70, 457] on div "Inspection, Extension or EXPIRED" at bounding box center [118, 458] width 147 height 10
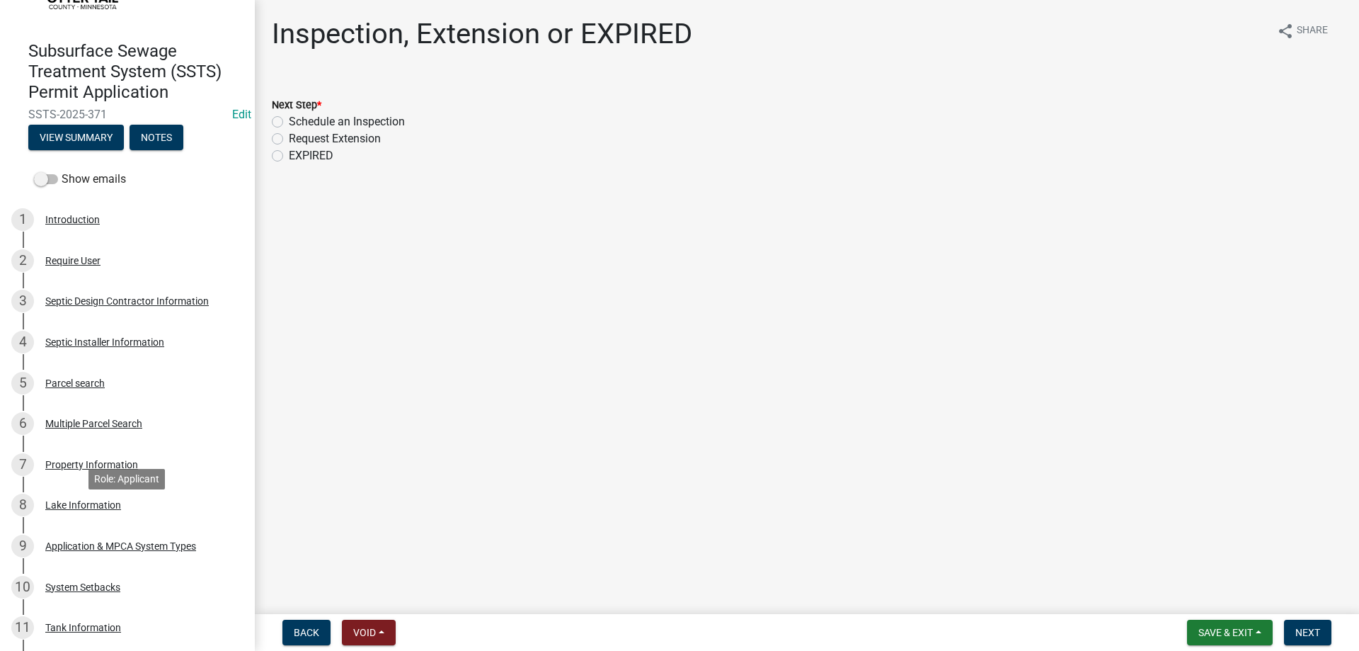
scroll to position [0, 0]
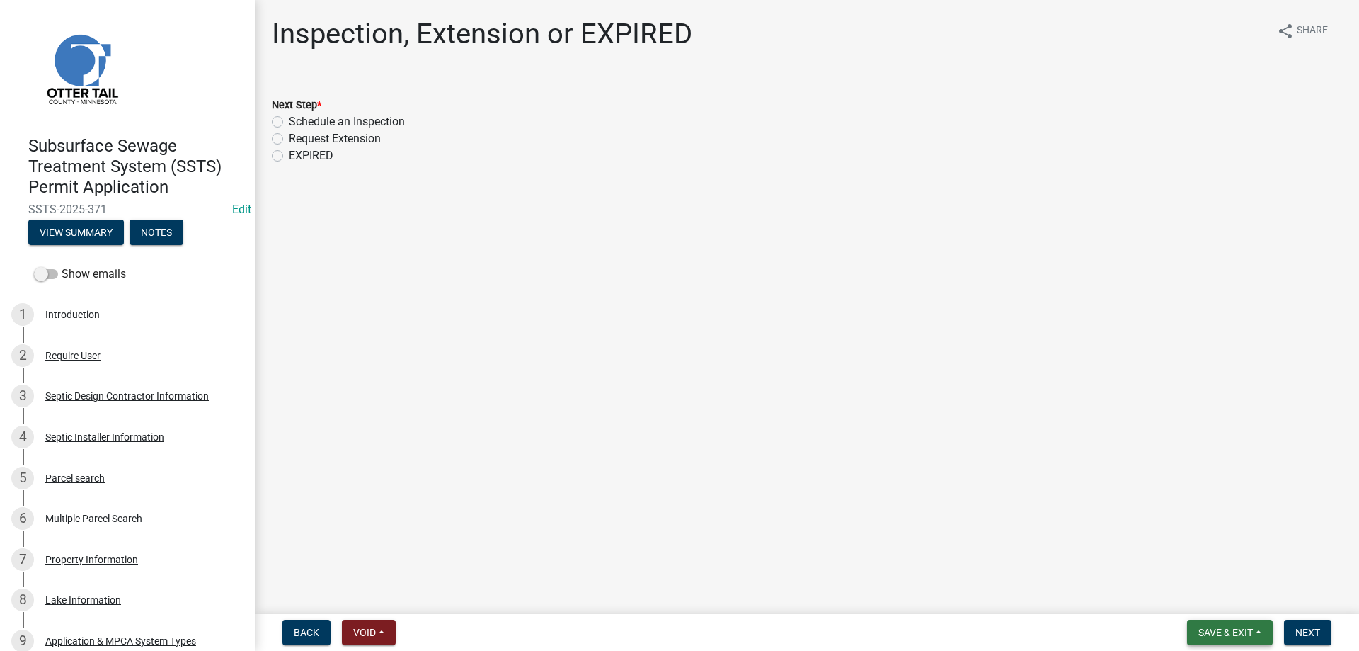
click at [1213, 634] on span "Save & Exit" at bounding box center [1226, 632] width 55 height 11
click at [1186, 595] on button "Save & Exit" at bounding box center [1216, 595] width 113 height 34
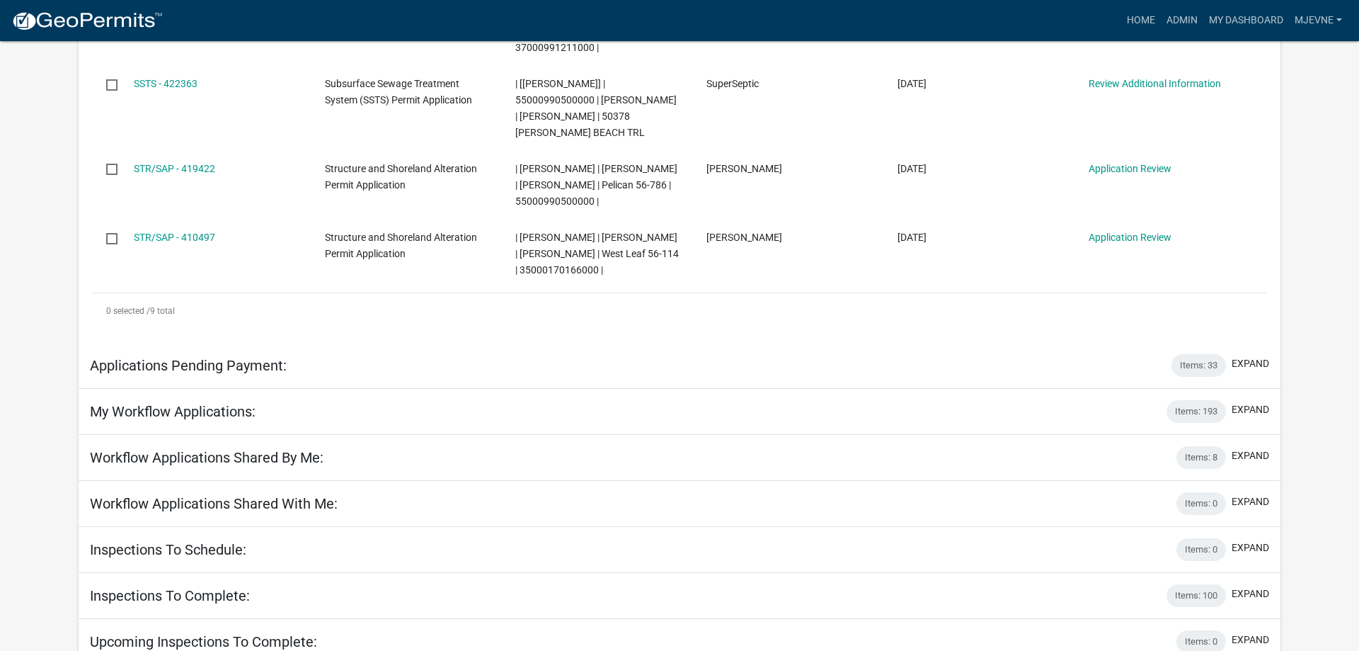
scroll to position [217, 0]
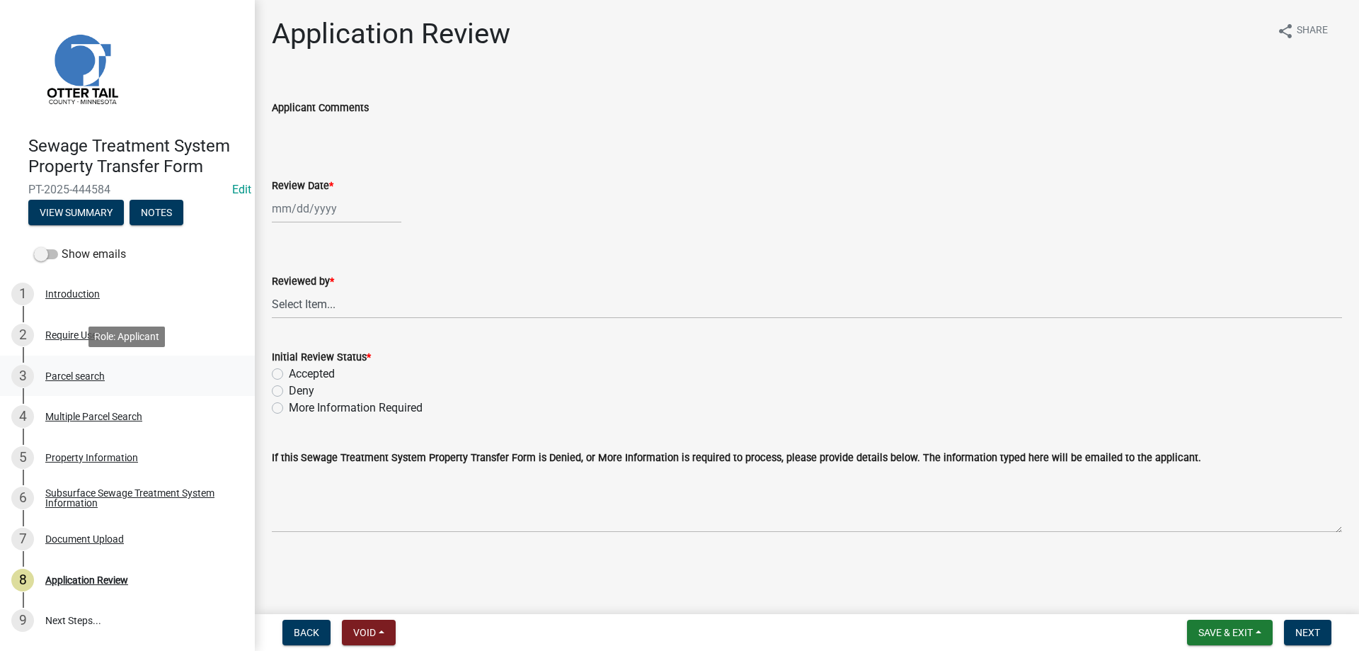
click at [64, 376] on div "Parcel search" at bounding box center [74, 376] width 59 height 10
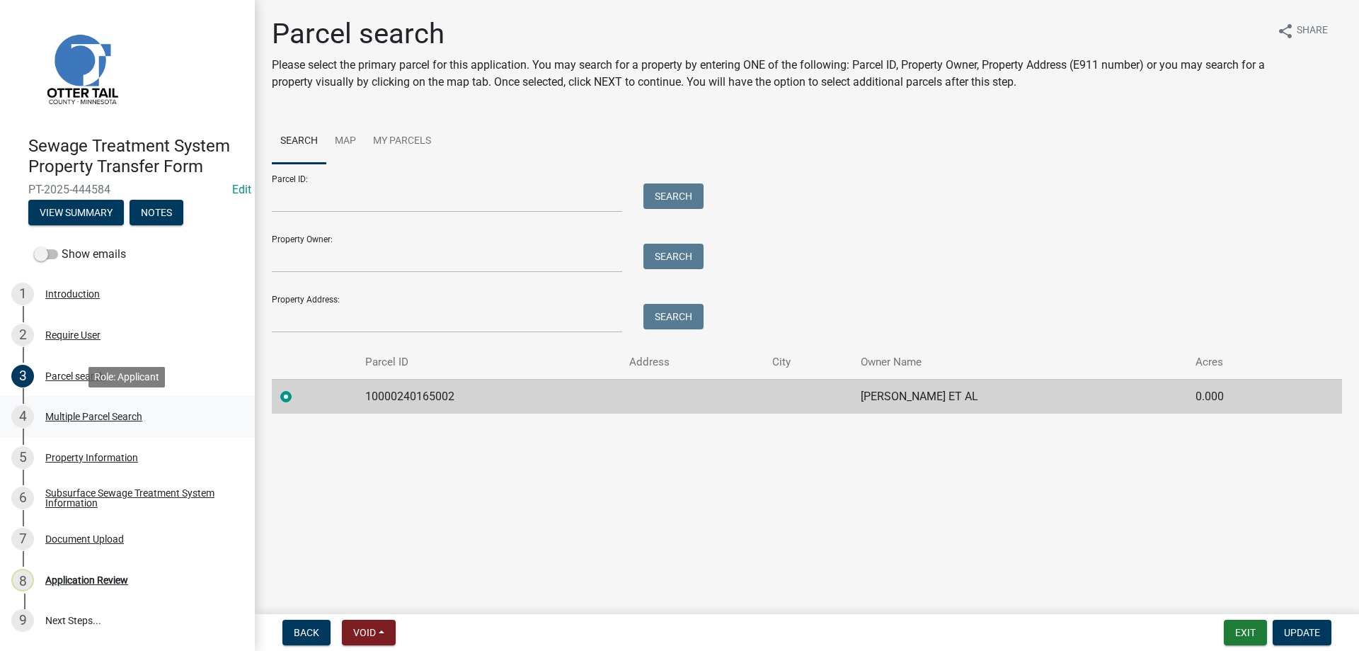
click at [59, 413] on div "Multiple Parcel Search" at bounding box center [93, 416] width 97 height 10
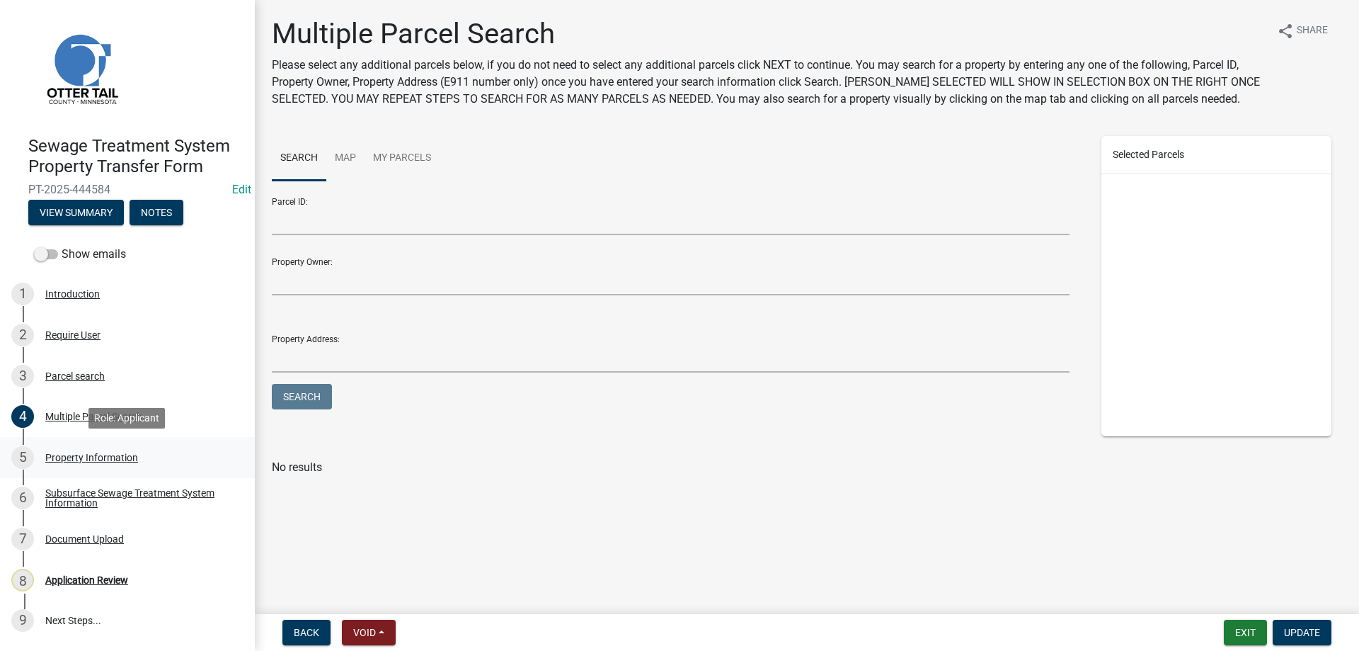
click at [70, 455] on div "Property Information" at bounding box center [91, 457] width 93 height 10
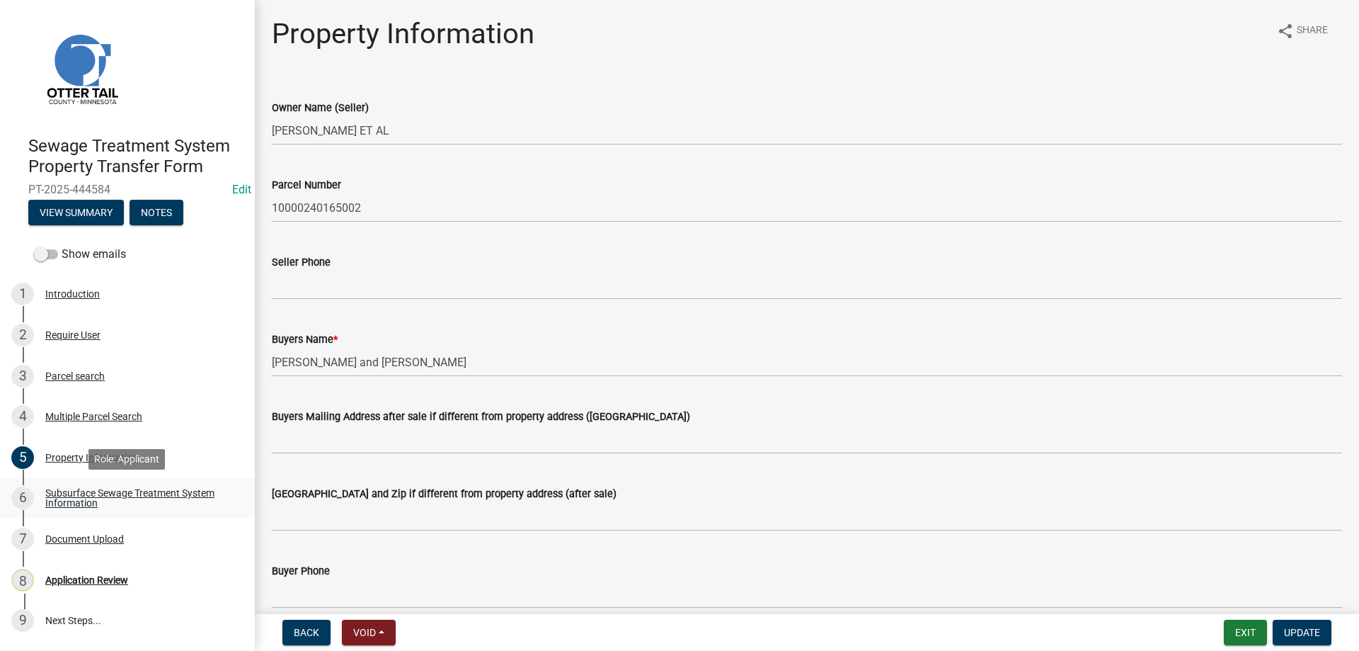
click at [64, 499] on div "Subsurface Sewage Treatment System Information" at bounding box center [138, 498] width 187 height 20
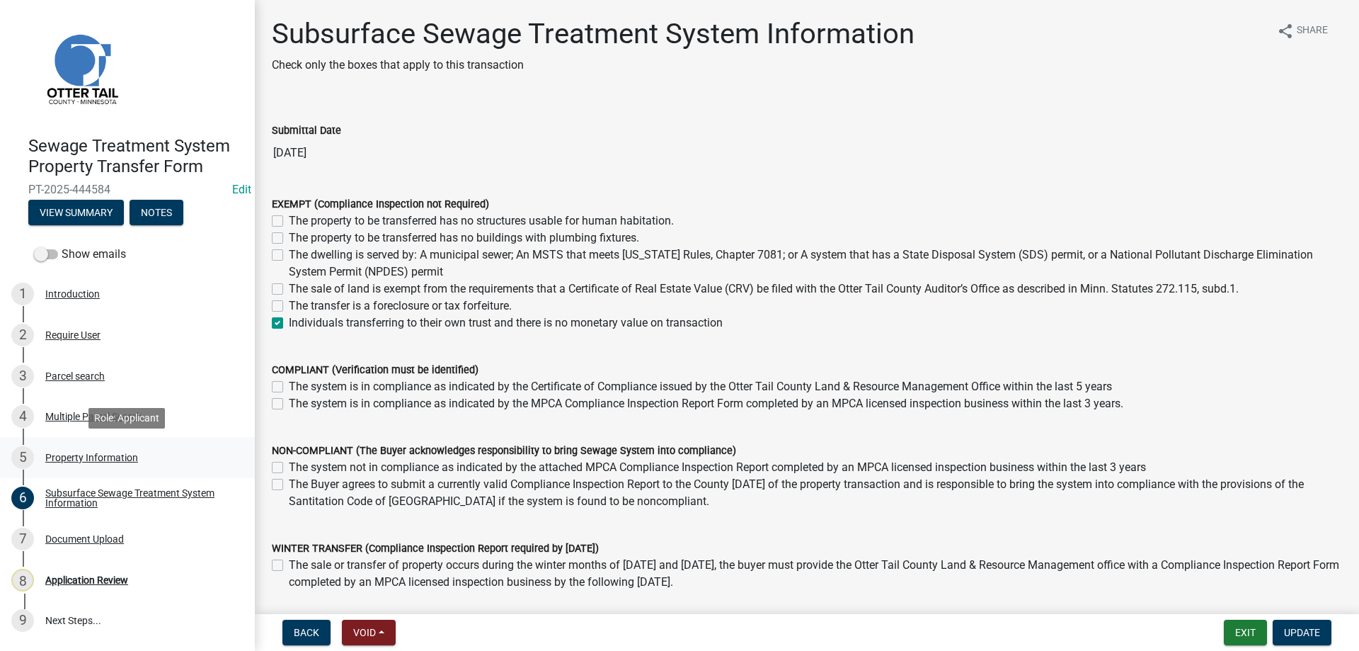
click at [67, 453] on div "Property Information" at bounding box center [91, 457] width 93 height 10
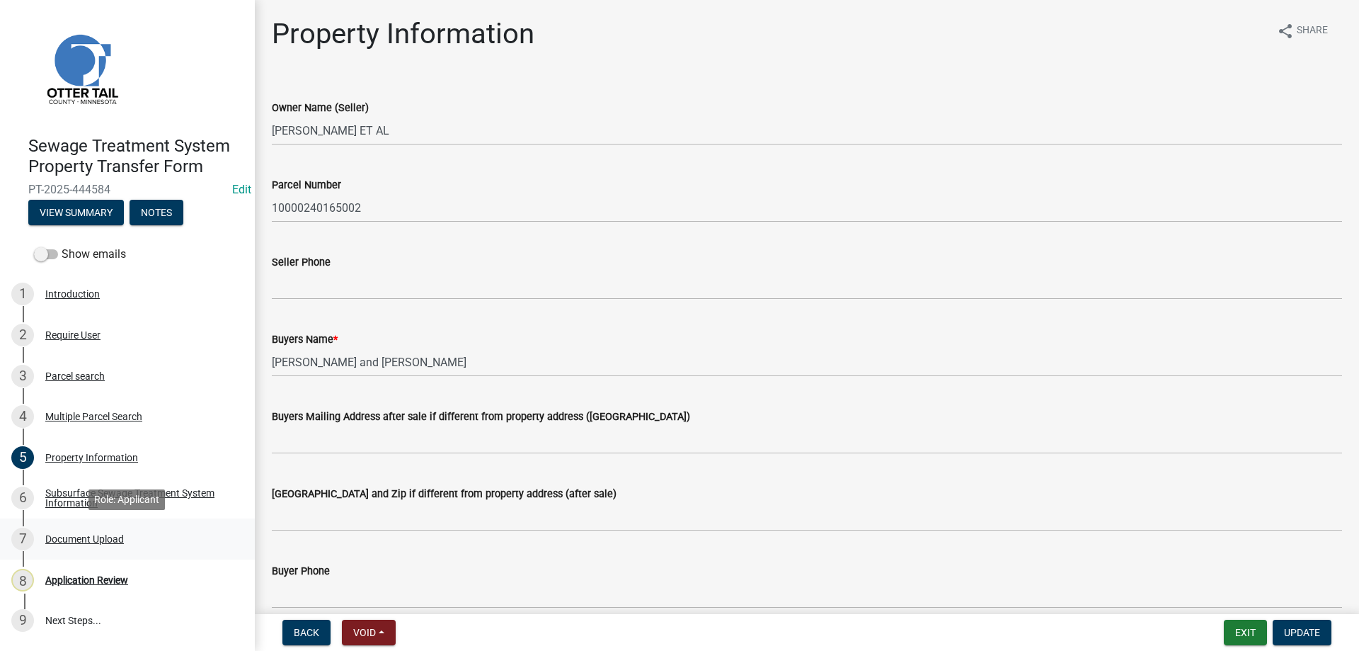
click at [78, 539] on div "Document Upload" at bounding box center [84, 539] width 79 height 10
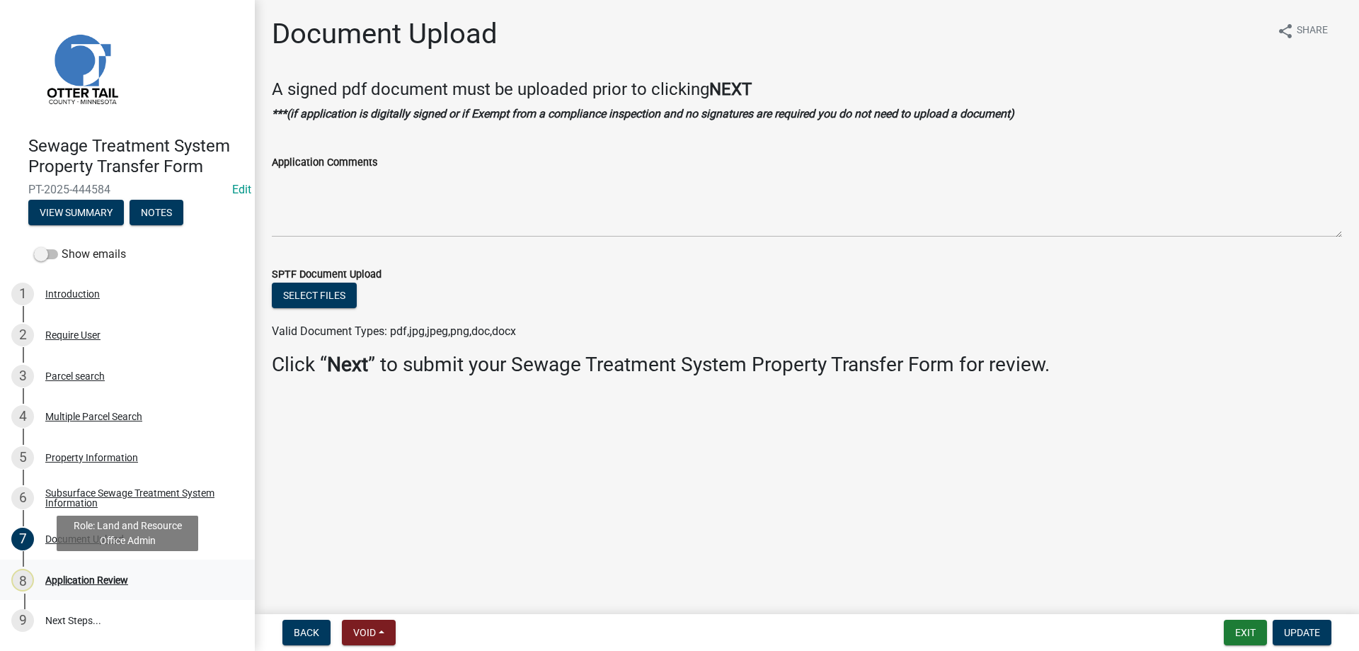
click at [71, 579] on div "Application Review" at bounding box center [86, 580] width 83 height 10
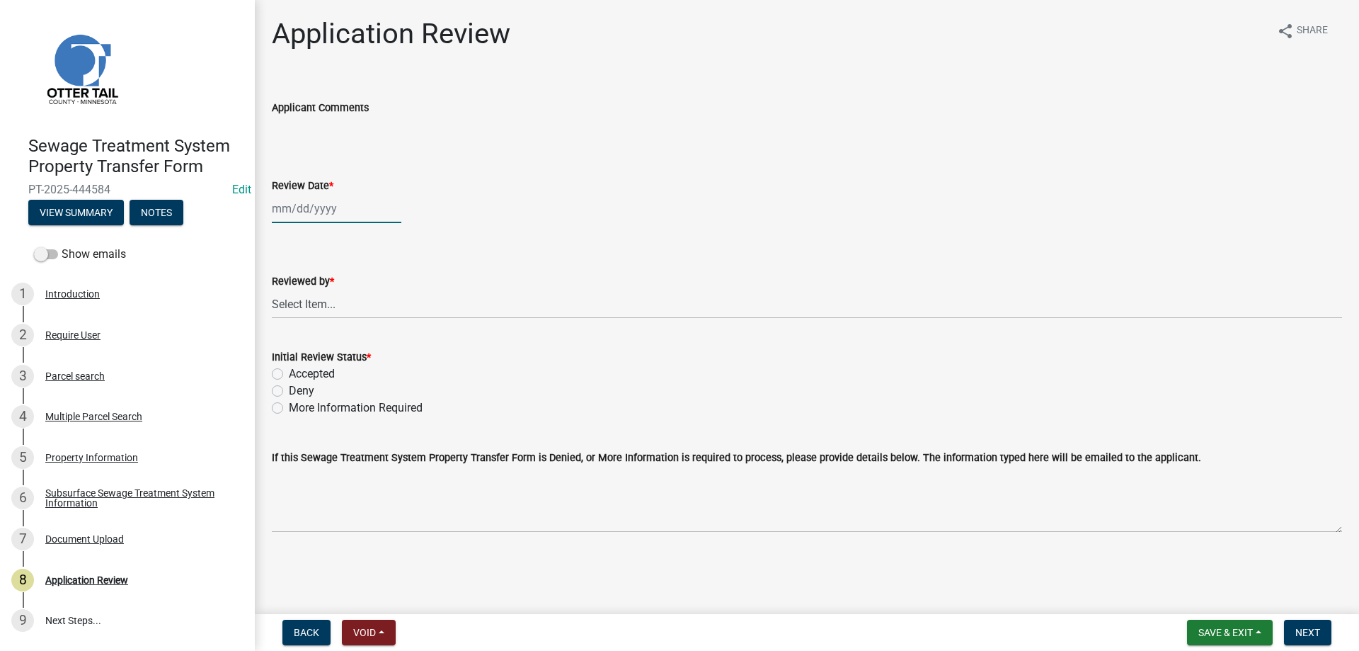
click at [307, 215] on input "Review Date *" at bounding box center [337, 208] width 130 height 29
select select "9"
select select "2025"
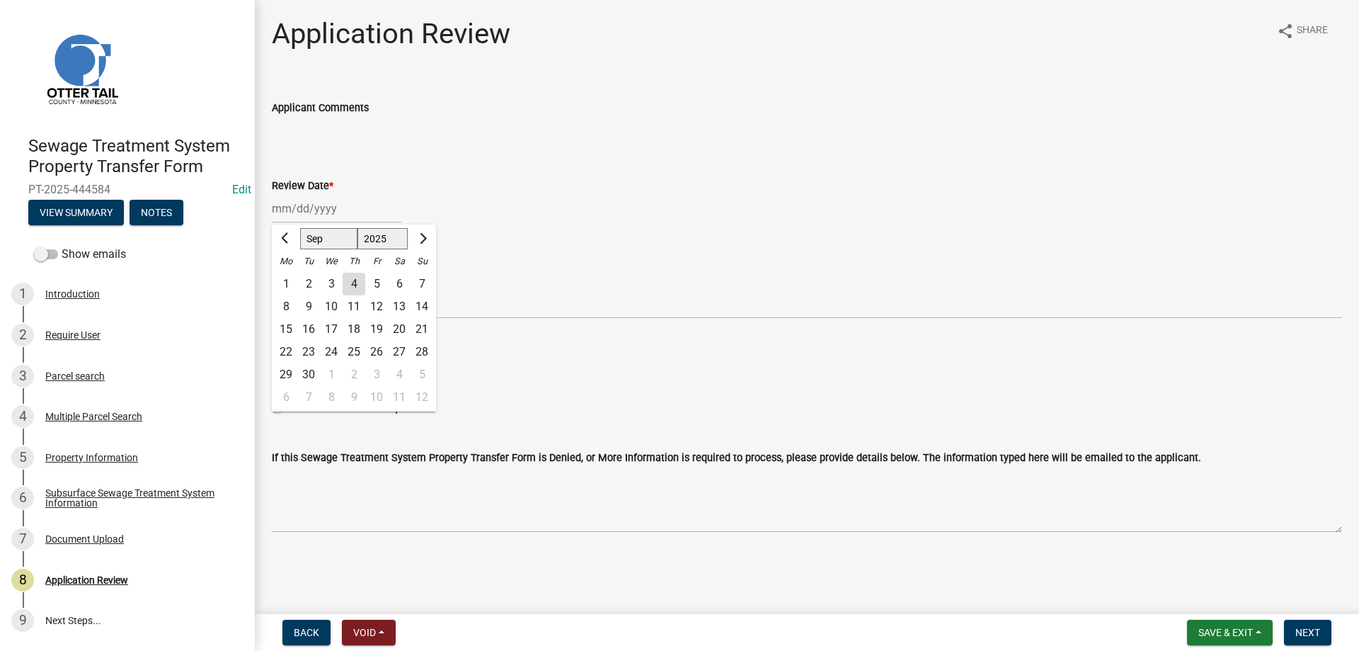
click at [353, 280] on div "4" at bounding box center [354, 284] width 23 height 23
type input "[DATE]"
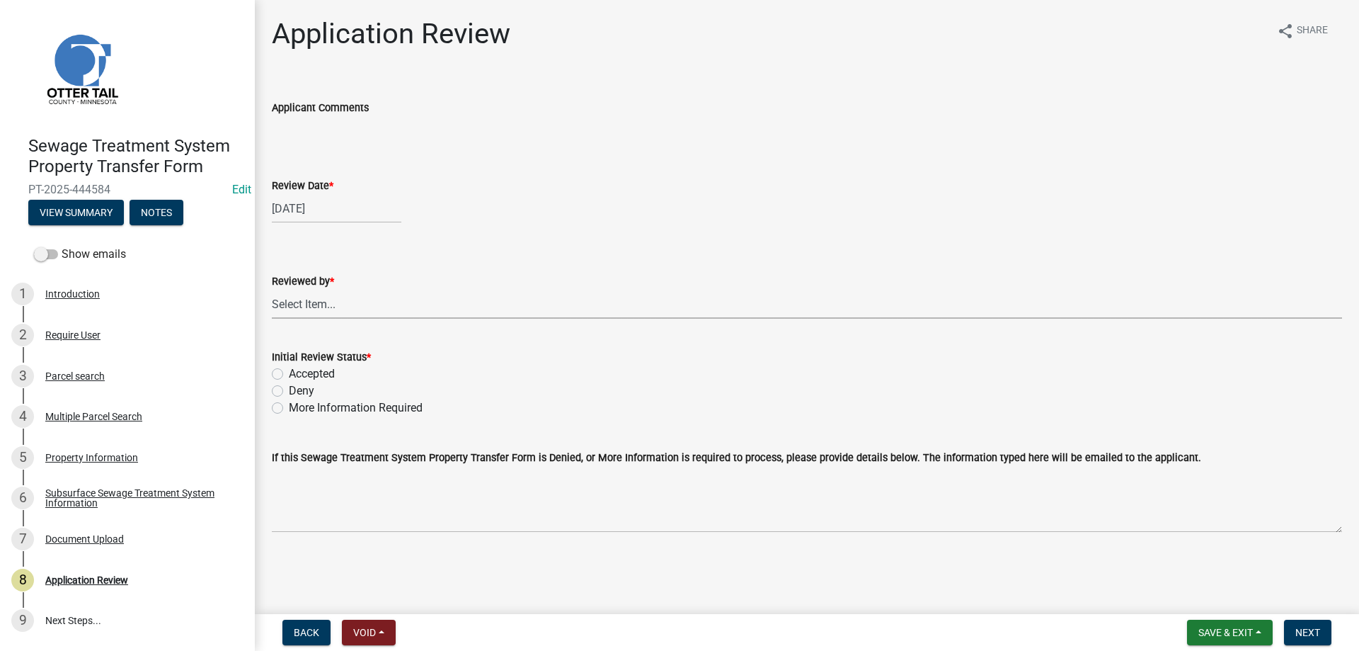
click at [272, 290] on select "Select Item... [PERSON_NAME] [PERSON_NAME] [PERSON_NAME] [PERSON_NAME] [PERSON_…" at bounding box center [807, 304] width 1070 height 29
click option "[PERSON_NAME]" at bounding box center [0, 0] width 0 height 0
select select "b4c12476-3918-4c31-b34d-126d47b866fd"
click at [289, 374] on label "Accepted" at bounding box center [312, 373] width 46 height 17
click at [289, 374] on input "Accepted" at bounding box center [293, 369] width 9 height 9
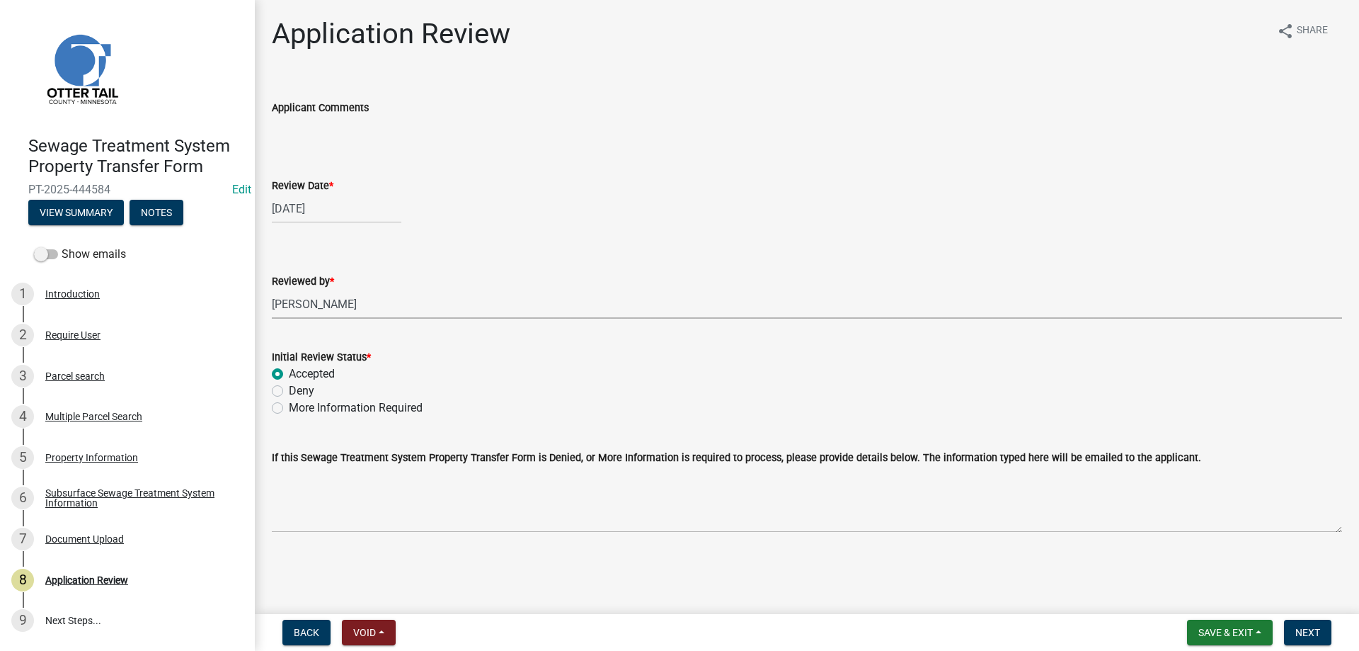
radio input "true"
click at [1290, 634] on button "Next" at bounding box center [1307, 631] width 47 height 25
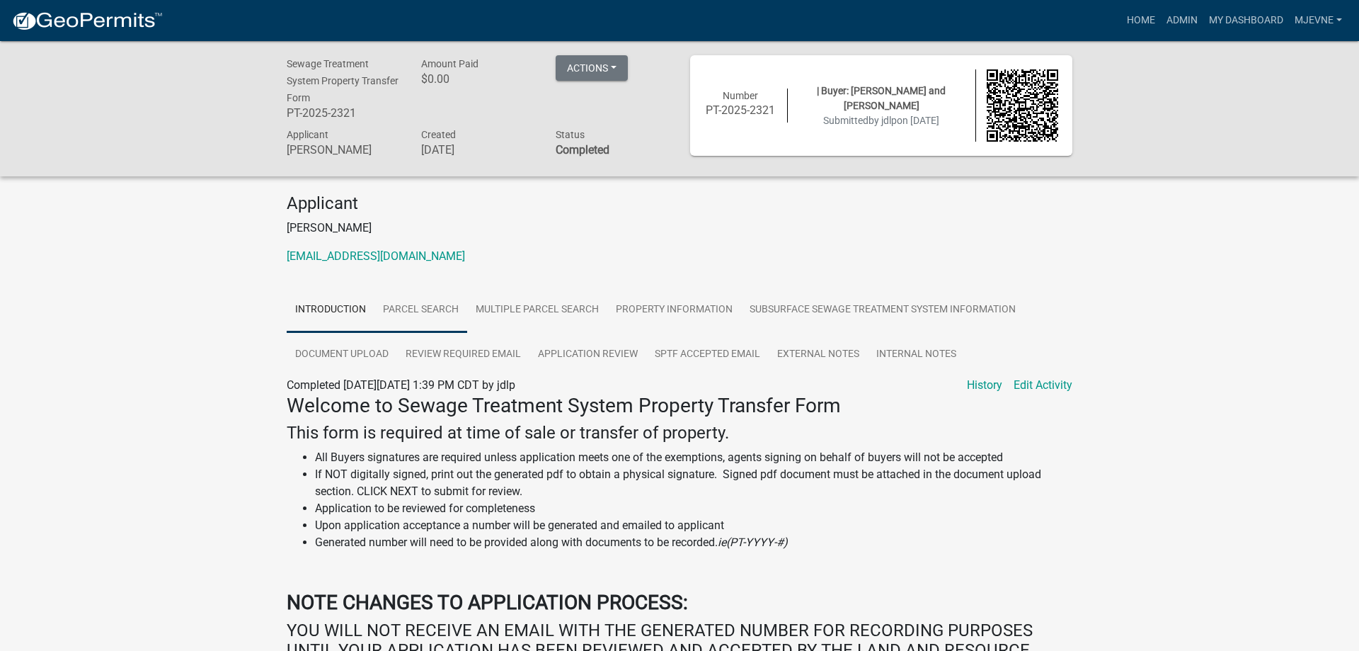
click at [448, 325] on link "Parcel search" at bounding box center [421, 309] width 93 height 45
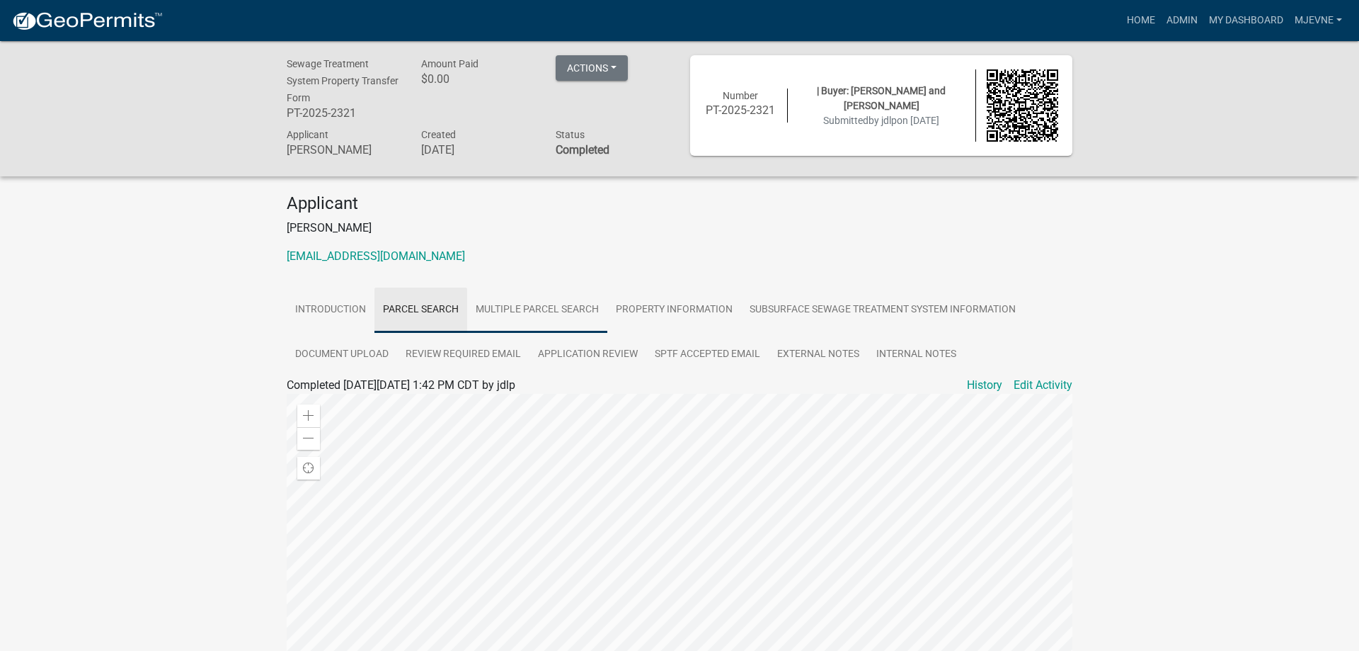
click at [510, 326] on link "Multiple Parcel Search" at bounding box center [537, 309] width 140 height 45
click at [640, 333] on link "Property Information" at bounding box center [674, 309] width 134 height 45
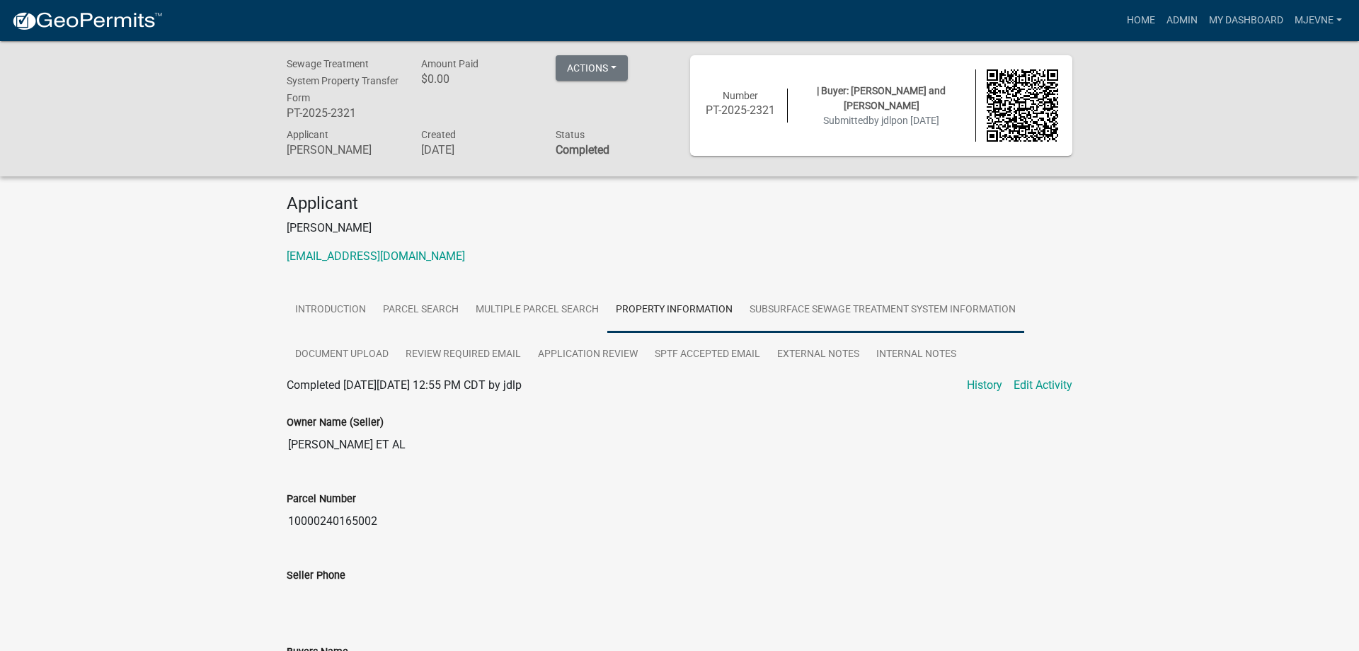
click at [818, 328] on link "Subsurface Sewage Treatment System Information" at bounding box center [882, 309] width 283 height 45
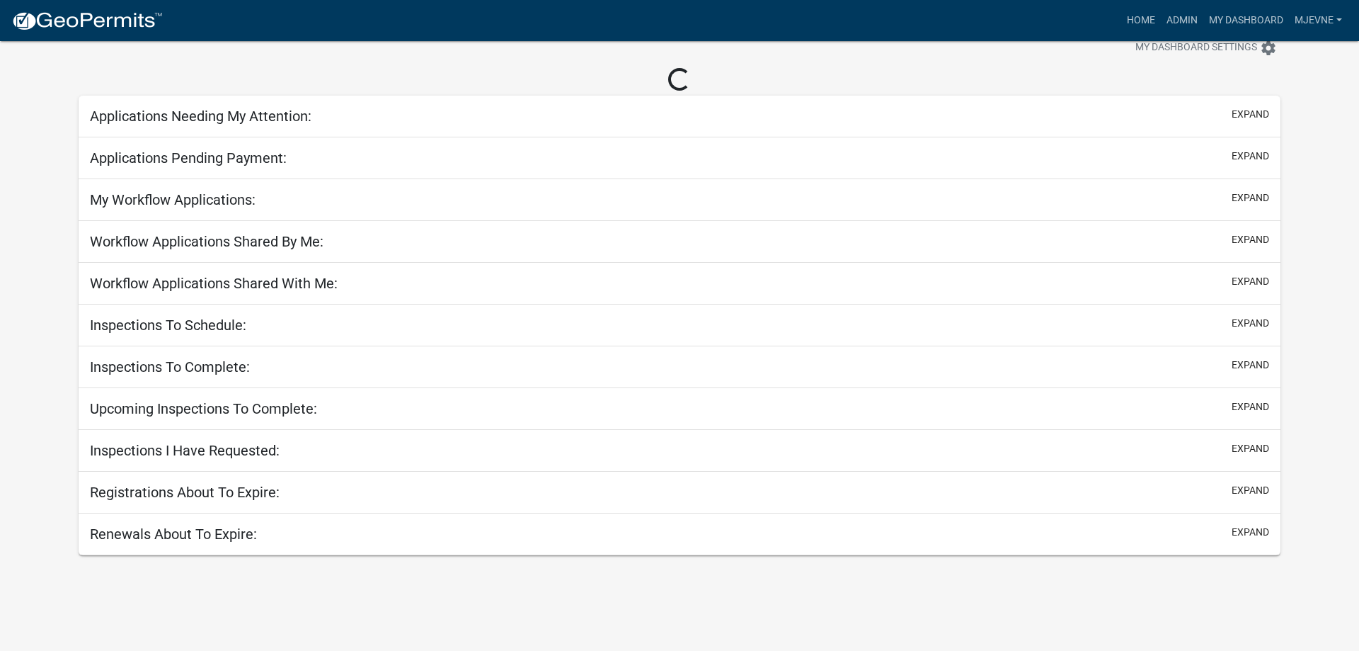
scroll to position [41, 0]
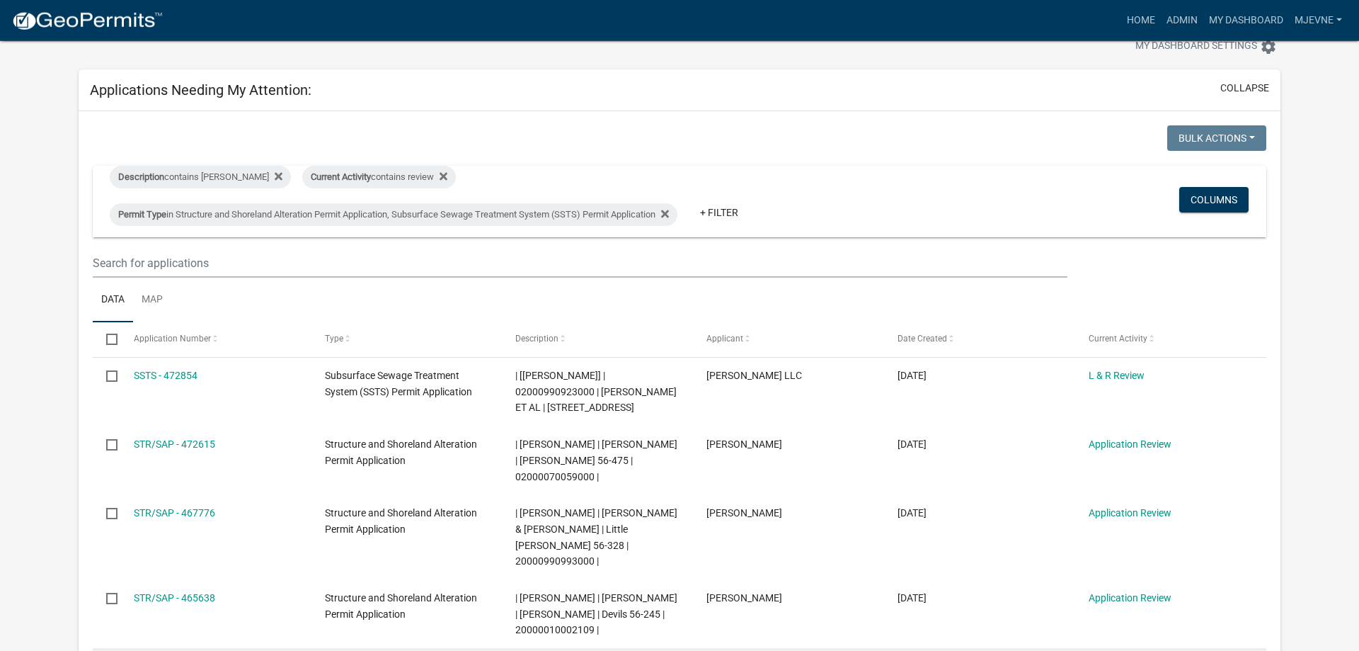
scroll to position [41, 0]
